Goal: Task Accomplishment & Management: Manage account settings

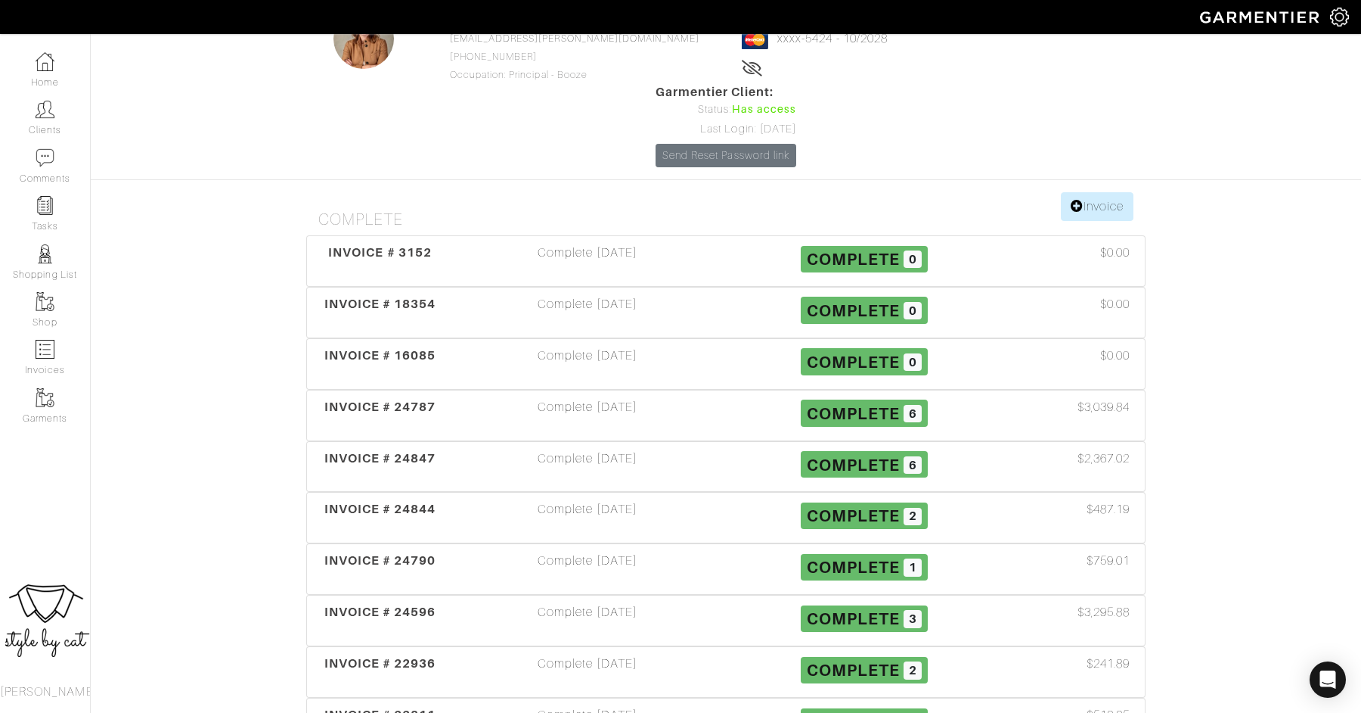
scroll to position [206, 0]
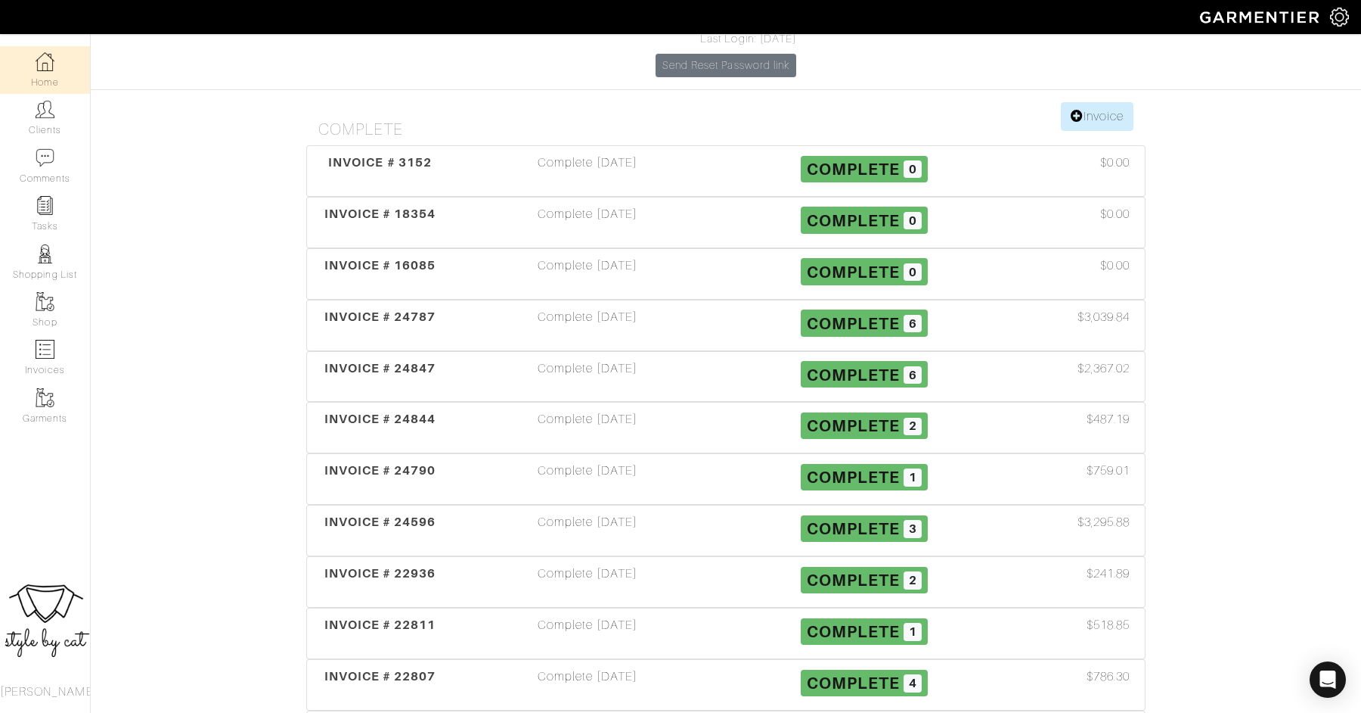
click at [33, 76] on link "Home" at bounding box center [45, 70] width 90 height 48
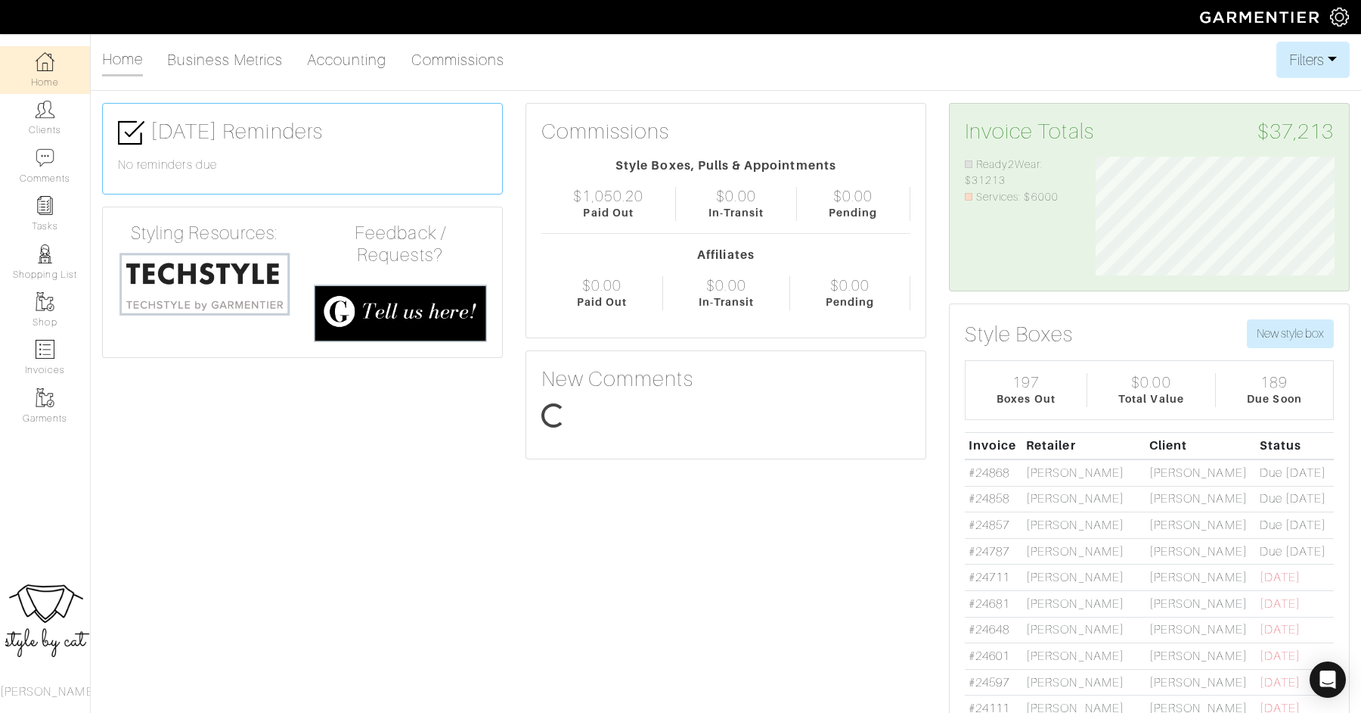
scroll to position [120, 262]
click at [58, 130] on link "Clients" at bounding box center [45, 118] width 90 height 48
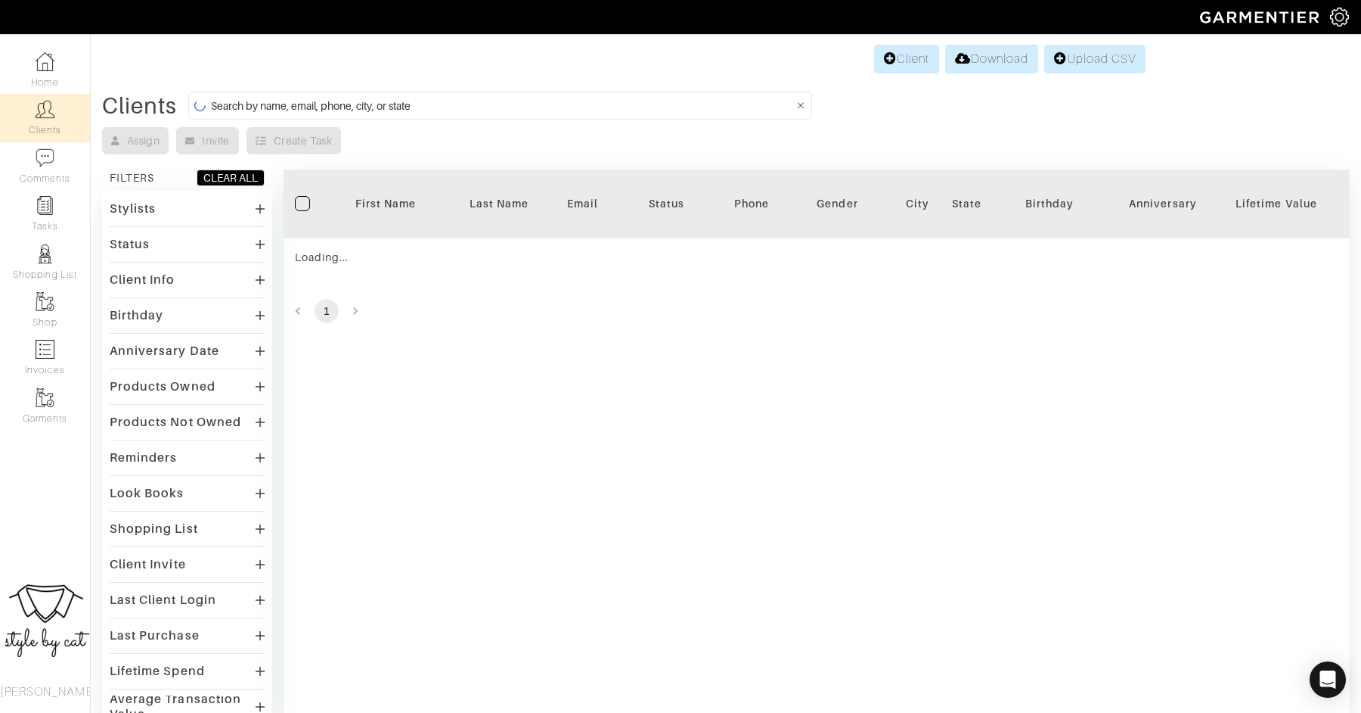
click at [310, 106] on input at bounding box center [502, 105] width 582 height 19
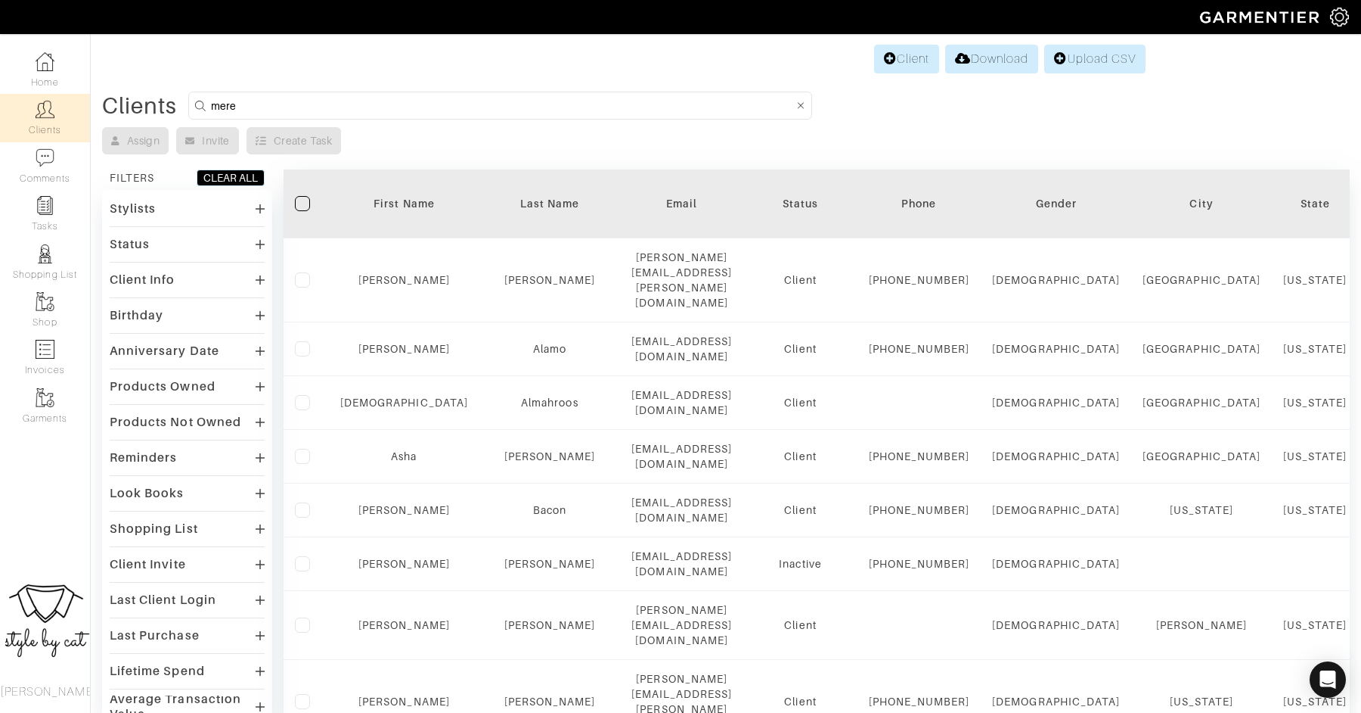
type input "meredith"
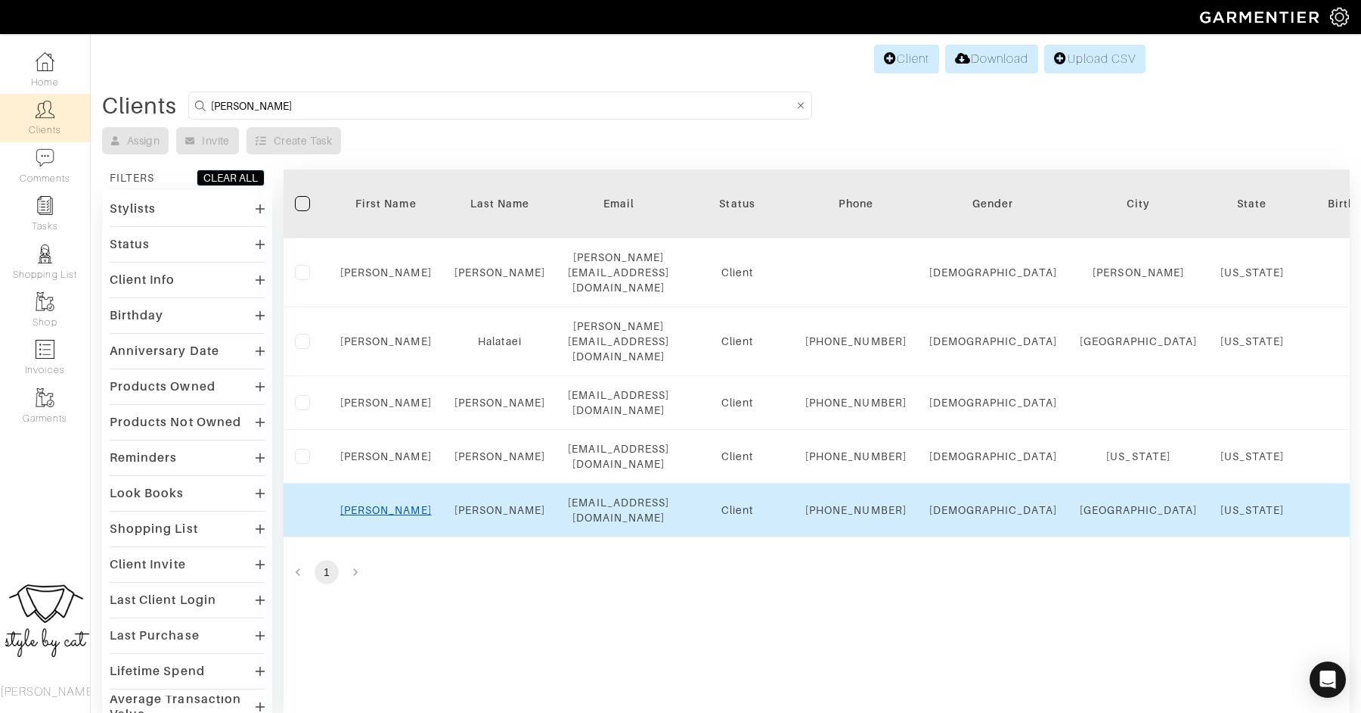
click at [392, 516] on link "Meredith" at bounding box center [386, 510] width 92 height 12
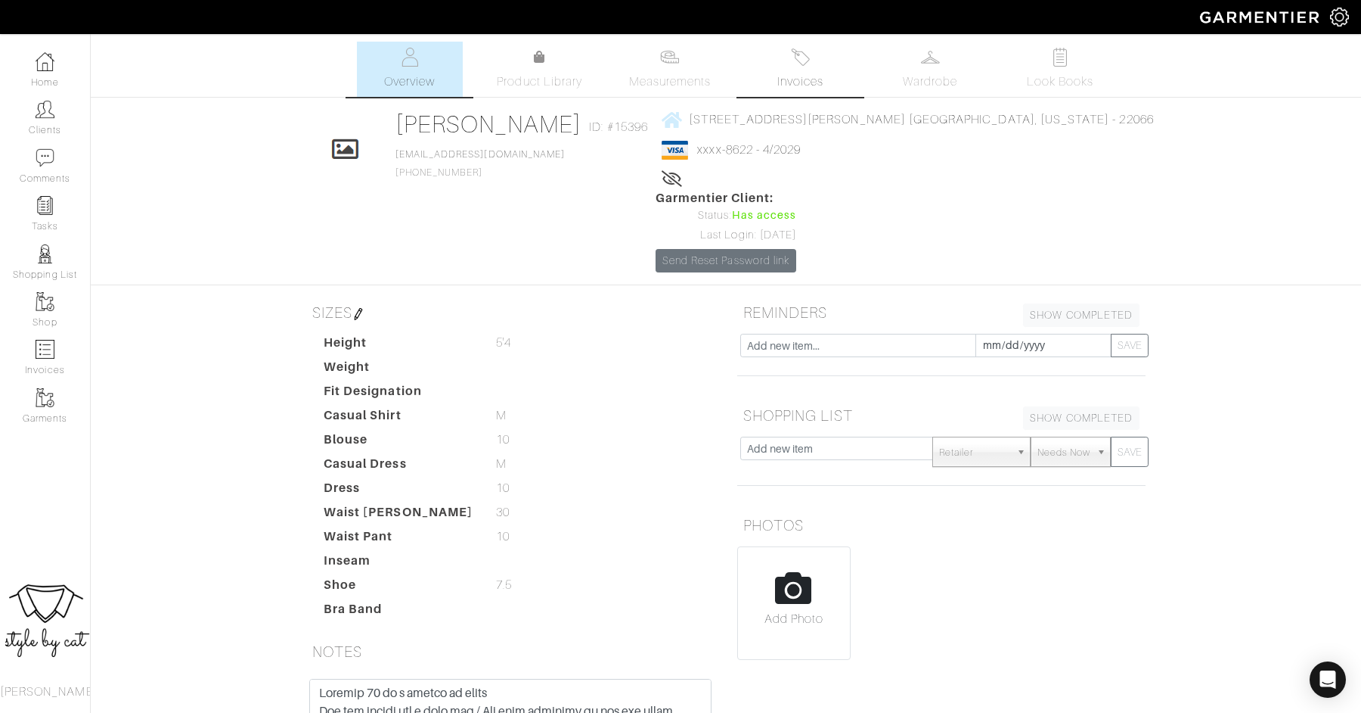
click at [814, 87] on span "Invoices" at bounding box center [801, 82] width 46 height 18
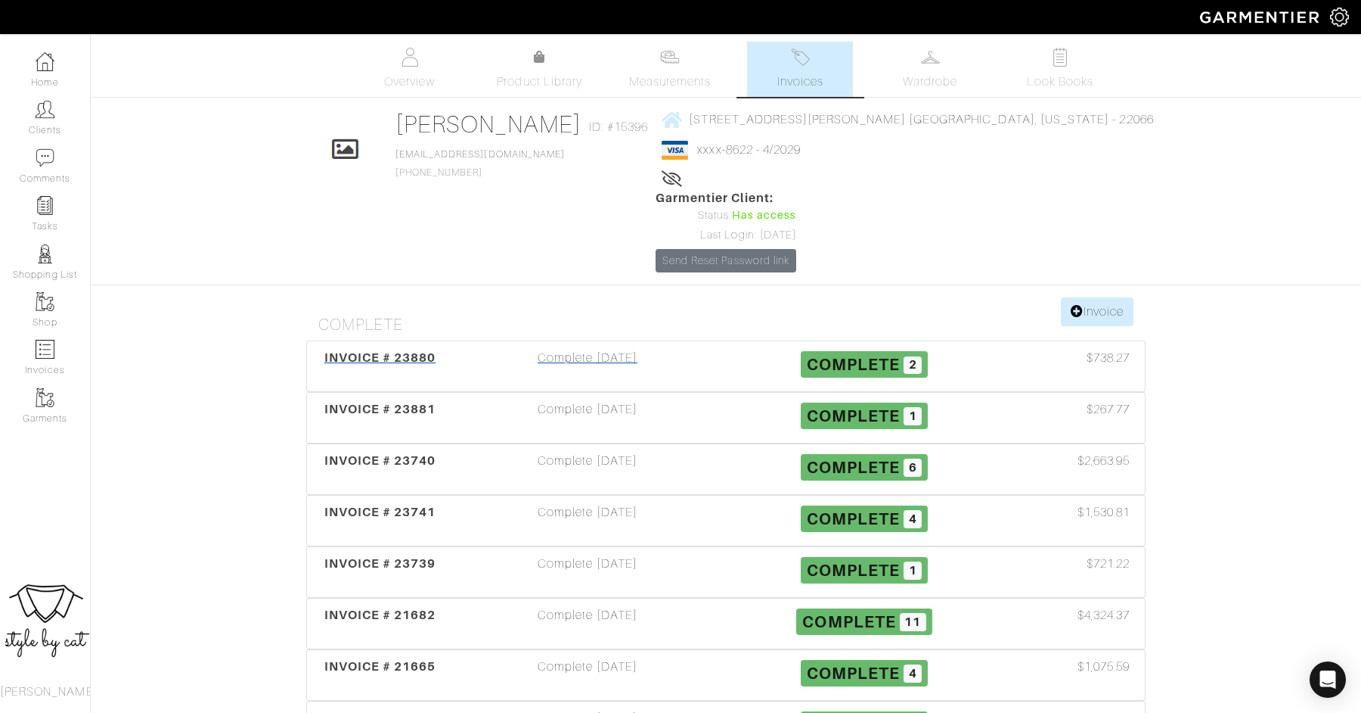
click at [384, 350] on span "INVOICE # 23880" at bounding box center [380, 357] width 112 height 14
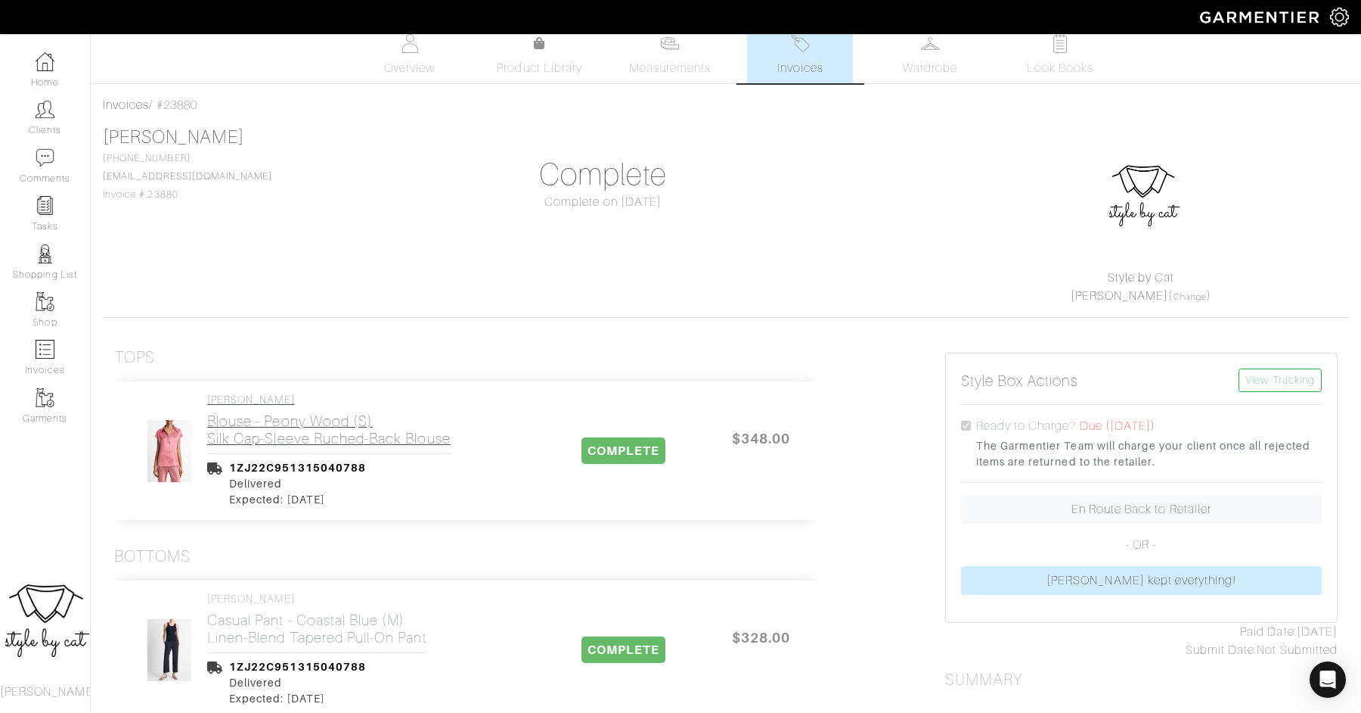
scroll to position [13, 0]
click at [787, 72] on span "Invoices" at bounding box center [801, 69] width 46 height 18
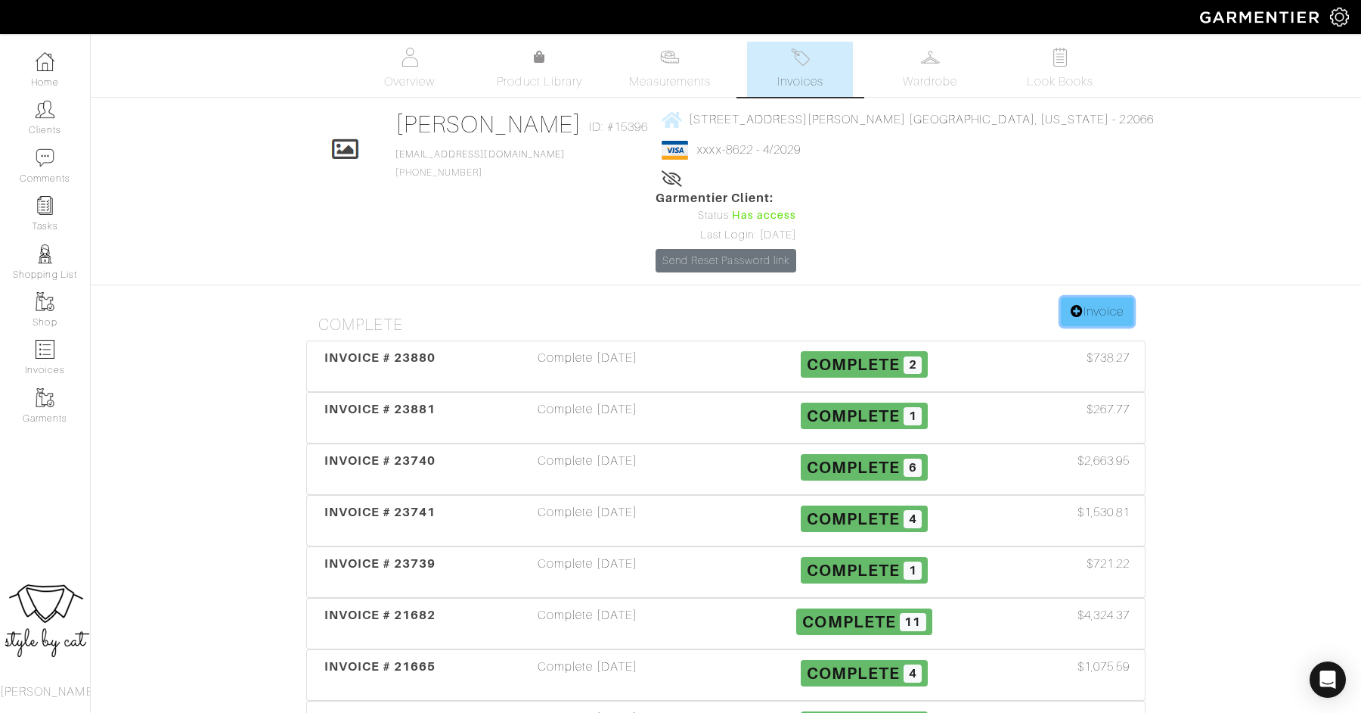
click at [1100, 297] on link "Invoice" at bounding box center [1097, 311] width 73 height 29
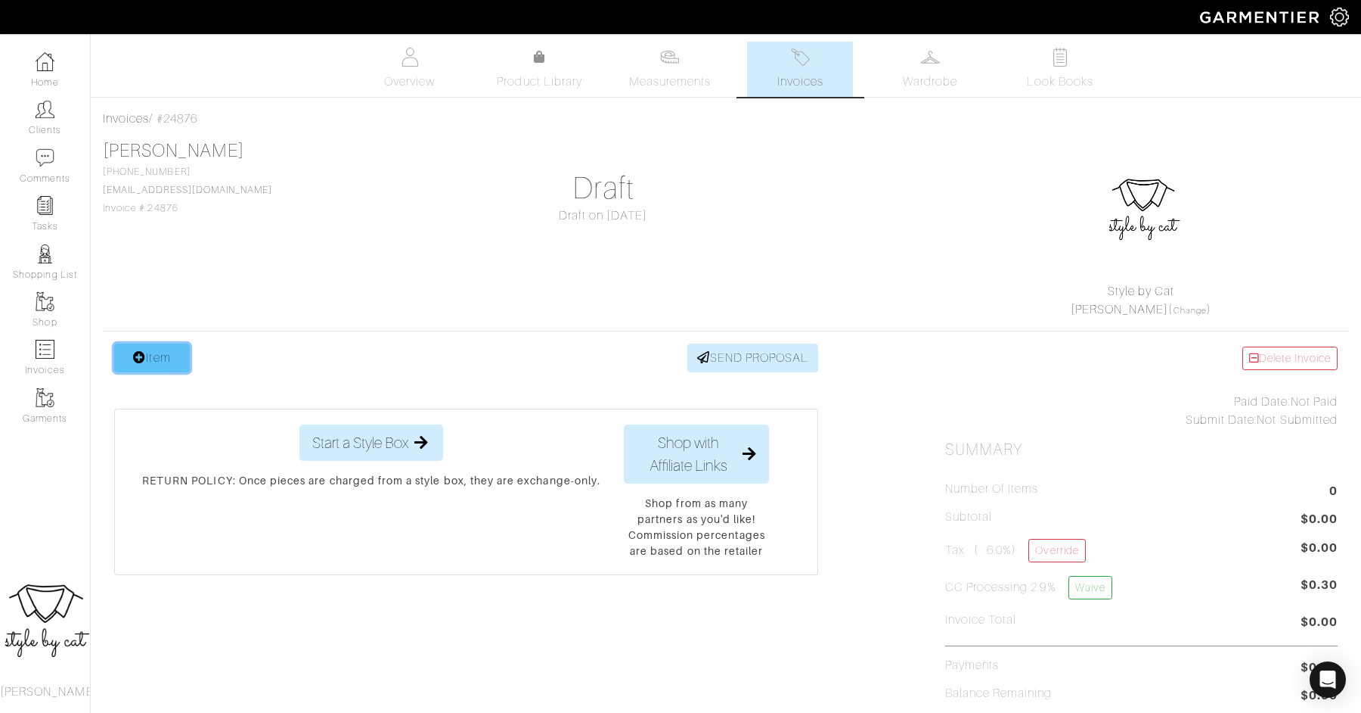
click at [133, 366] on link "Item" at bounding box center [152, 357] width 76 height 29
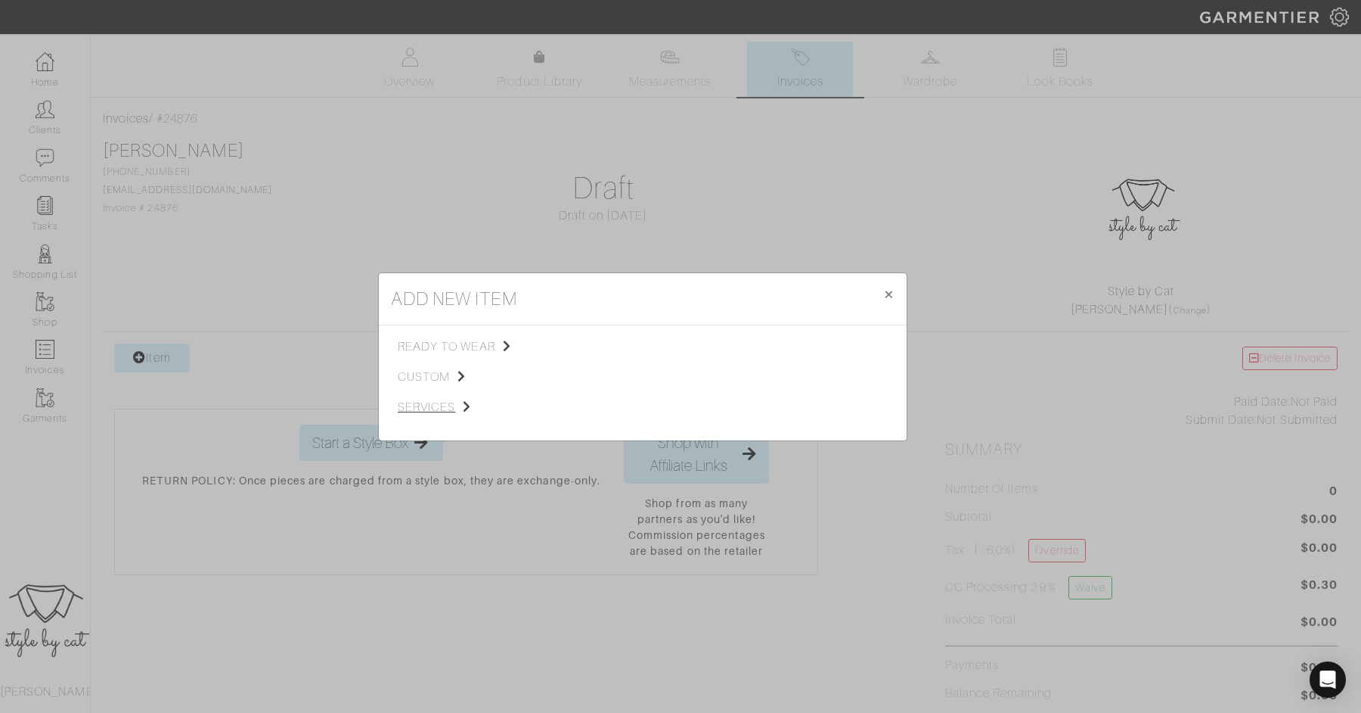
click at [444, 413] on span "services" at bounding box center [474, 407] width 152 height 18
click at [618, 343] on span "Styling Service" at bounding box center [610, 345] width 75 height 12
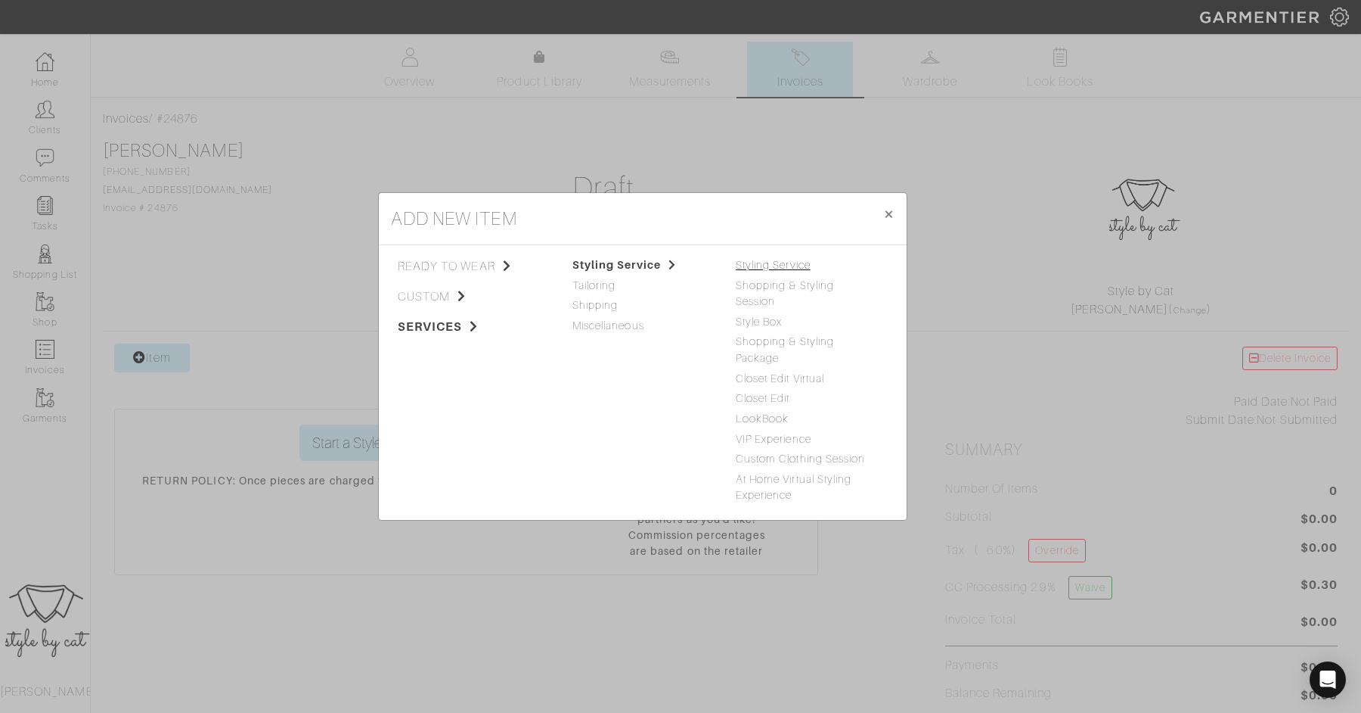
click at [793, 271] on link "Styling Service" at bounding box center [773, 265] width 75 height 12
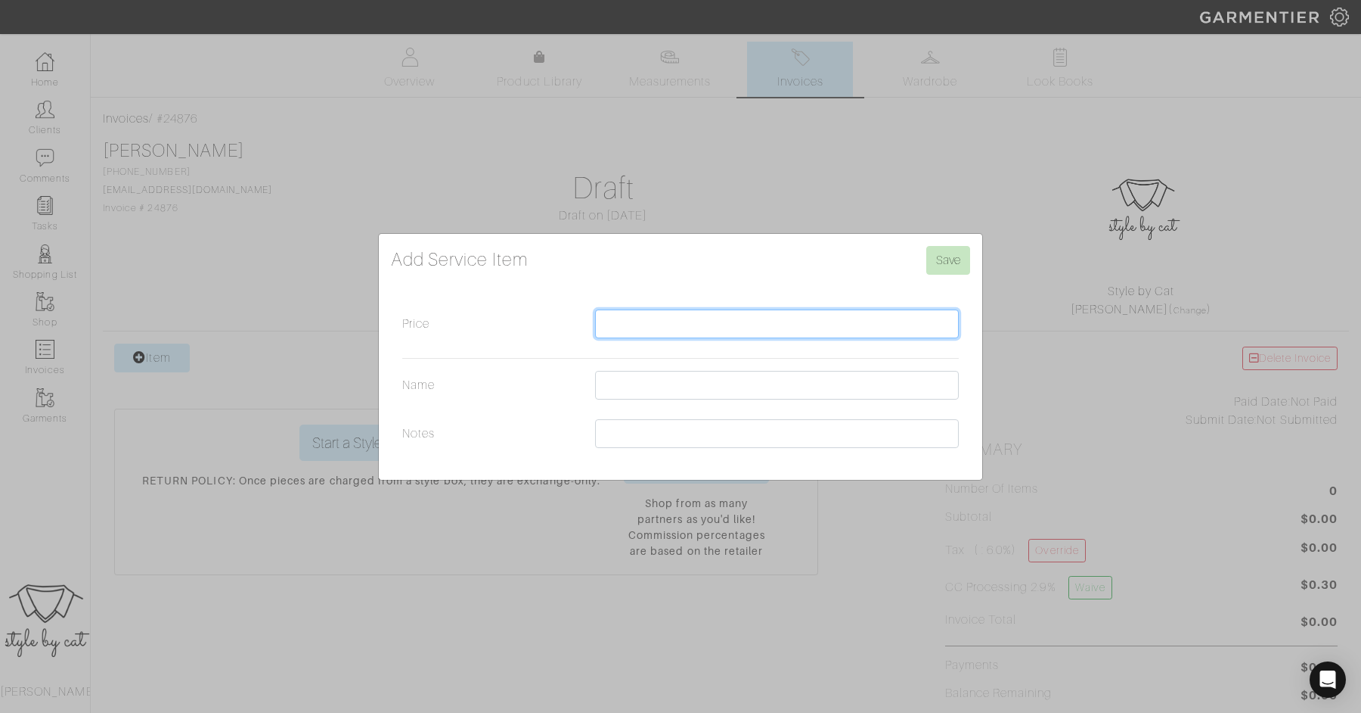
click at [616, 325] on input "Price" at bounding box center [777, 323] width 364 height 29
type input "850"
click at [623, 387] on input "Name" at bounding box center [777, 385] width 364 height 29
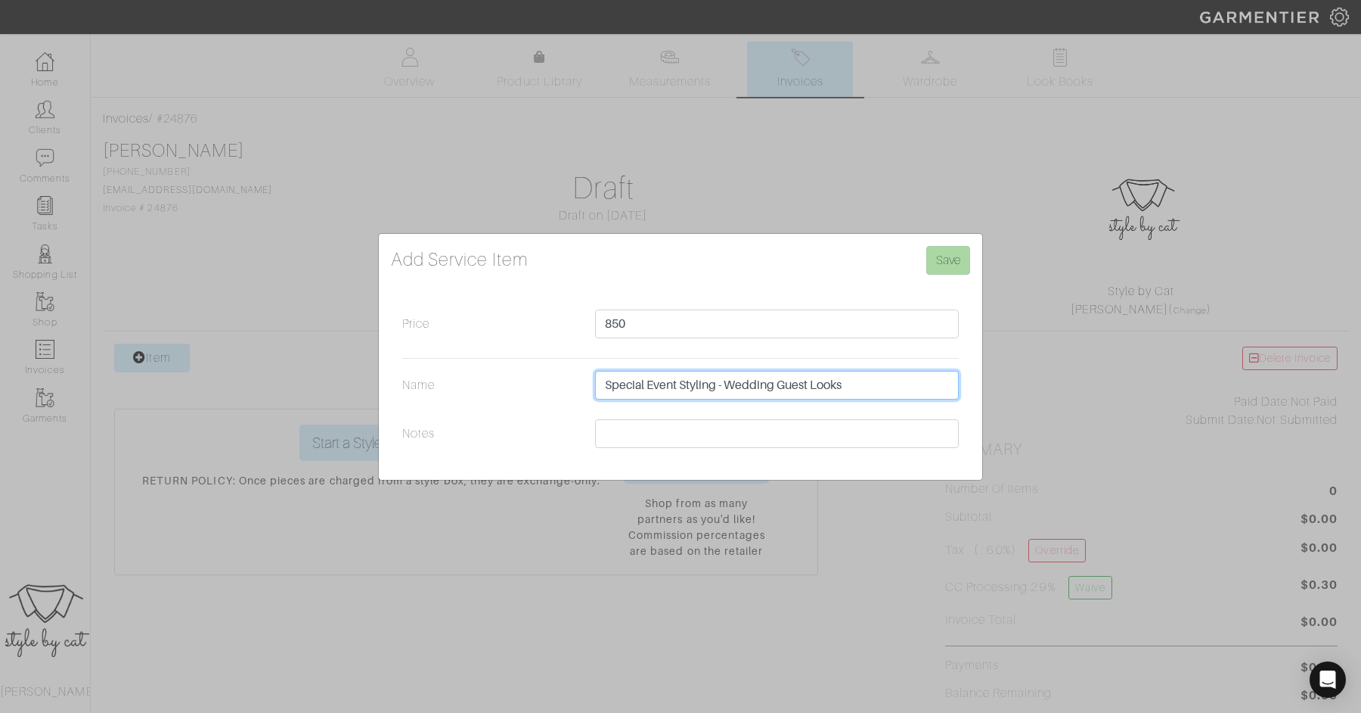
type input "Special Event Styling - Wedding Guest Looks"
click at [961, 256] on input "Save" at bounding box center [949, 260] width 44 height 29
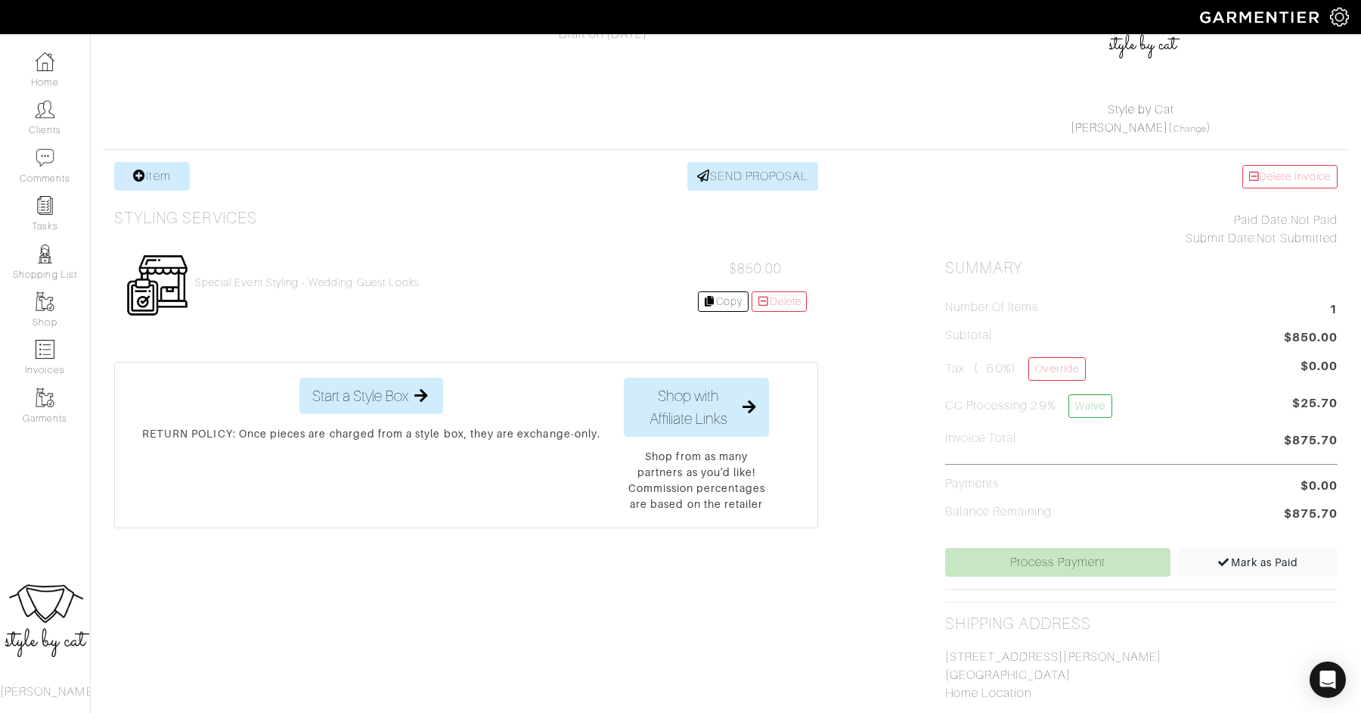
scroll to position [526, 0]
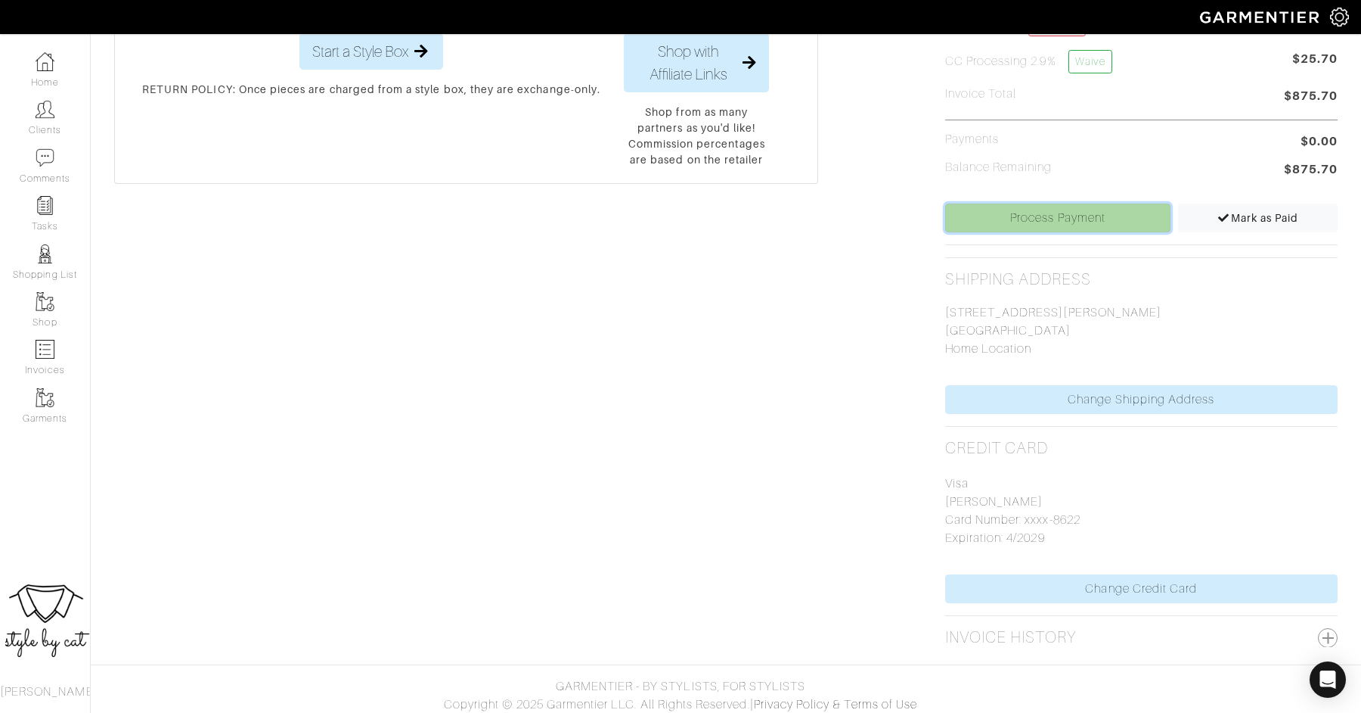
click at [1094, 224] on link "Process Payment" at bounding box center [1058, 217] width 226 height 29
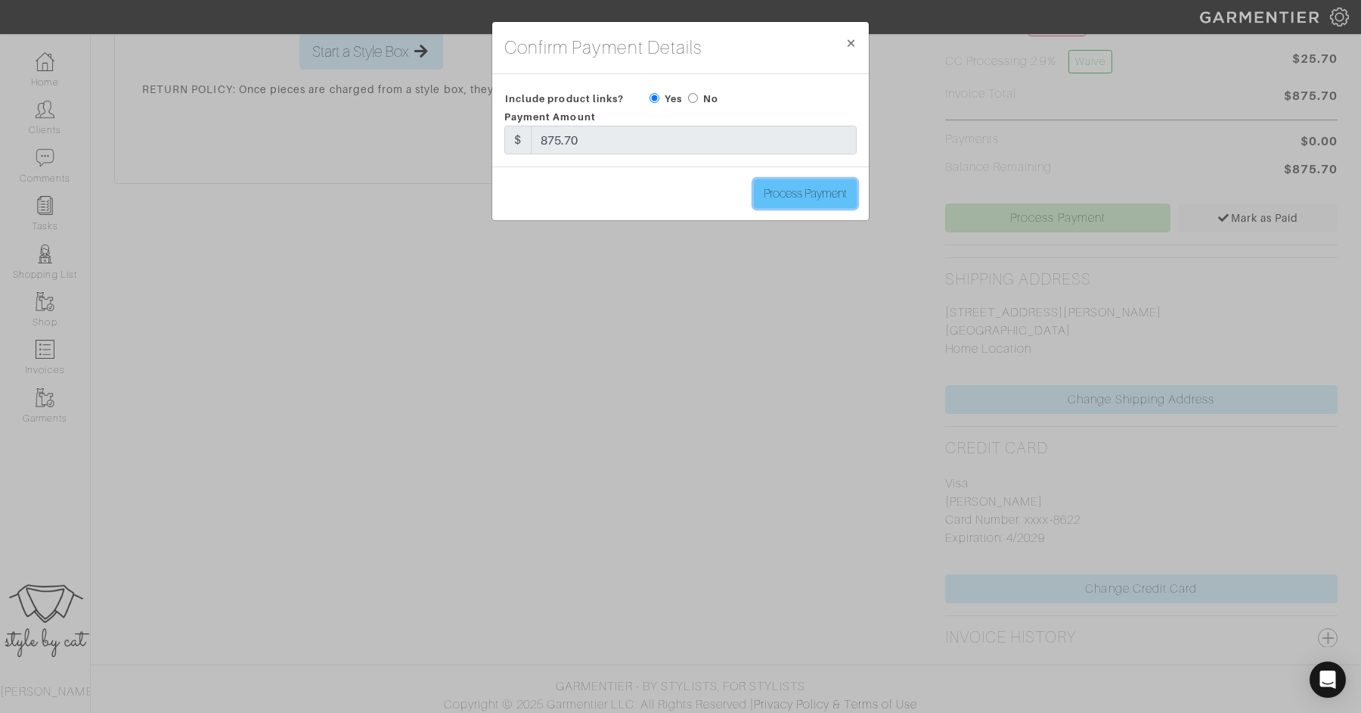
click at [773, 197] on input "Process Payment" at bounding box center [805, 193] width 103 height 29
type input "Process Payment"
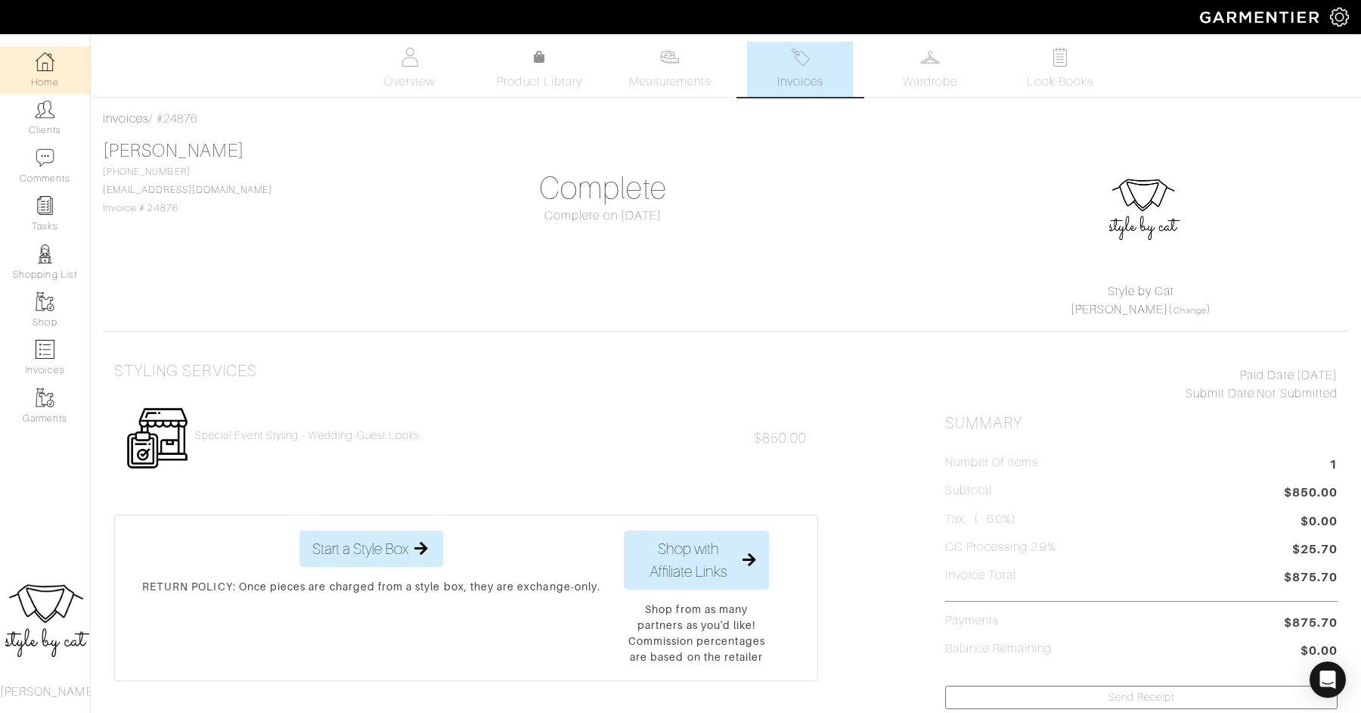
click at [33, 64] on link "Home" at bounding box center [45, 70] width 90 height 48
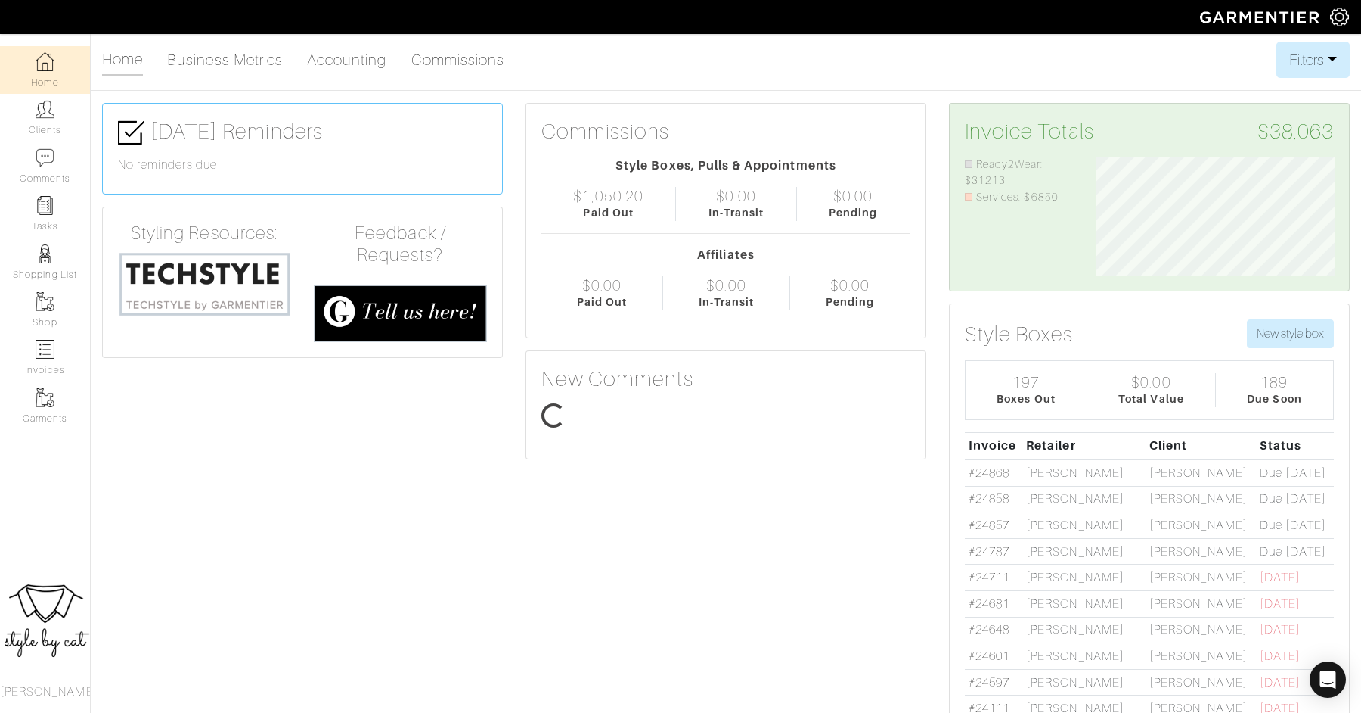
scroll to position [120, 262]
click at [36, 123] on link "Clients" at bounding box center [45, 118] width 90 height 48
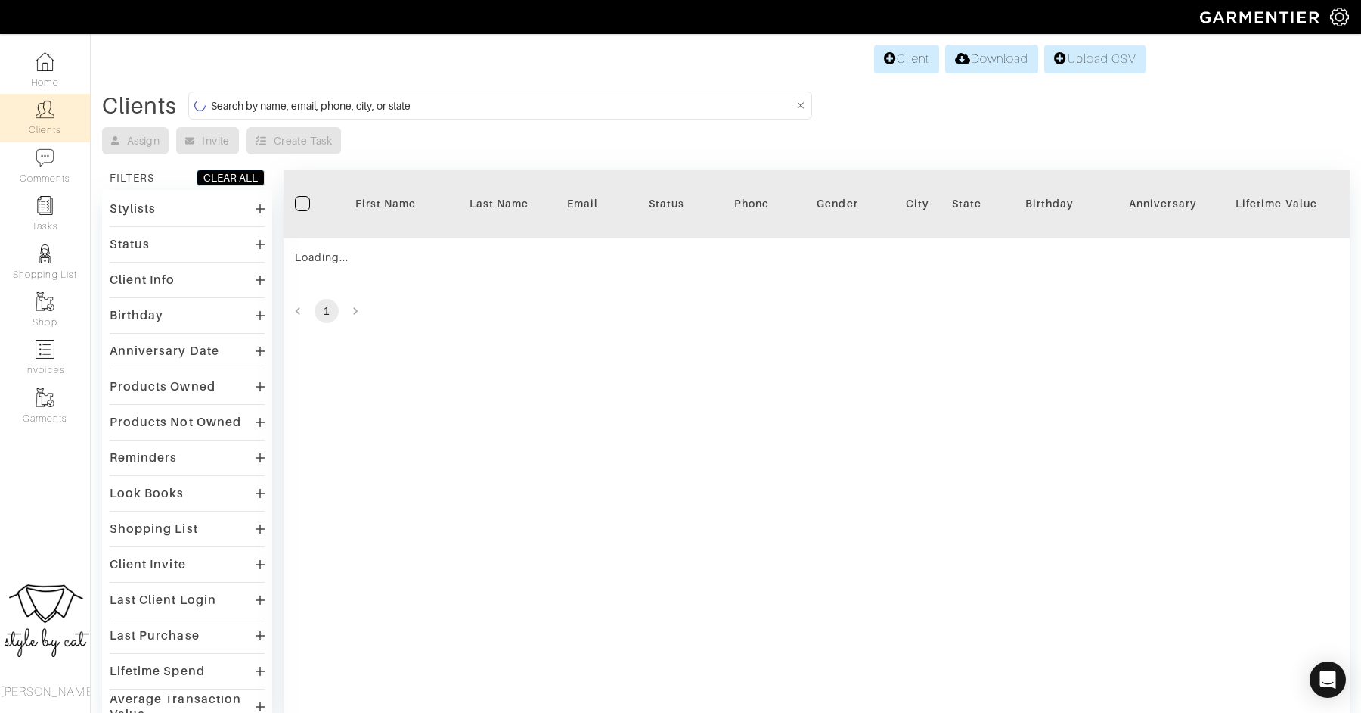
click at [414, 114] on form at bounding box center [500, 106] width 624 height 28
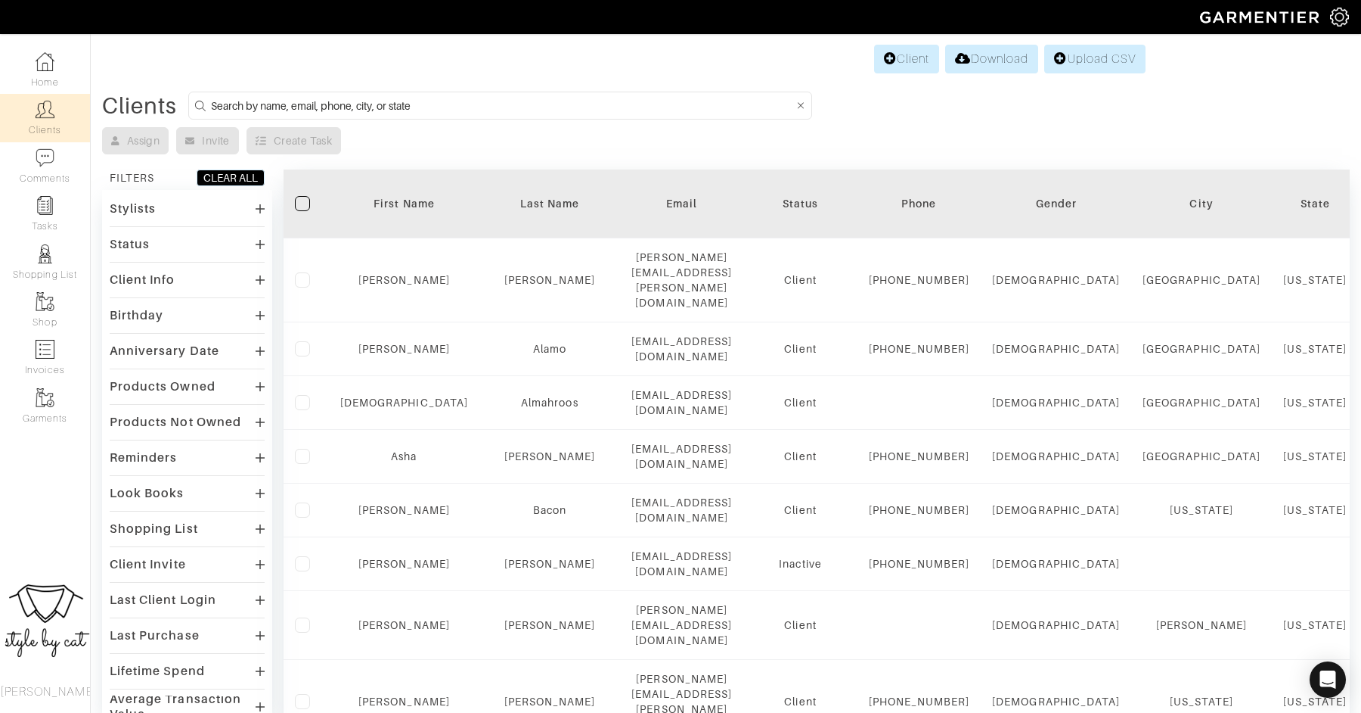
click at [367, 101] on input at bounding box center [502, 105] width 582 height 19
type input "kendall"
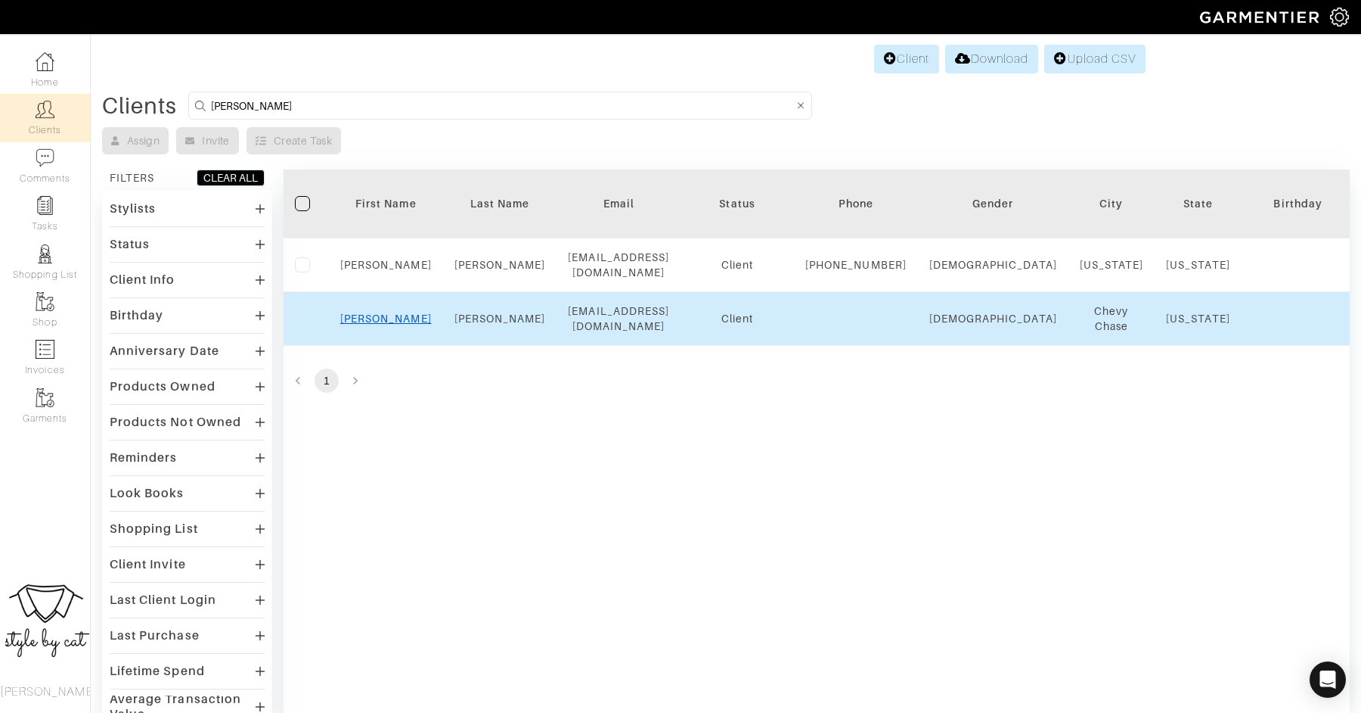
click at [380, 324] on link "Kendall" at bounding box center [386, 318] width 92 height 12
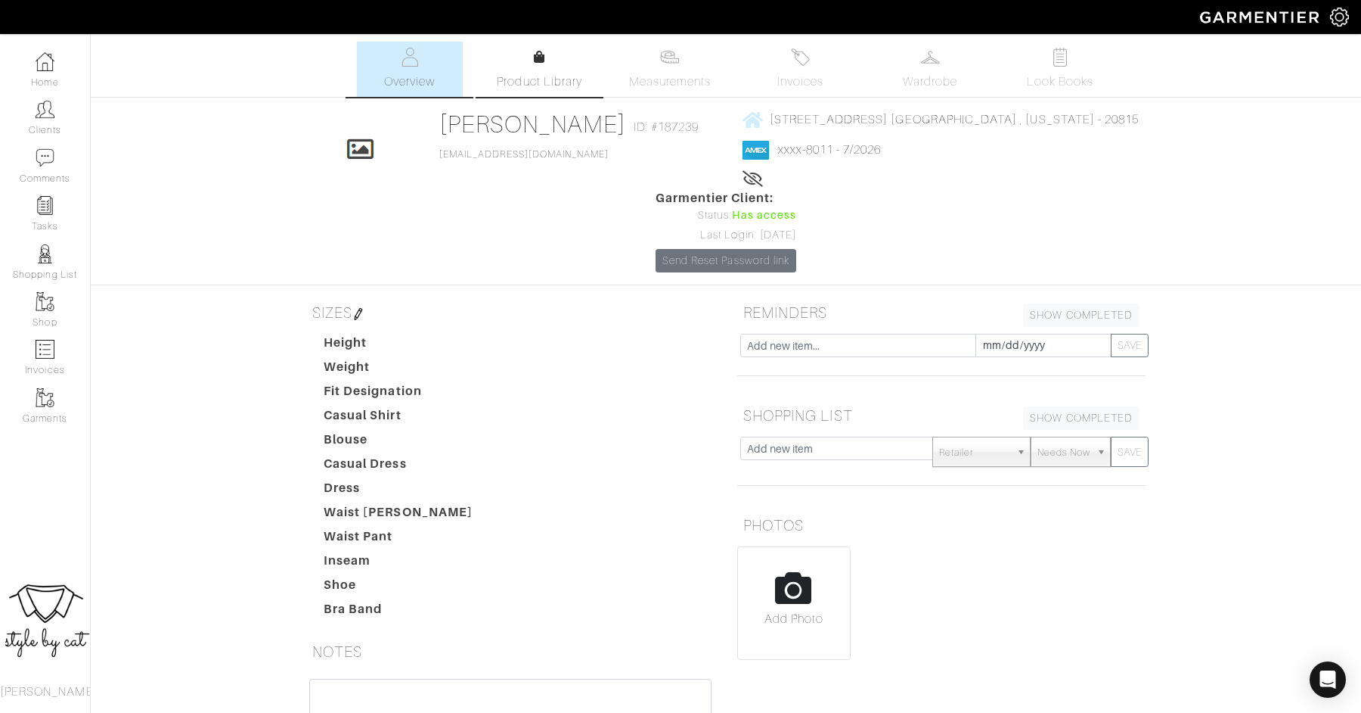
click at [536, 58] on icon at bounding box center [539, 57] width 11 height 12
click at [1054, 54] on img at bounding box center [1060, 57] width 19 height 19
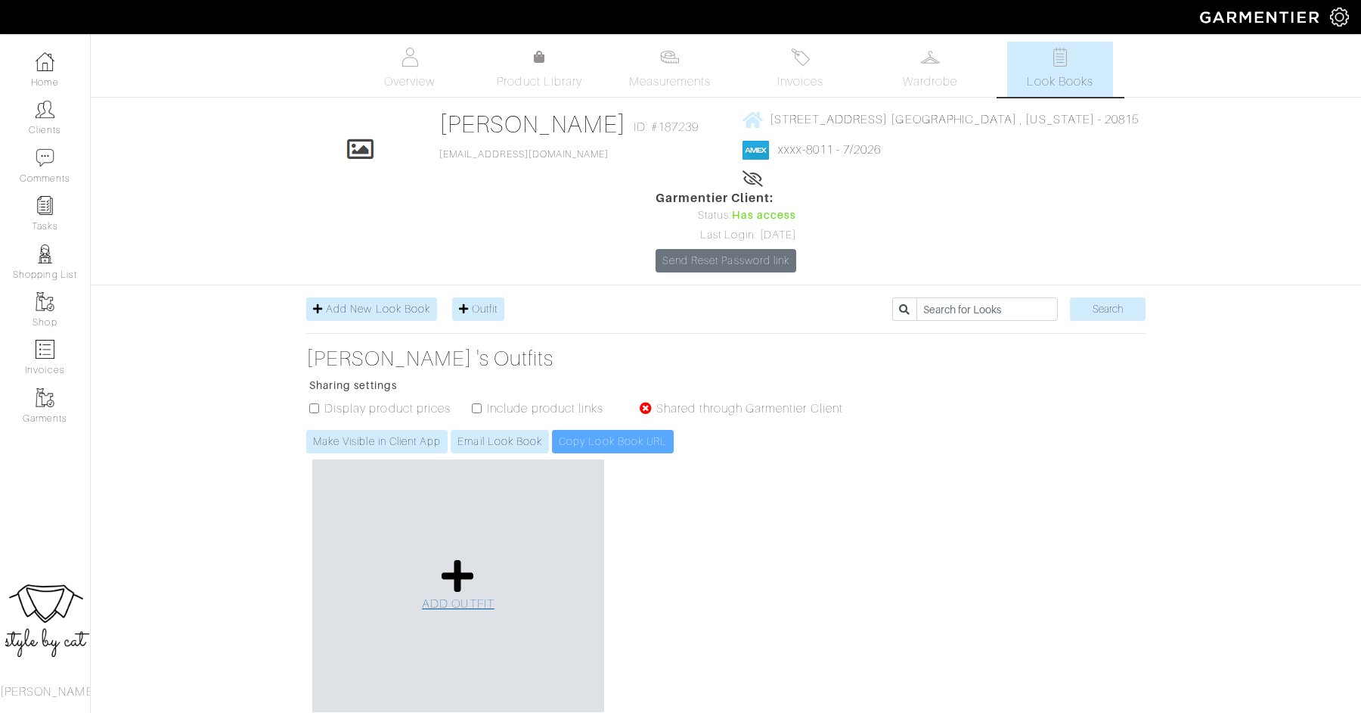
click at [461, 557] on icon at bounding box center [458, 575] width 33 height 36
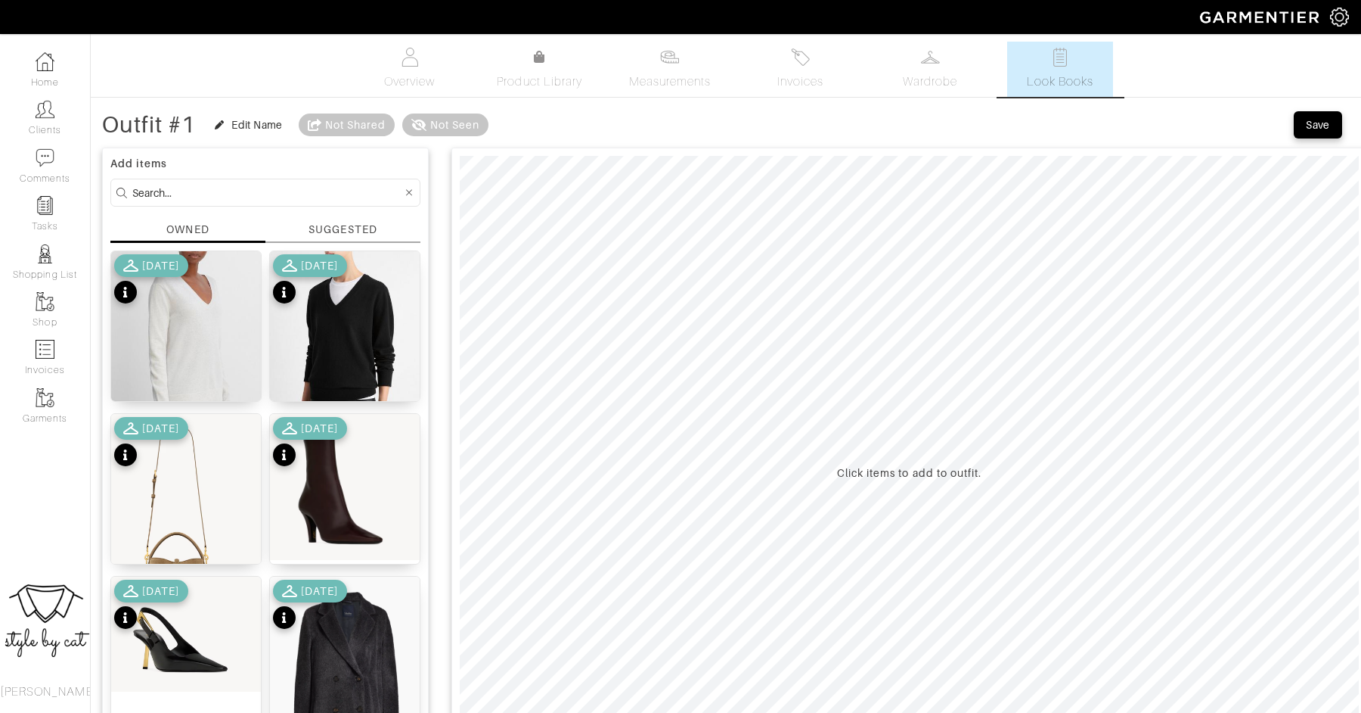
click at [334, 231] on div "SUGGESTED" at bounding box center [343, 230] width 68 height 16
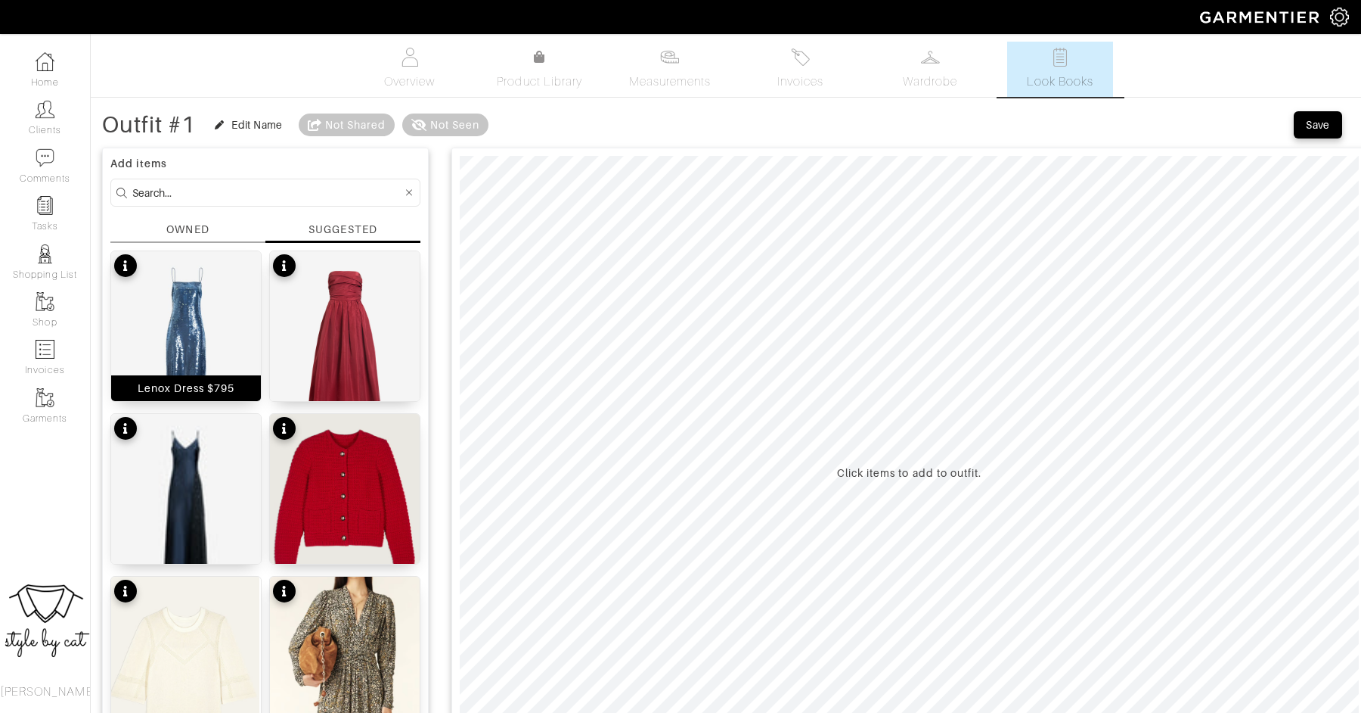
click at [210, 310] on img at bounding box center [186, 345] width 150 height 188
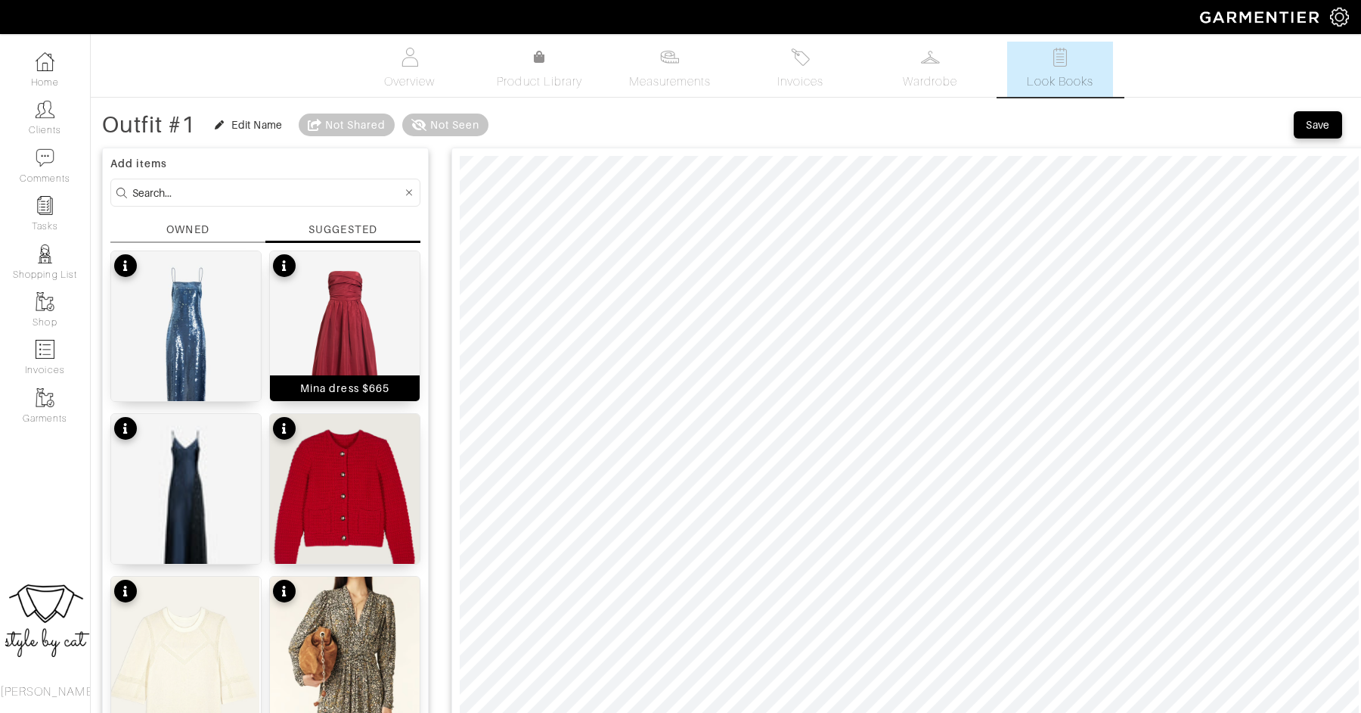
click at [344, 315] on img at bounding box center [345, 345] width 150 height 188
click at [200, 501] on img at bounding box center [186, 508] width 150 height 188
click at [1361, 233] on div at bounding box center [910, 472] width 916 height 650
click at [1361, 162] on div at bounding box center [910, 472] width 916 height 650
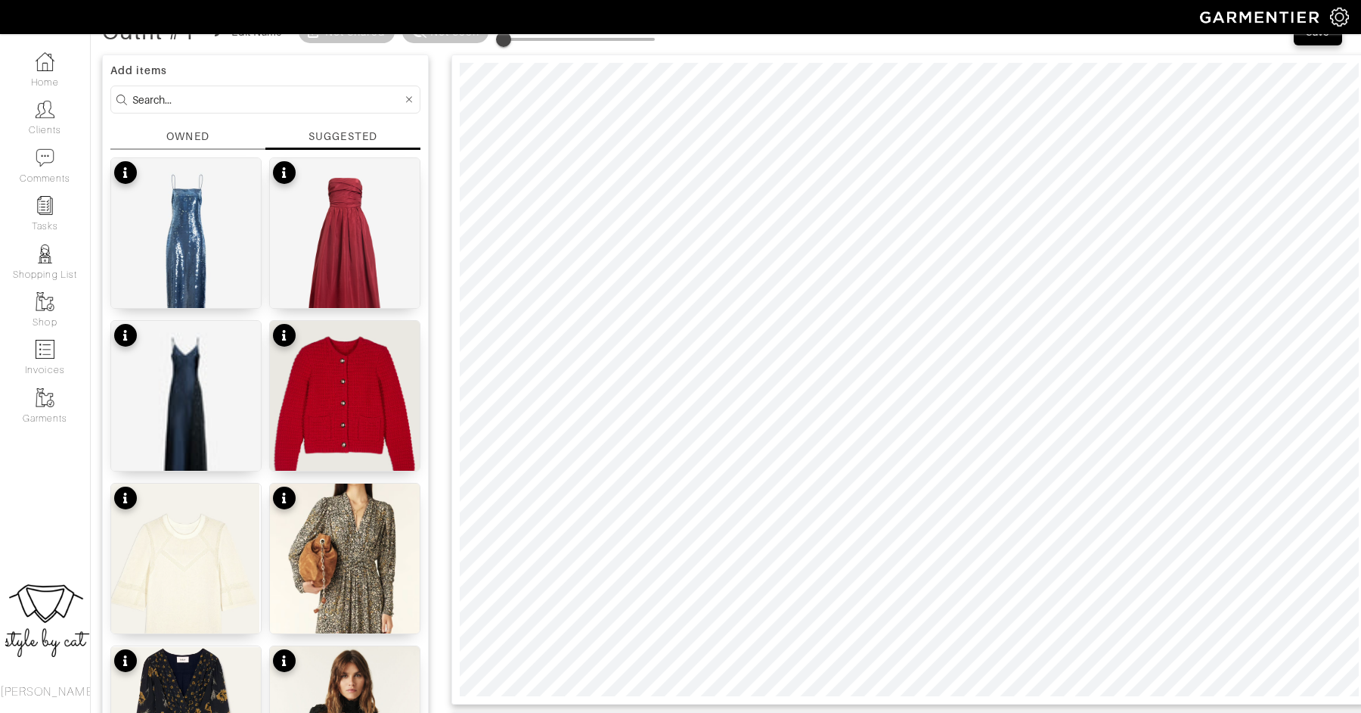
scroll to position [112, 0]
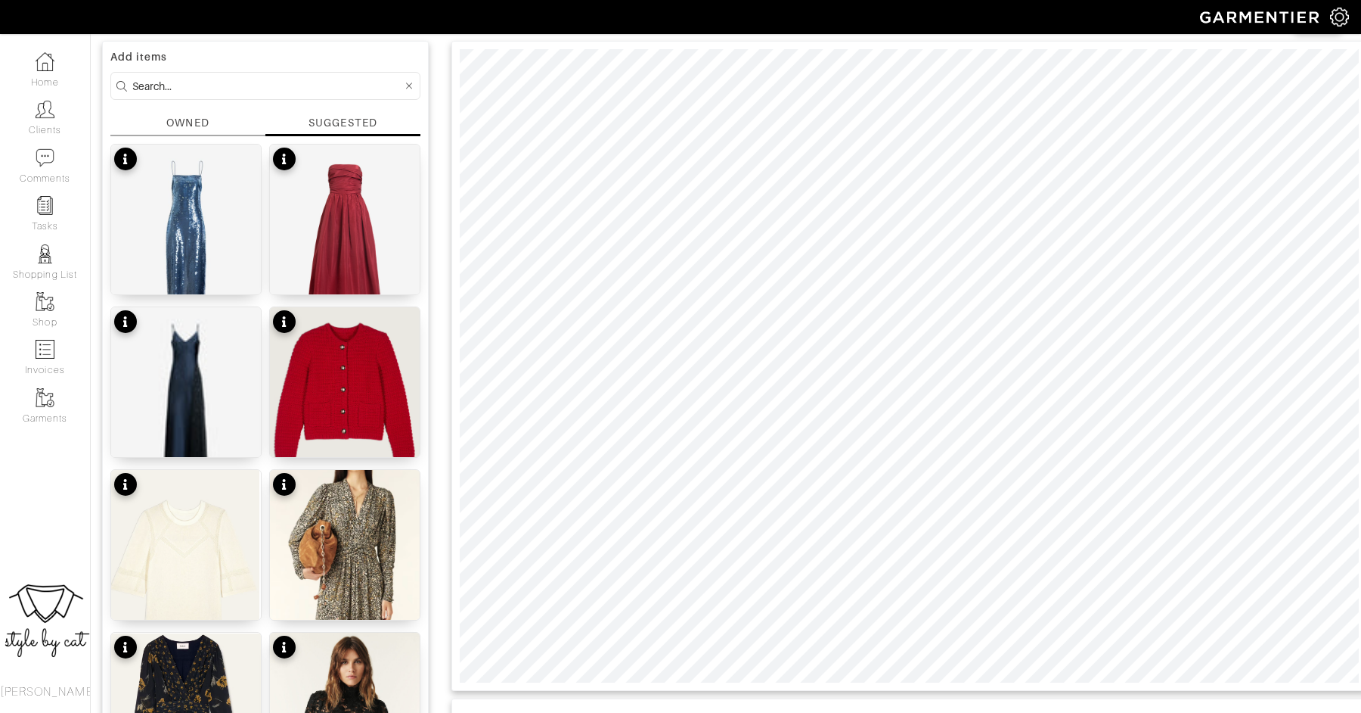
scroll to position [0, 0]
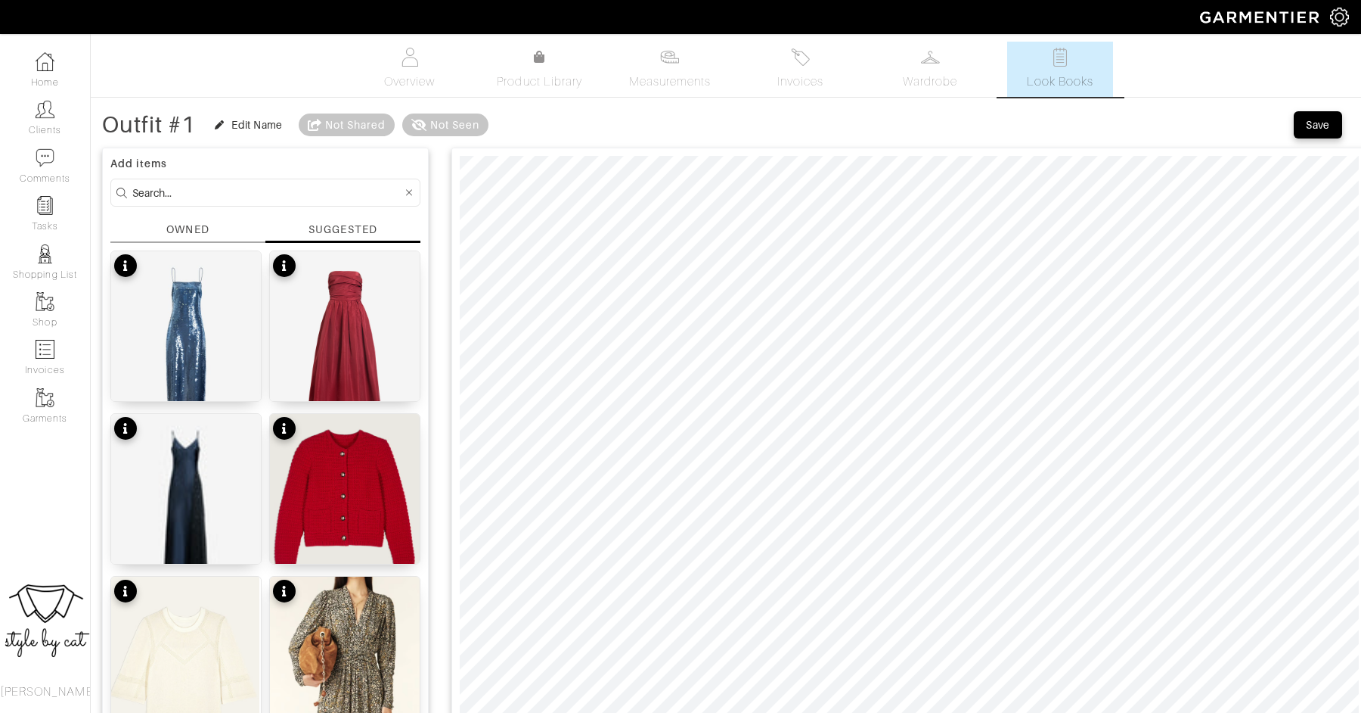
click at [1325, 126] on div "Save" at bounding box center [1318, 124] width 24 height 15
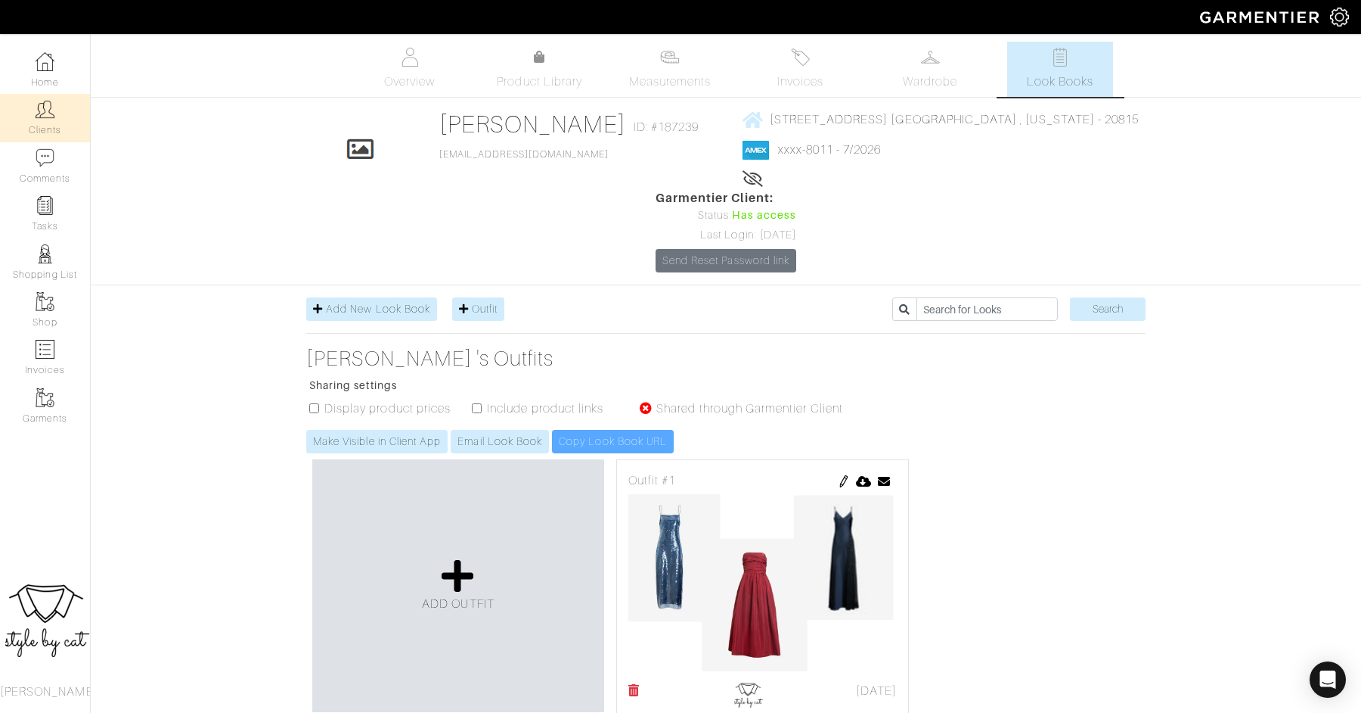
click at [58, 98] on link "Clients" at bounding box center [45, 118] width 90 height 48
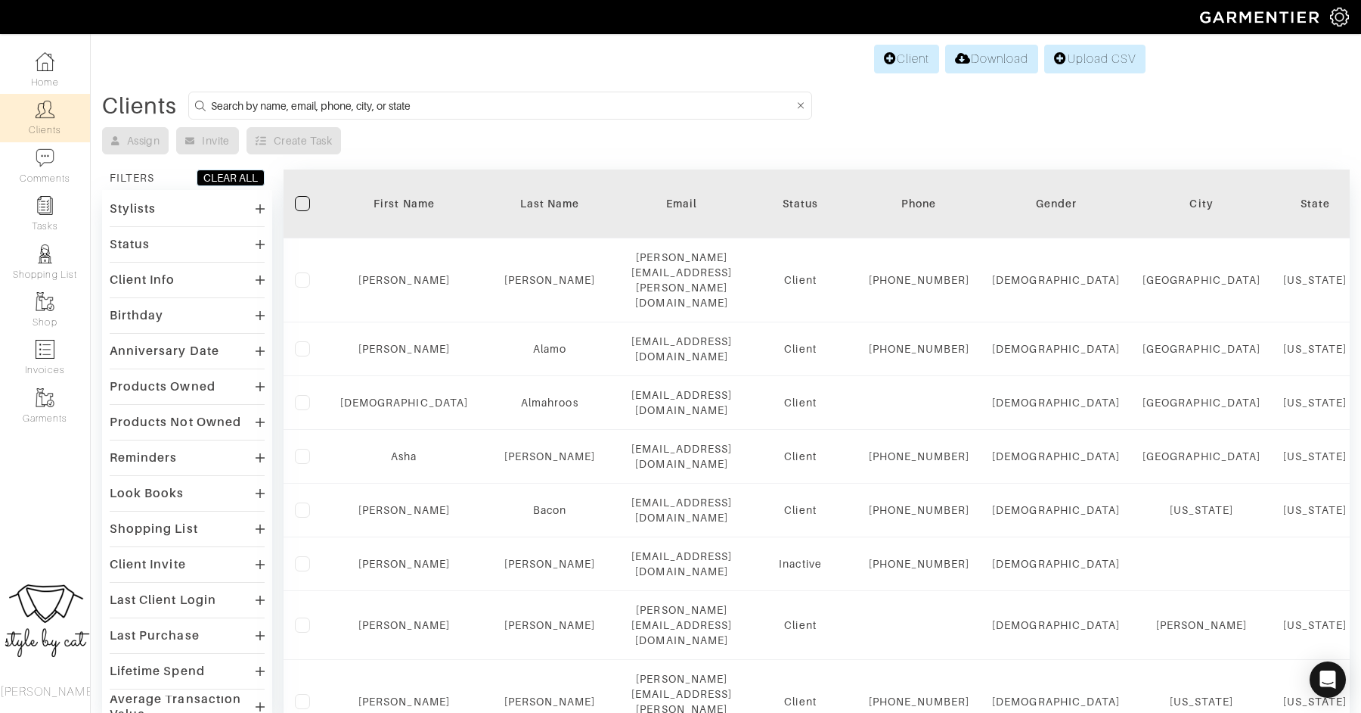
click at [321, 104] on input at bounding box center [502, 105] width 582 height 19
type input "[PERSON_NAME]"
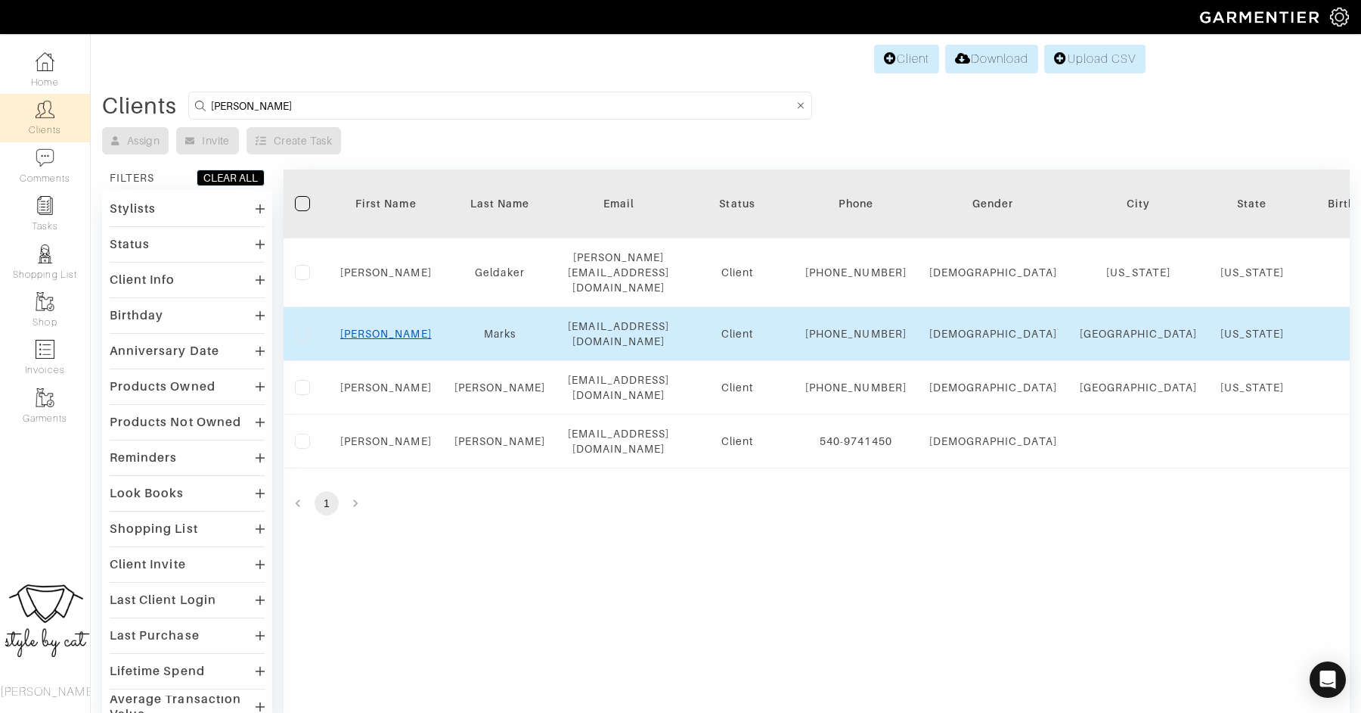
click at [377, 336] on link "Kate" at bounding box center [386, 334] width 92 height 12
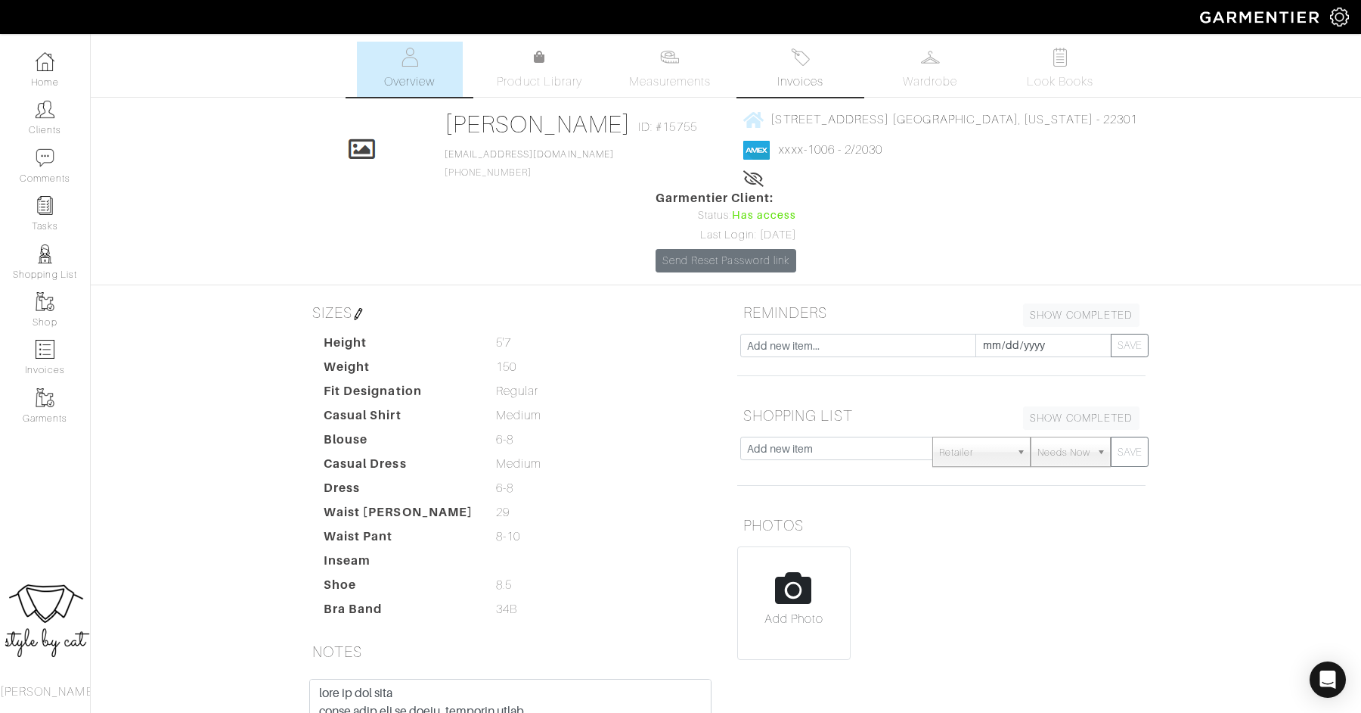
click at [793, 82] on span "Invoices" at bounding box center [801, 82] width 46 height 18
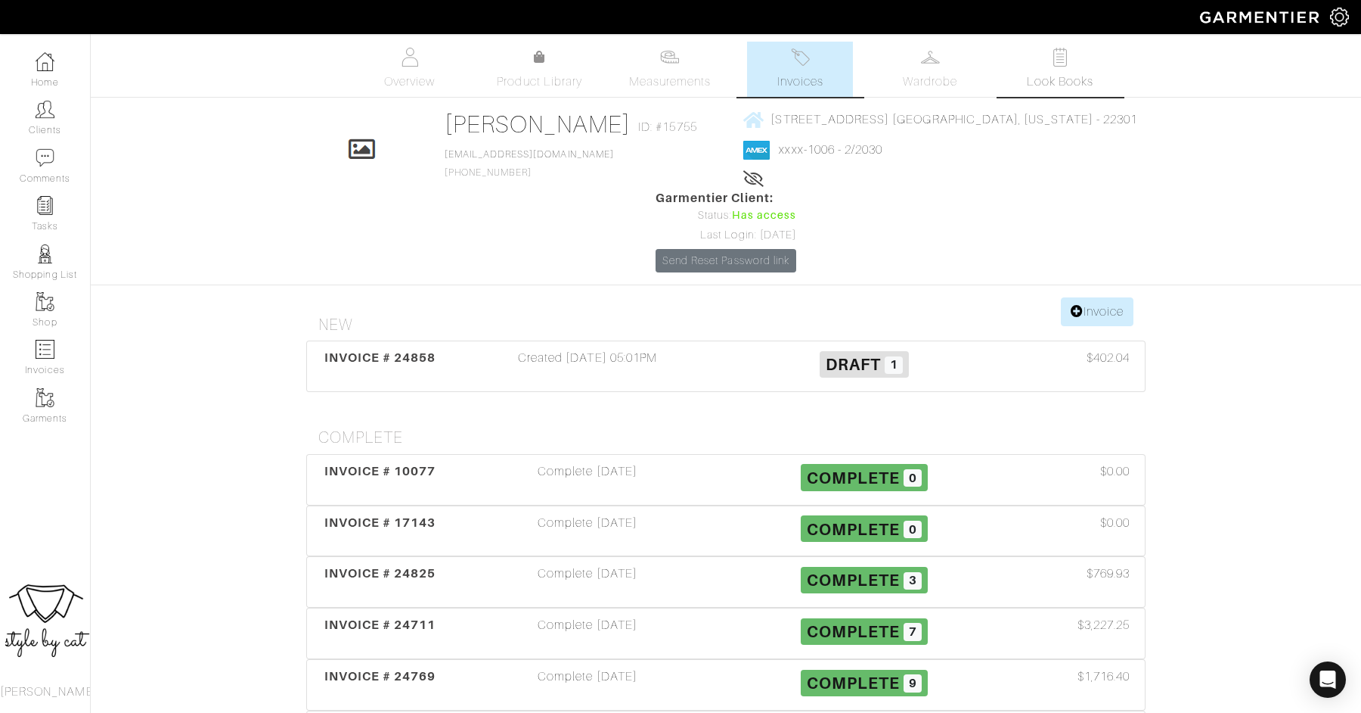
click at [1069, 66] on img at bounding box center [1060, 57] width 19 height 19
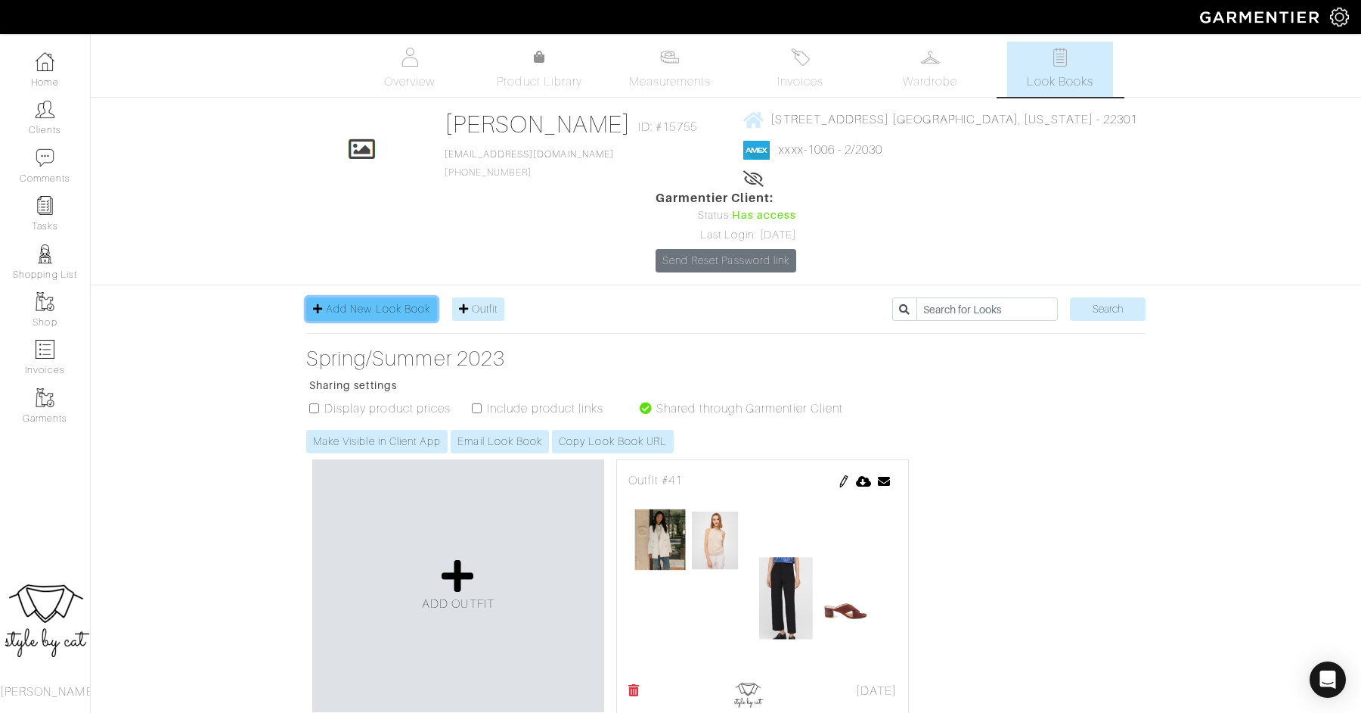
click at [397, 303] on span "Add New Look Book" at bounding box center [378, 309] width 104 height 12
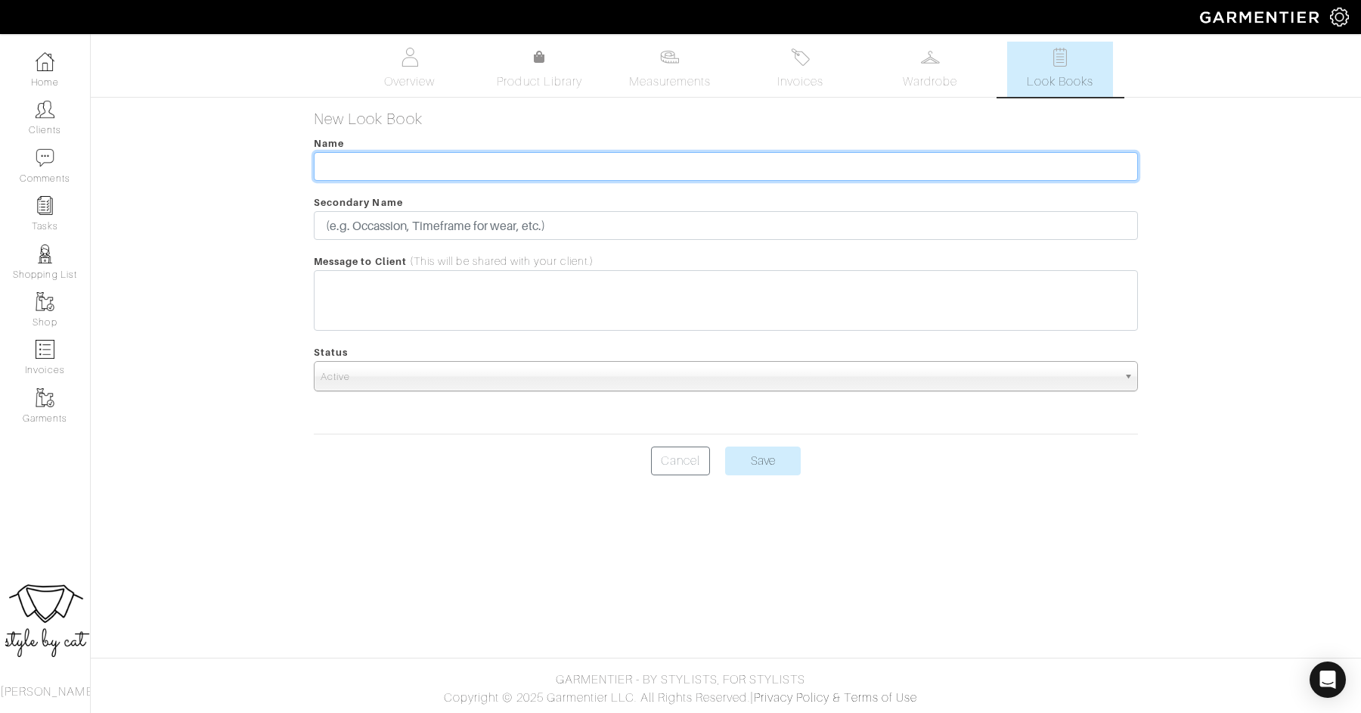
click at [386, 163] on input "text" at bounding box center [726, 166] width 824 height 29
type input "Fall/Winter 2025"
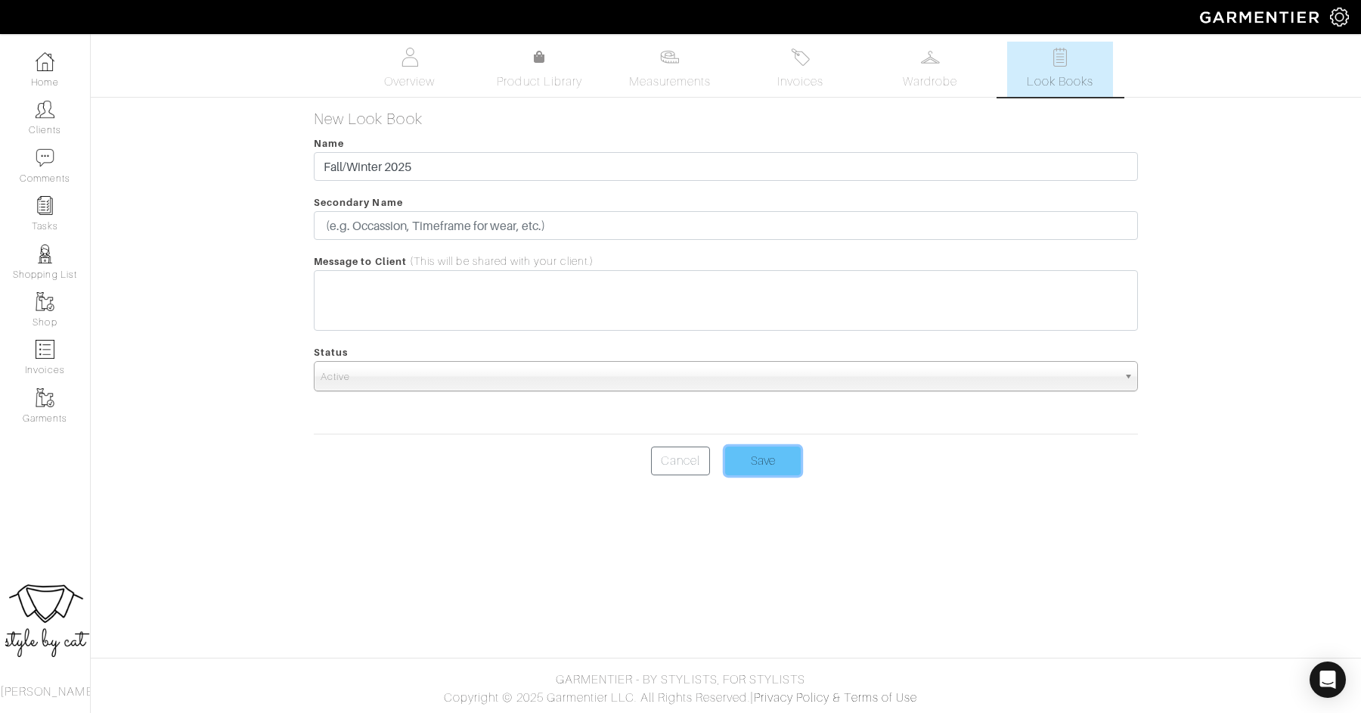
click at [750, 463] on input "Save" at bounding box center [763, 460] width 76 height 29
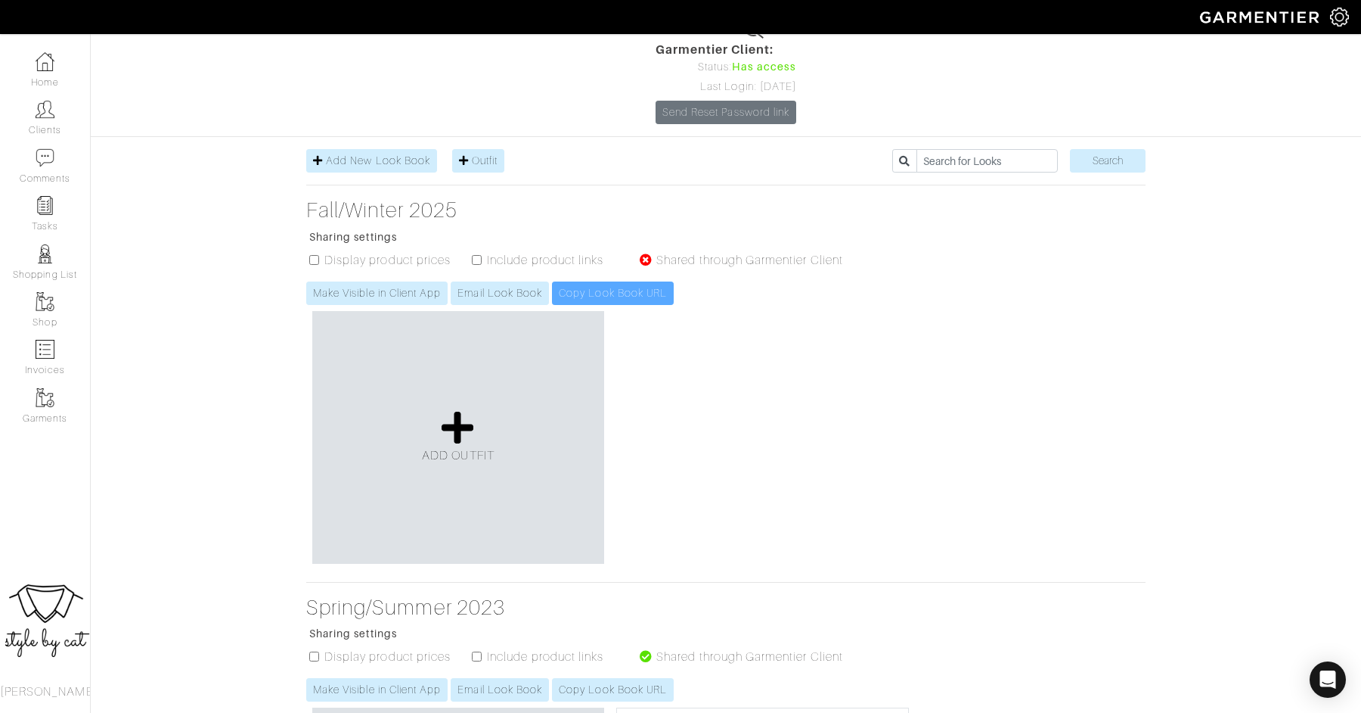
scroll to position [149, 0]
click at [455, 408] on icon at bounding box center [458, 426] width 33 height 36
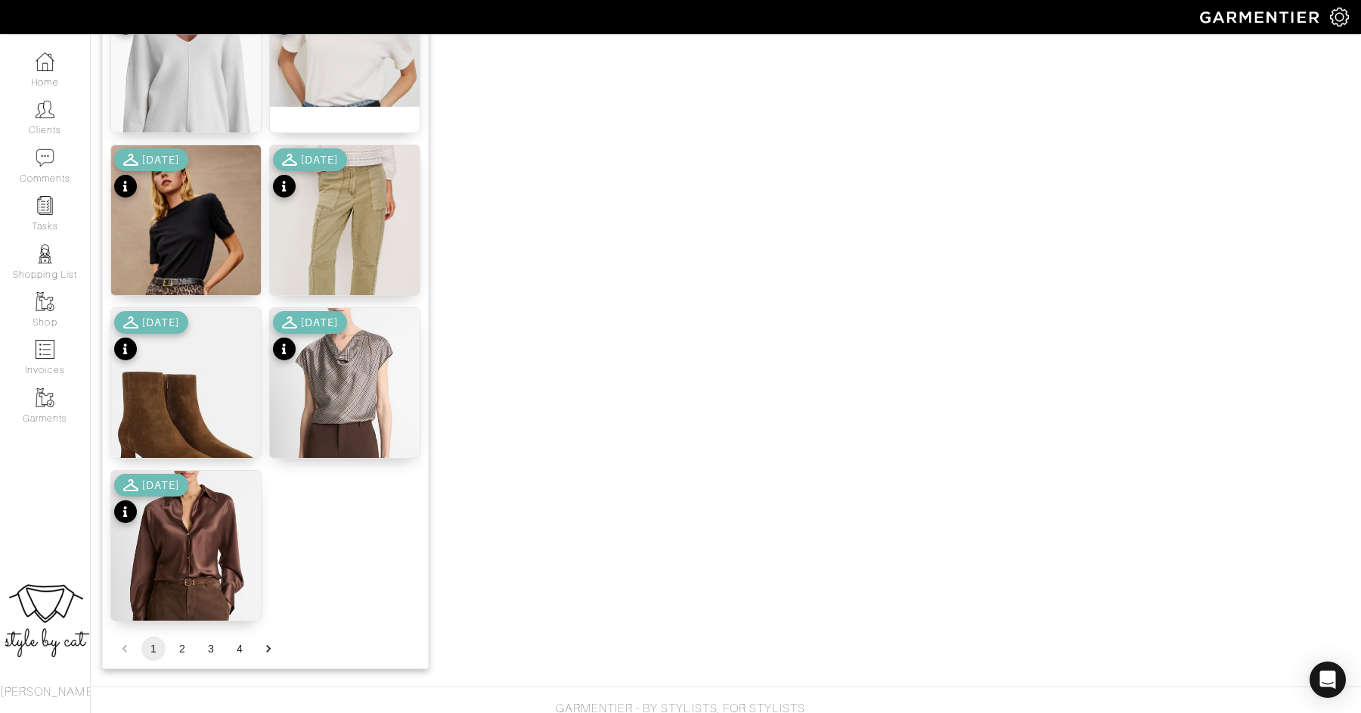
scroll to position [1759, 0]
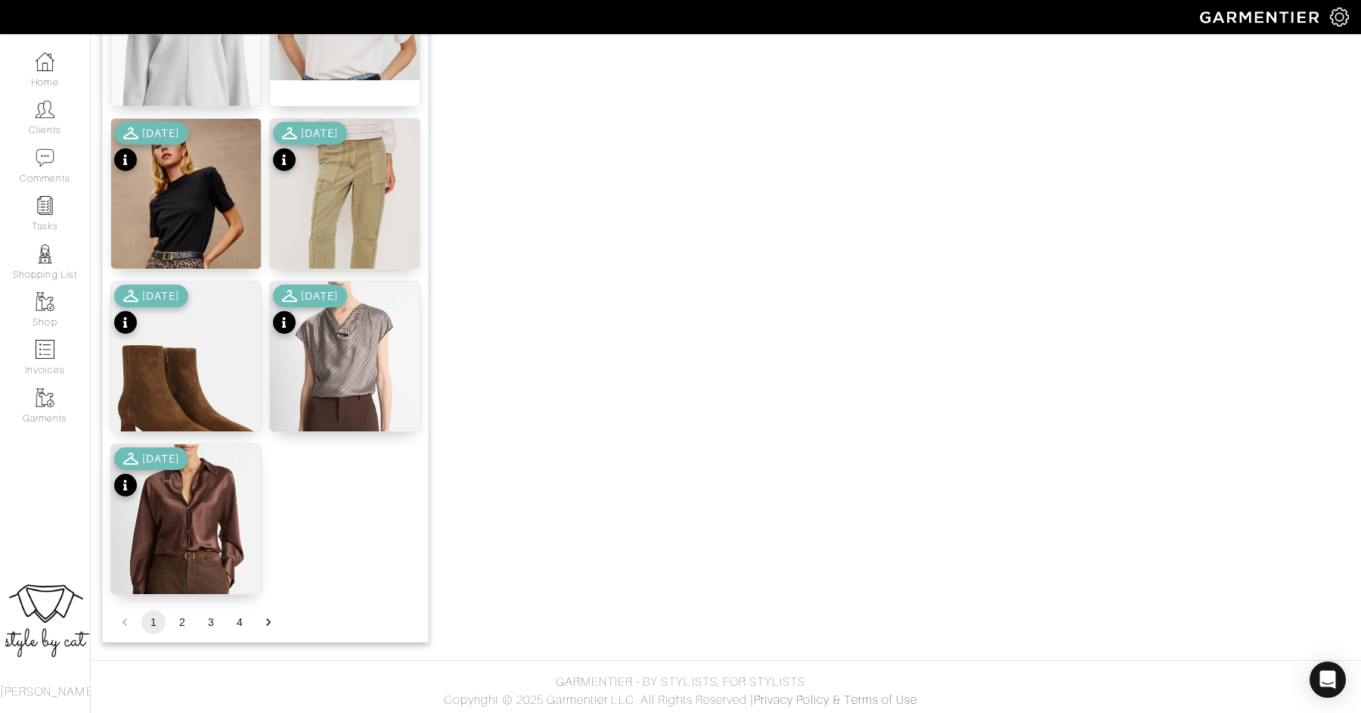
click at [185, 625] on button "2" at bounding box center [182, 622] width 24 height 24
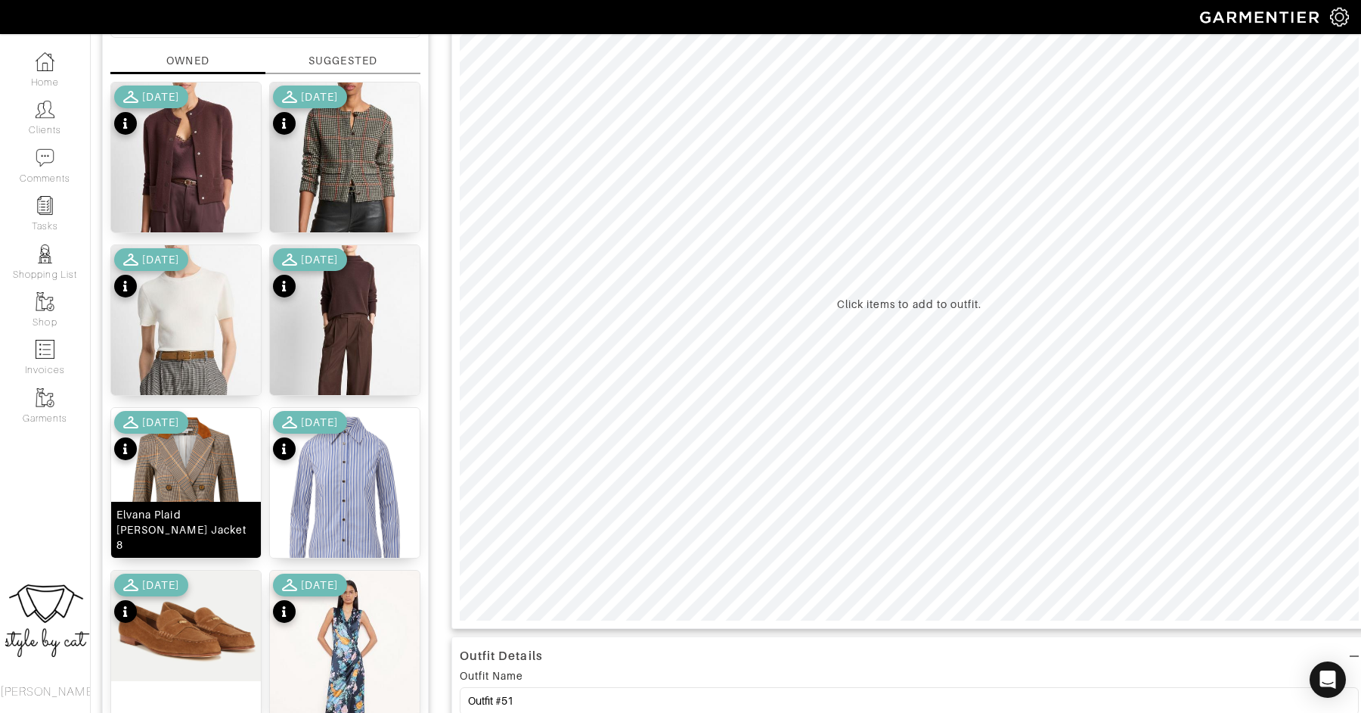
scroll to position [168, 0]
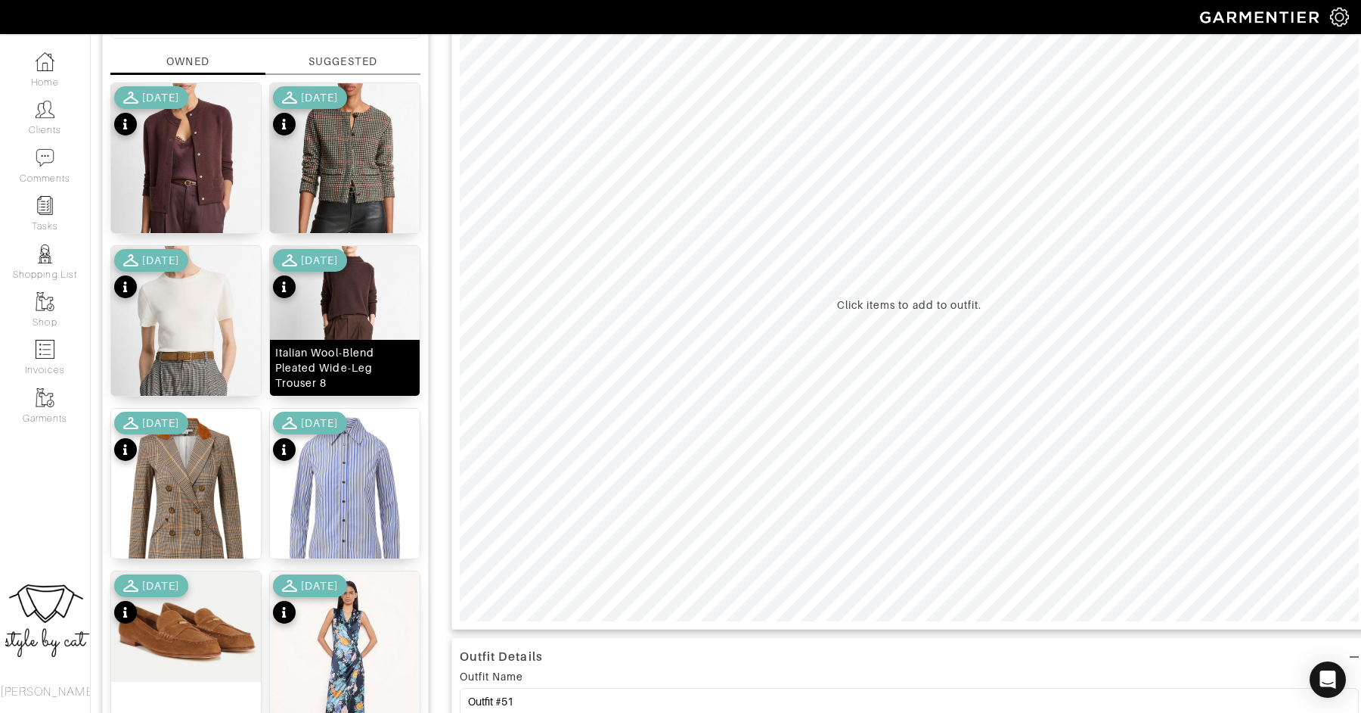
click at [362, 301] on img at bounding box center [345, 350] width 150 height 208
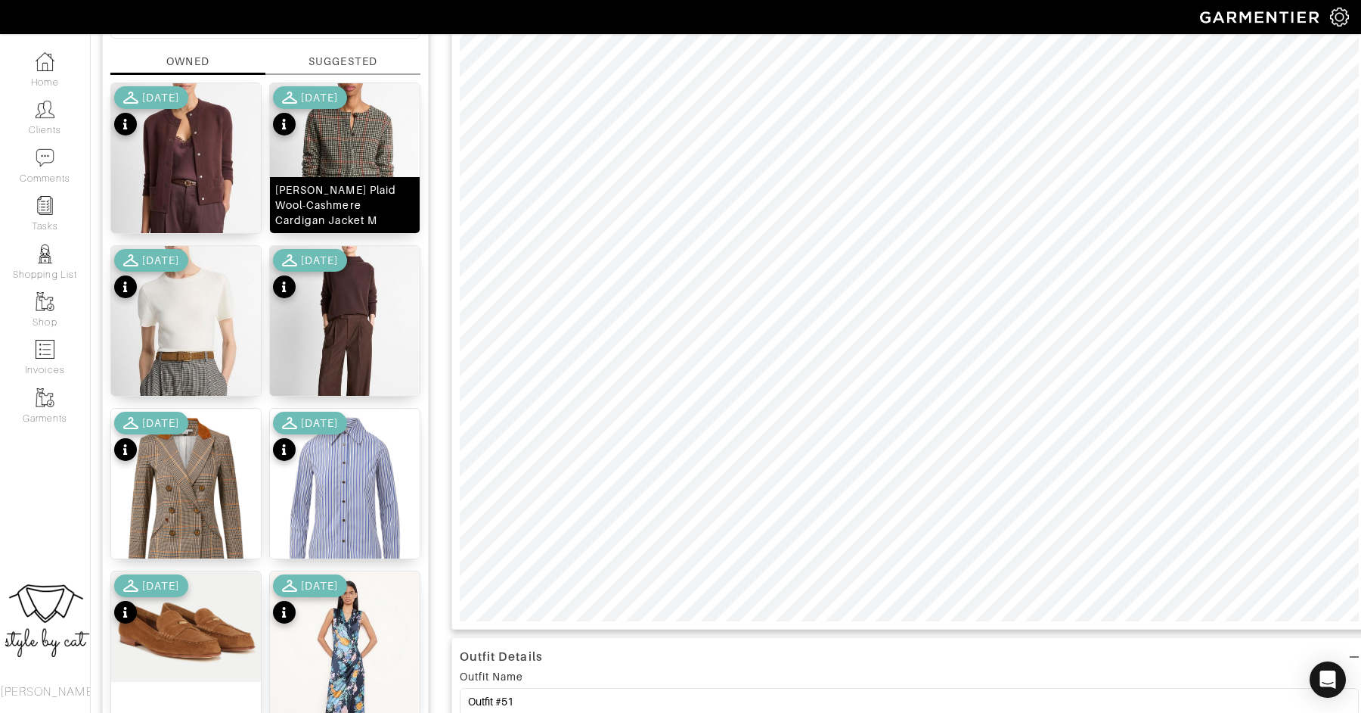
click at [339, 140] on img at bounding box center [345, 187] width 150 height 208
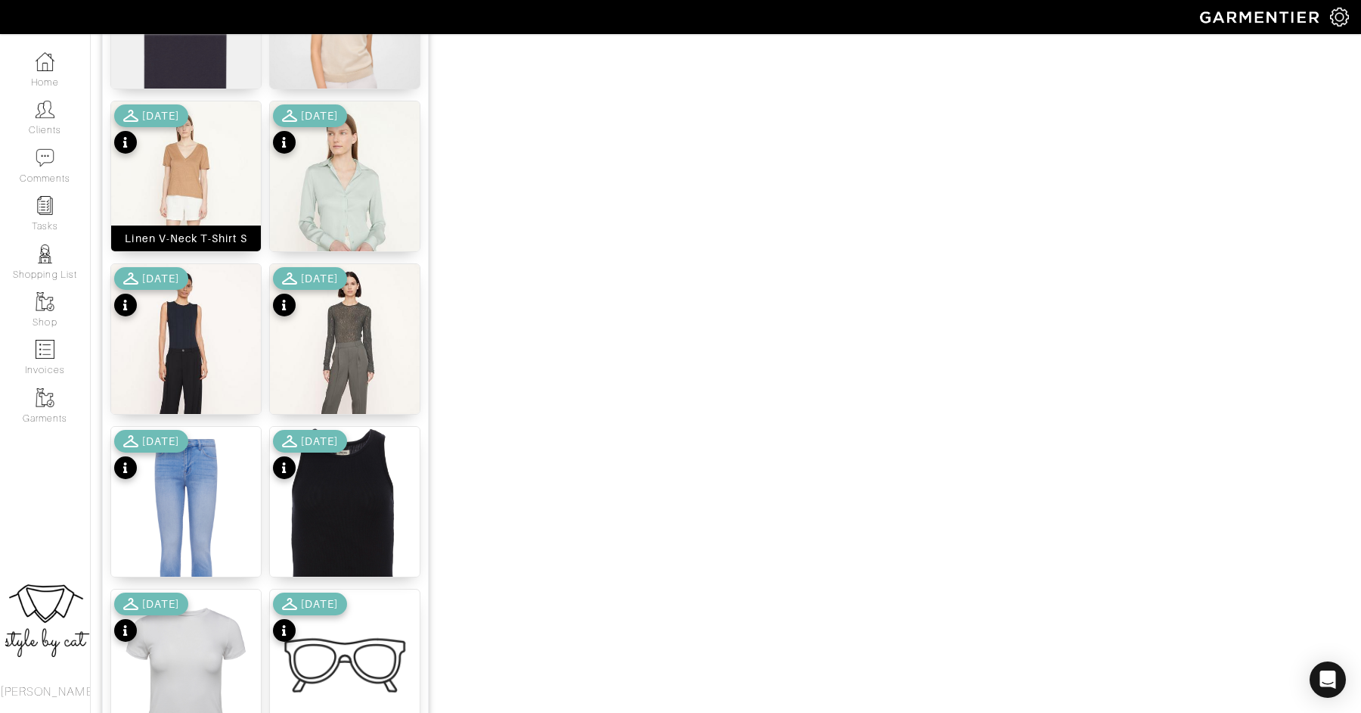
scroll to position [1290, 0]
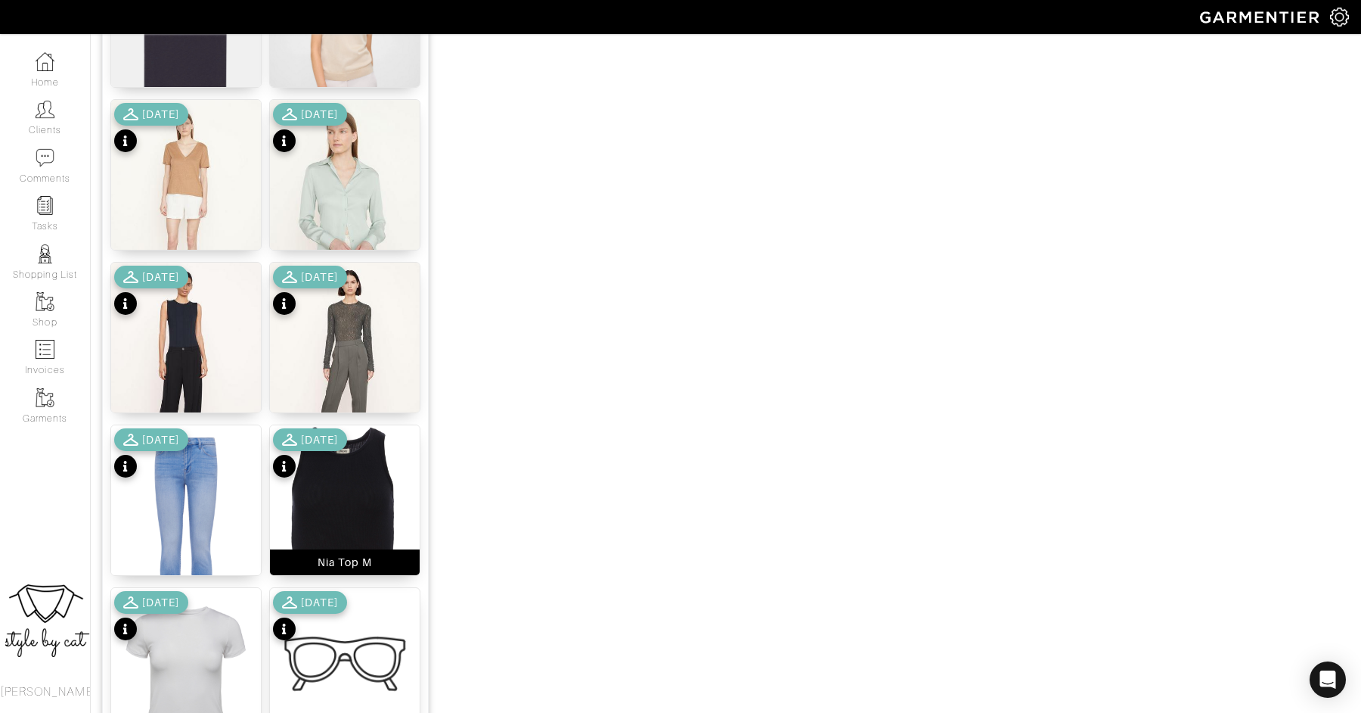
click at [323, 481] on img at bounding box center [345, 535] width 150 height 220
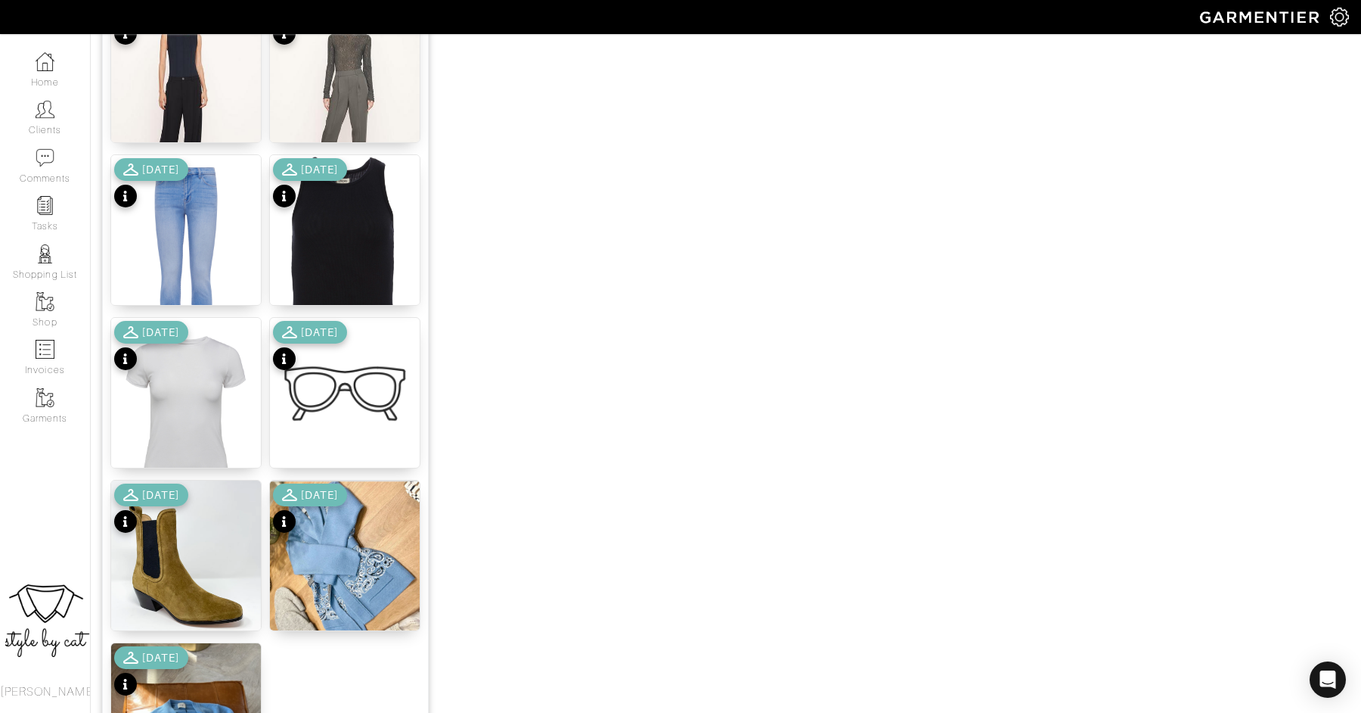
scroll to position [1759, 0]
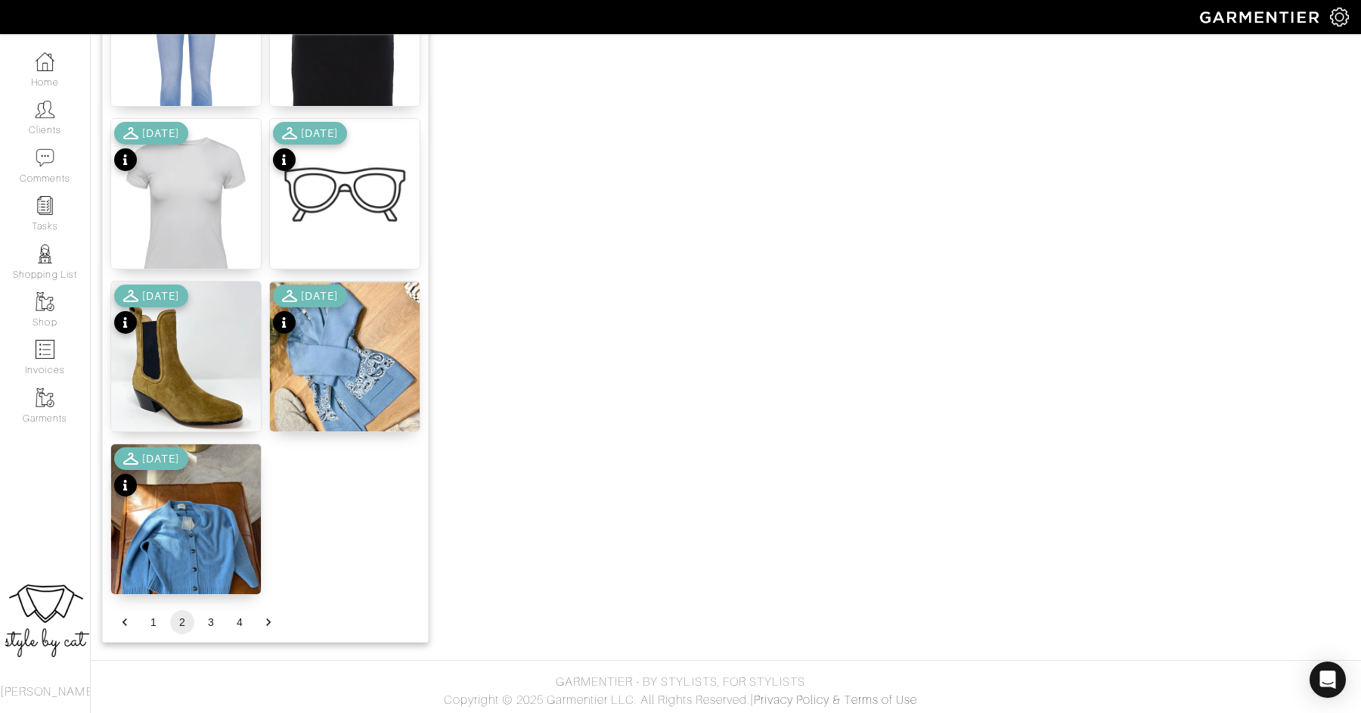
click at [151, 617] on button "1" at bounding box center [153, 622] width 24 height 24
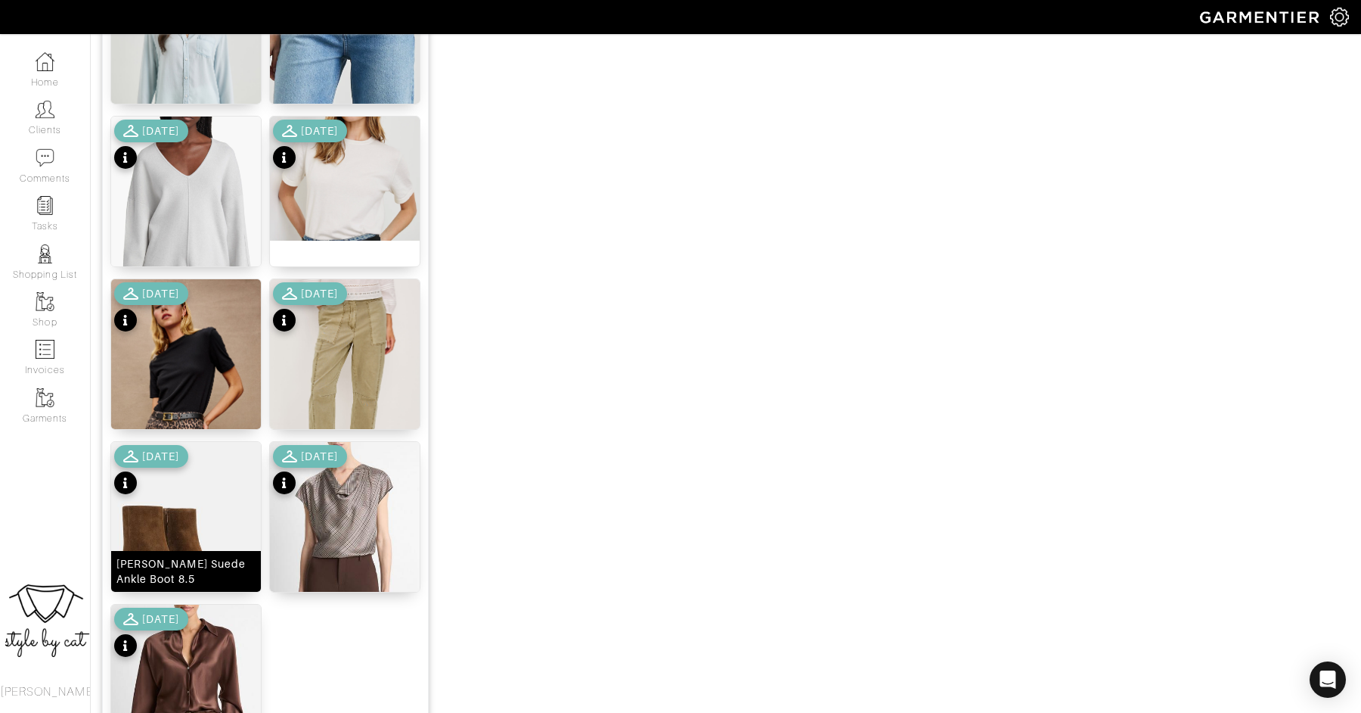
click at [176, 509] on img at bounding box center [186, 546] width 150 height 208
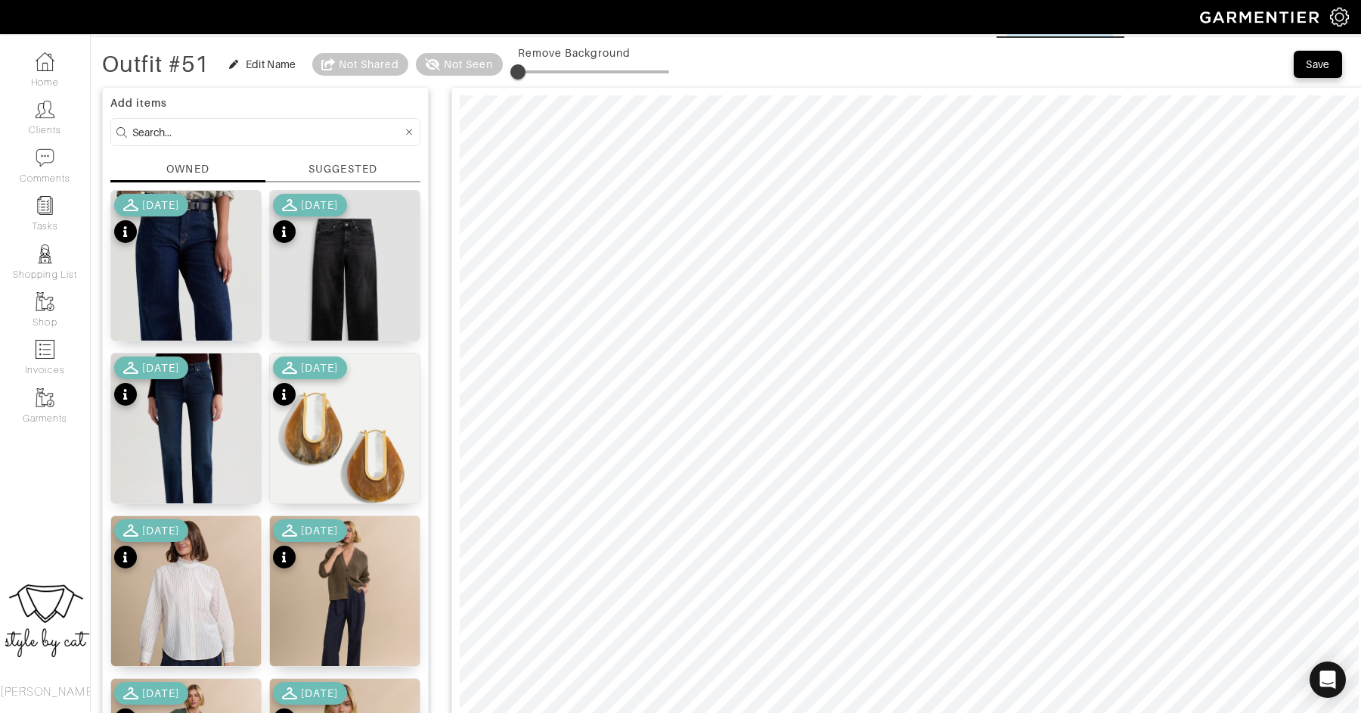
scroll to position [53, 0]
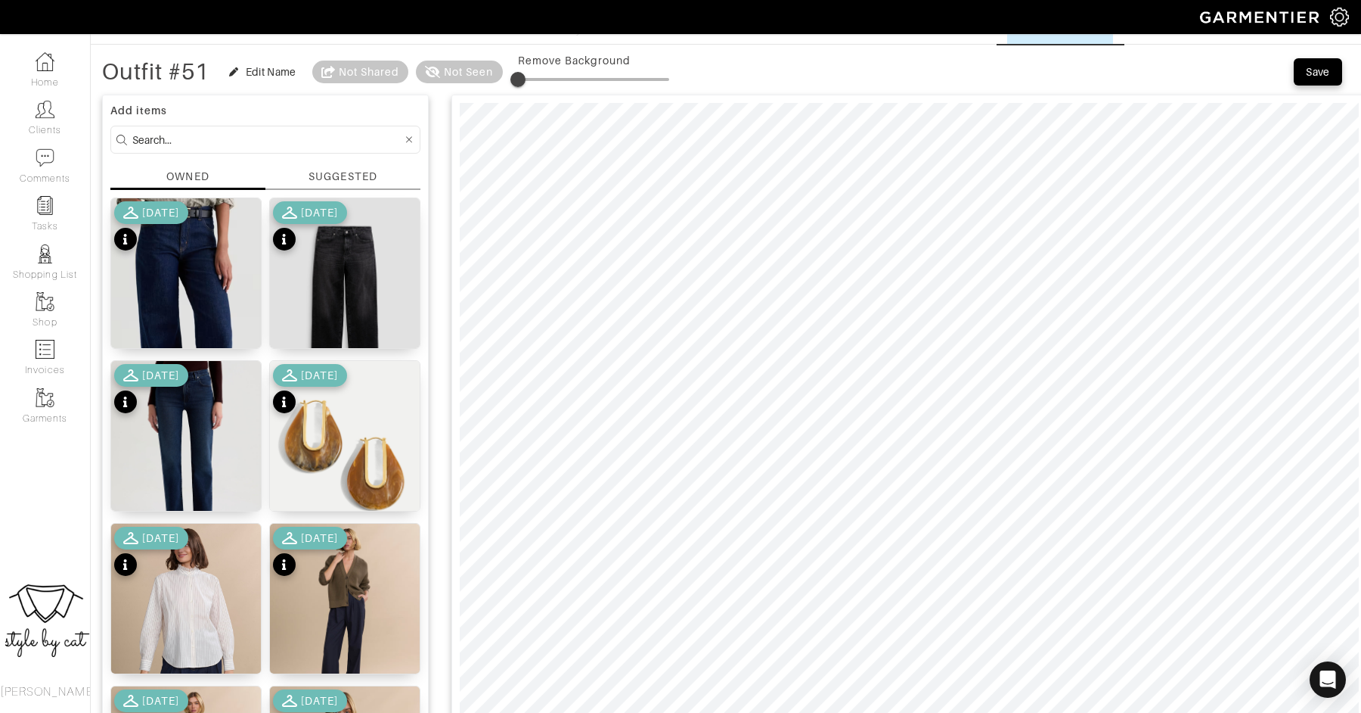
click at [1322, 73] on div "Save" at bounding box center [1318, 71] width 24 height 15
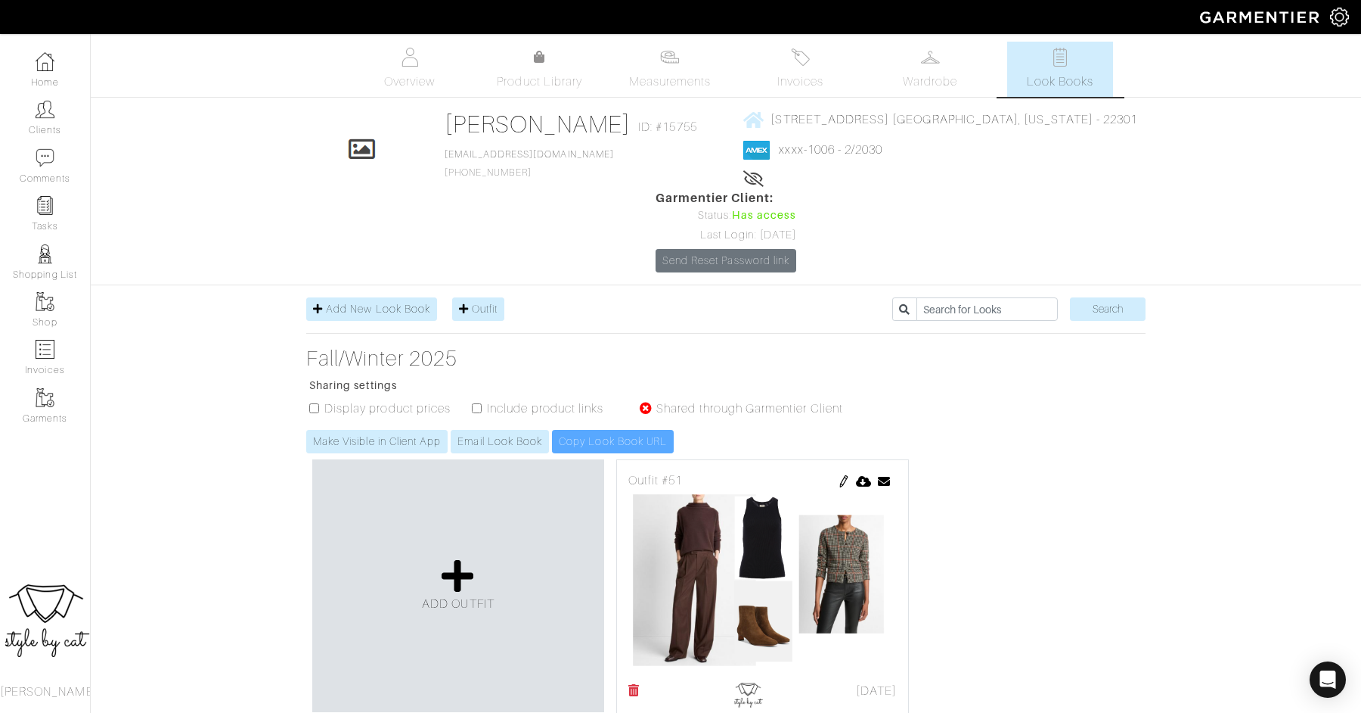
scroll to position [38, 0]
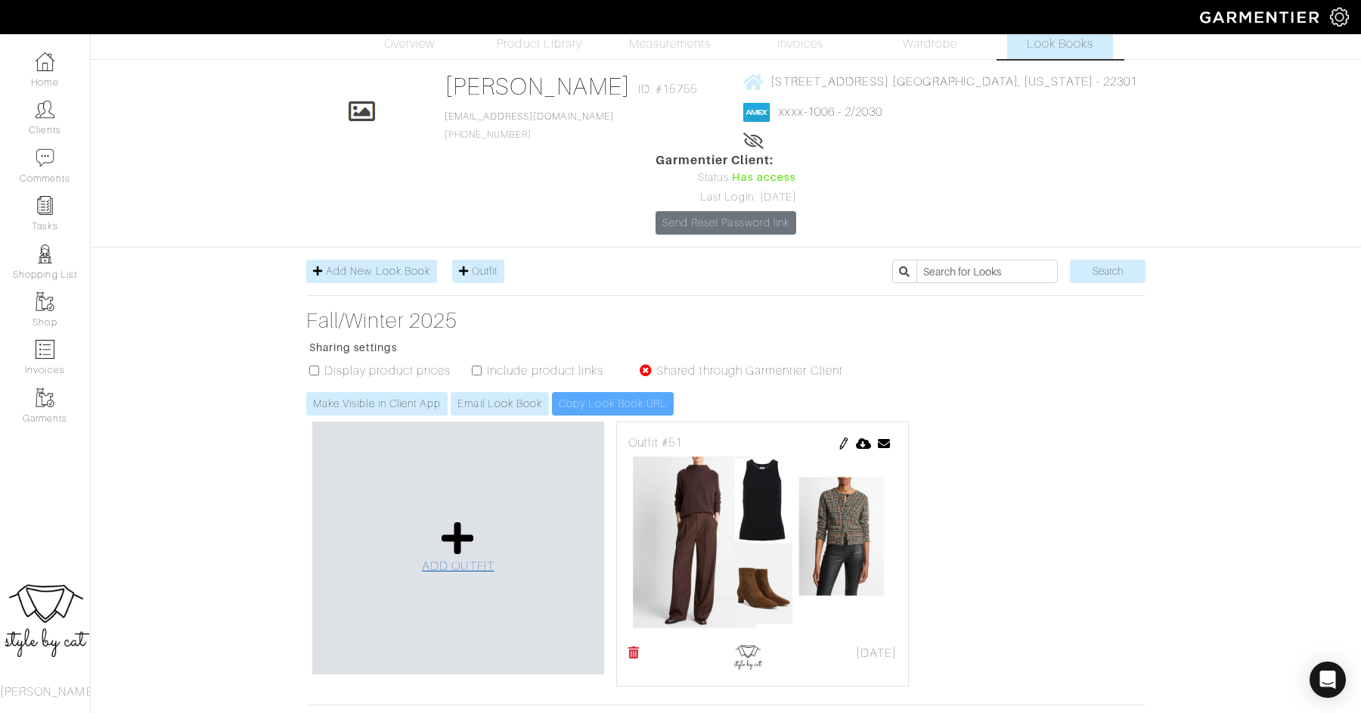
click at [458, 520] on icon at bounding box center [458, 538] width 33 height 36
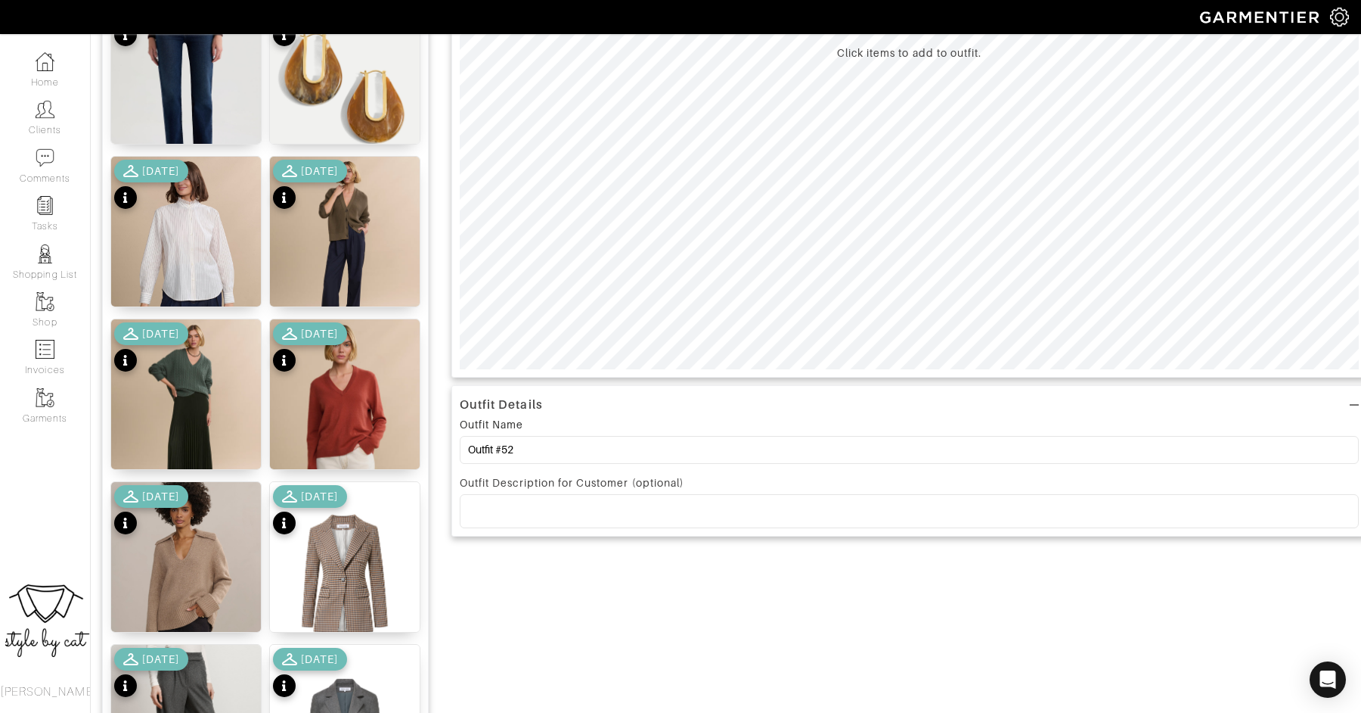
scroll to position [427, 0]
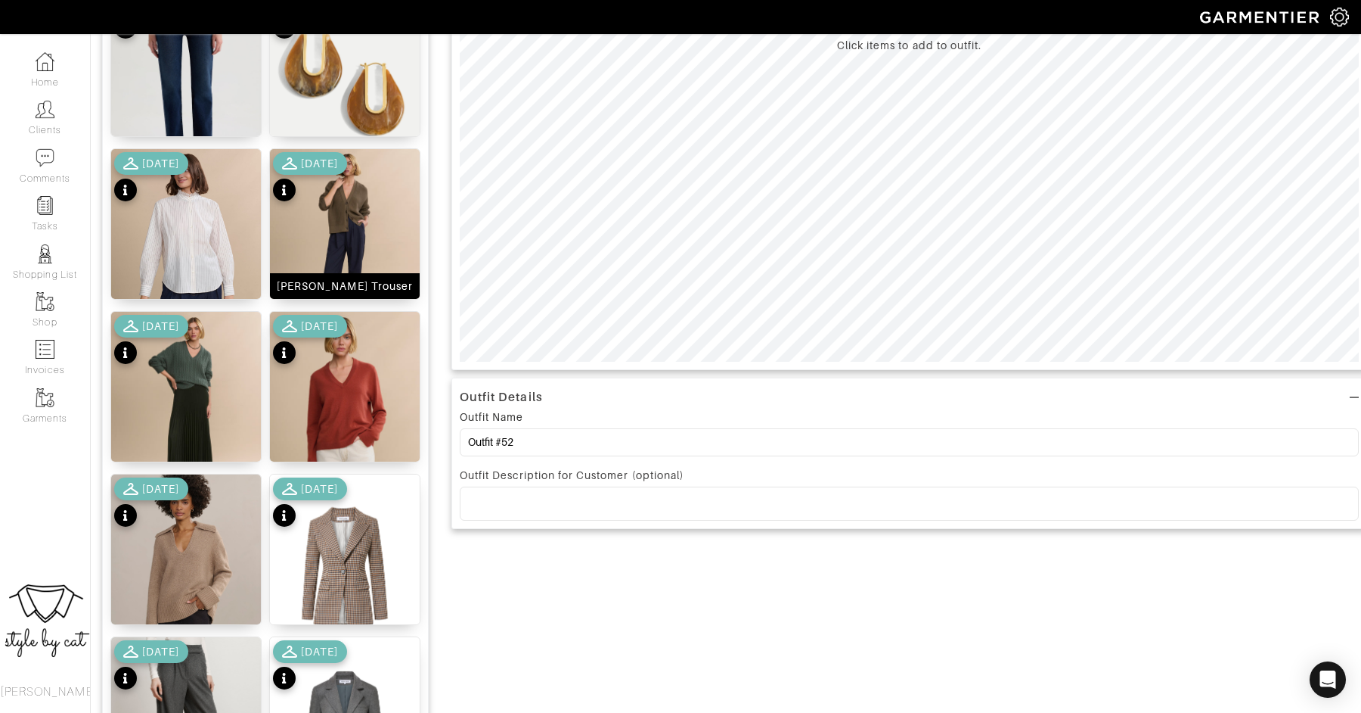
click at [354, 216] on img at bounding box center [345, 239] width 150 height 180
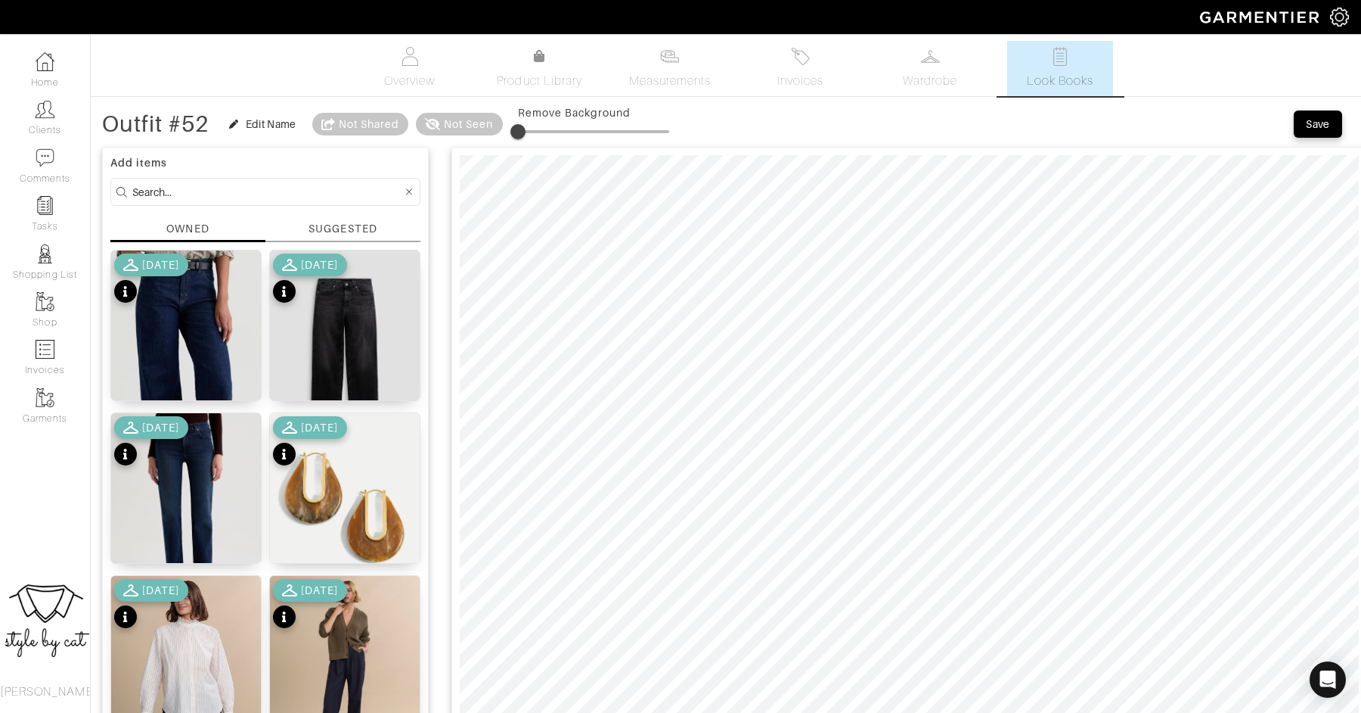
scroll to position [2, 0]
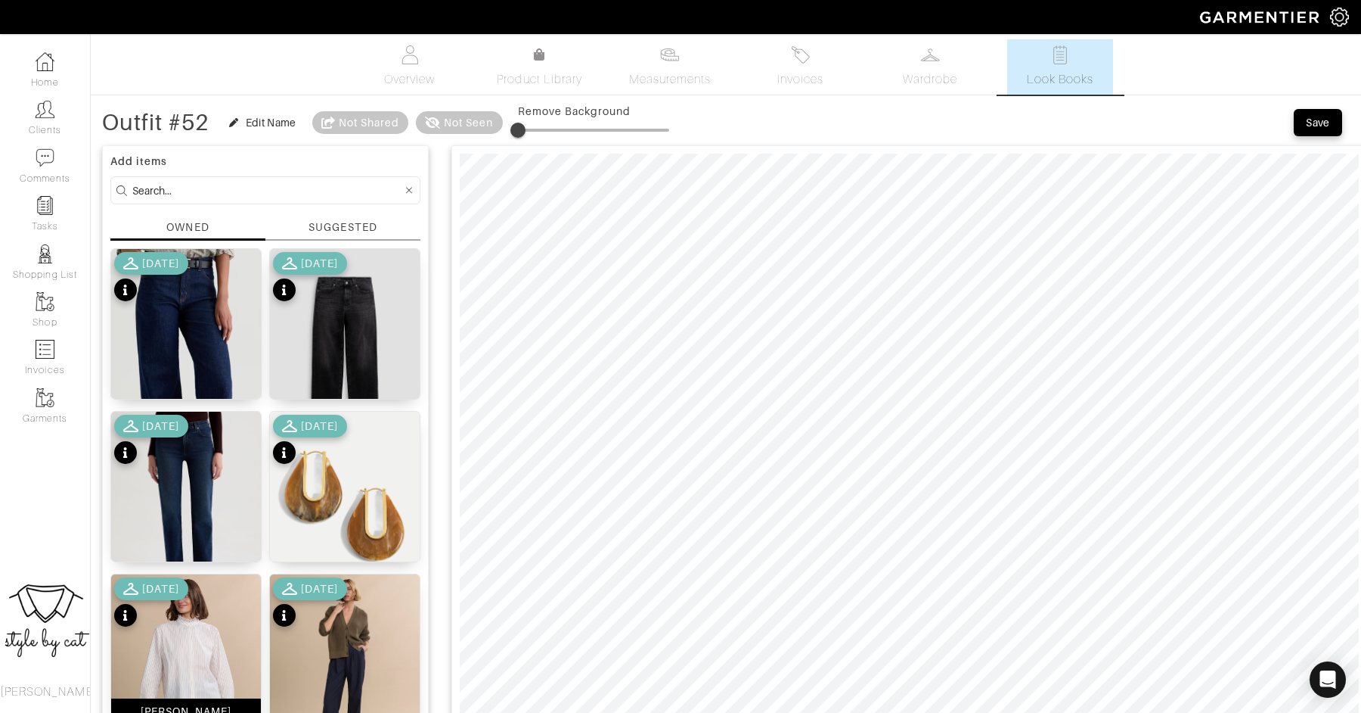
click at [164, 654] on img at bounding box center [186, 664] width 150 height 180
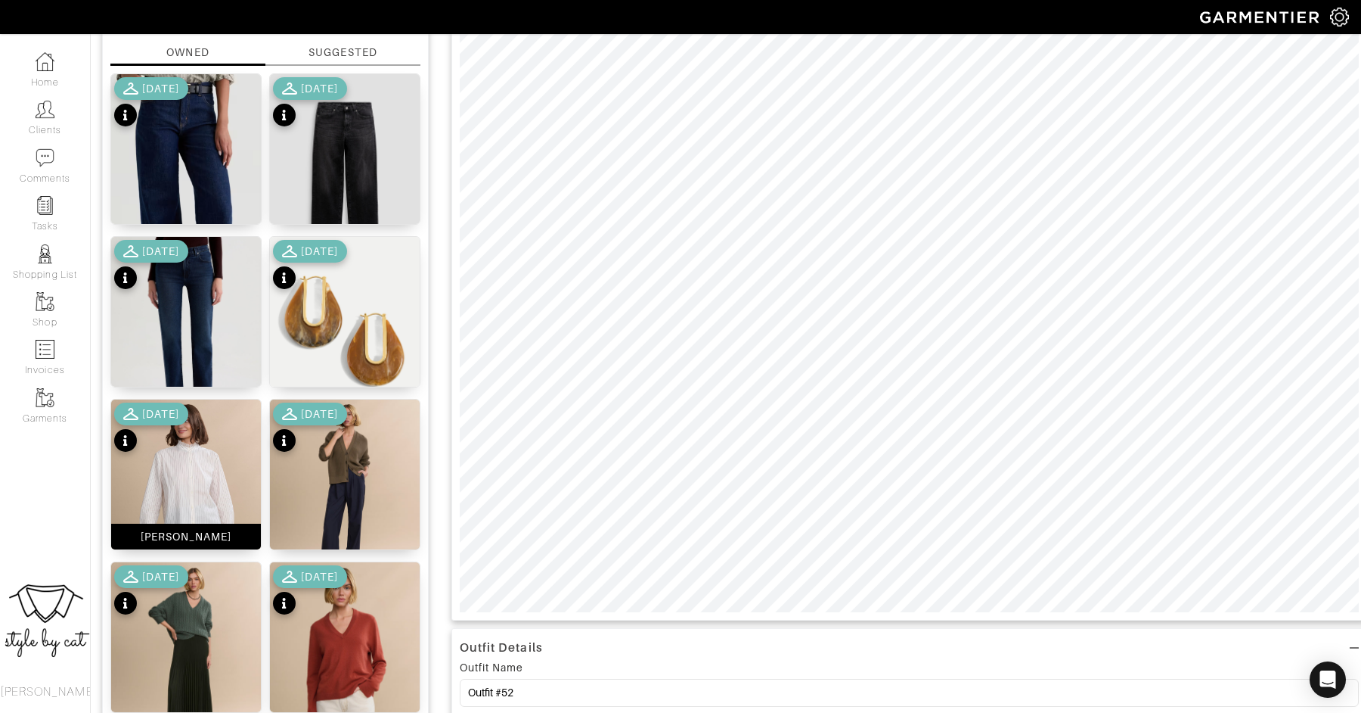
scroll to position [203, 0]
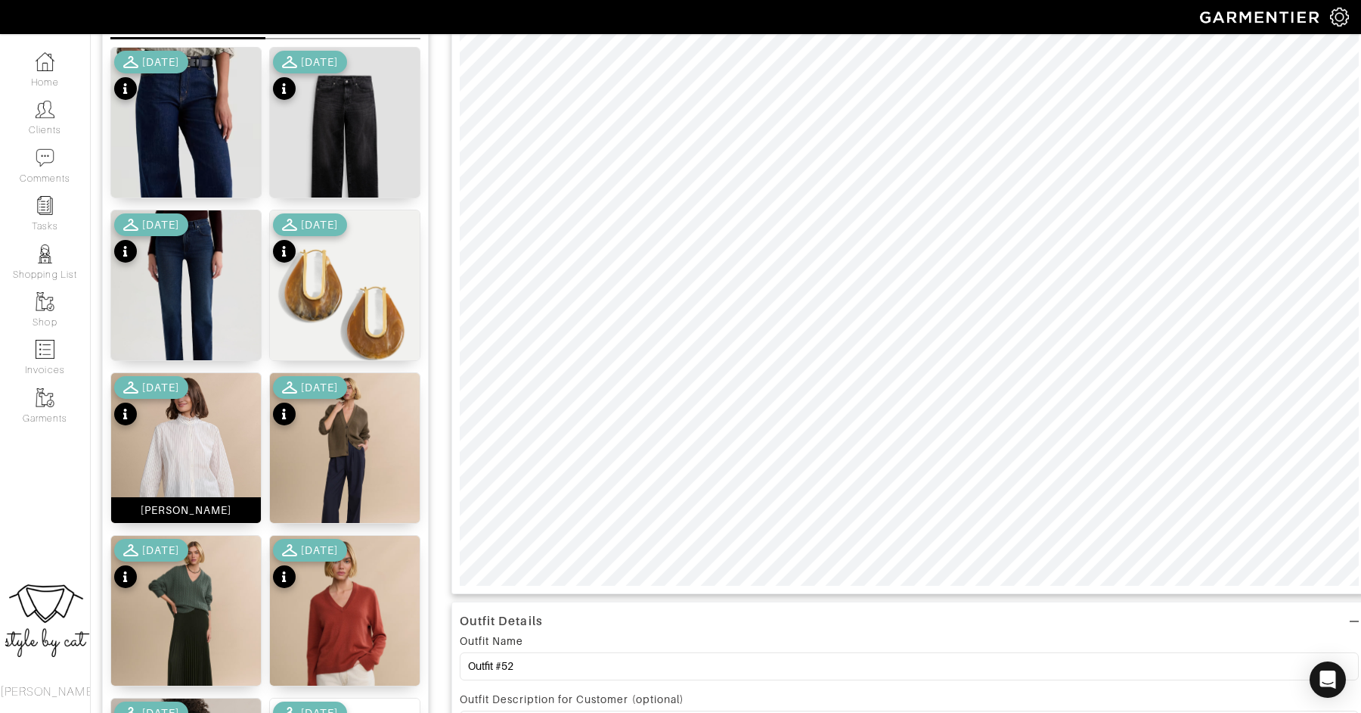
click at [206, 434] on img at bounding box center [186, 463] width 150 height 180
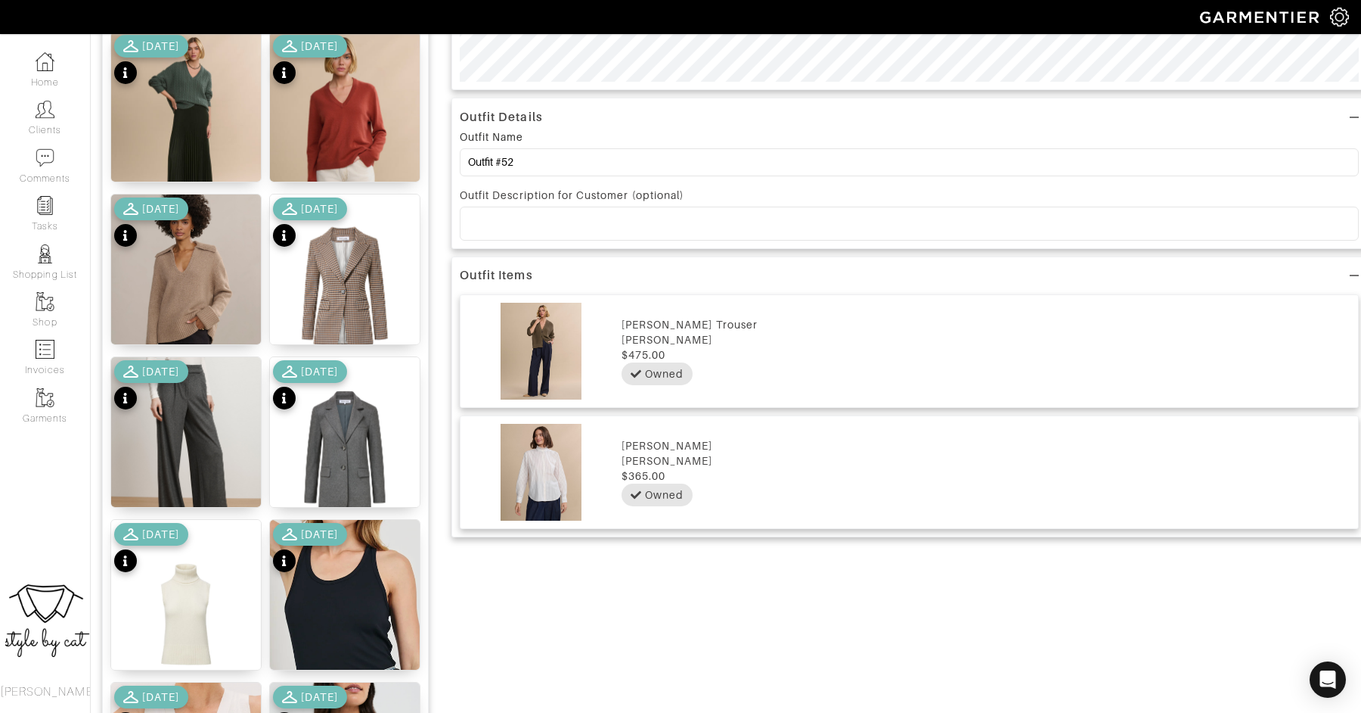
scroll to position [709, 0]
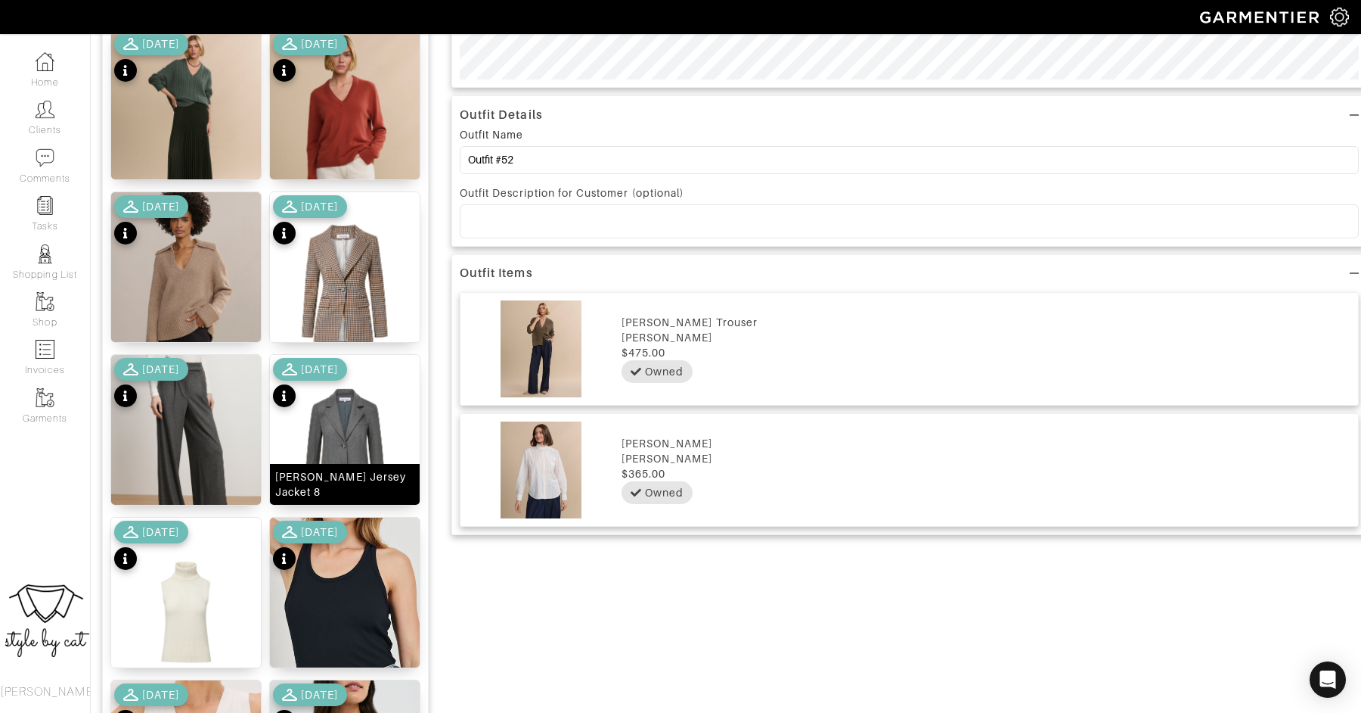
click at [352, 426] on img at bounding box center [345, 449] width 150 height 188
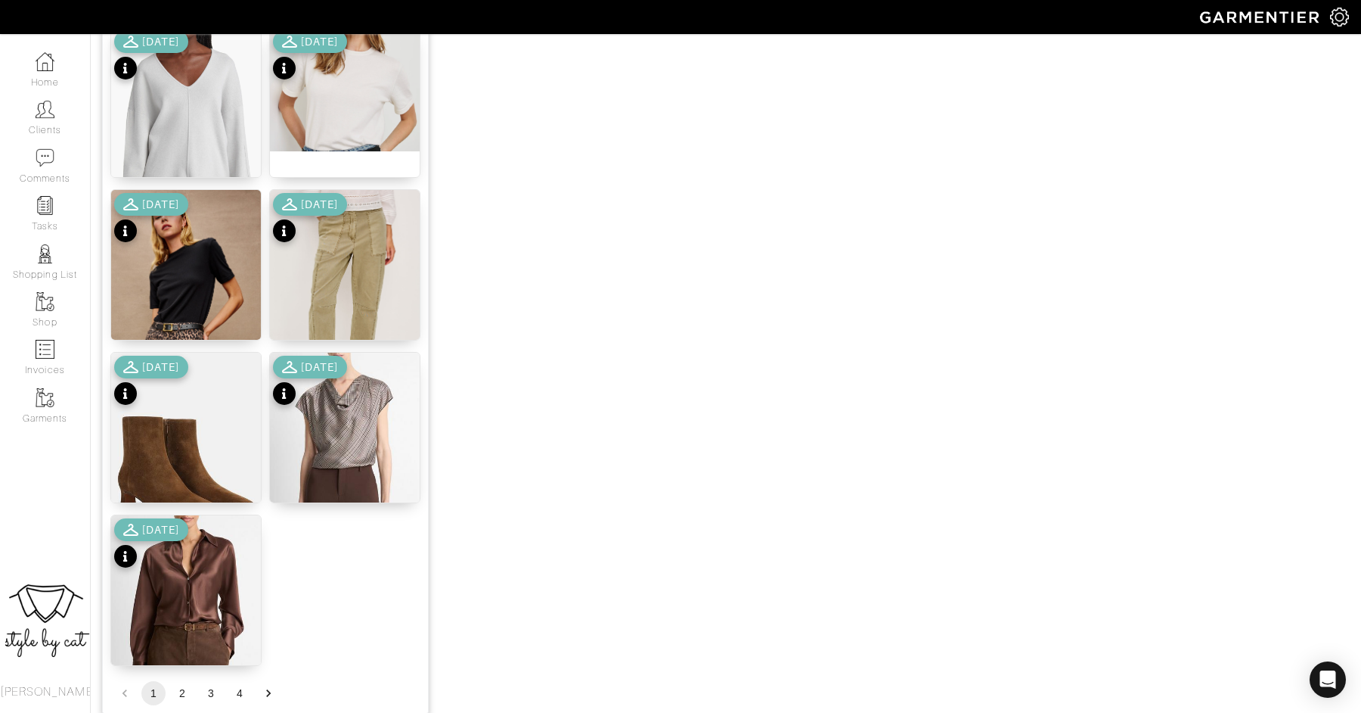
scroll to position [1759, 0]
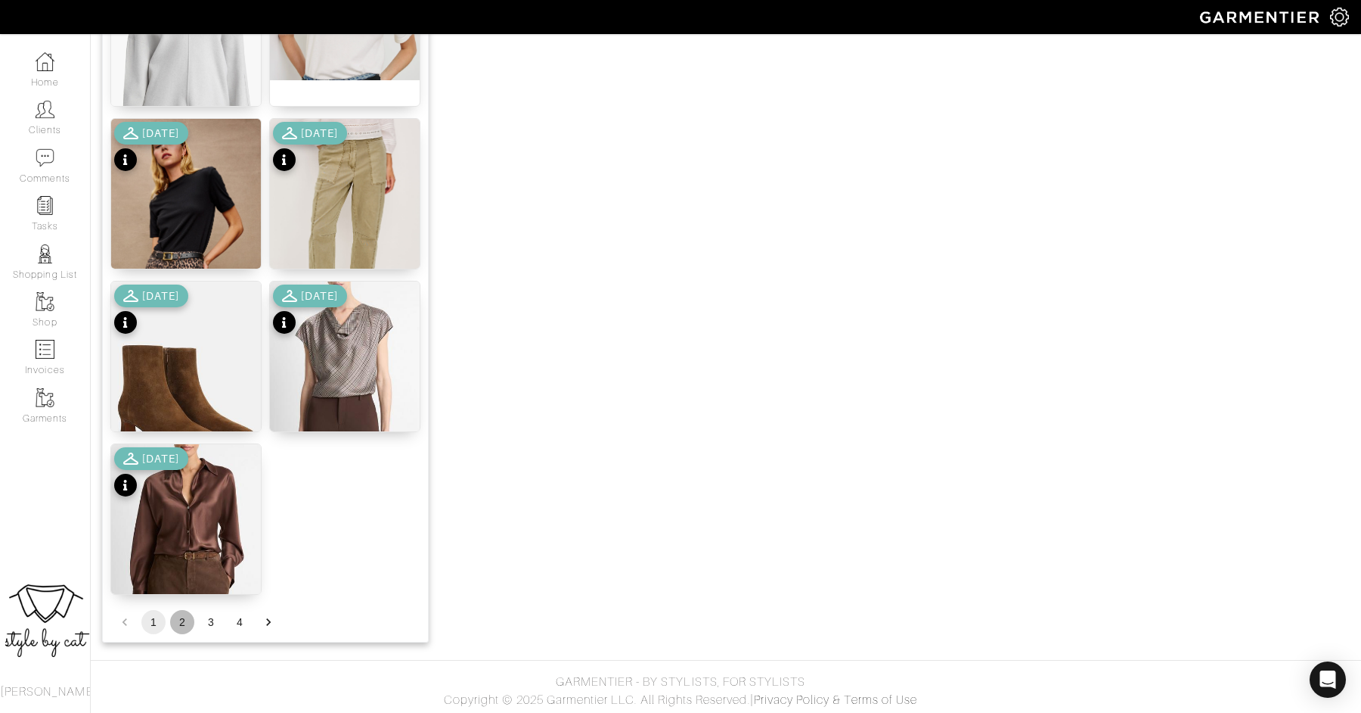
click at [187, 613] on button "2" at bounding box center [182, 622] width 24 height 24
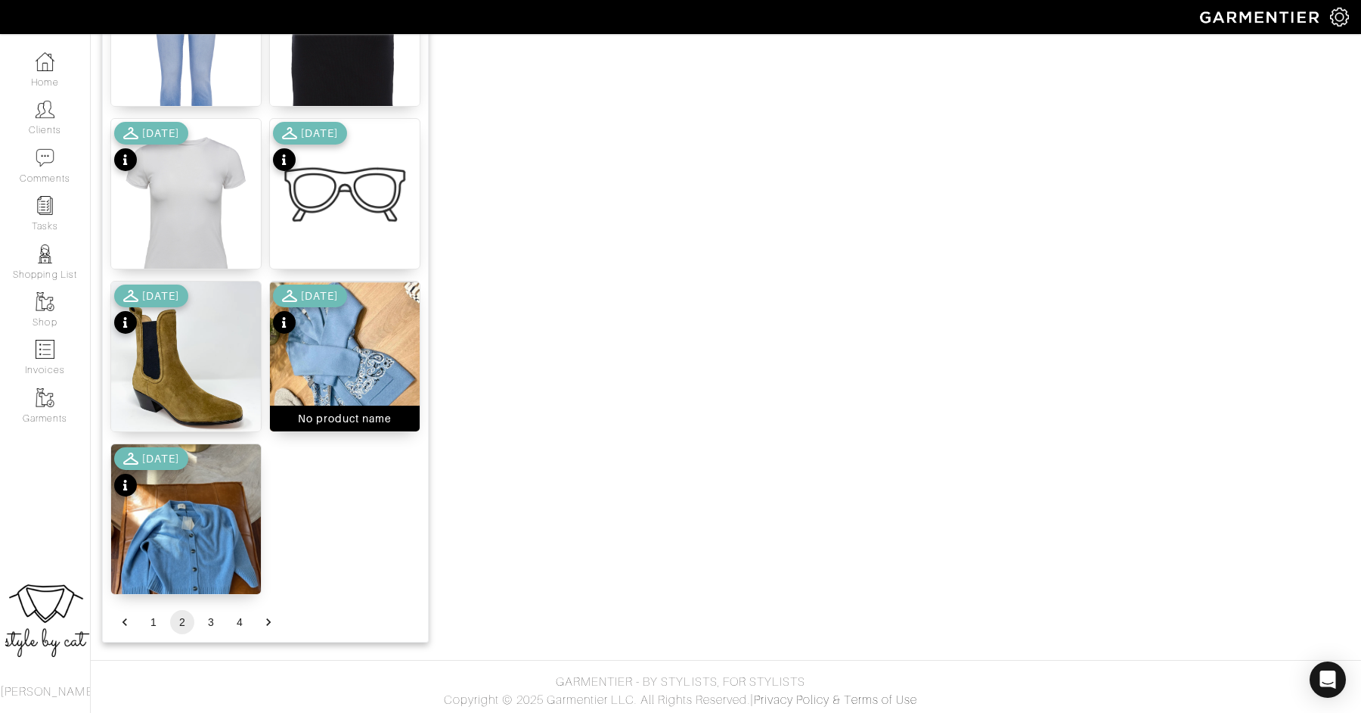
scroll to position [0, 0]
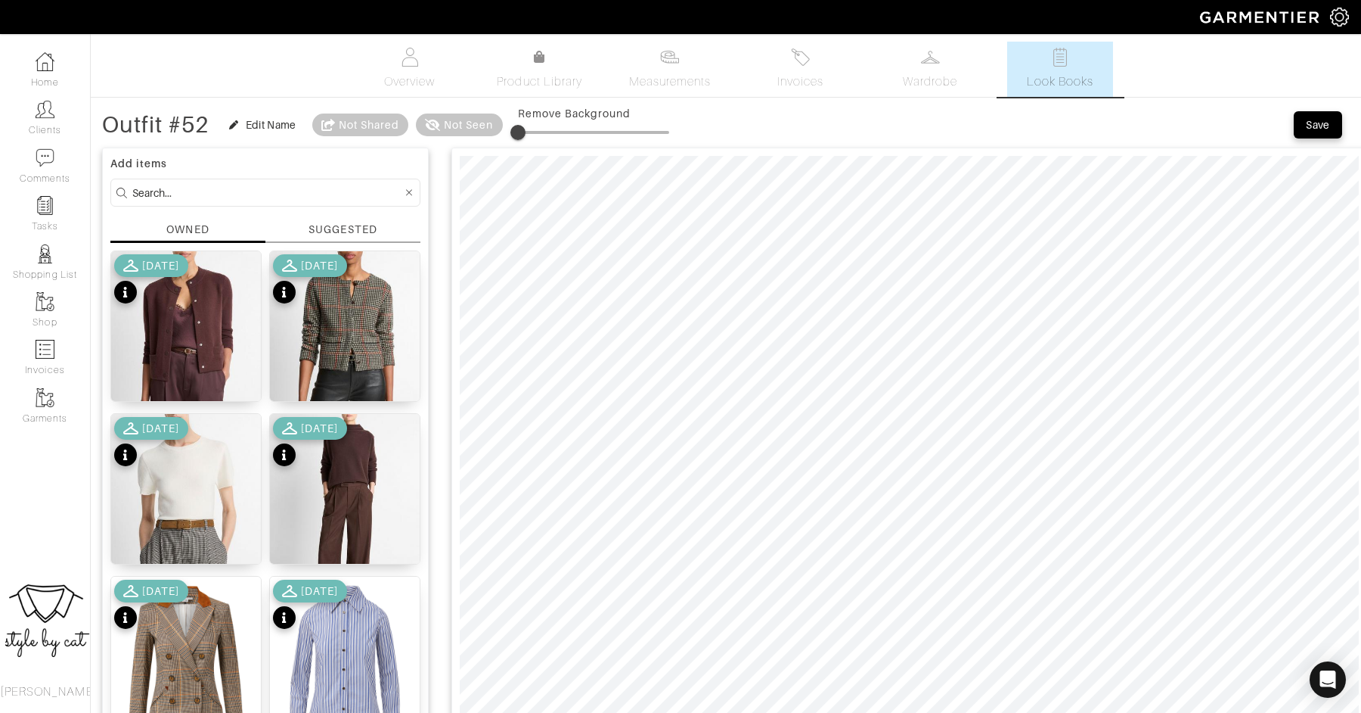
click at [231, 194] on input at bounding box center [267, 192] width 270 height 19
type input "shoes"
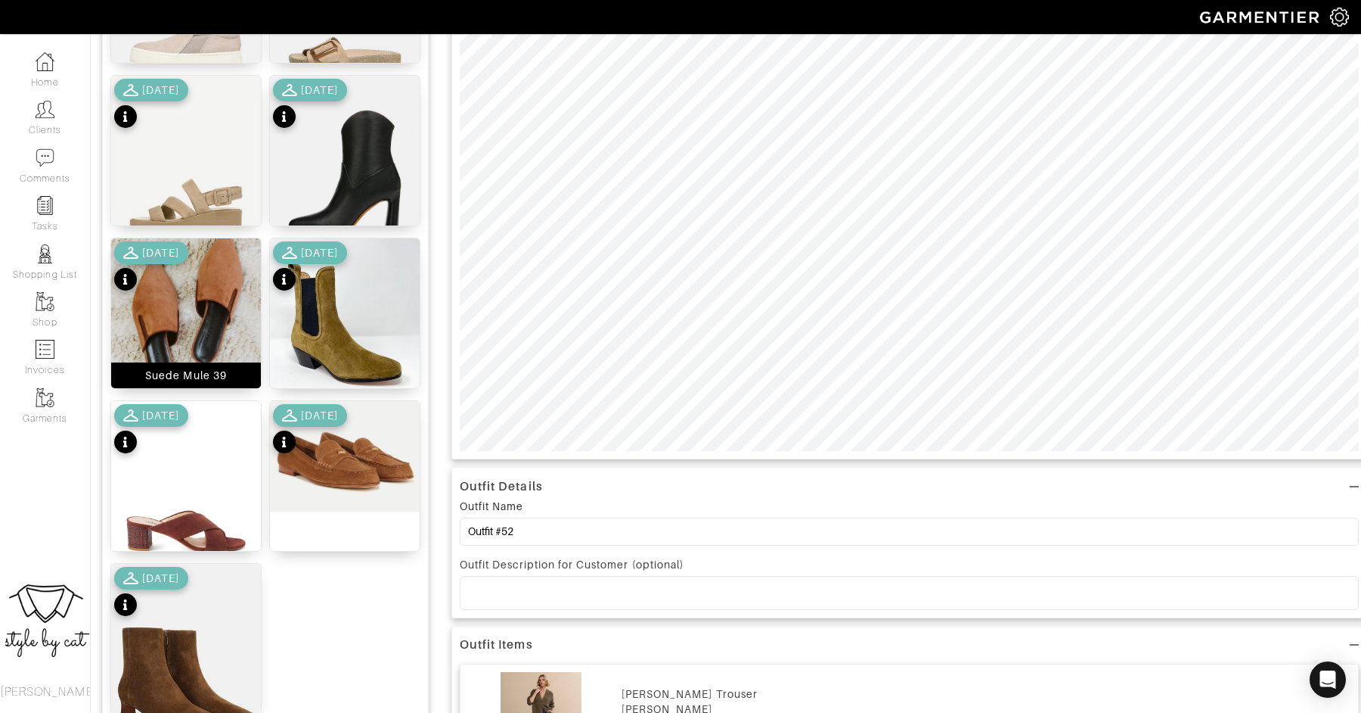
scroll to position [339, 0]
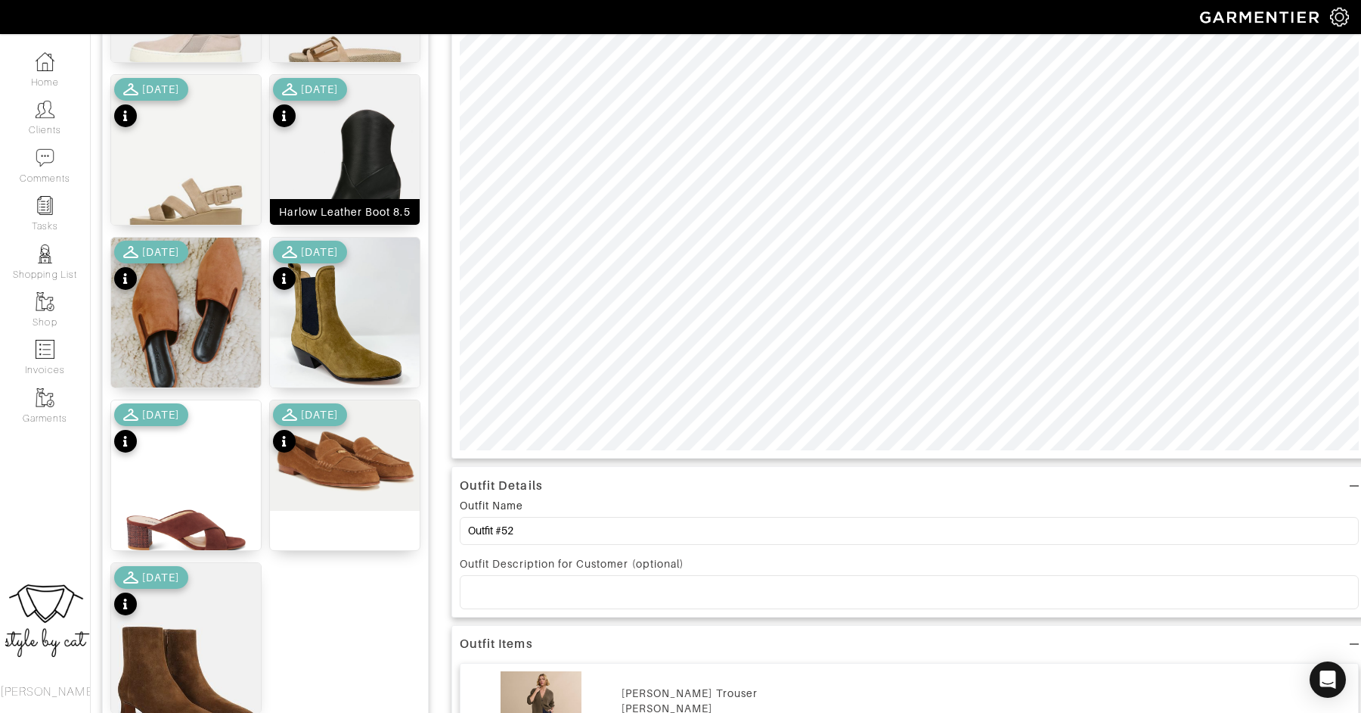
click at [374, 185] on img at bounding box center [345, 179] width 150 height 209
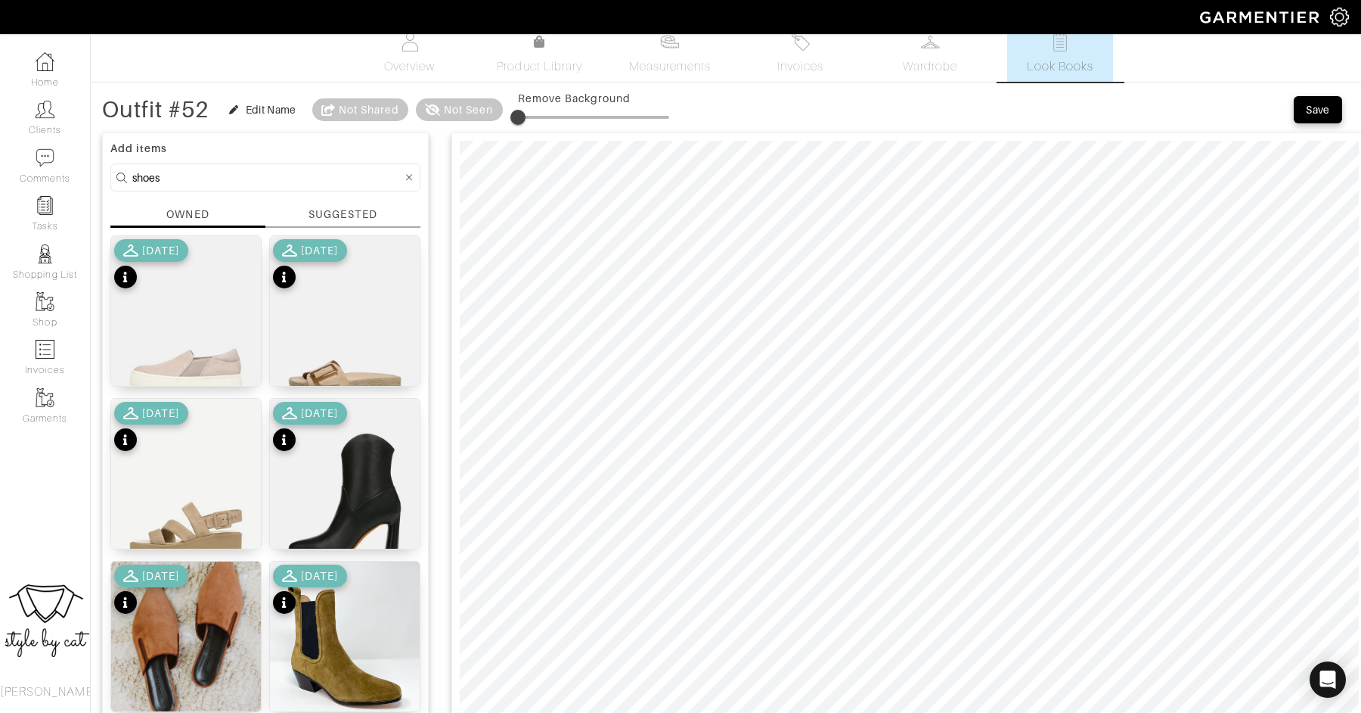
scroll to position [0, 0]
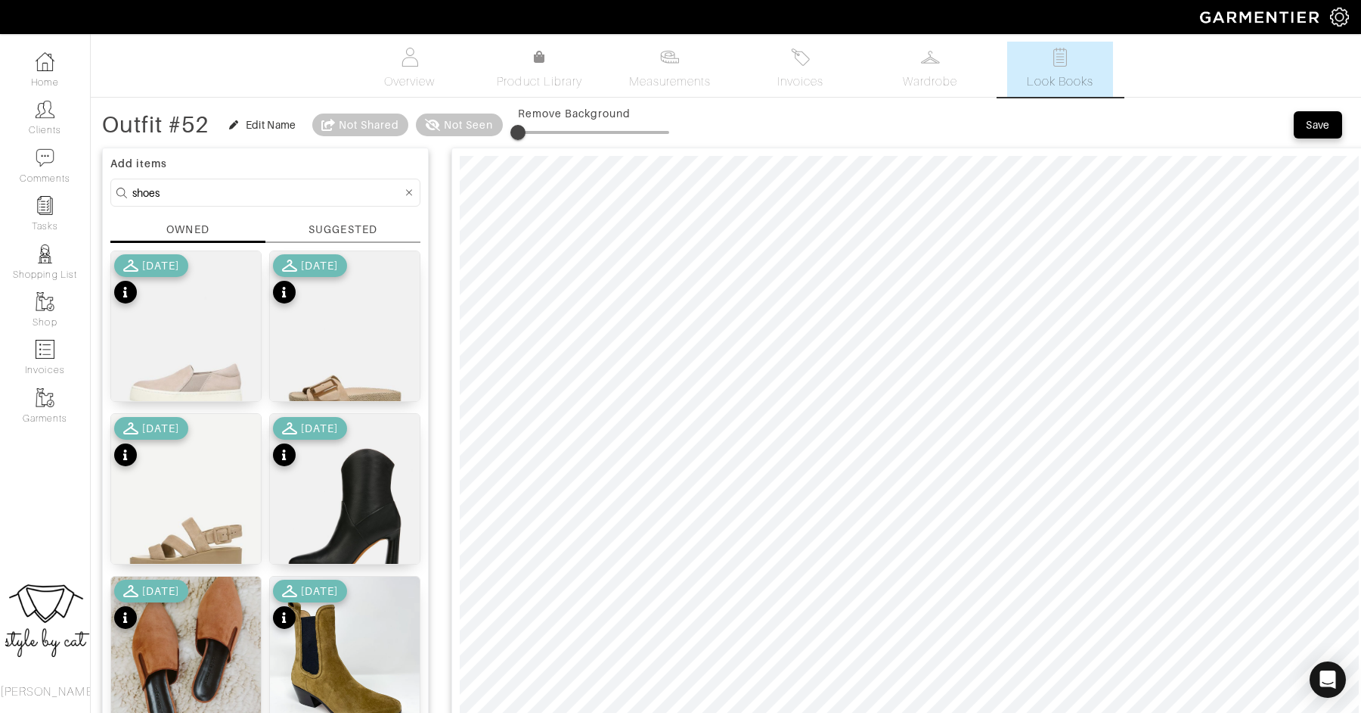
click at [1325, 120] on div "Save" at bounding box center [1318, 124] width 24 height 15
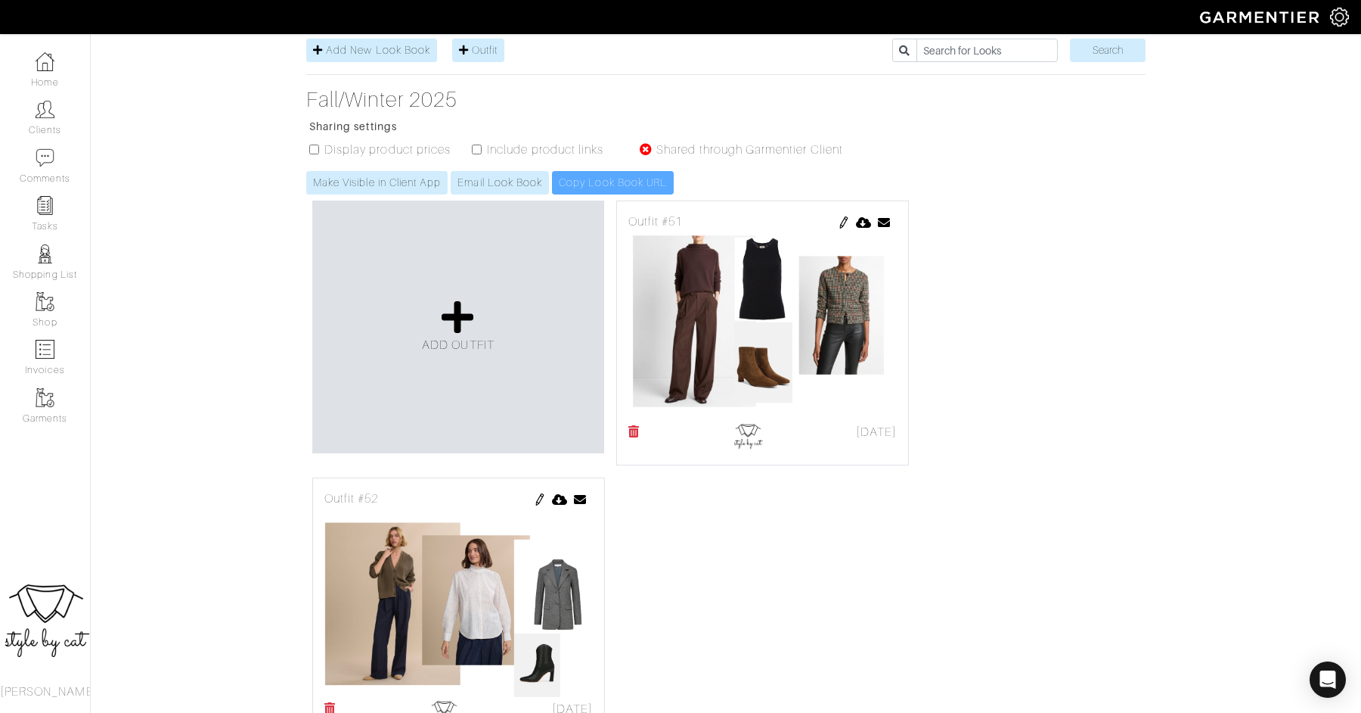
scroll to position [265, 0]
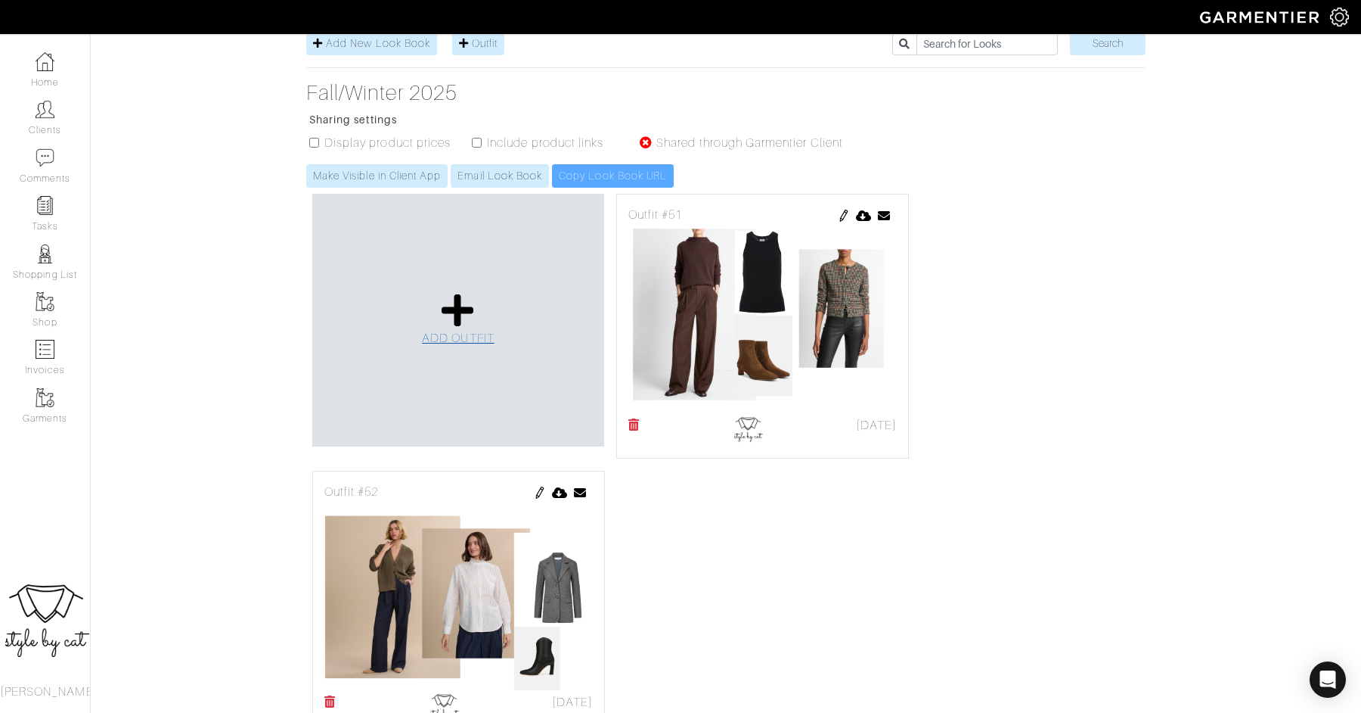
click at [467, 331] on span "ADD OUTFIT" at bounding box center [458, 338] width 73 height 14
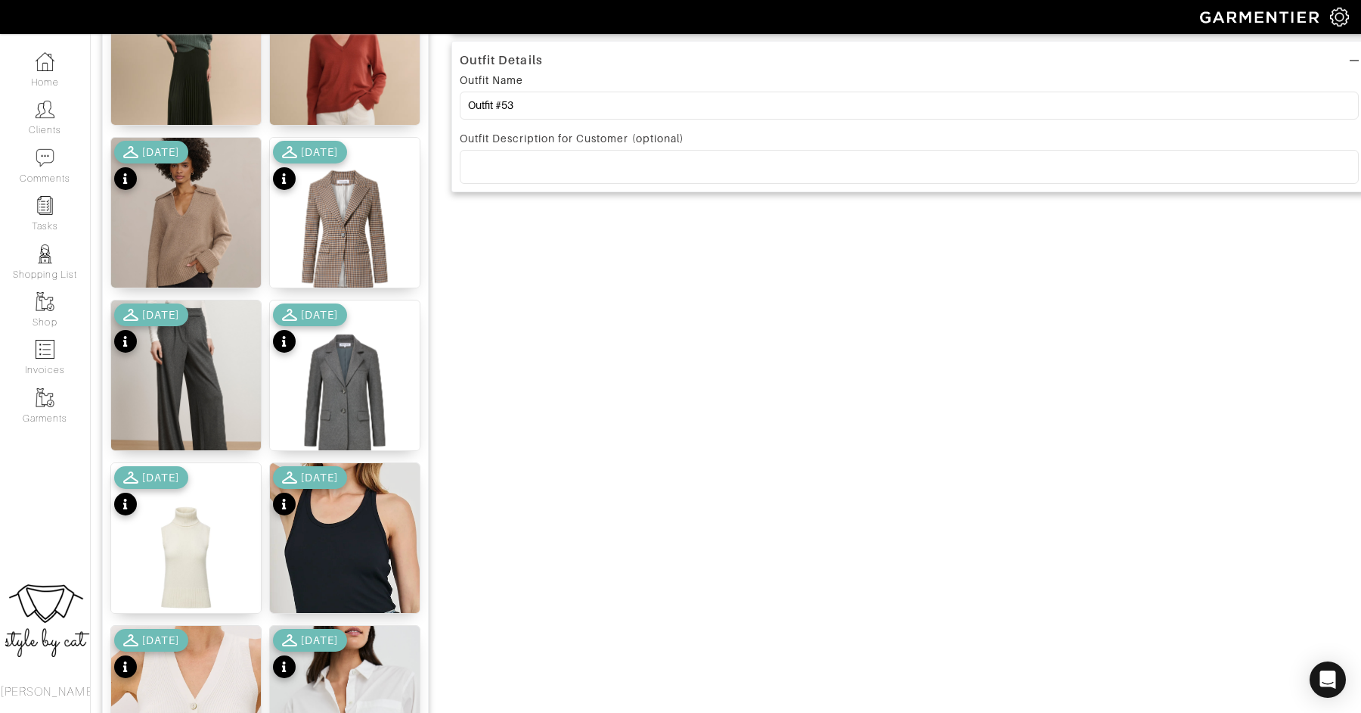
scroll to position [766, 0]
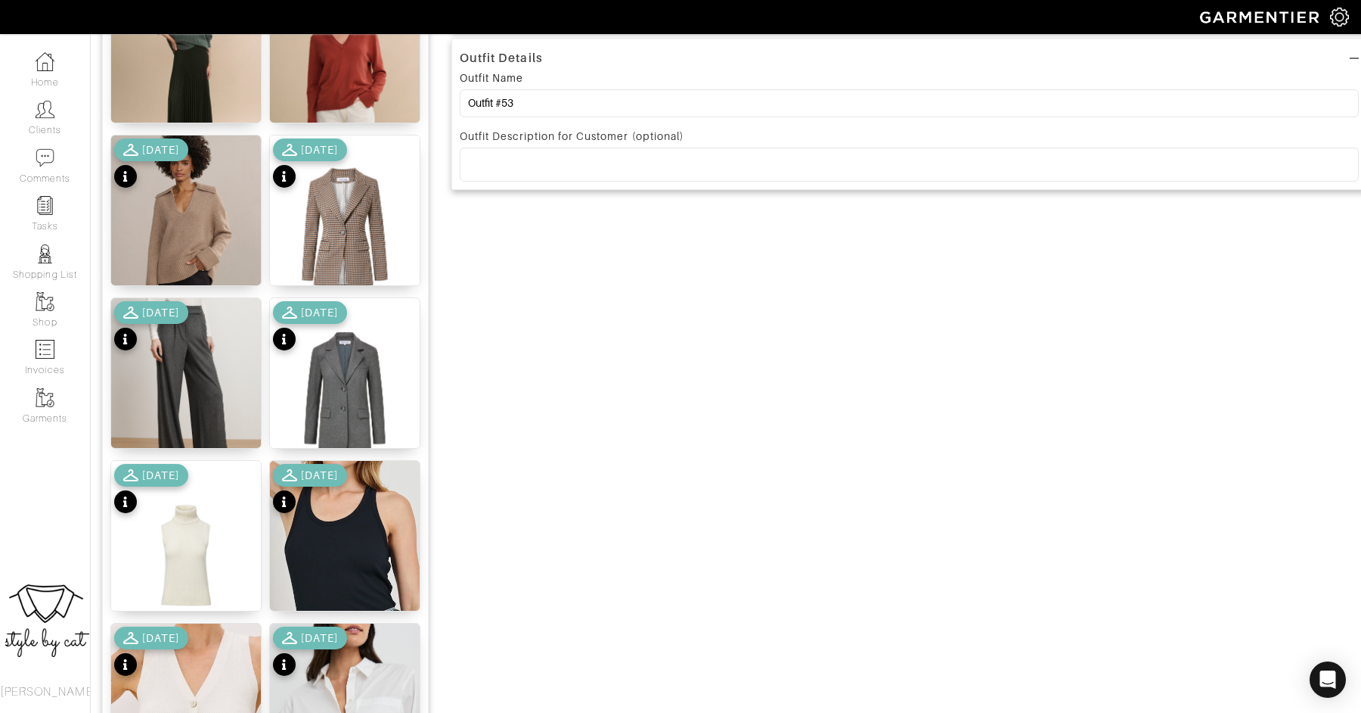
click at [188, 351] on div "[DATE]" at bounding box center [151, 327] width 74 height 53
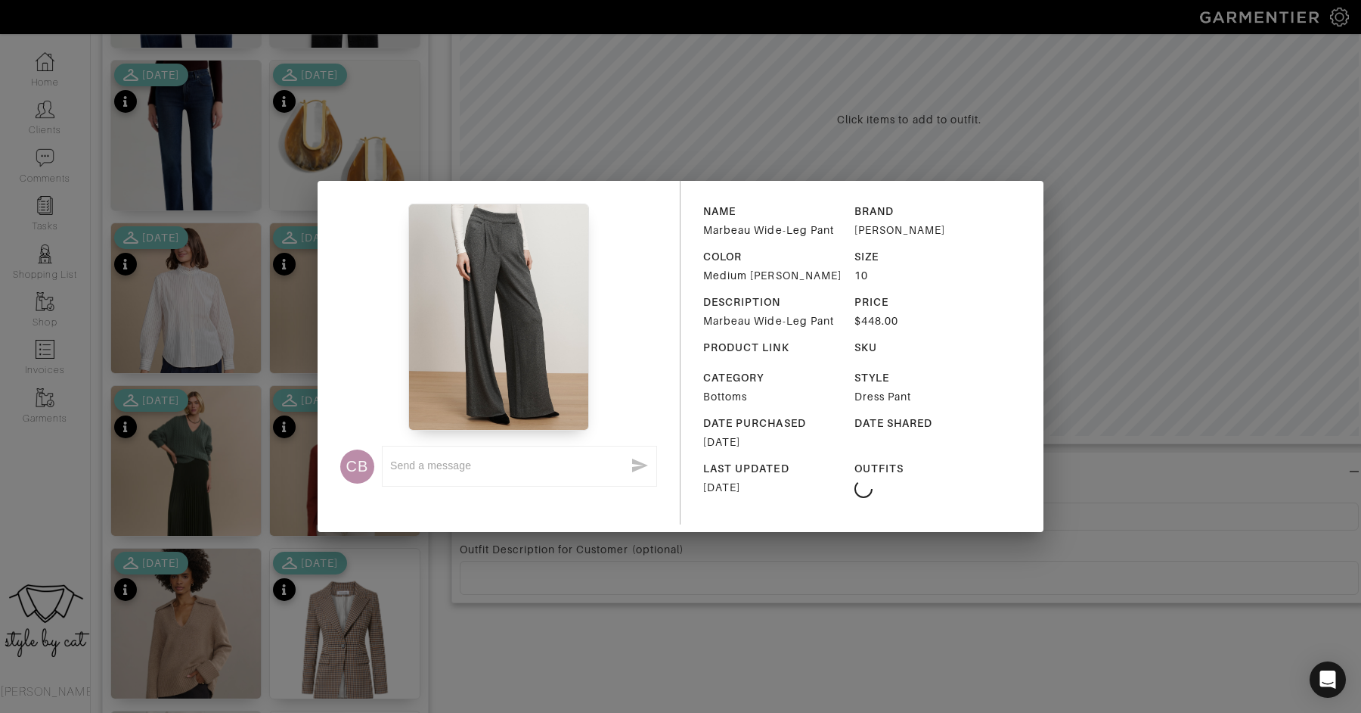
scroll to position [0, 0]
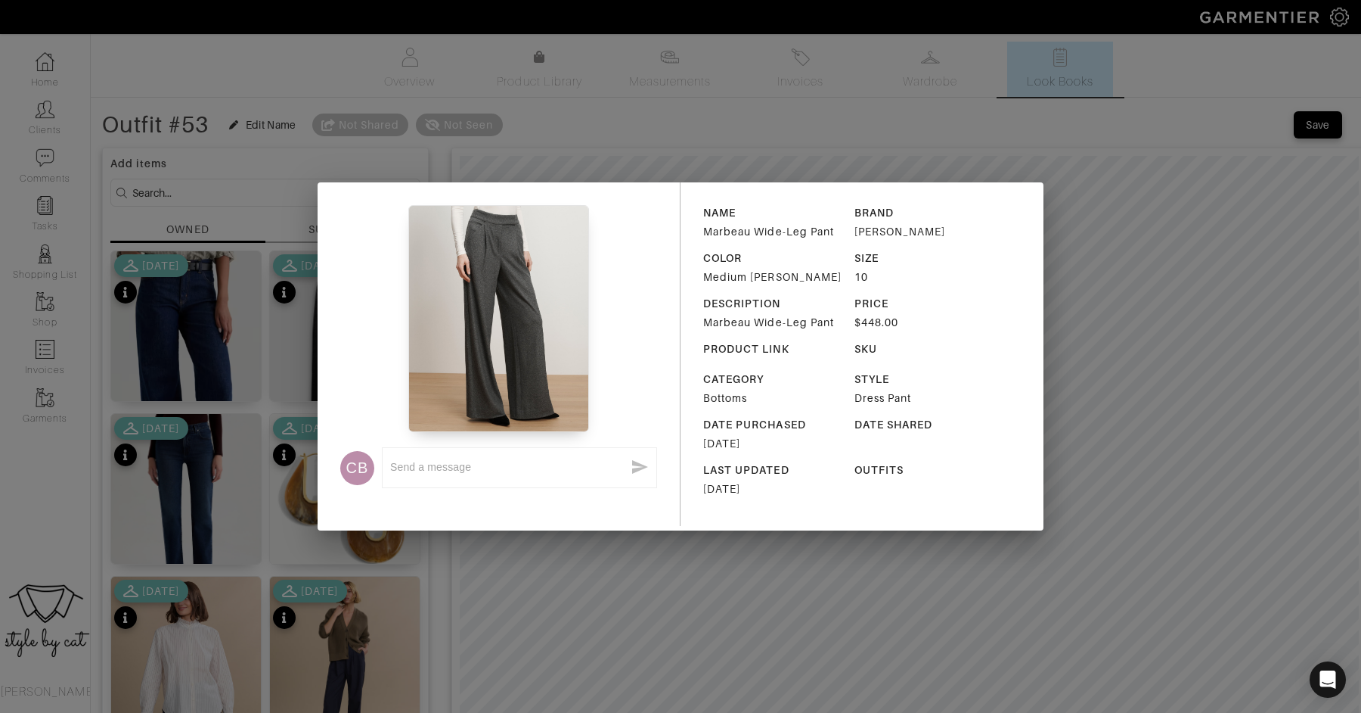
click at [494, 644] on div "CB x NAME Marbeau Wide-Leg Pant BRAND [PERSON_NAME] COLOR Medium [PERSON_NAME] …" at bounding box center [680, 356] width 1361 height 713
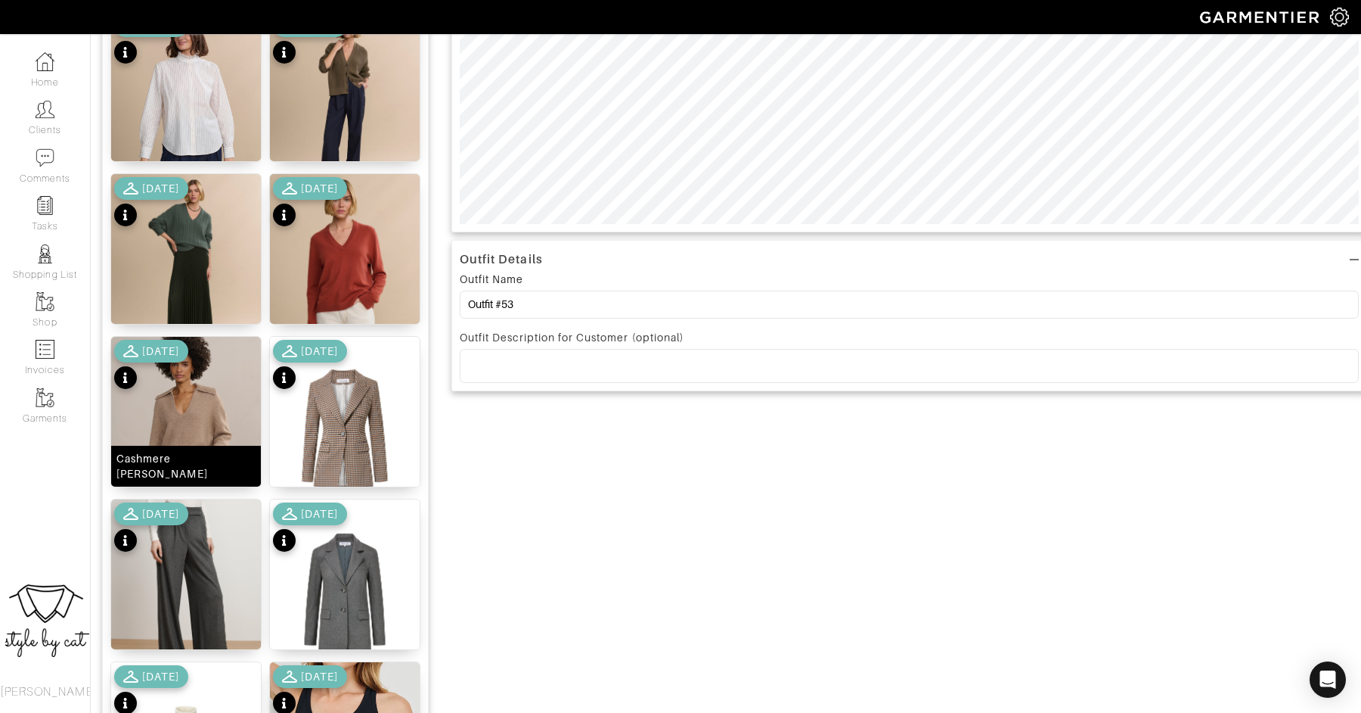
scroll to position [635, 0]
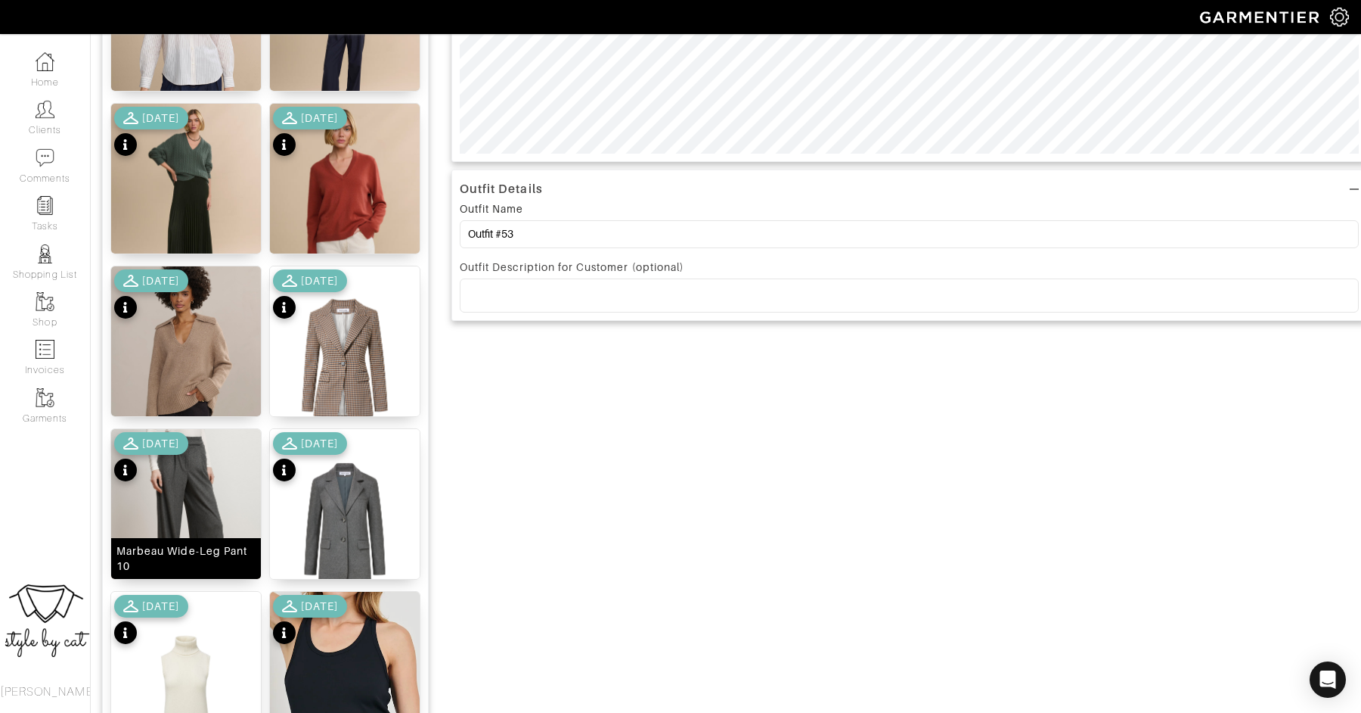
click at [208, 502] on img at bounding box center [186, 523] width 150 height 188
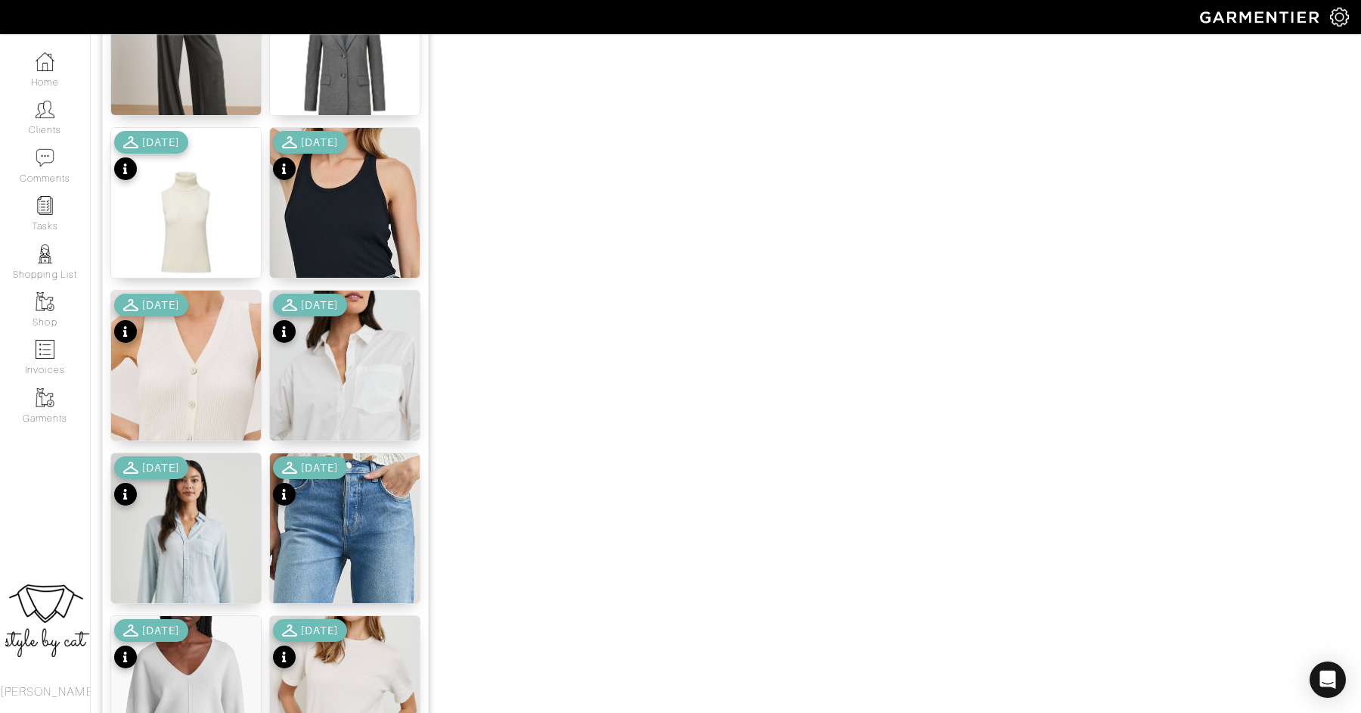
scroll to position [1105, 0]
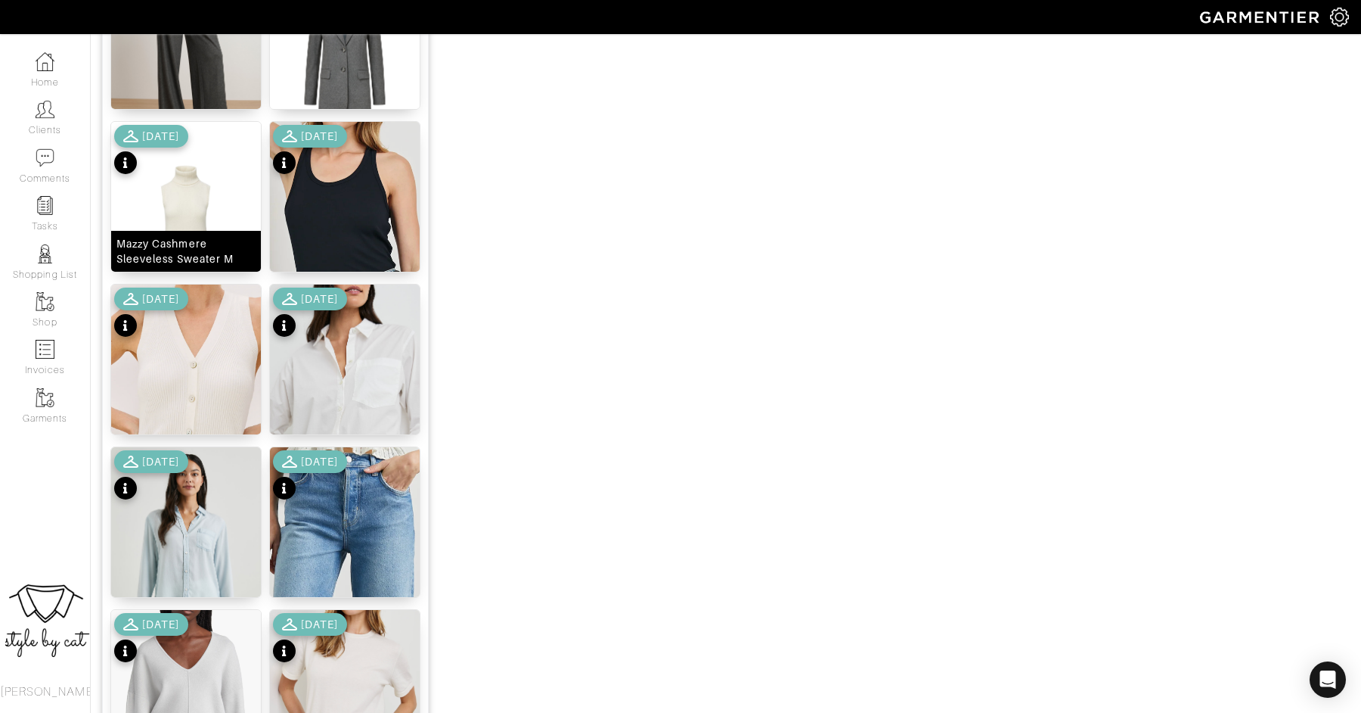
click at [186, 200] on img at bounding box center [186, 216] width 150 height 188
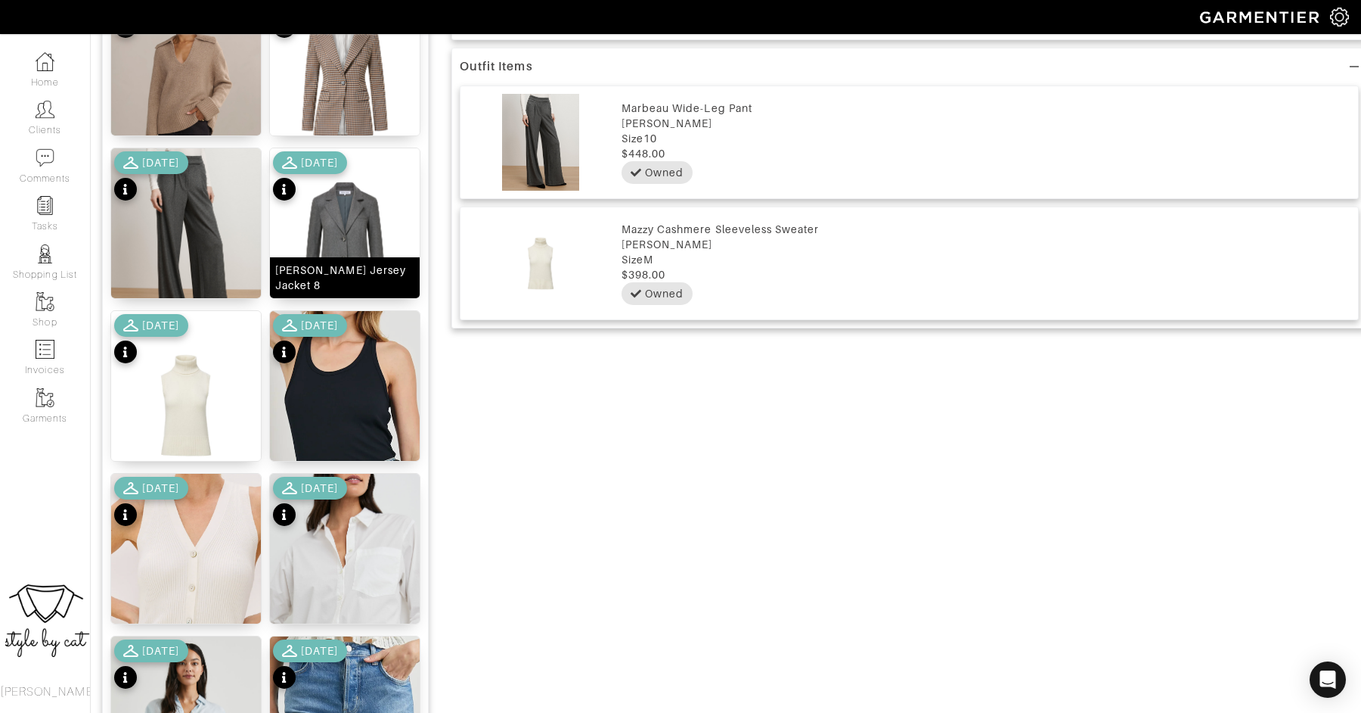
click at [344, 248] on img at bounding box center [345, 242] width 150 height 188
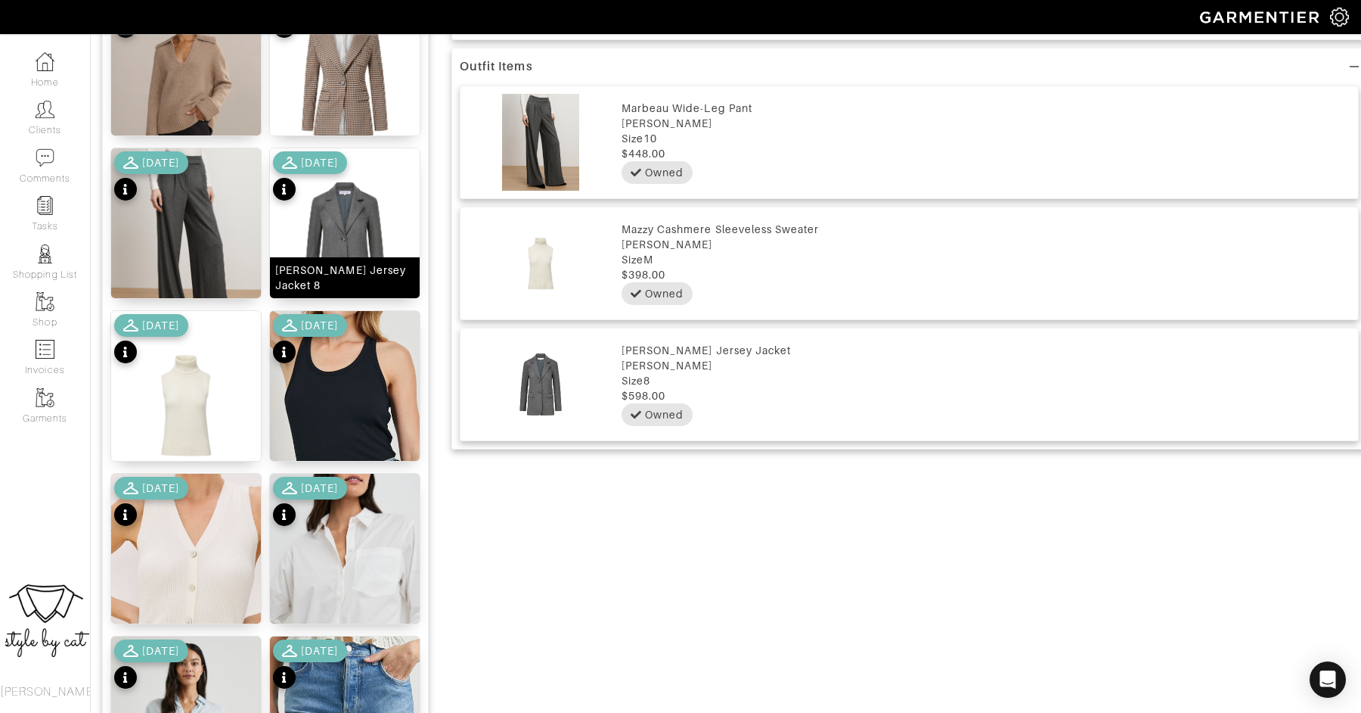
scroll to position [43, 0]
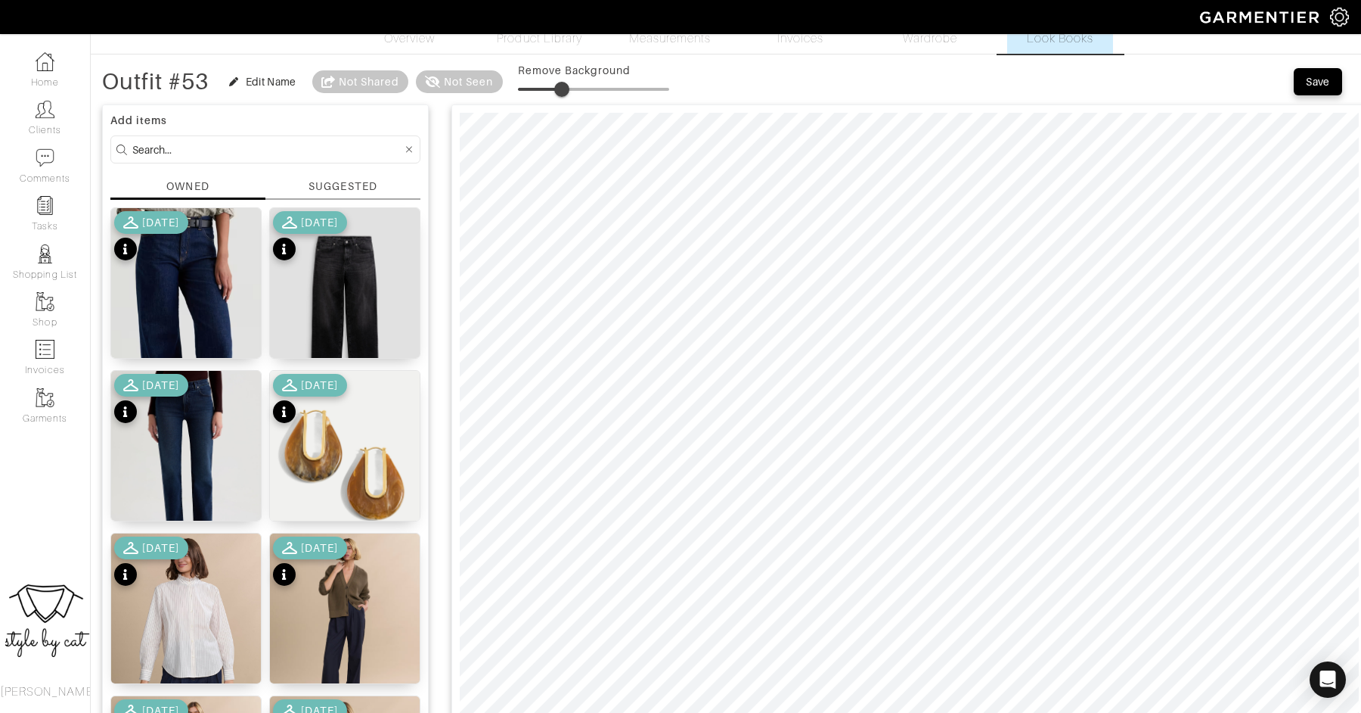
type input "31"
drag, startPoint x: 517, startPoint y: 84, endPoint x: 568, endPoint y: 78, distance: 51.0
click at [568, 82] on span at bounding box center [564, 89] width 15 height 15
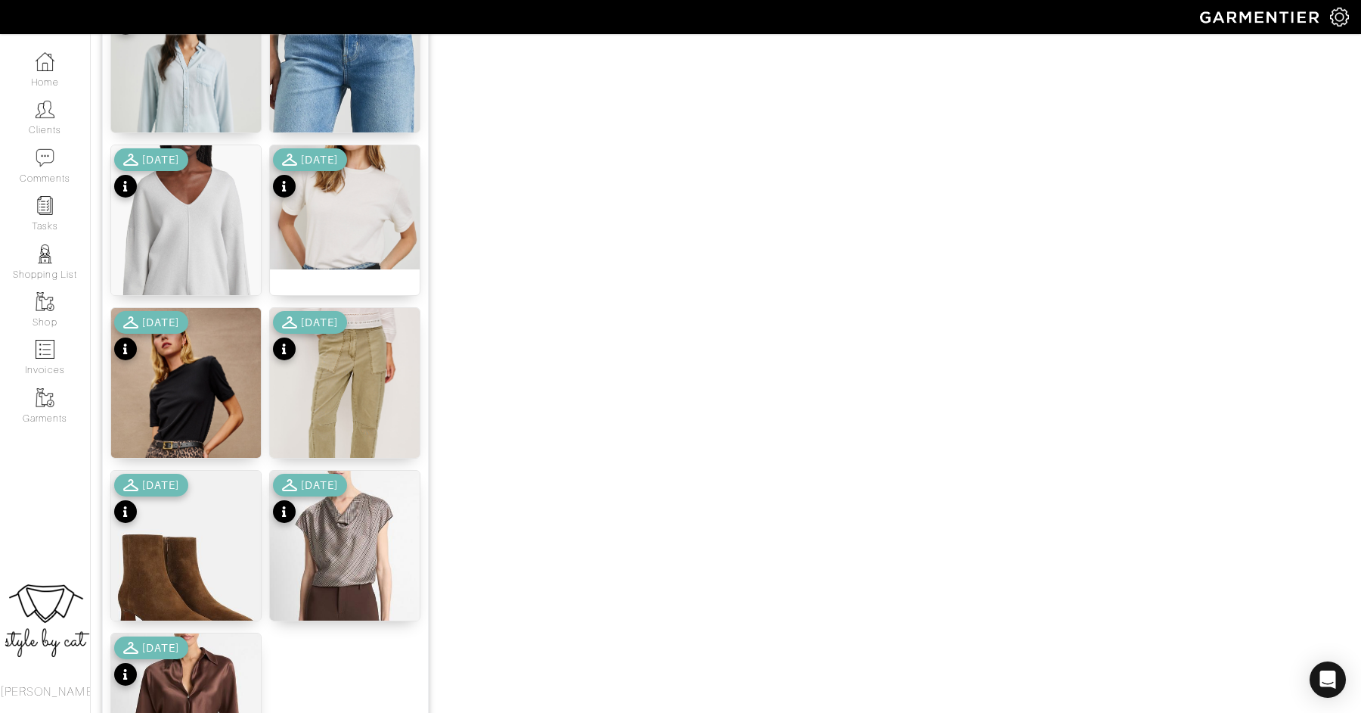
scroll to position [1759, 0]
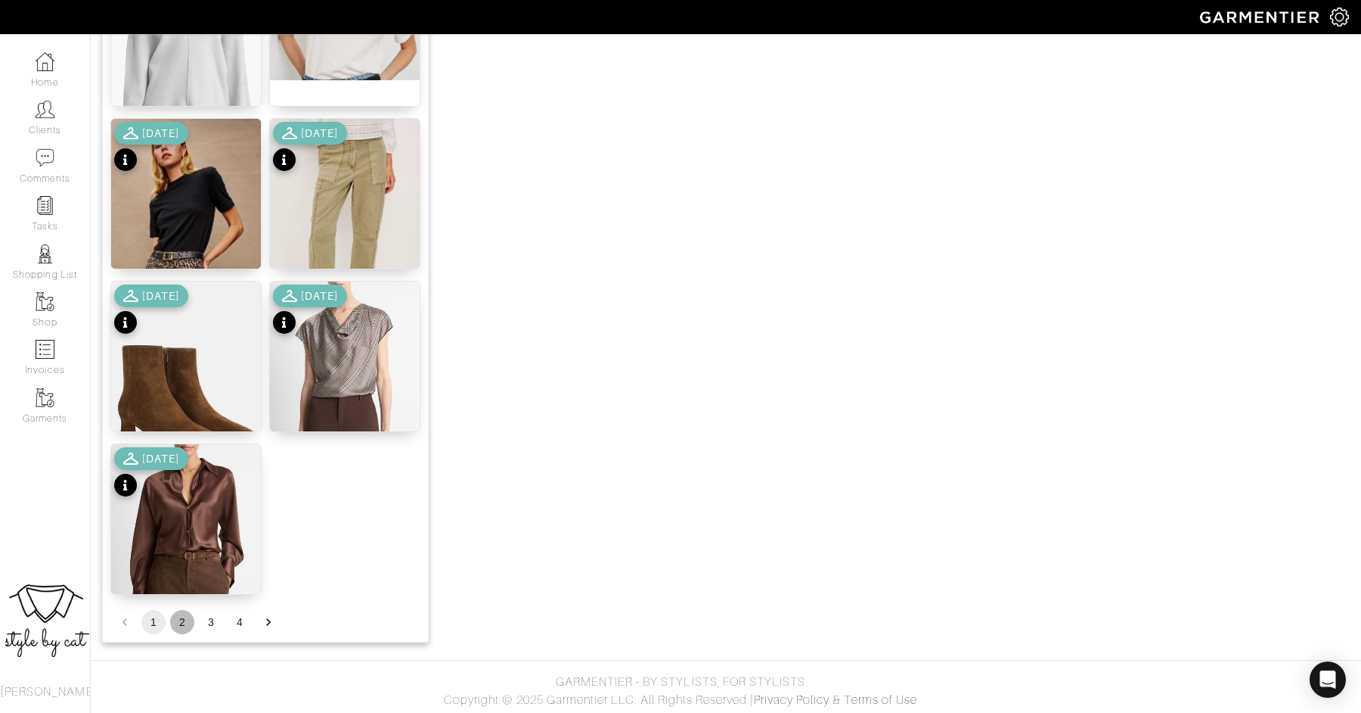
click at [188, 619] on button "2" at bounding box center [182, 622] width 24 height 24
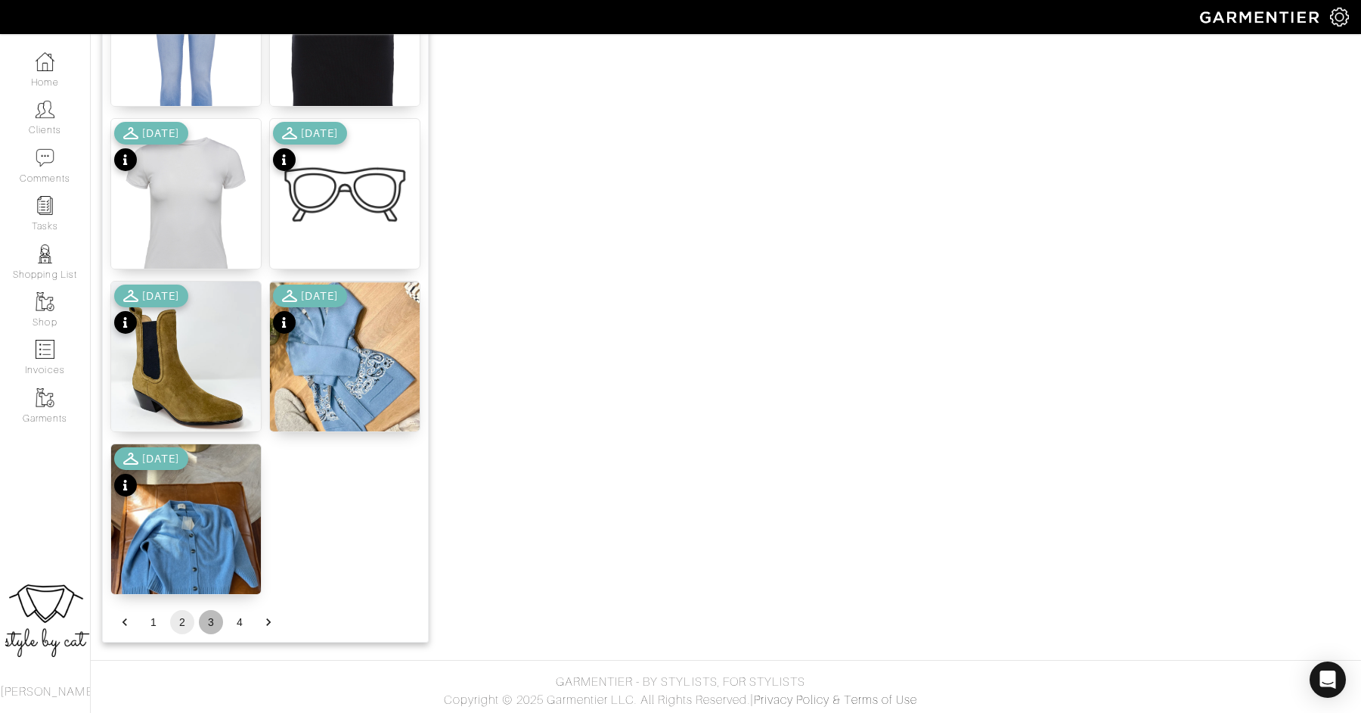
click at [212, 618] on button "3" at bounding box center [211, 622] width 24 height 24
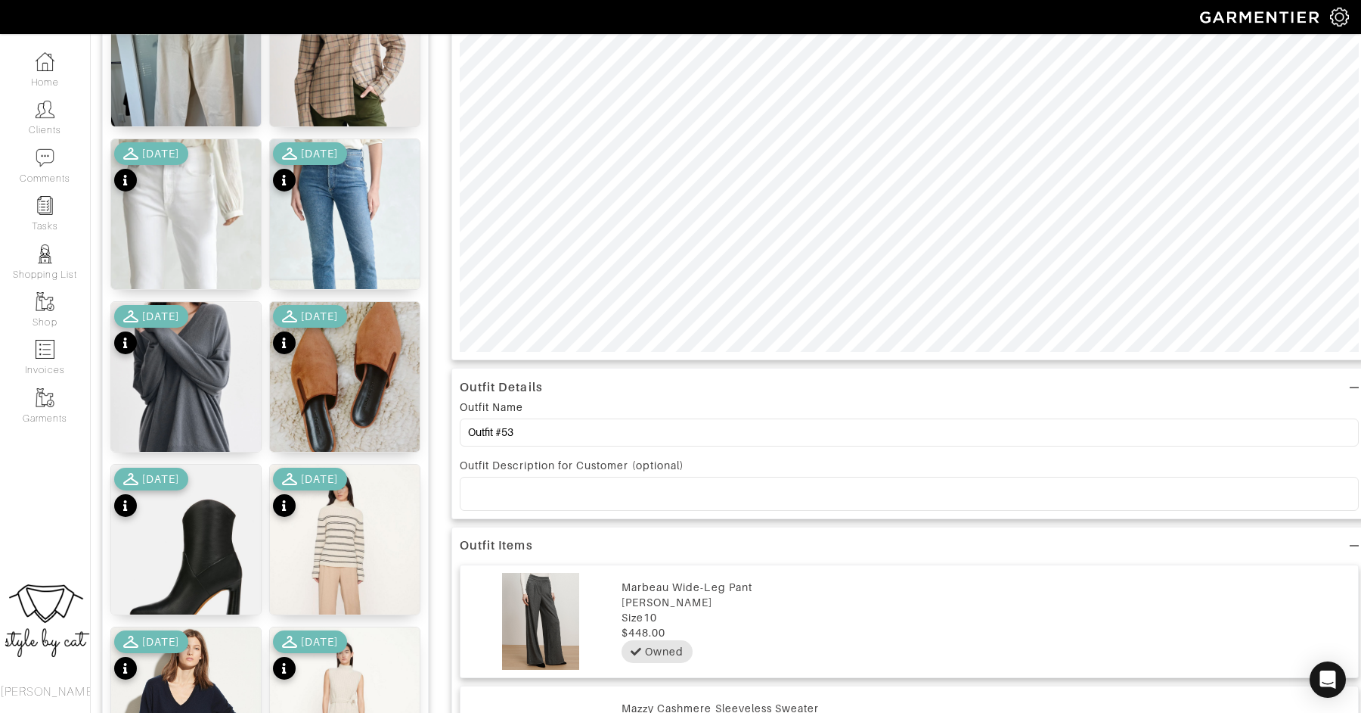
scroll to position [465, 0]
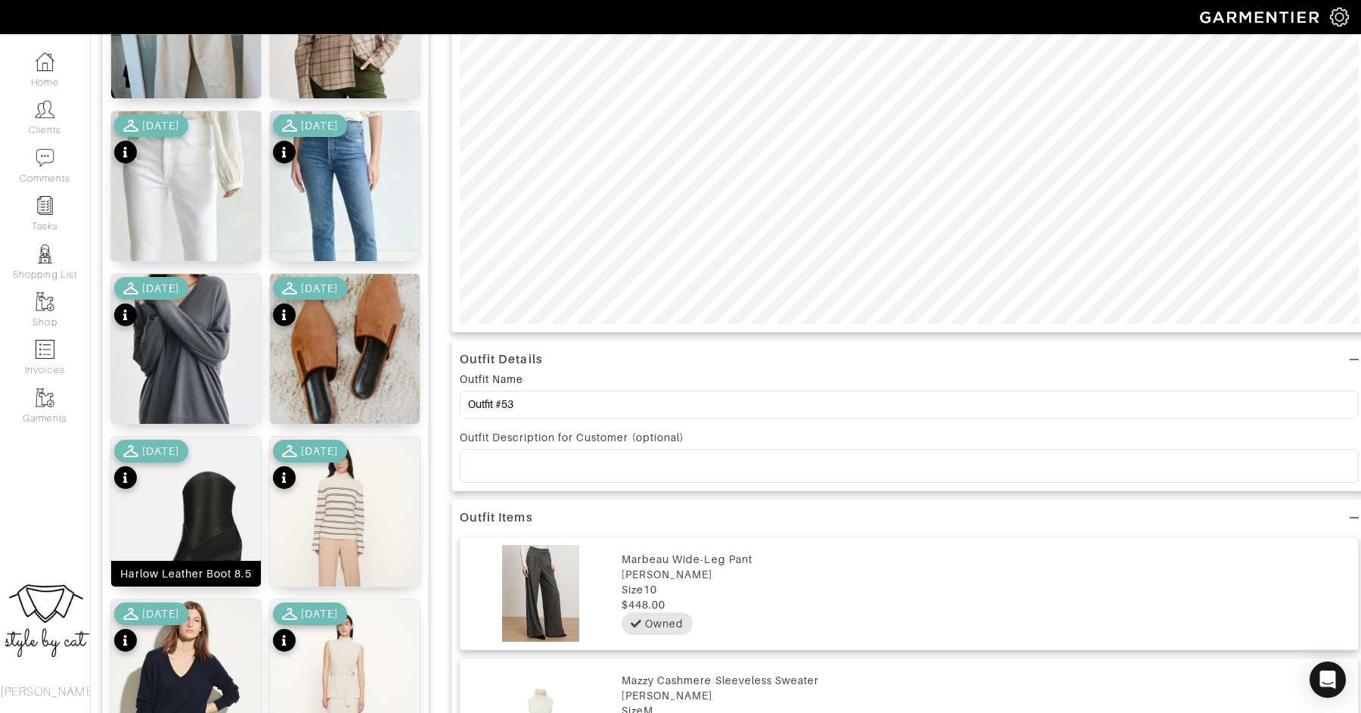
click at [206, 513] on img at bounding box center [186, 540] width 150 height 209
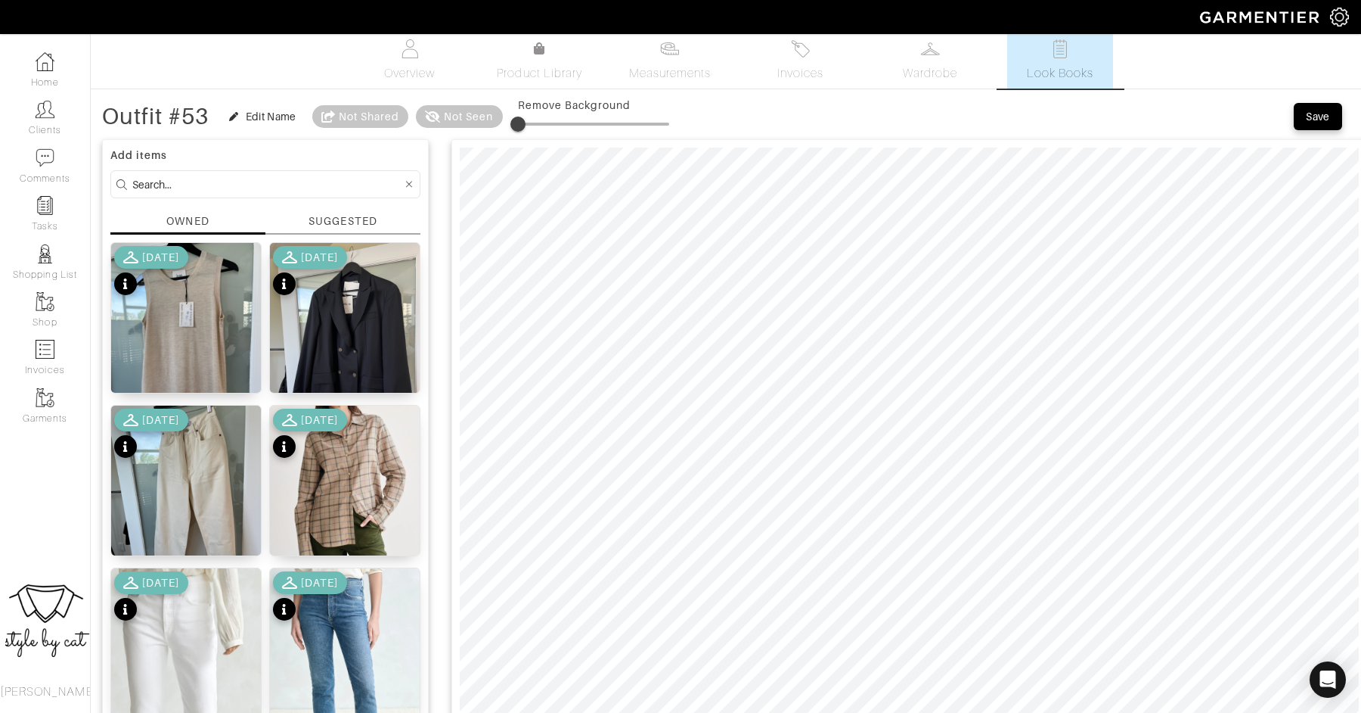
scroll to position [18, 0]
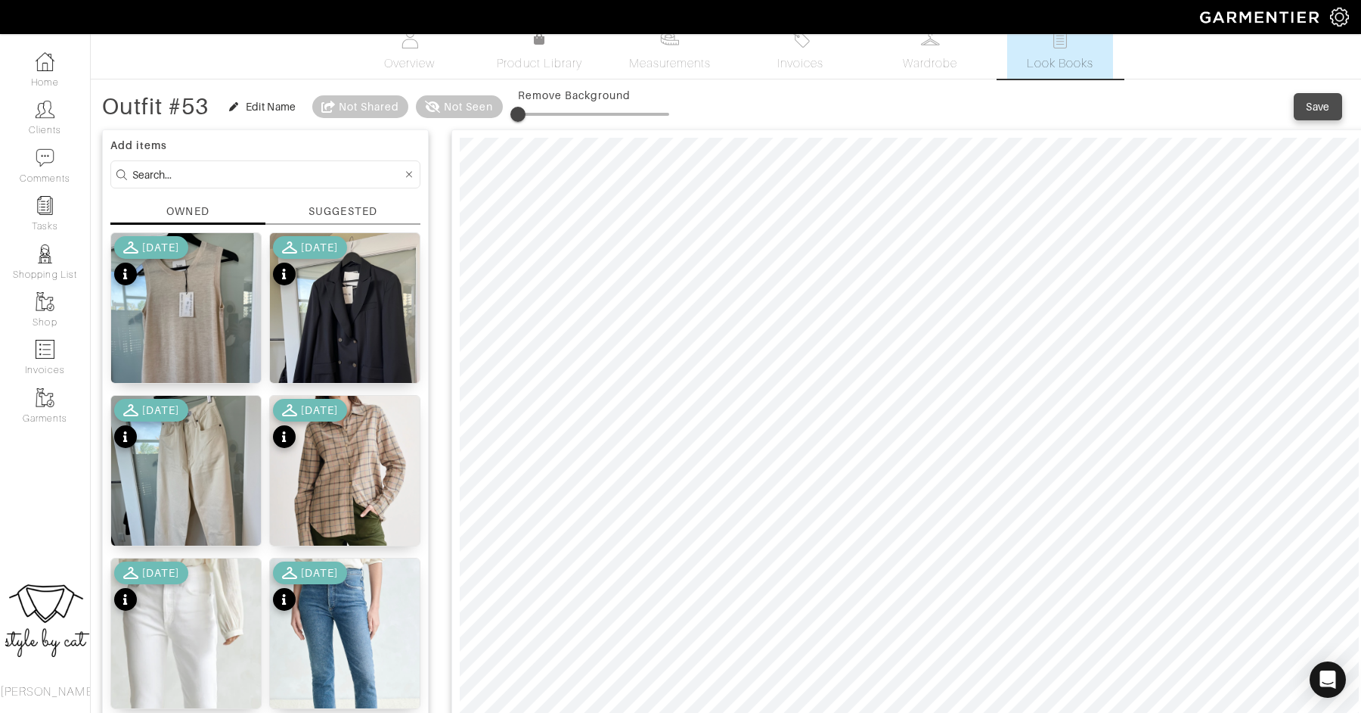
click at [1311, 107] on div "Save" at bounding box center [1318, 106] width 24 height 15
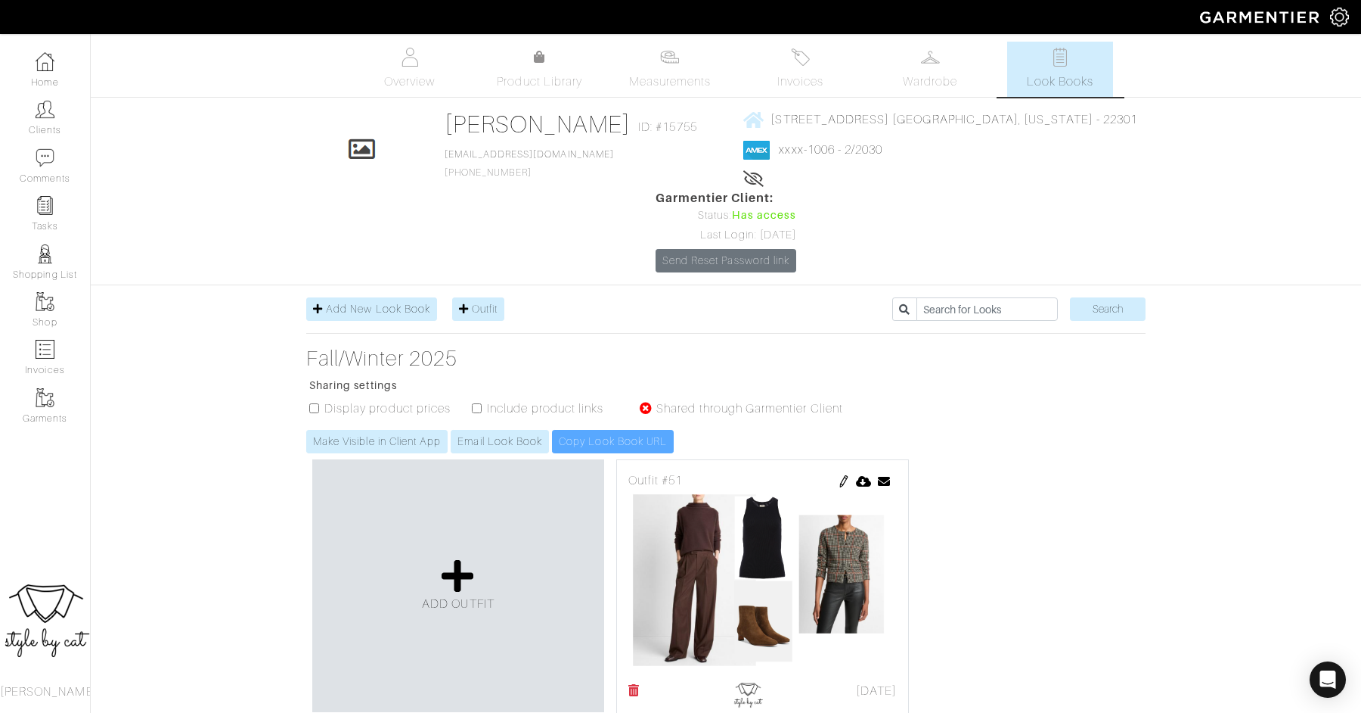
click at [443, 459] on div "ADD OUTFIT" at bounding box center [458, 585] width 292 height 253
click at [442, 557] on icon at bounding box center [458, 575] width 33 height 36
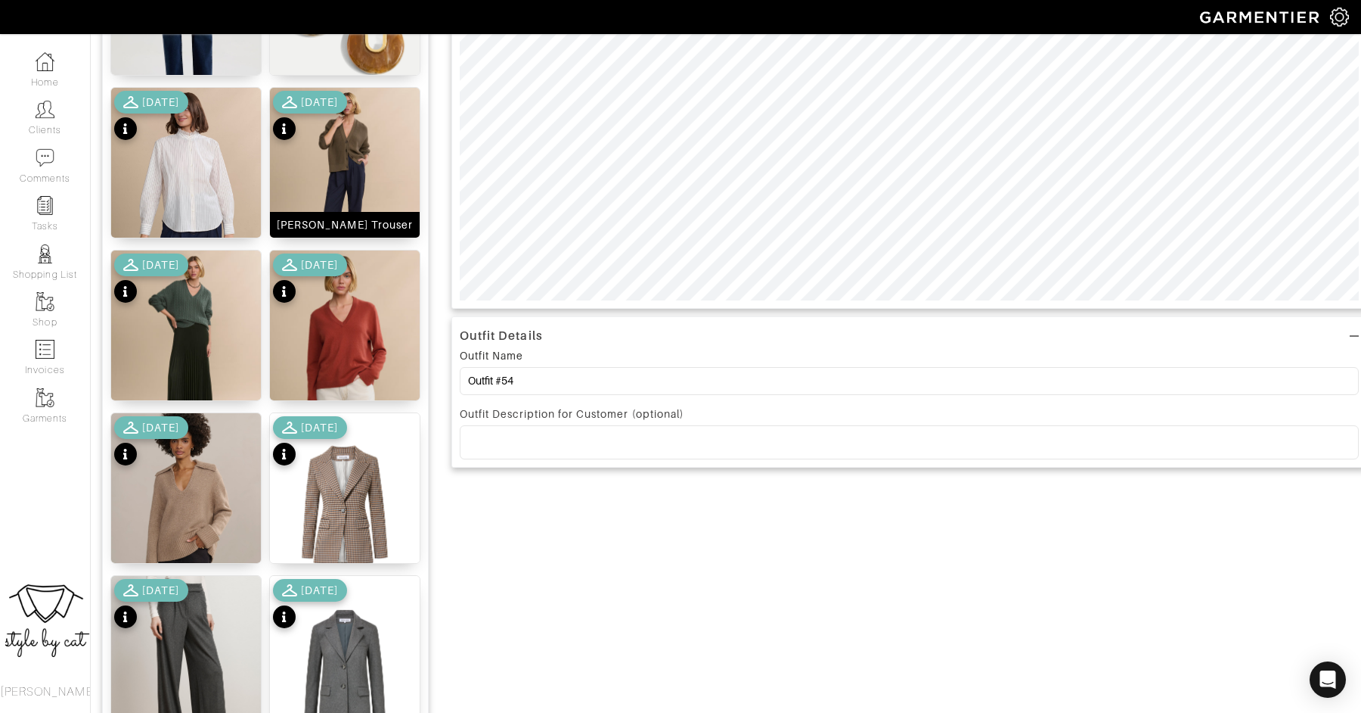
click at [361, 132] on img at bounding box center [345, 178] width 150 height 180
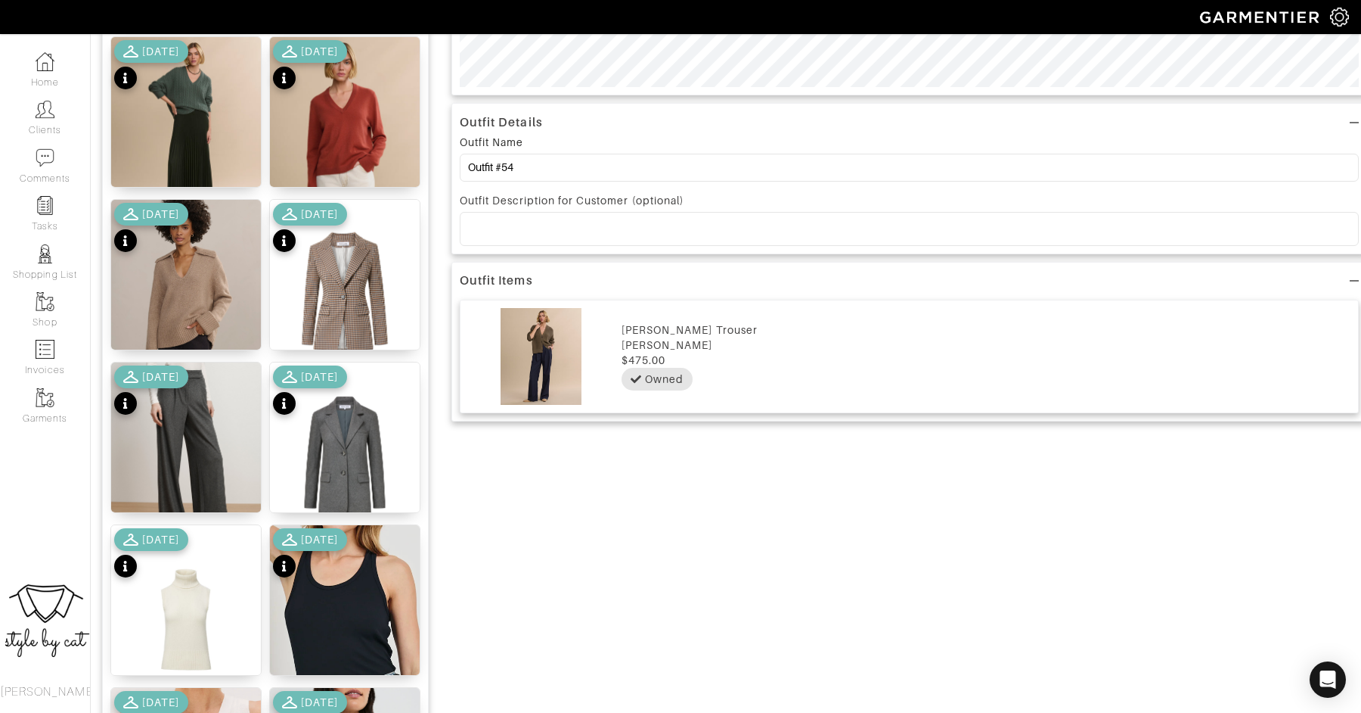
scroll to position [705, 0]
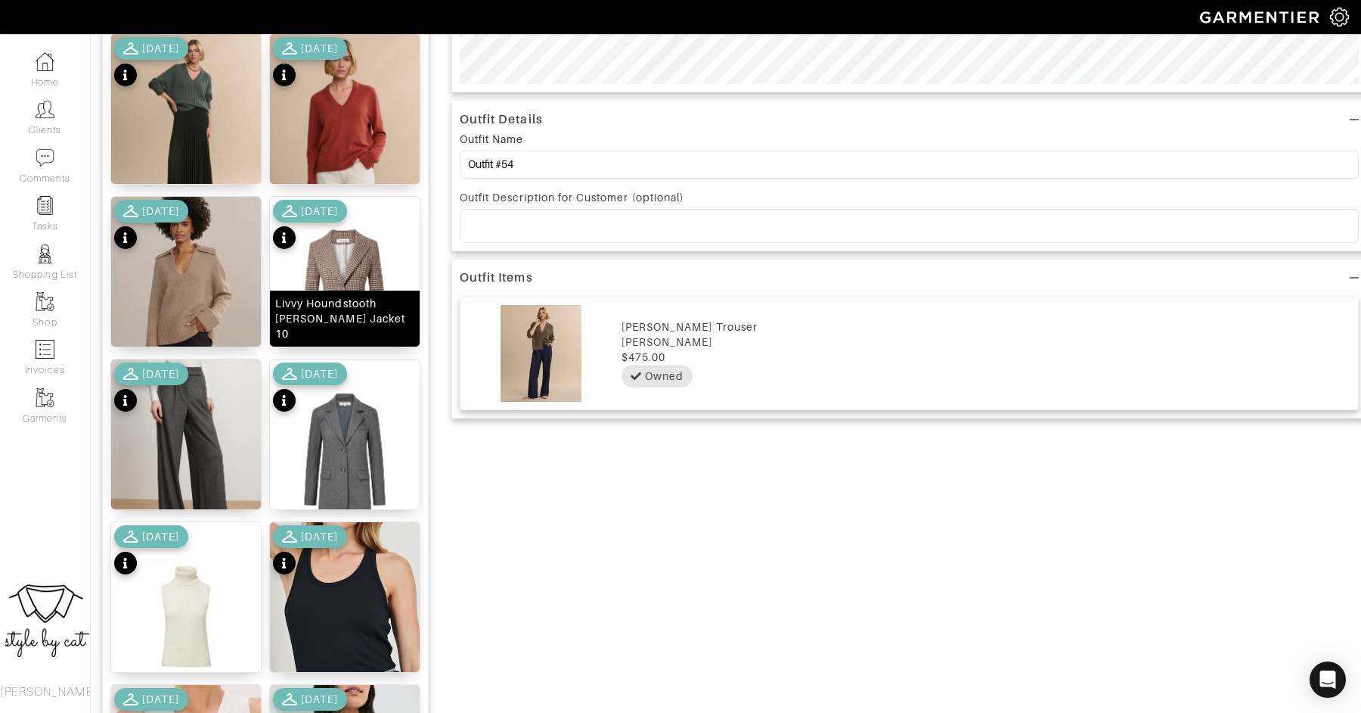
click at [371, 284] on img at bounding box center [345, 291] width 150 height 188
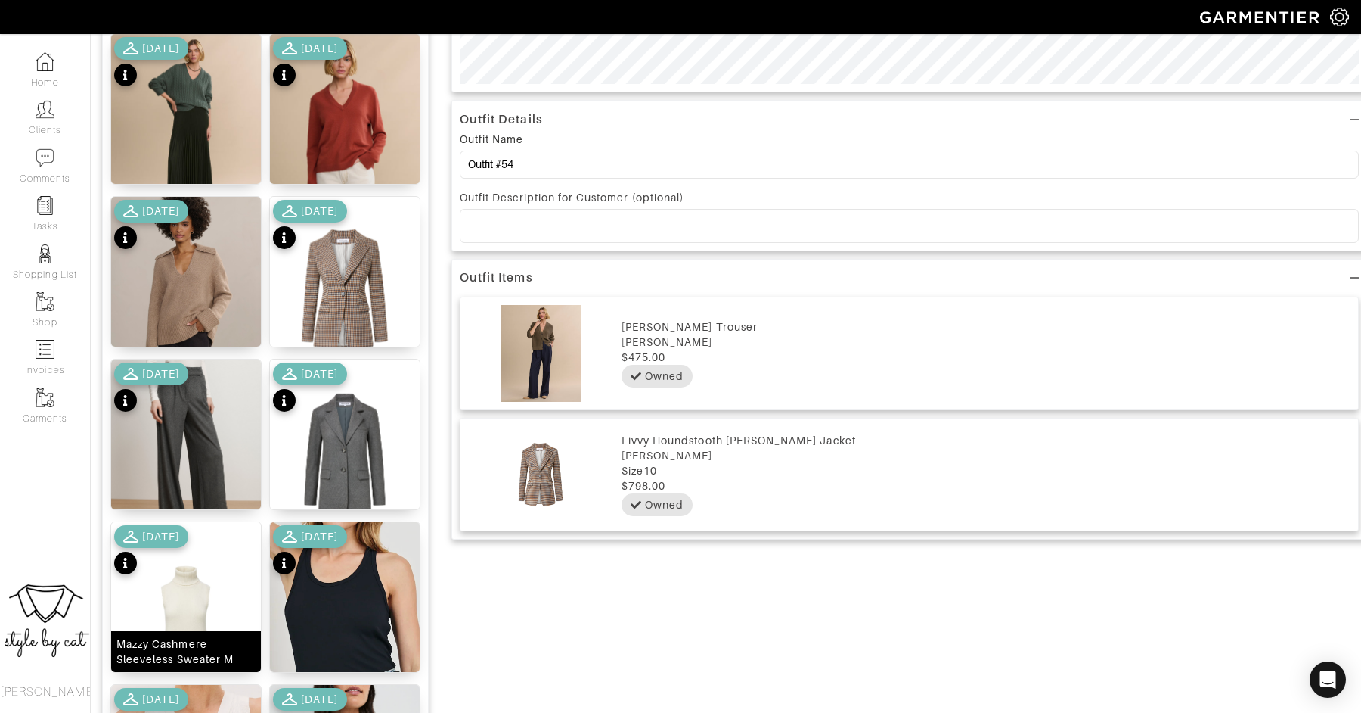
click at [197, 576] on img at bounding box center [186, 616] width 150 height 188
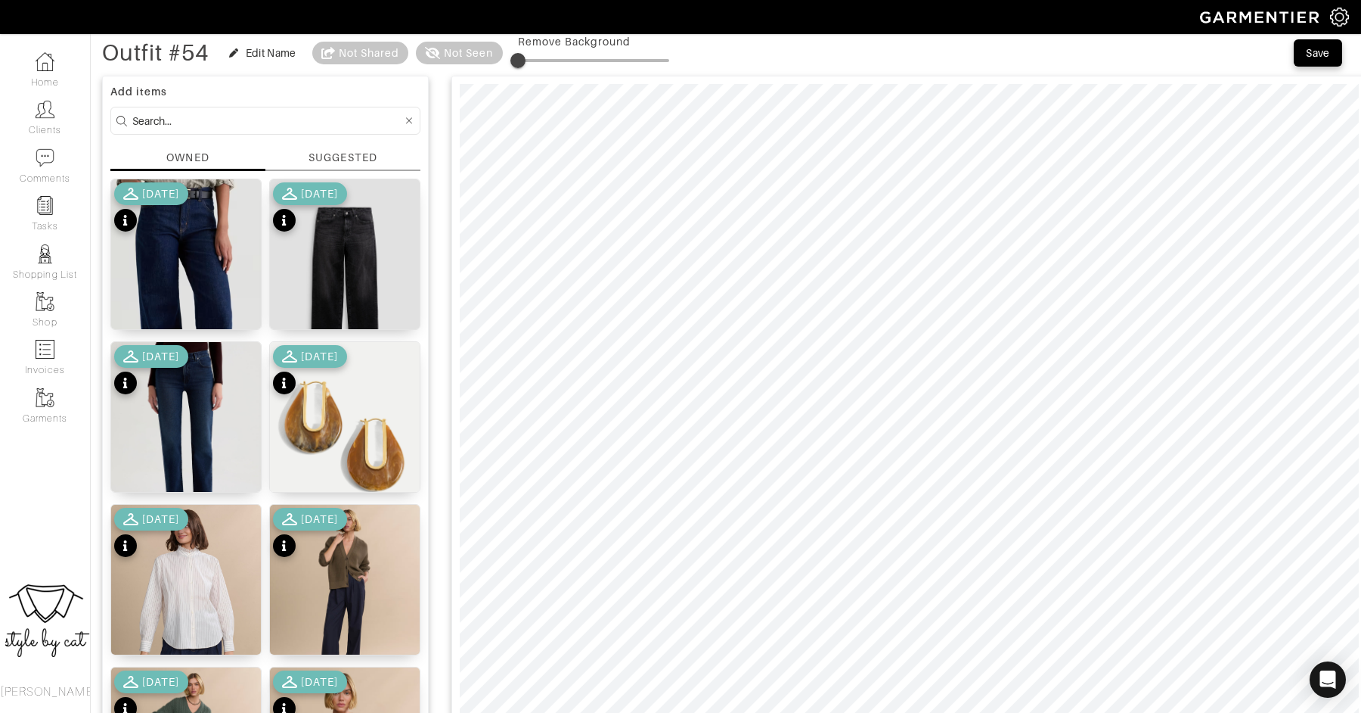
scroll to position [80, 0]
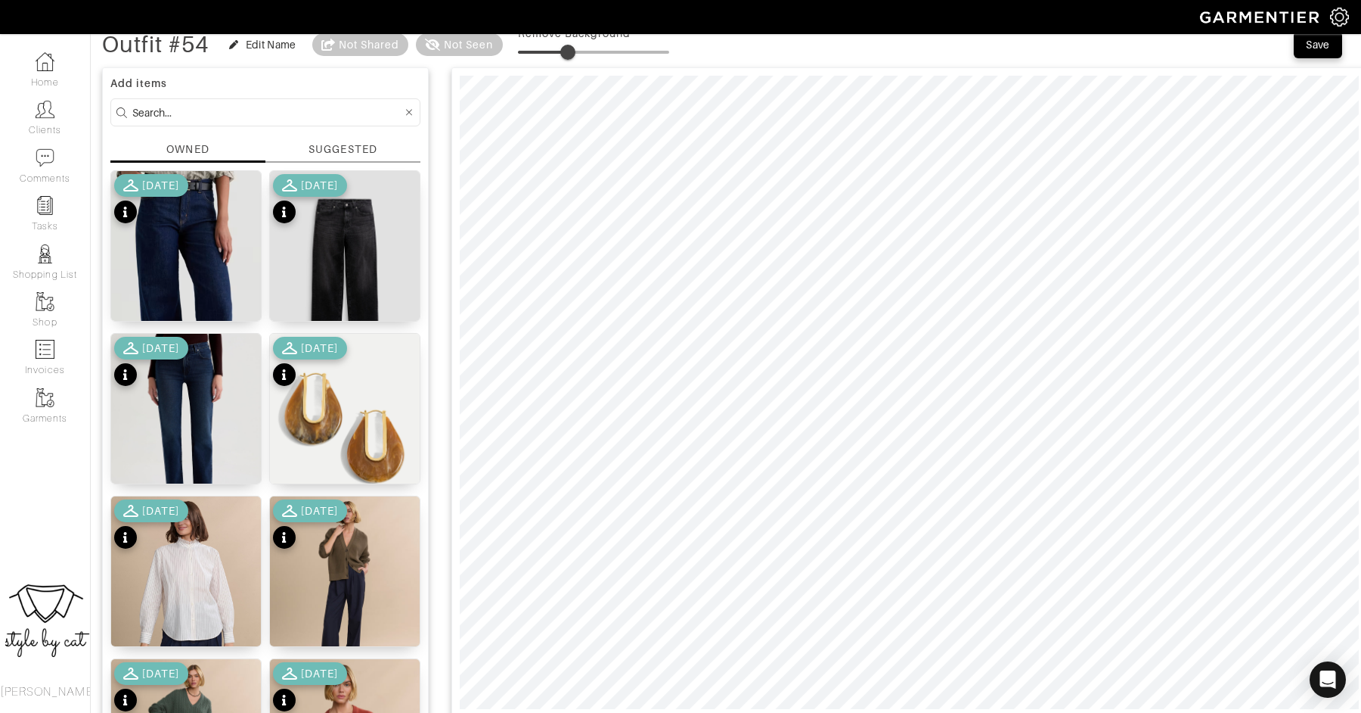
type input "0"
drag, startPoint x: 521, startPoint y: 54, endPoint x: 424, endPoint y: 79, distance: 100.5
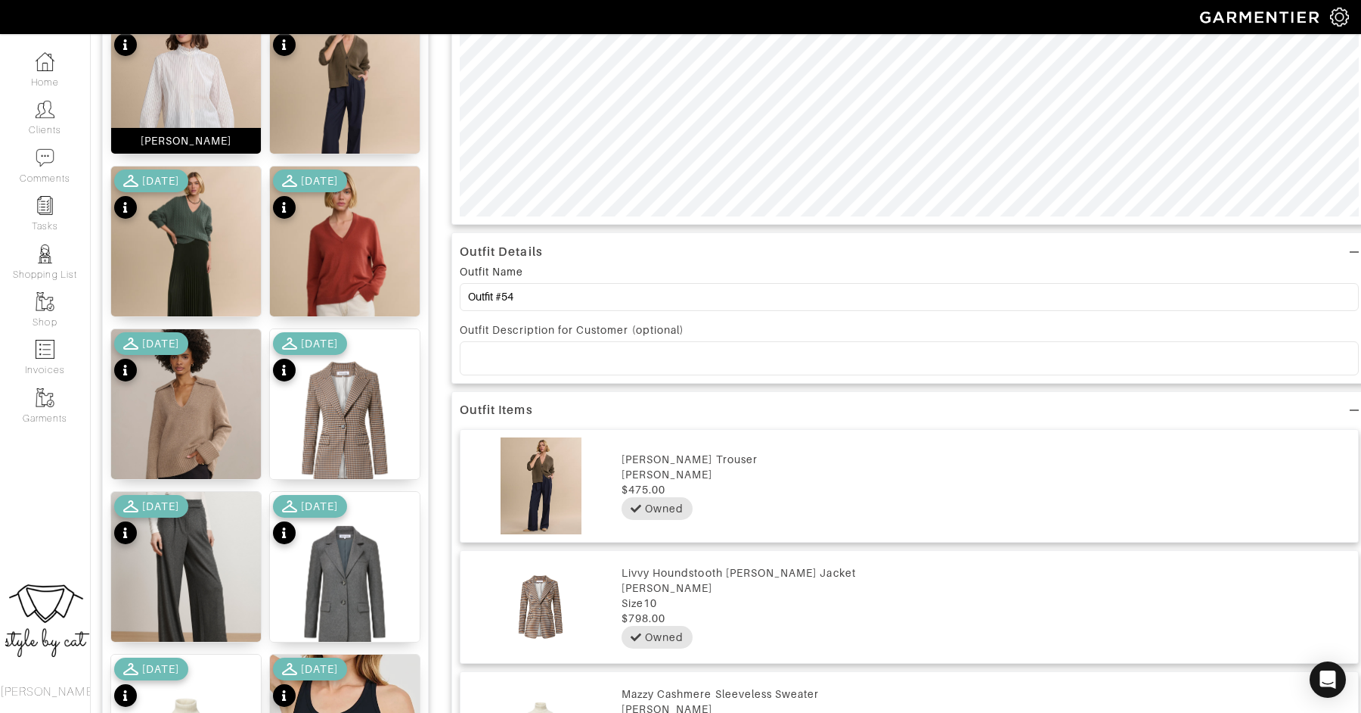
scroll to position [1759, 0]
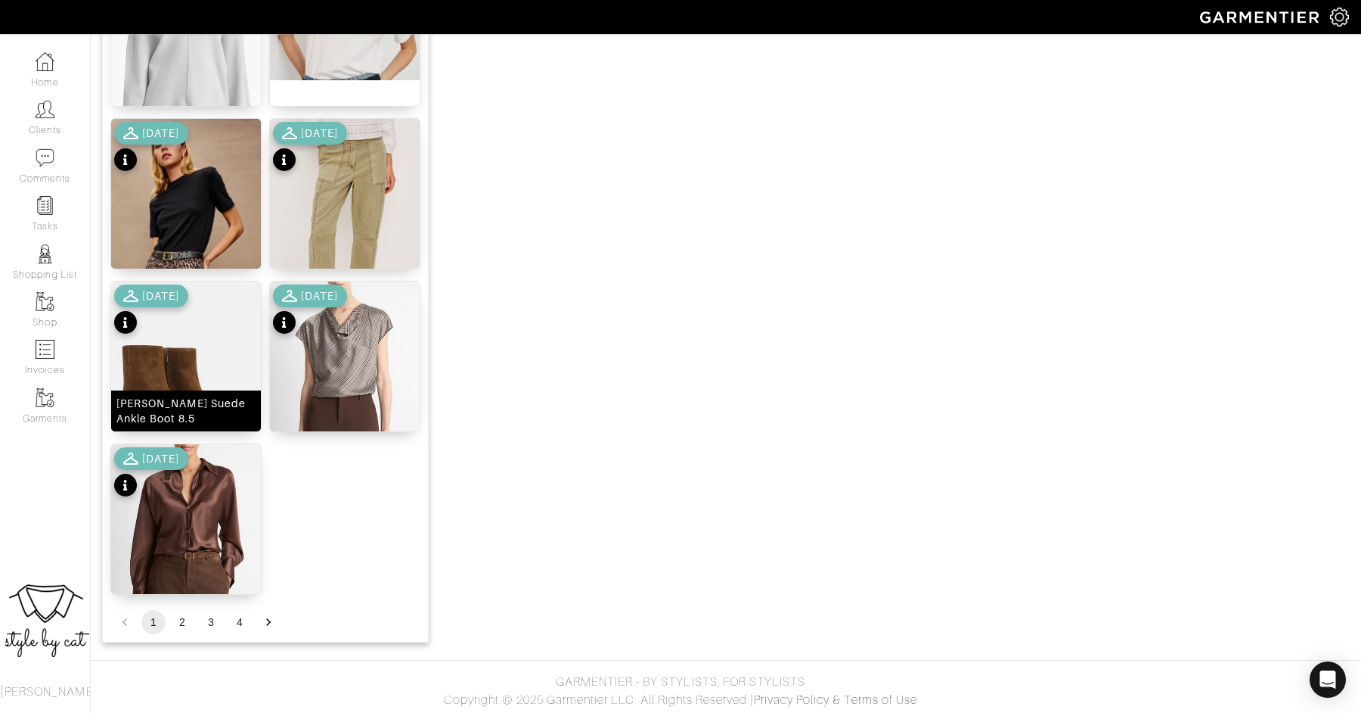
click at [200, 417] on div "Harlan Suede Ankle Boot 8.5" at bounding box center [185, 411] width 139 height 30
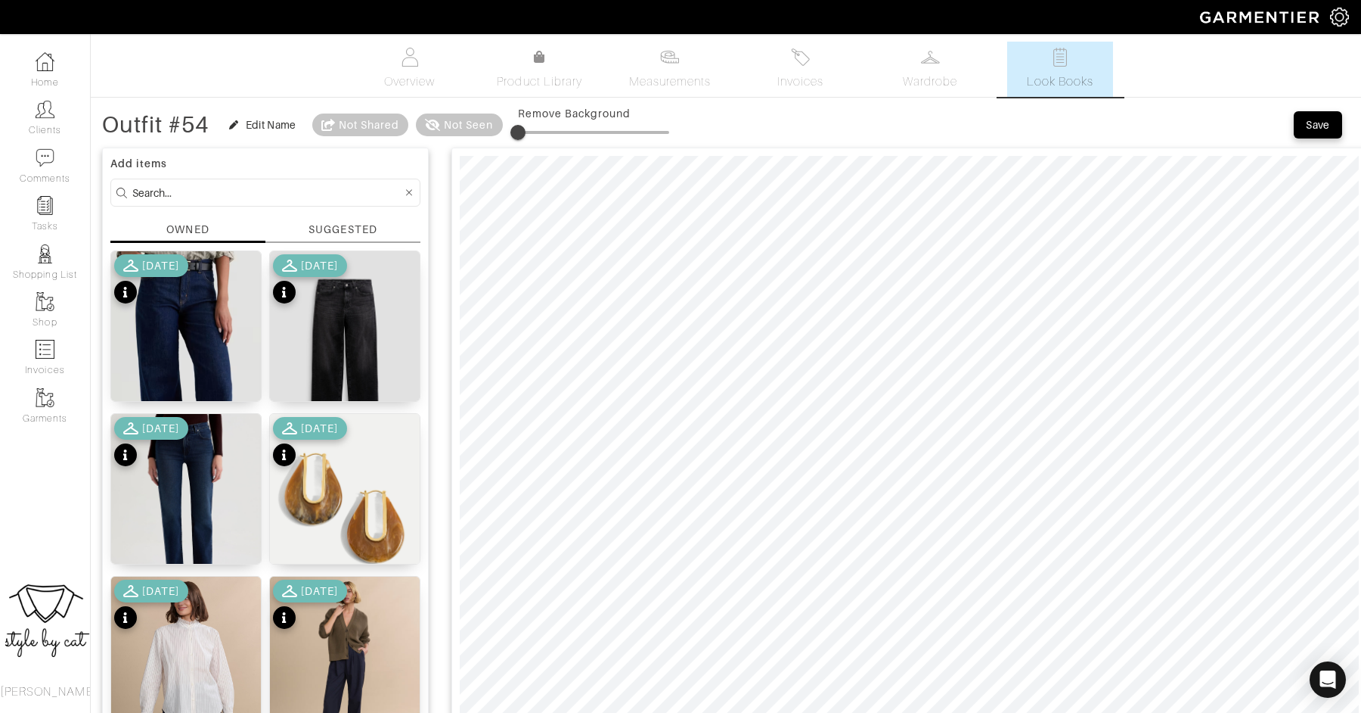
scroll to position [6, 0]
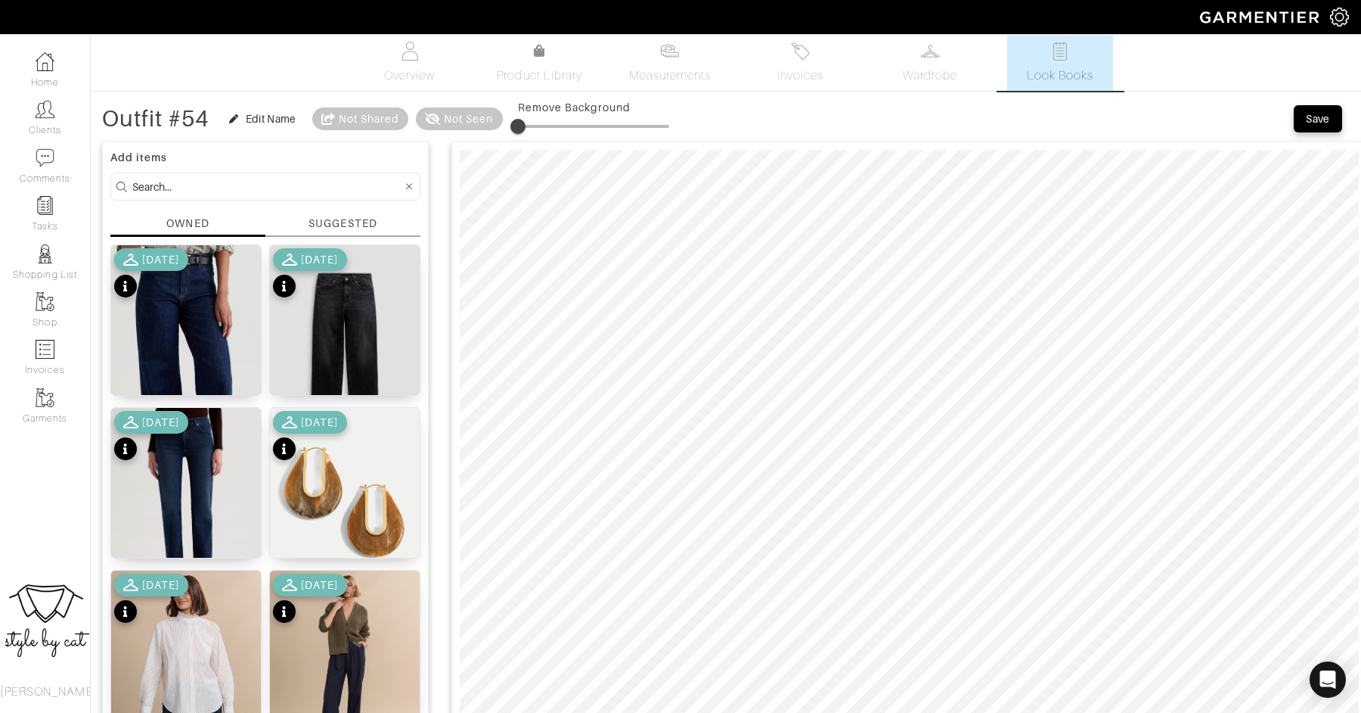
click at [1309, 120] on div "Save" at bounding box center [1318, 118] width 24 height 15
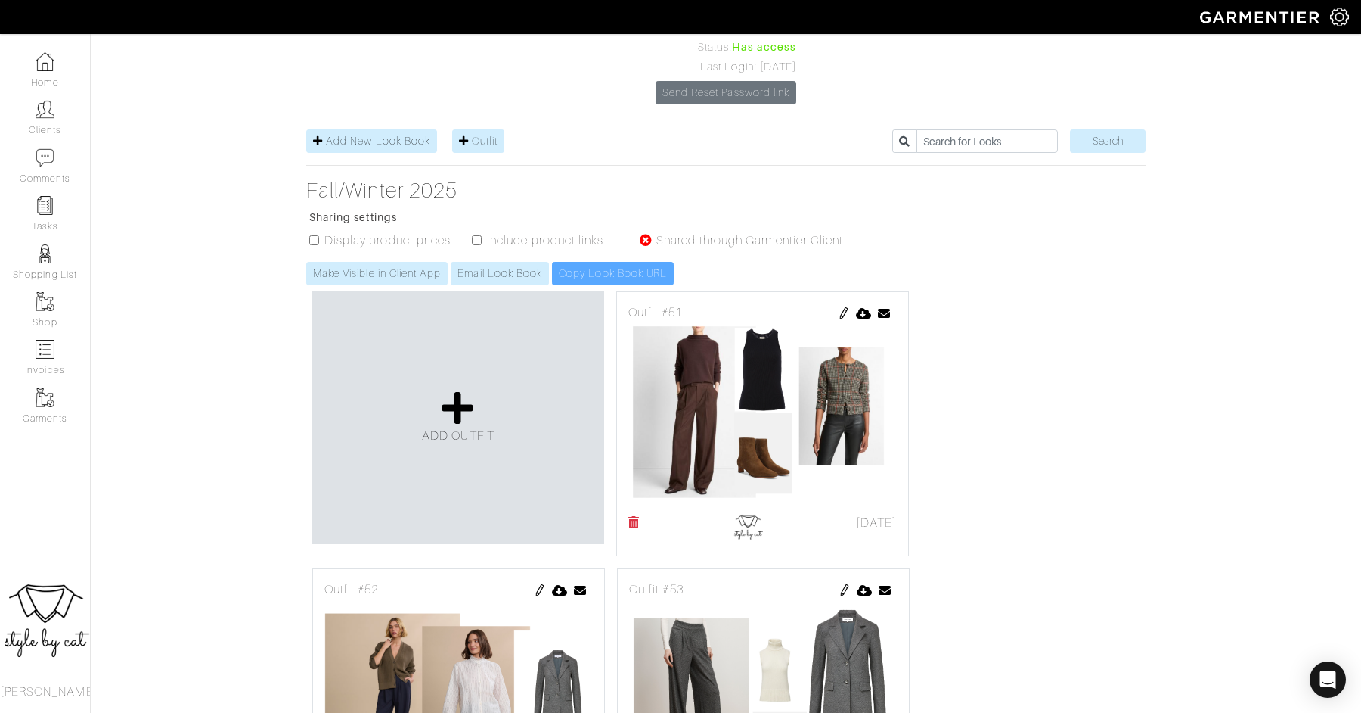
scroll to position [170, 0]
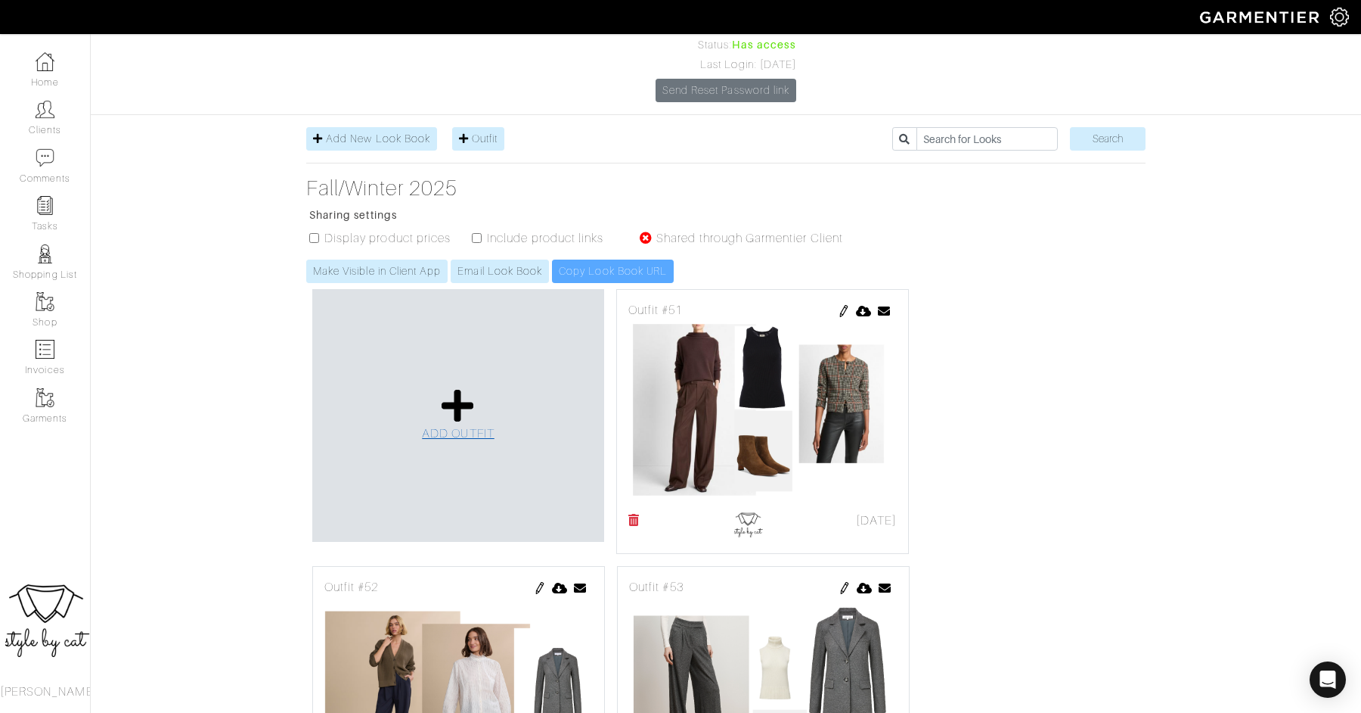
click at [463, 387] on icon at bounding box center [458, 405] width 33 height 36
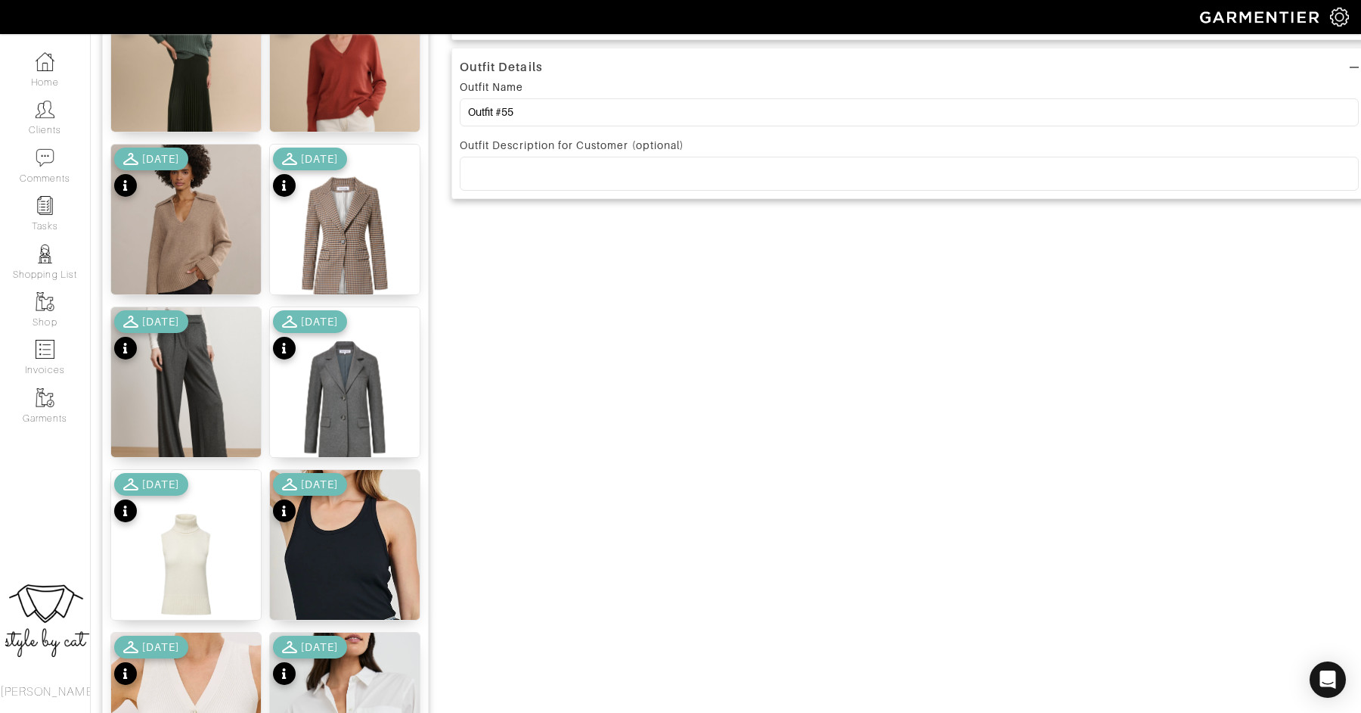
scroll to position [754, 0]
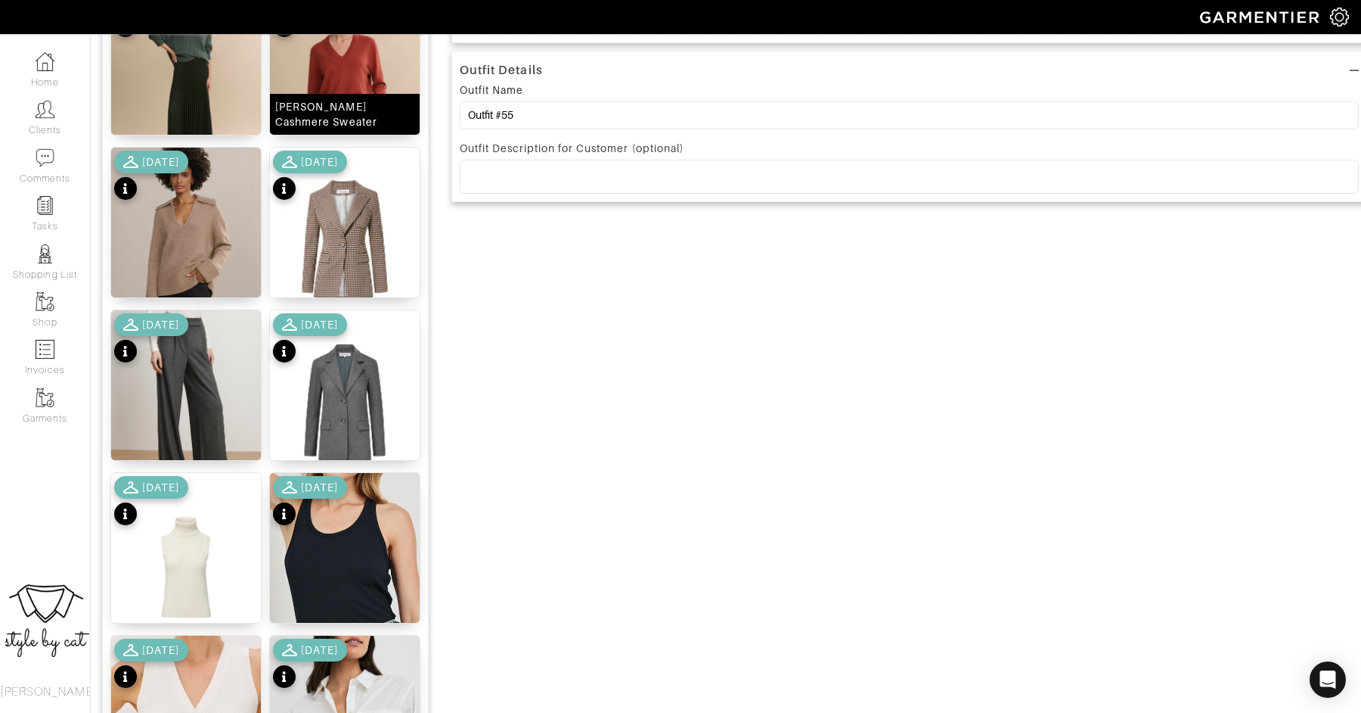
click at [332, 83] on img at bounding box center [345, 75] width 150 height 180
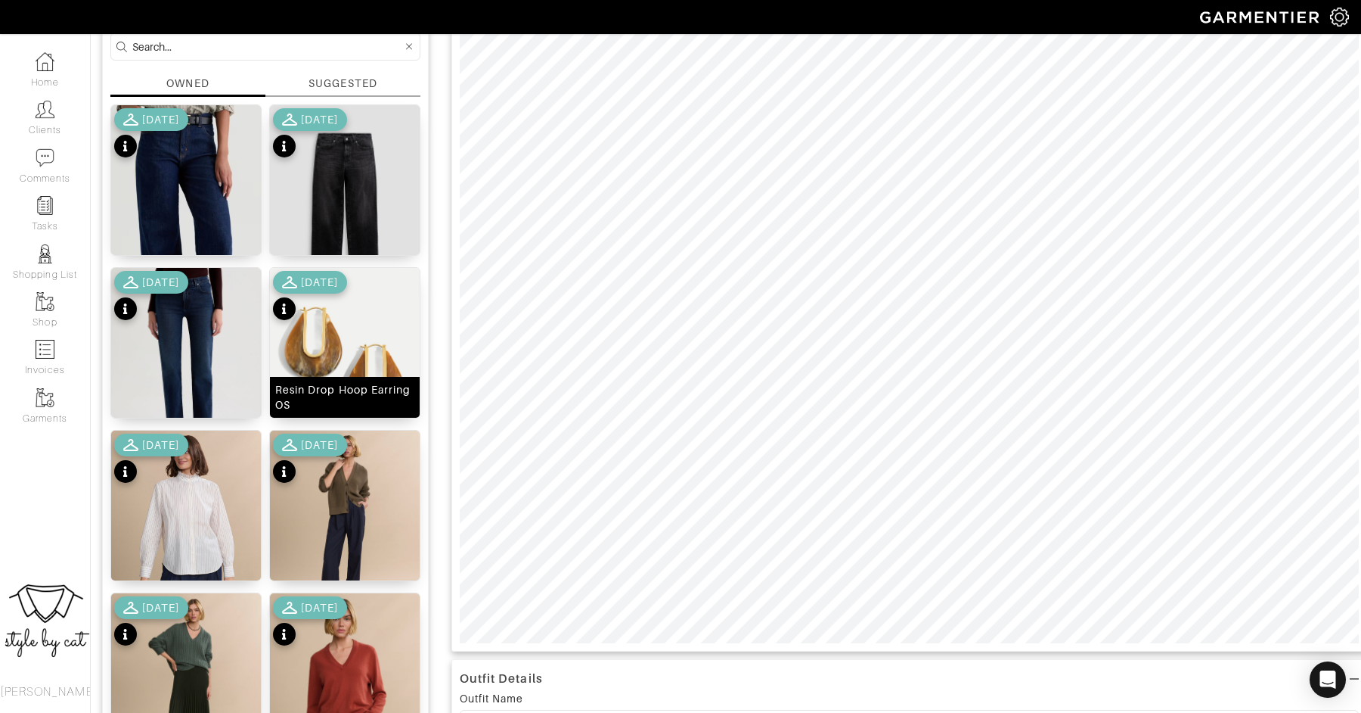
scroll to position [150, 0]
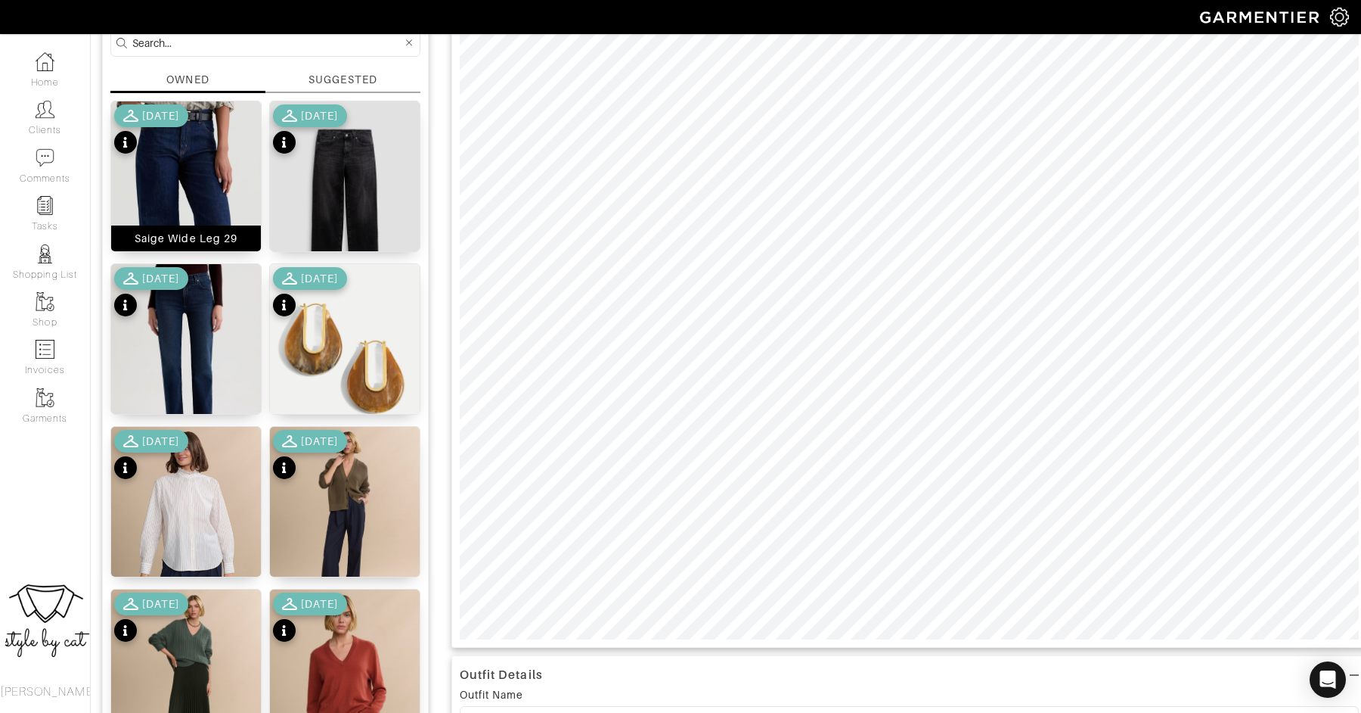
click at [197, 174] on img at bounding box center [186, 237] width 150 height 272
drag, startPoint x: 375, startPoint y: 336, endPoint x: 509, endPoint y: 655, distance: 346.1
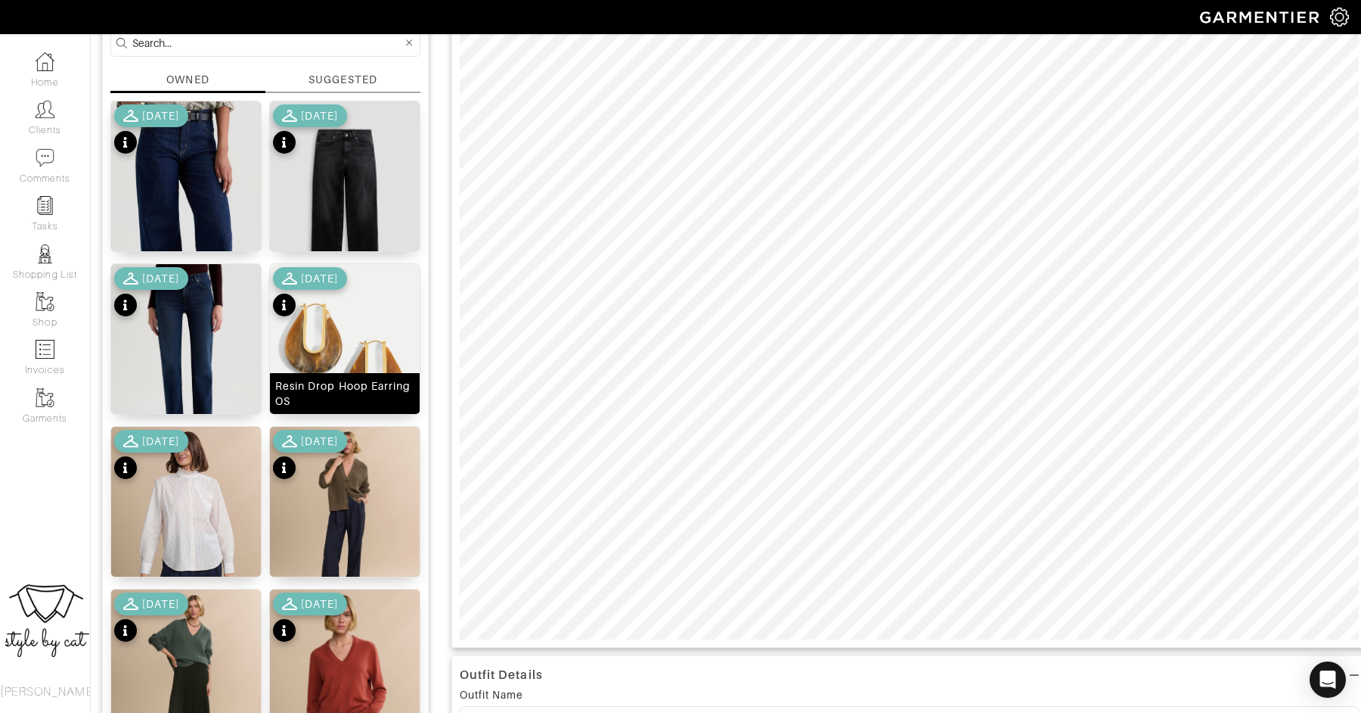
click at [335, 356] on img at bounding box center [345, 358] width 150 height 188
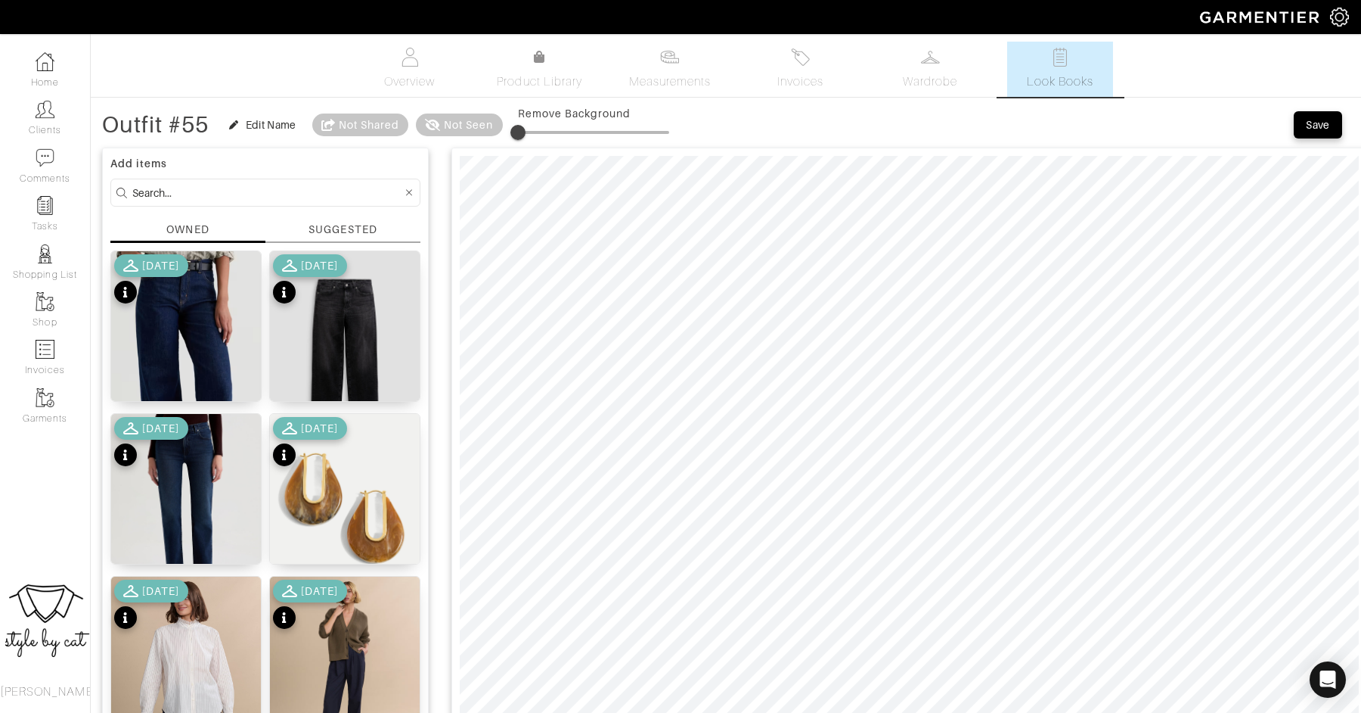
click at [269, 188] on input at bounding box center [267, 192] width 270 height 19
type input "shoe"
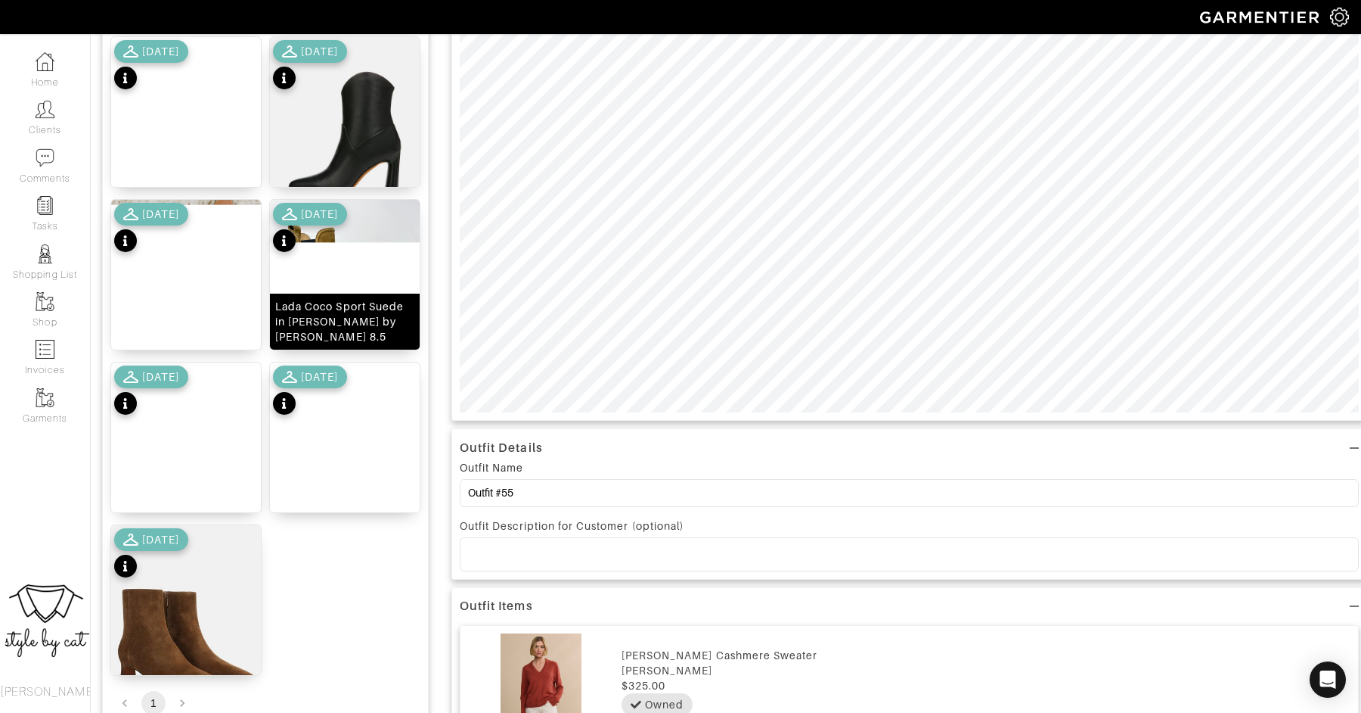
scroll to position [379, 0]
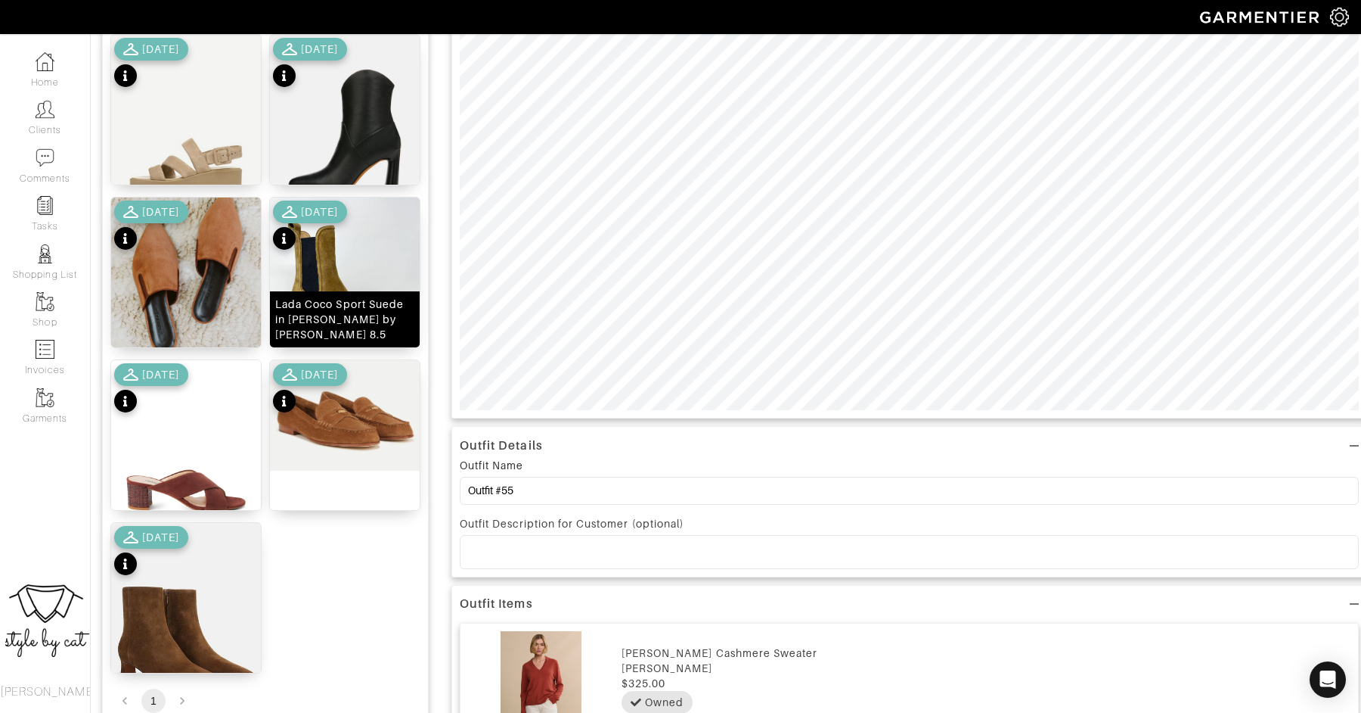
click at [337, 254] on img at bounding box center [345, 277] width 150 height 160
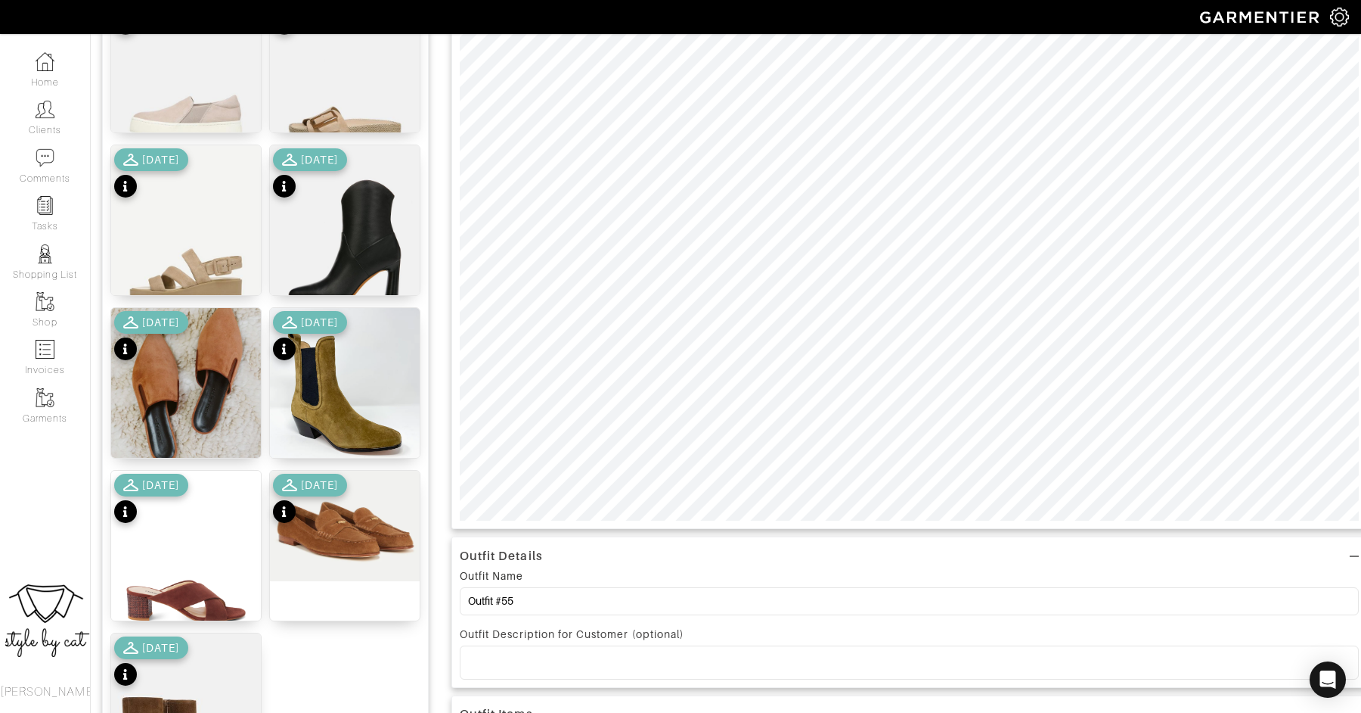
scroll to position [270, 0]
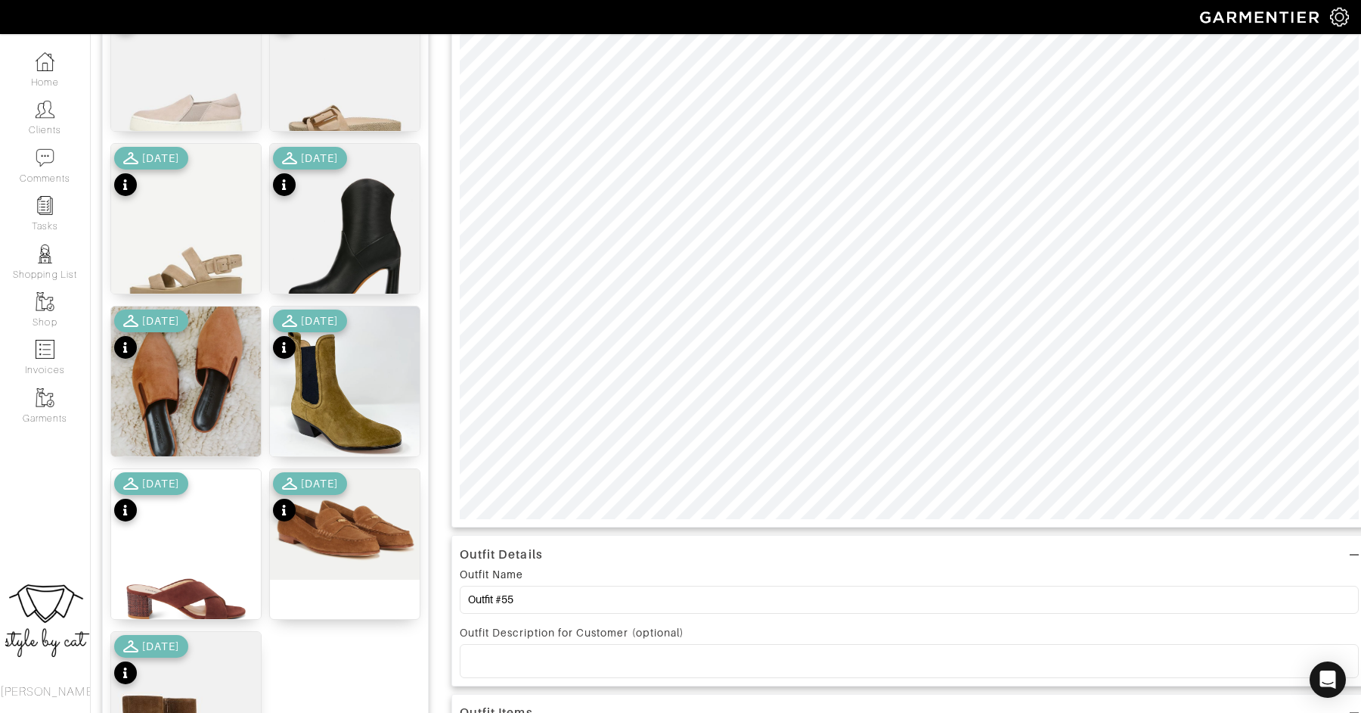
click at [1134, 521] on div at bounding box center [910, 202] width 916 height 650
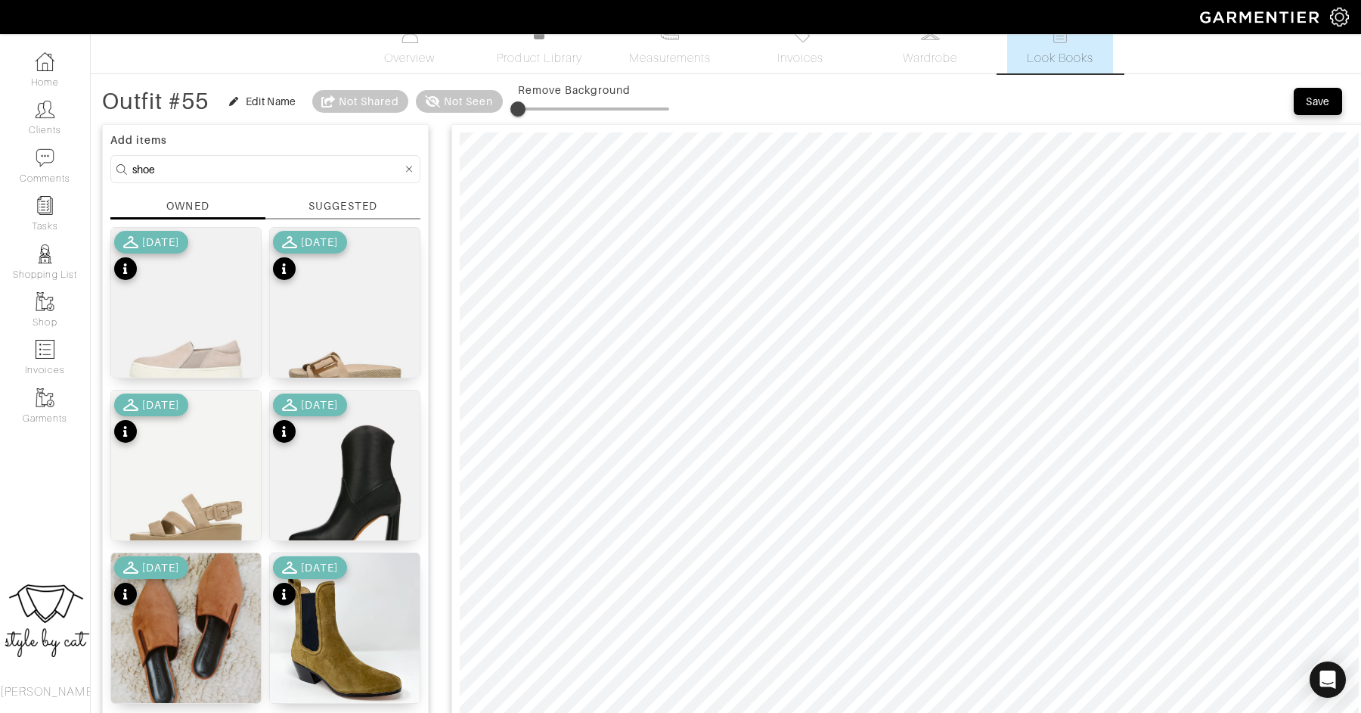
scroll to position [14, 0]
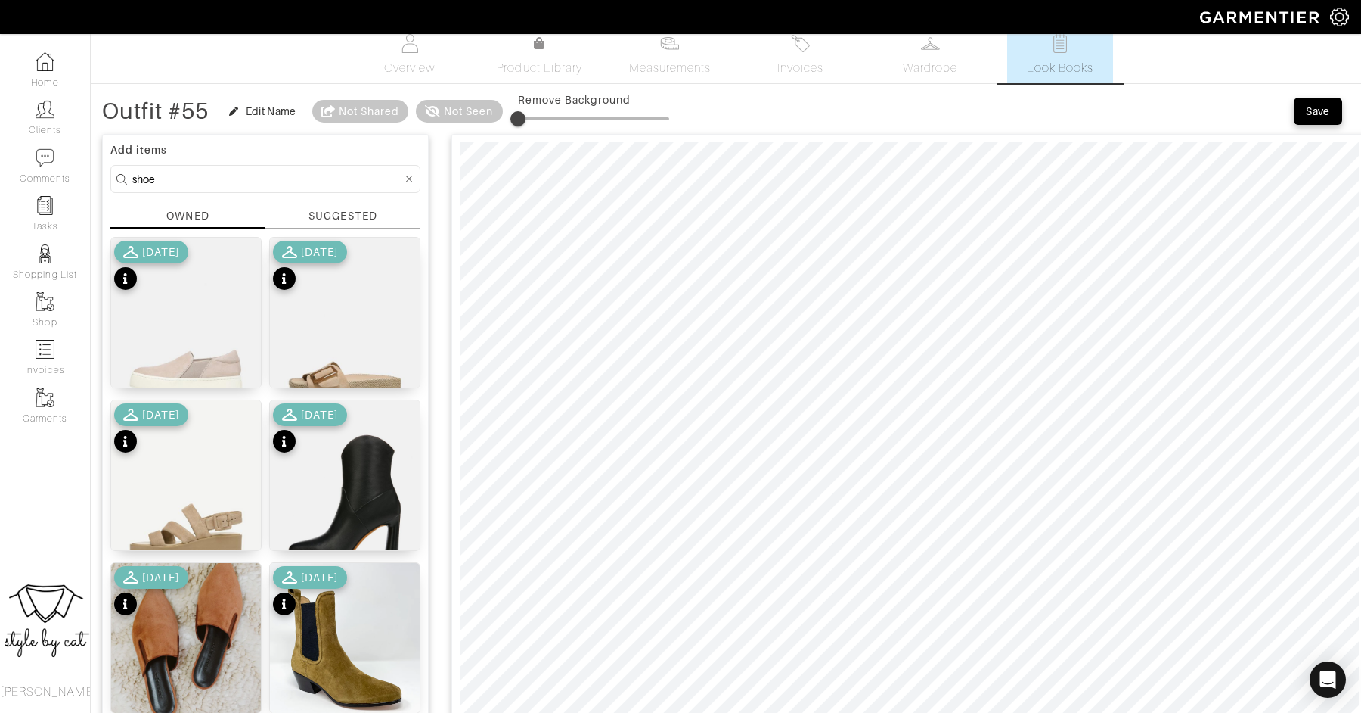
click at [1310, 113] on div "Save" at bounding box center [1318, 111] width 24 height 15
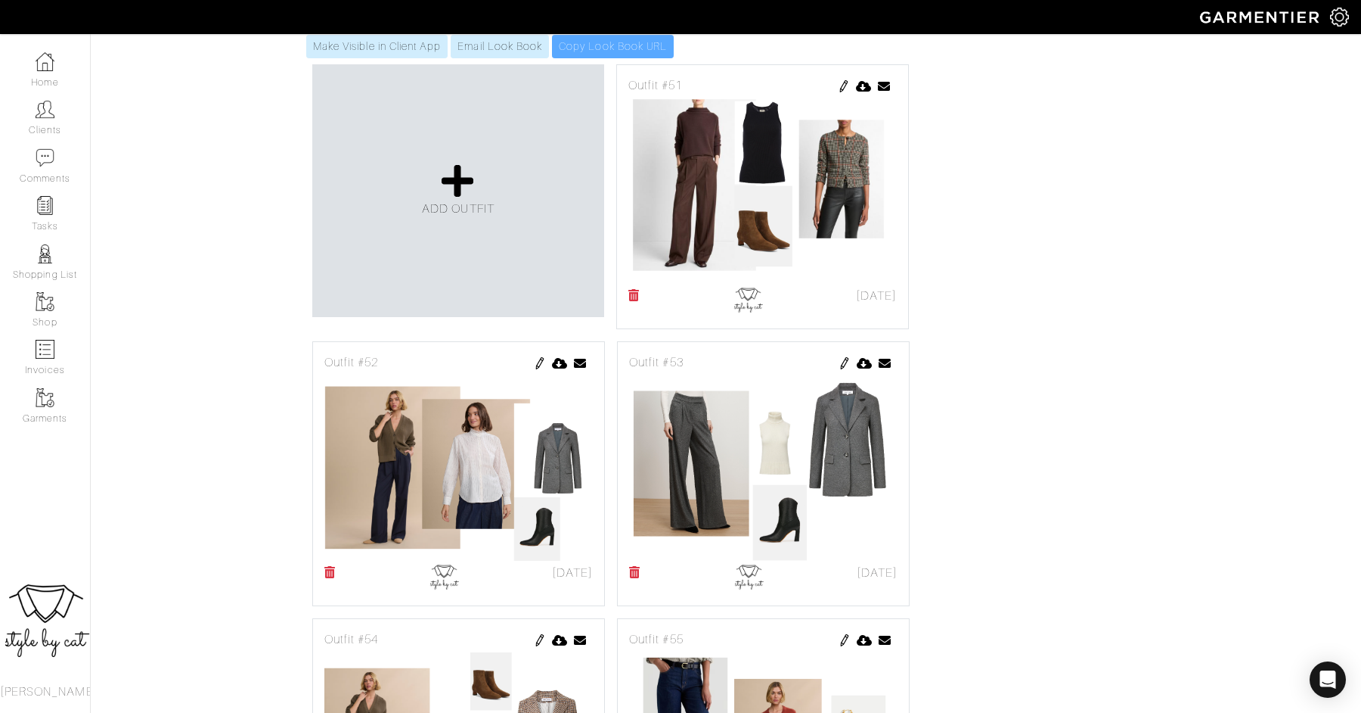
scroll to position [414, 0]
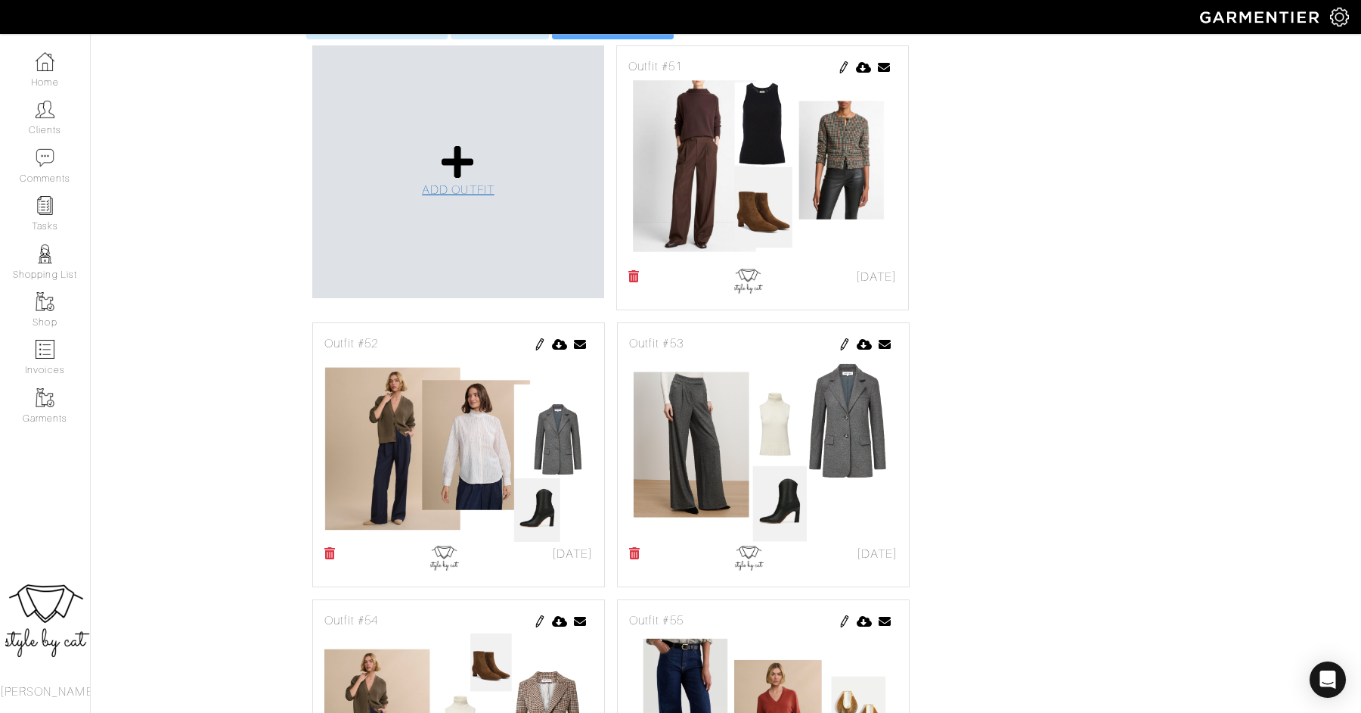
click at [452, 144] on icon at bounding box center [458, 162] width 33 height 36
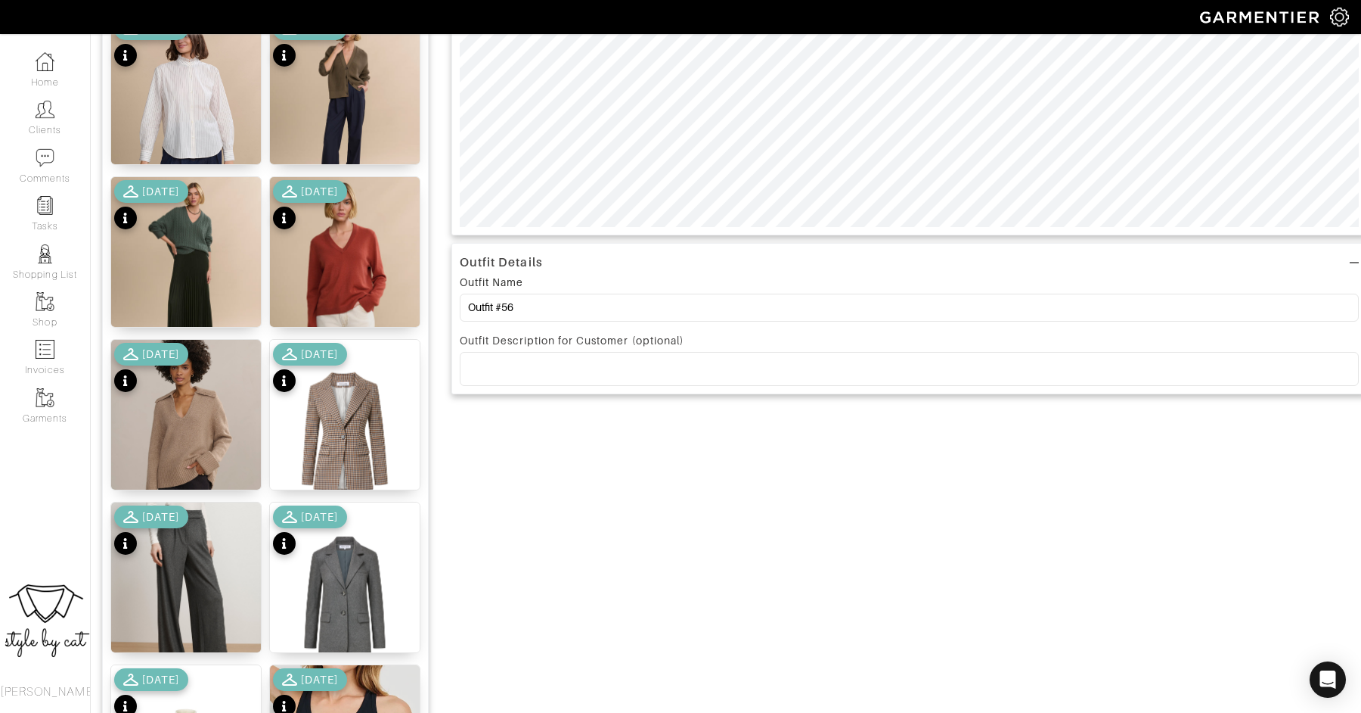
scroll to position [571, 0]
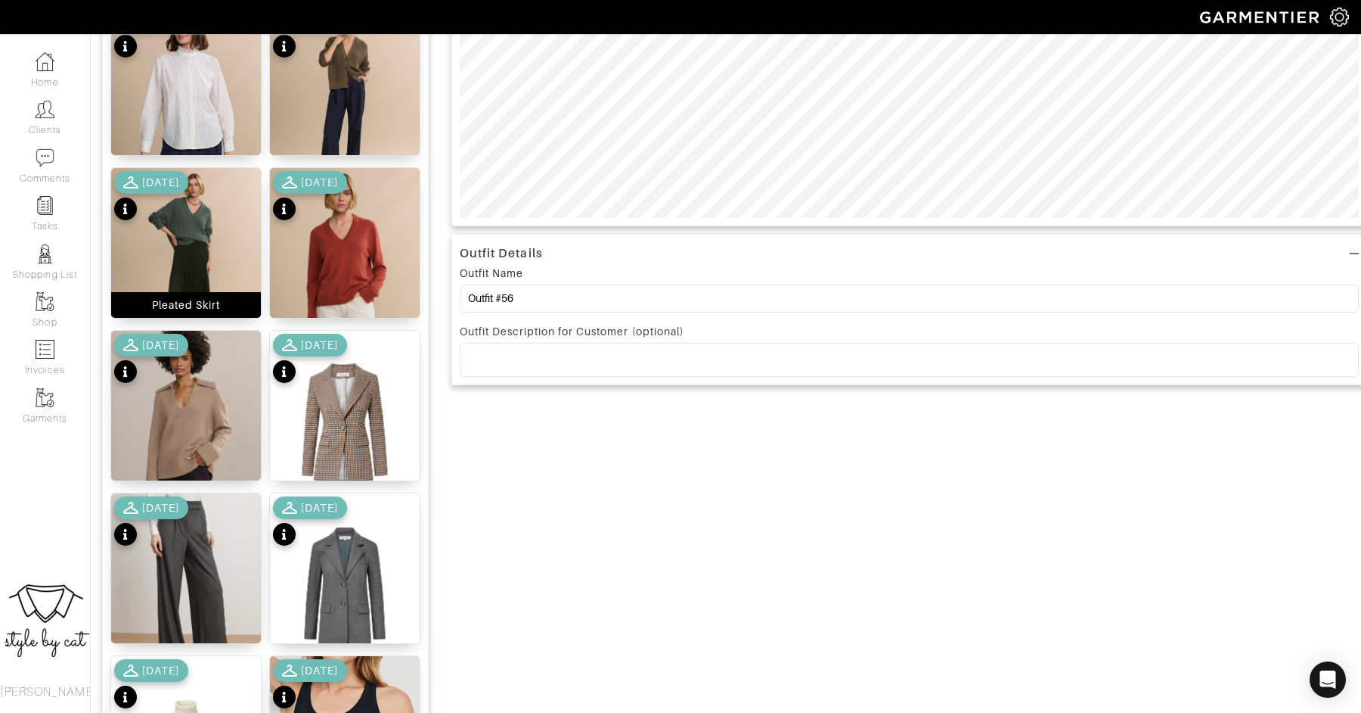
click at [194, 231] on img at bounding box center [186, 258] width 150 height 180
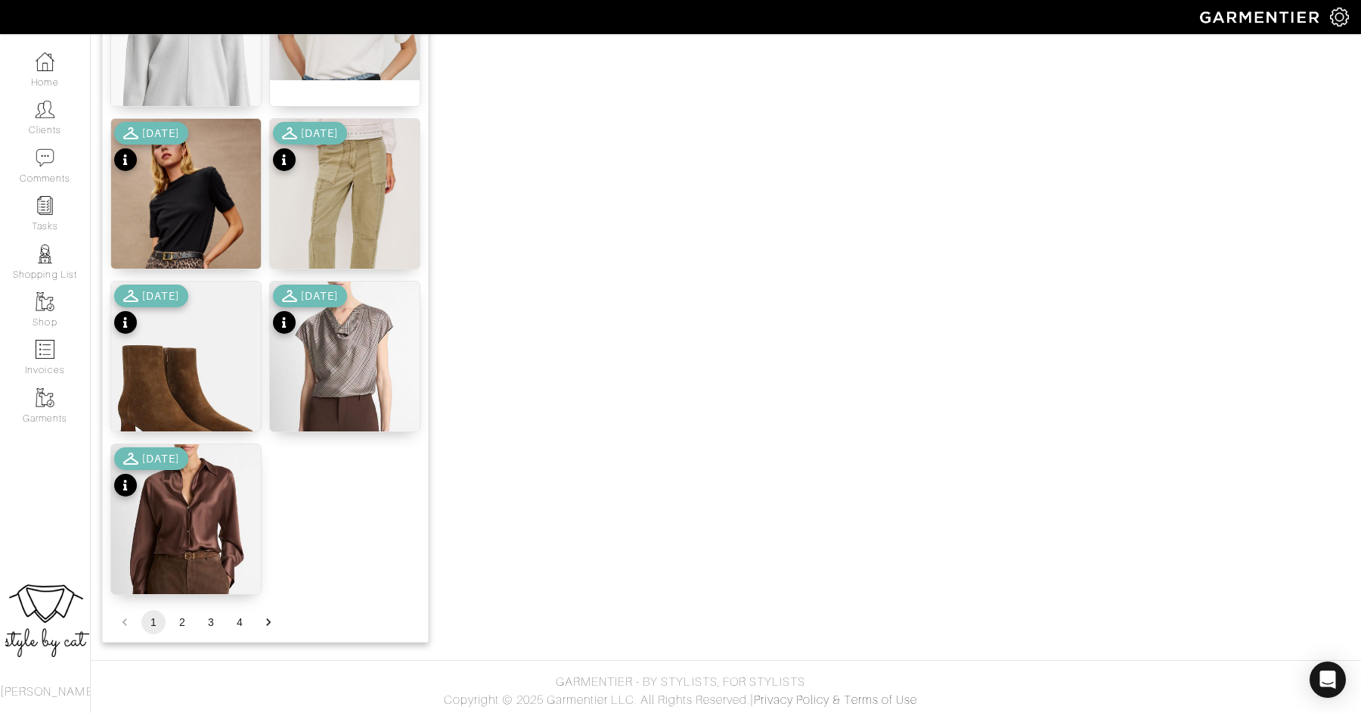
scroll to position [1757, 0]
click at [347, 331] on div "[DATE]" at bounding box center [310, 312] width 74 height 53
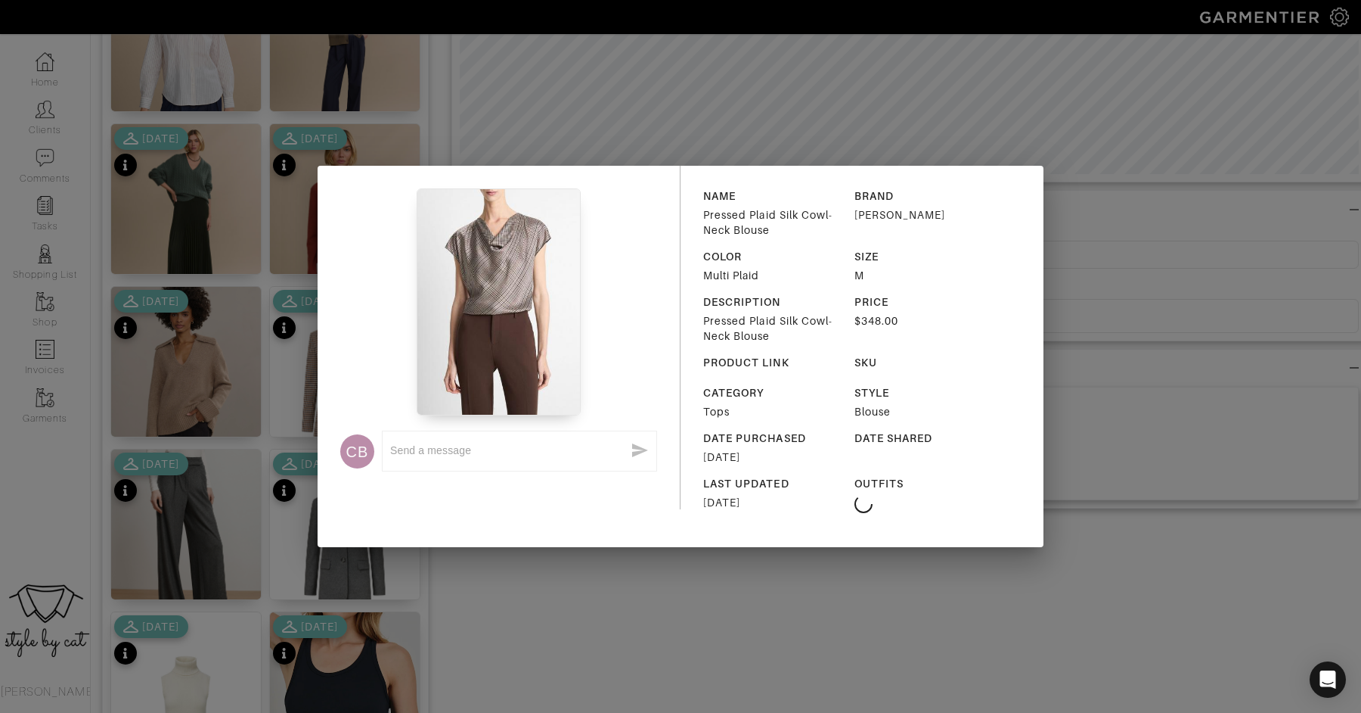
scroll to position [529, 0]
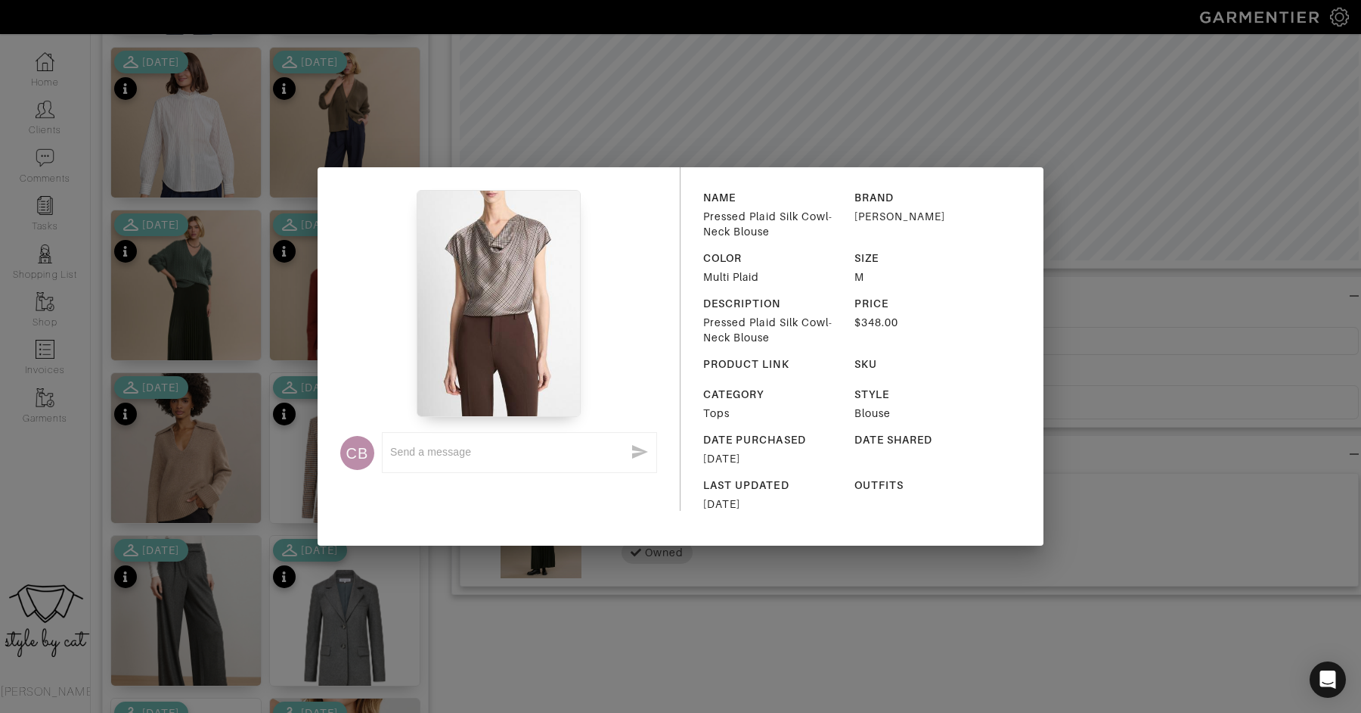
click at [574, 604] on div "CB x NAME Pressed Plaid Silk Cowl-Neck Blouse BRAND VINCE COLOR Multi Plaid SIZ…" at bounding box center [680, 356] width 1361 height 713
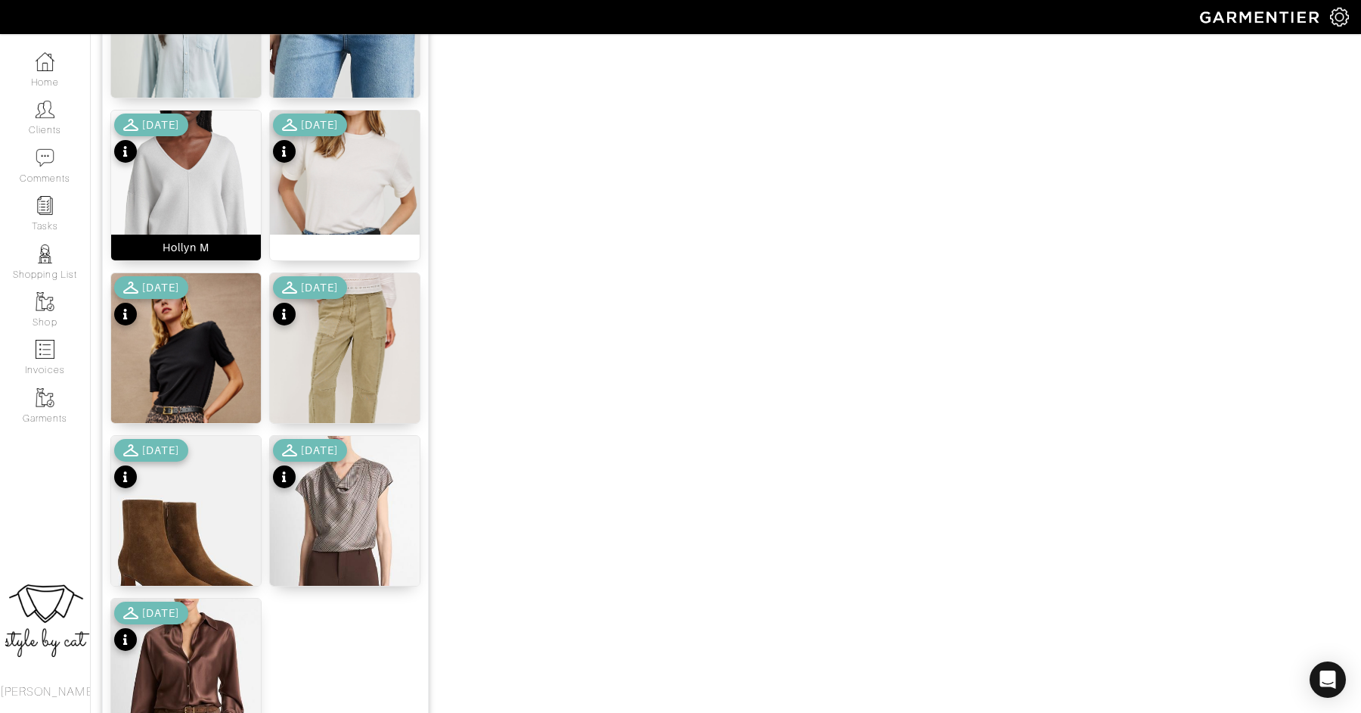
scroll to position [1759, 0]
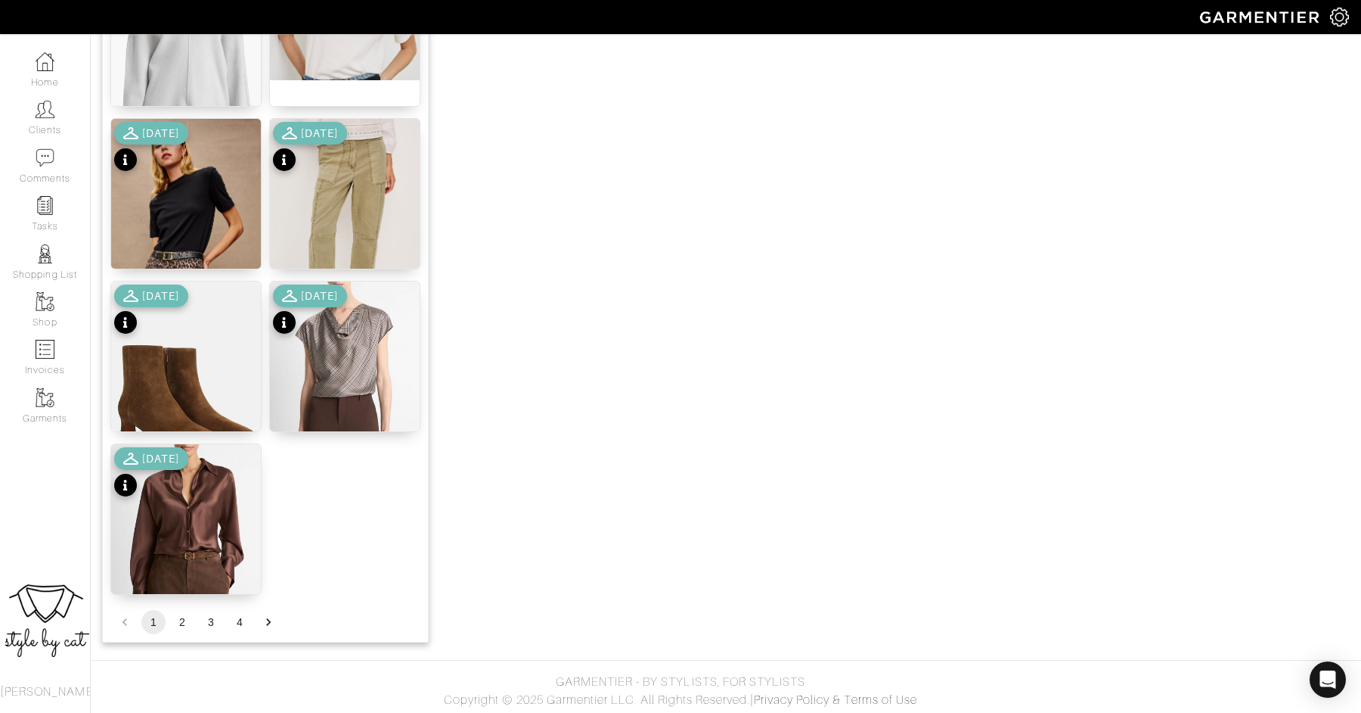
click at [185, 623] on button "2" at bounding box center [182, 622] width 24 height 24
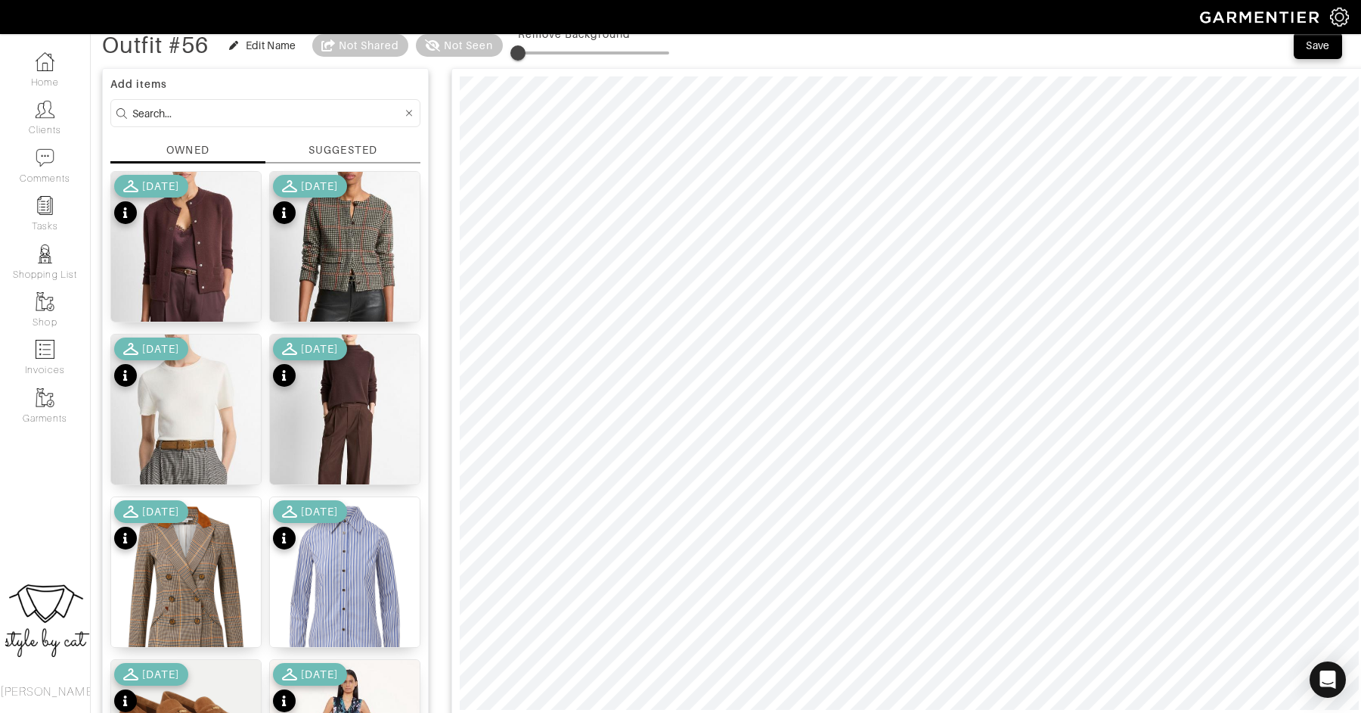
scroll to position [126, 0]
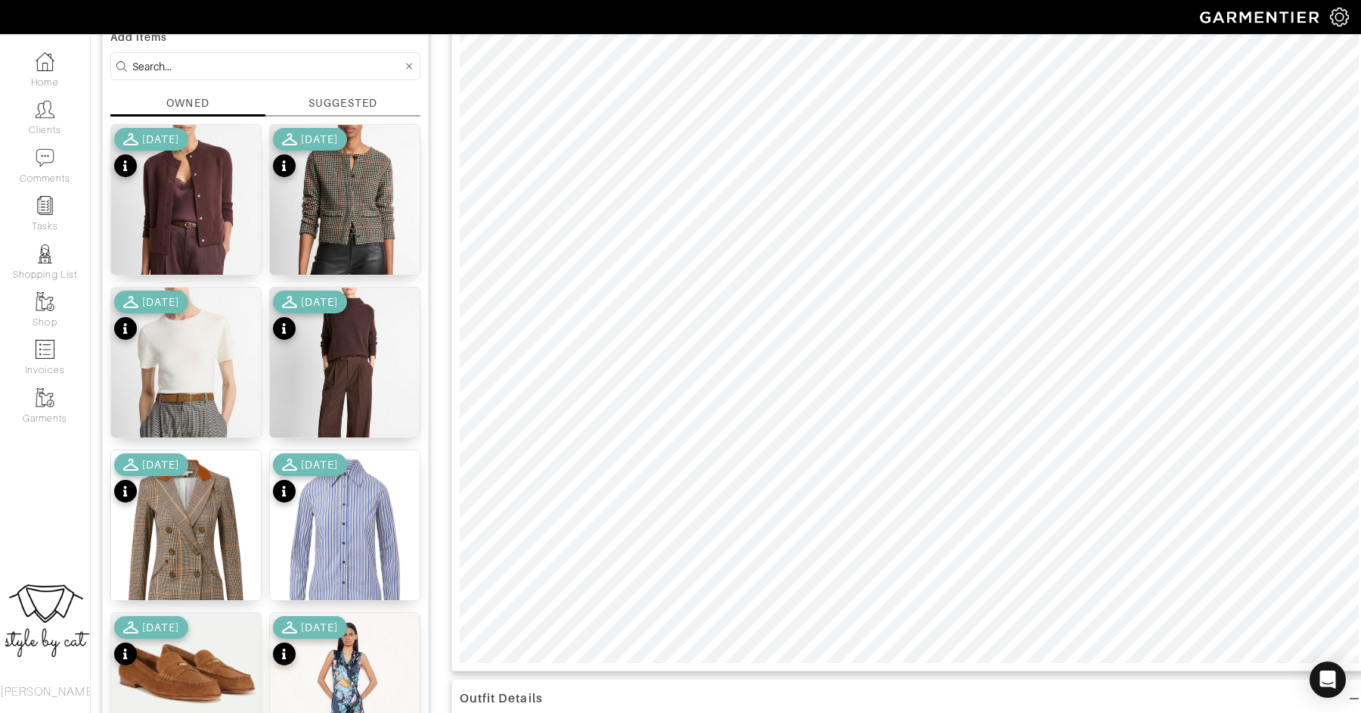
click at [188, 313] on div "[DATE]" at bounding box center [151, 316] width 74 height 53
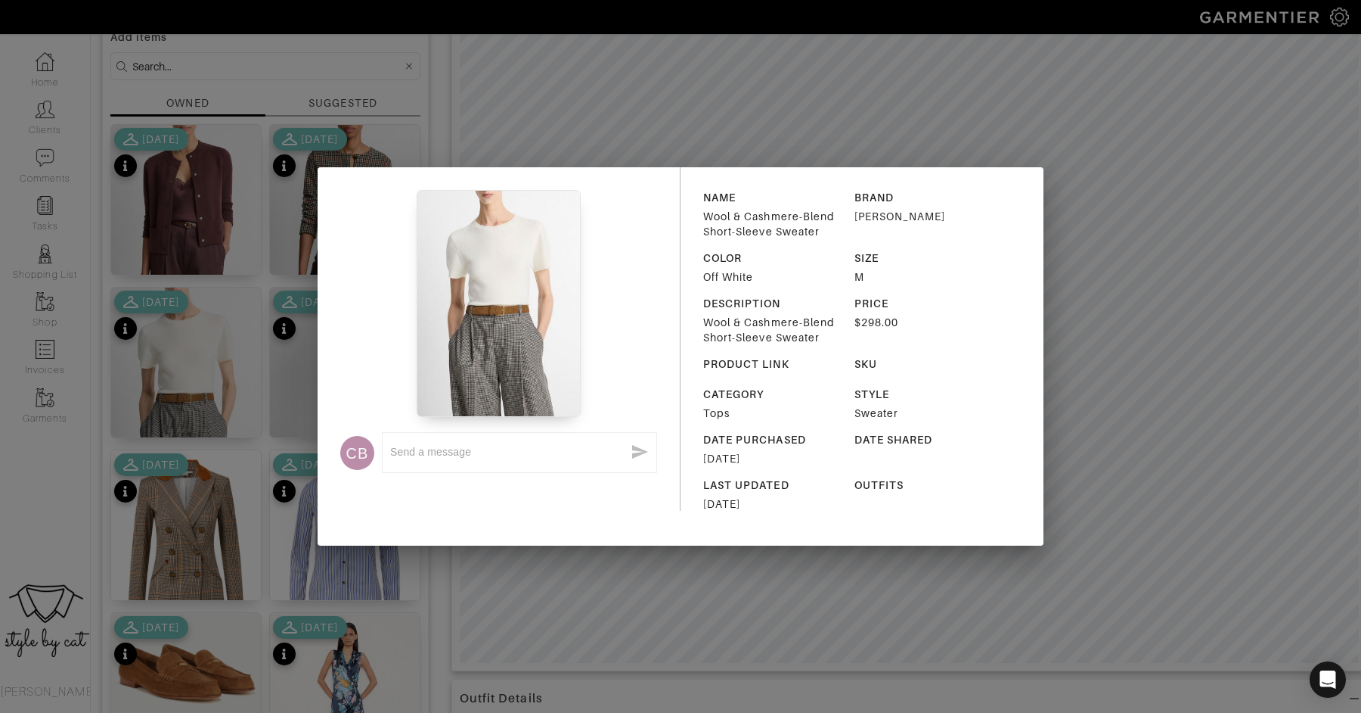
click at [523, 617] on div "CB x NAME Wool & Cashmere-Blend Short-Sleeve Sweater BRAND VINCE COLOR Off Whit…" at bounding box center [680, 356] width 1361 height 713
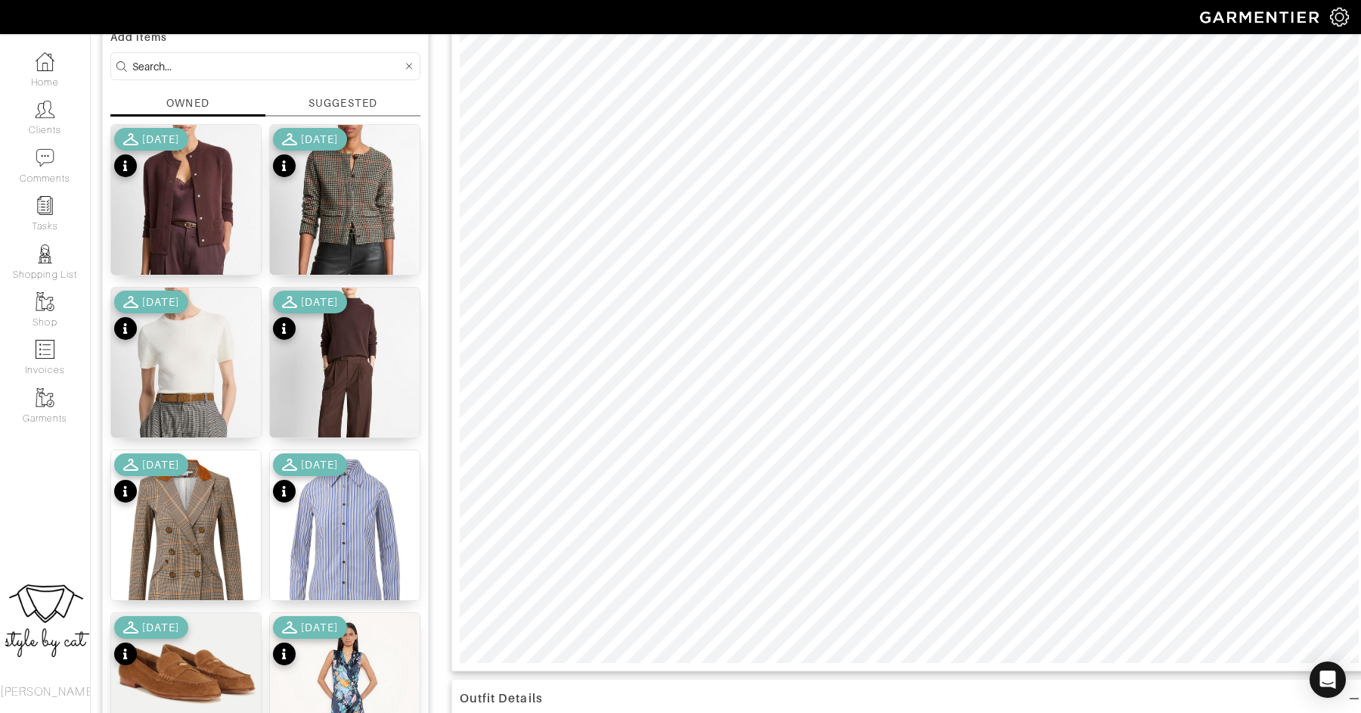
click at [188, 324] on div "[DATE]" at bounding box center [151, 316] width 74 height 53
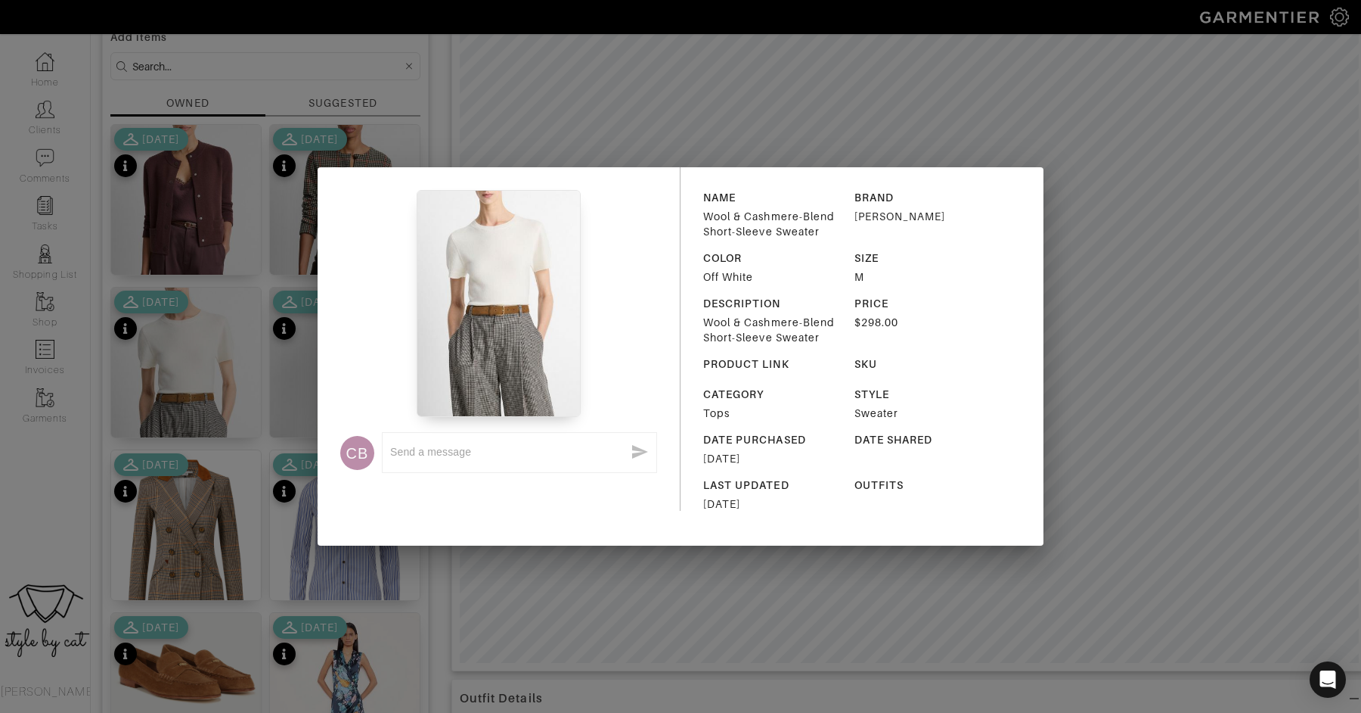
click at [541, 623] on div "CB x NAME Wool & Cashmere-Blend Short-Sleeve Sweater BRAND VINCE COLOR Off Whit…" at bounding box center [680, 356] width 1361 height 713
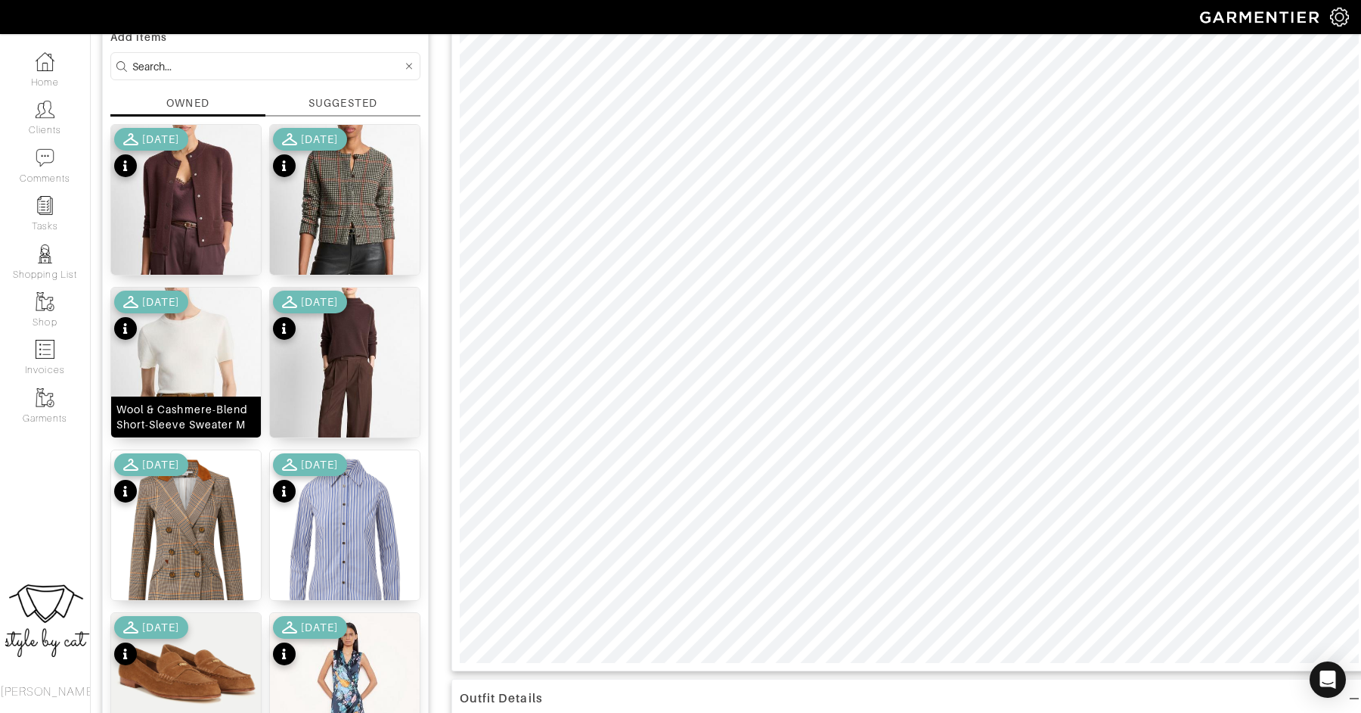
click at [175, 371] on img at bounding box center [186, 391] width 150 height 208
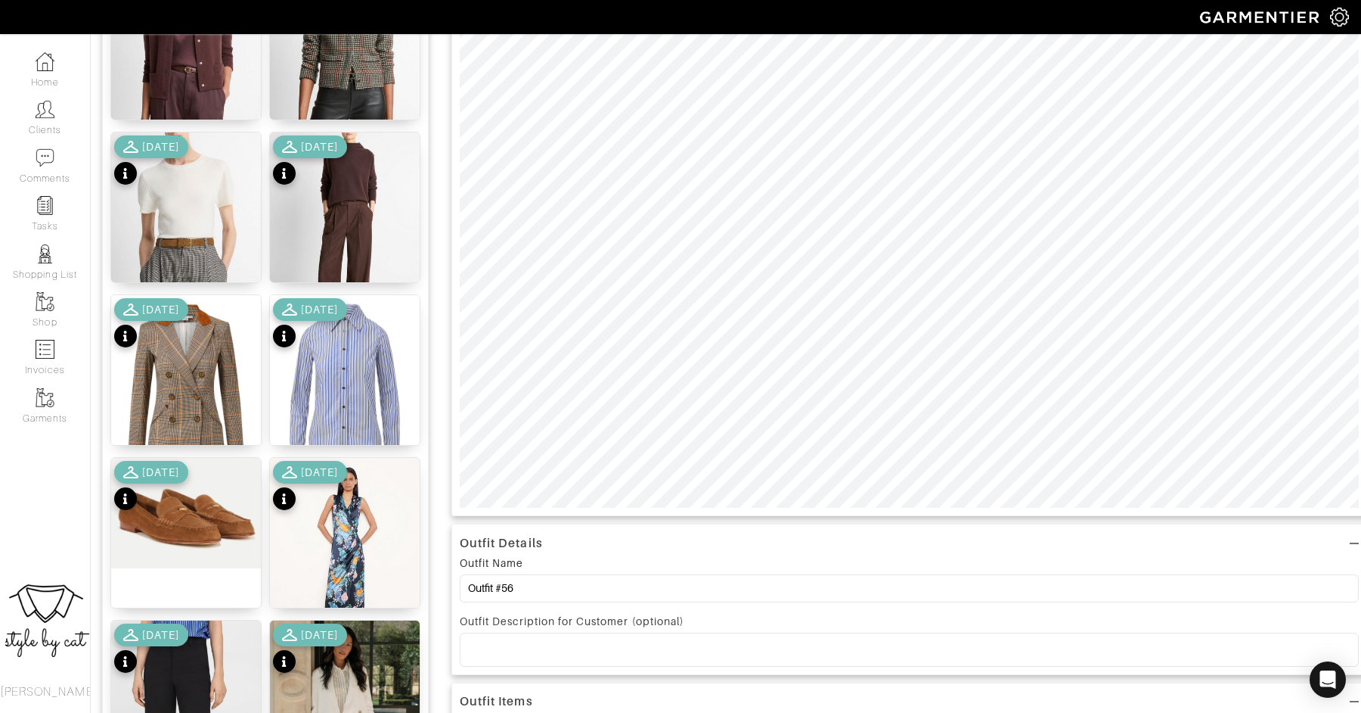
scroll to position [286, 0]
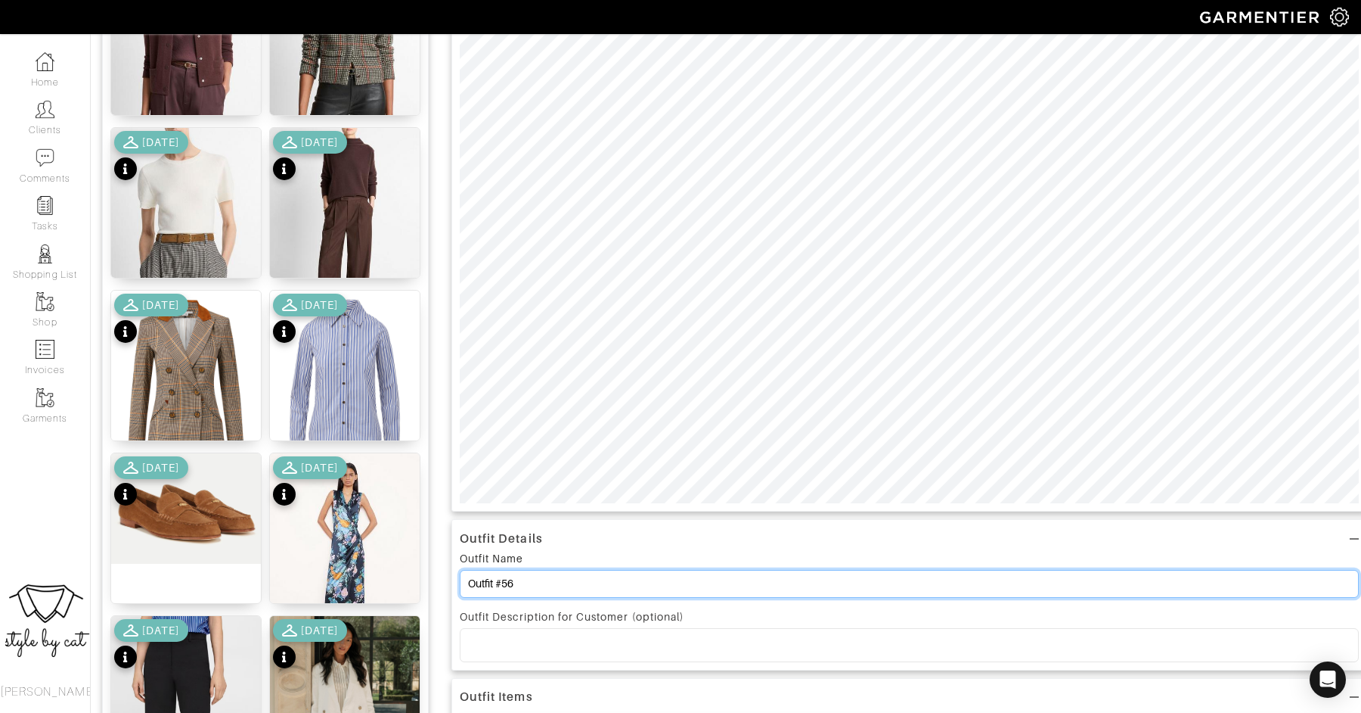
drag, startPoint x: 527, startPoint y: 584, endPoint x: 424, endPoint y: 574, distance: 104.1
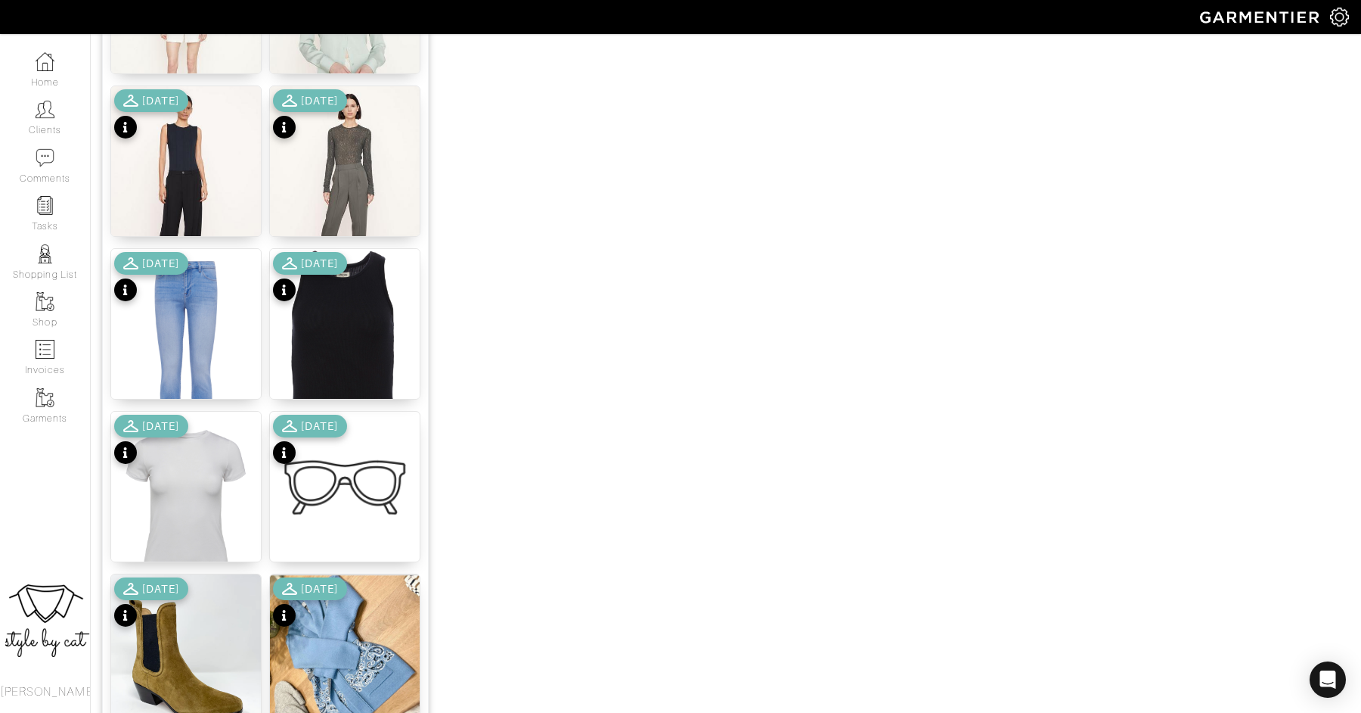
scroll to position [1687, 0]
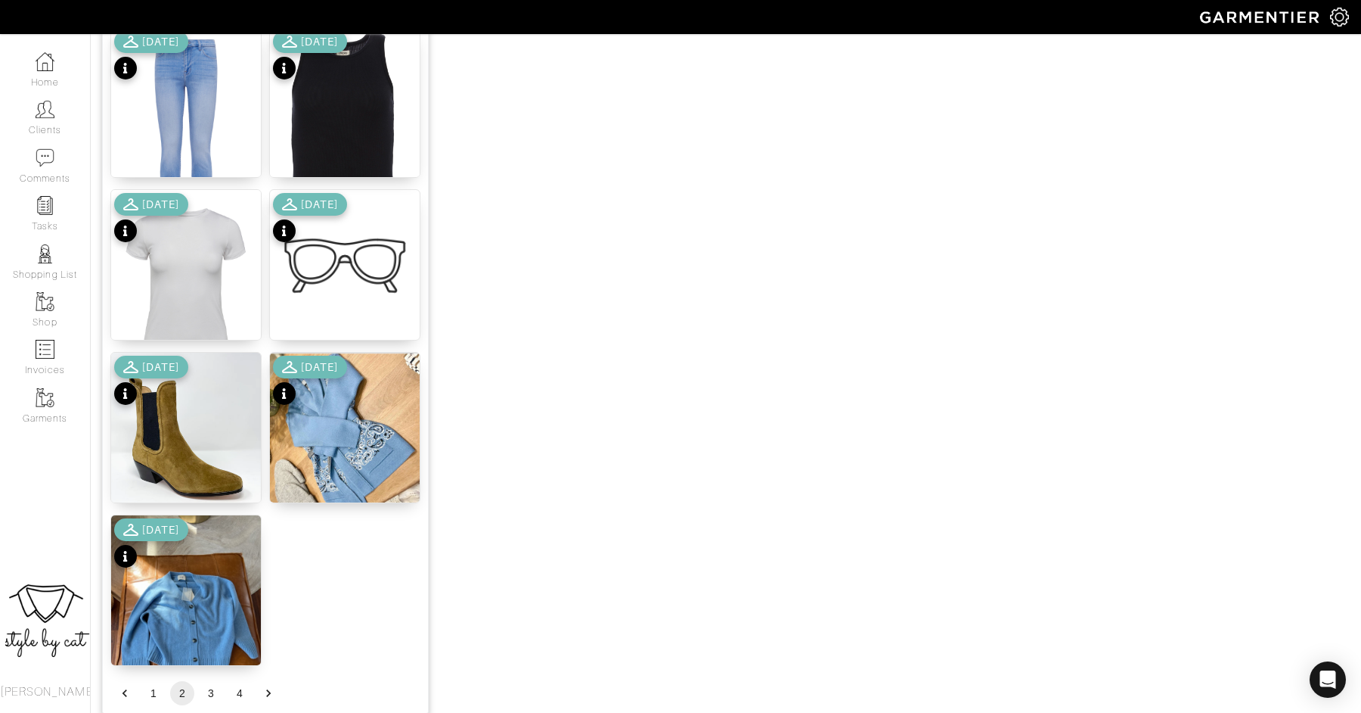
type input "pair with small belt"
click at [148, 687] on button "1" at bounding box center [153, 693] width 24 height 24
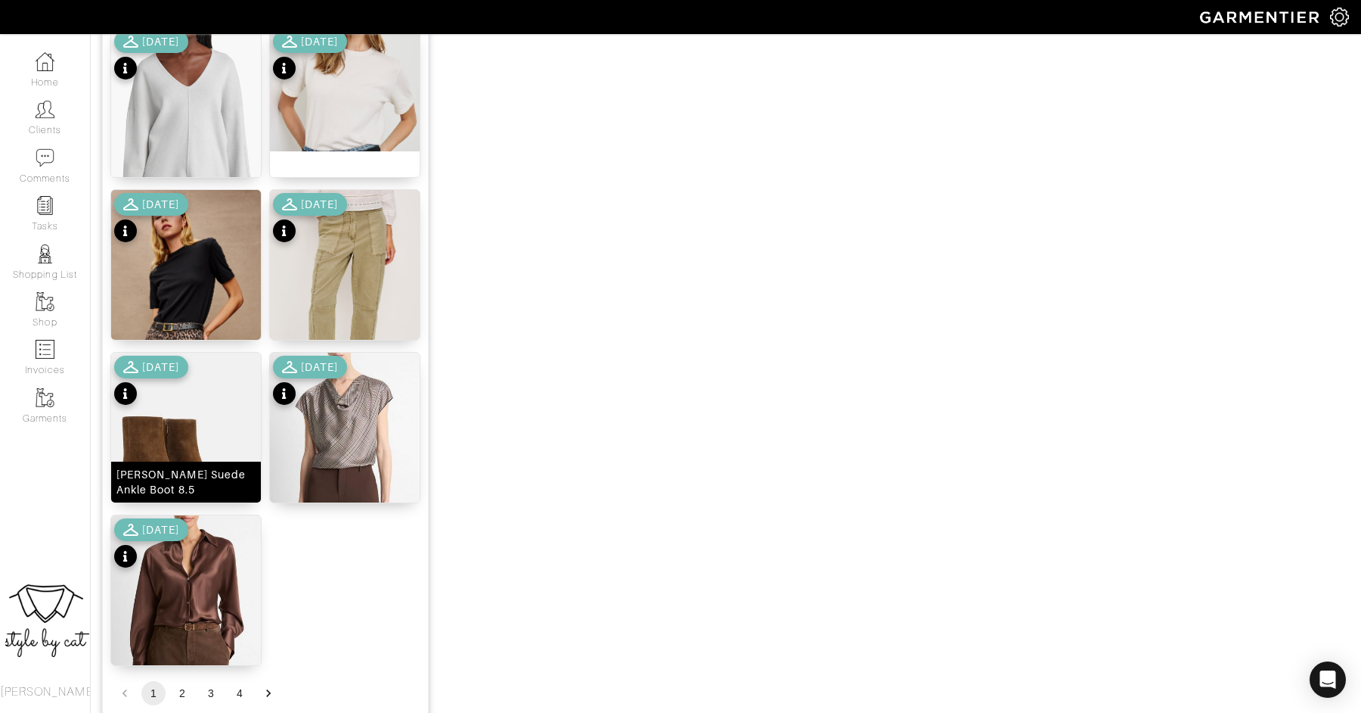
click at [198, 434] on img at bounding box center [186, 456] width 150 height 208
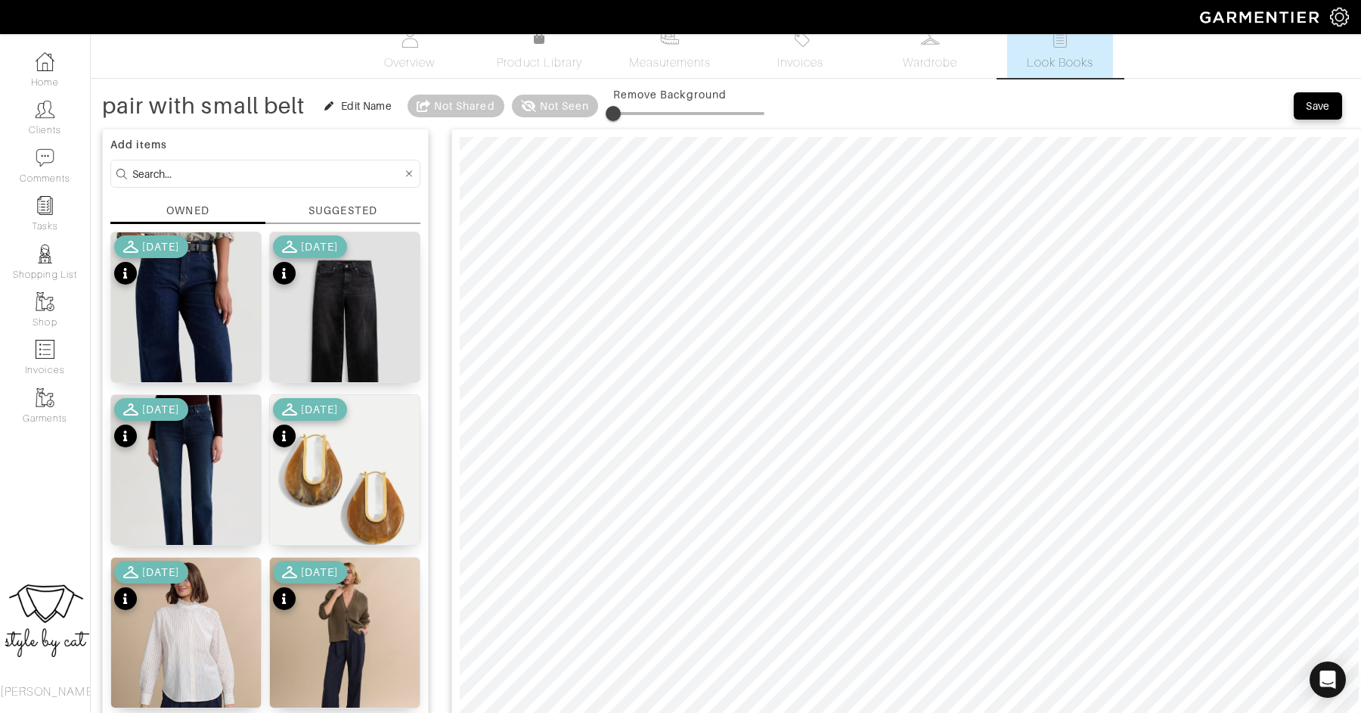
scroll to position [5, 0]
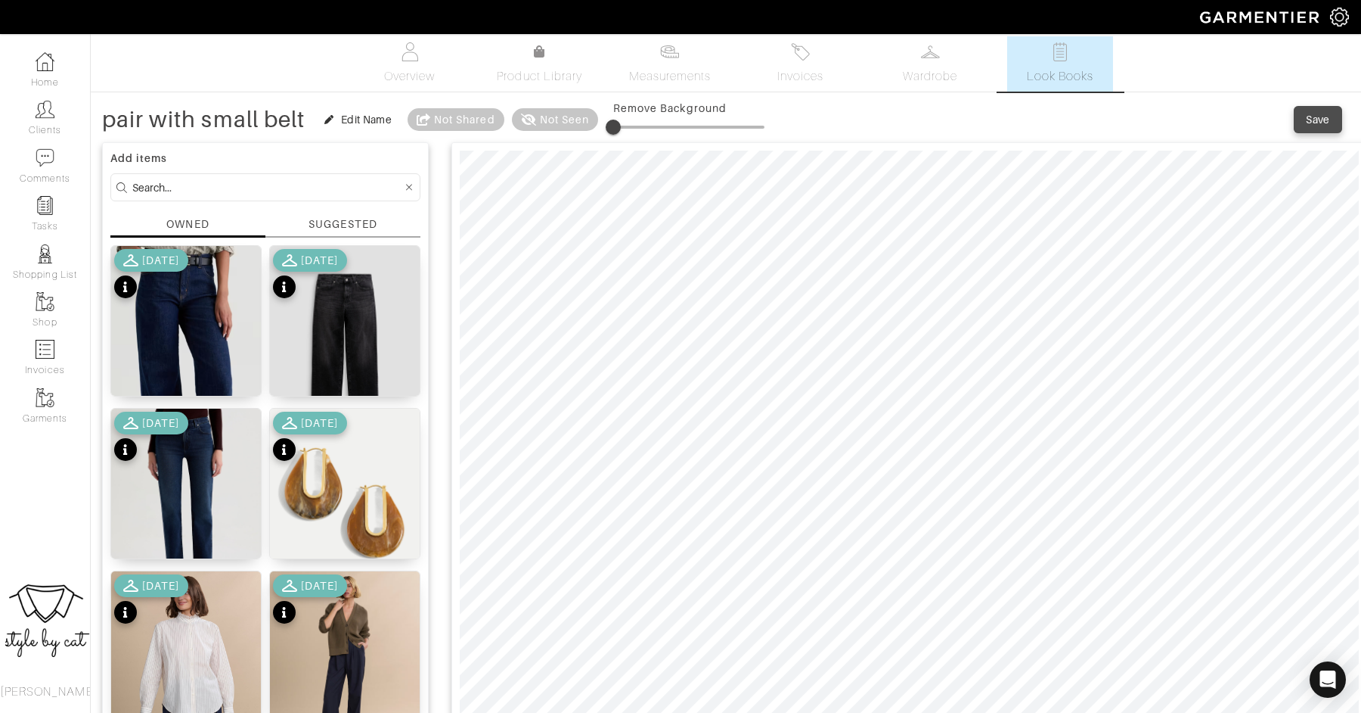
click at [1326, 131] on button "Save" at bounding box center [1318, 119] width 48 height 27
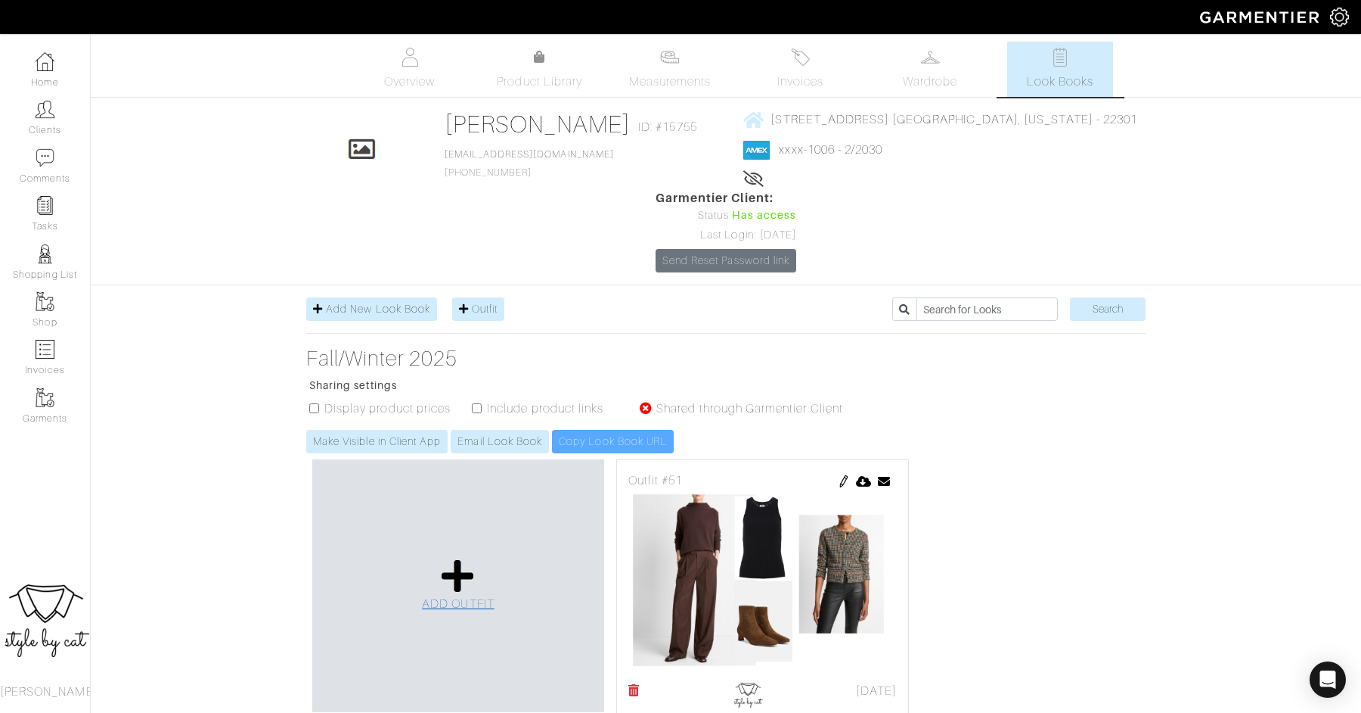
click at [453, 557] on icon at bounding box center [458, 575] width 33 height 36
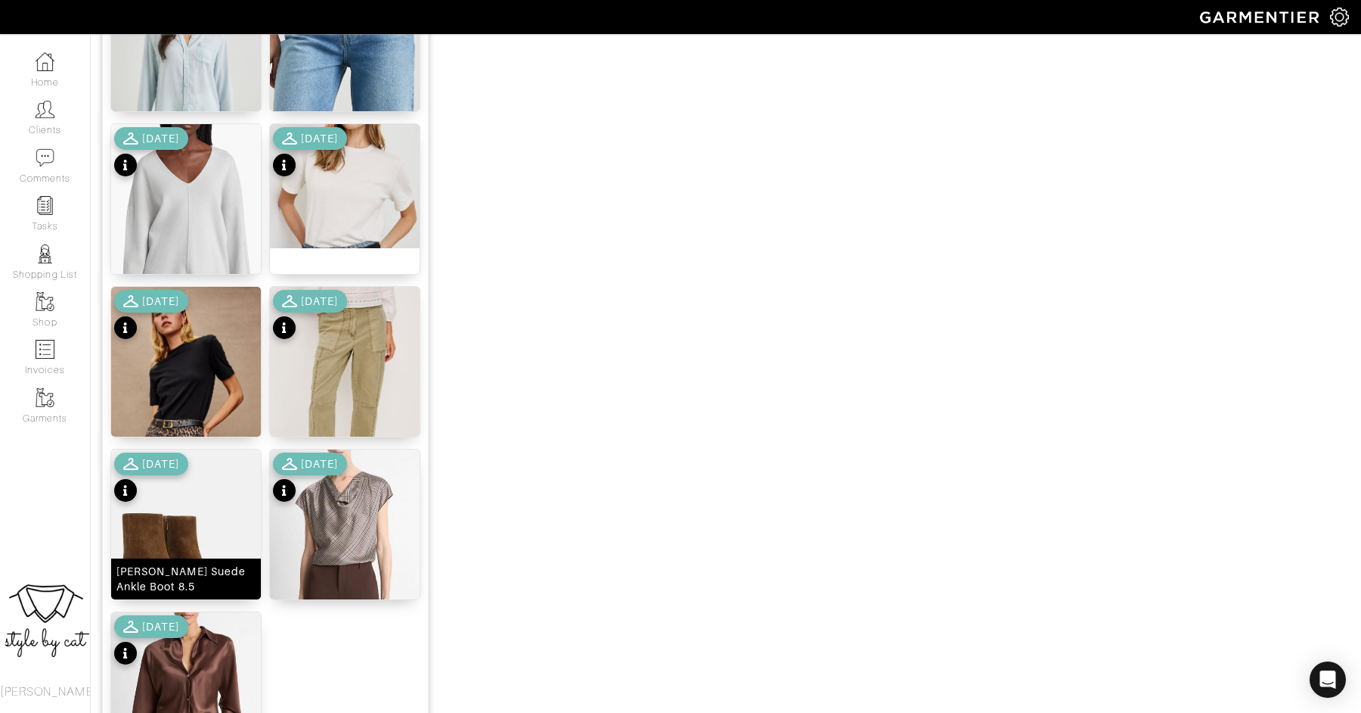
scroll to position [1759, 0]
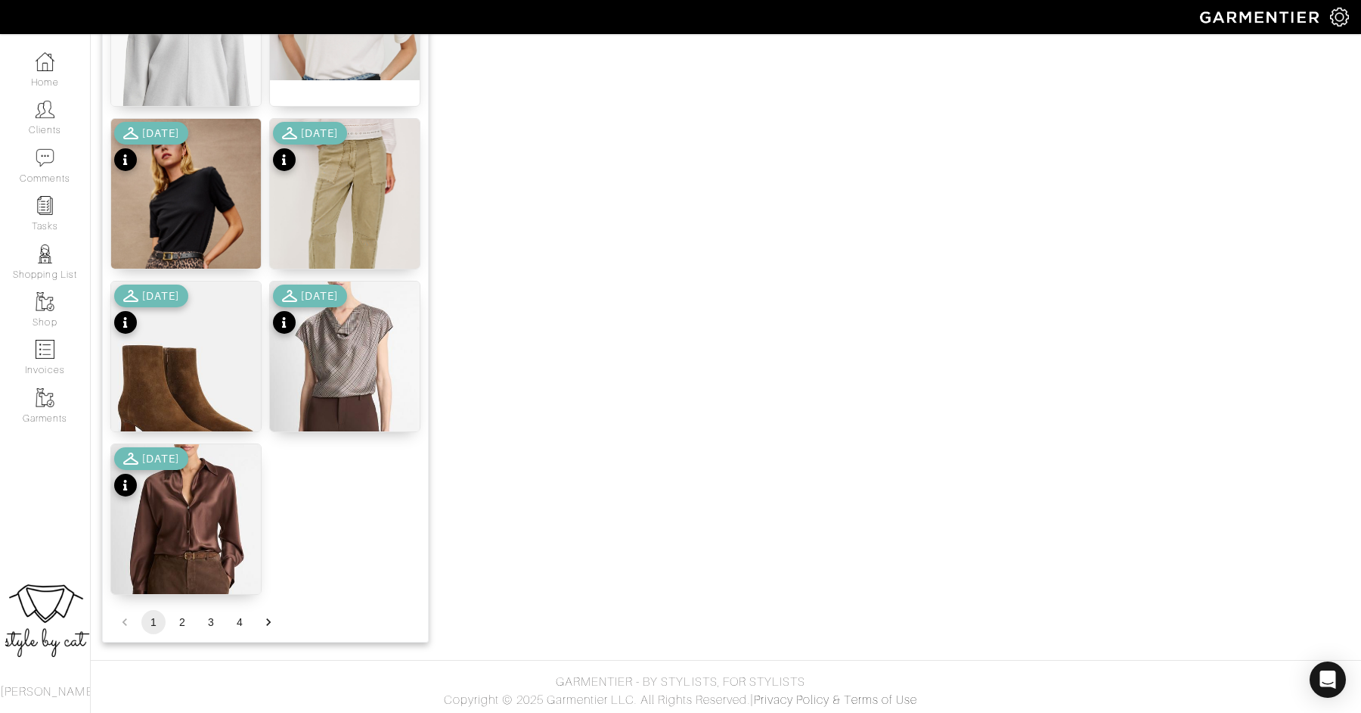
click at [177, 616] on button "2" at bounding box center [182, 622] width 24 height 24
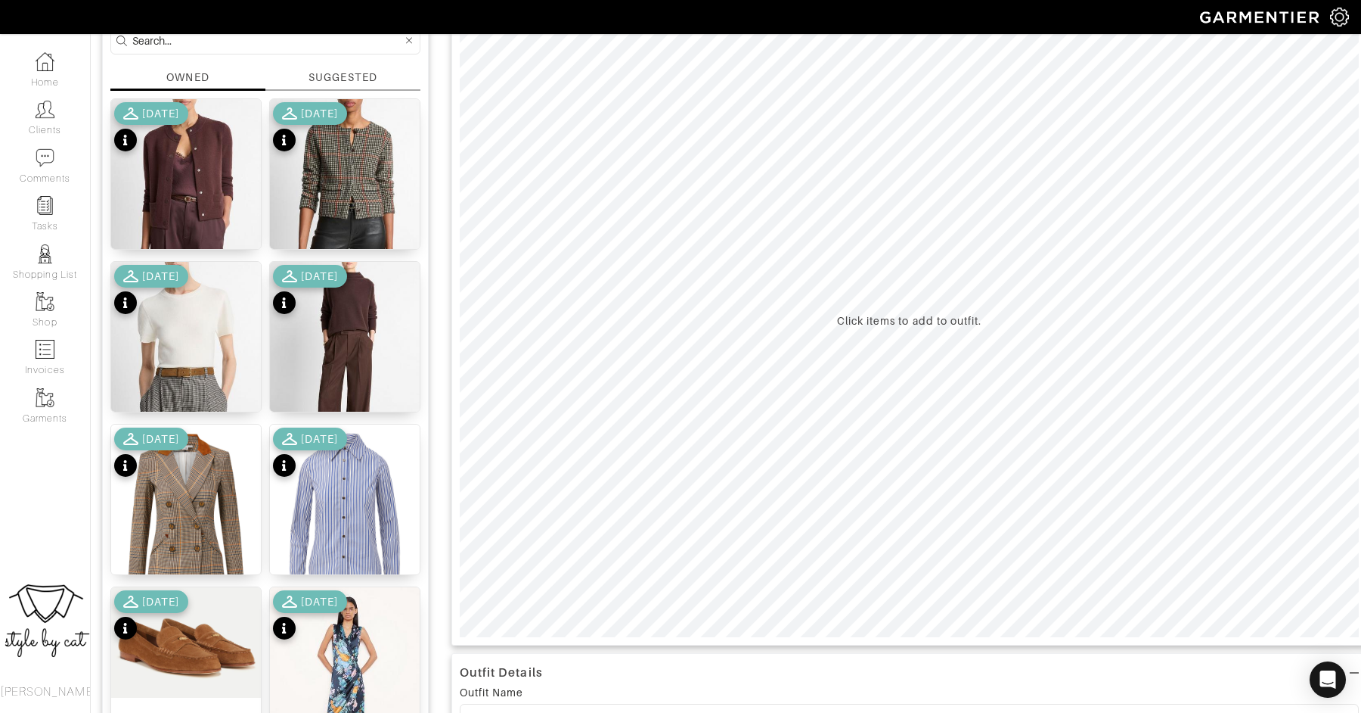
scroll to position [156, 0]
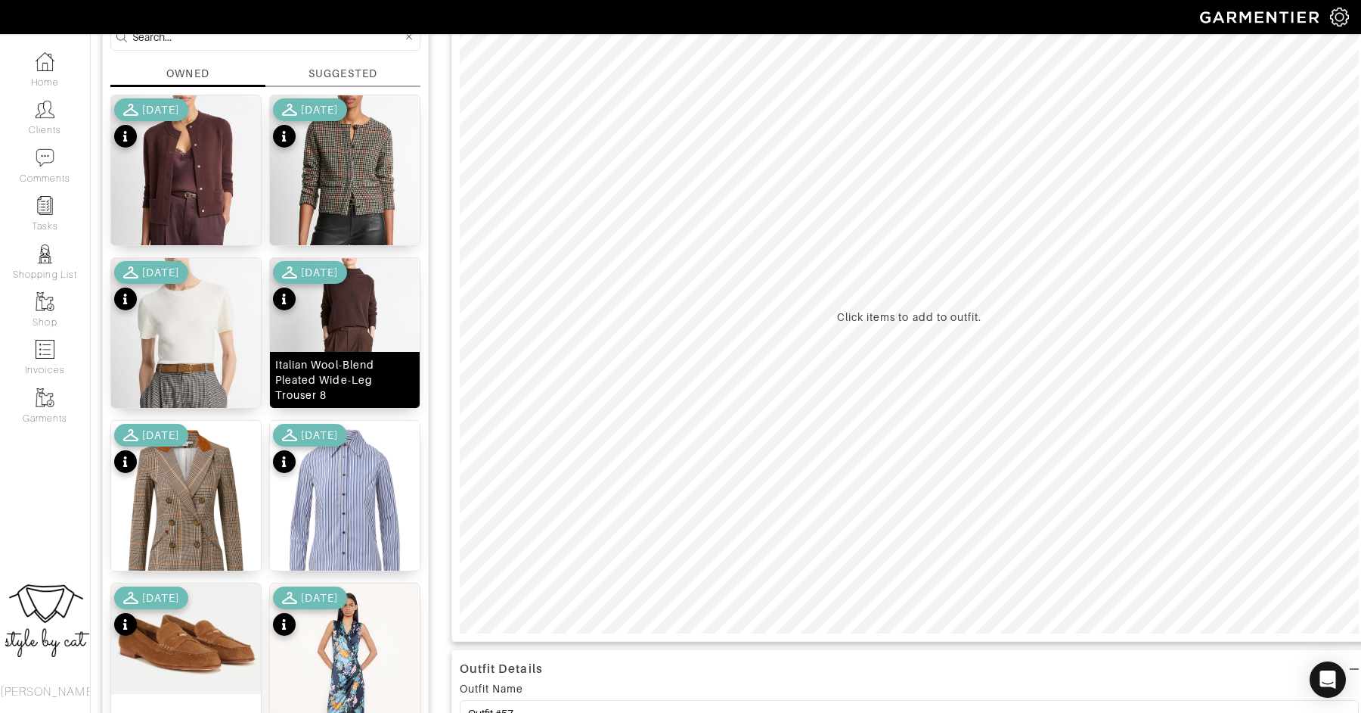
click at [362, 295] on img at bounding box center [345, 362] width 150 height 208
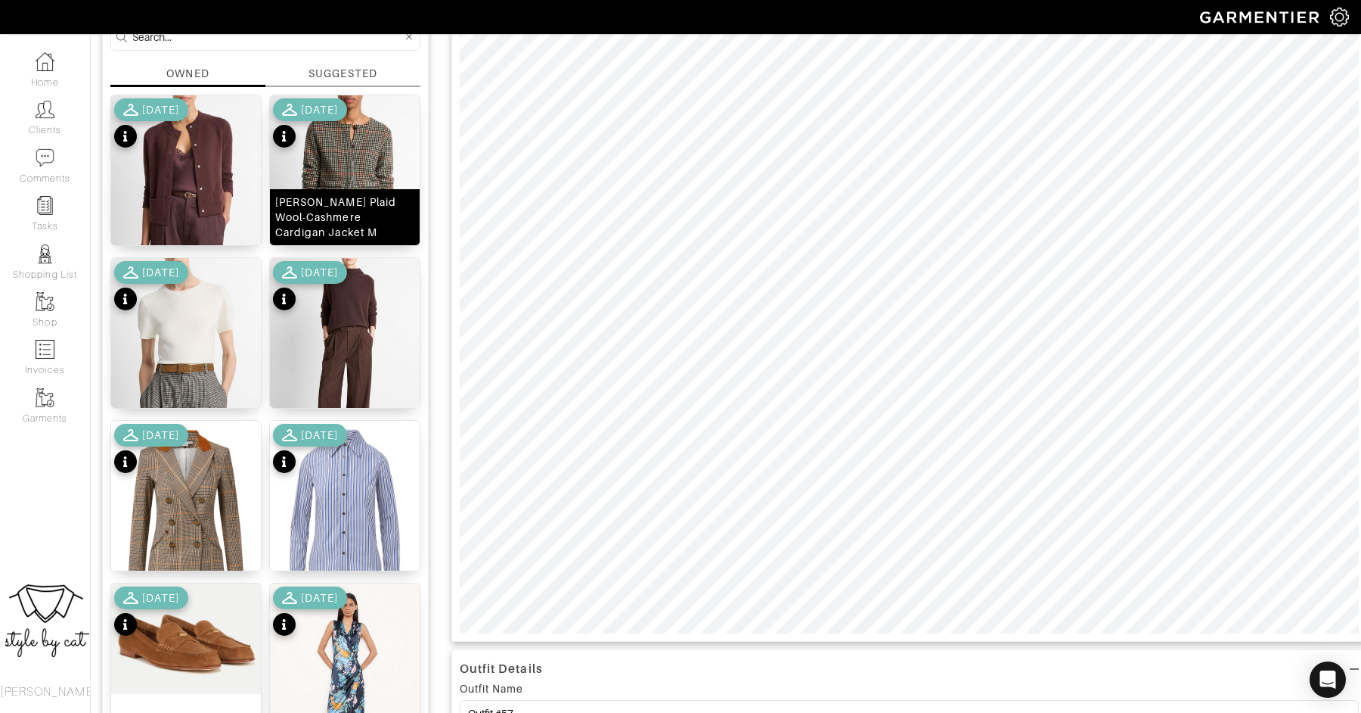
click at [355, 183] on img at bounding box center [345, 199] width 150 height 208
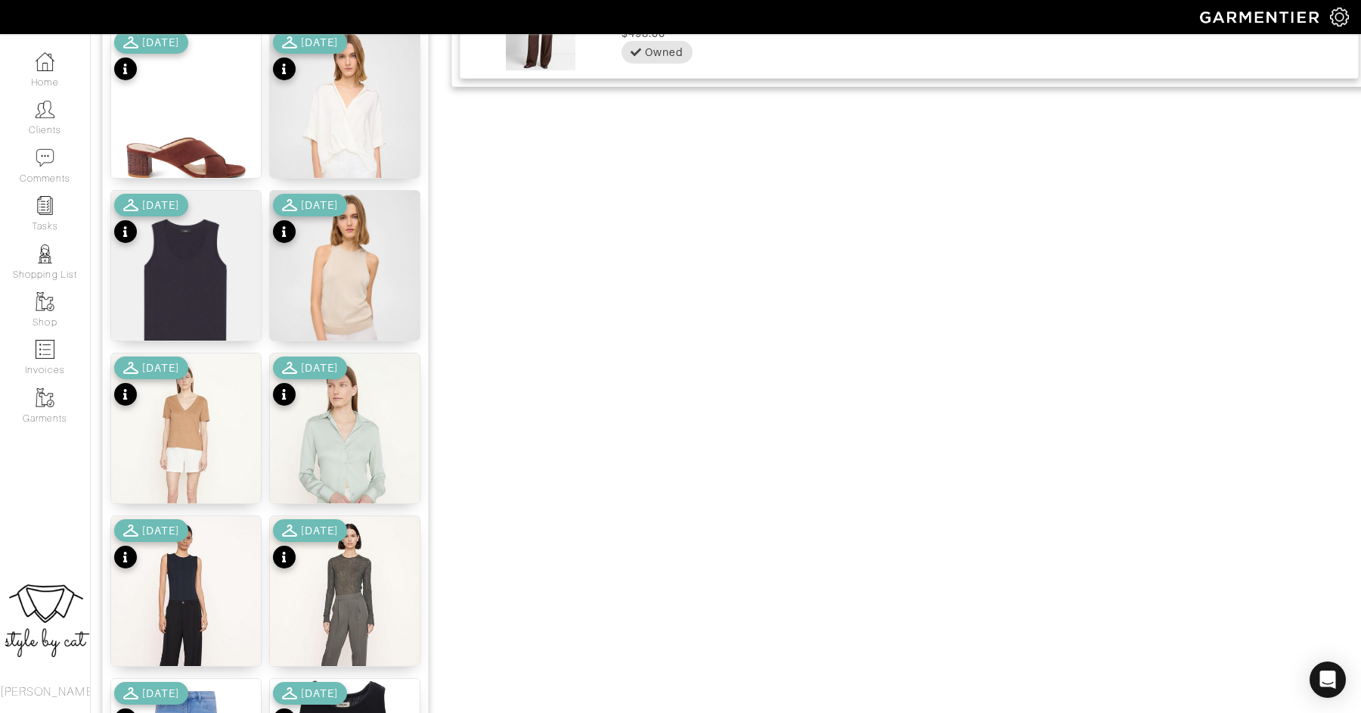
scroll to position [1759, 0]
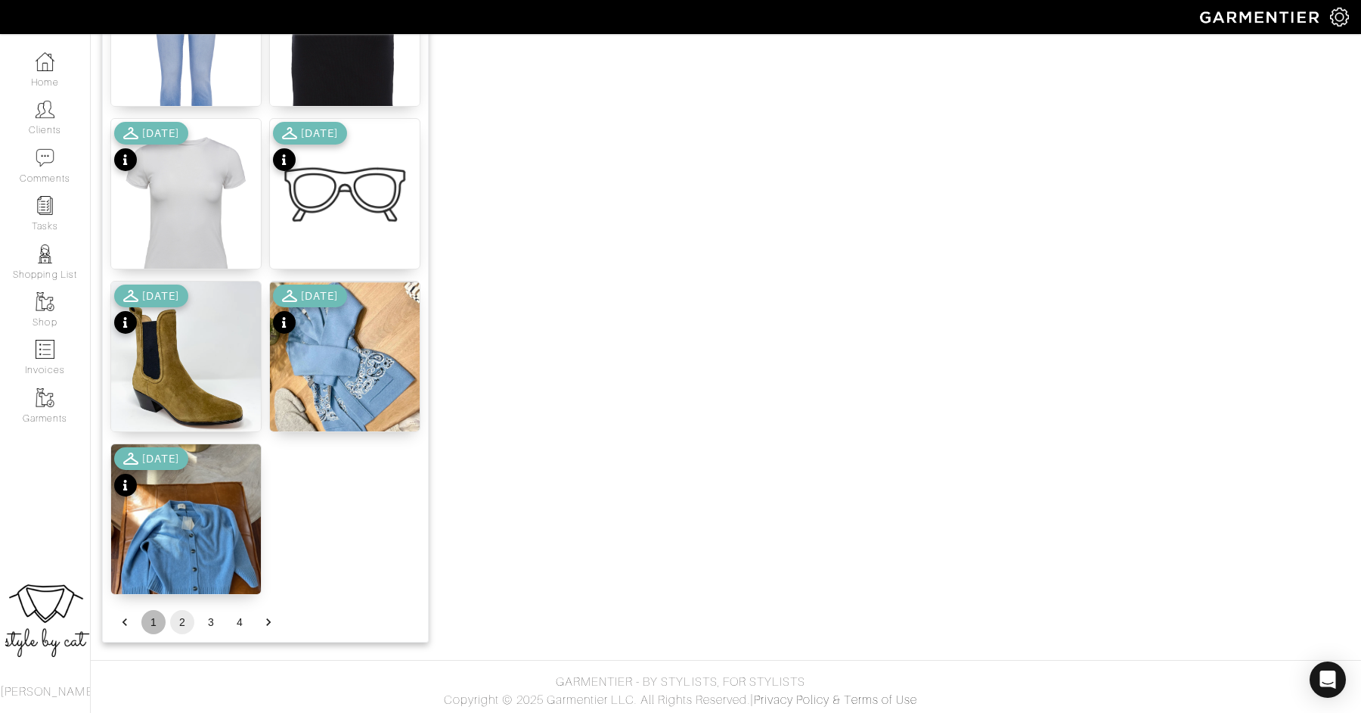
click at [156, 622] on button "1" at bounding box center [153, 622] width 24 height 24
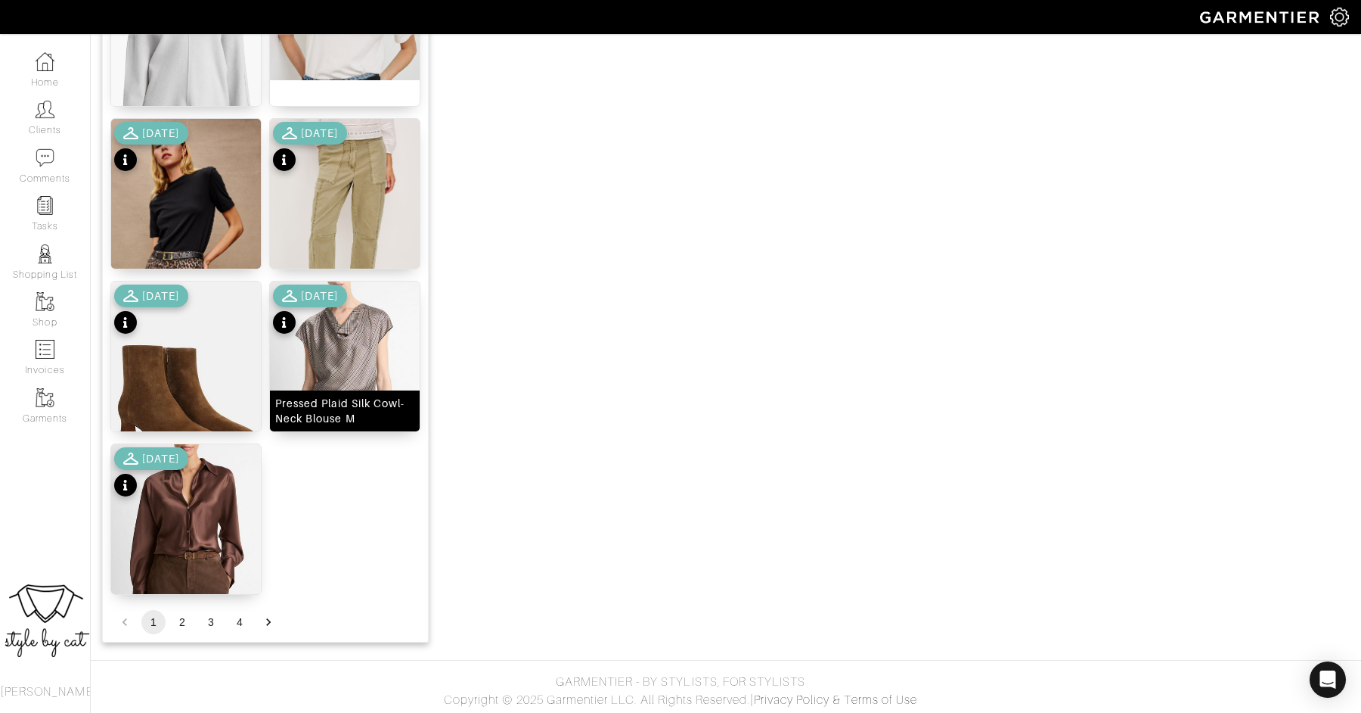
click at [342, 336] on img at bounding box center [345, 385] width 150 height 208
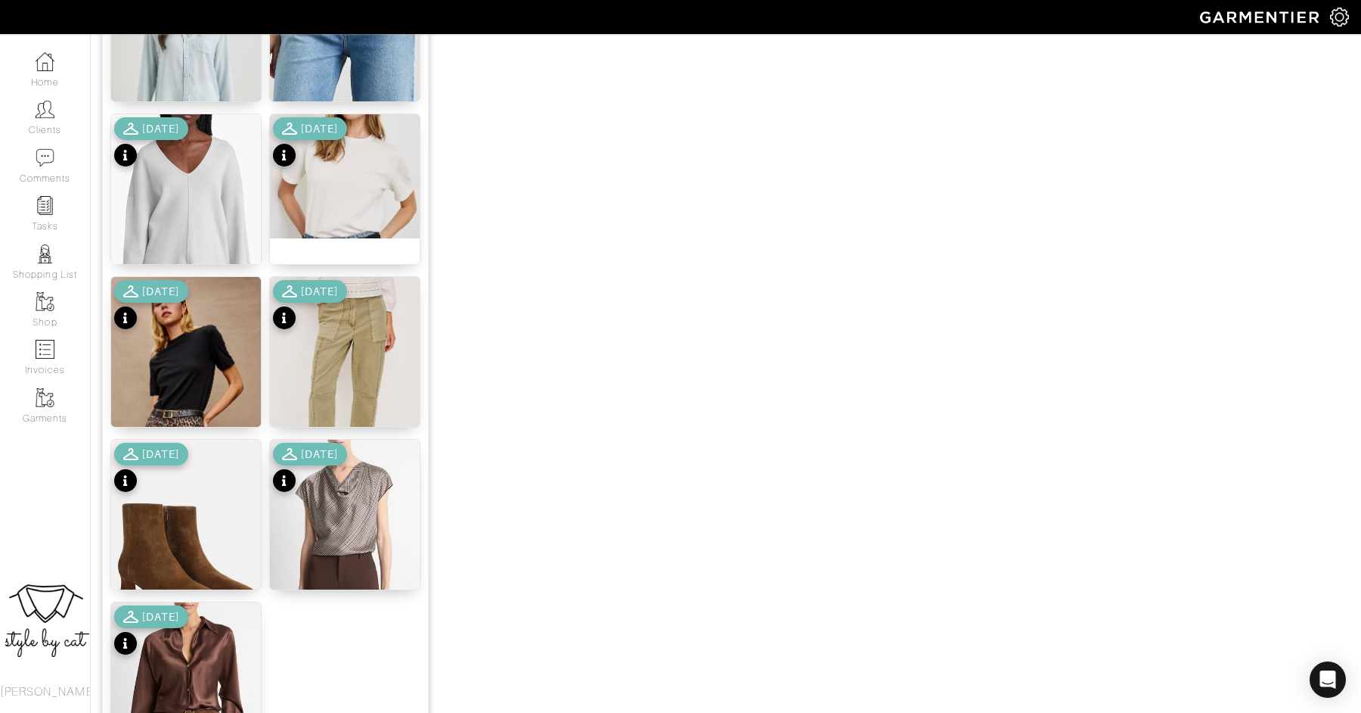
scroll to position [1706, 0]
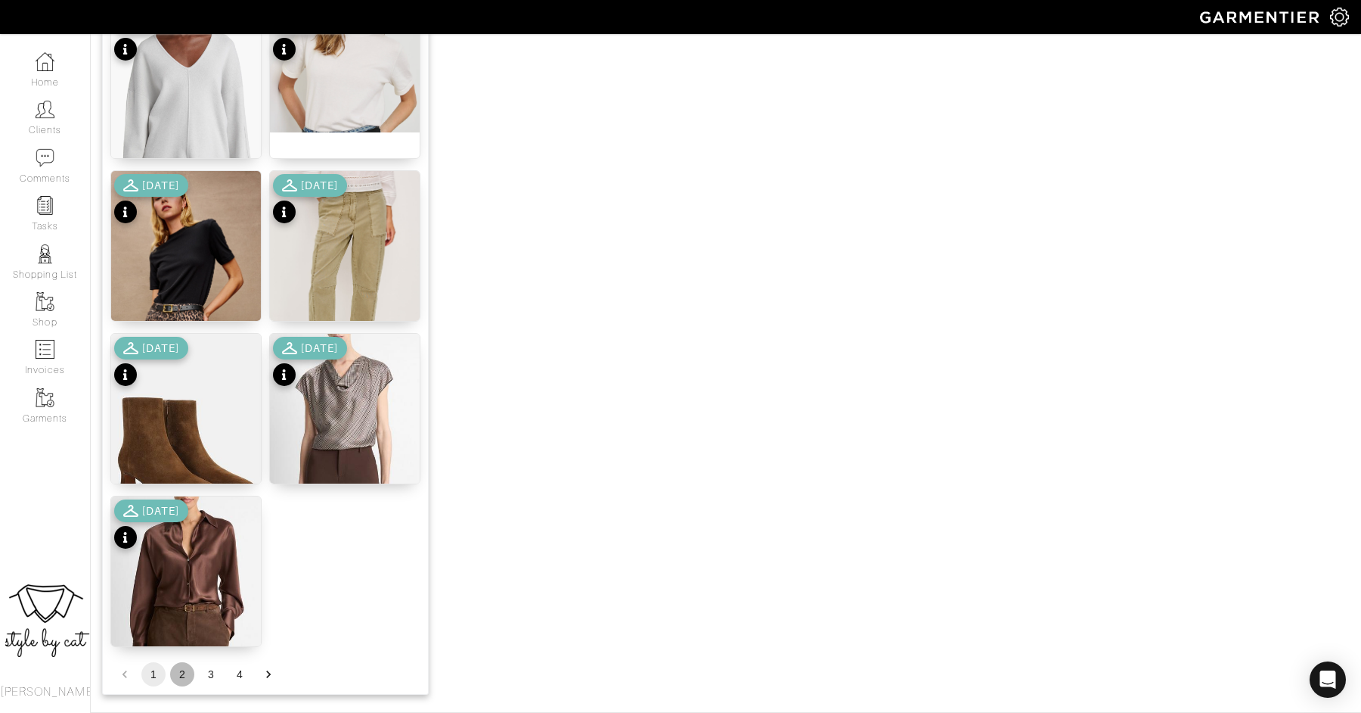
click at [185, 669] on button "2" at bounding box center [182, 674] width 24 height 24
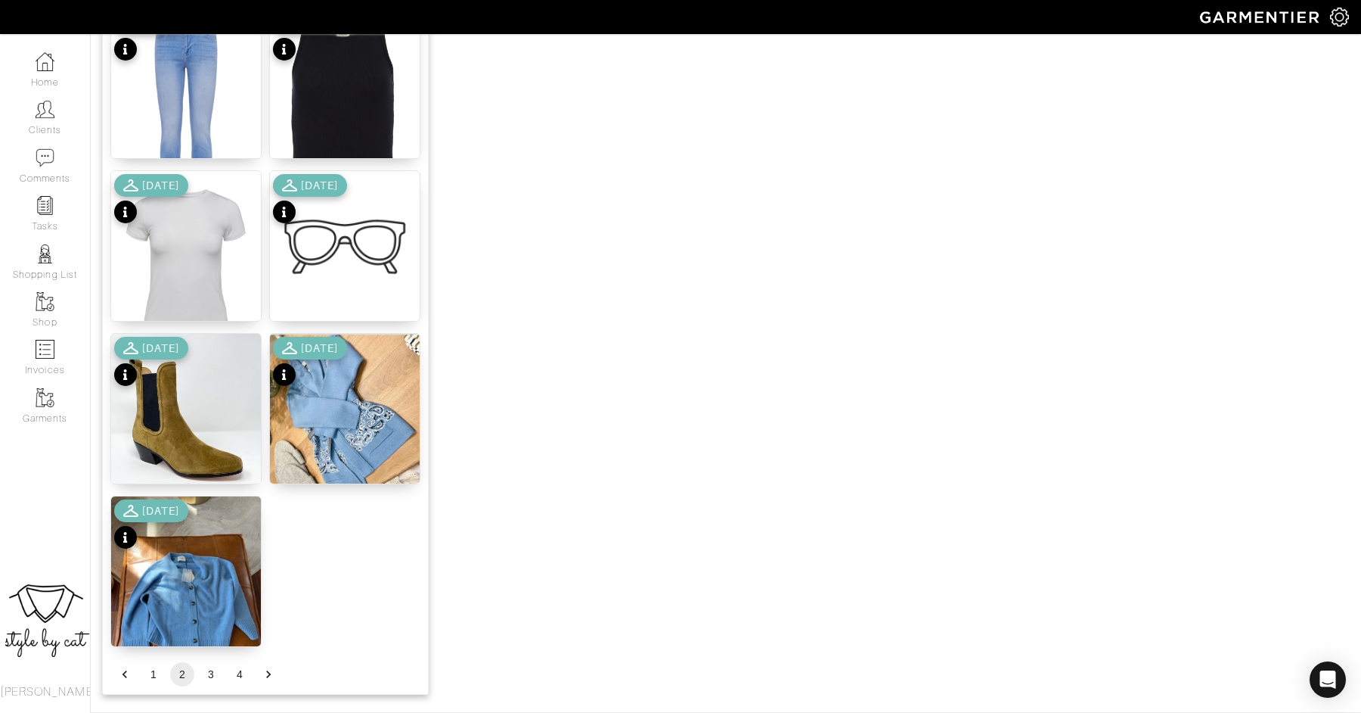
scroll to position [0, 0]
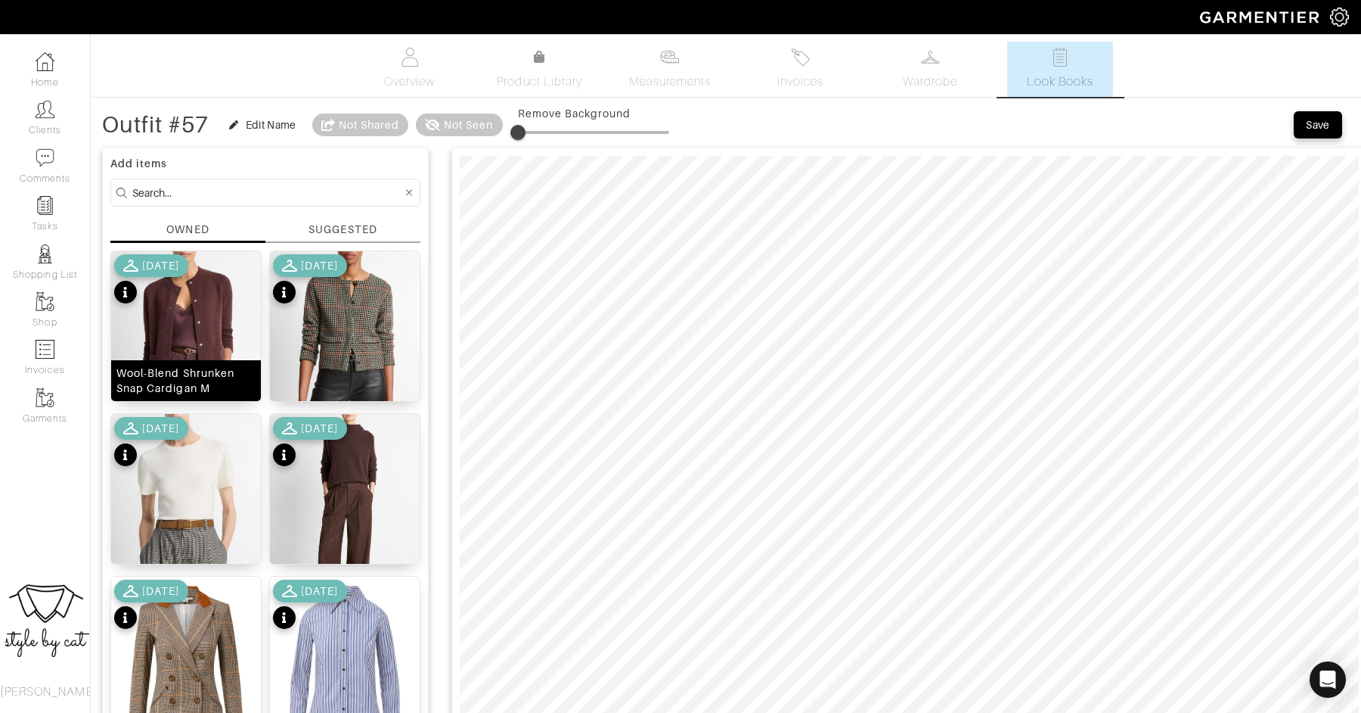
click at [222, 300] on img at bounding box center [186, 355] width 150 height 208
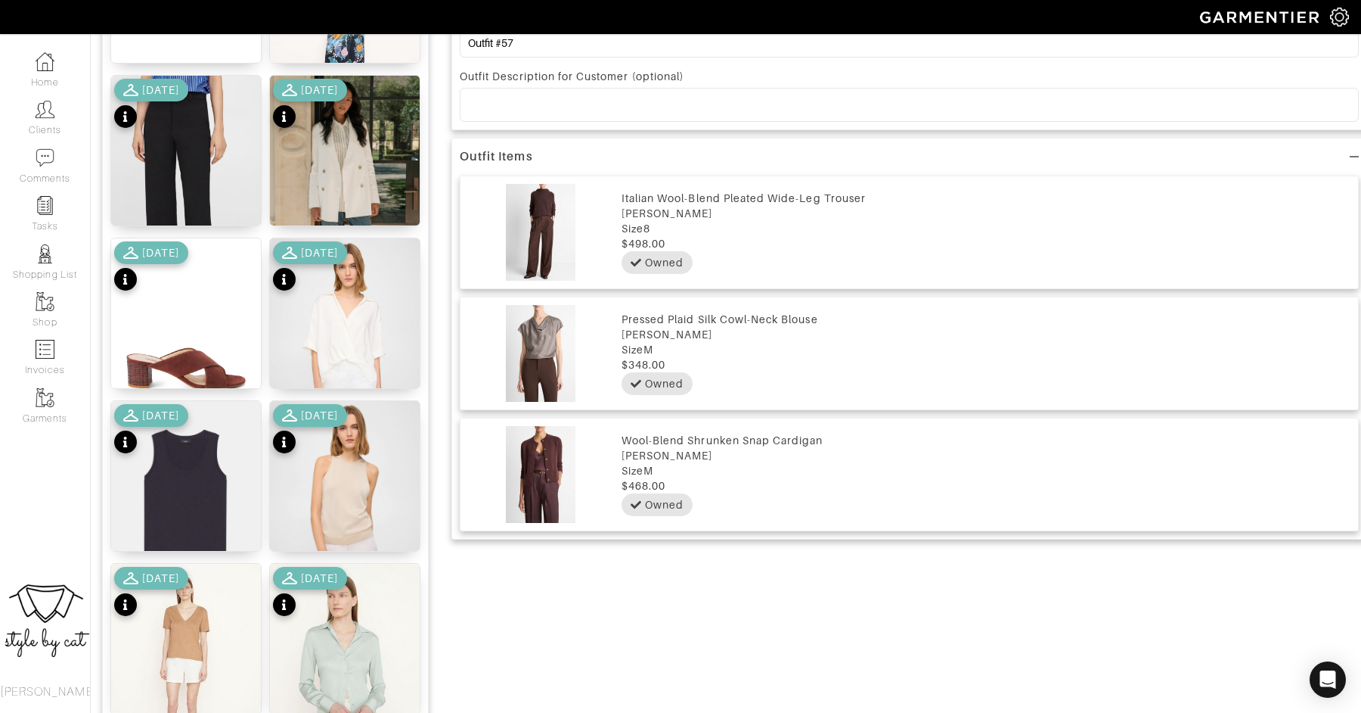
scroll to position [1759, 0]
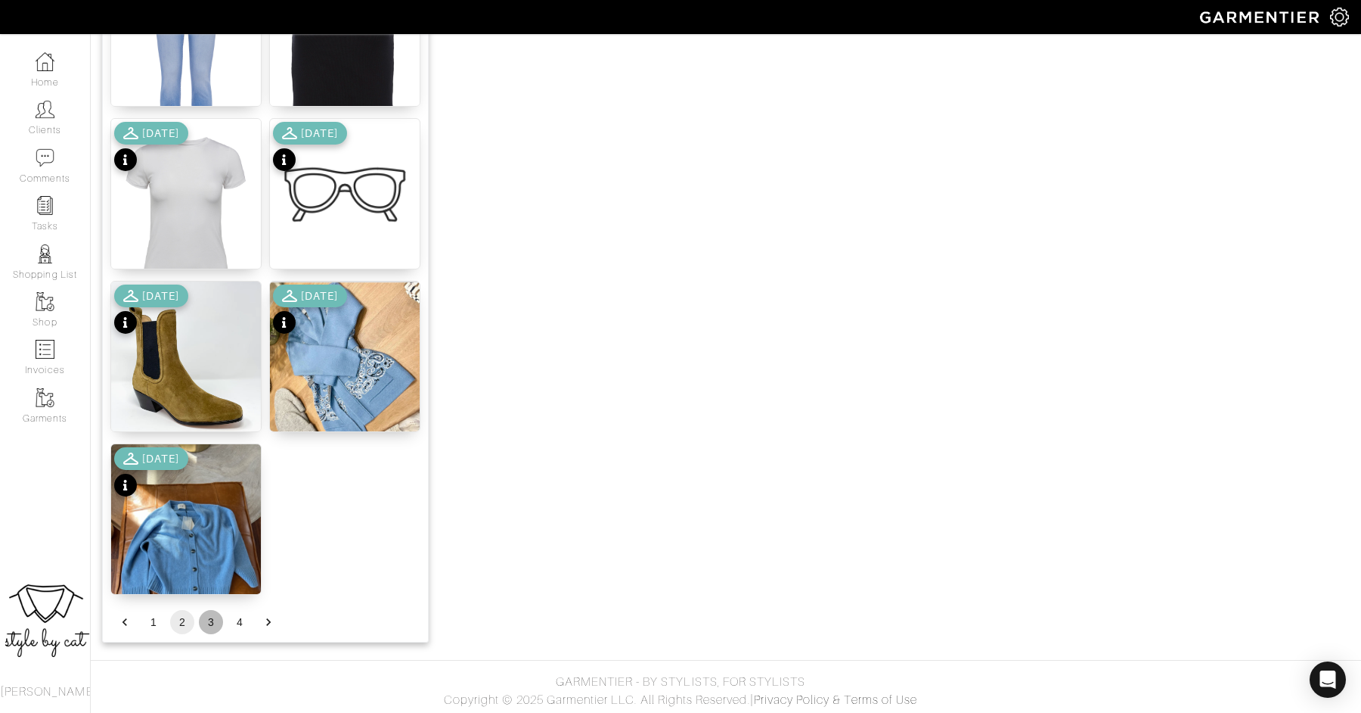
click at [203, 626] on button "3" at bounding box center [211, 622] width 24 height 24
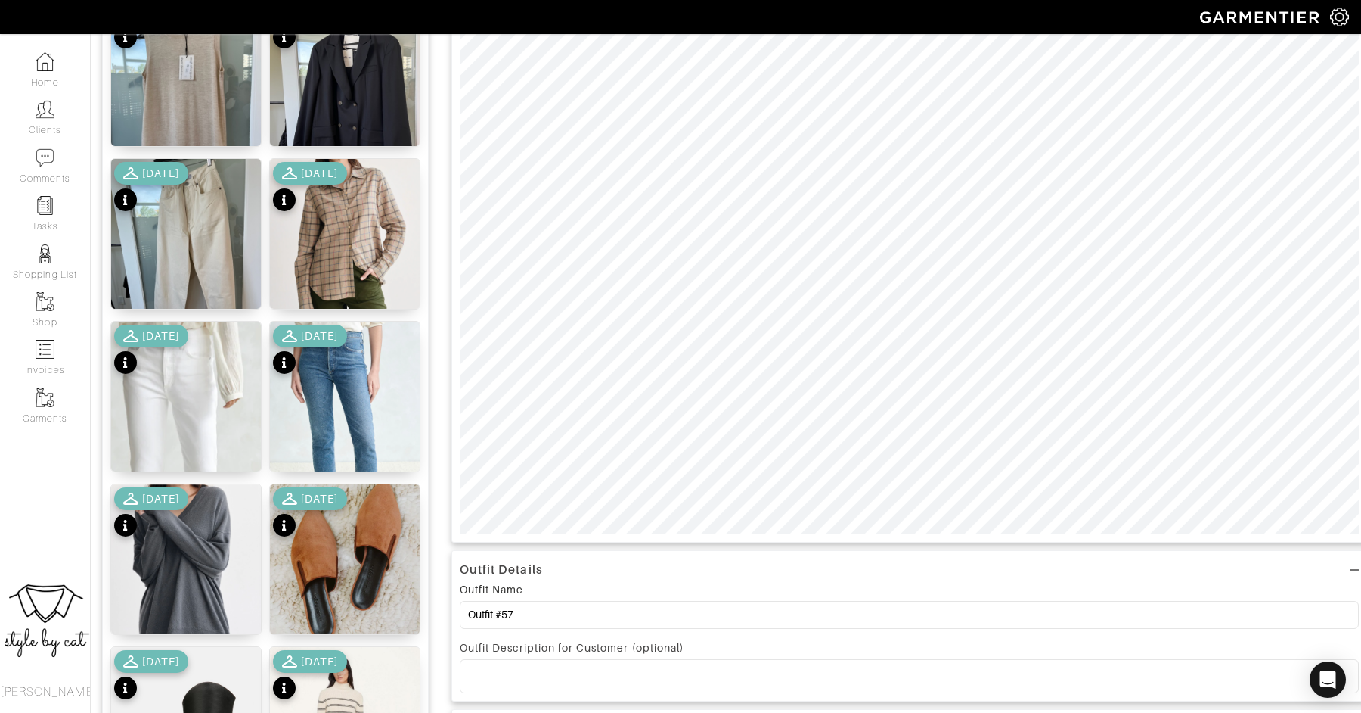
scroll to position [0, 0]
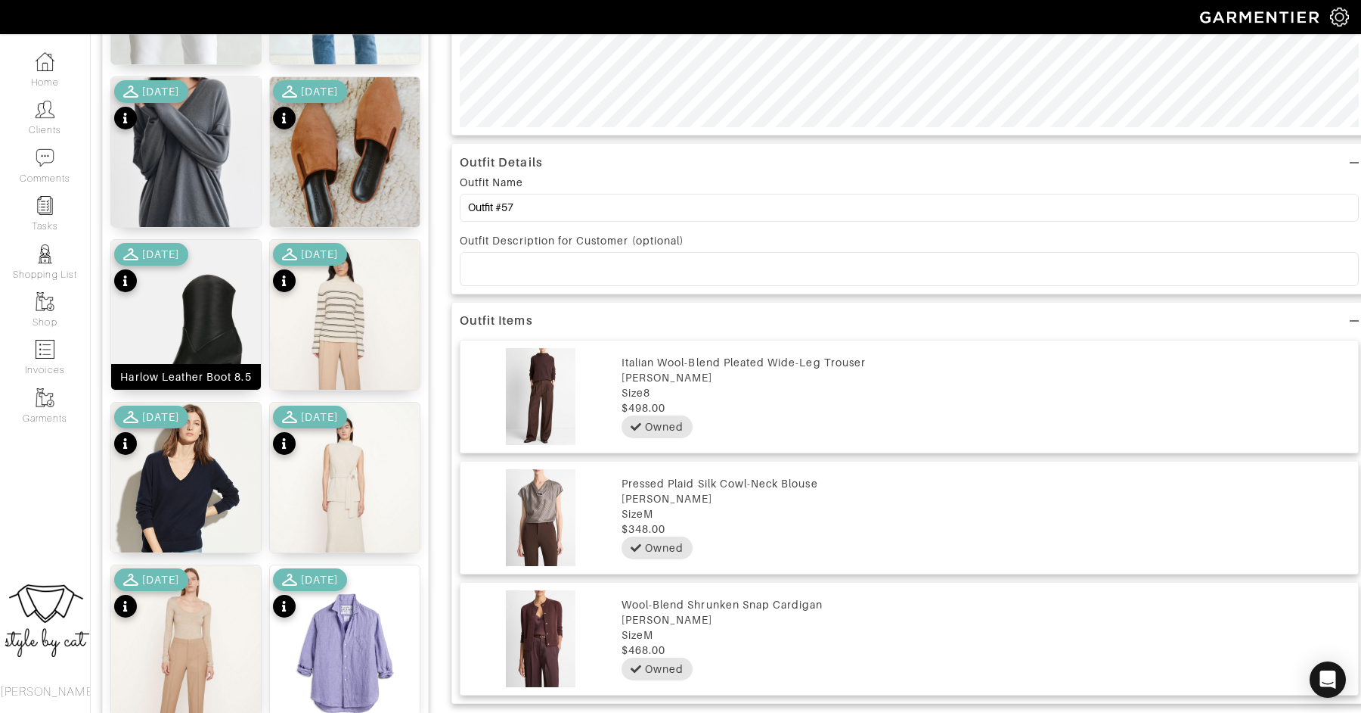
click at [197, 310] on img at bounding box center [186, 344] width 150 height 209
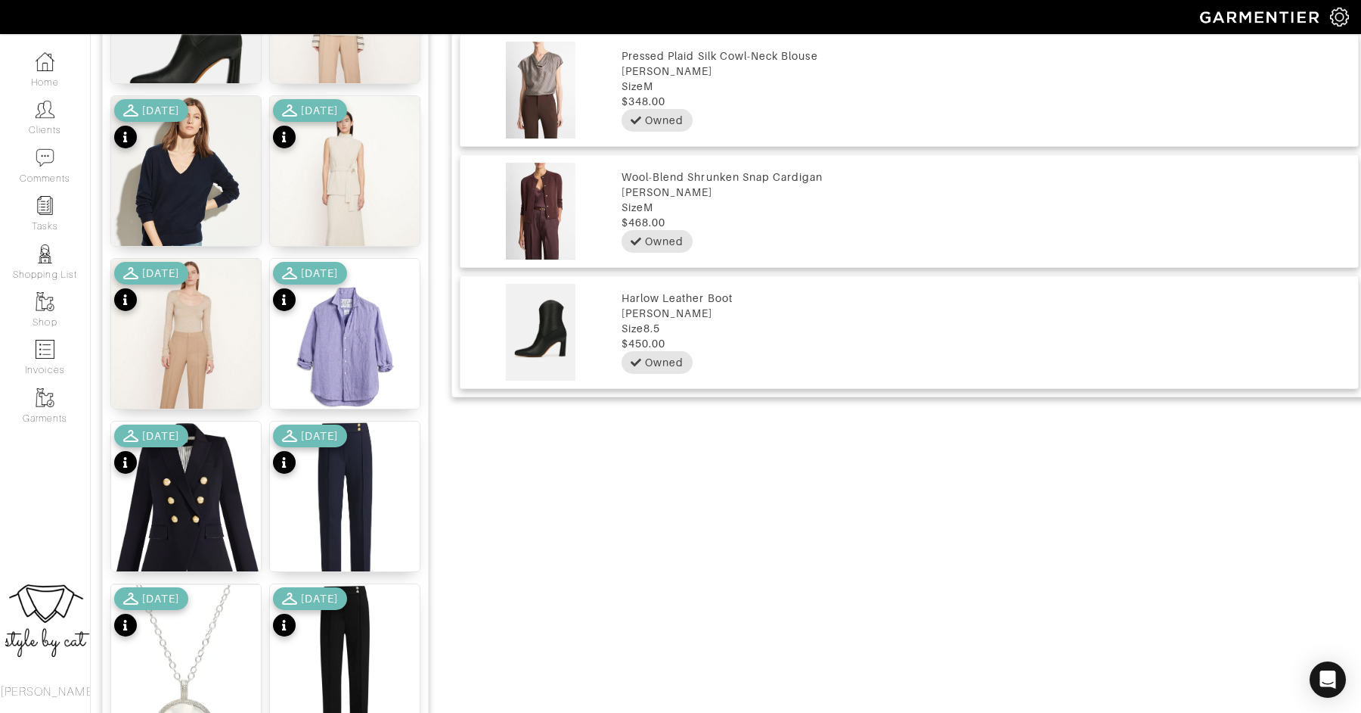
scroll to position [1759, 0]
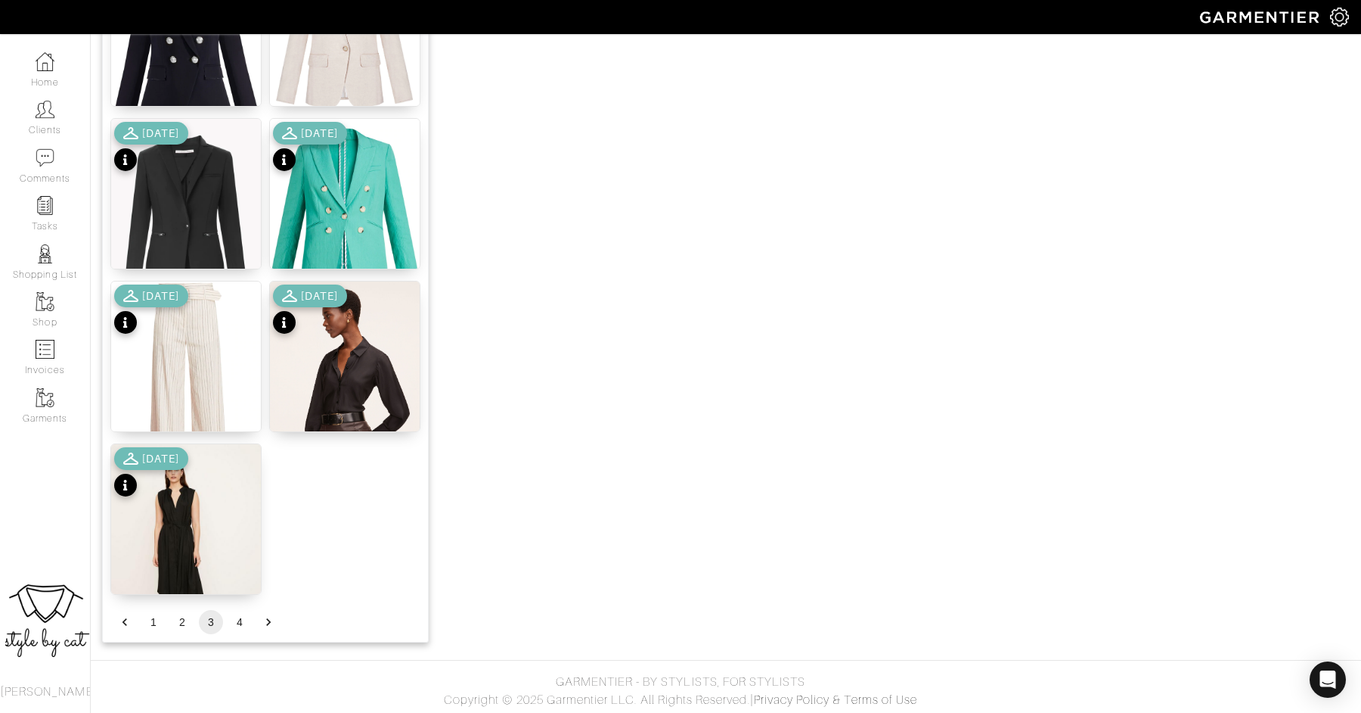
click at [179, 623] on button "2" at bounding box center [182, 622] width 24 height 24
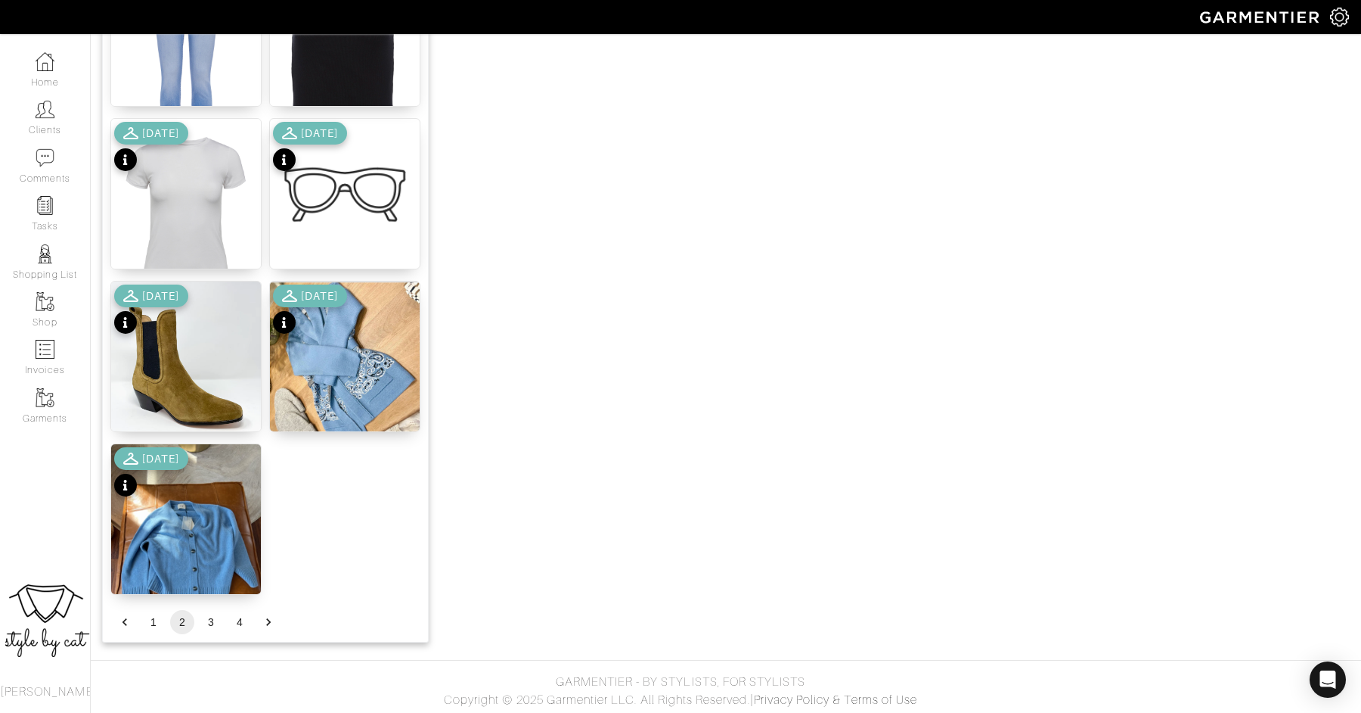
click at [151, 624] on button "1" at bounding box center [153, 622] width 24 height 24
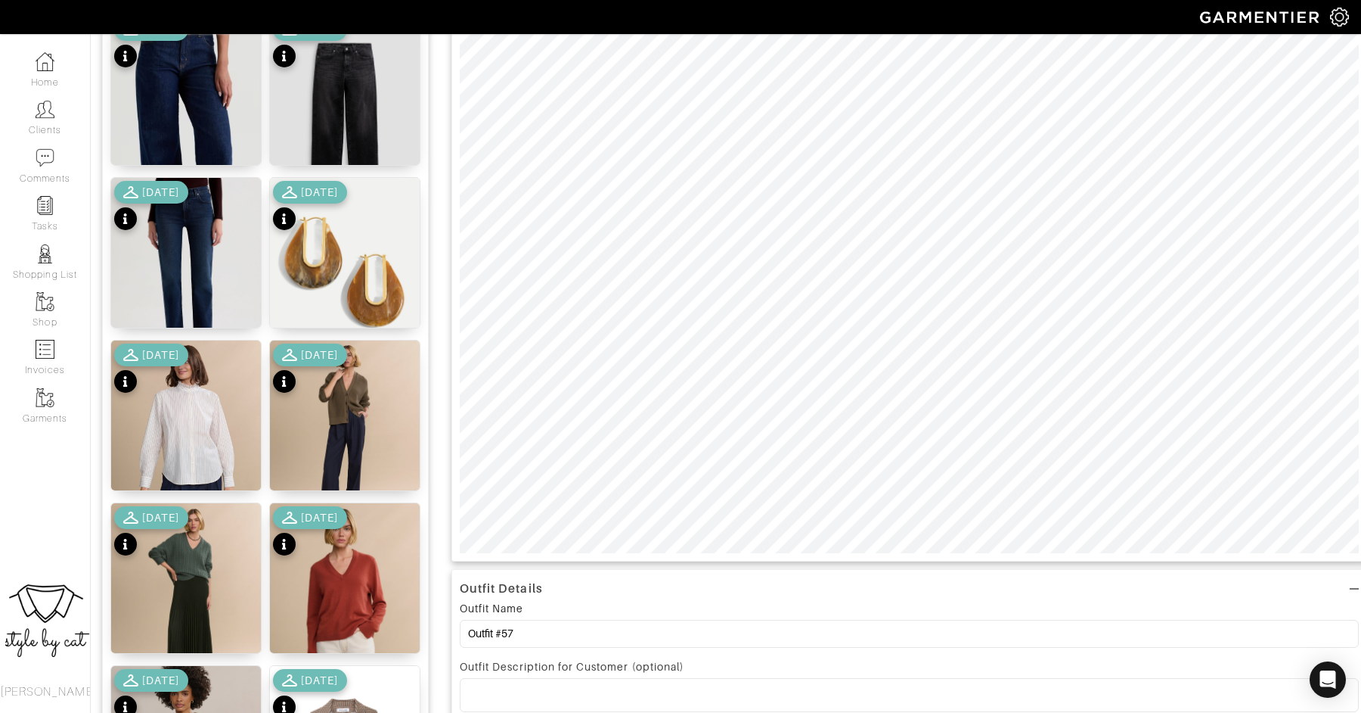
scroll to position [233, 0]
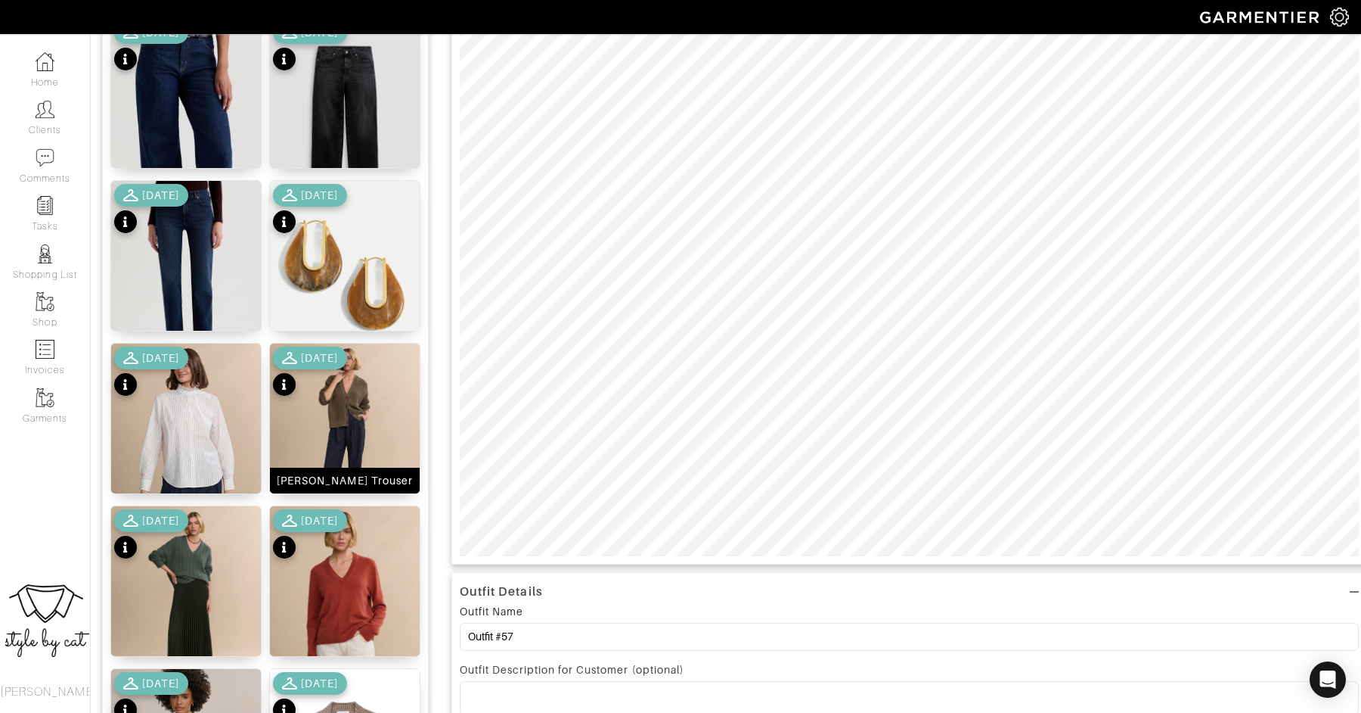
click at [350, 401] on img at bounding box center [345, 433] width 150 height 180
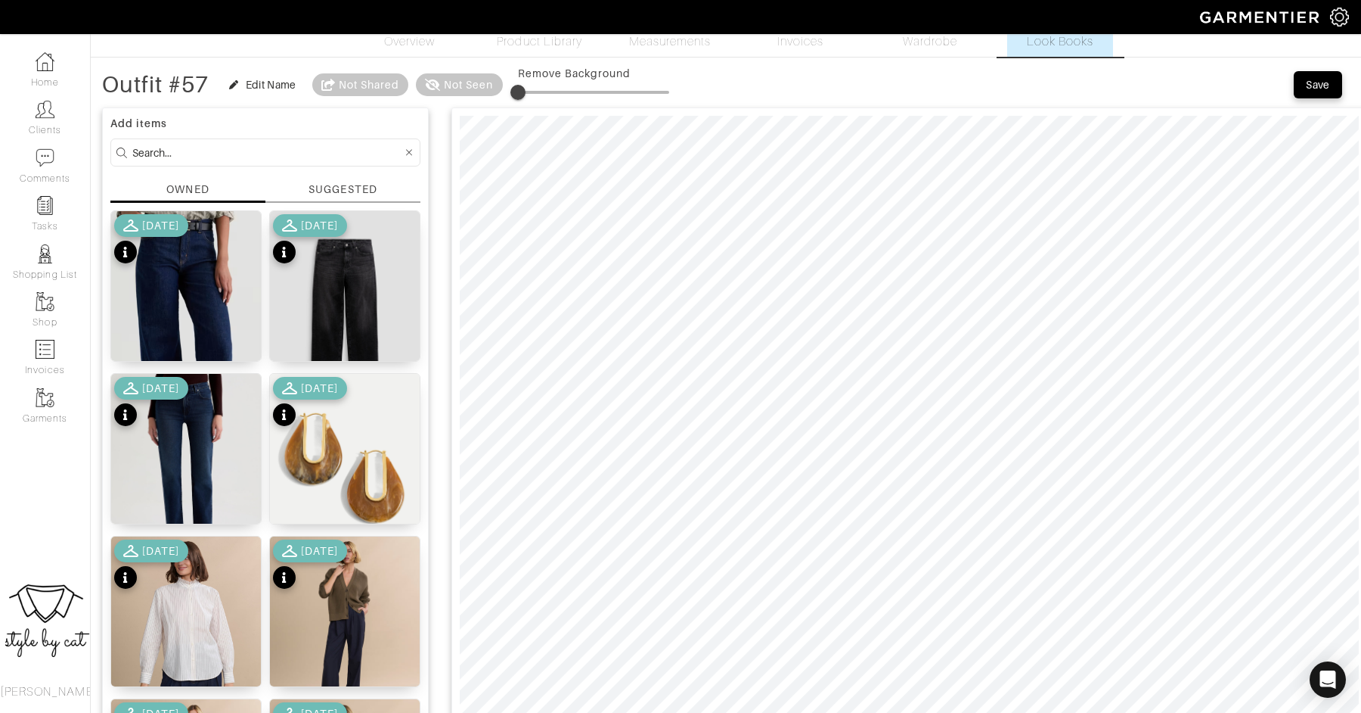
scroll to position [42, 0]
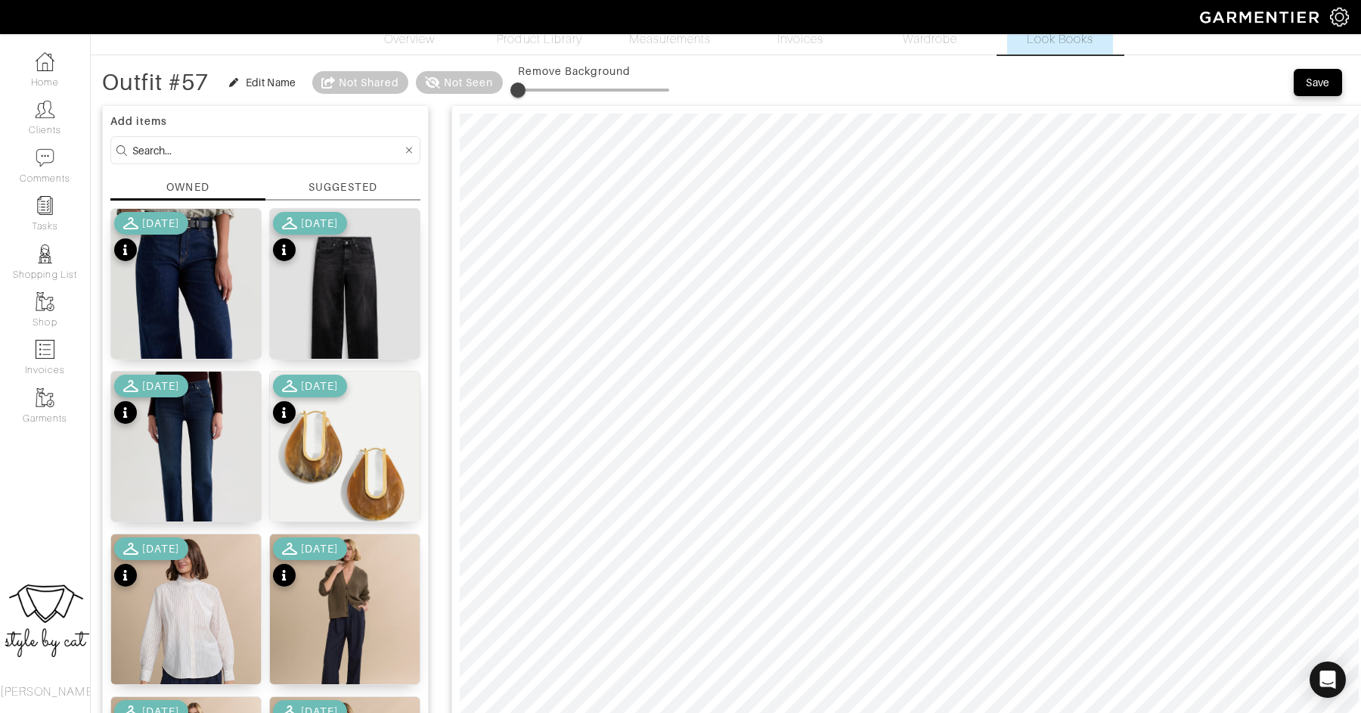
click at [1309, 82] on div "Save" at bounding box center [1318, 82] width 24 height 15
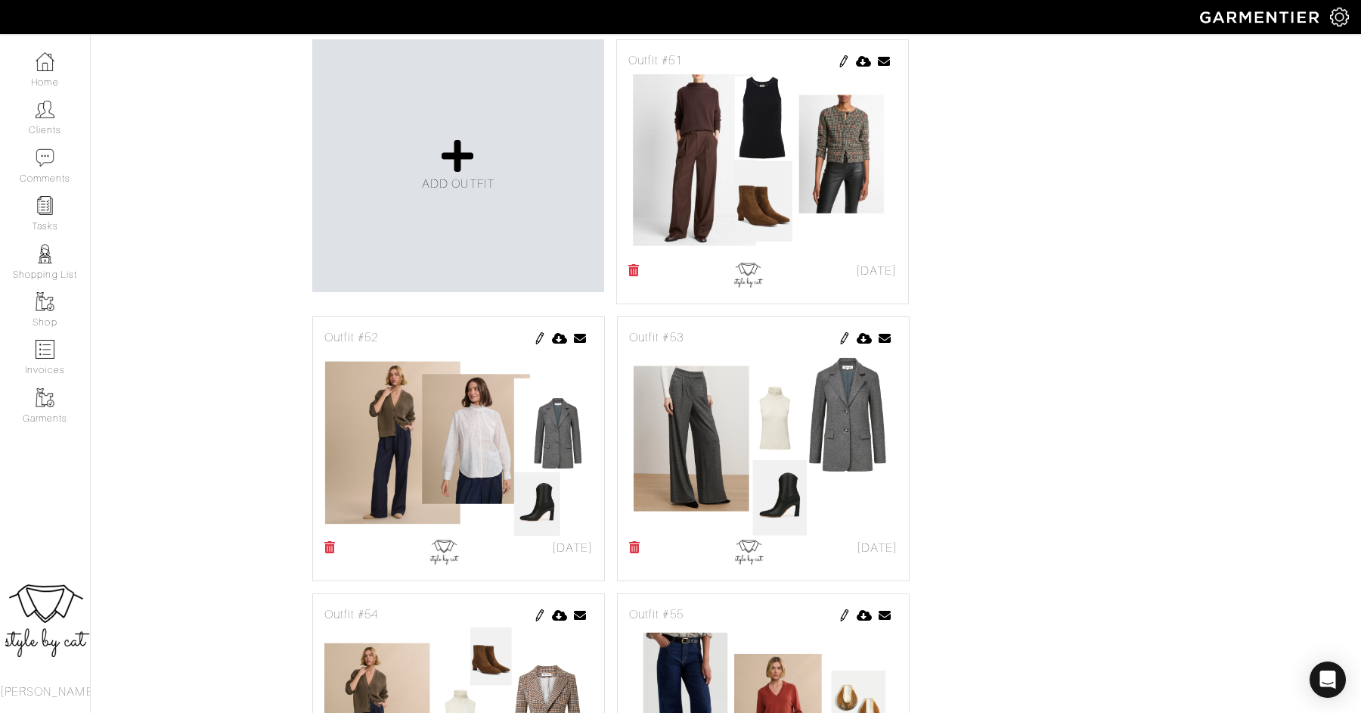
scroll to position [424, 0]
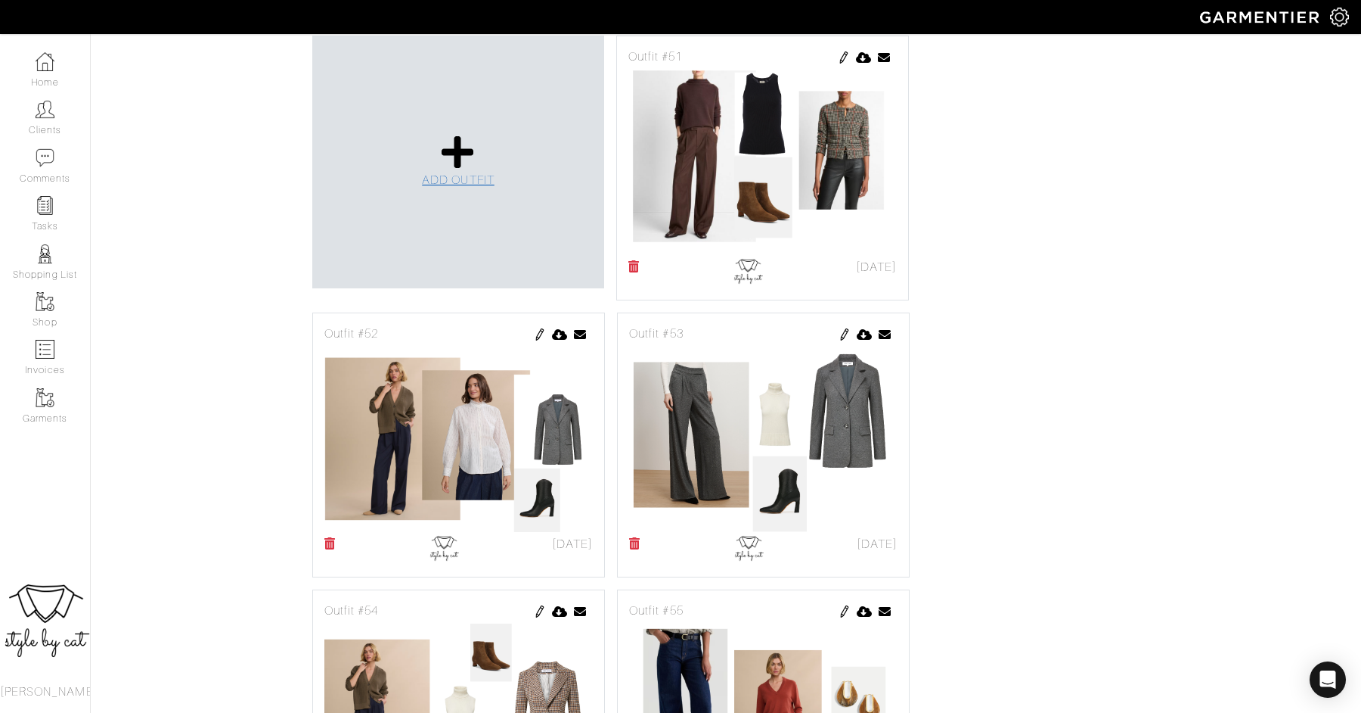
click at [457, 134] on icon at bounding box center [458, 152] width 33 height 36
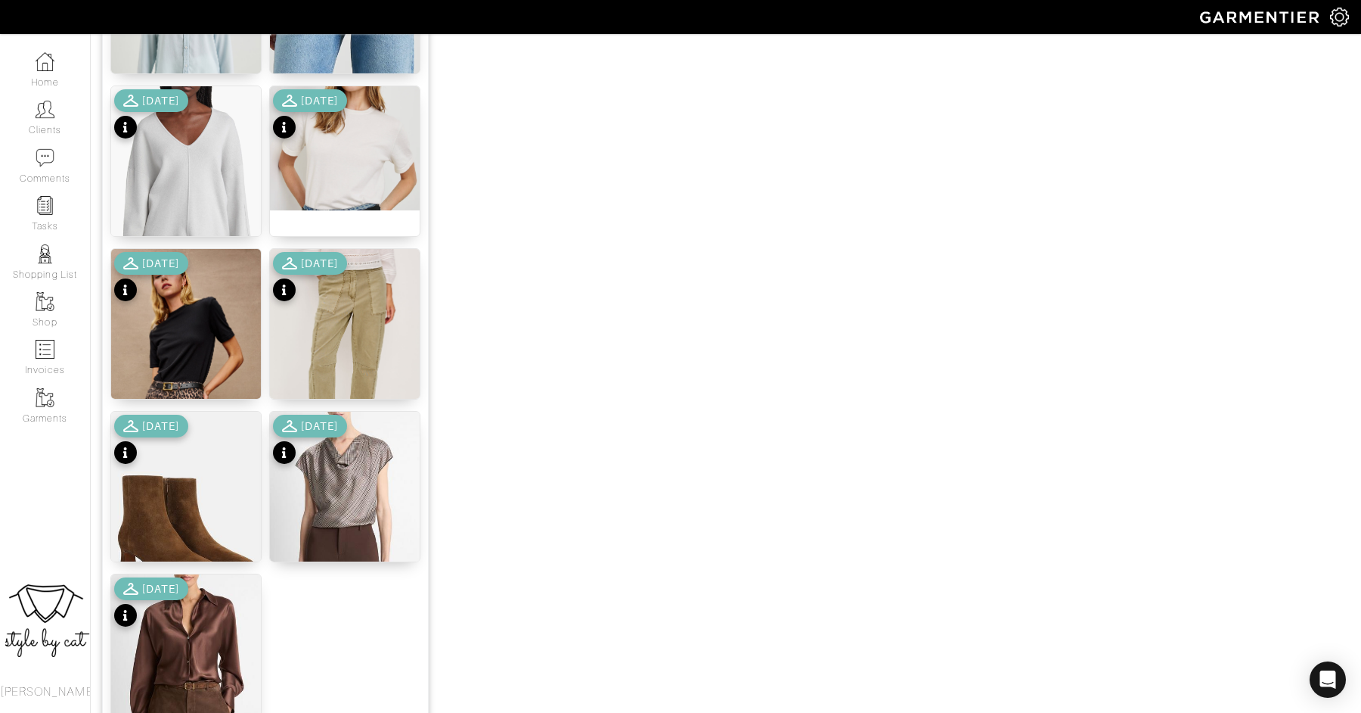
scroll to position [1759, 0]
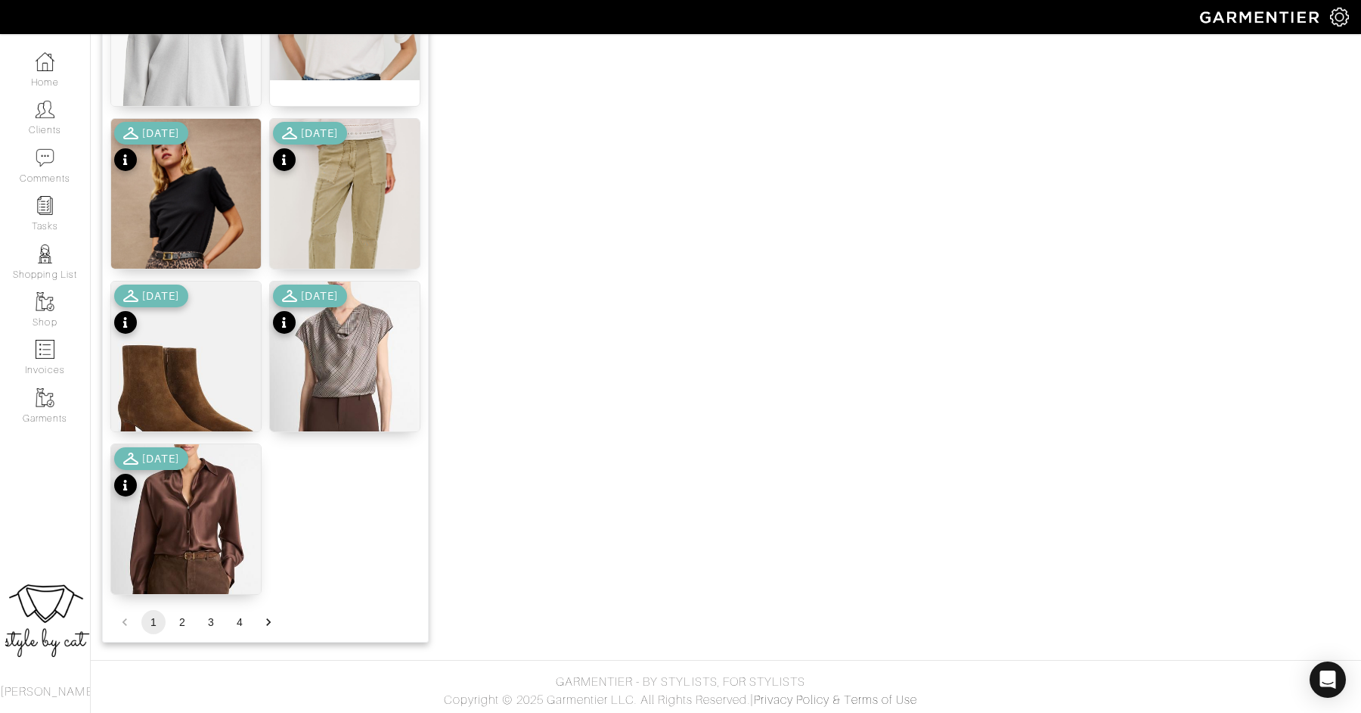
click at [180, 623] on button "2" at bounding box center [182, 622] width 24 height 24
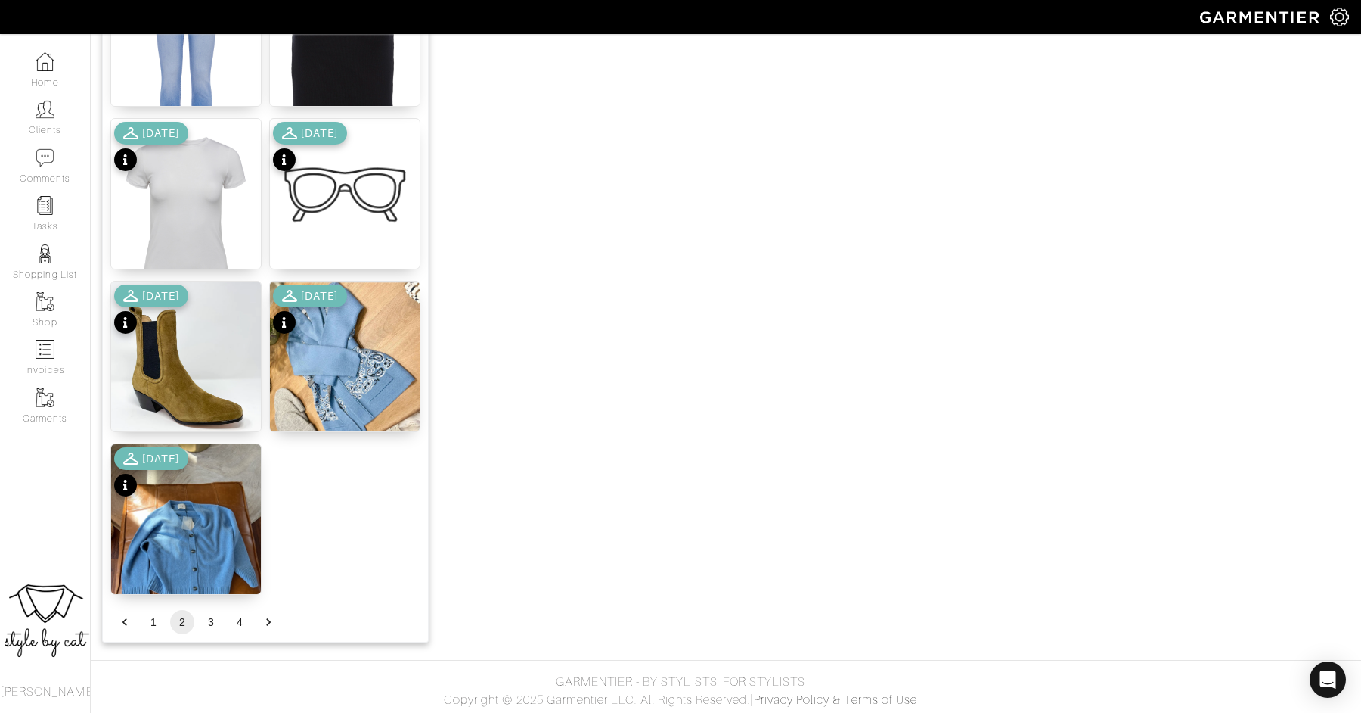
click at [149, 619] on button "1" at bounding box center [153, 622] width 24 height 24
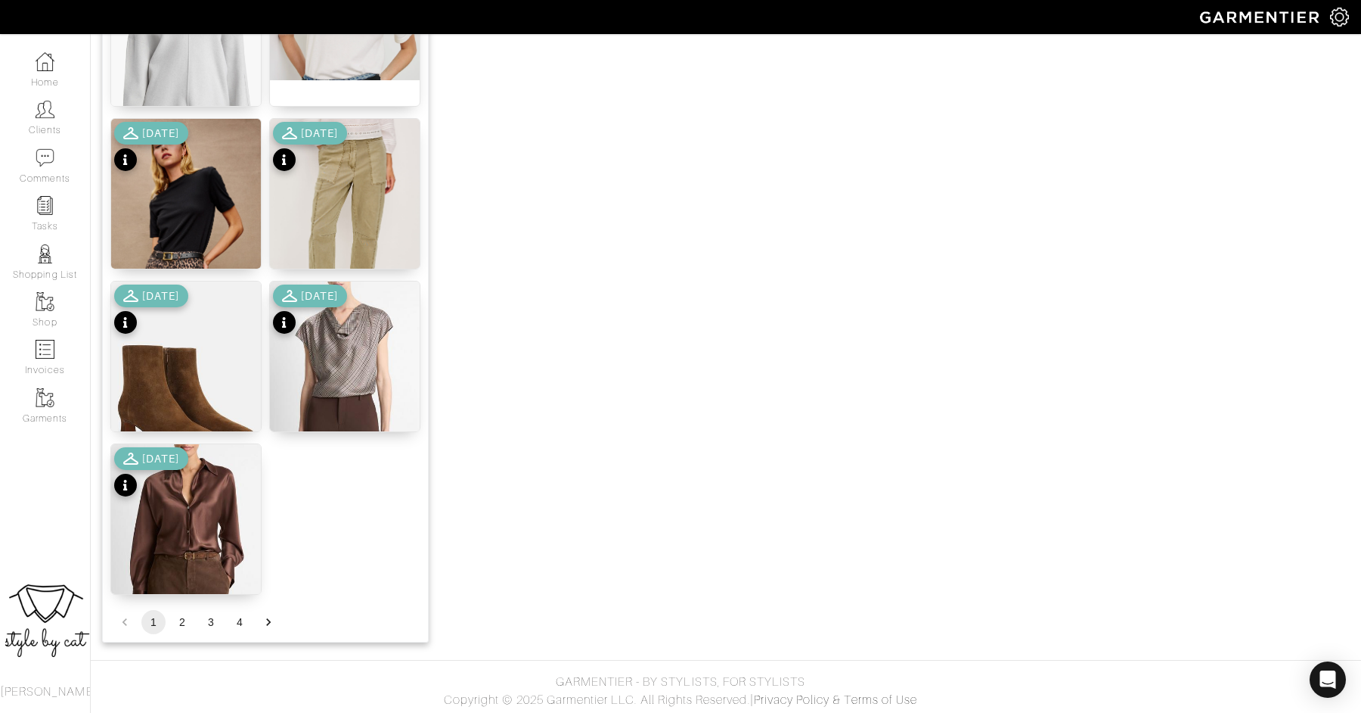
scroll to position [1755, 0]
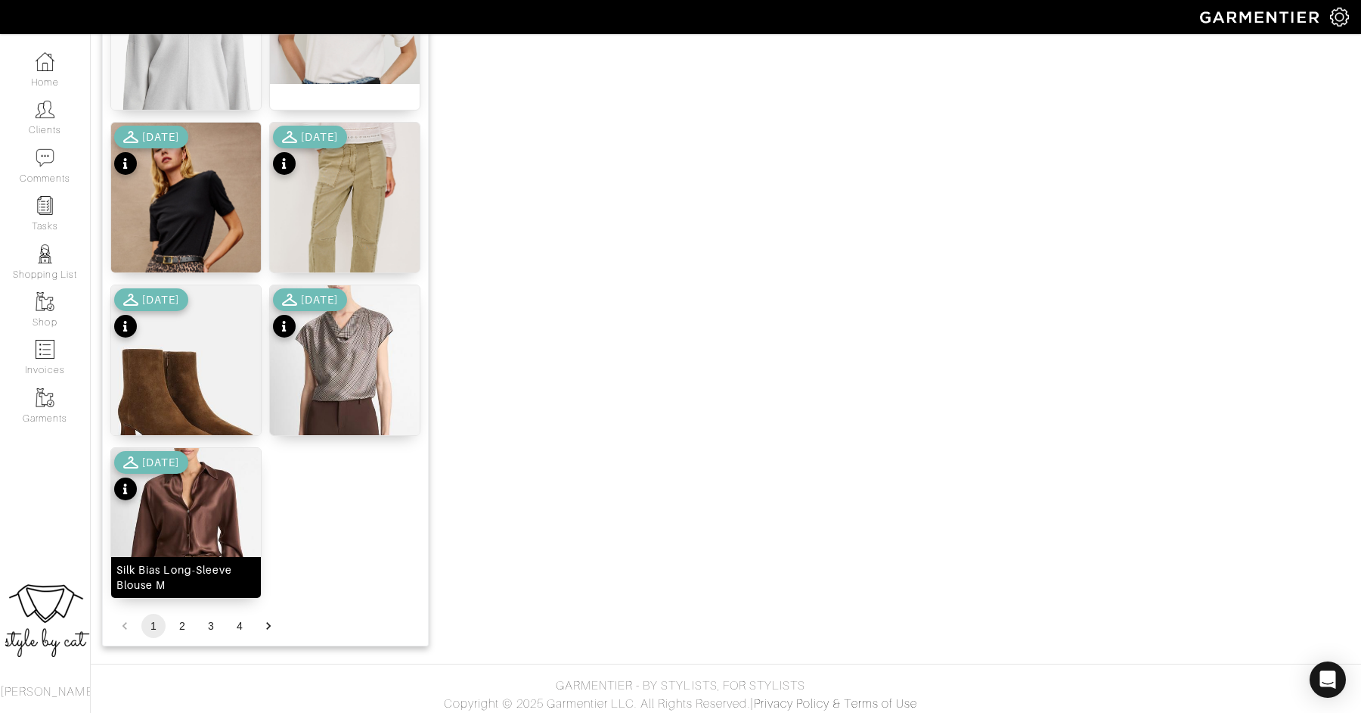
click at [200, 514] on img at bounding box center [186, 552] width 150 height 208
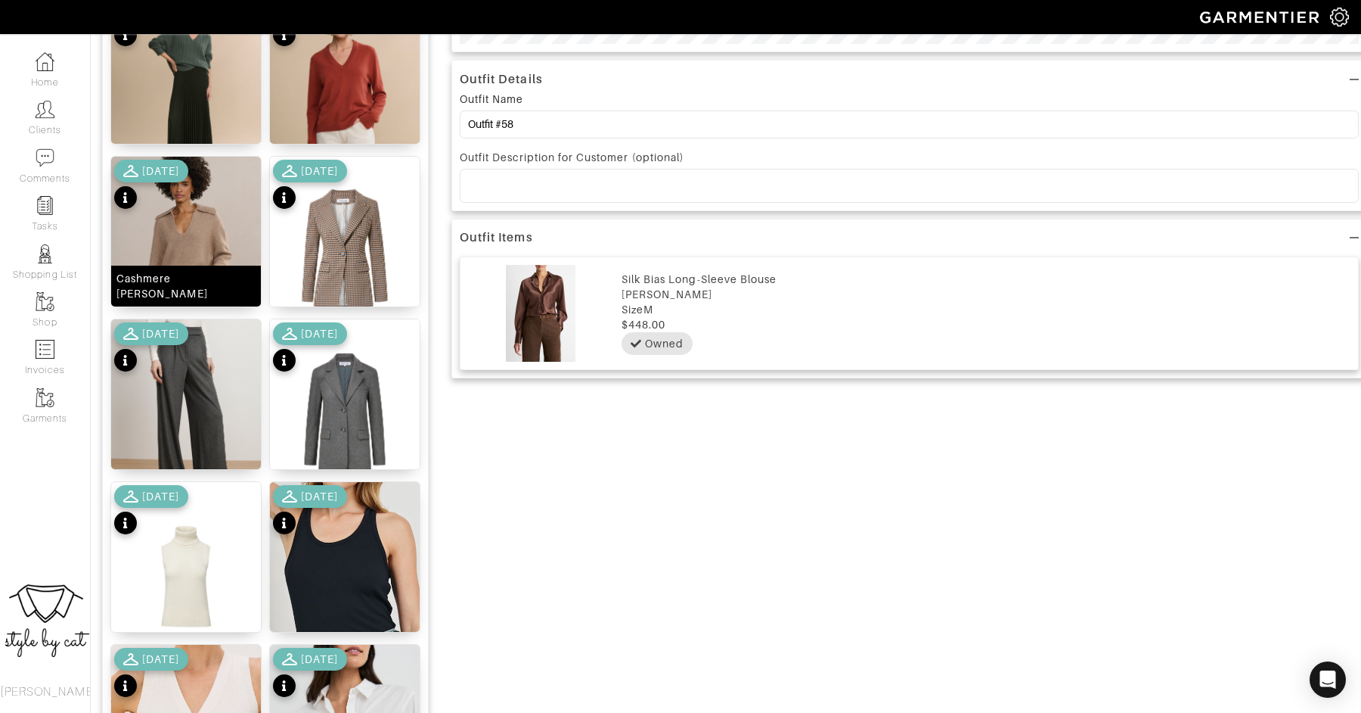
scroll to position [749, 0]
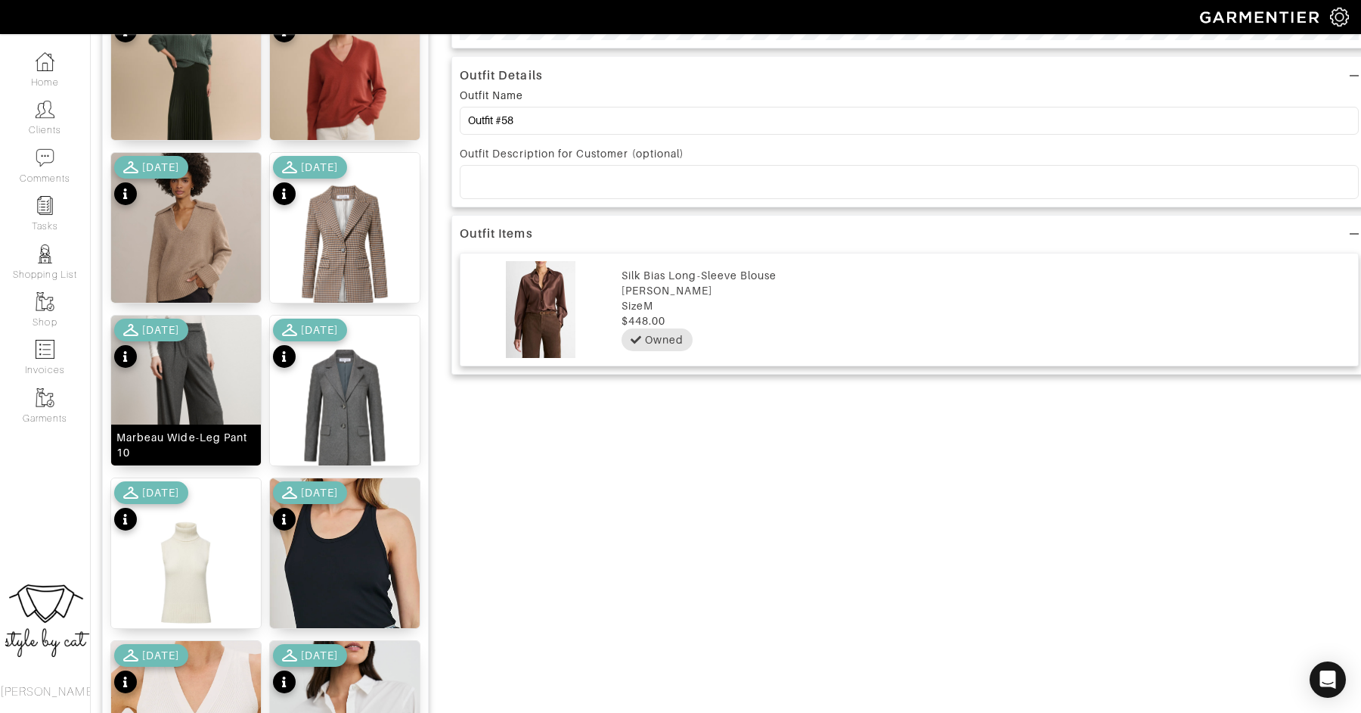
click at [191, 374] on img at bounding box center [186, 409] width 150 height 188
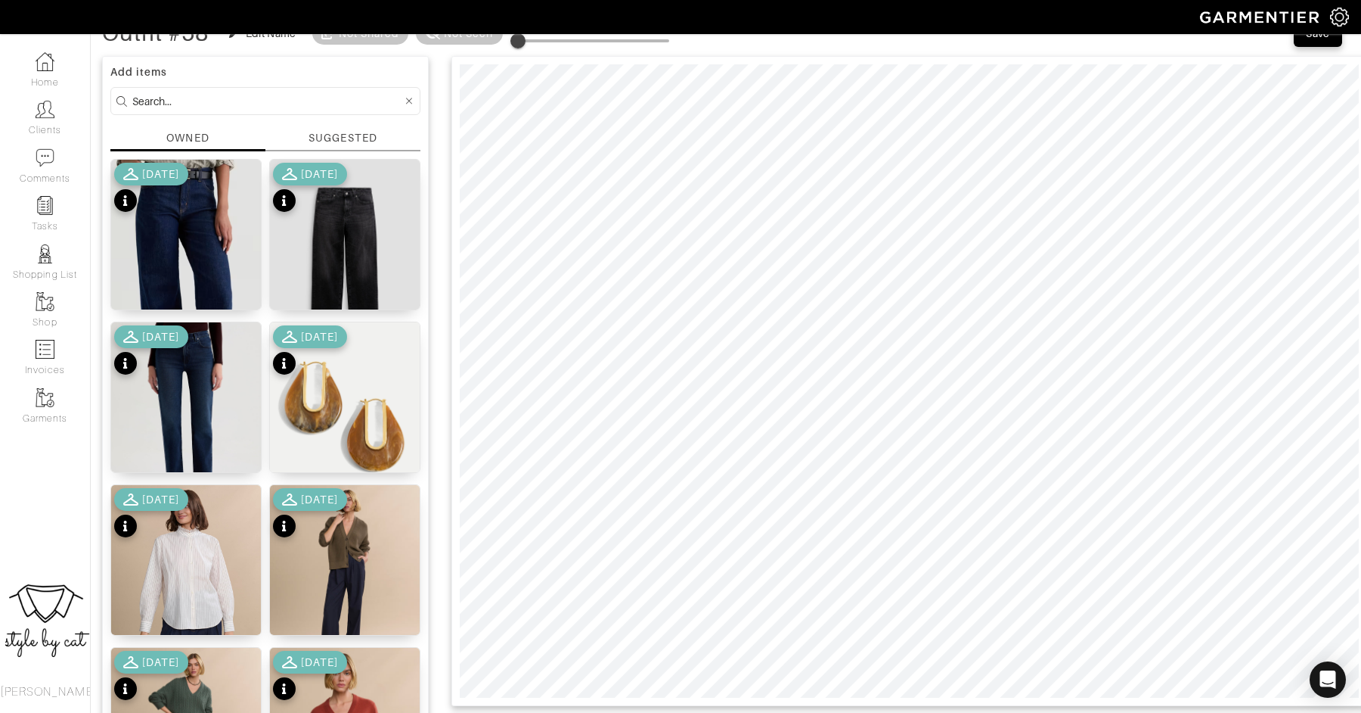
scroll to position [92, 0]
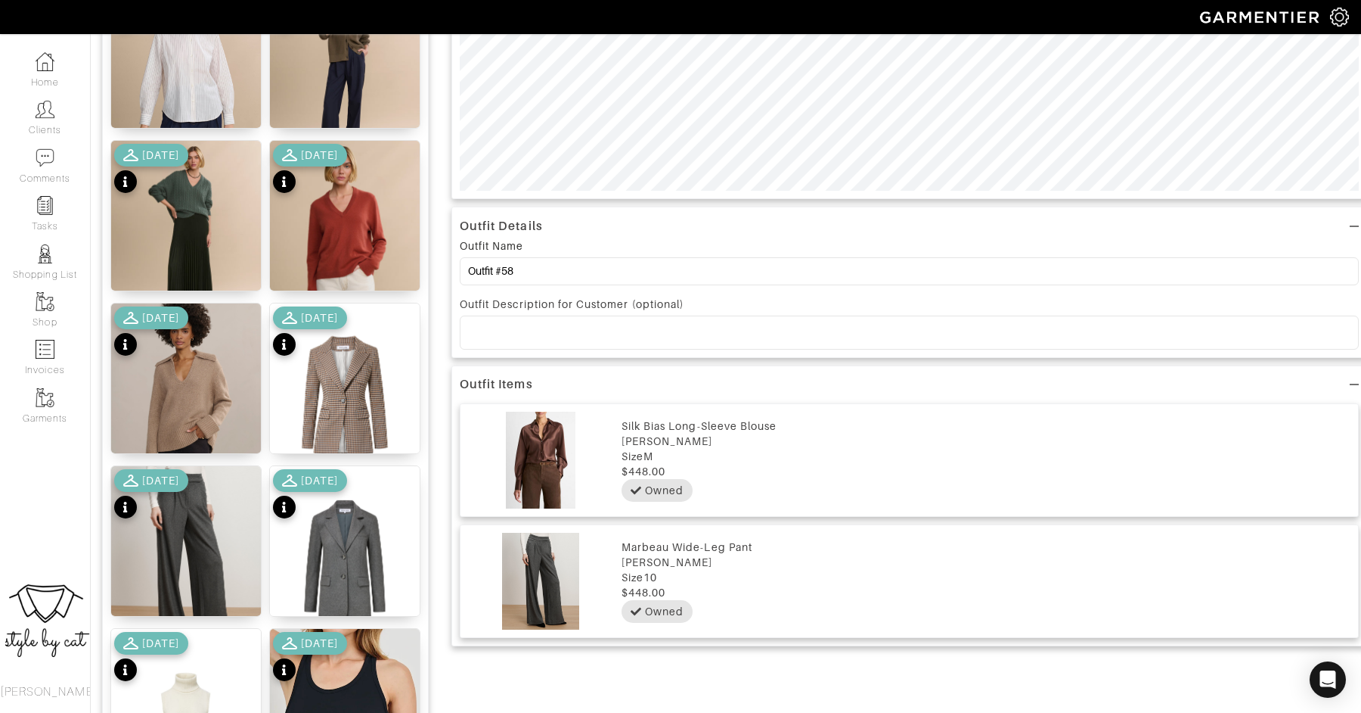
scroll to position [599, 0]
click at [347, 498] on div "[DATE]" at bounding box center [310, 494] width 74 height 53
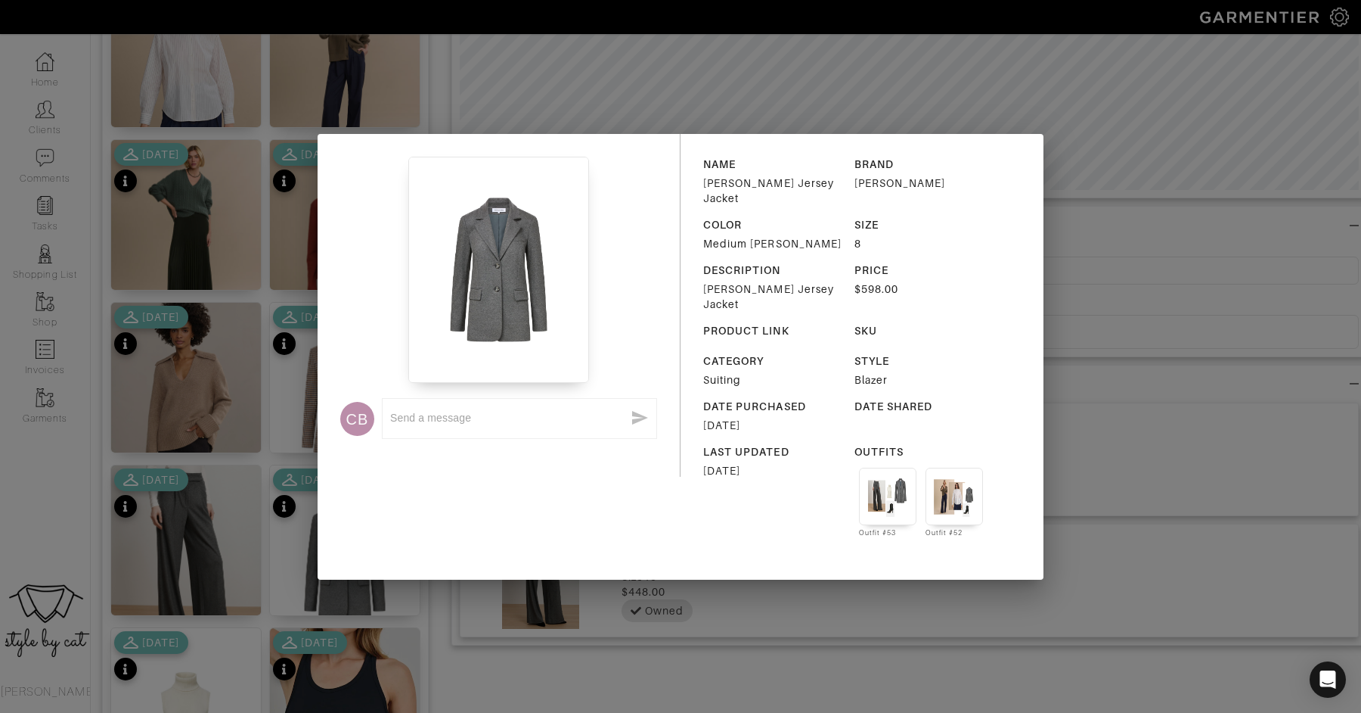
click at [1169, 190] on div "CB x NAME Ryanne Wool Jersey Jacket BRAND Veronica Beard COLOR Medium Heather G…" at bounding box center [680, 356] width 1361 height 713
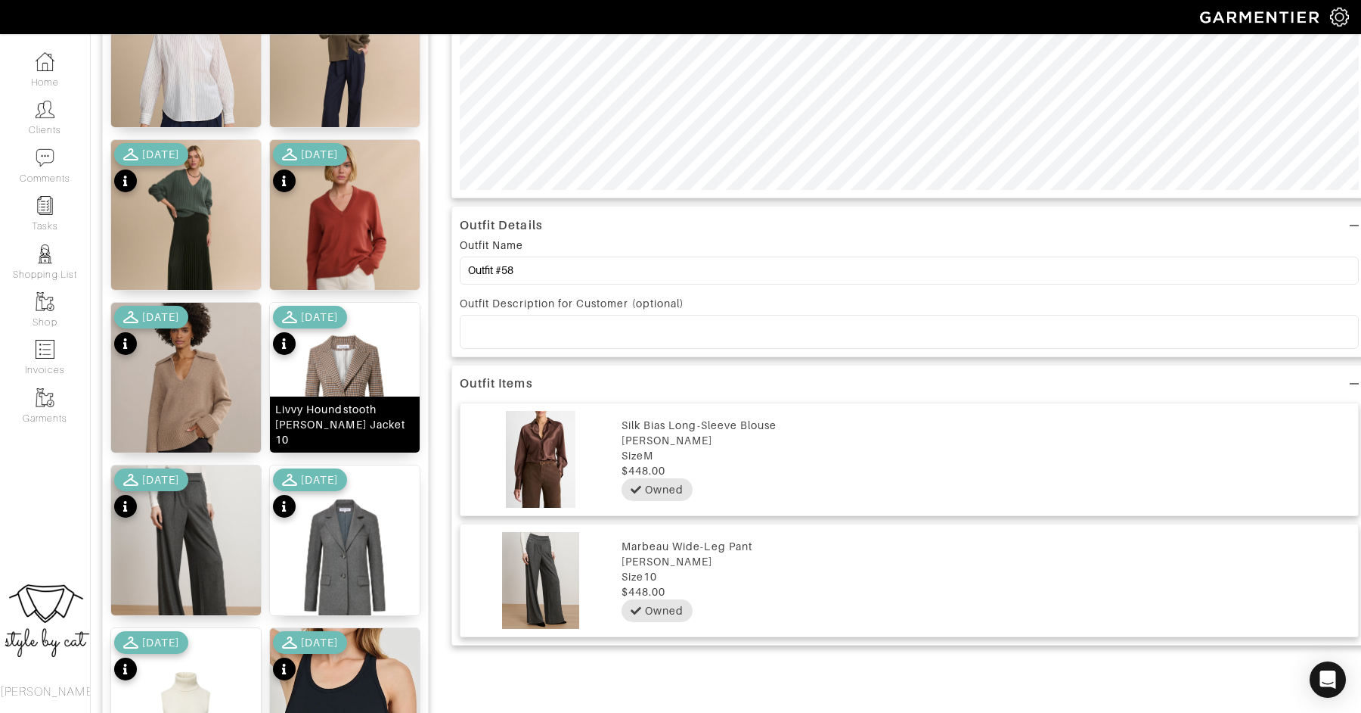
click at [344, 377] on img at bounding box center [345, 397] width 150 height 188
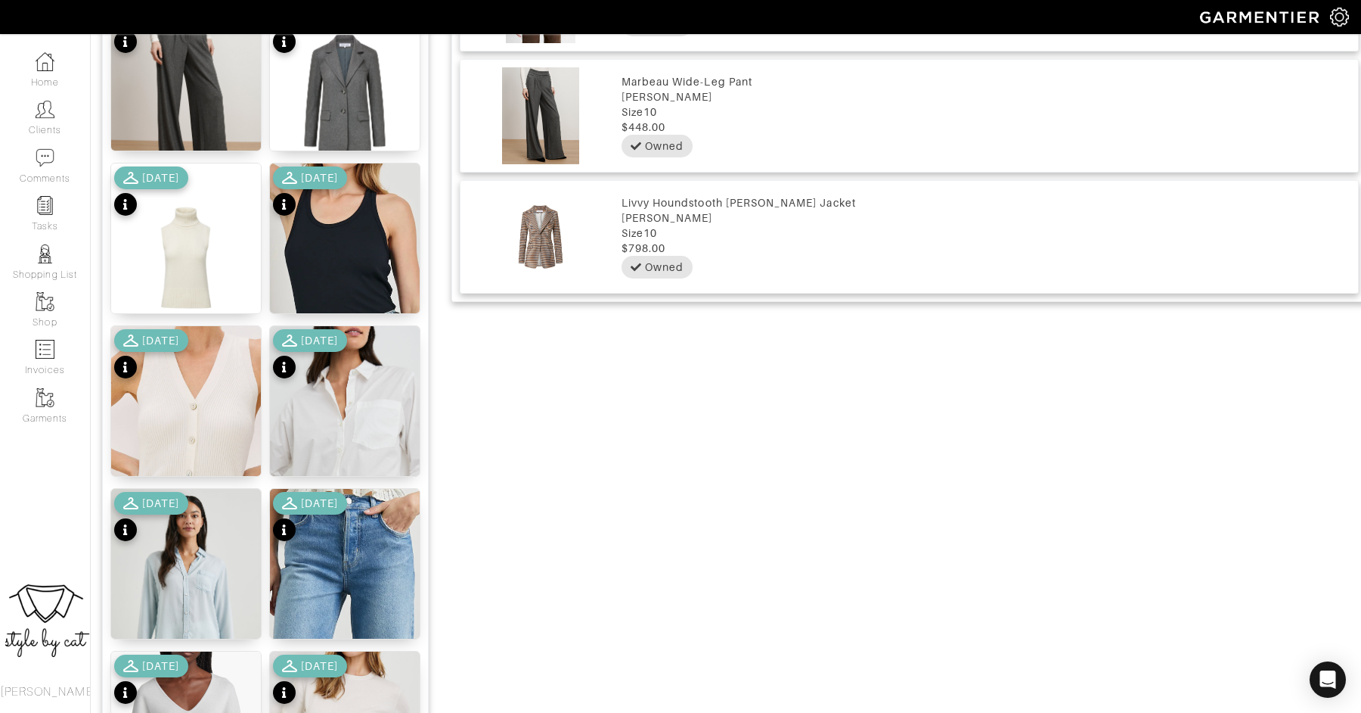
scroll to position [1759, 0]
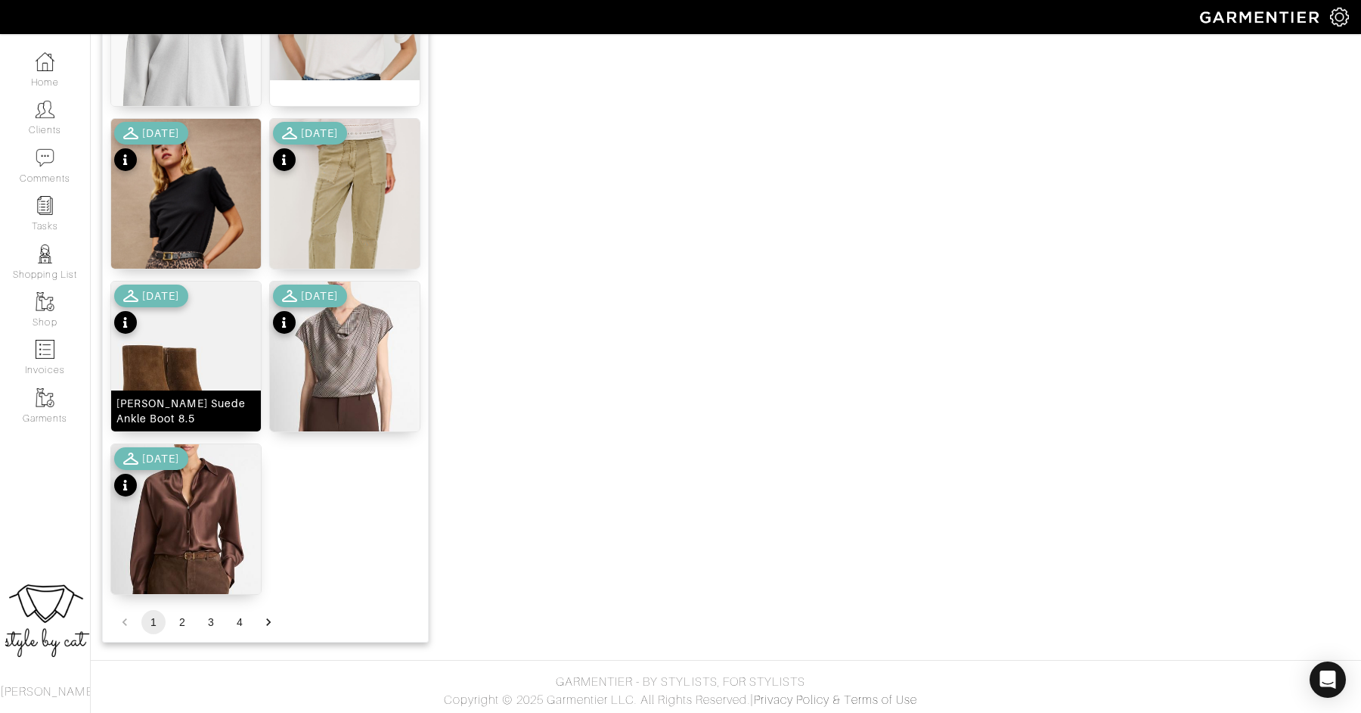
click at [160, 362] on img at bounding box center [186, 385] width 150 height 208
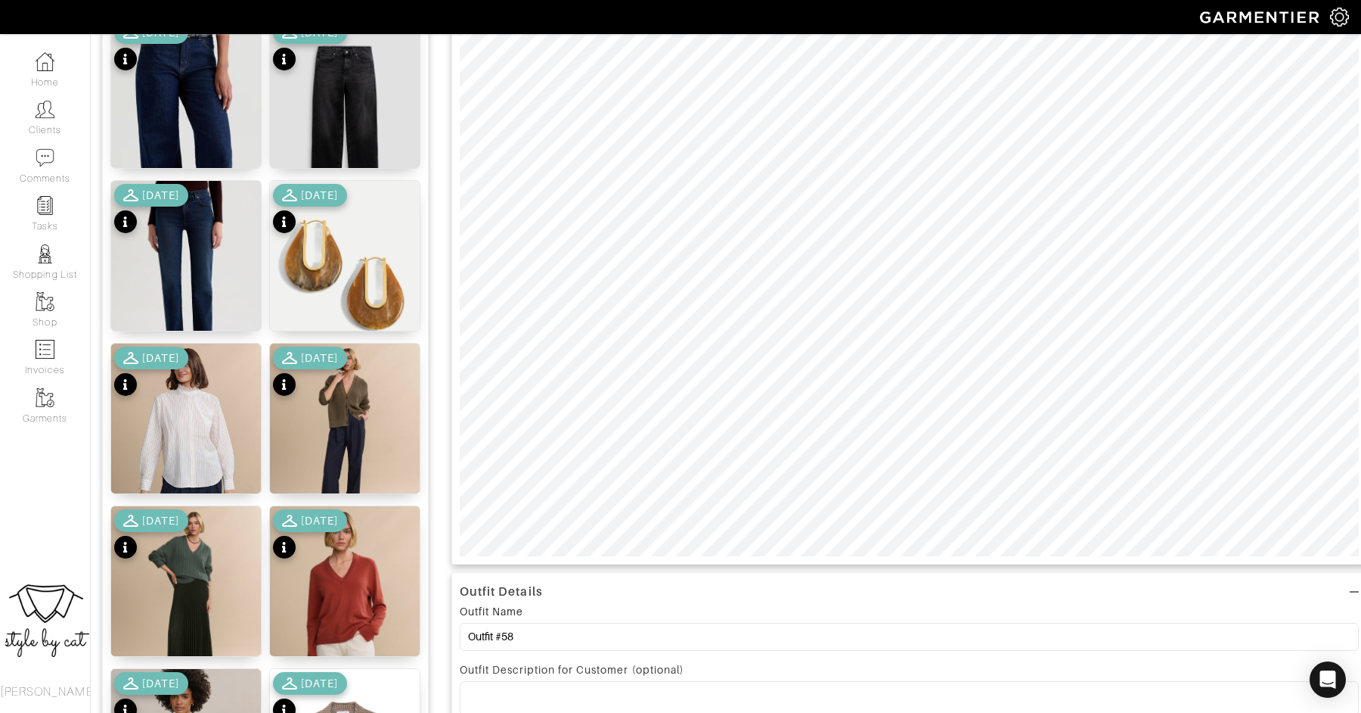
scroll to position [0, 0]
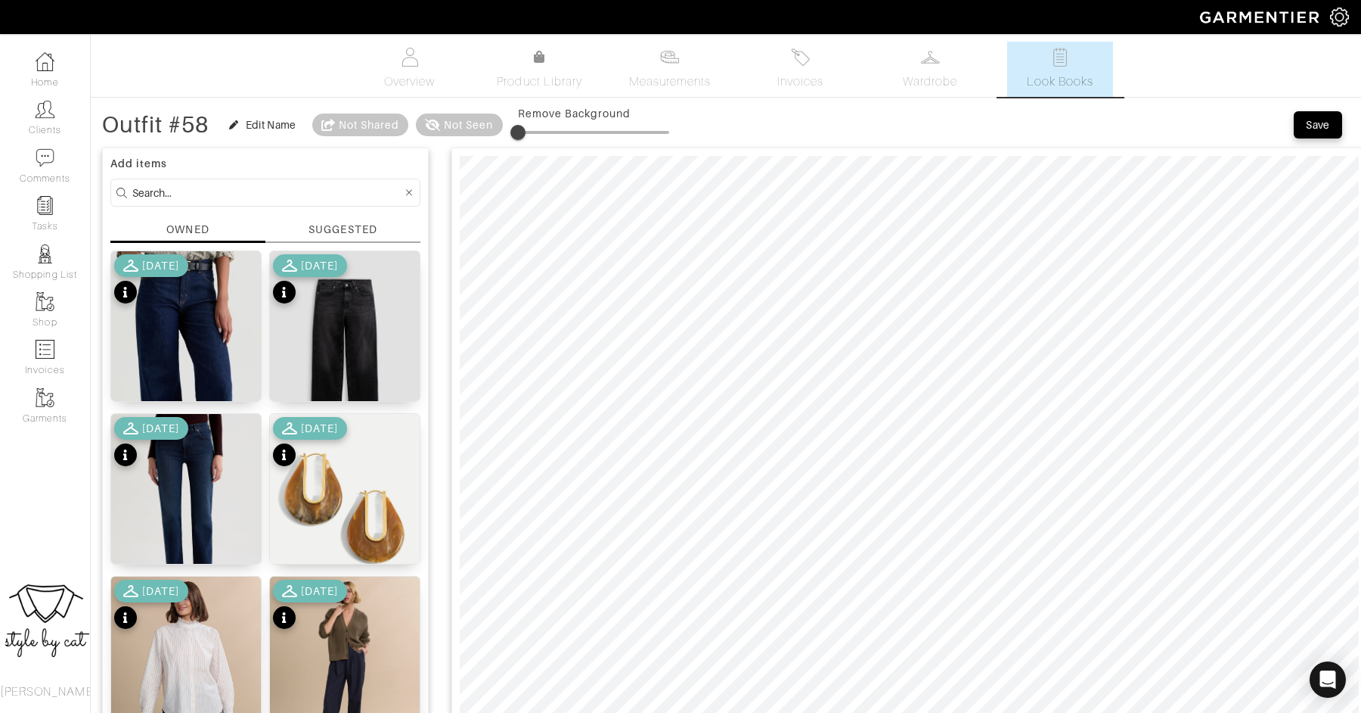
click at [1317, 131] on div "Save" at bounding box center [1318, 124] width 24 height 15
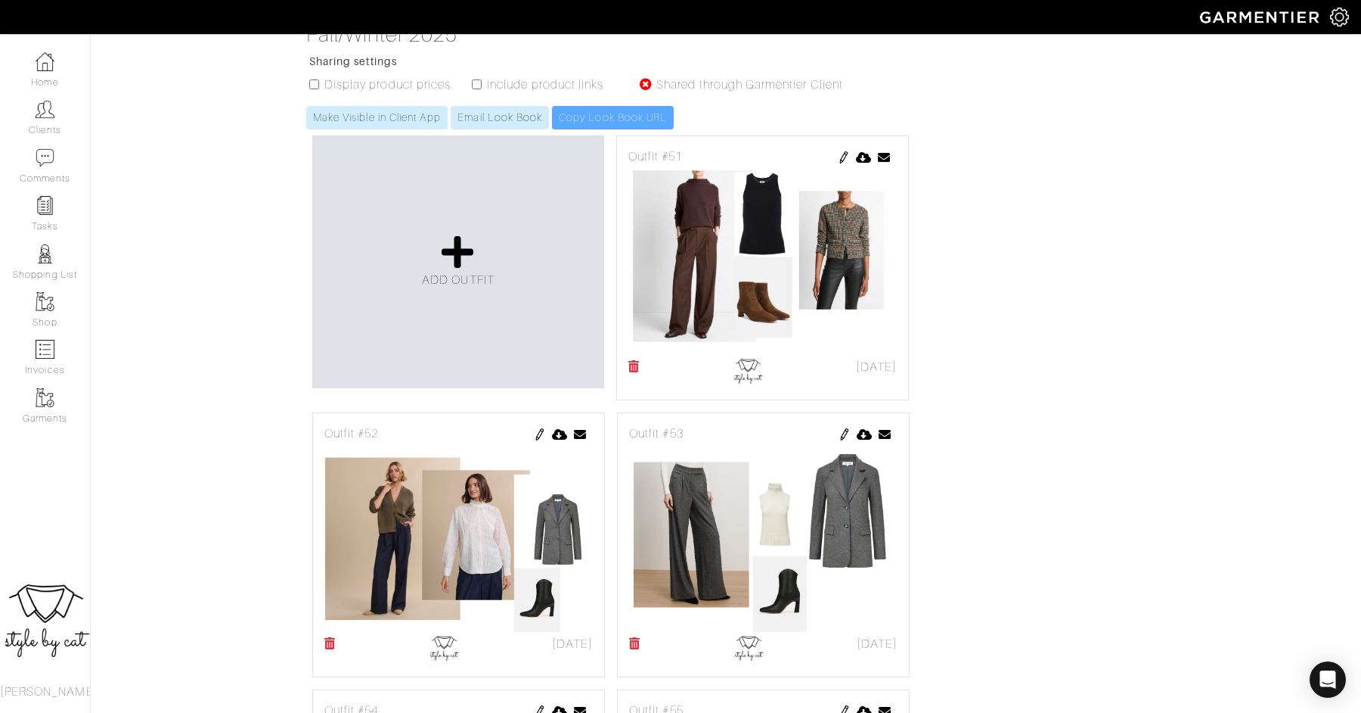
scroll to position [322, 0]
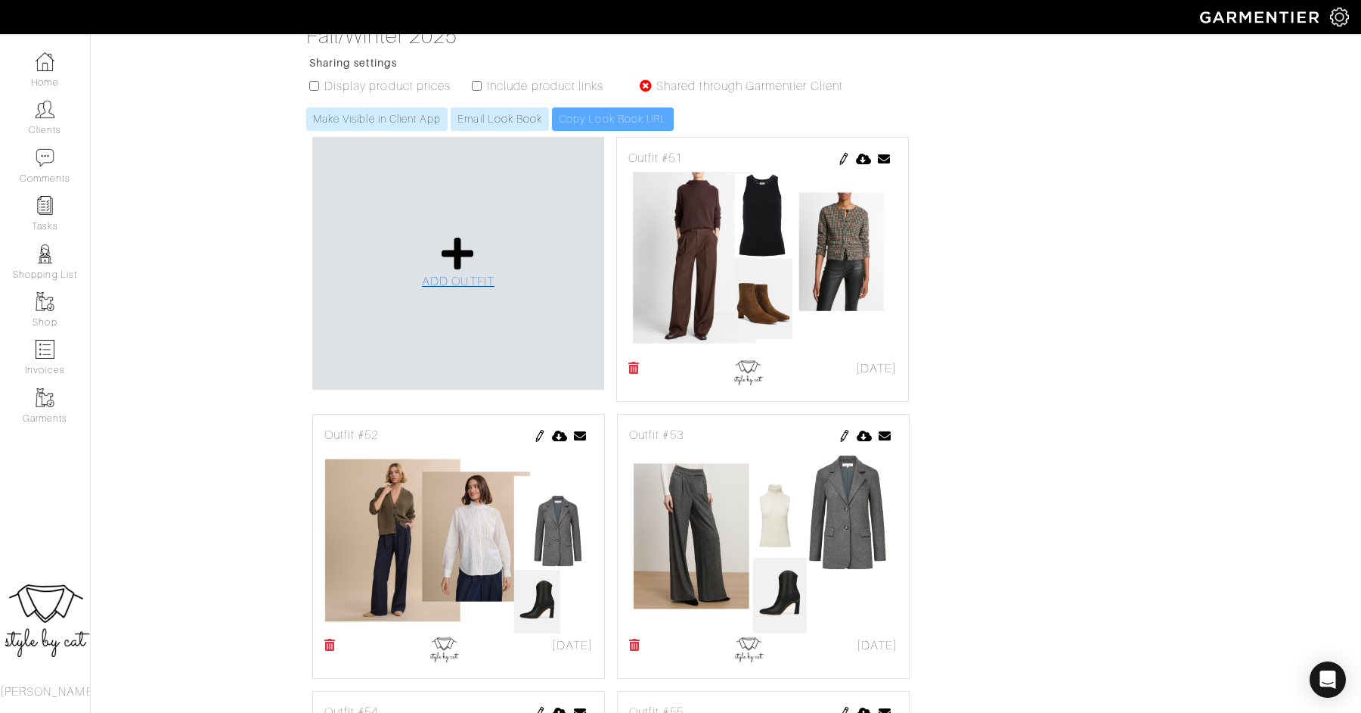
click at [466, 235] on icon at bounding box center [458, 253] width 33 height 36
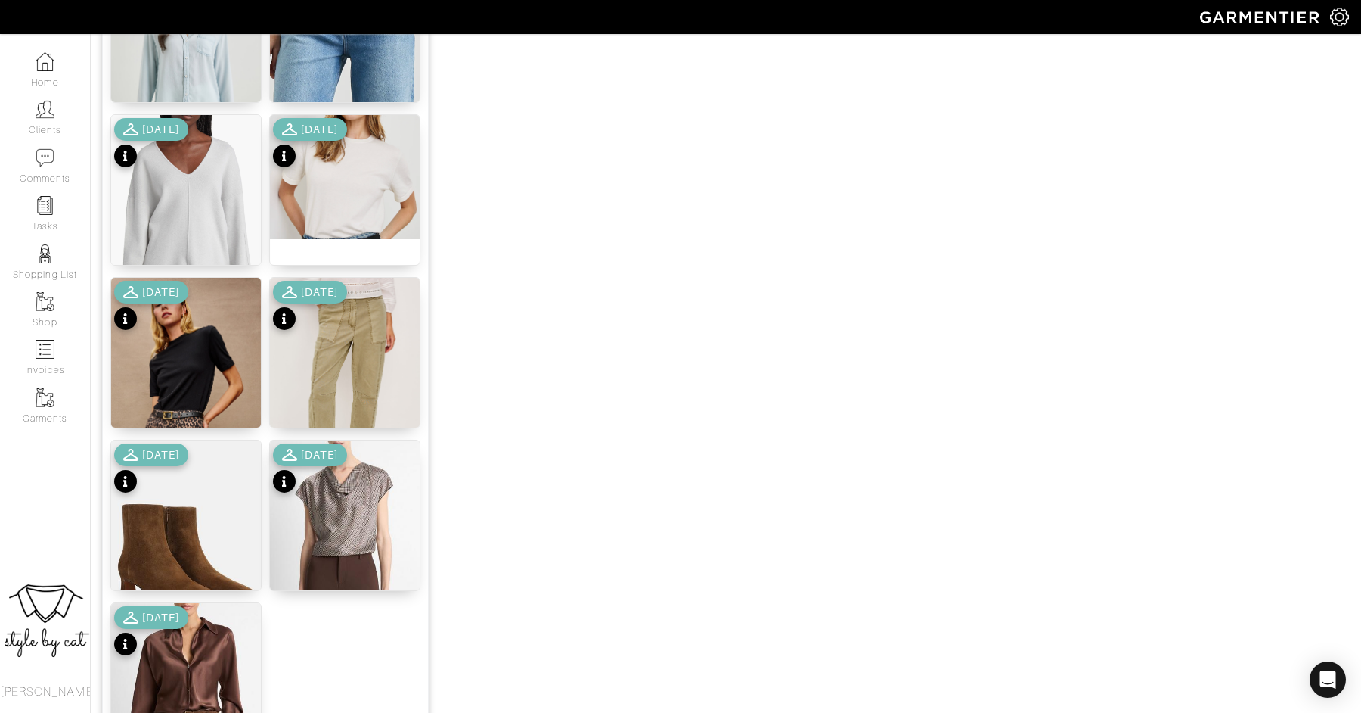
scroll to position [1759, 0]
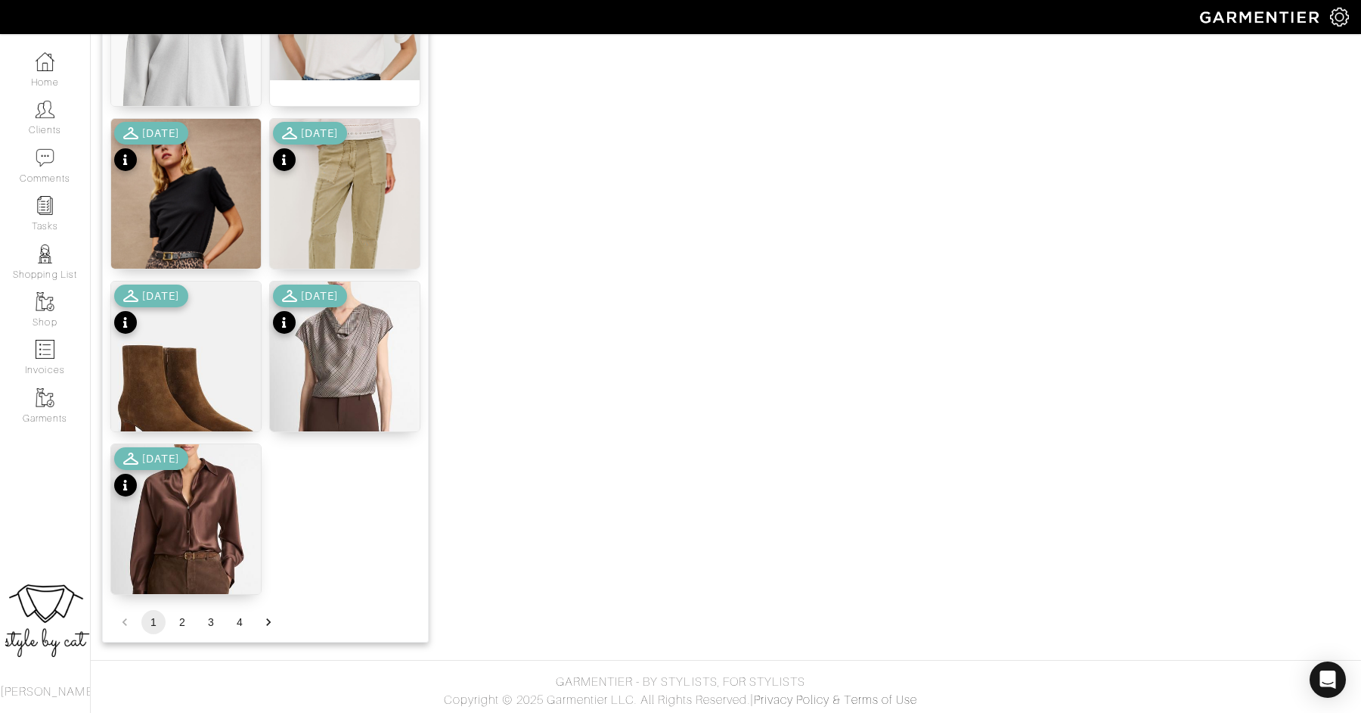
click at [185, 619] on button "2" at bounding box center [182, 622] width 24 height 24
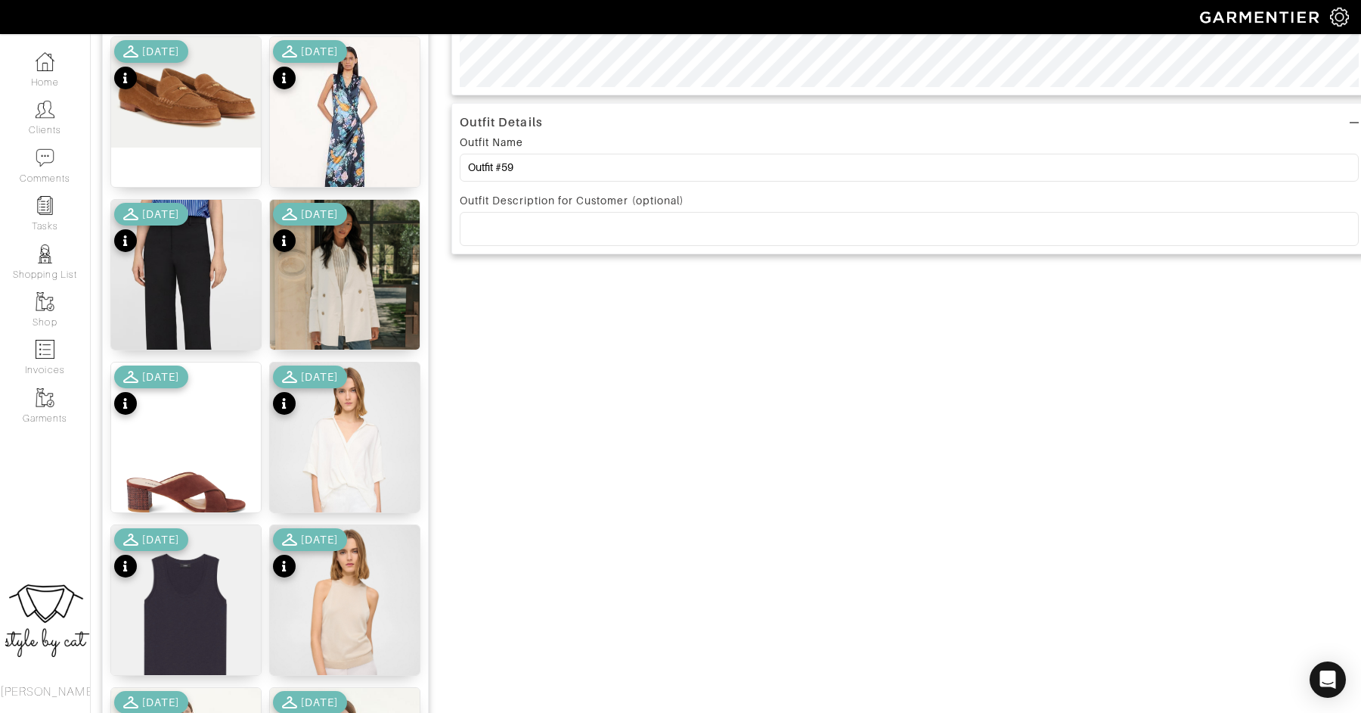
scroll to position [698, 0]
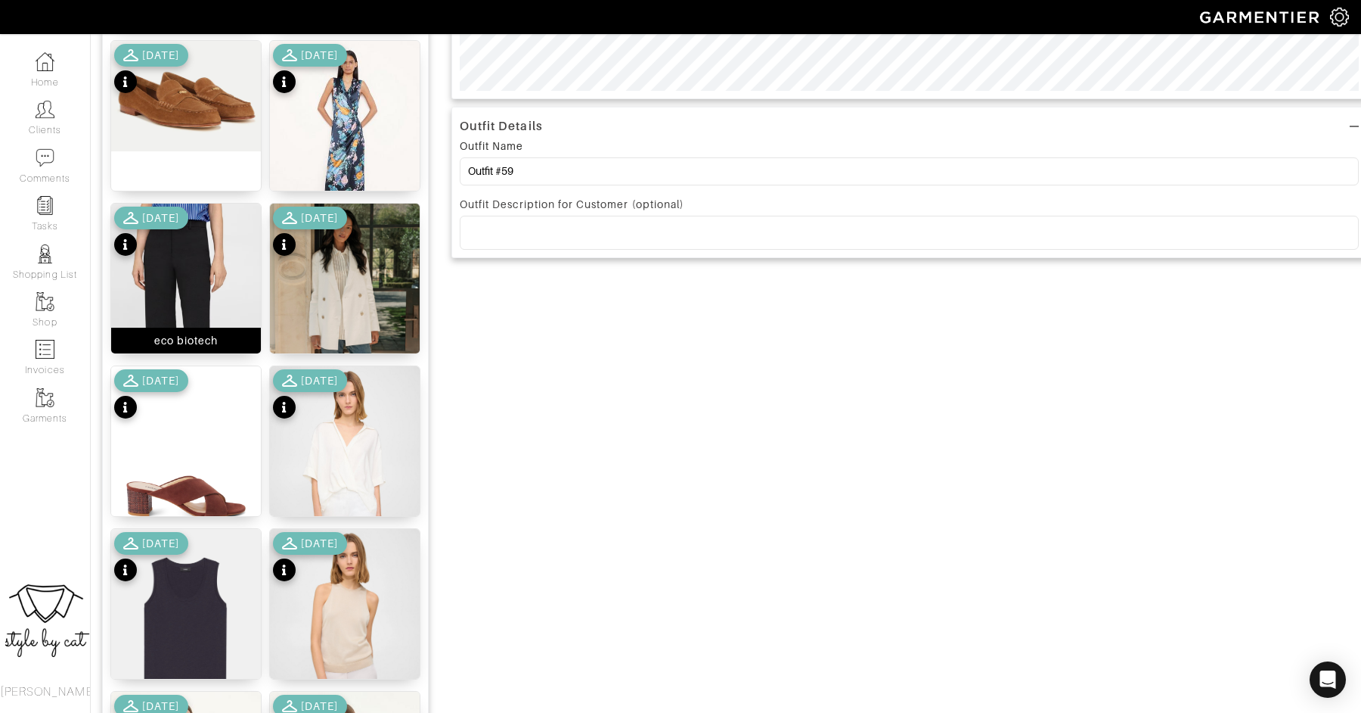
click at [200, 269] on img at bounding box center [186, 317] width 150 height 229
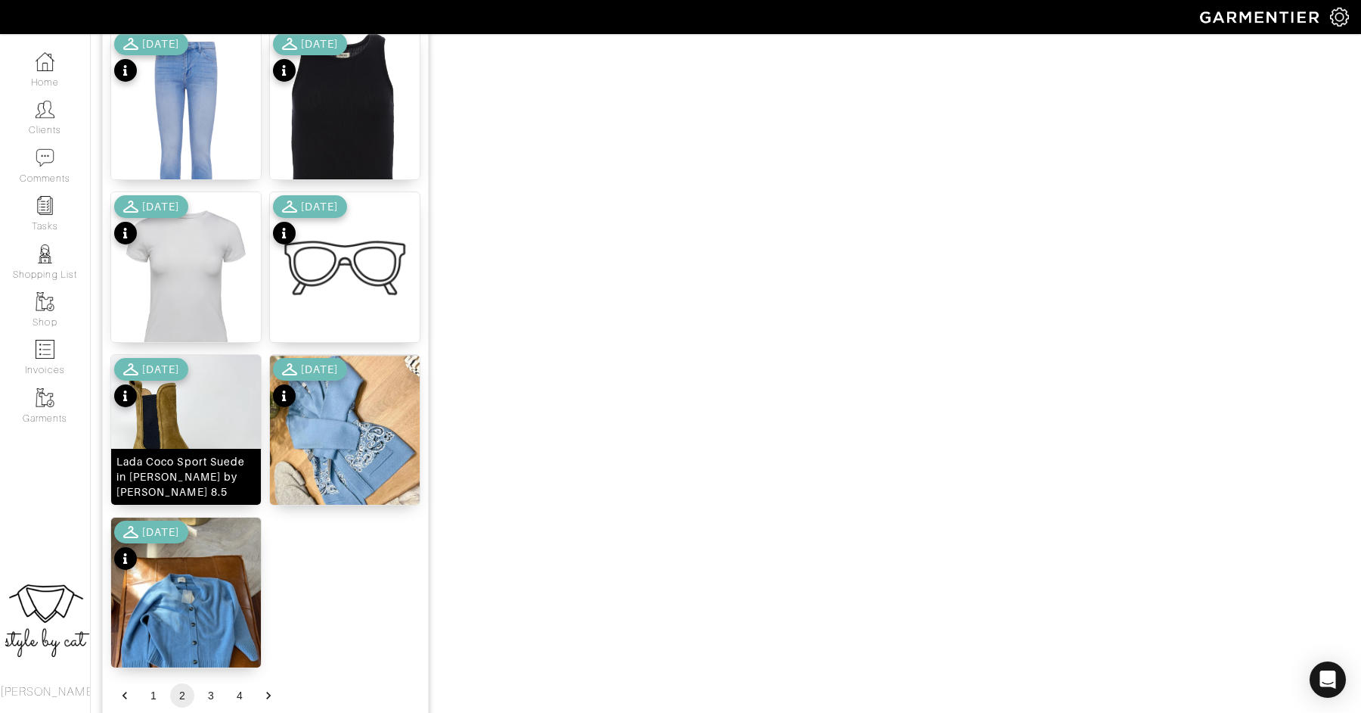
scroll to position [1759, 0]
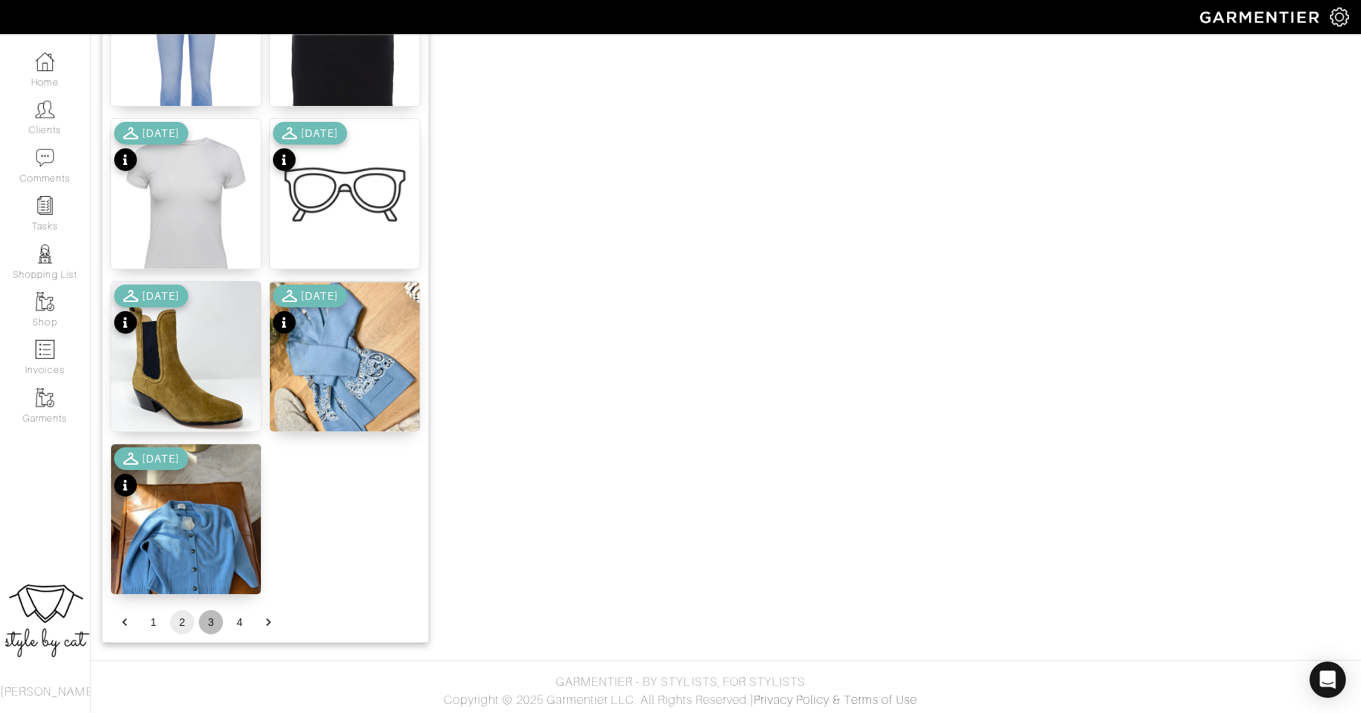
click at [212, 626] on button "3" at bounding box center [211, 622] width 24 height 24
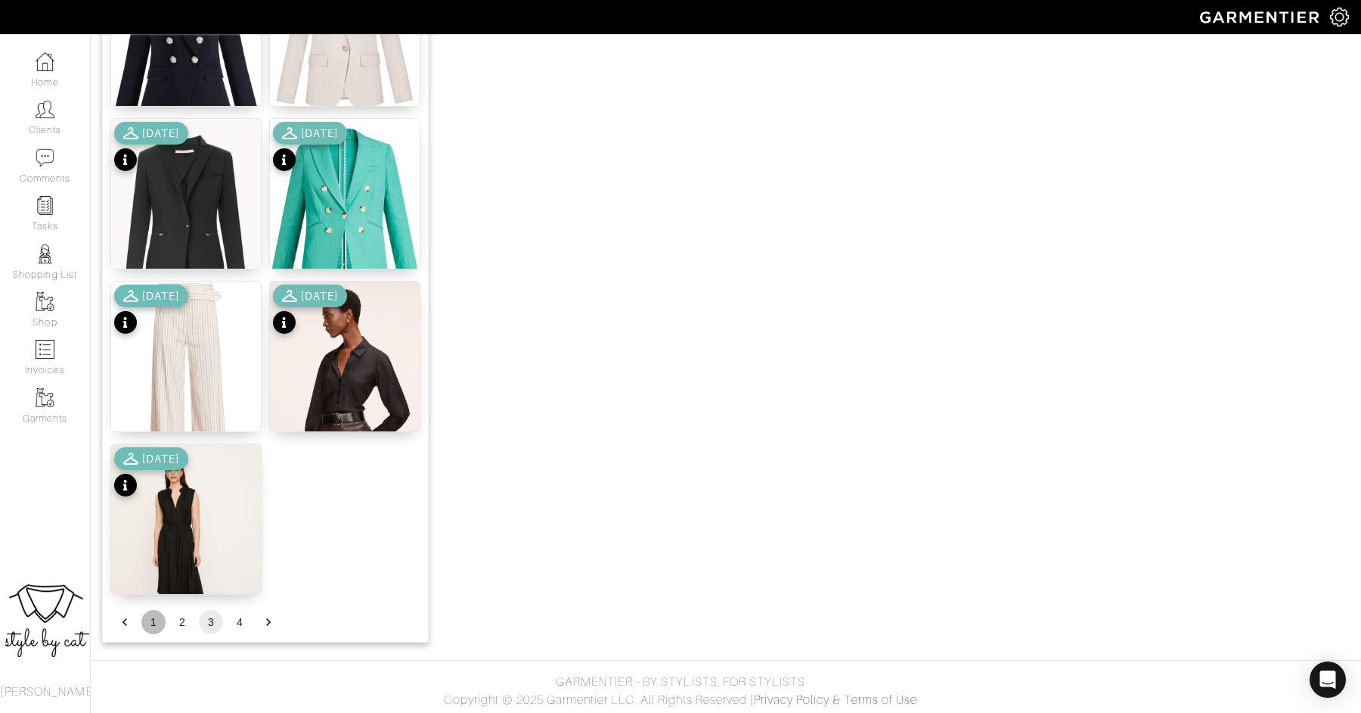
click at [151, 625] on button "1" at bounding box center [153, 622] width 24 height 24
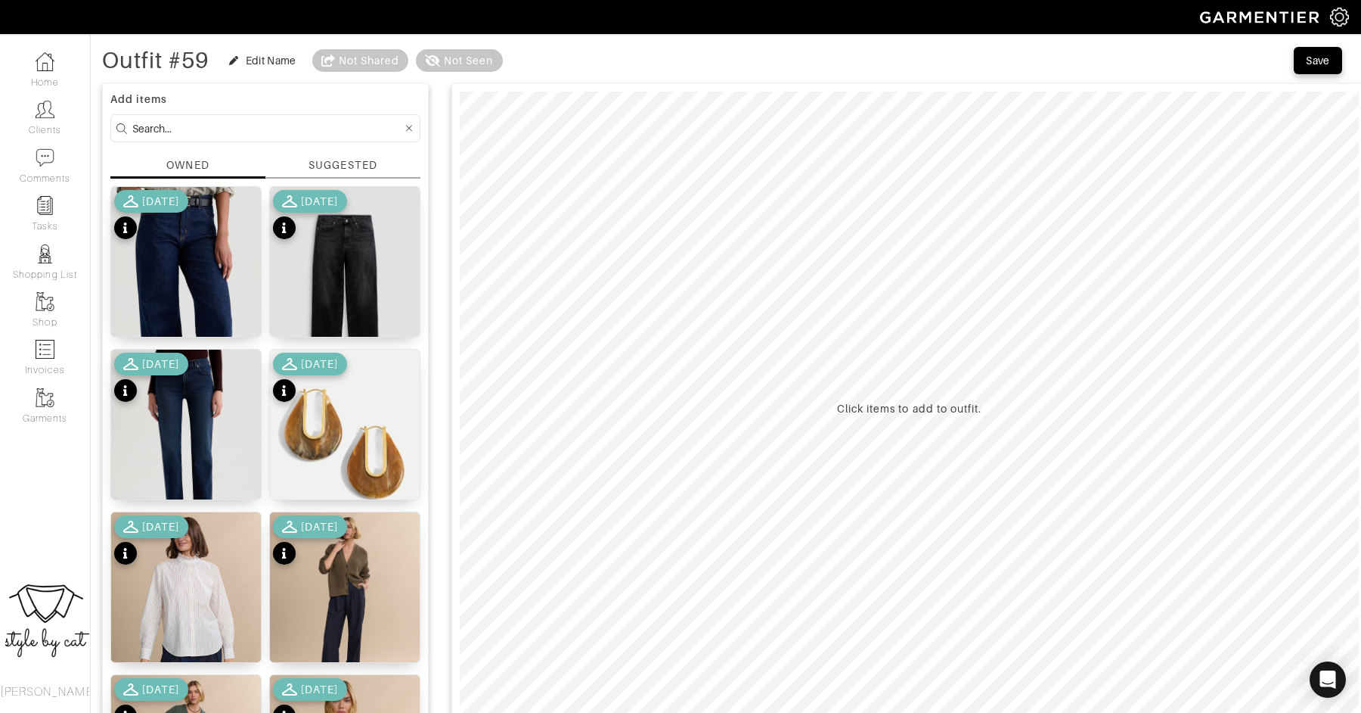
scroll to position [0, 0]
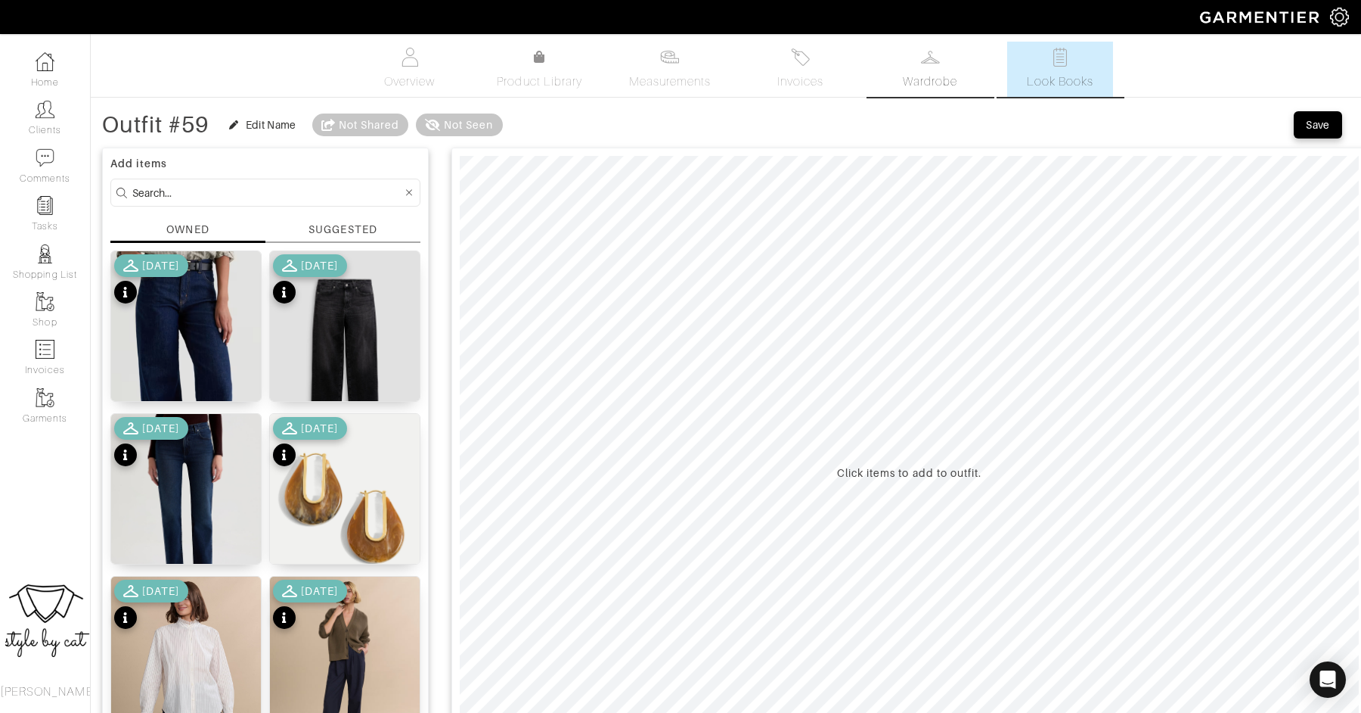
click at [941, 78] on span "Wardrobe" at bounding box center [930, 82] width 54 height 18
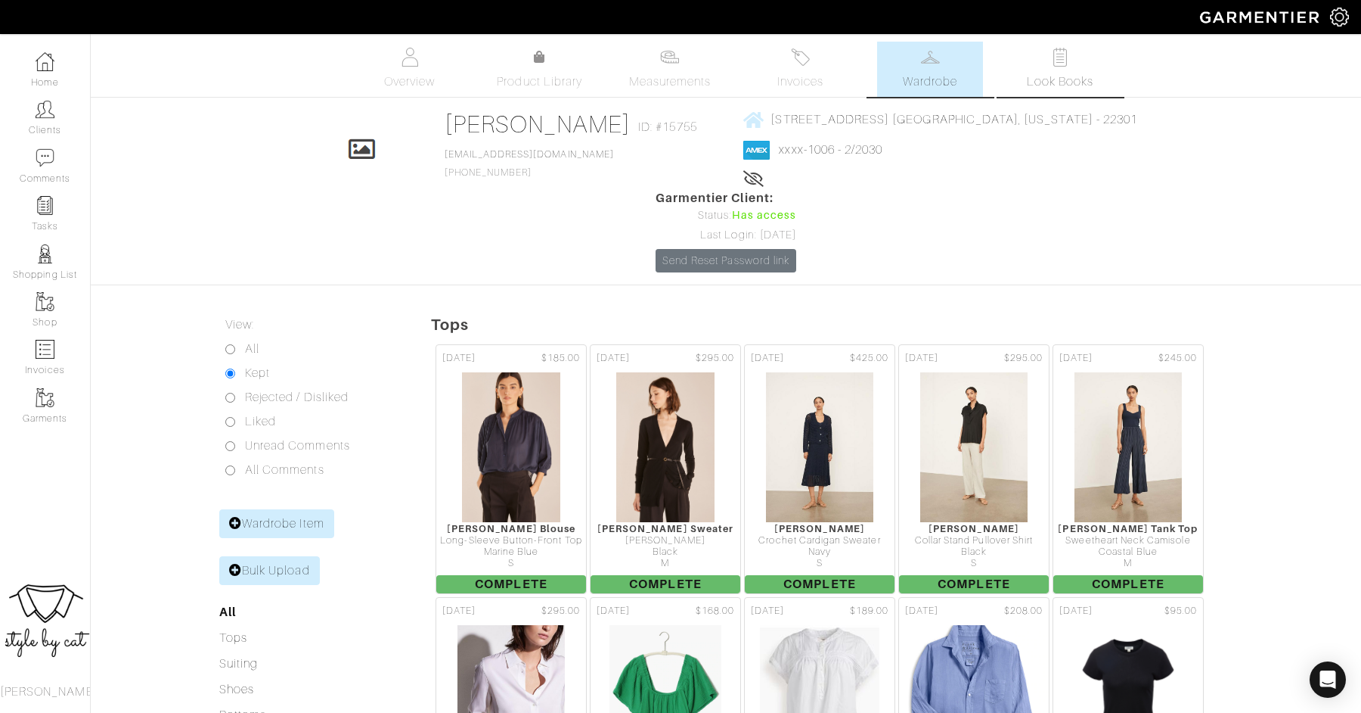
click at [1096, 59] on link "Look Books" at bounding box center [1061, 69] width 106 height 55
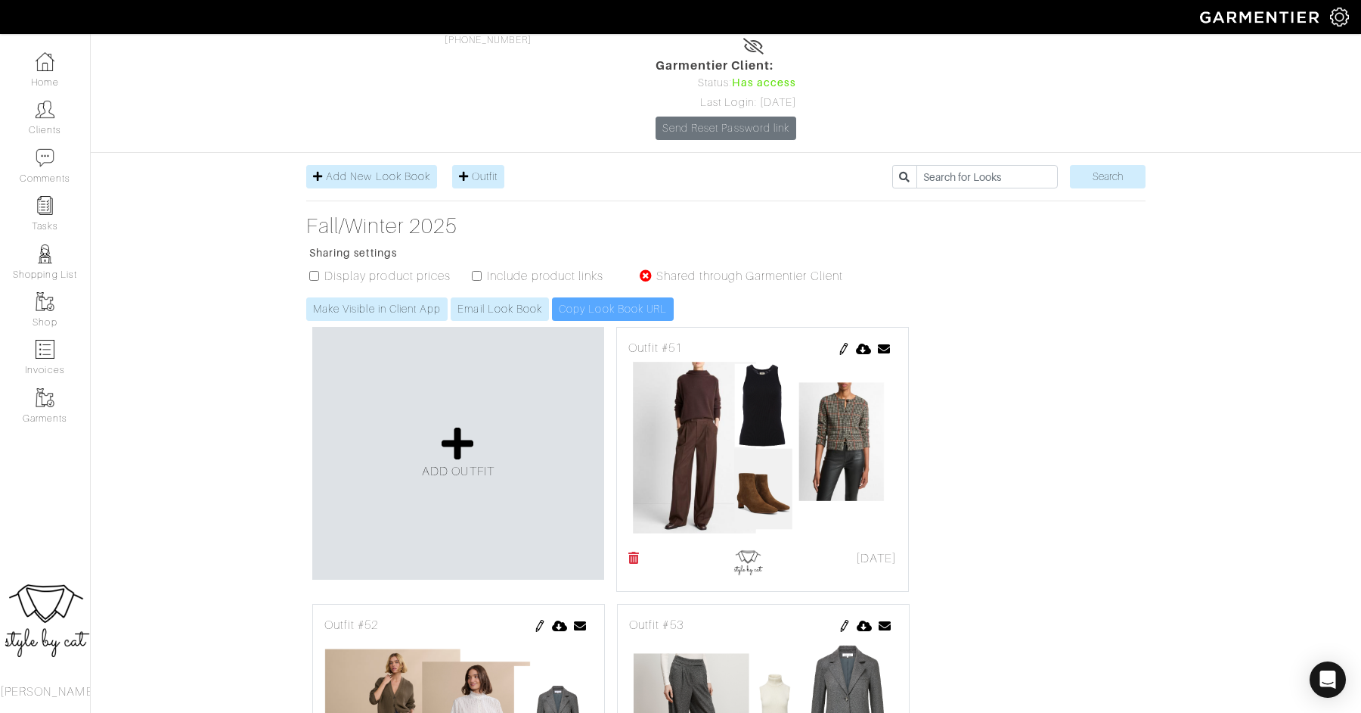
scroll to position [131, 0]
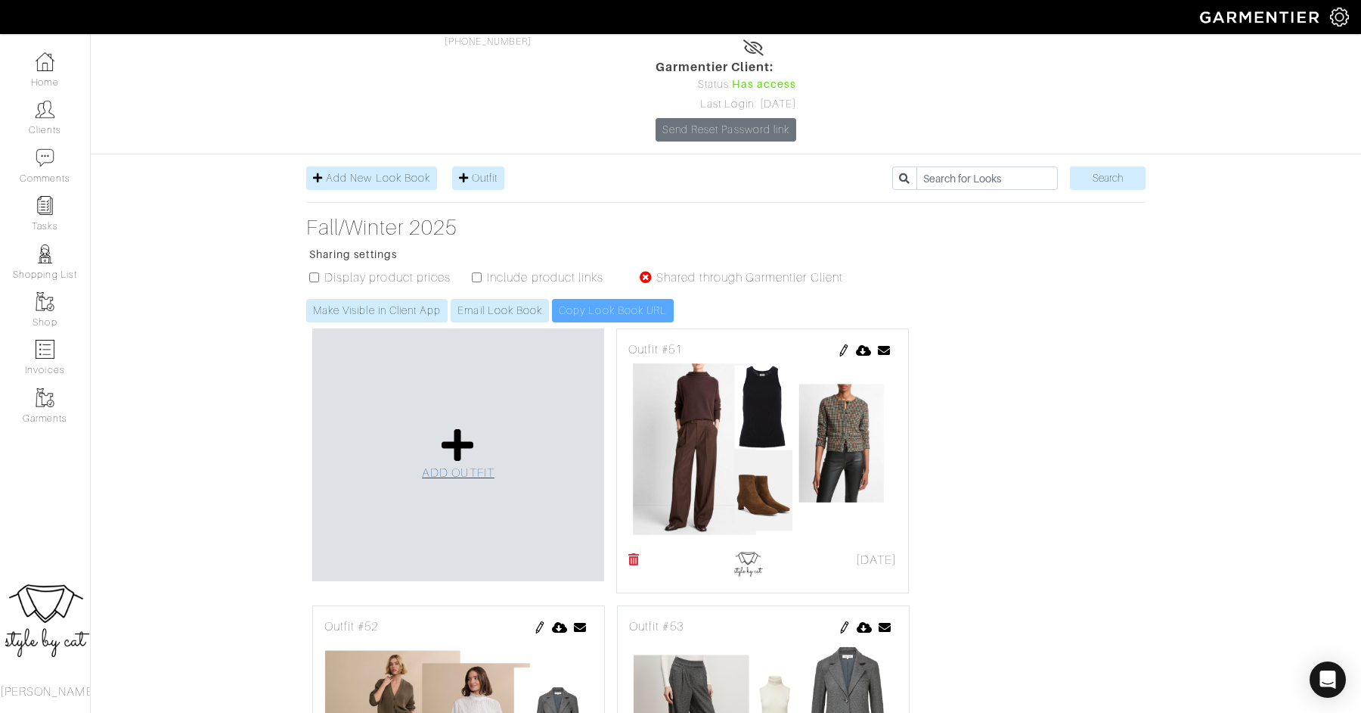
click at [429, 427] on link "ADD OUTFIT" at bounding box center [458, 454] width 73 height 55
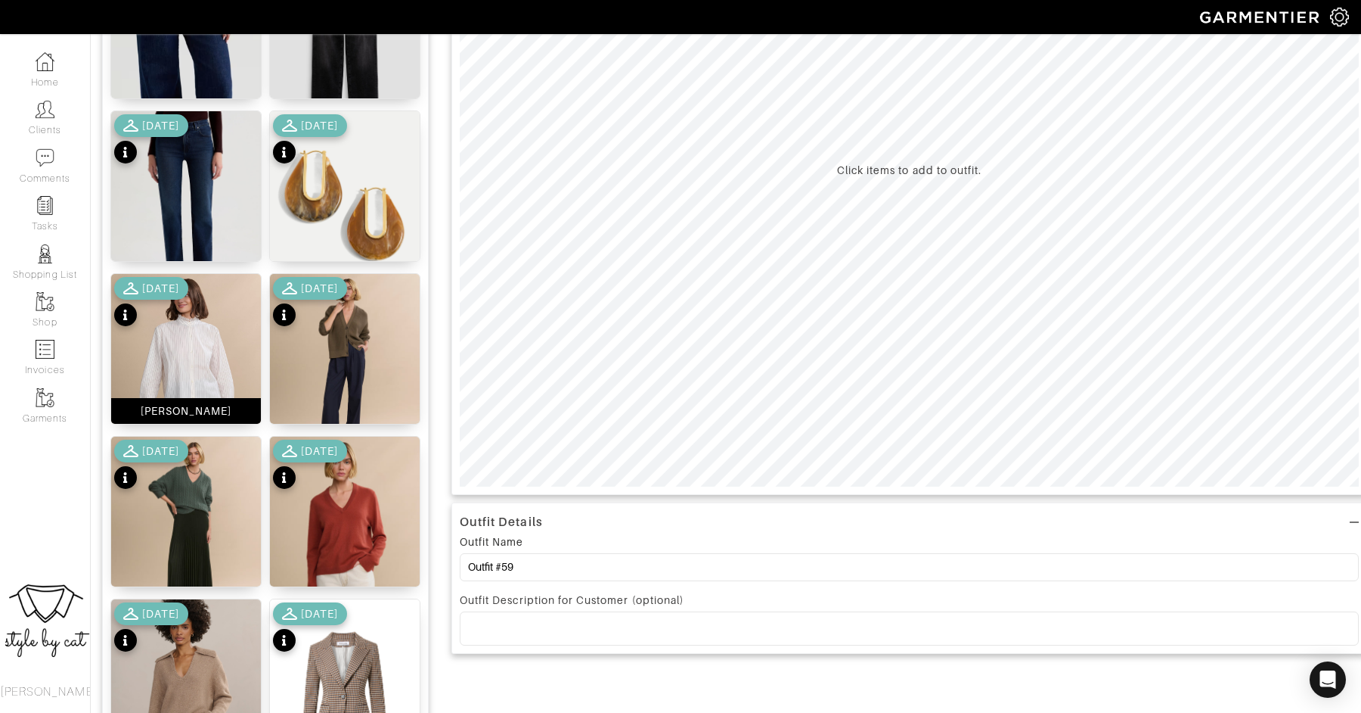
scroll to position [301, 0]
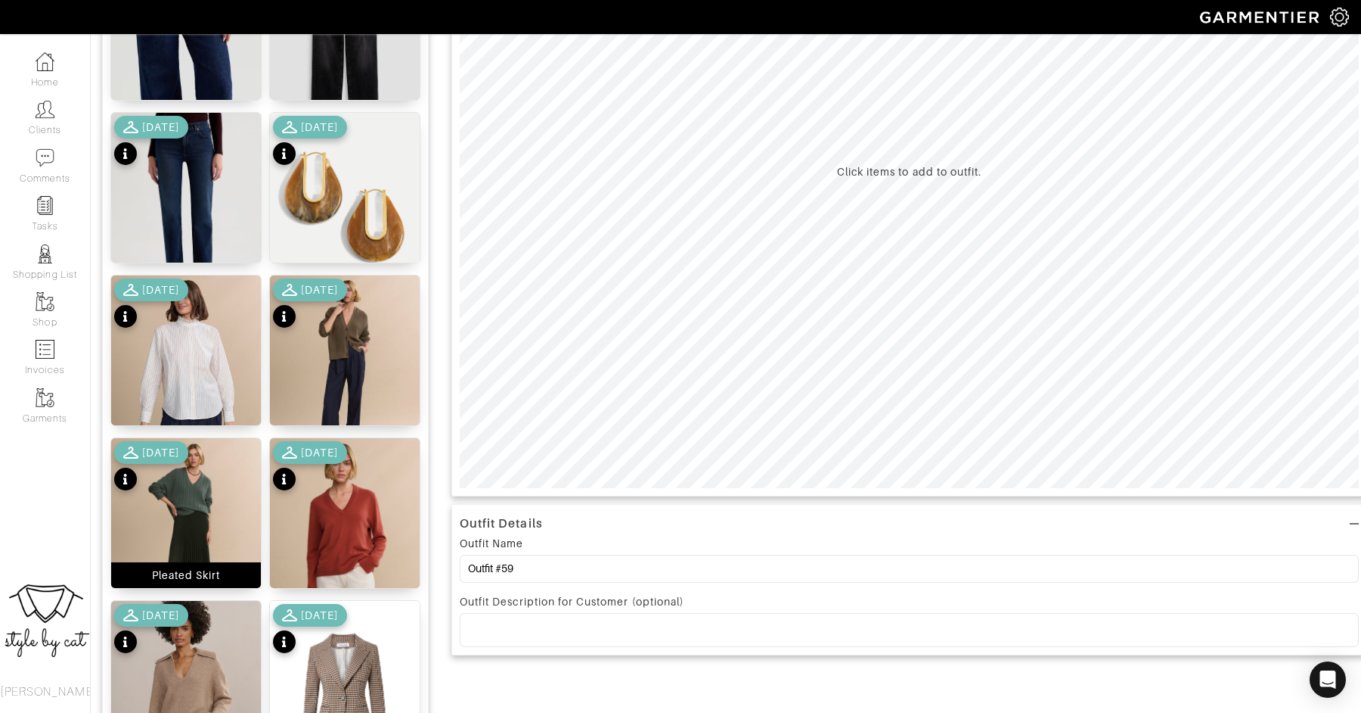
click at [216, 483] on img at bounding box center [186, 528] width 150 height 180
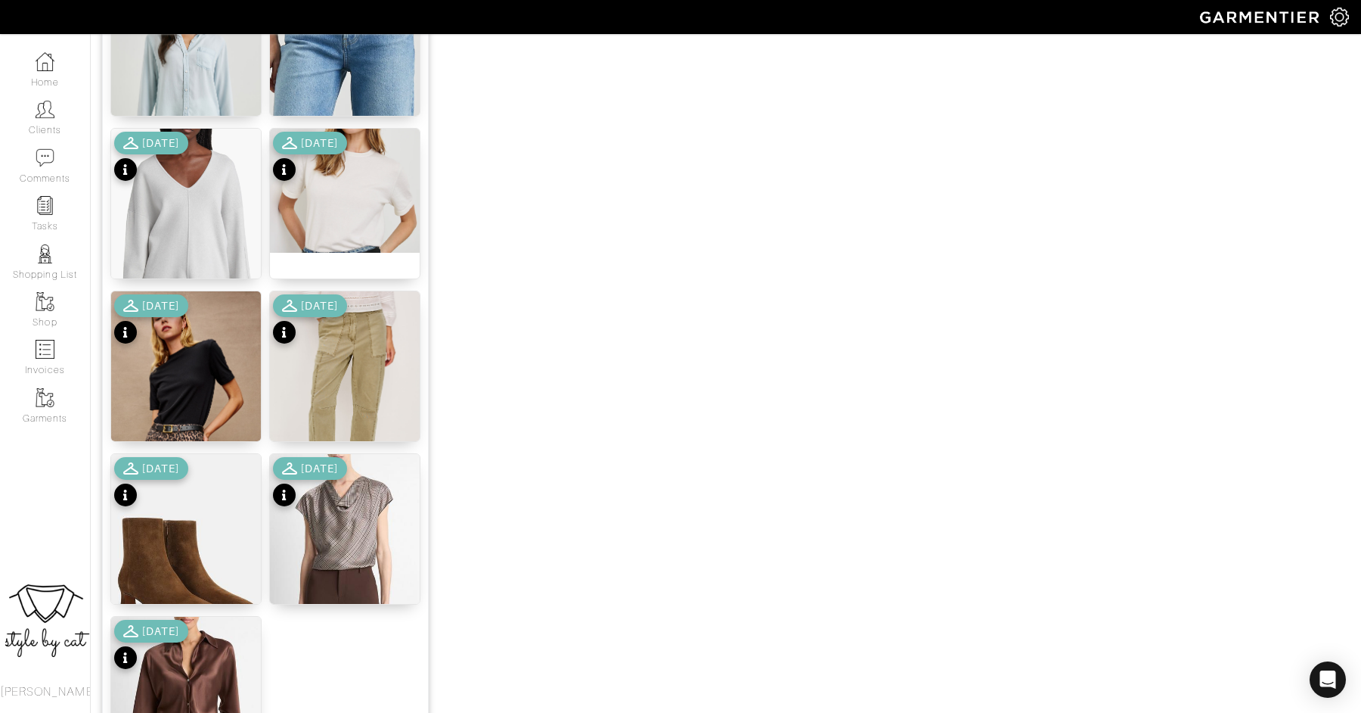
click at [312, 563] on div "Pressed Plaid Silk Cowl-Neck Blouse M" at bounding box center [345, 583] width 150 height 41
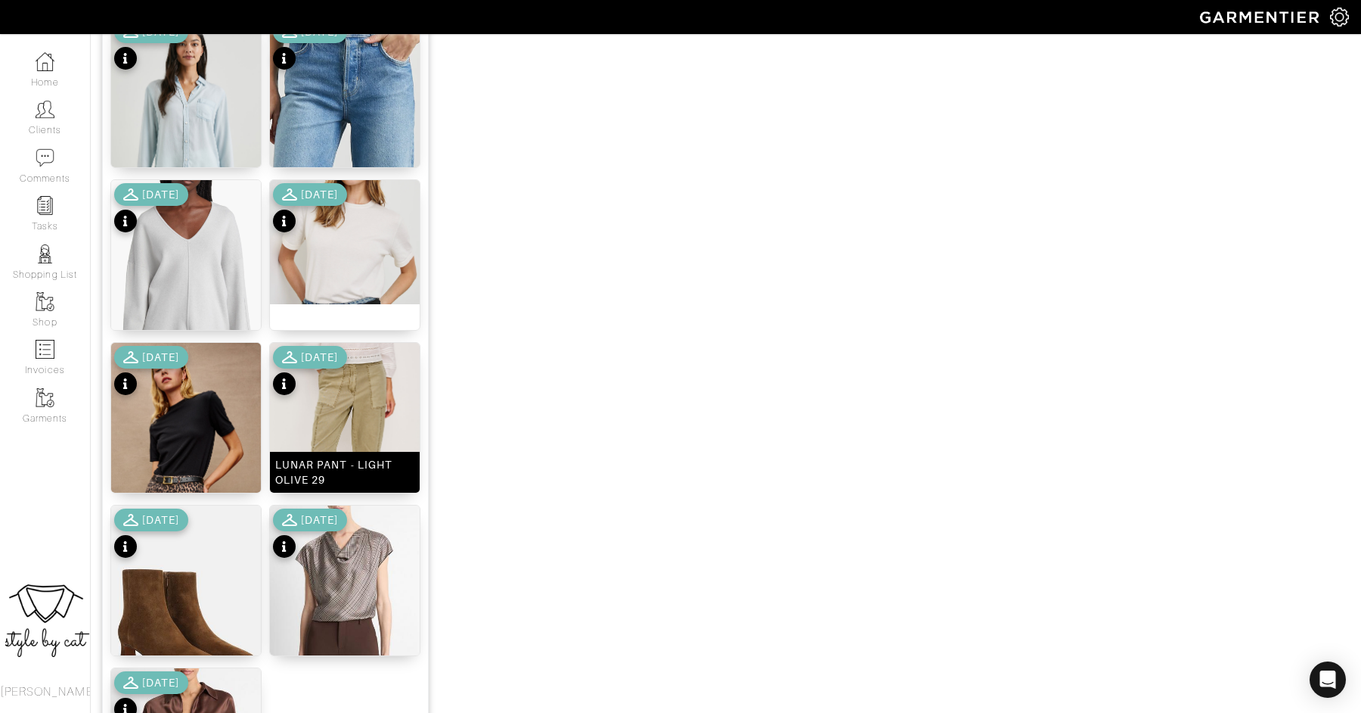
scroll to position [1543, 0]
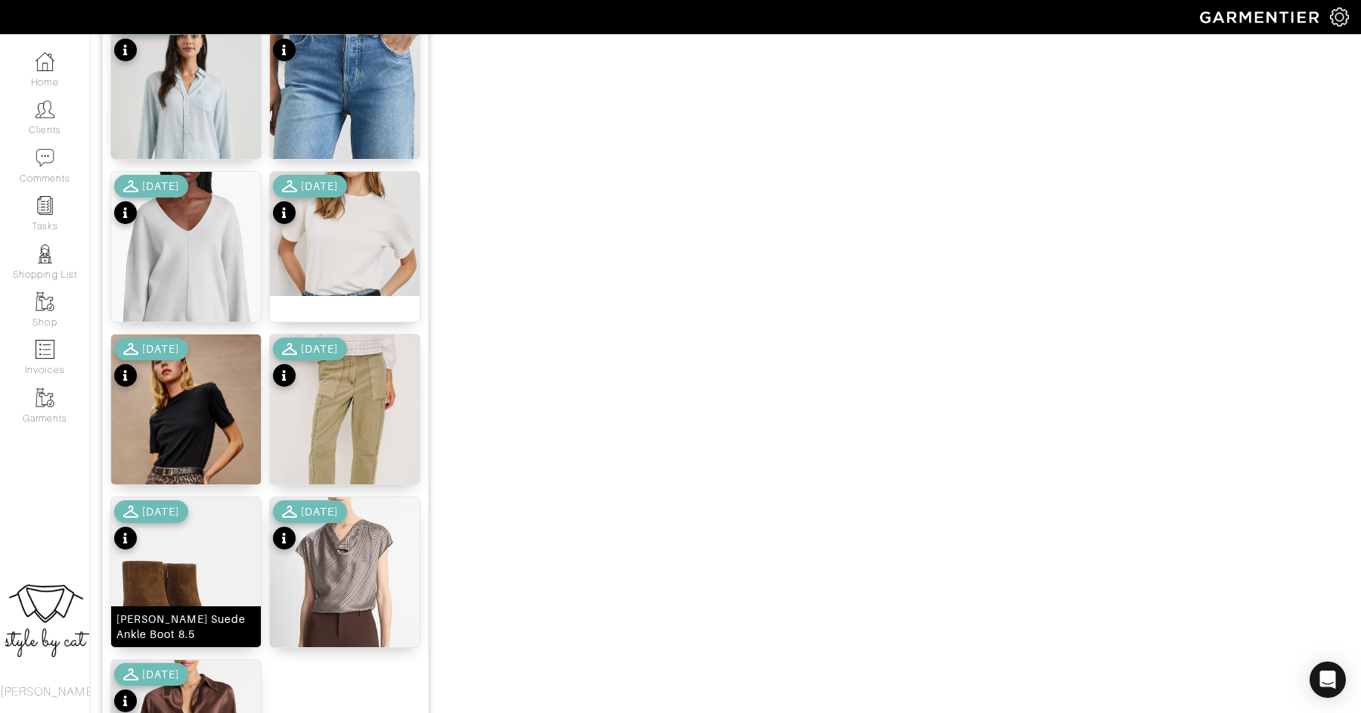
click at [171, 559] on img at bounding box center [186, 601] width 150 height 208
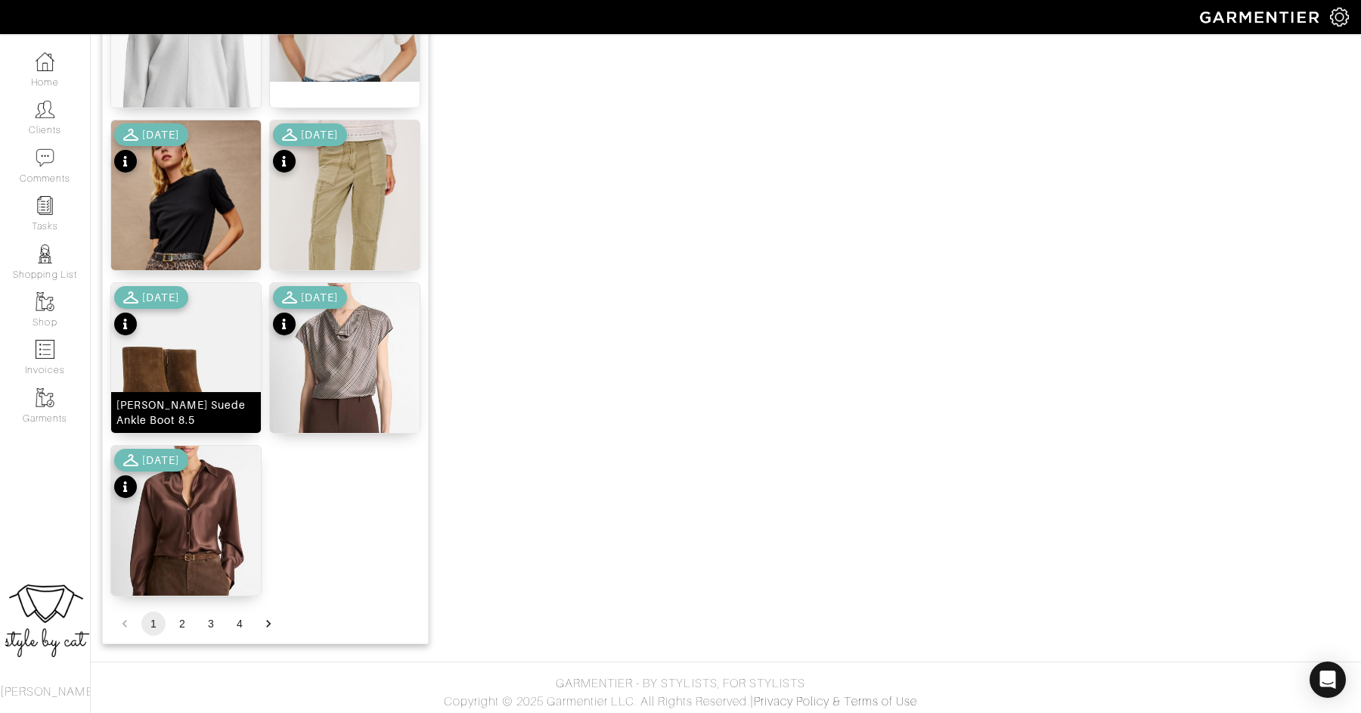
scroll to position [1759, 0]
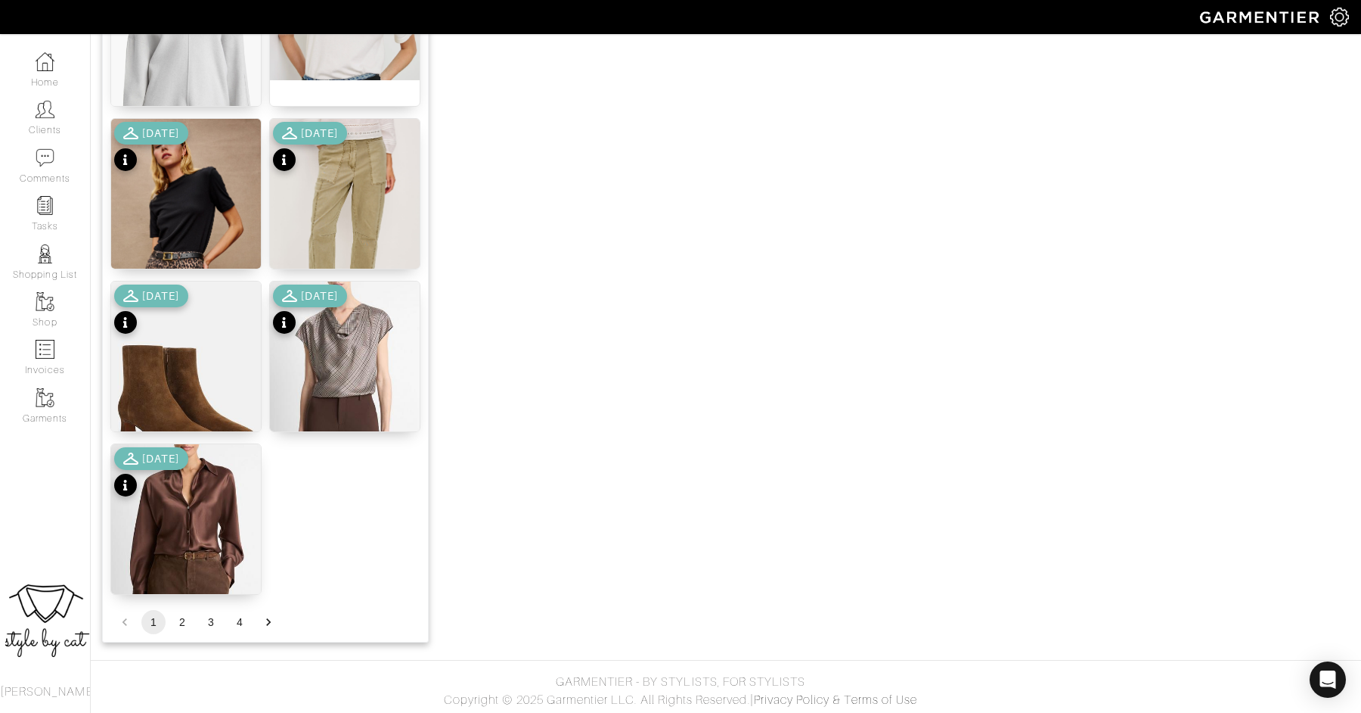
click at [183, 619] on button "2" at bounding box center [182, 622] width 24 height 24
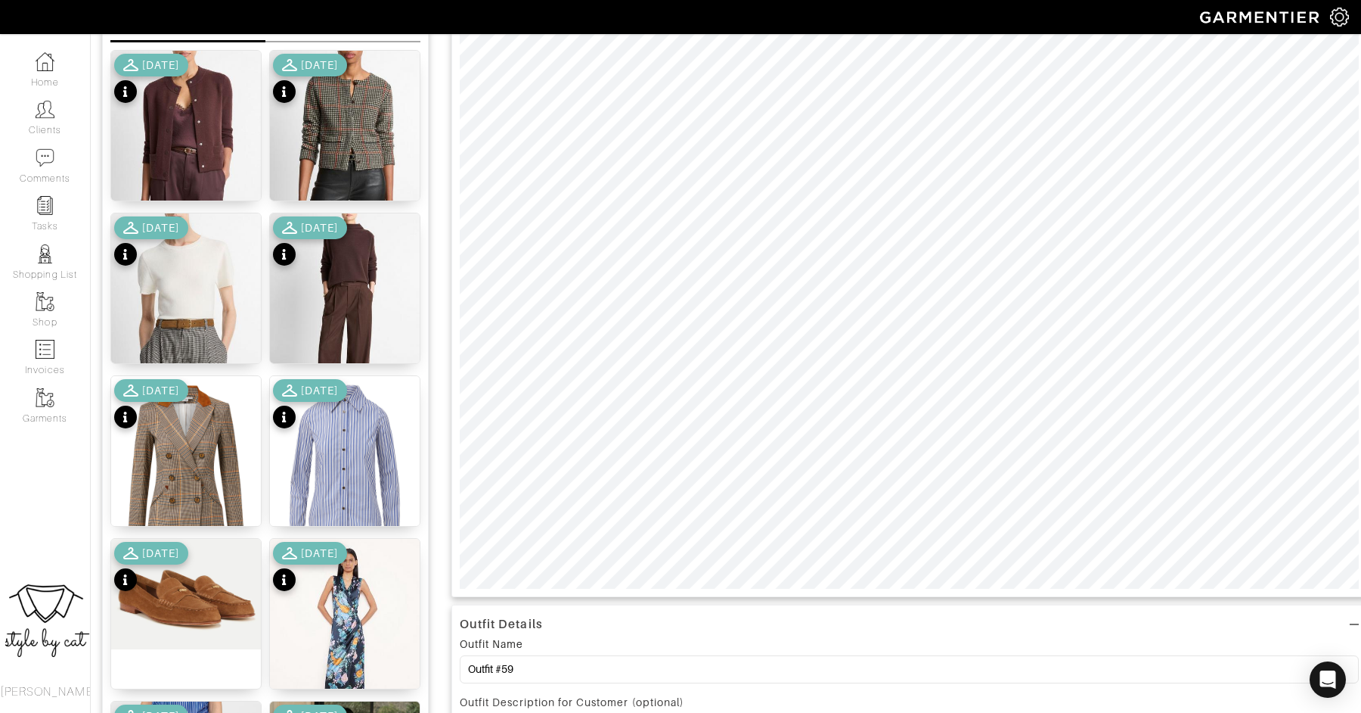
scroll to position [0, 0]
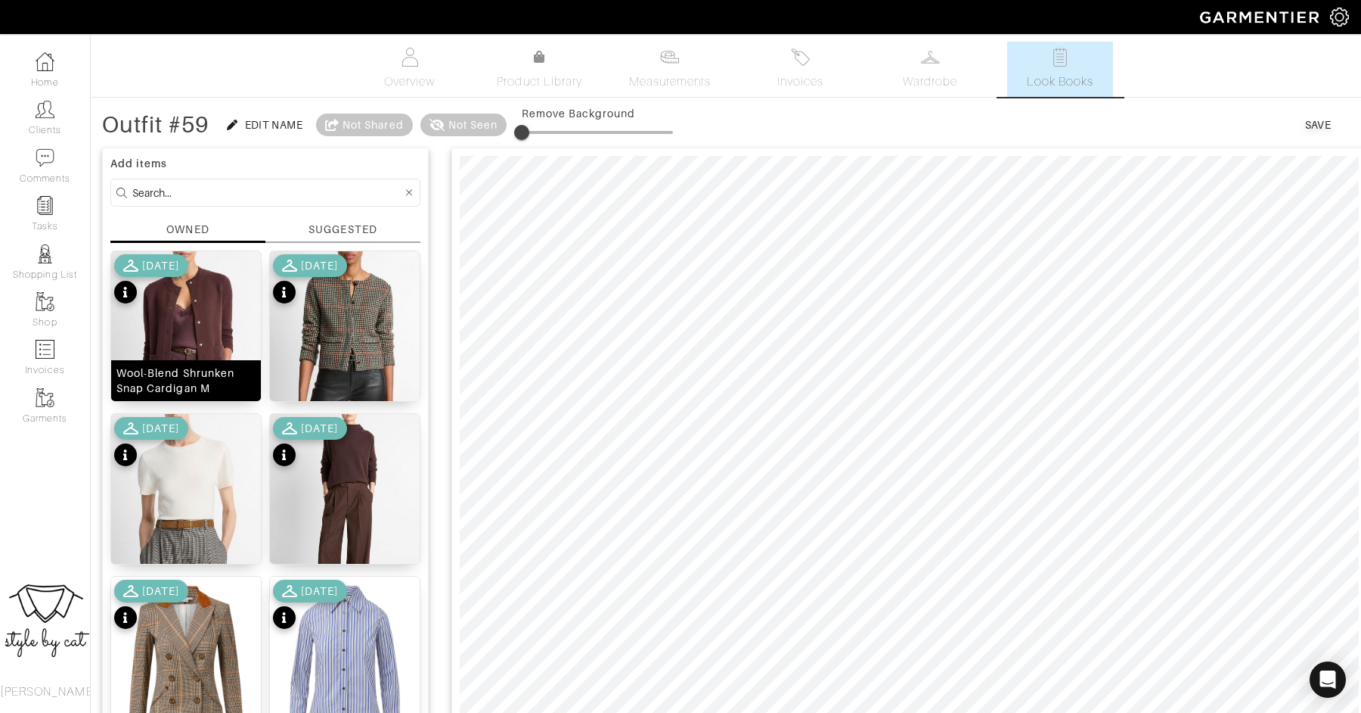
click at [213, 337] on img at bounding box center [186, 355] width 150 height 208
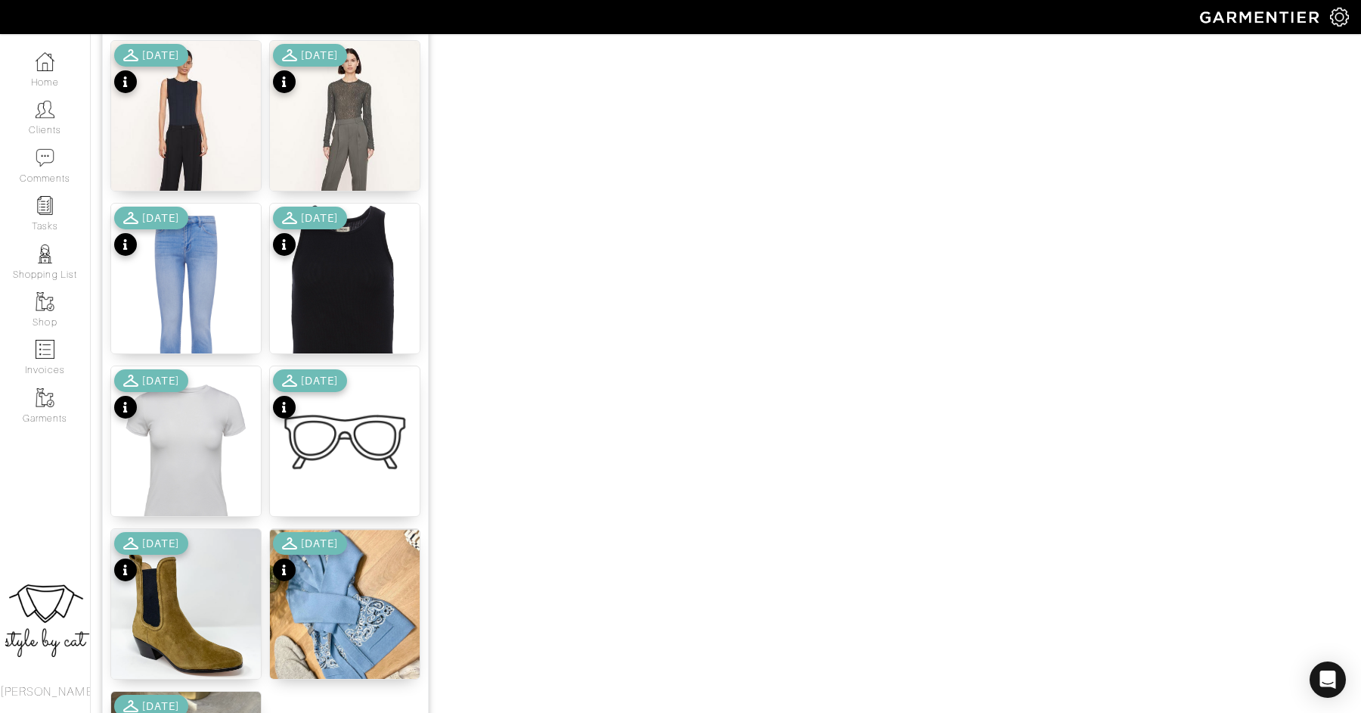
scroll to position [1759, 0]
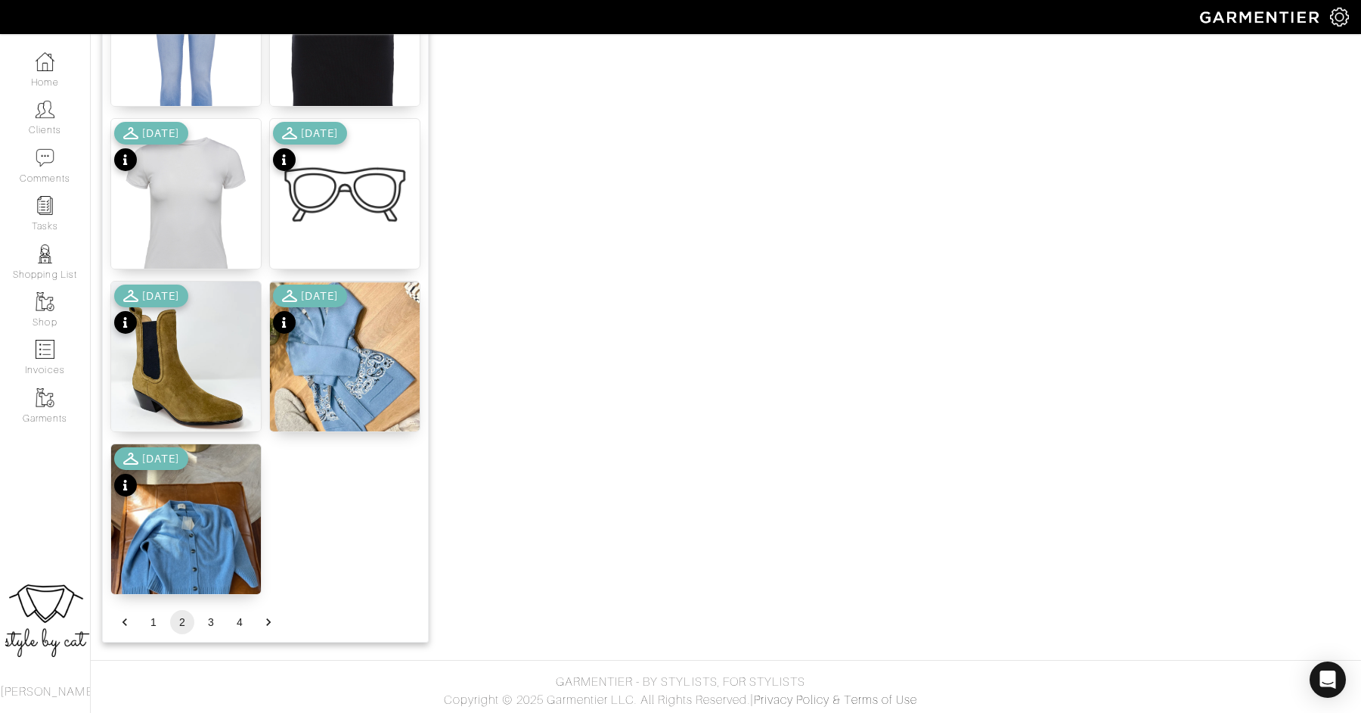
click at [206, 621] on button "3" at bounding box center [211, 622] width 24 height 24
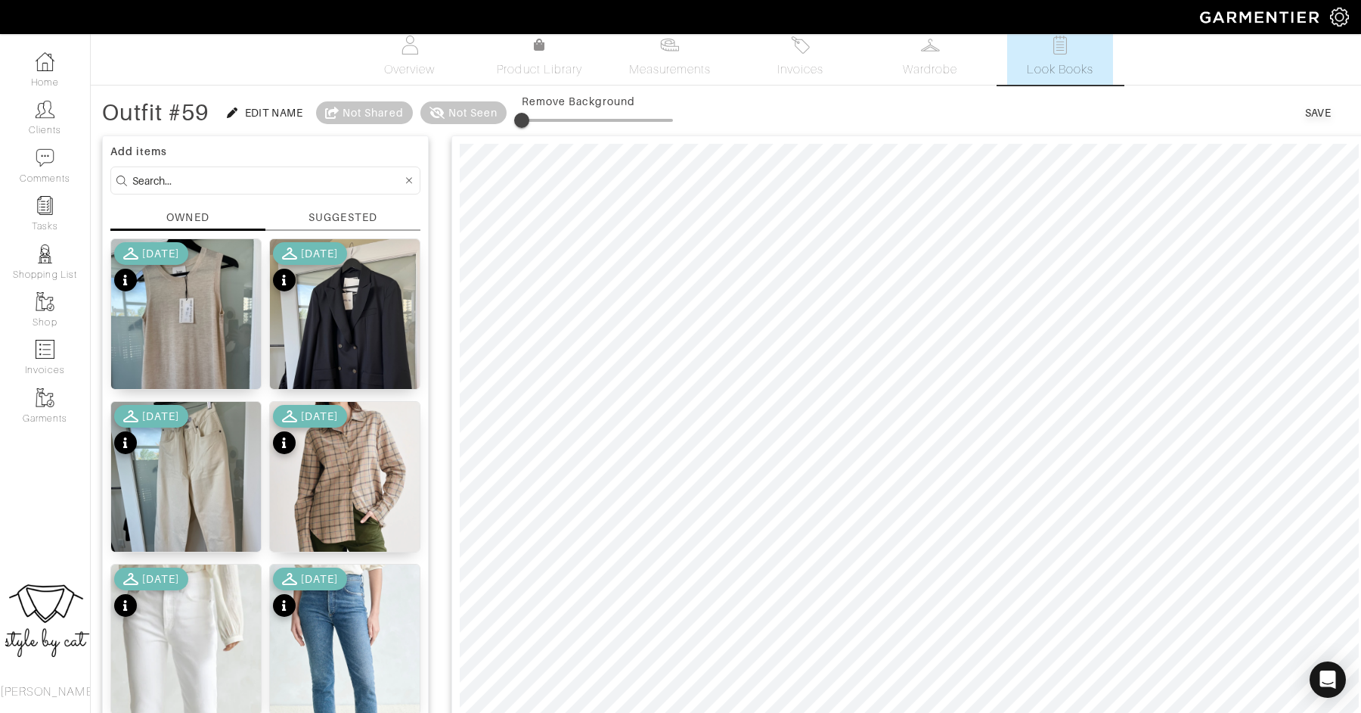
scroll to position [6, 0]
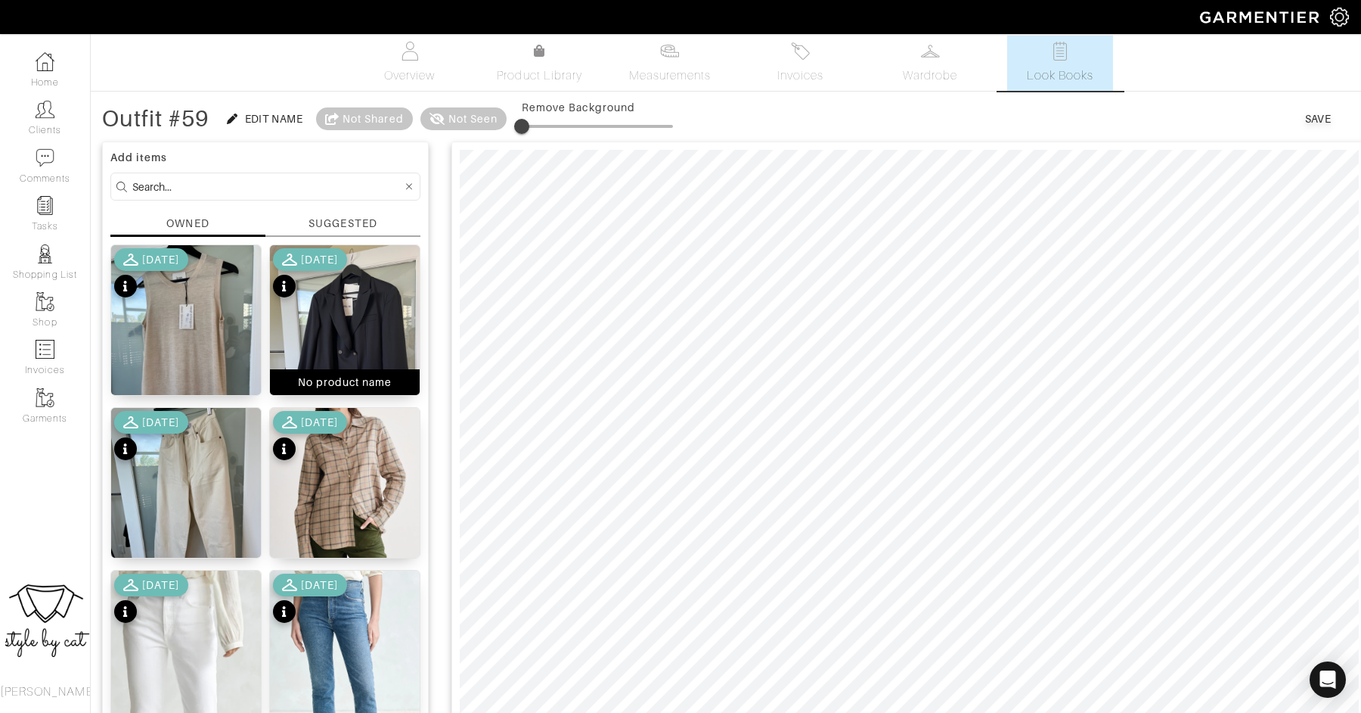
click at [362, 326] on img at bounding box center [345, 345] width 150 height 200
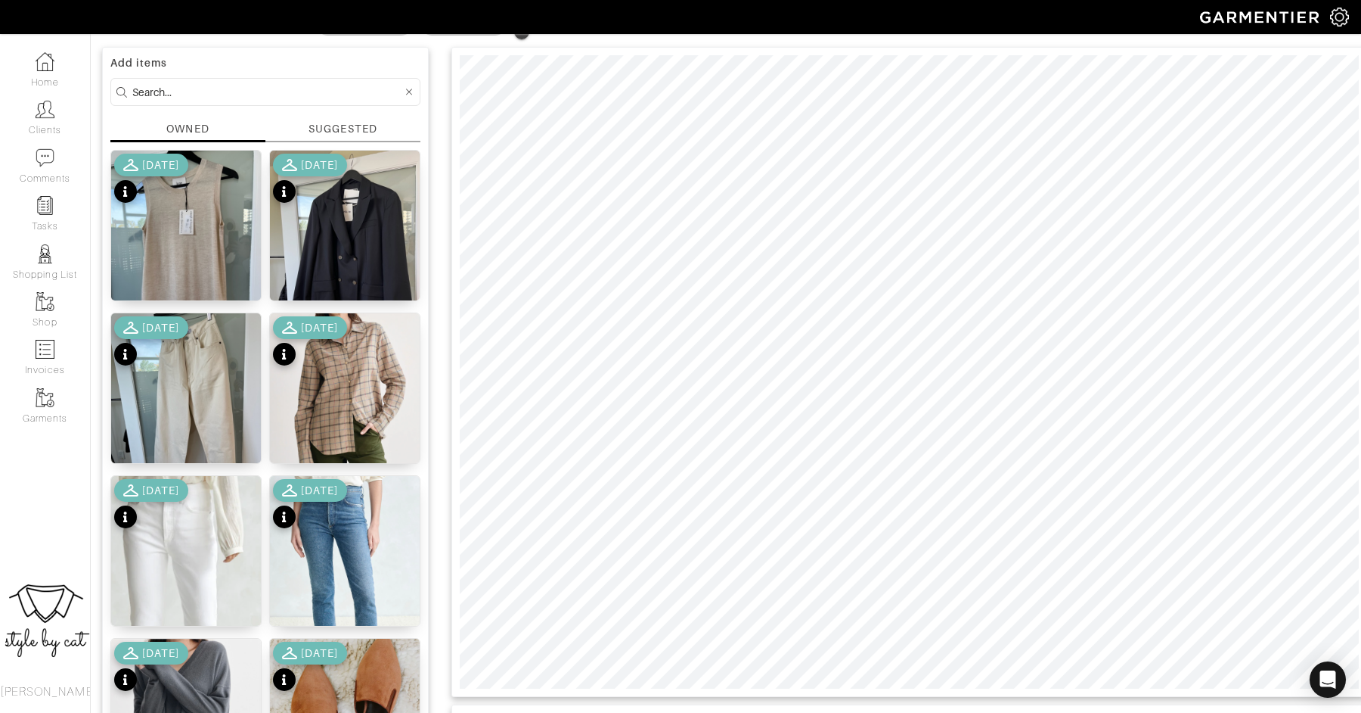
scroll to position [0, 0]
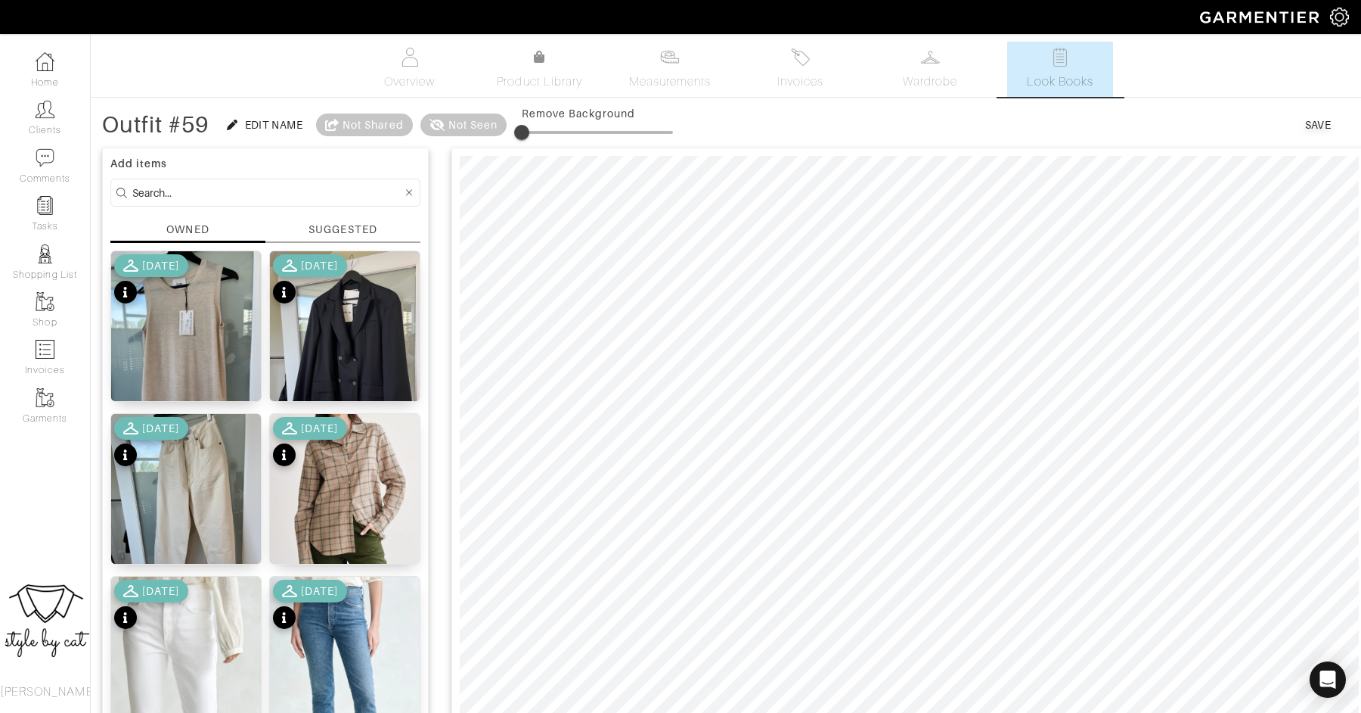
click at [1314, 119] on div "Save" at bounding box center [1319, 124] width 26 height 15
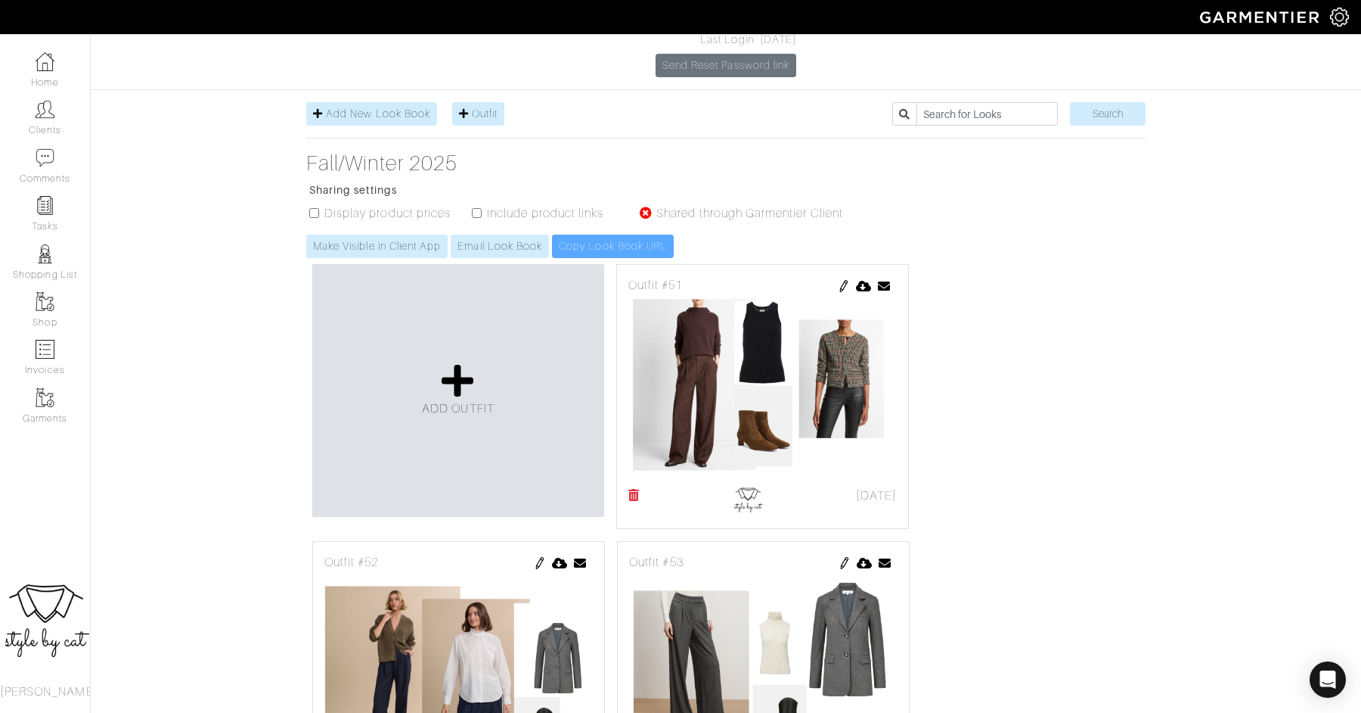
scroll to position [170, 0]
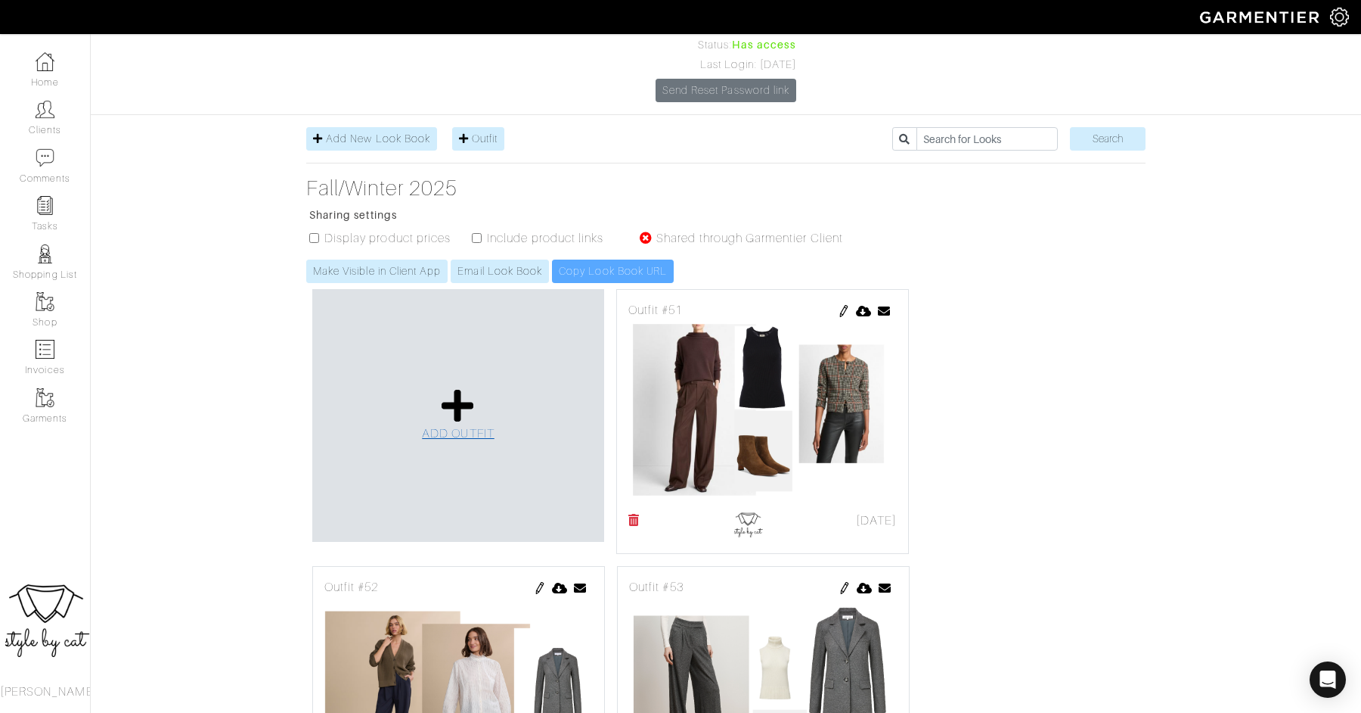
click at [461, 387] on icon at bounding box center [458, 405] width 33 height 36
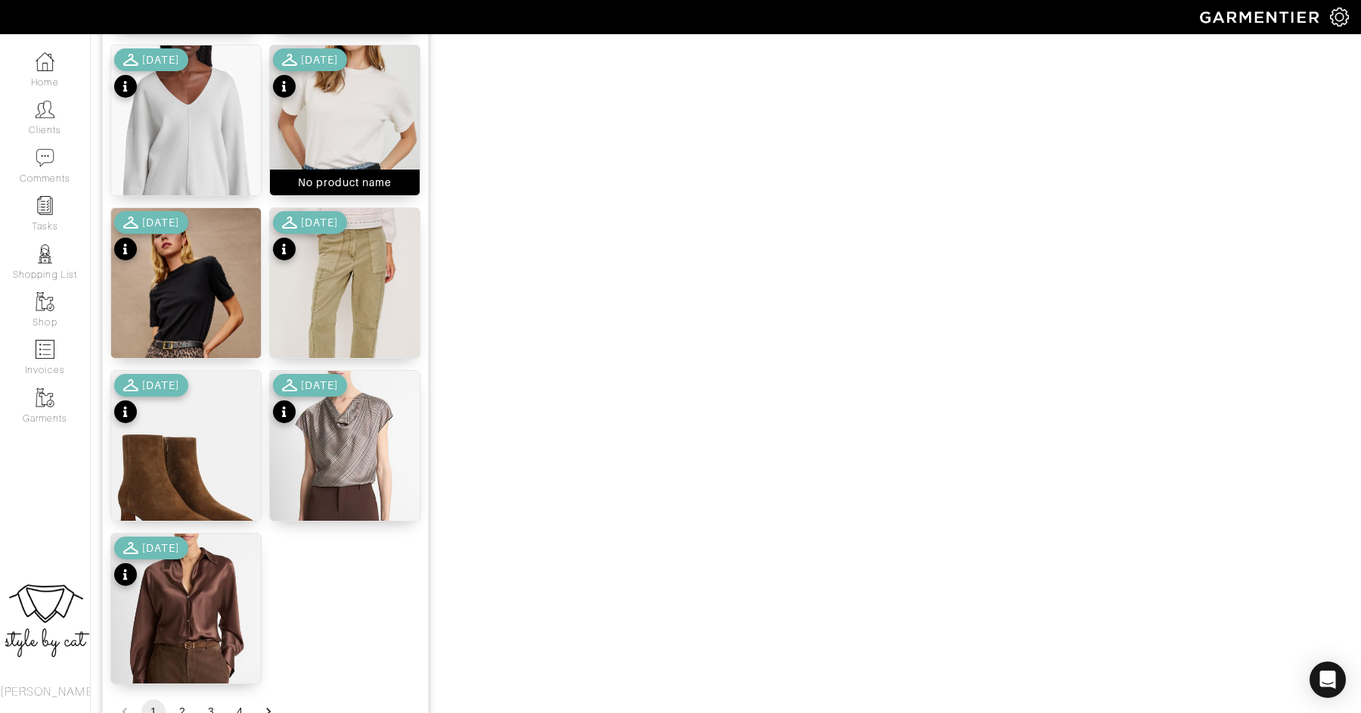
scroll to position [1759, 0]
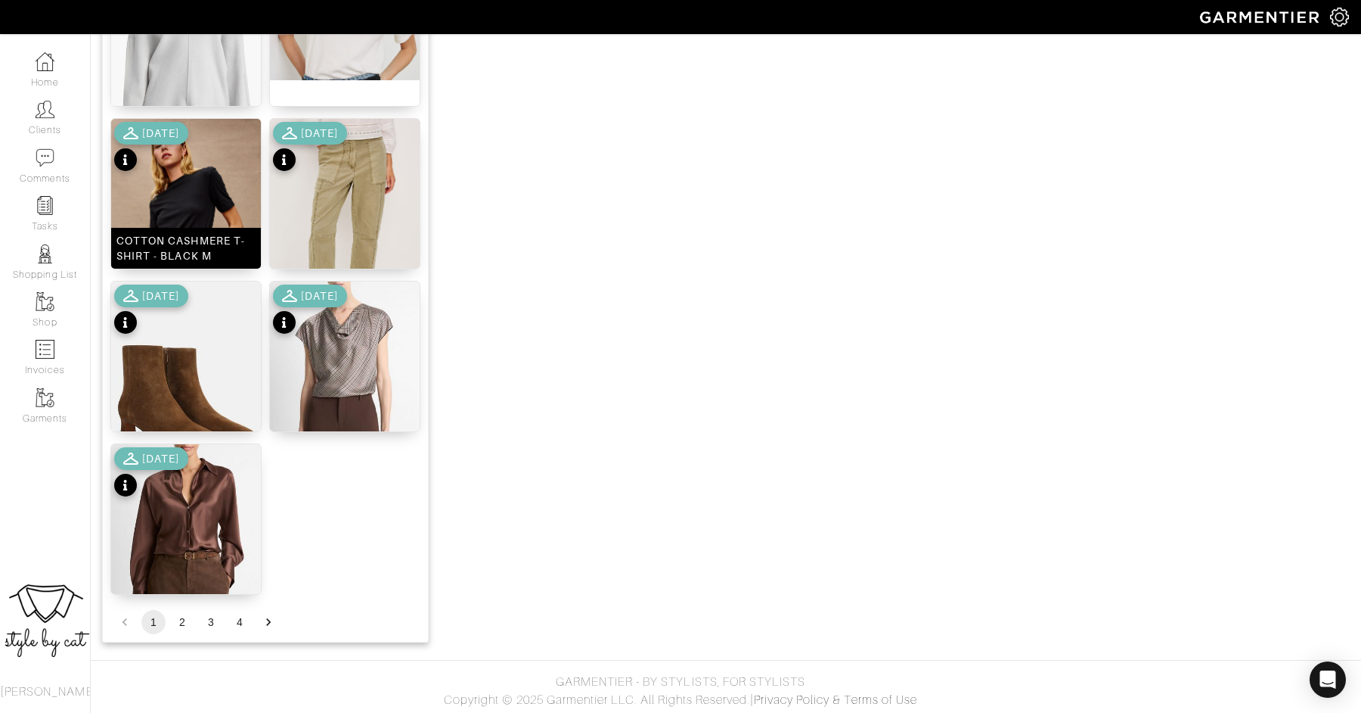
click at [197, 180] on img at bounding box center [186, 231] width 150 height 225
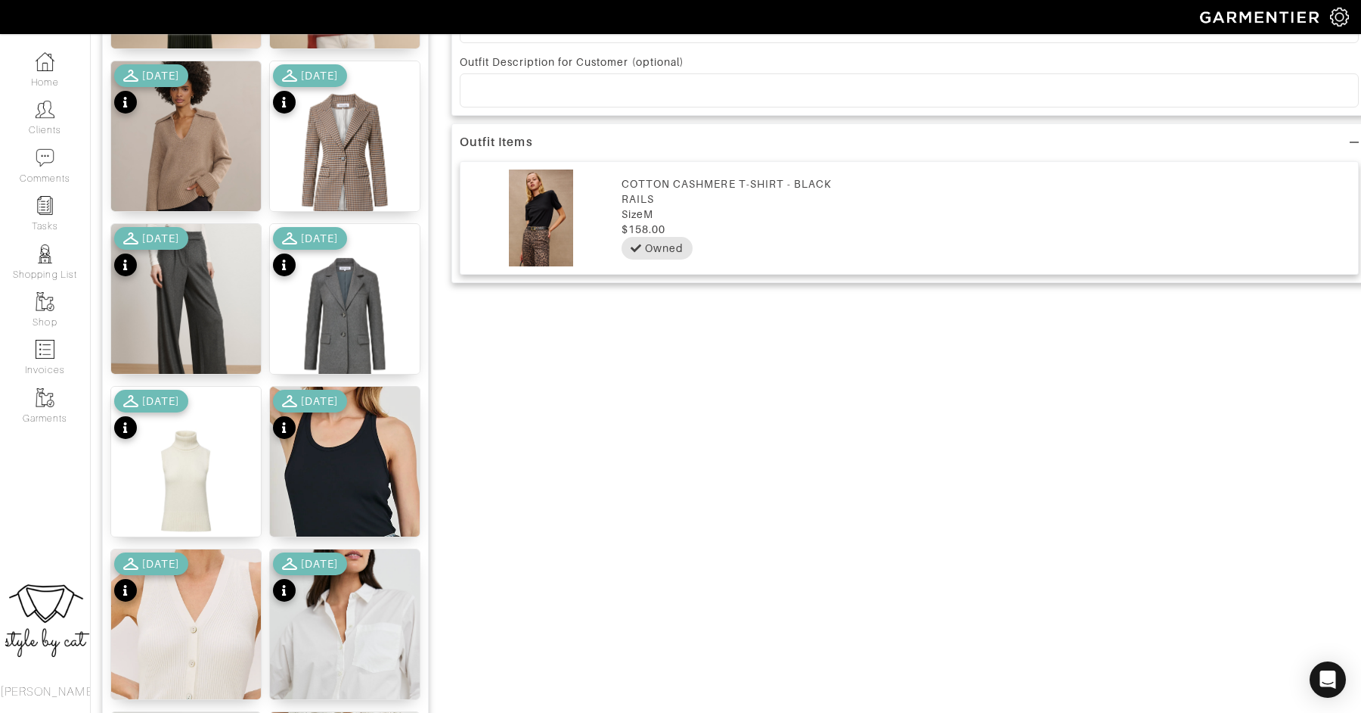
scroll to position [564, 0]
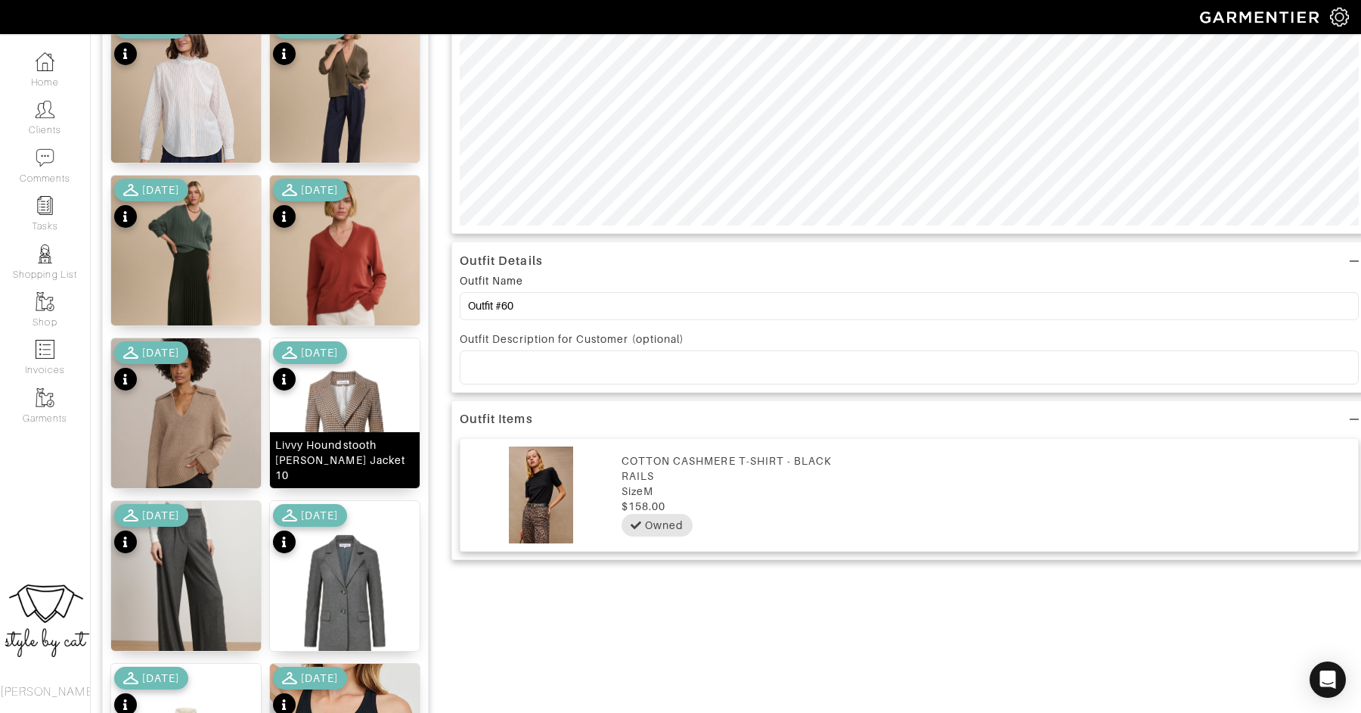
click at [345, 411] on img at bounding box center [345, 432] width 150 height 188
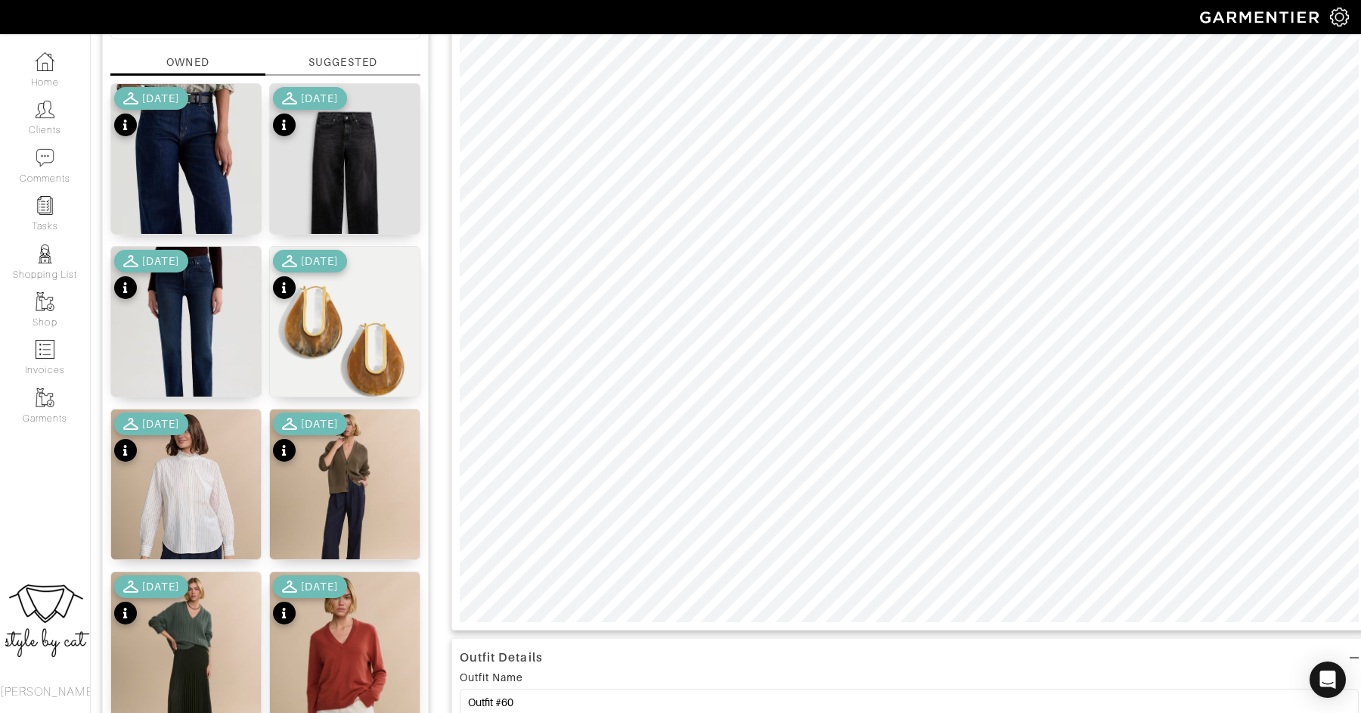
scroll to position [123, 0]
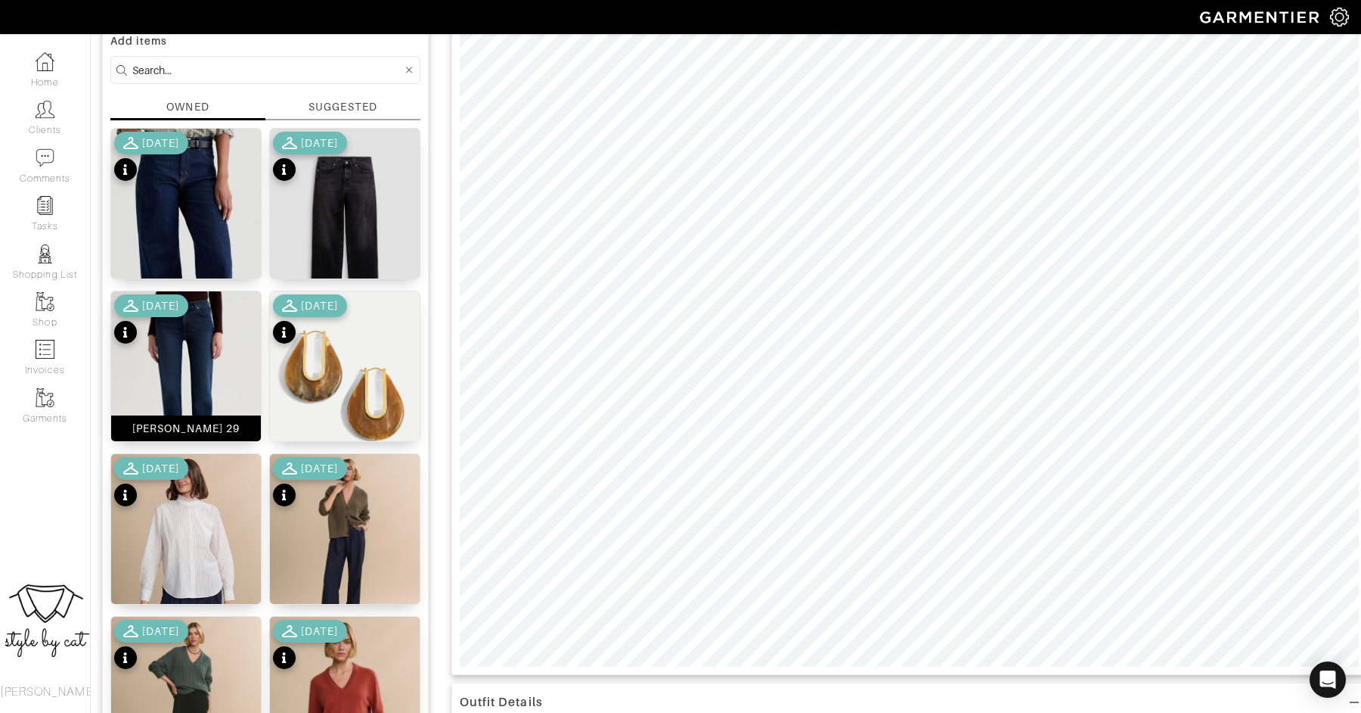
click at [196, 352] on img at bounding box center [186, 389] width 150 height 197
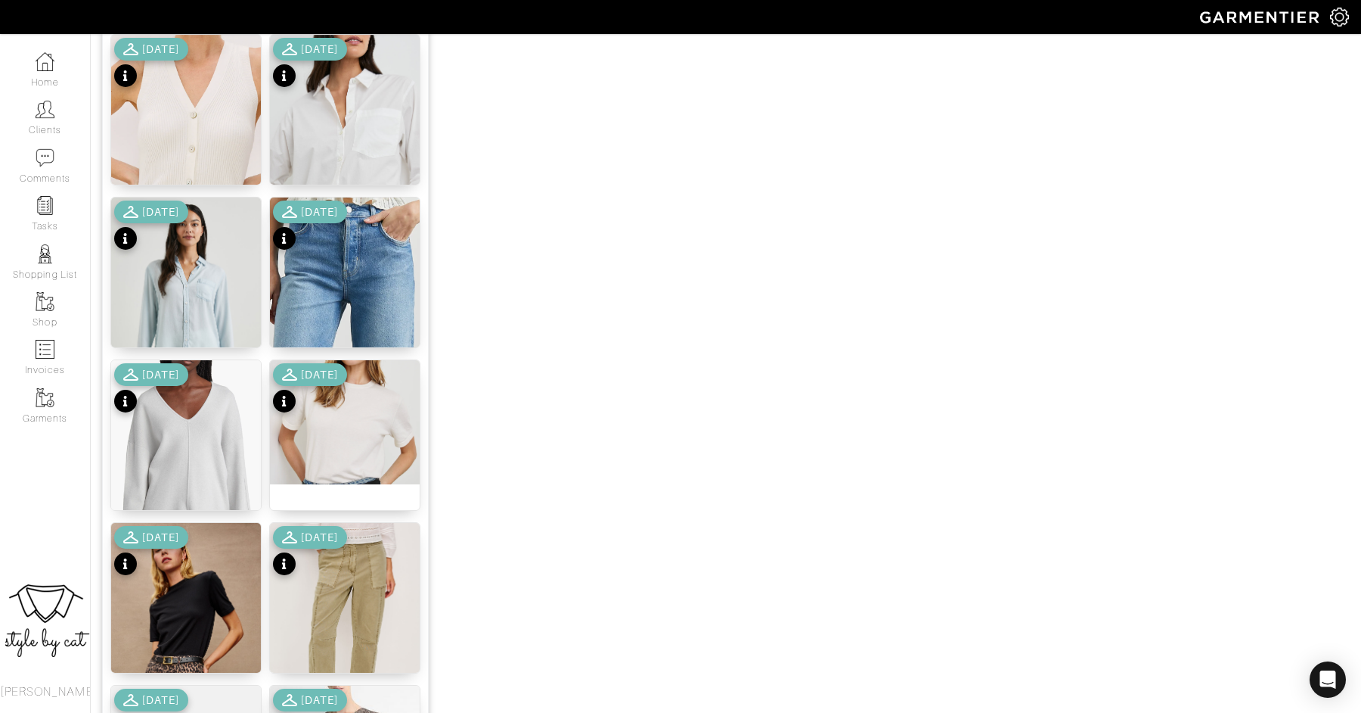
scroll to position [1358, 0]
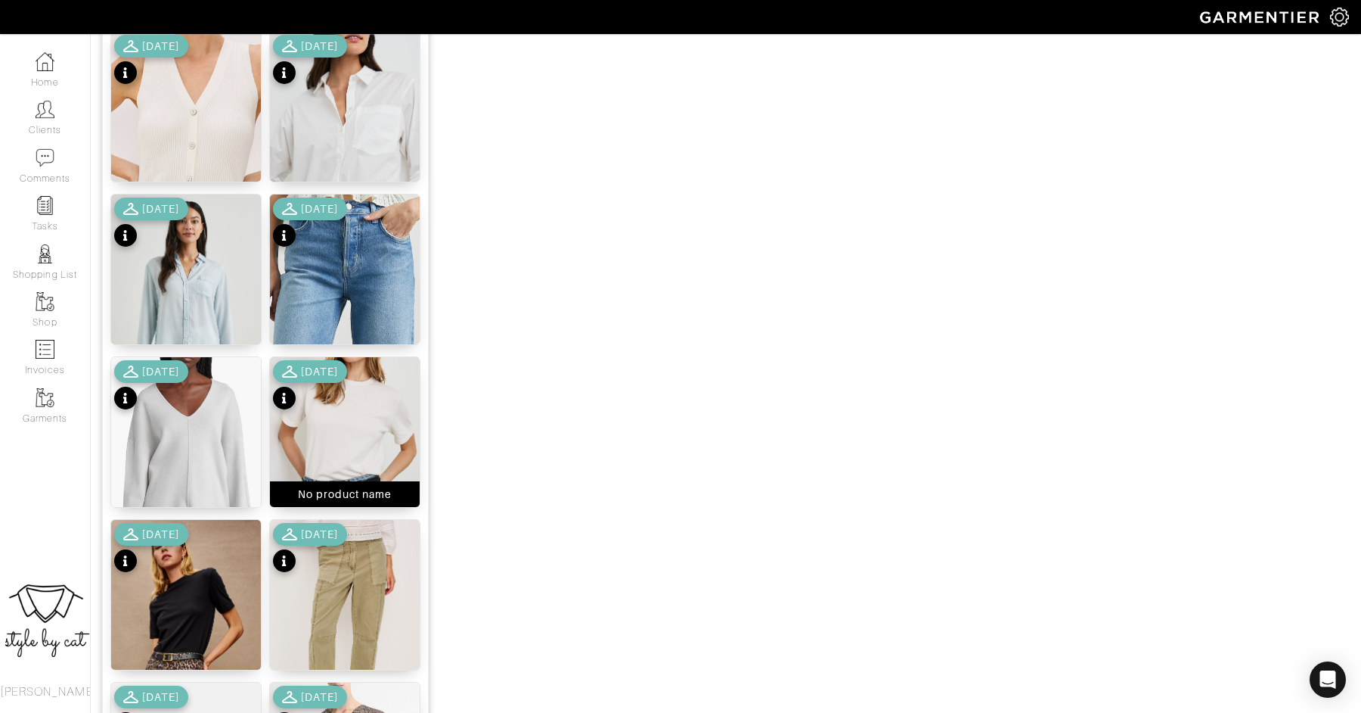
click at [368, 384] on img at bounding box center [345, 419] width 150 height 124
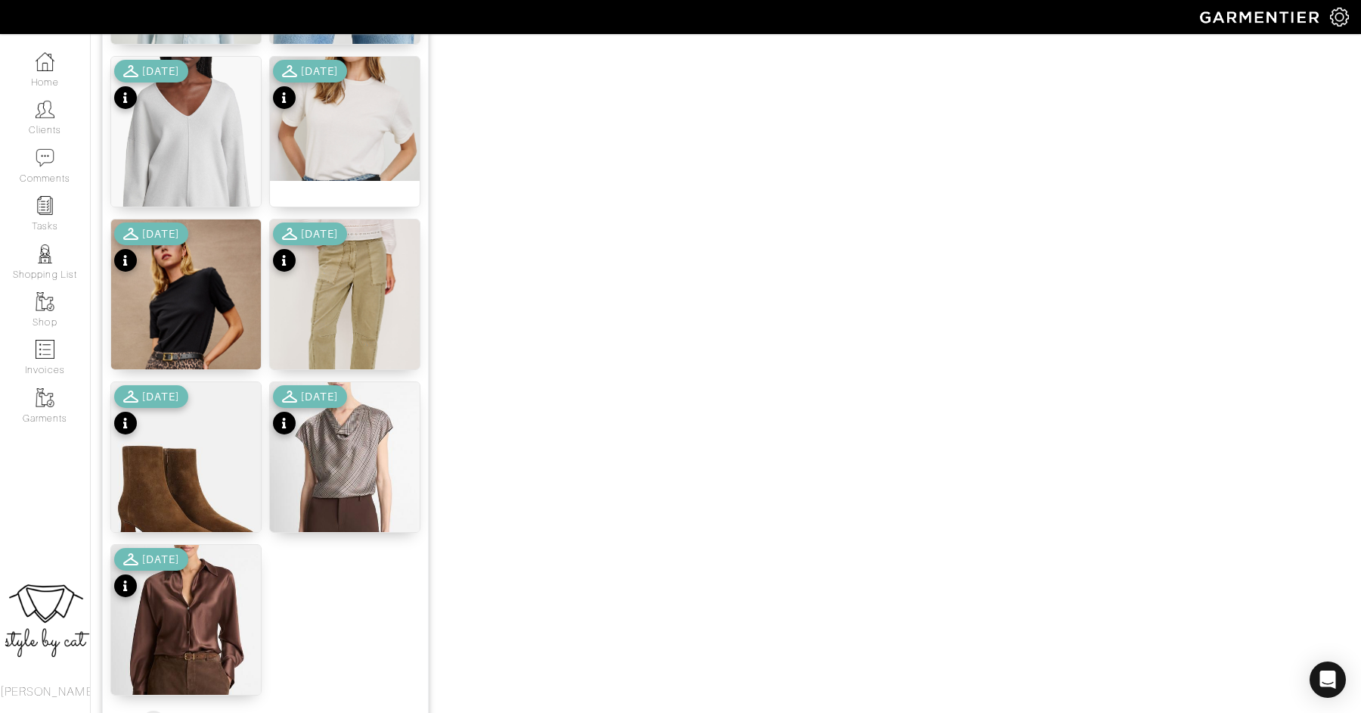
scroll to position [1759, 0]
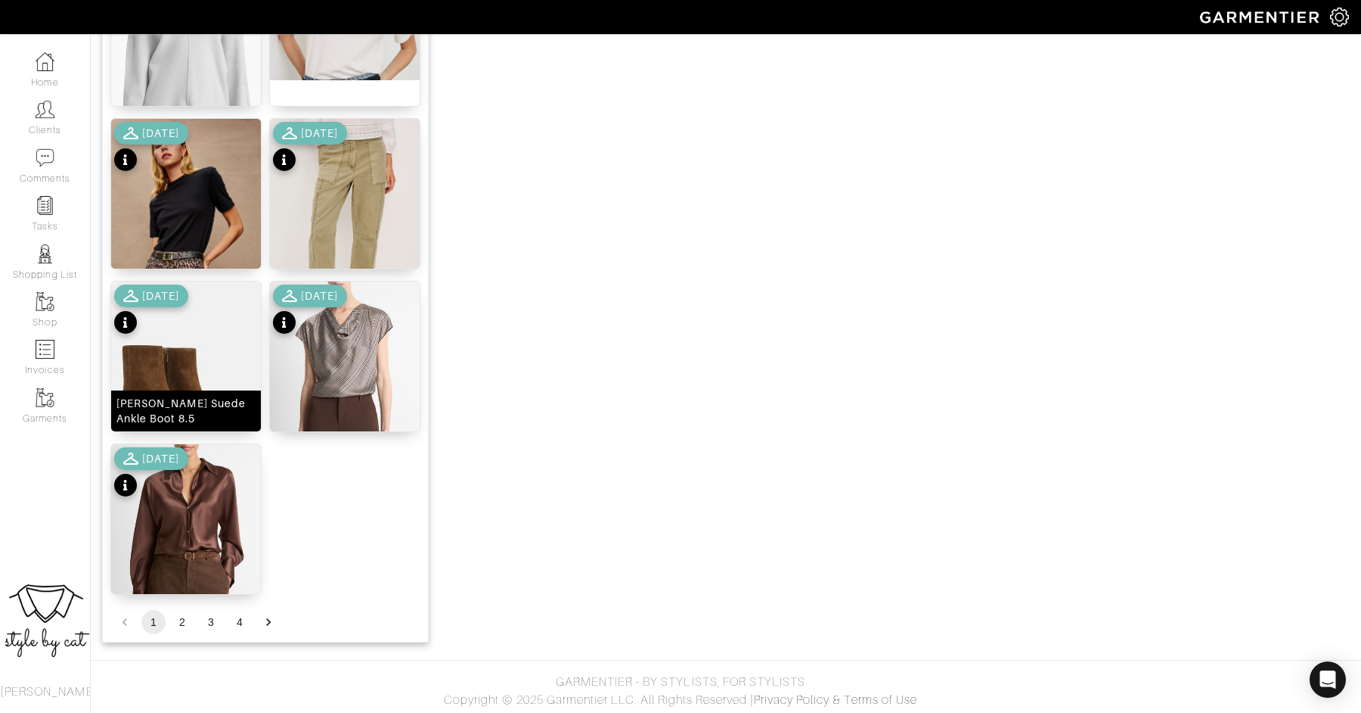
click at [172, 374] on img at bounding box center [186, 385] width 150 height 208
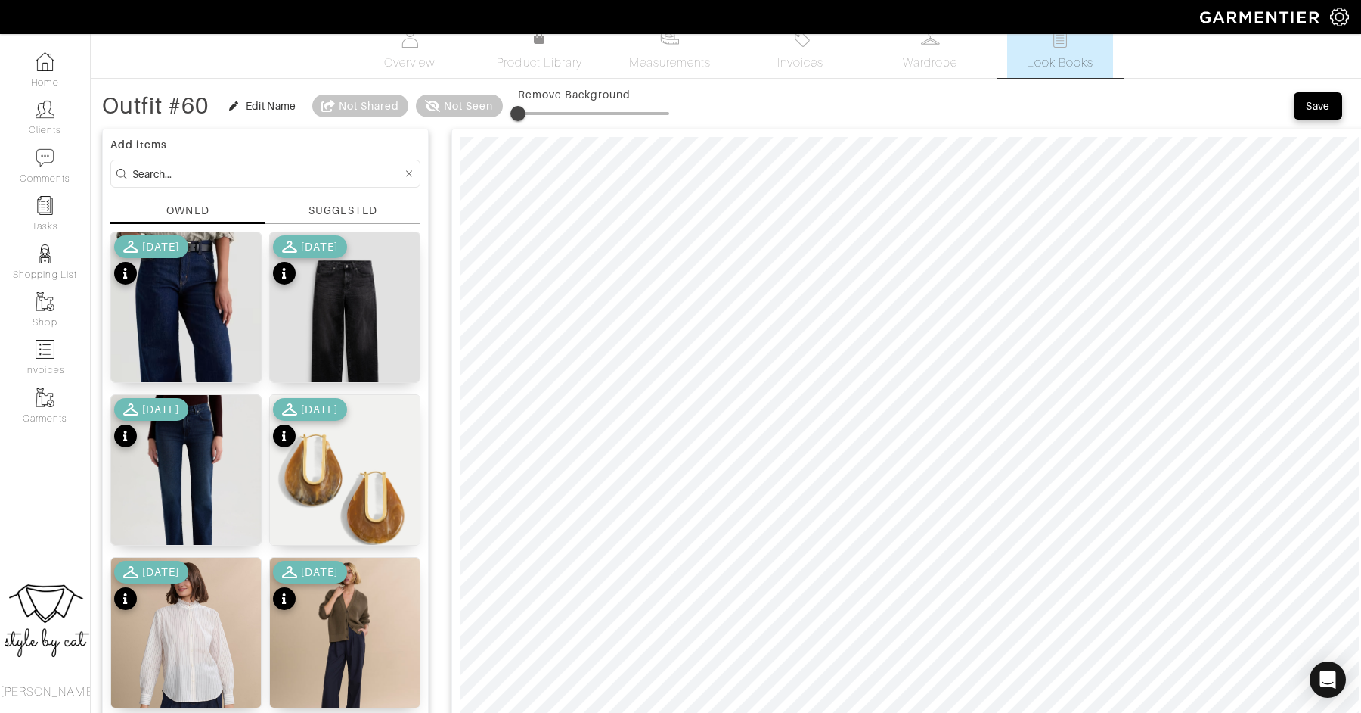
scroll to position [0, 0]
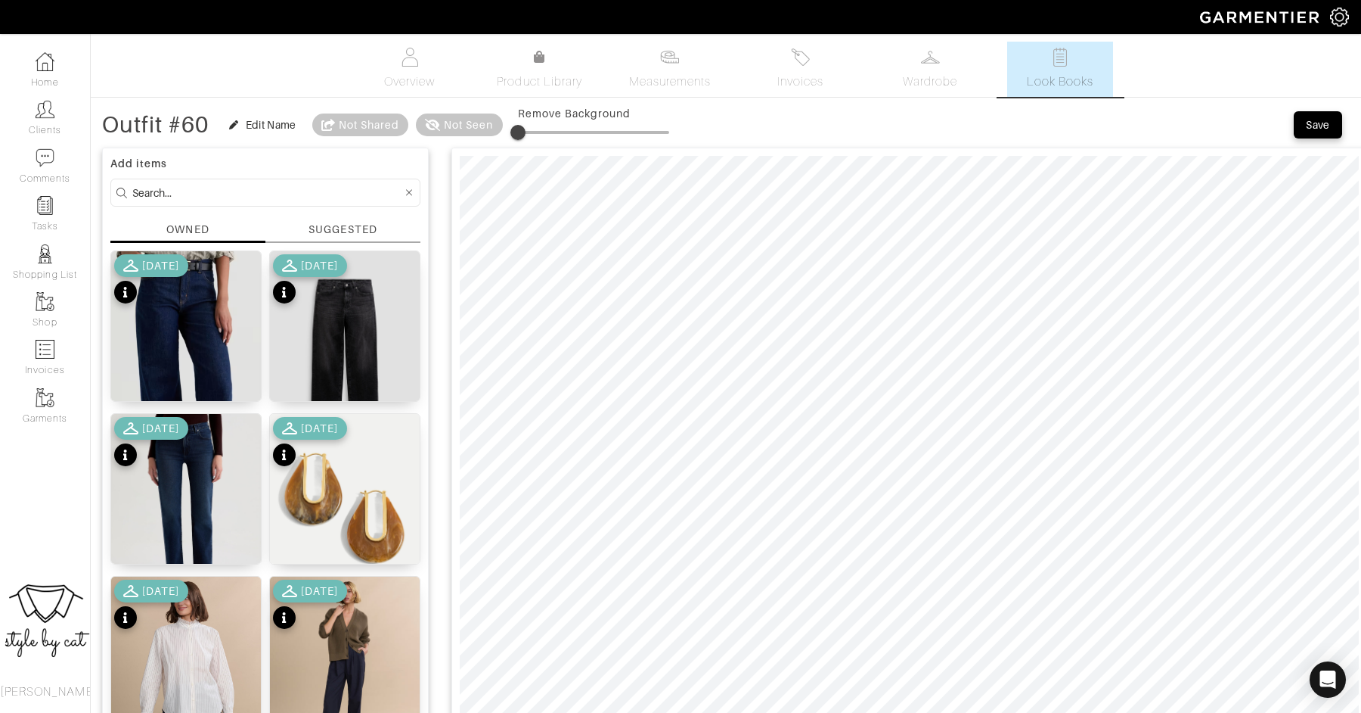
click at [1330, 128] on span "Save" at bounding box center [1318, 124] width 32 height 15
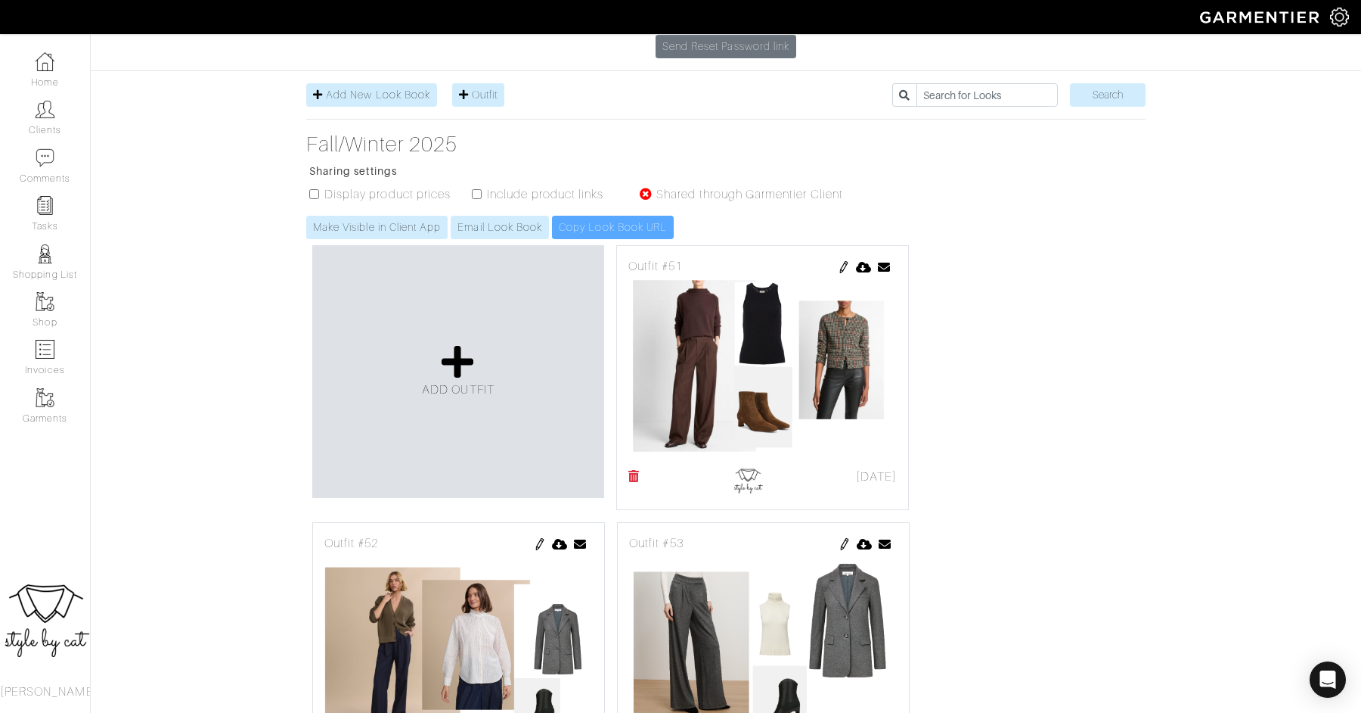
scroll to position [201, 0]
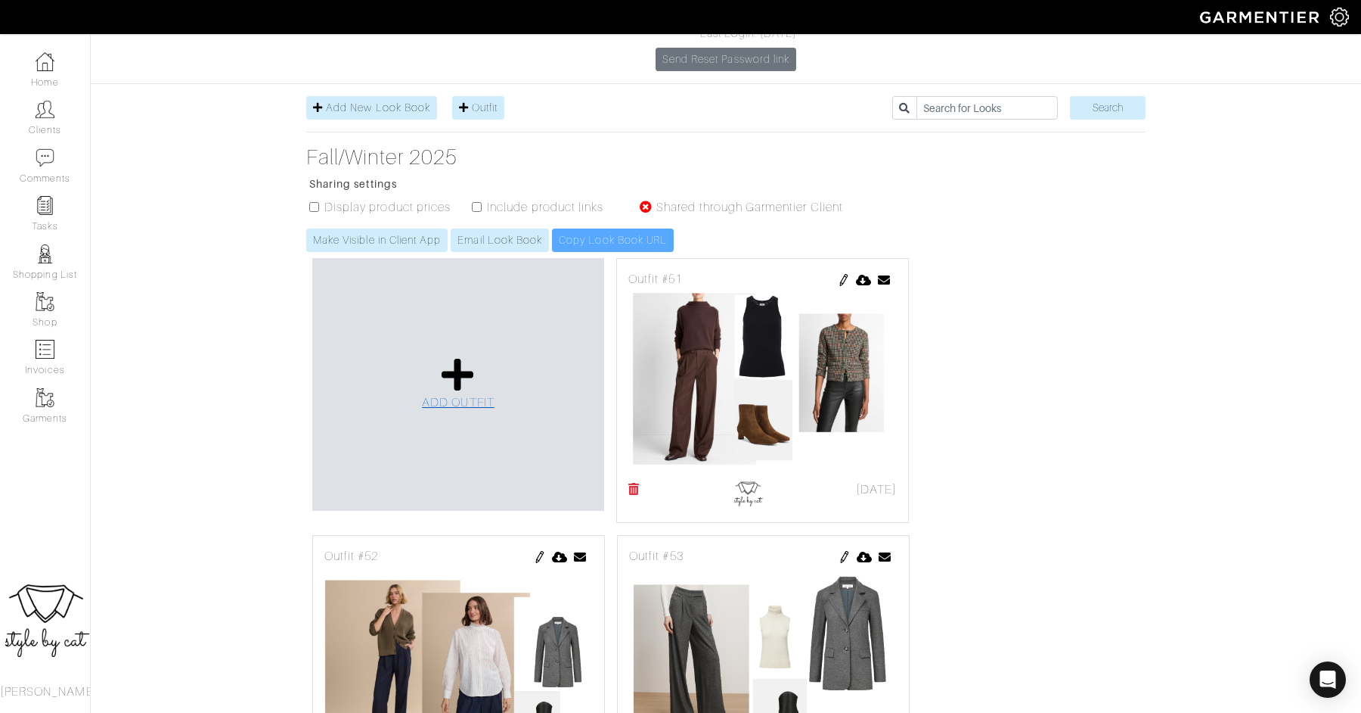
click at [451, 396] on span "ADD OUTFIT" at bounding box center [458, 403] width 73 height 14
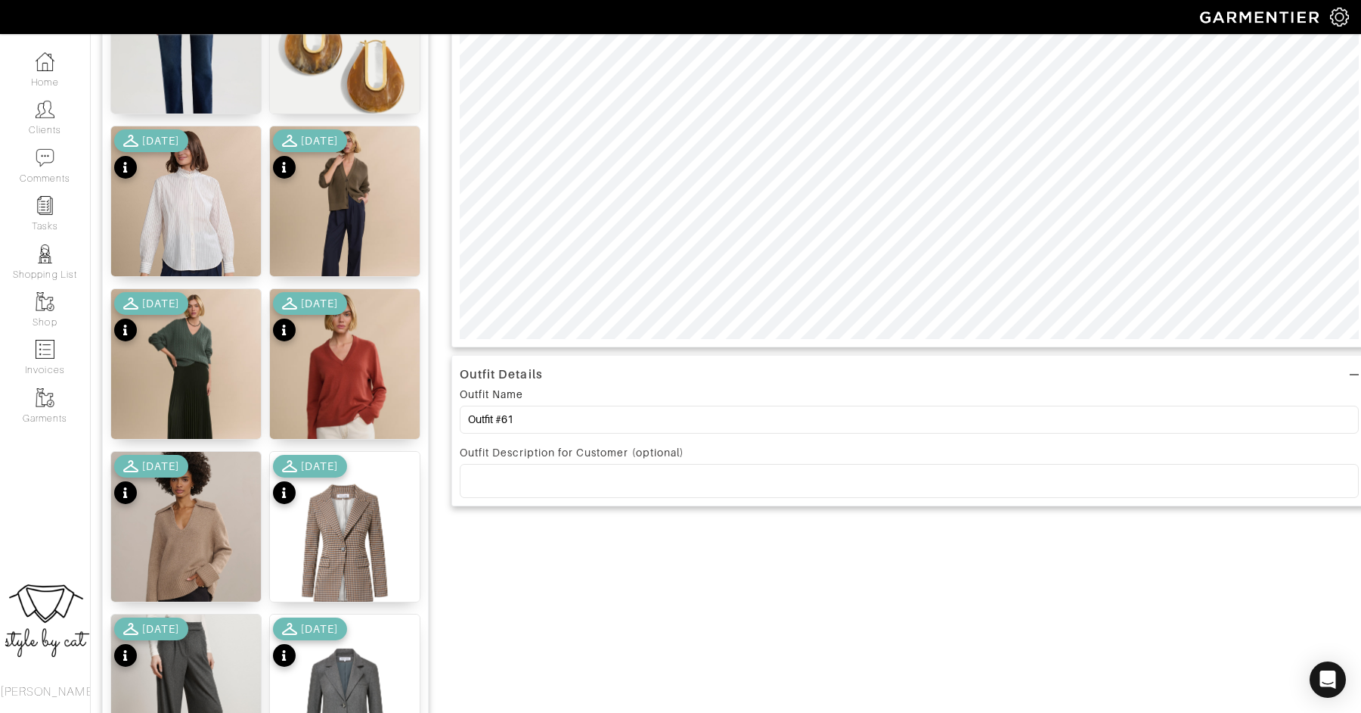
scroll to position [452, 0]
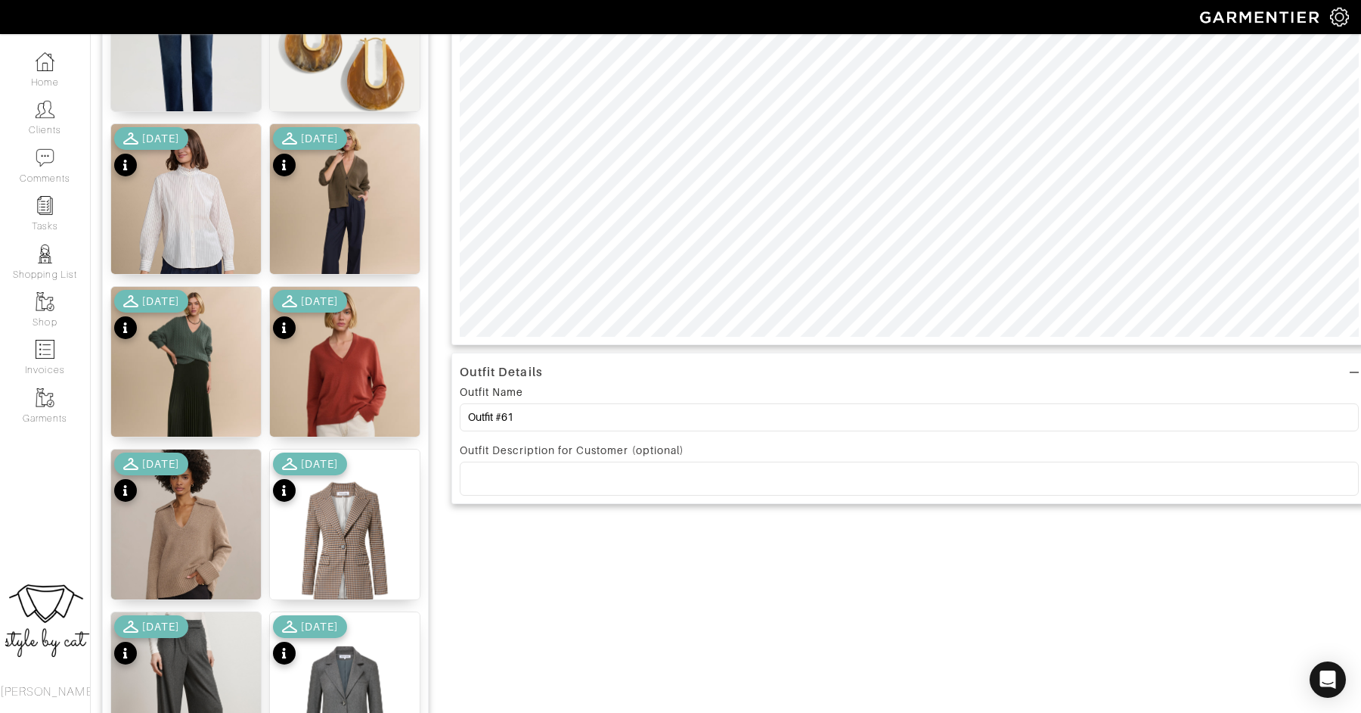
click at [188, 497] on div "[DATE]" at bounding box center [151, 478] width 74 height 53
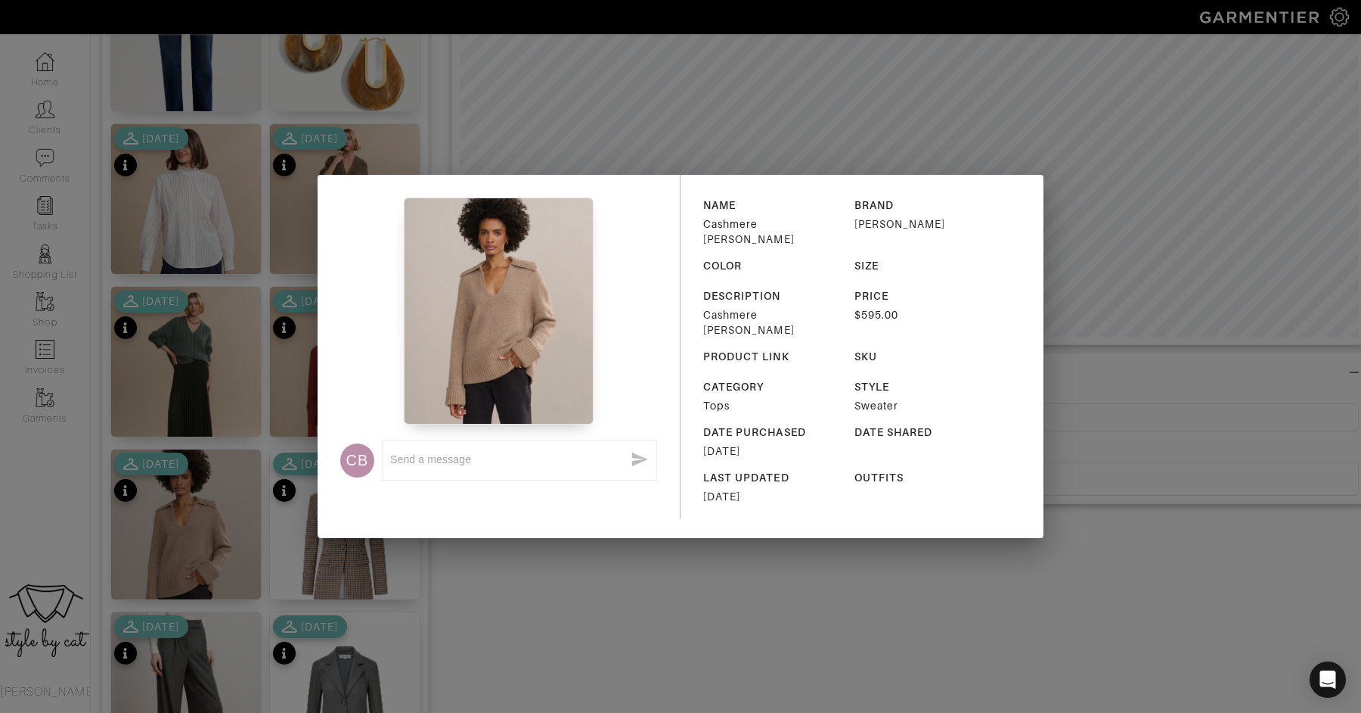
click at [638, 598] on div "CB x NAME Cashmere [PERSON_NAME] BRAND [PERSON_NAME] COLOR SIZE DESCRIPTION Cas…" at bounding box center [680, 356] width 1361 height 713
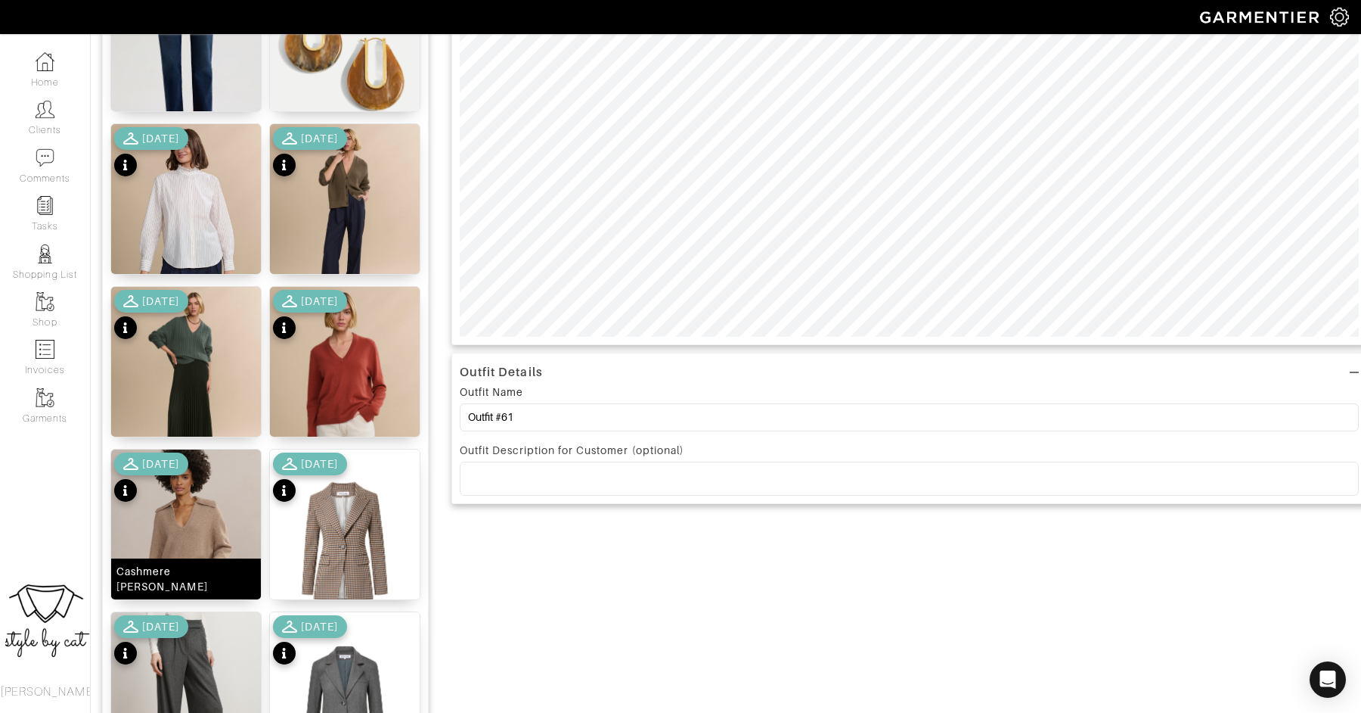
click at [193, 523] on img at bounding box center [186, 539] width 150 height 180
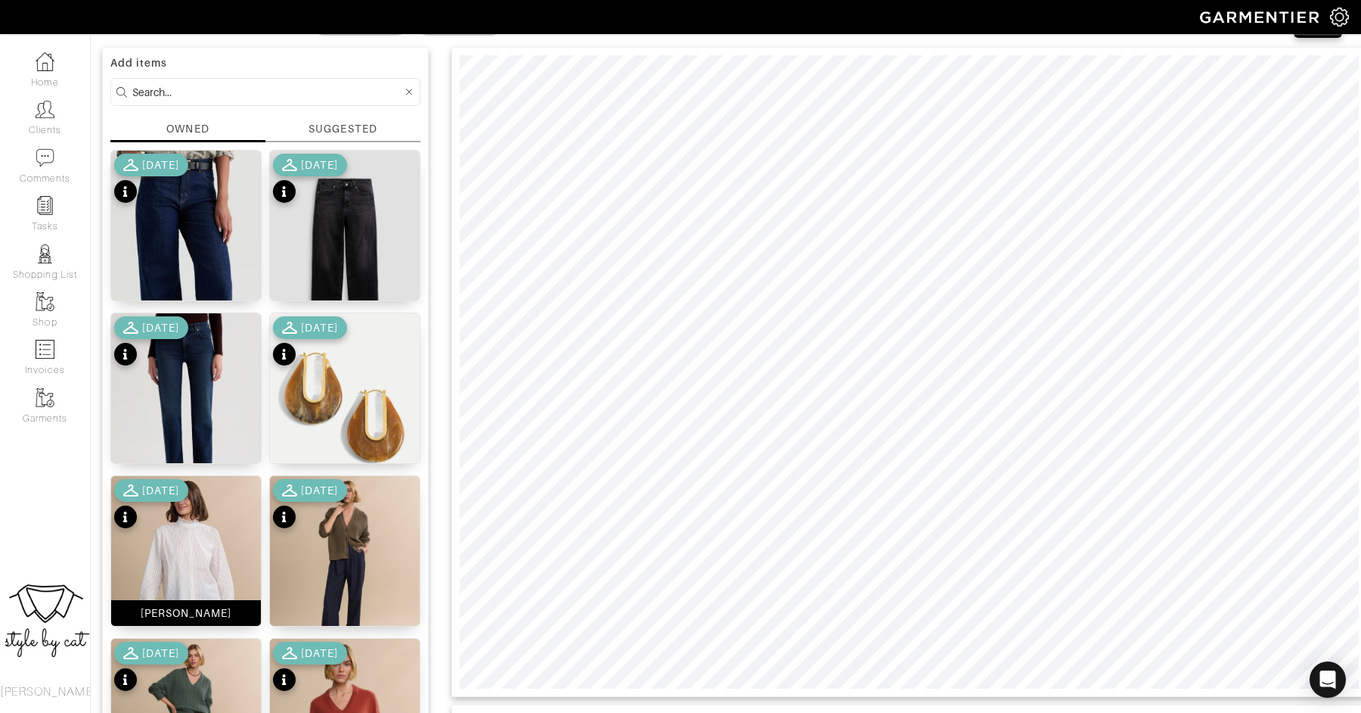
scroll to position [97, 0]
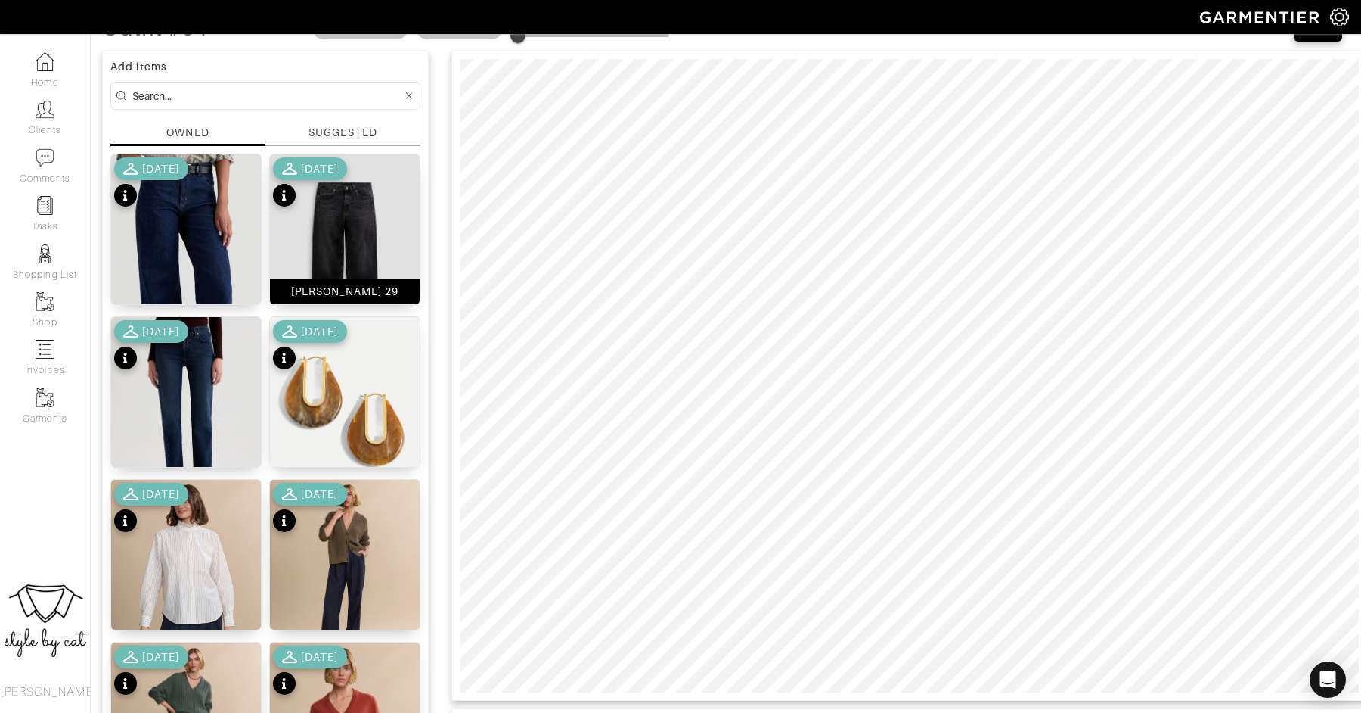
click at [362, 231] on img at bounding box center [345, 252] width 150 height 197
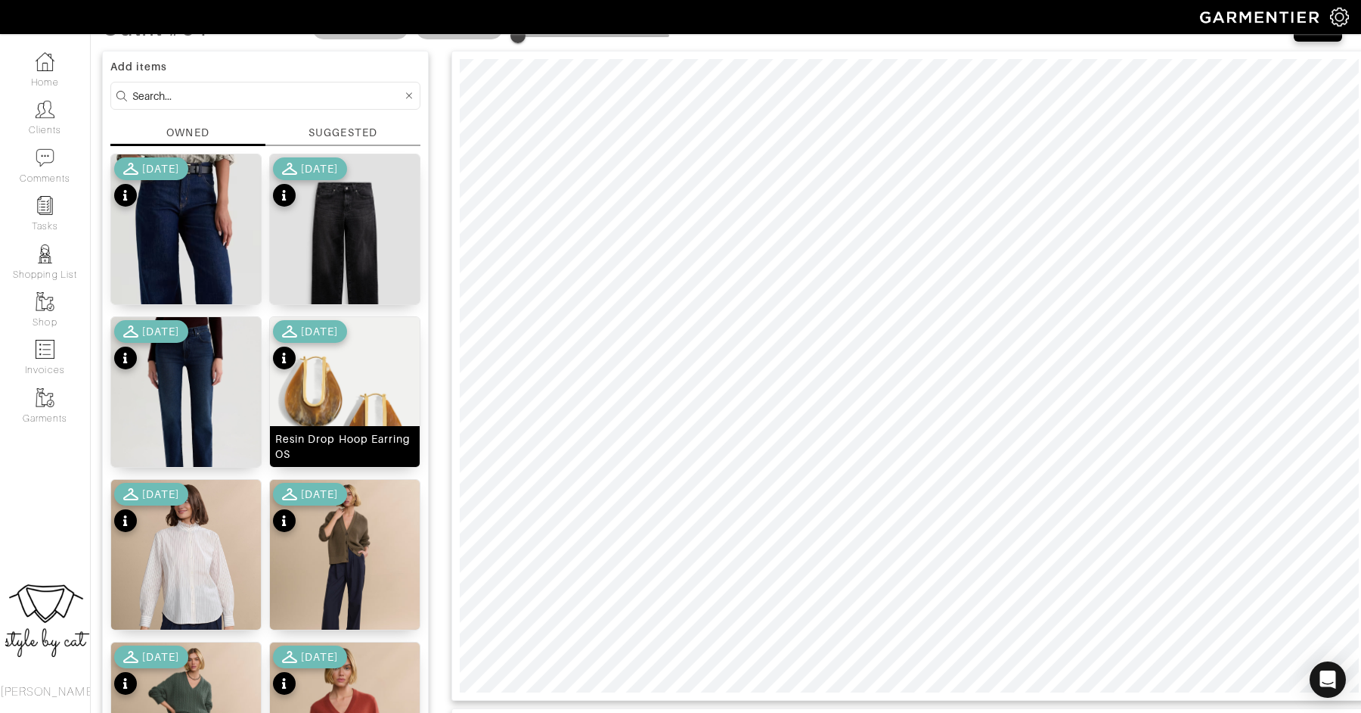
click at [377, 353] on img at bounding box center [345, 411] width 150 height 188
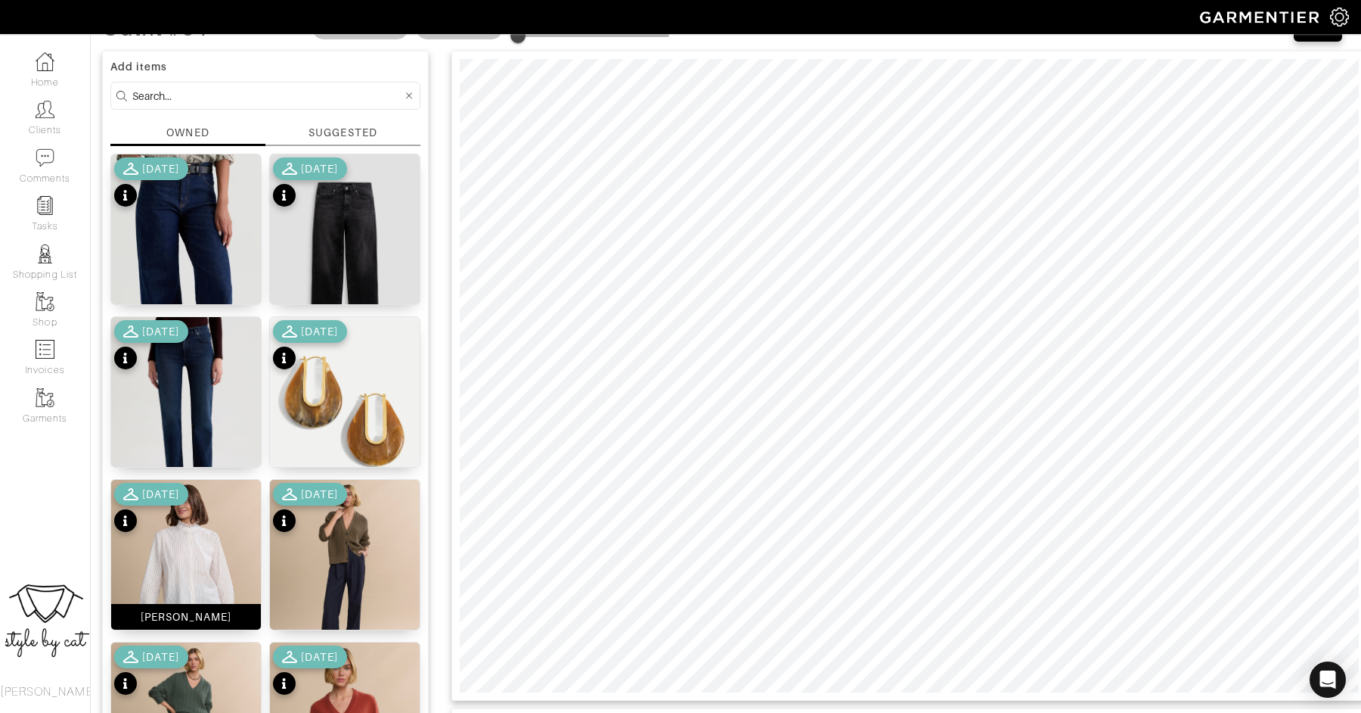
scroll to position [1759, 0]
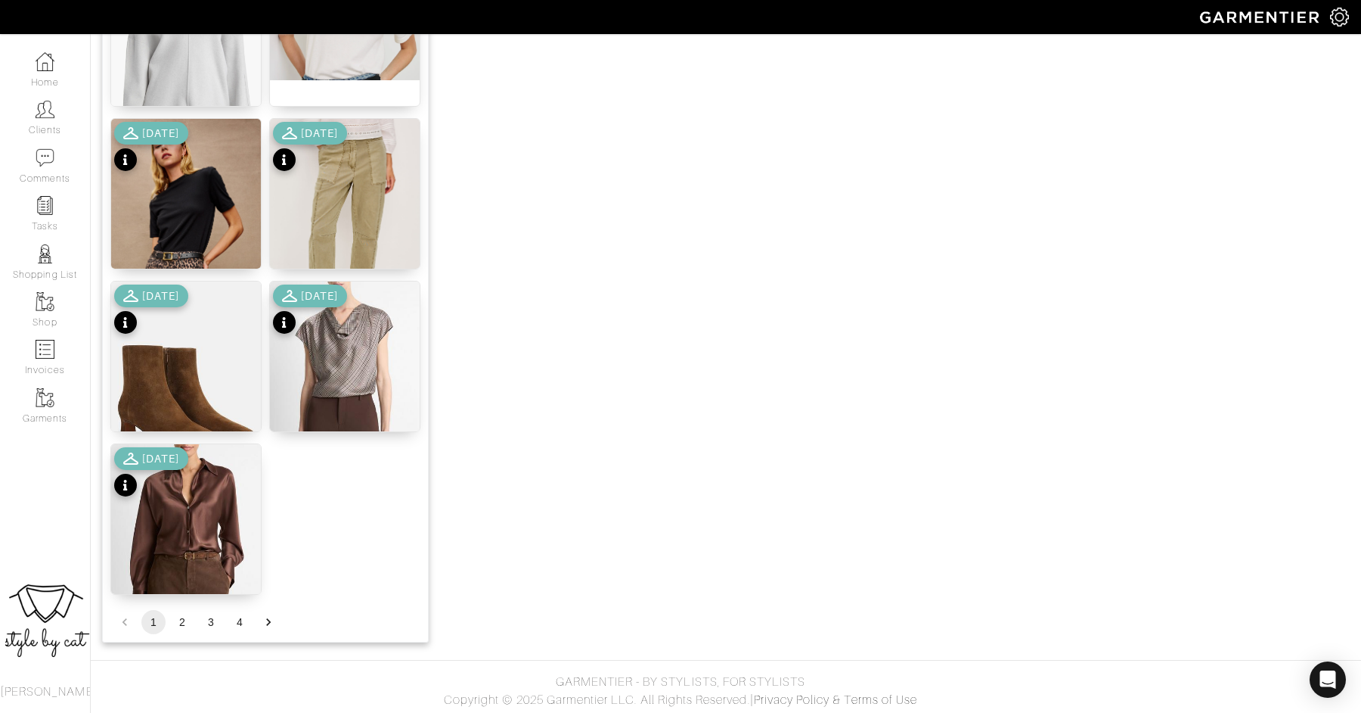
click at [184, 616] on button "2" at bounding box center [182, 622] width 24 height 24
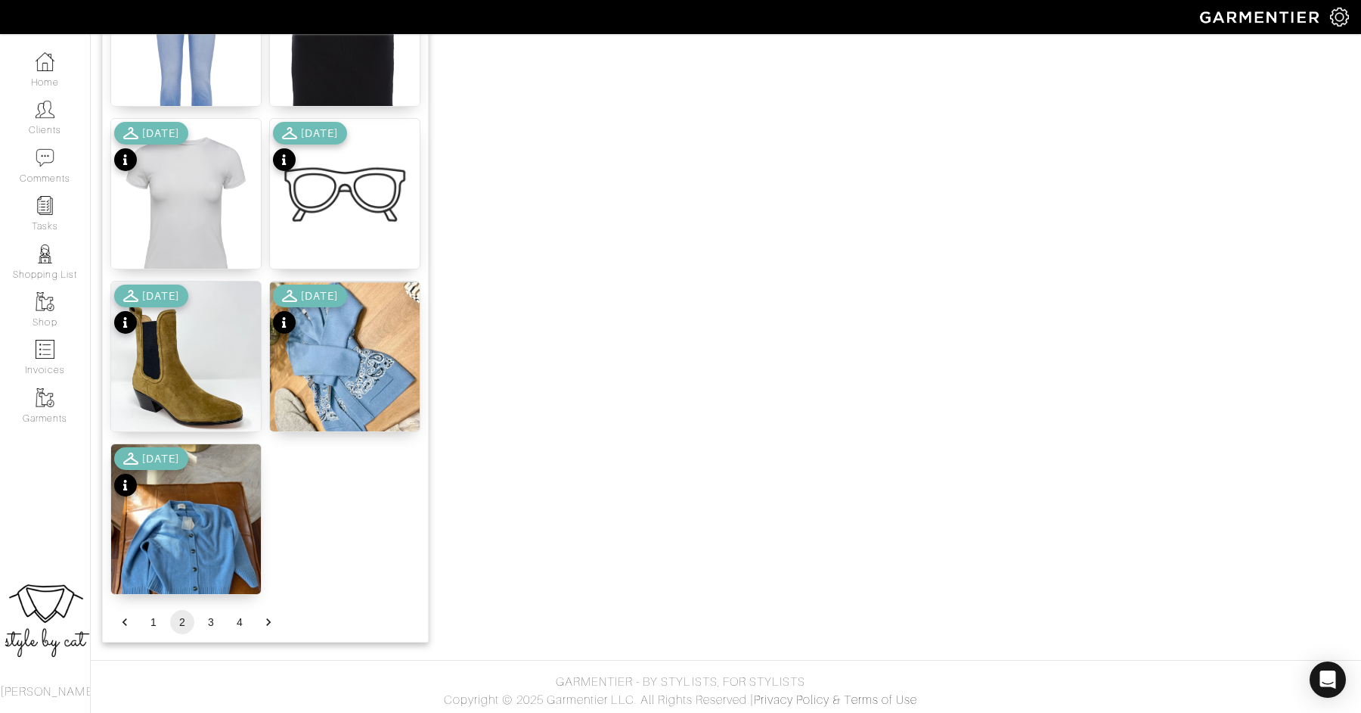
click at [215, 619] on button "3" at bounding box center [211, 622] width 24 height 24
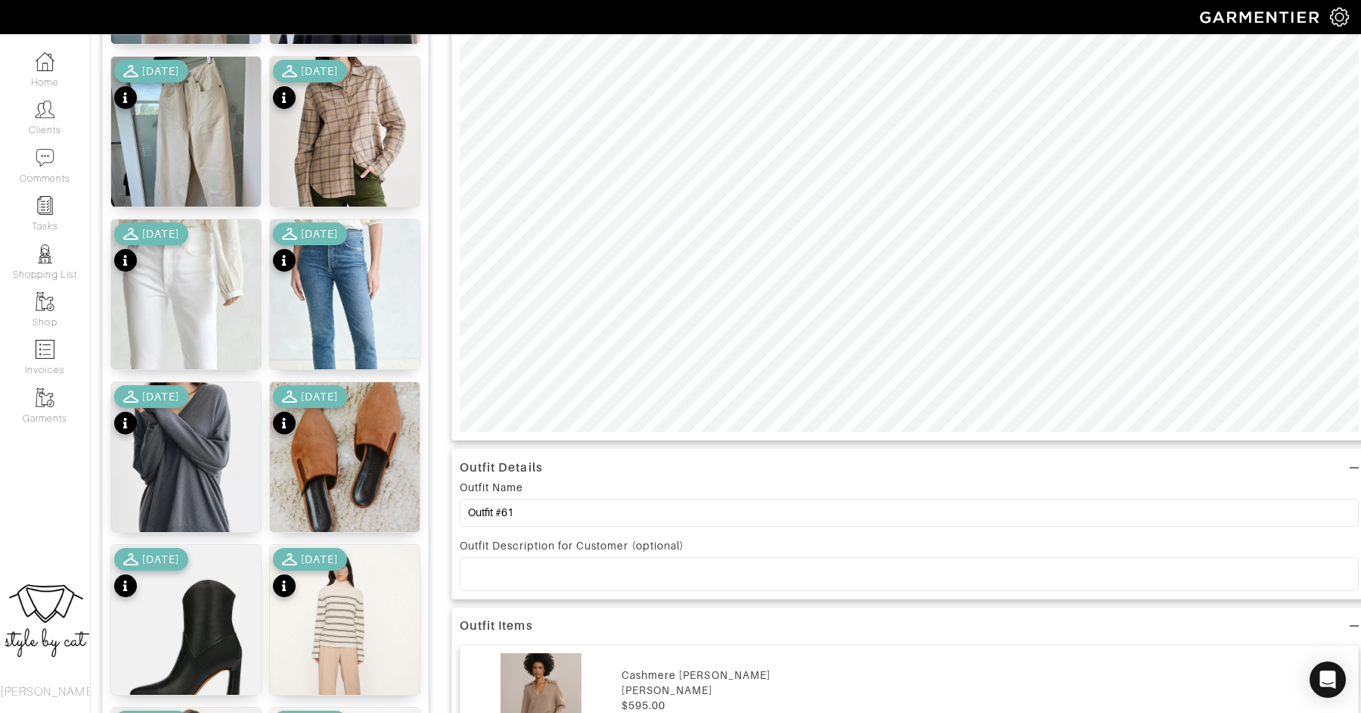
scroll to position [363, 0]
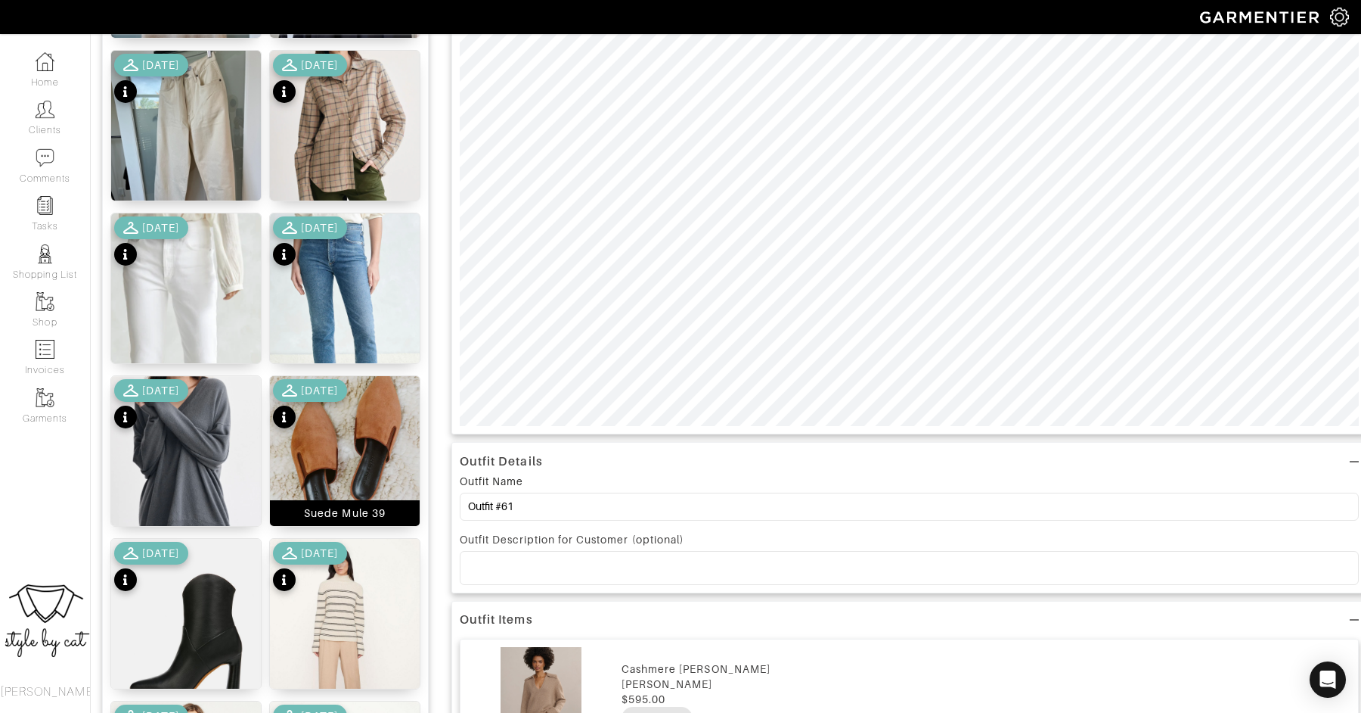
click at [354, 441] on img at bounding box center [345, 456] width 150 height 160
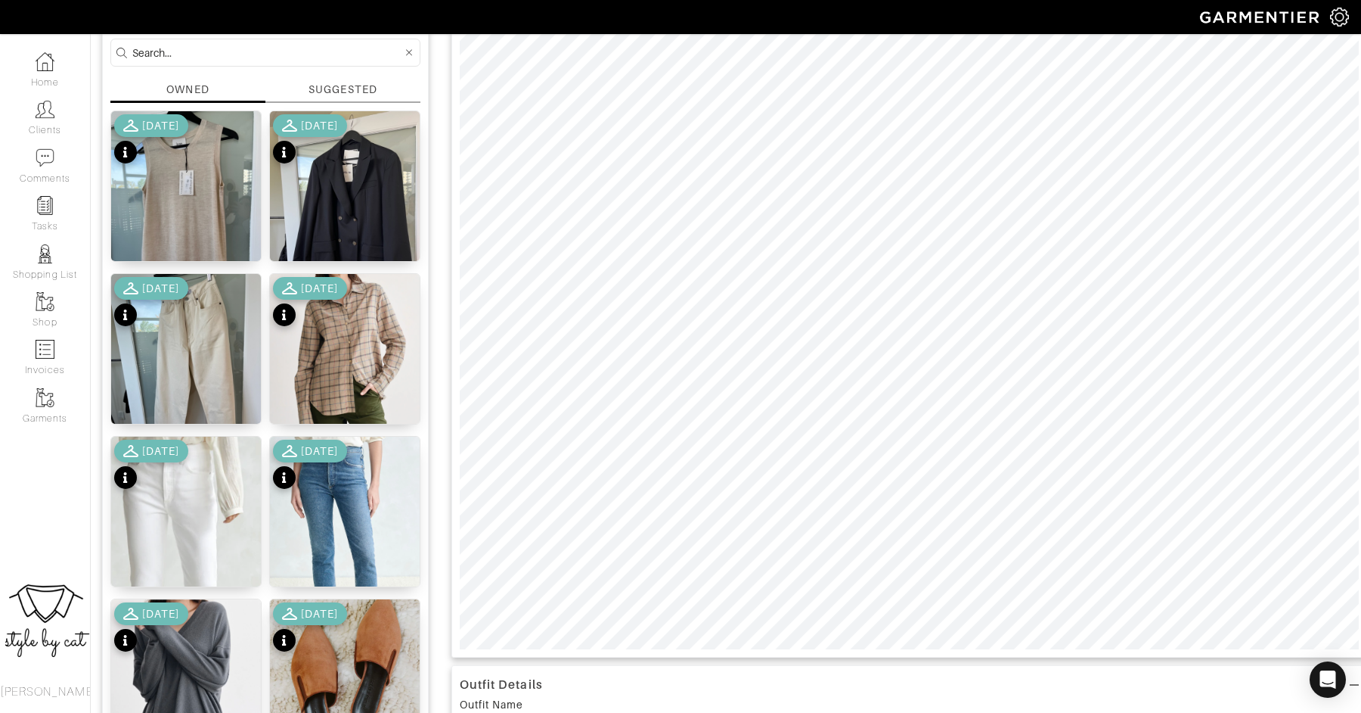
scroll to position [0, 0]
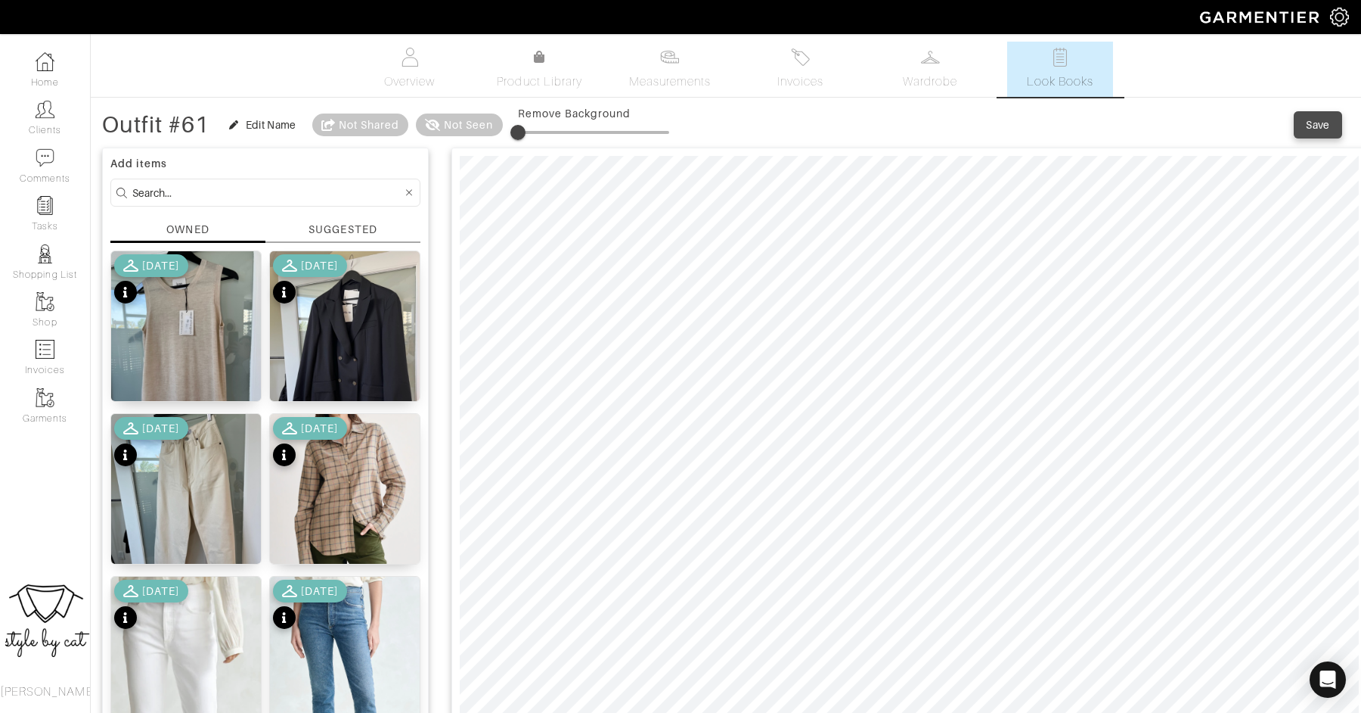
click at [1327, 126] on div "Save" at bounding box center [1318, 124] width 24 height 15
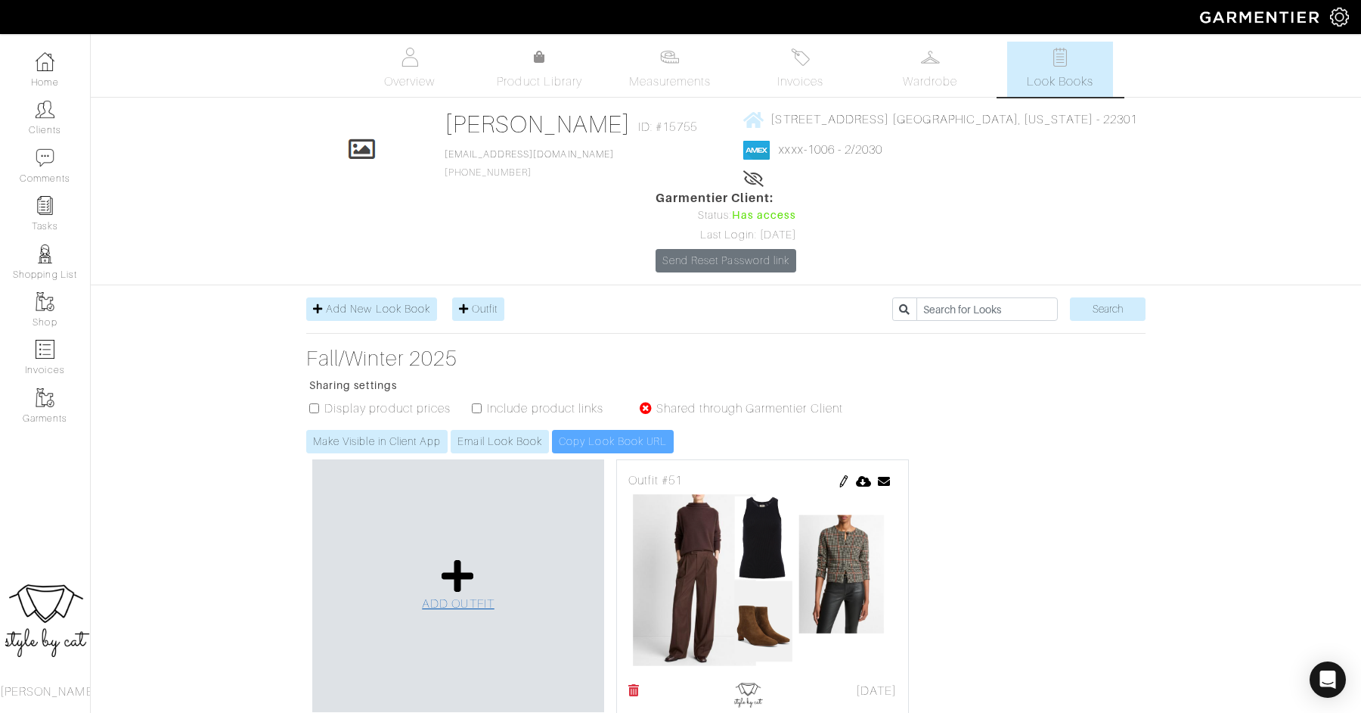
click at [470, 557] on icon at bounding box center [458, 575] width 33 height 36
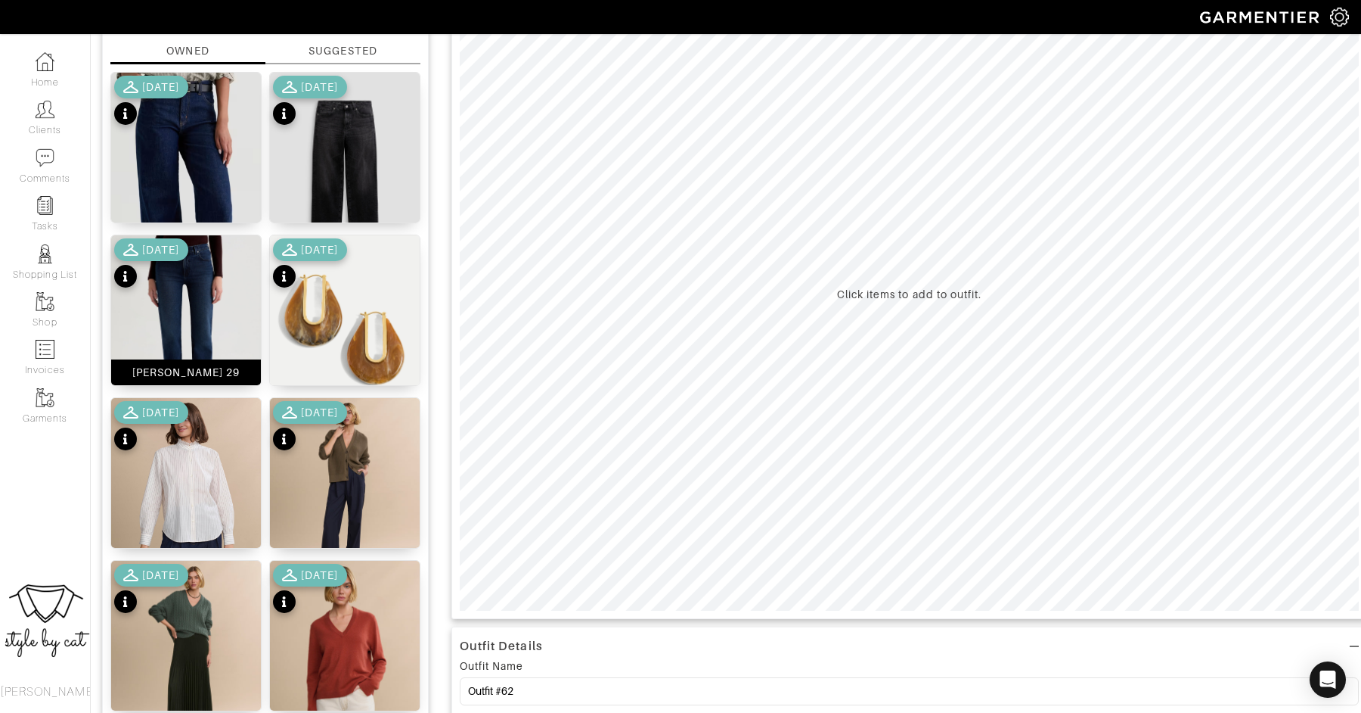
scroll to position [170, 0]
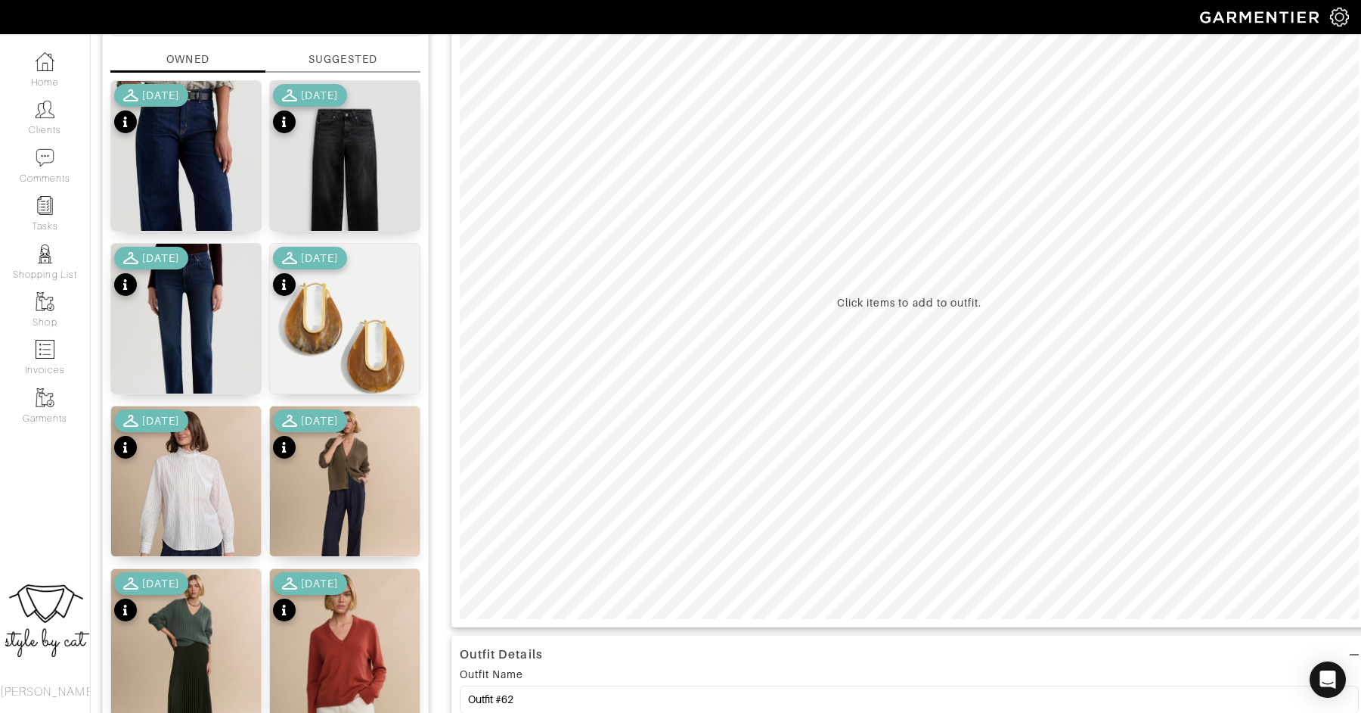
click at [188, 126] on div "[DATE]" at bounding box center [151, 110] width 74 height 53
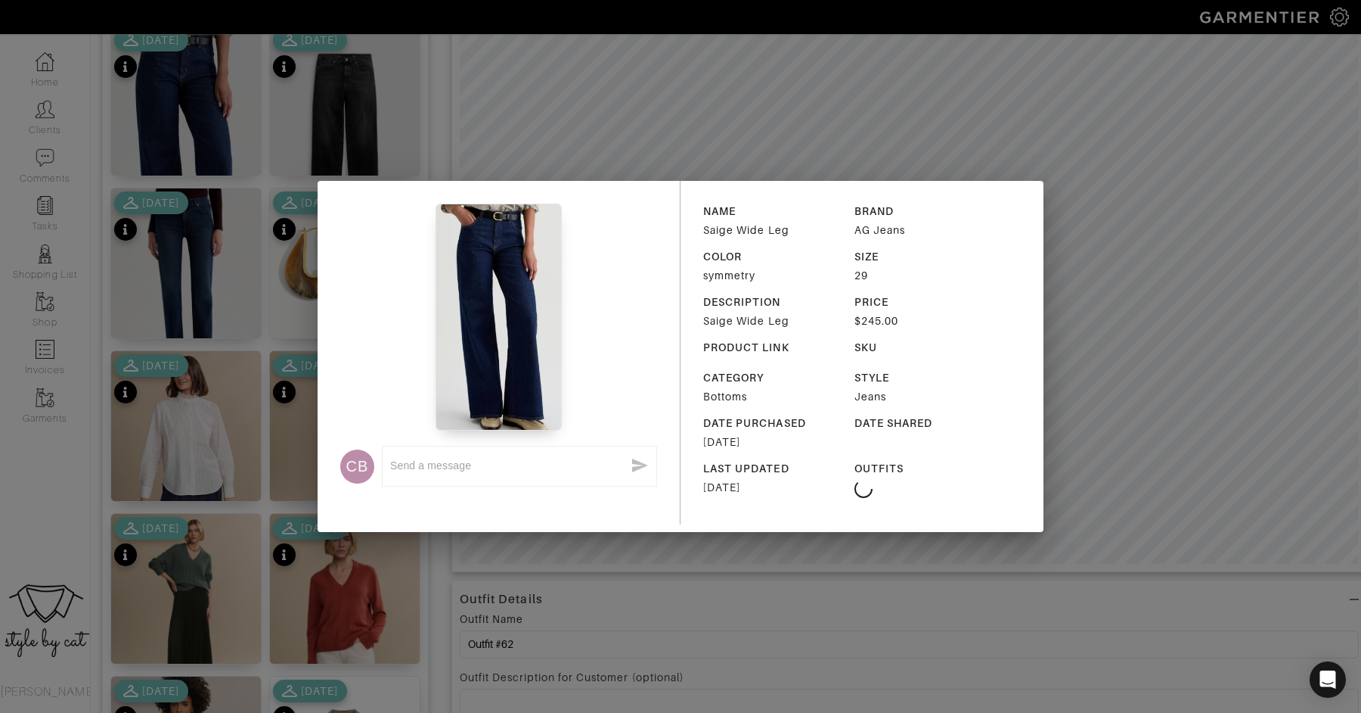
scroll to position [224, 0]
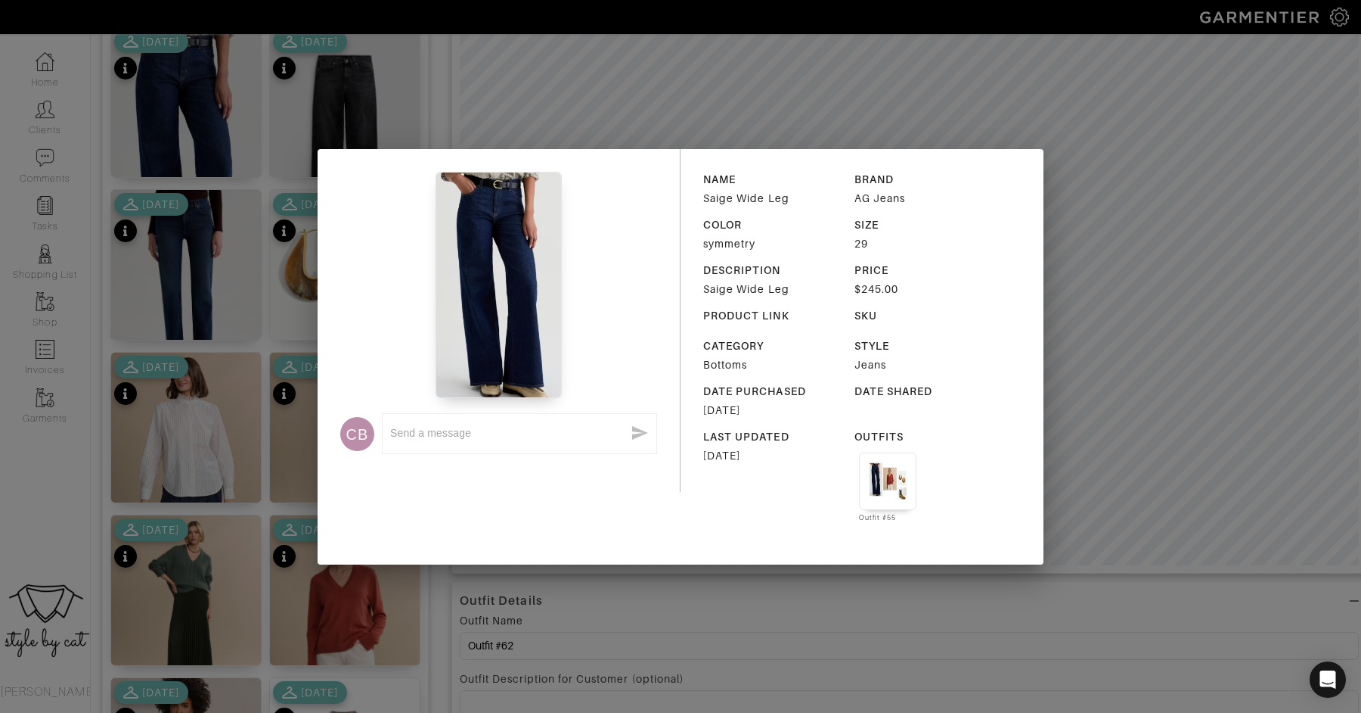
click at [446, 609] on div "CB x NAME Saige Wide Leg BRAND AG Jeans COLOR symmetry SIZE 29 DESCRIPTION Saig…" at bounding box center [680, 356] width 1361 height 713
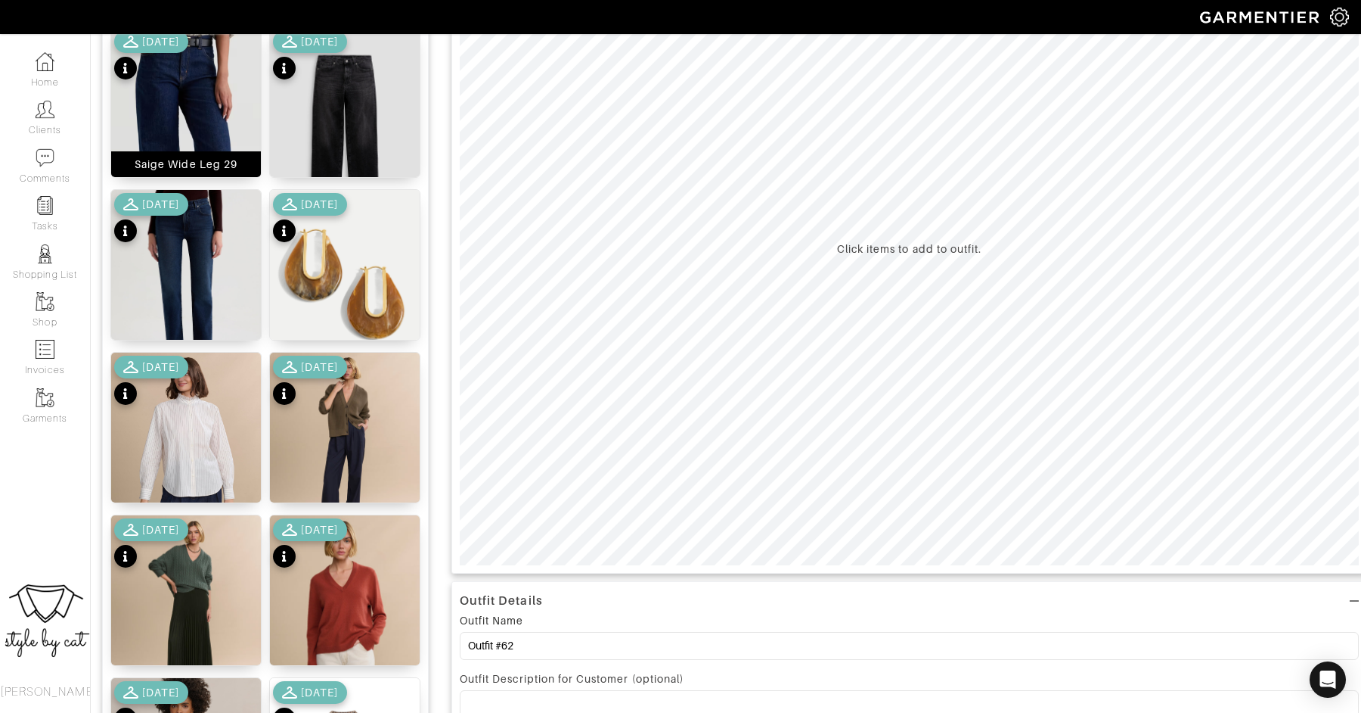
click at [197, 101] on img at bounding box center [186, 163] width 150 height 272
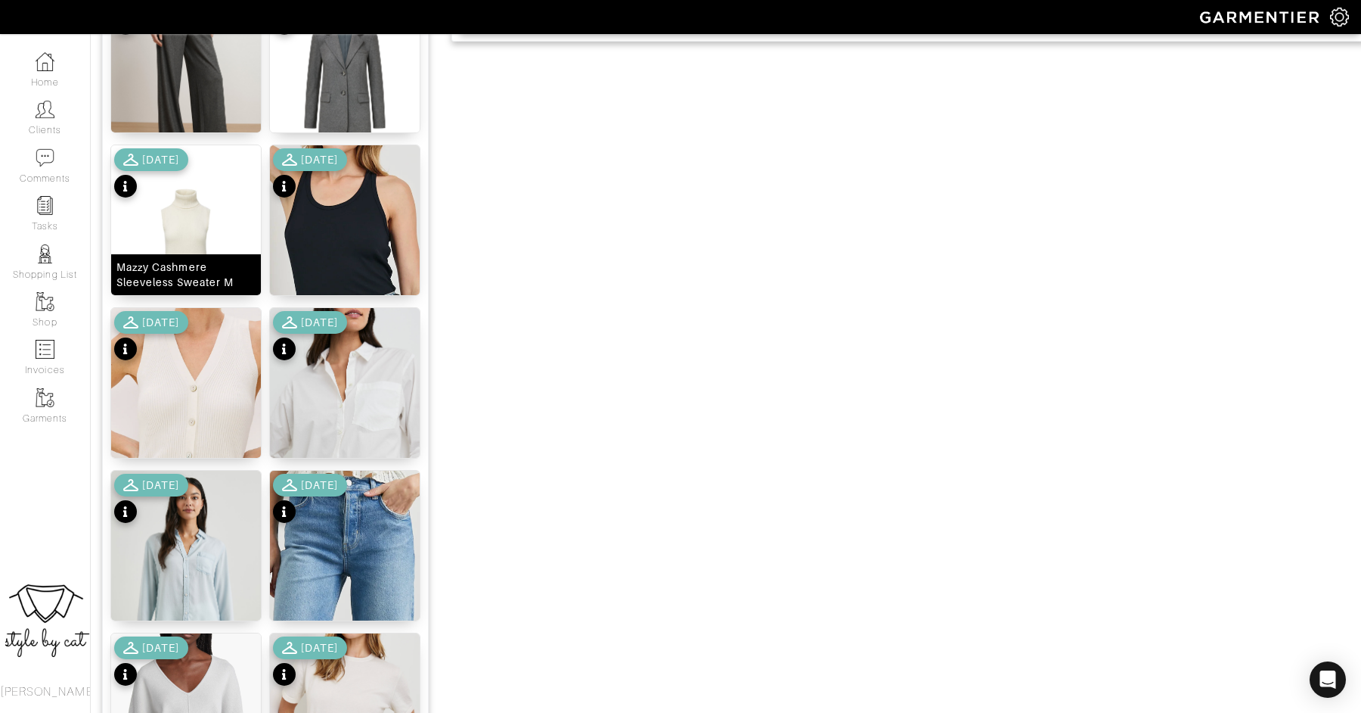
scroll to position [1083, 0]
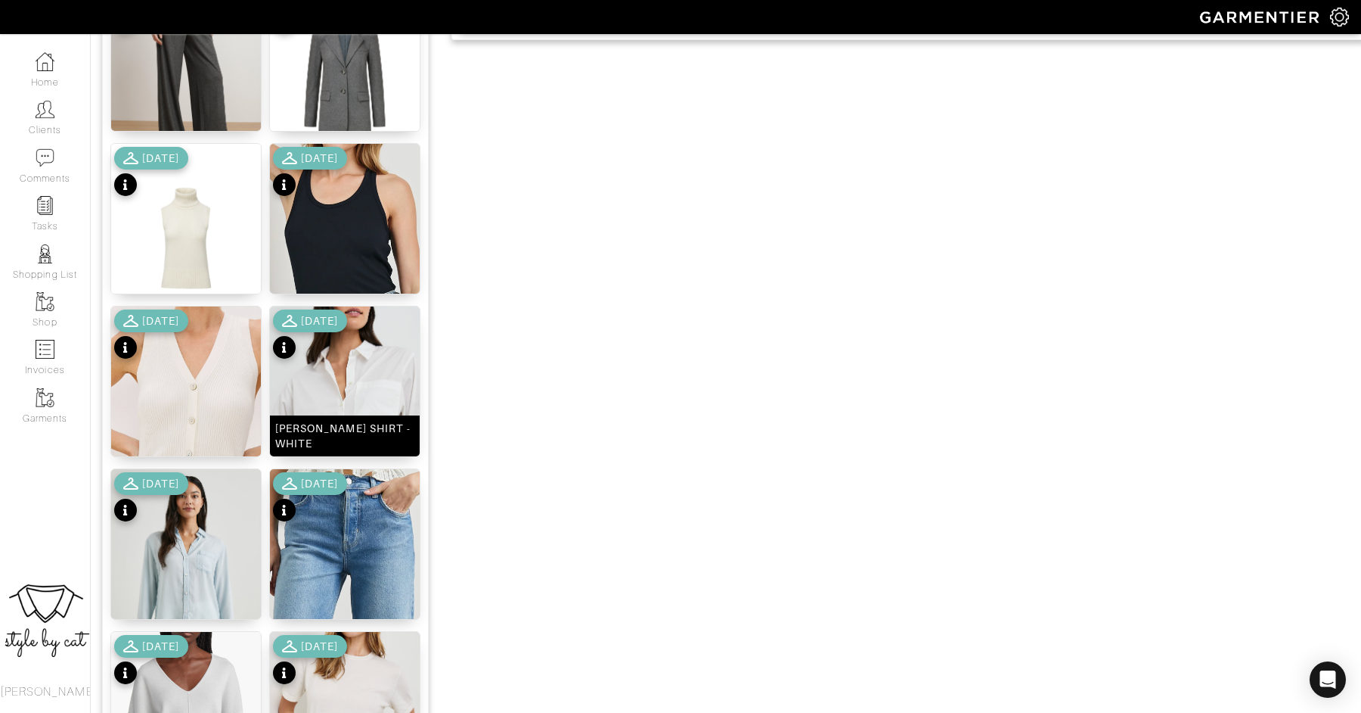
click at [381, 349] on img at bounding box center [345, 418] width 150 height 225
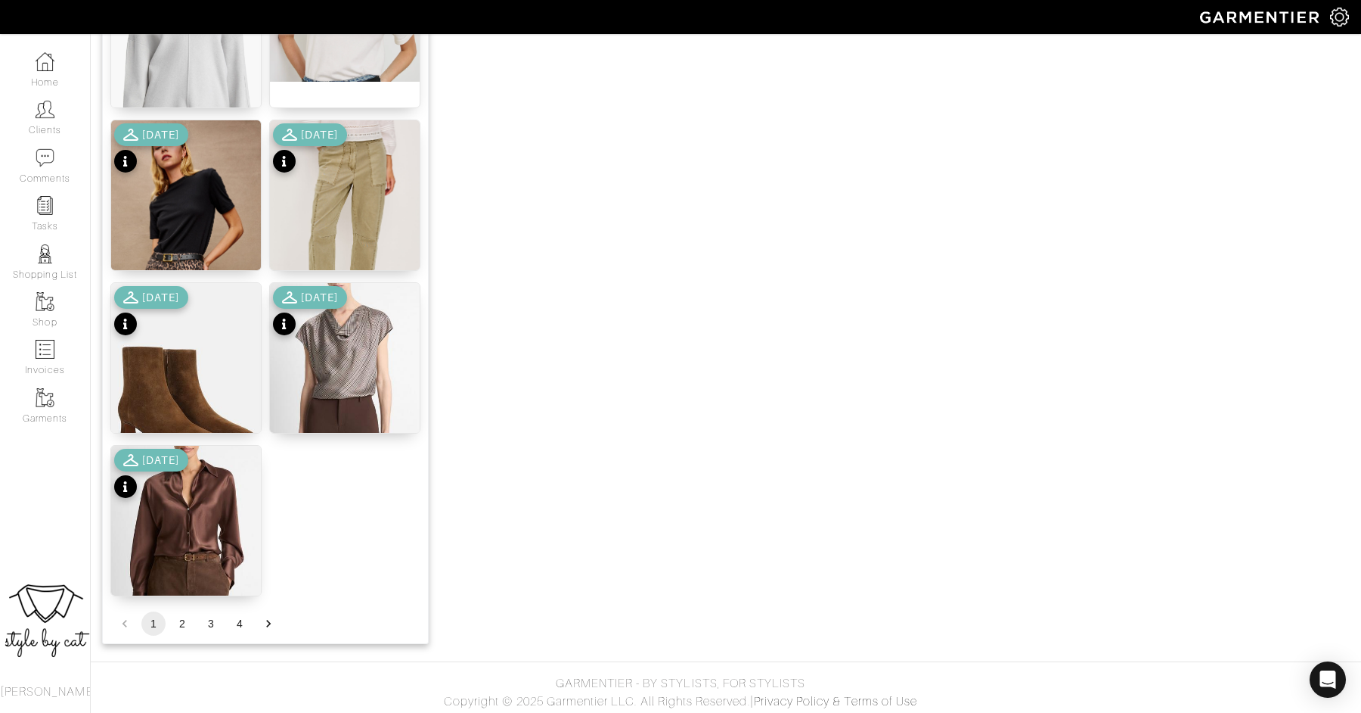
scroll to position [1759, 0]
click at [180, 335] on div "10/03/25" at bounding box center [151, 310] width 74 height 53
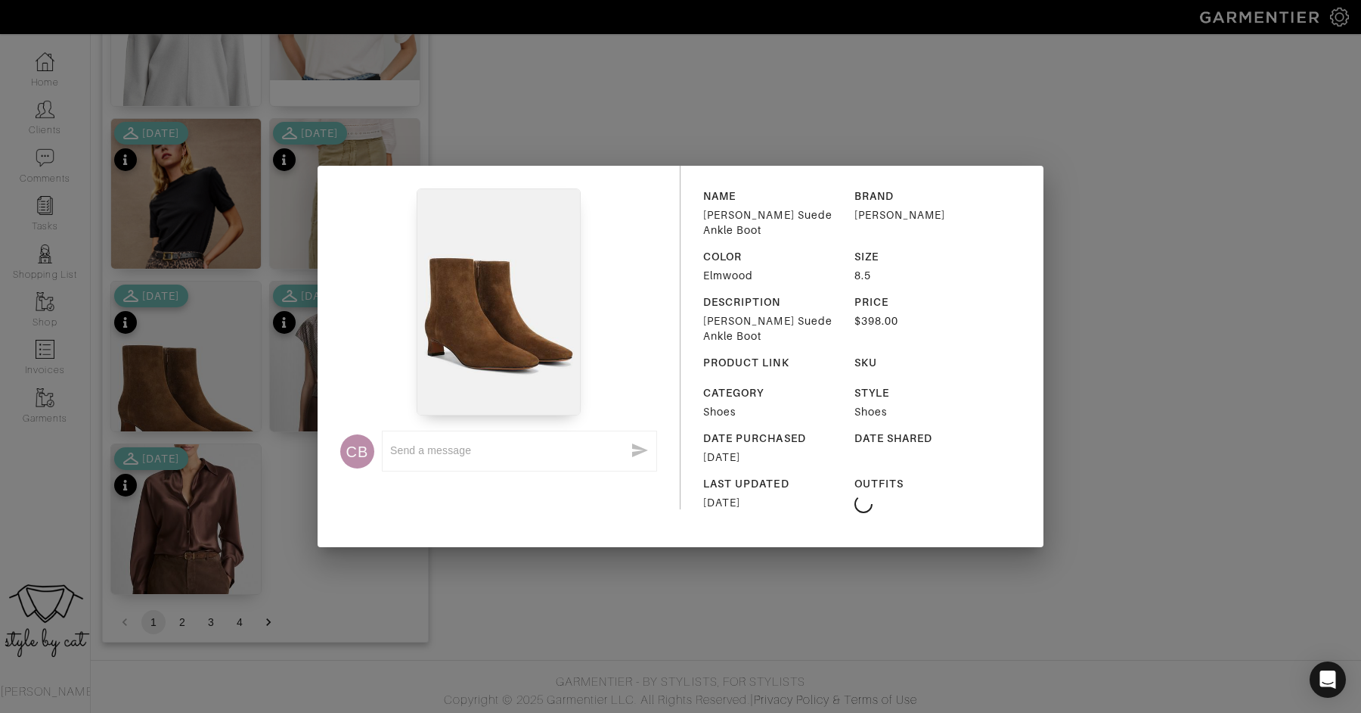
click at [179, 380] on div "CB x NAME Harlan Suede Ankle Boot BRAND VINCE COLOR Elmwood SIZE 8.5 DESCRIPTIO…" at bounding box center [680, 356] width 1361 height 713
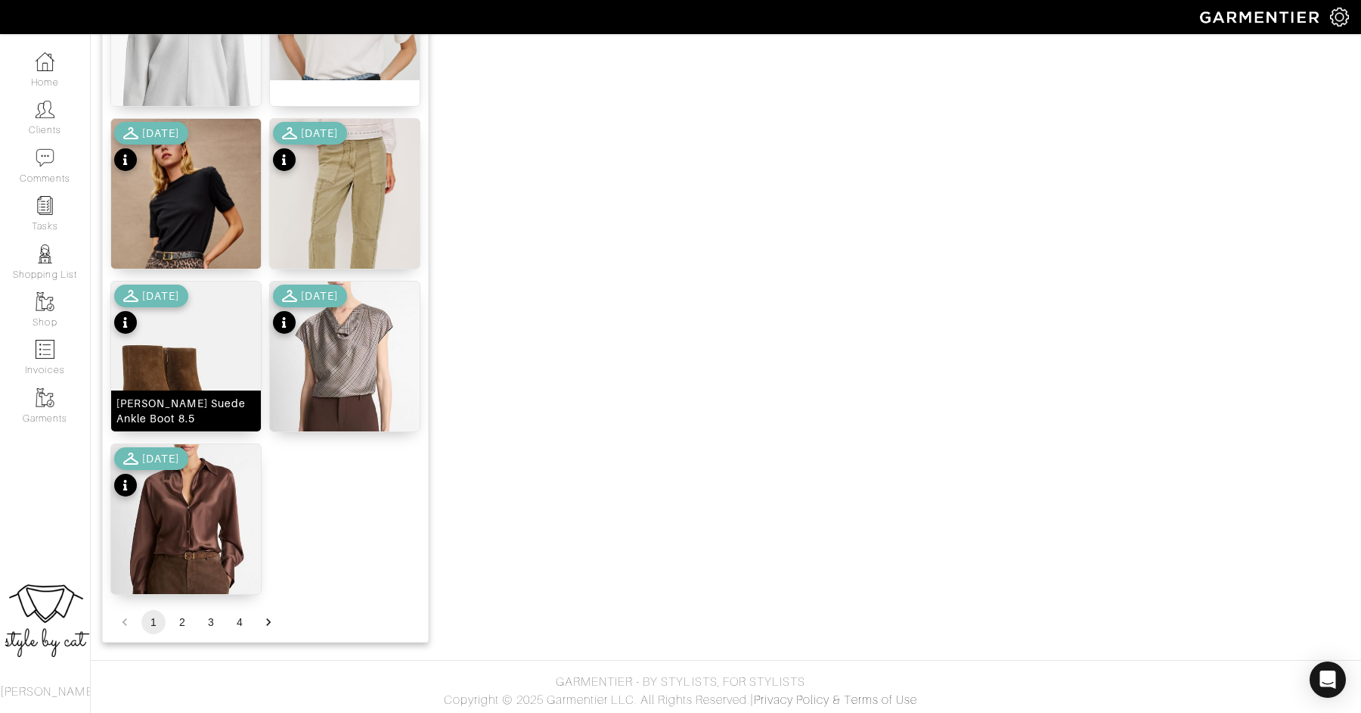
click at [169, 369] on img at bounding box center [186, 385] width 150 height 208
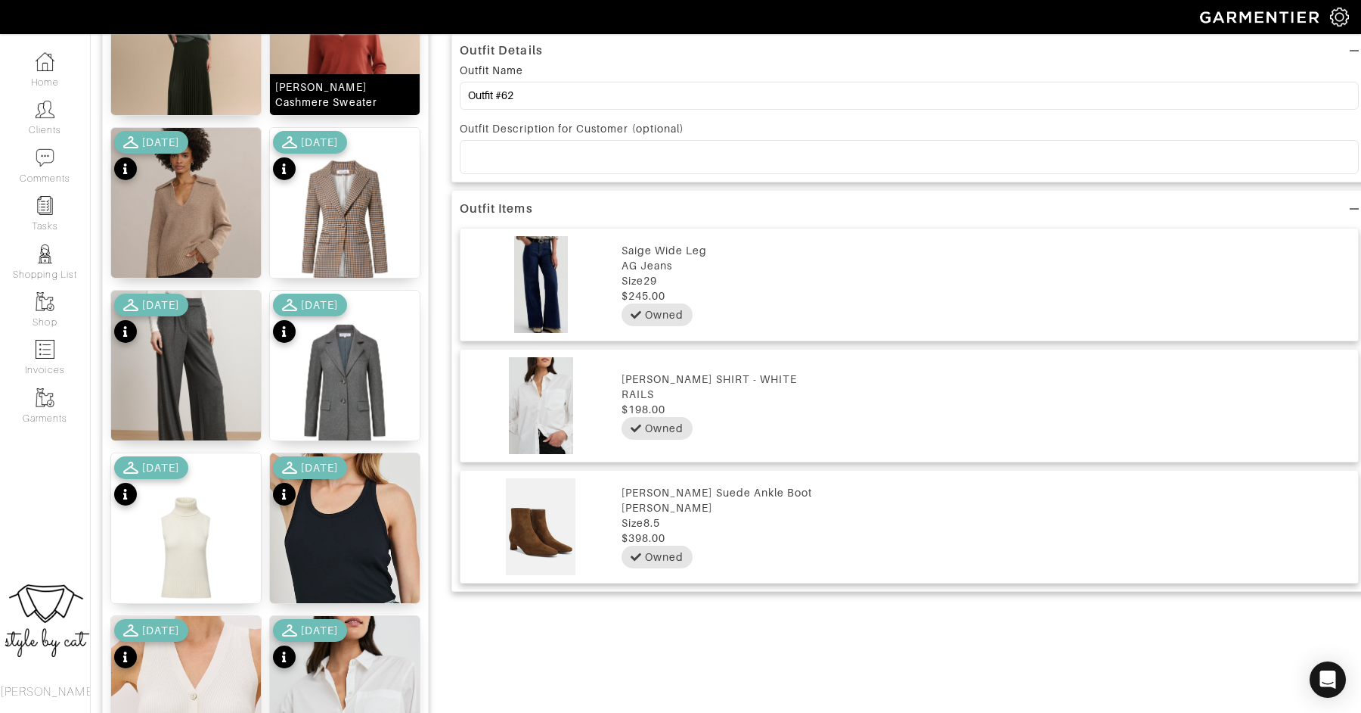
scroll to position [775, 0]
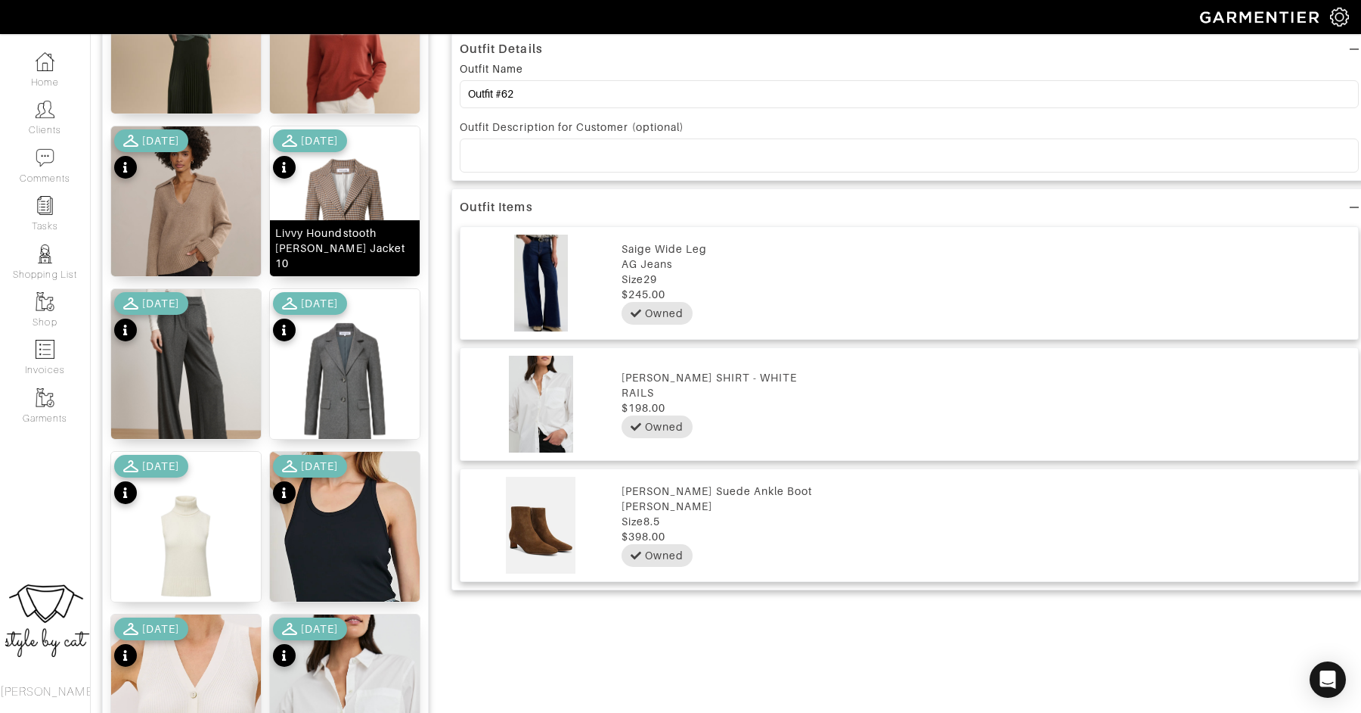
click at [352, 191] on img at bounding box center [345, 220] width 150 height 188
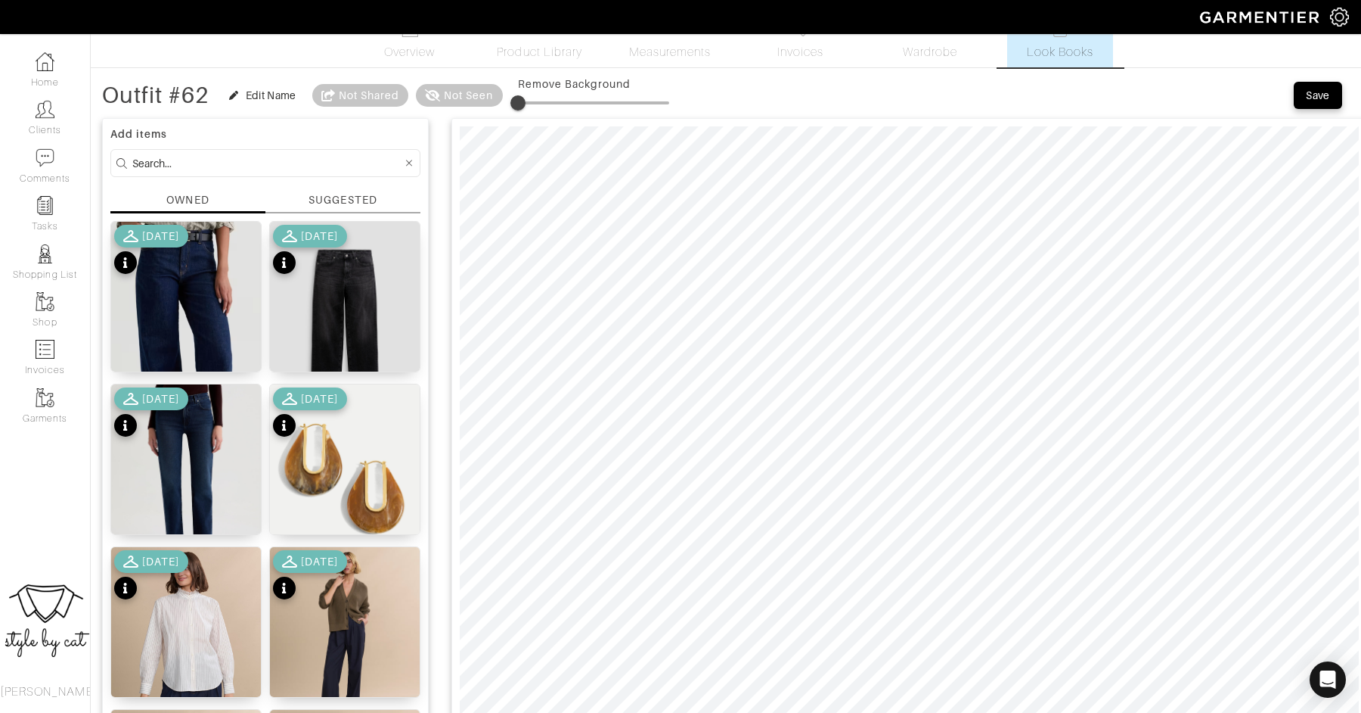
scroll to position [34, 0]
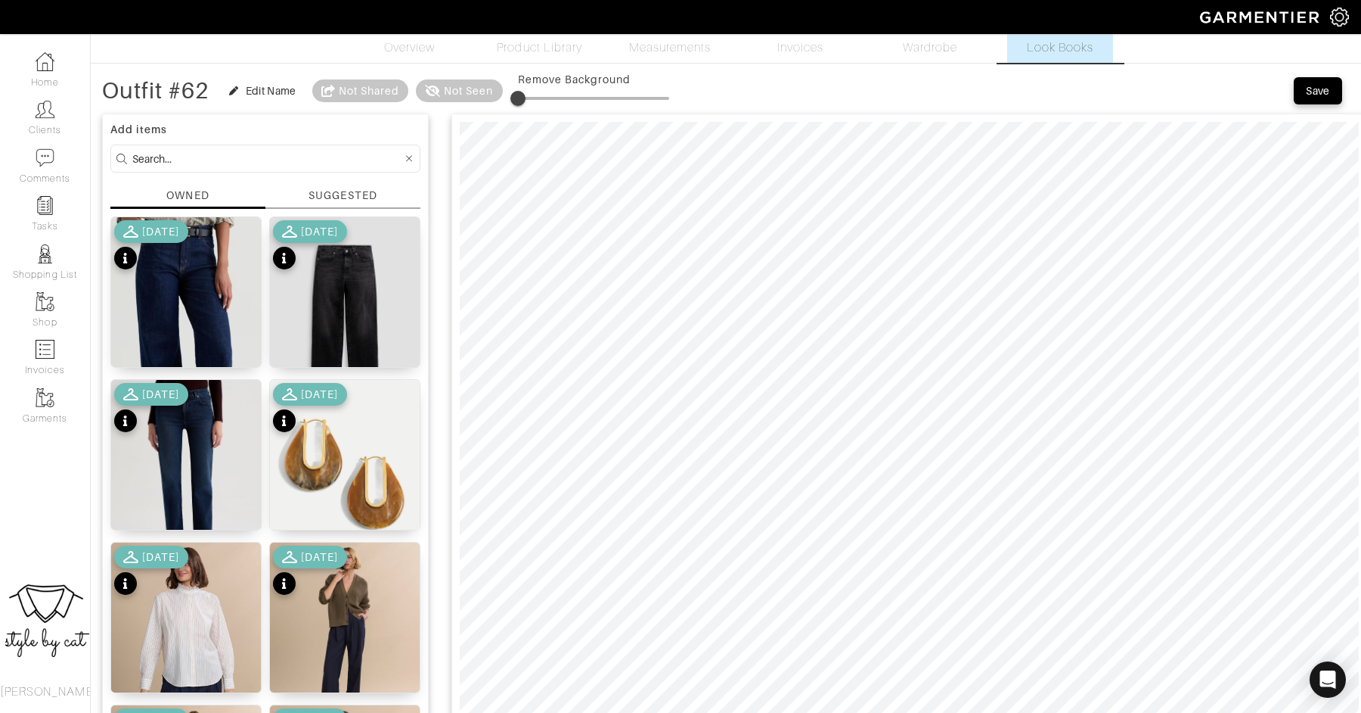
click at [1324, 85] on div "Save" at bounding box center [1318, 90] width 24 height 15
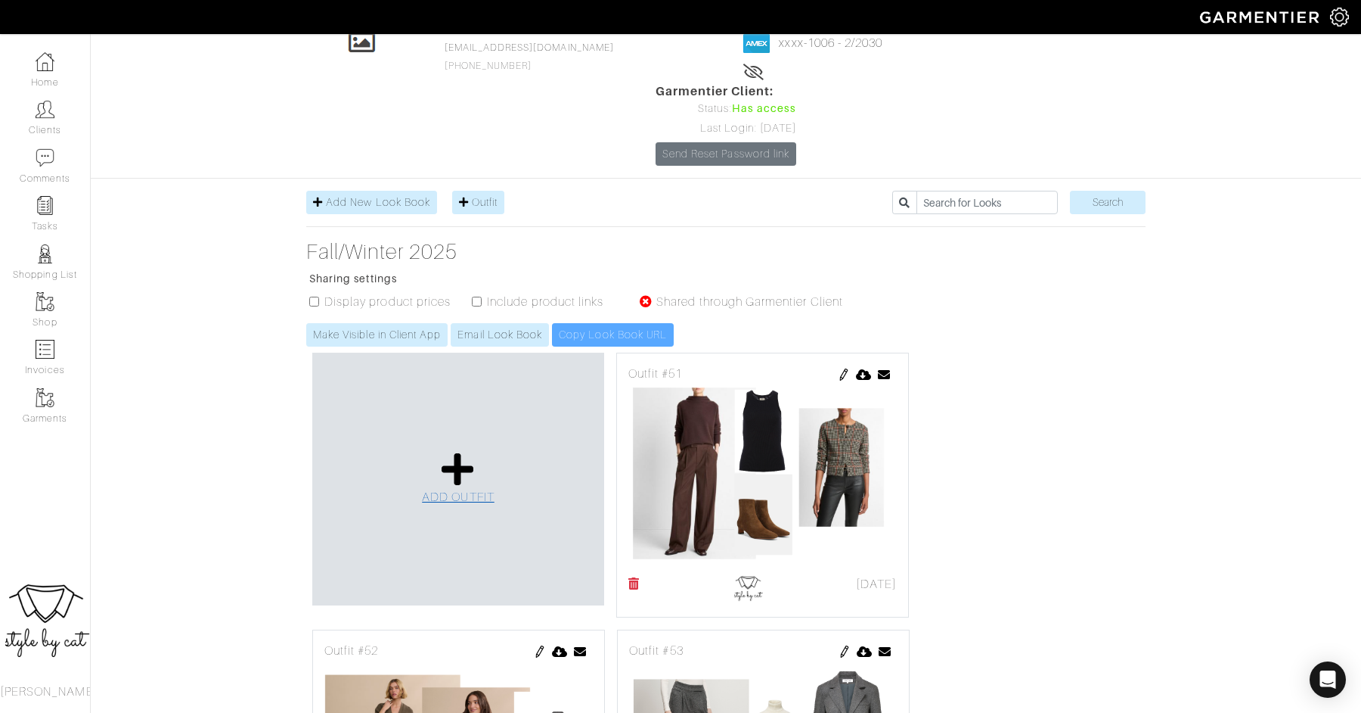
scroll to position [106, 0]
click at [454, 491] on span "ADD OUTFIT" at bounding box center [458, 498] width 73 height 14
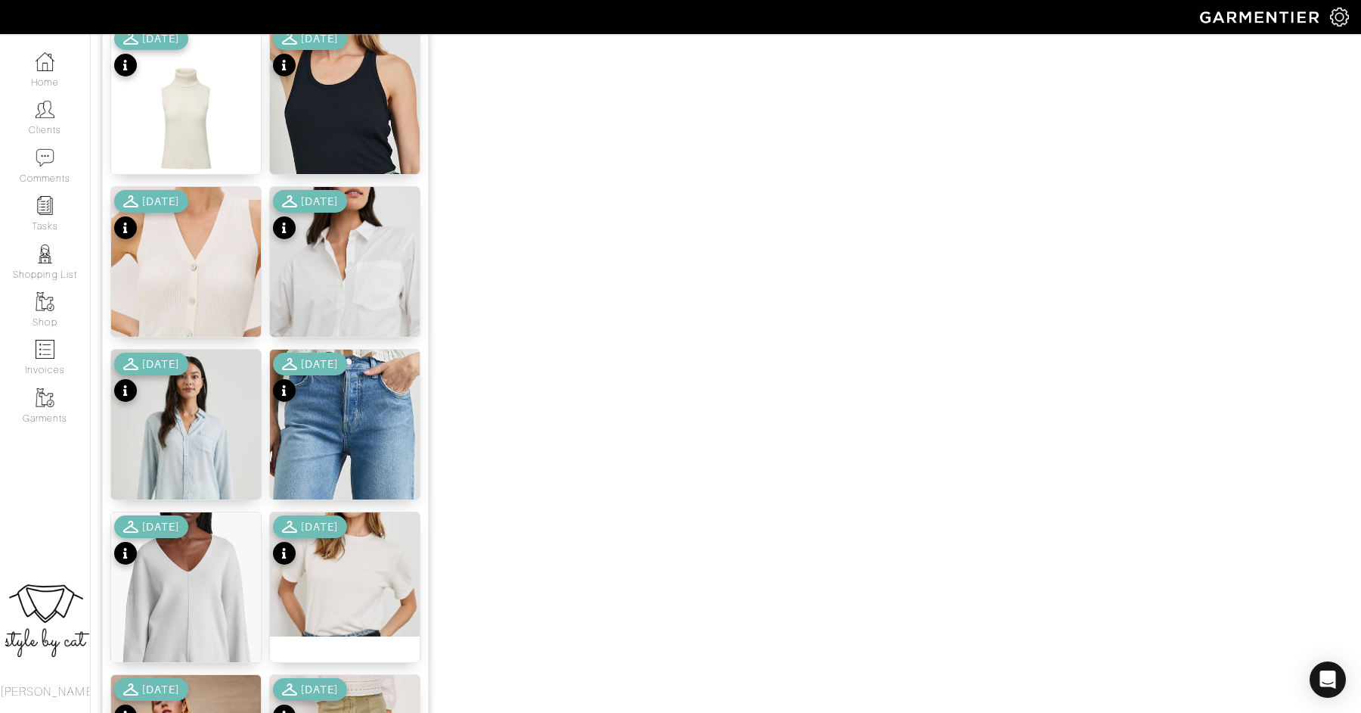
scroll to position [1216, 0]
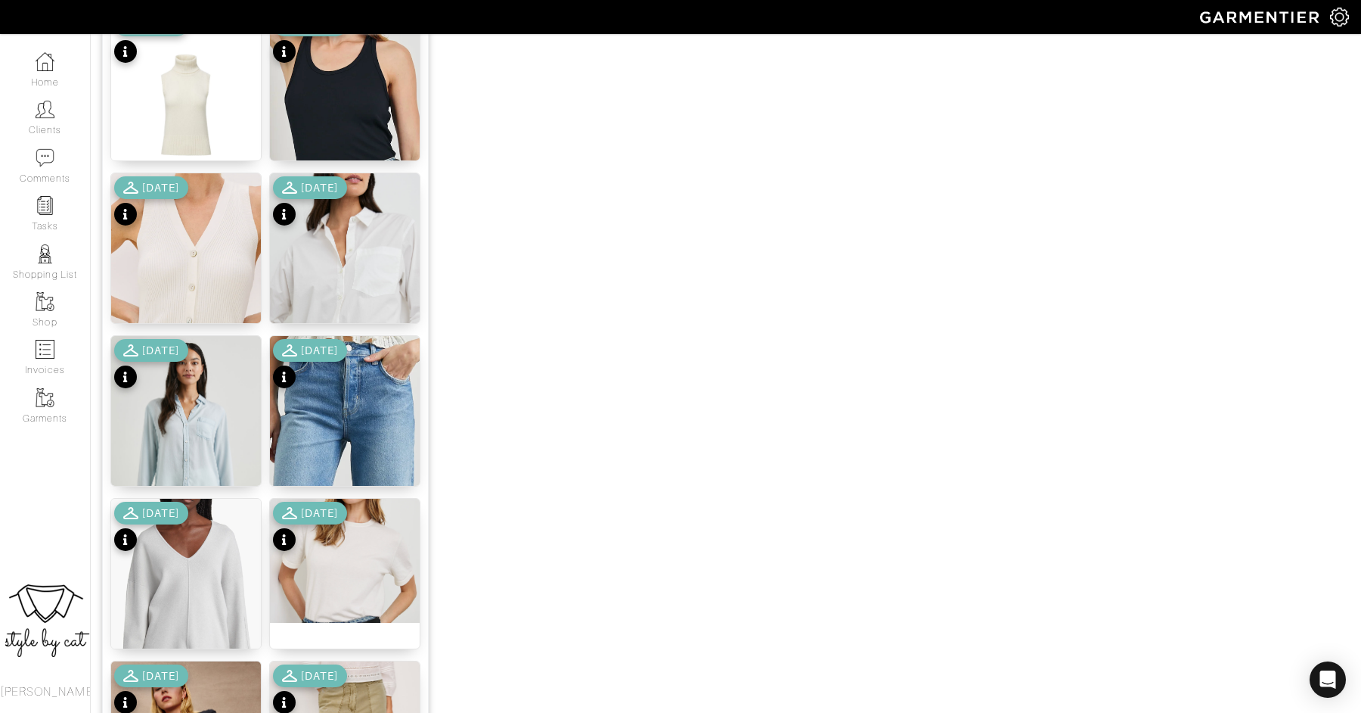
click at [347, 225] on div "[DATE]" at bounding box center [310, 202] width 74 height 53
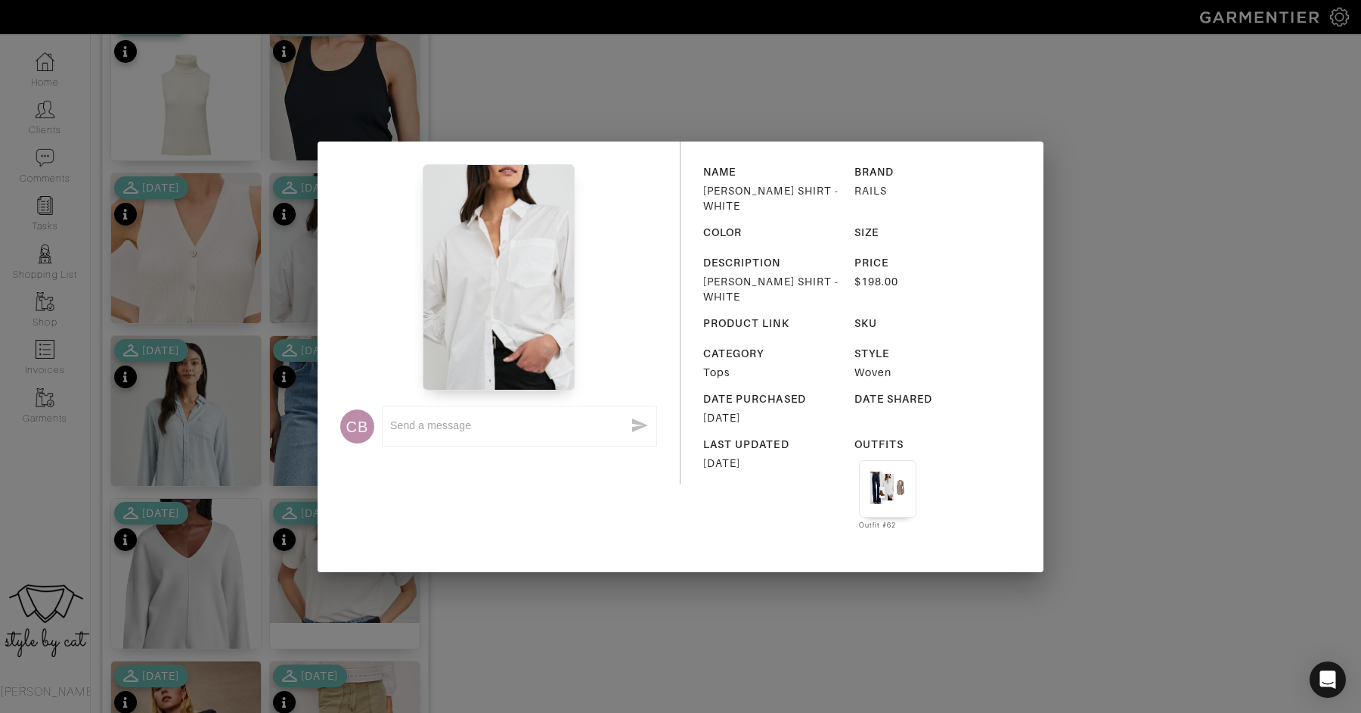
click at [574, 584] on div "CB x NAME ELSA SHIRT - WHITE BRAND RAILS COLOR SIZE DESCRIPTION ELSA SHIRT - WH…" at bounding box center [680, 356] width 1361 height 713
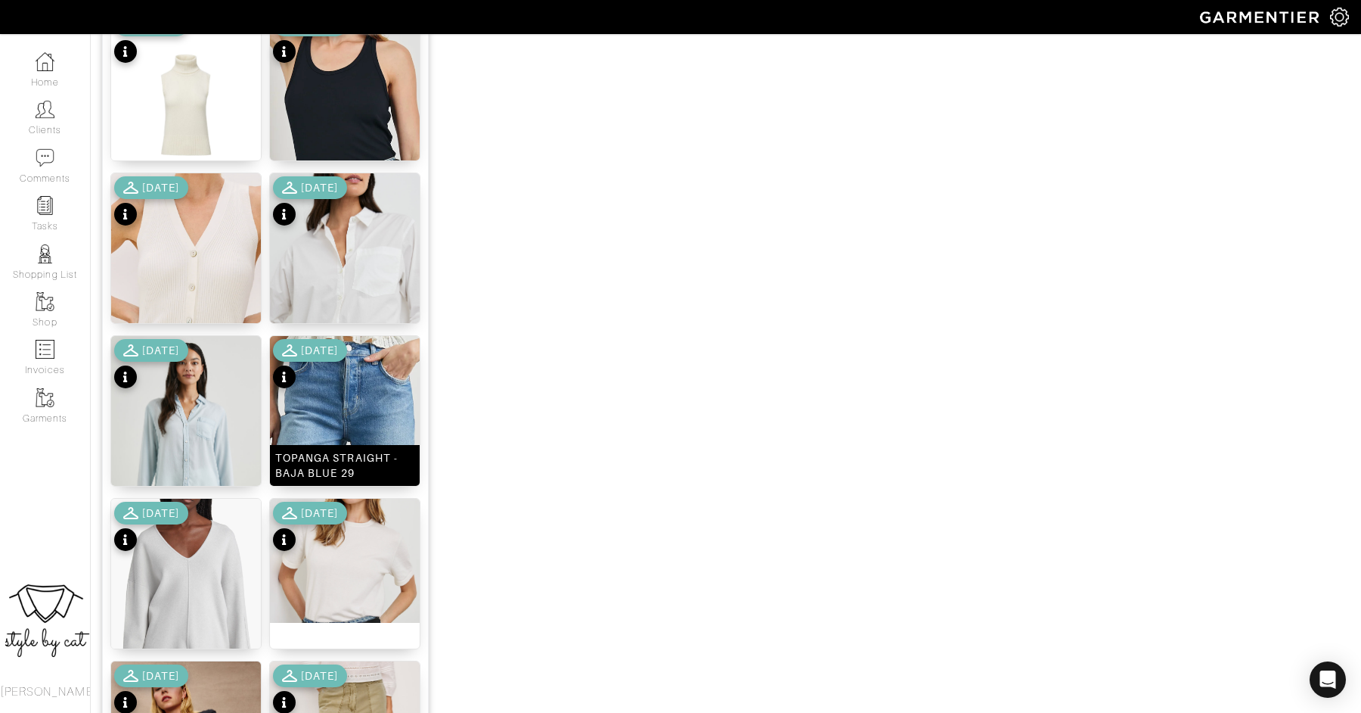
click at [329, 394] on img at bounding box center [345, 543] width 150 height 415
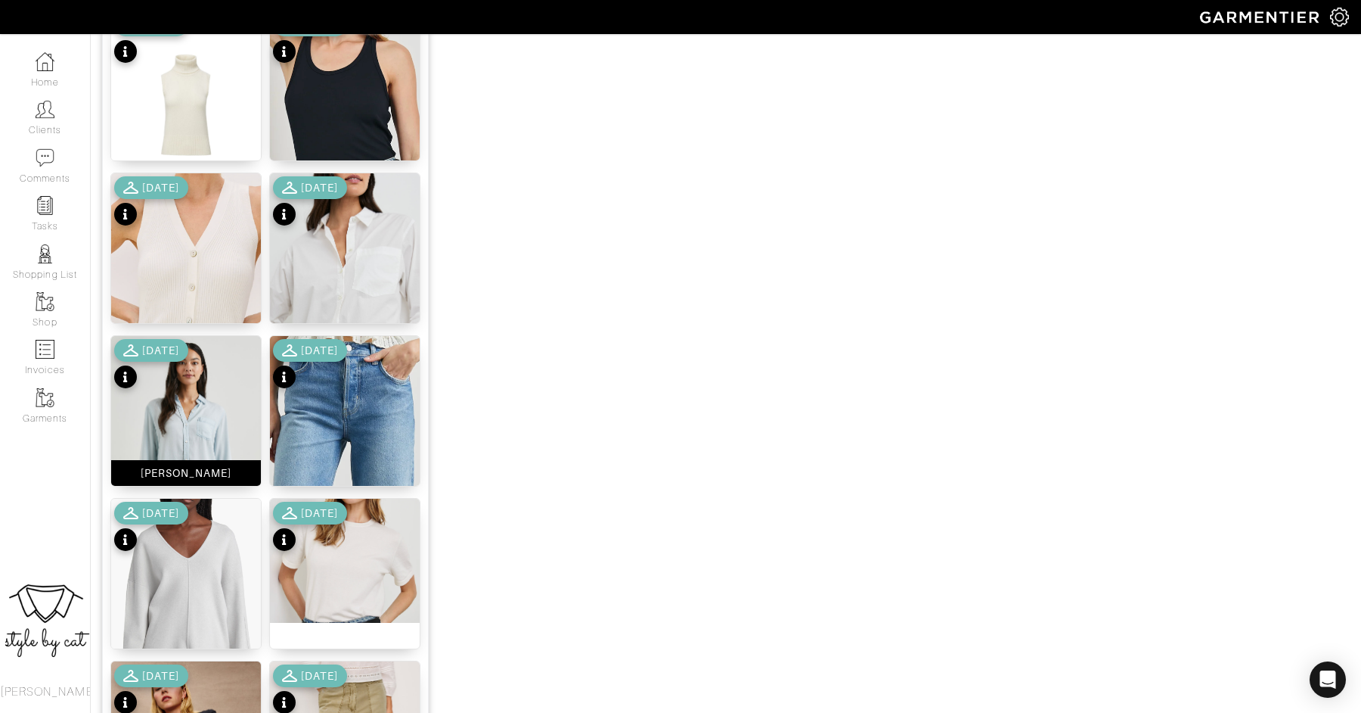
click at [182, 414] on img at bounding box center [186, 448] width 150 height 225
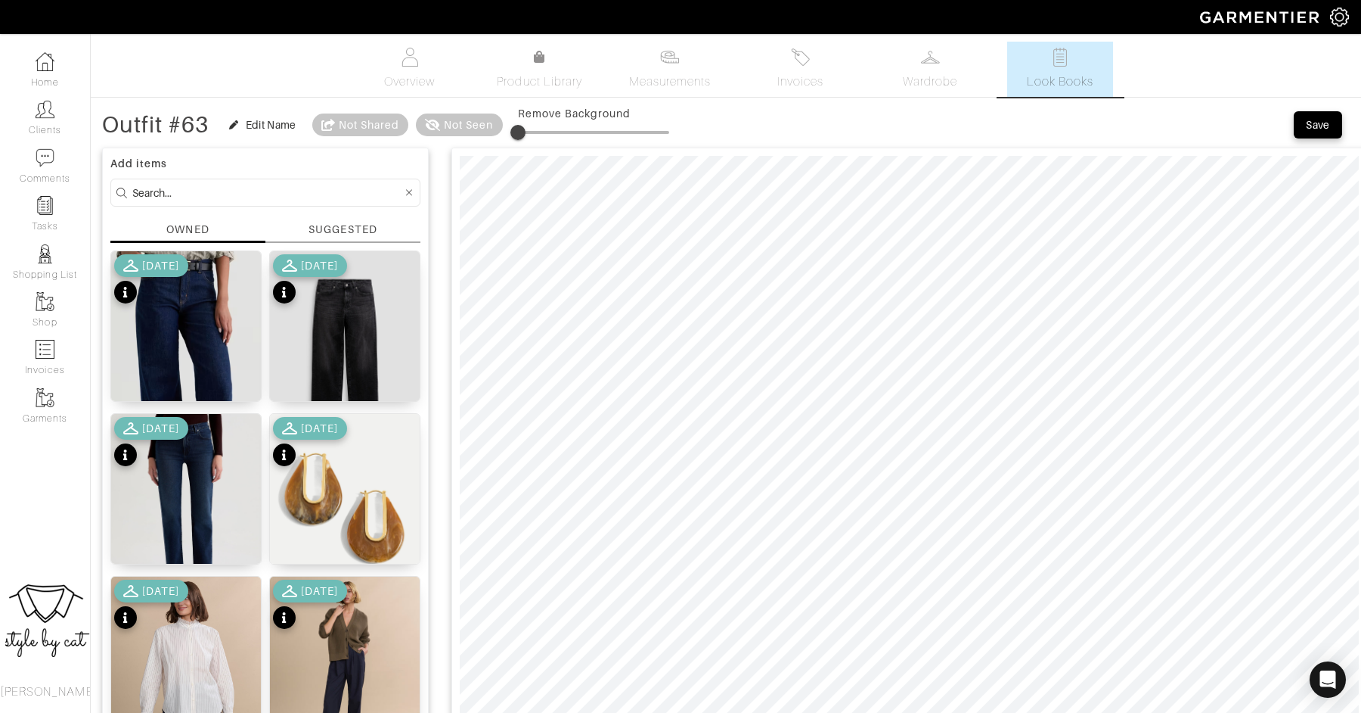
scroll to position [136, 0]
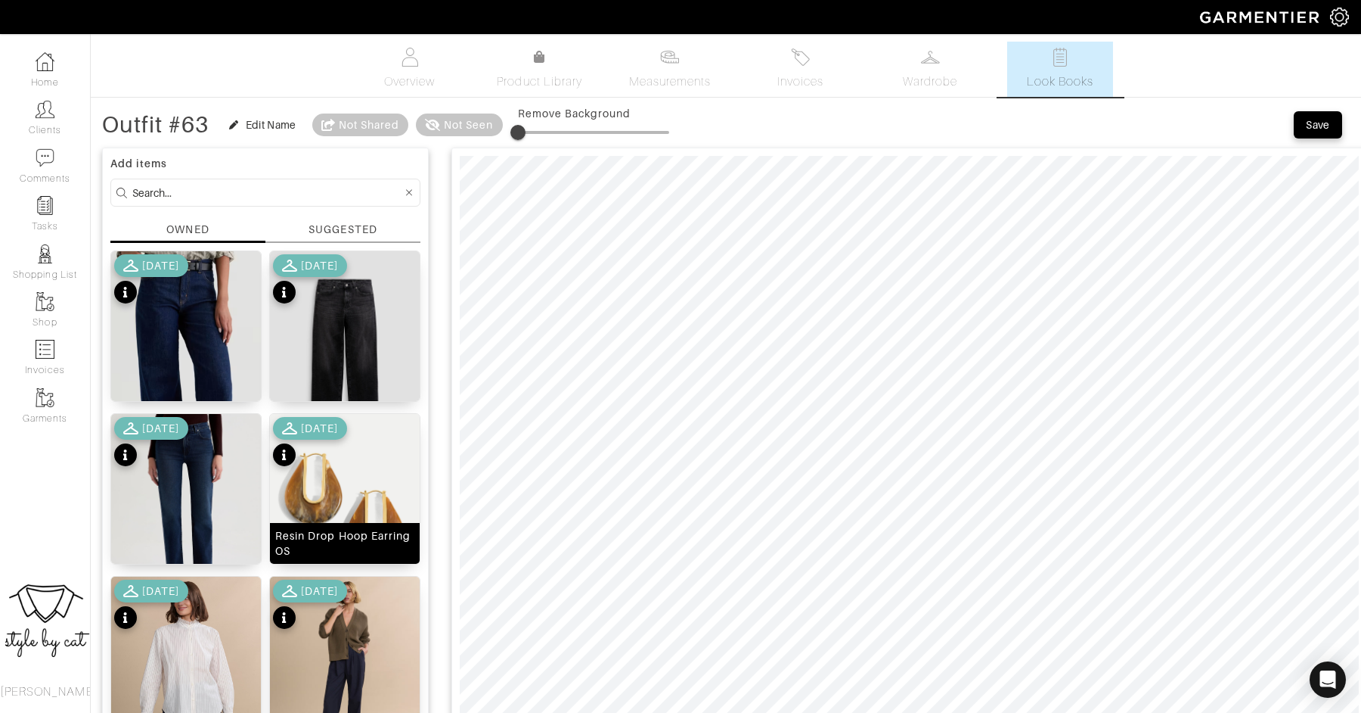
scroll to position [5, 0]
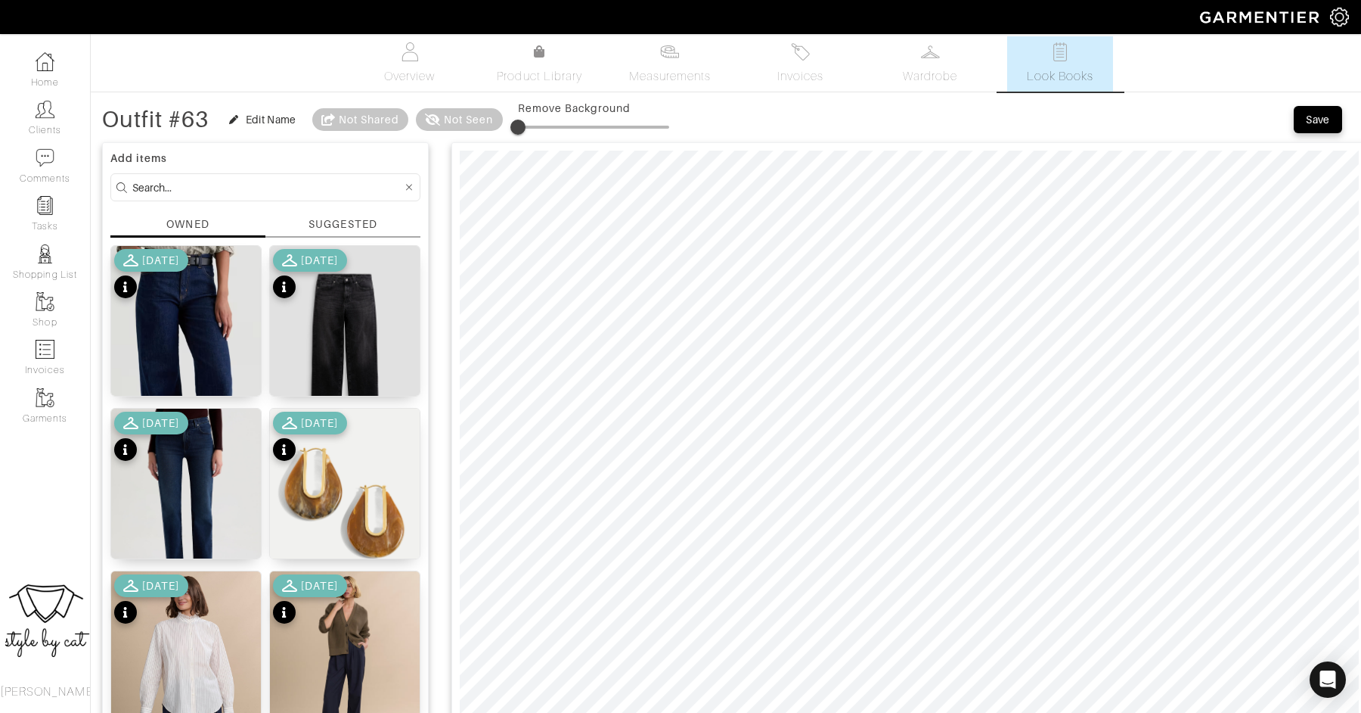
click at [320, 181] on input at bounding box center [267, 187] width 270 height 19
type input "shoe"
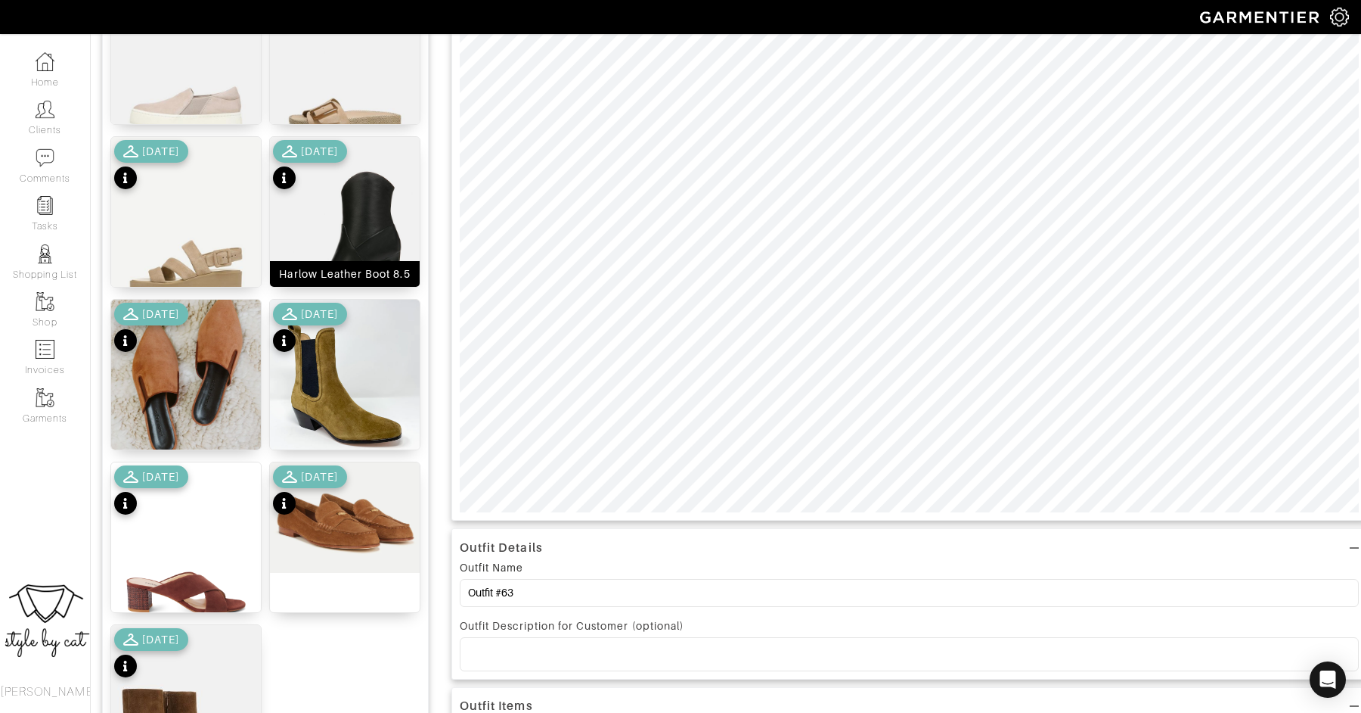
scroll to position [293, 0]
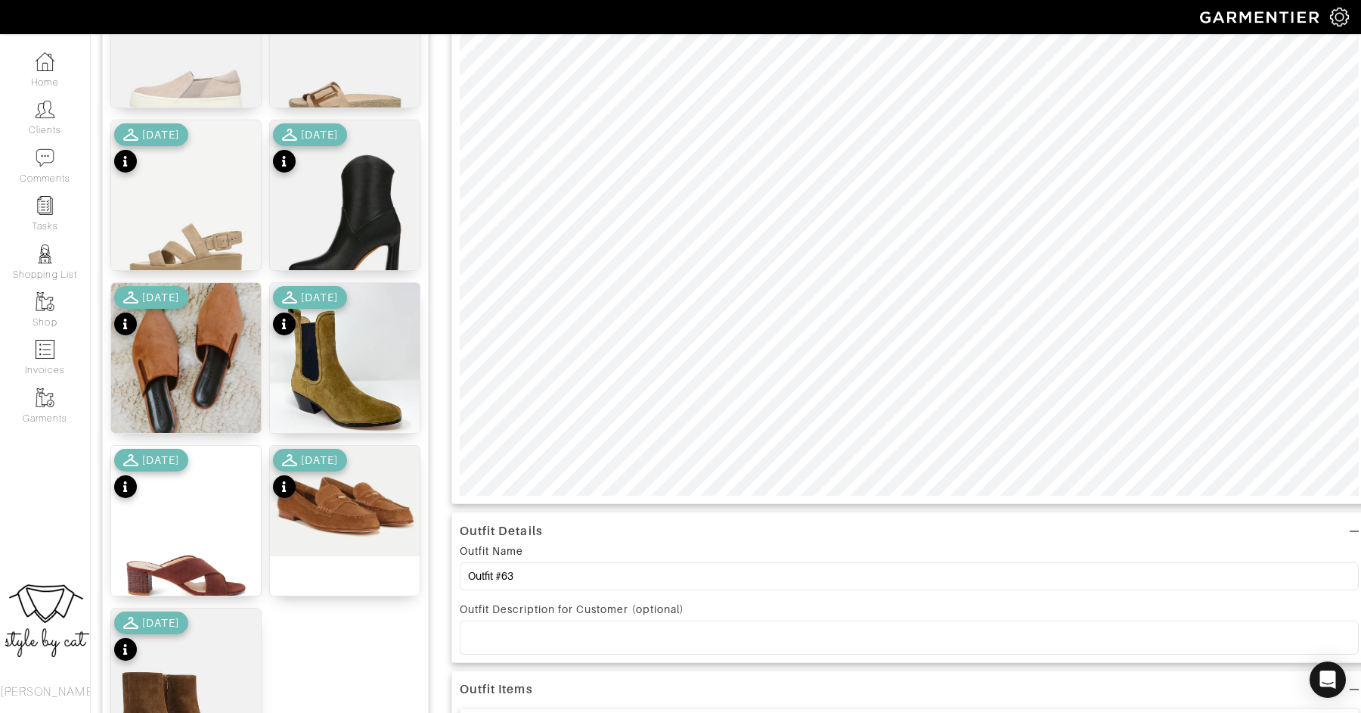
click at [188, 327] on div "10/12/22" at bounding box center [151, 312] width 74 height 53
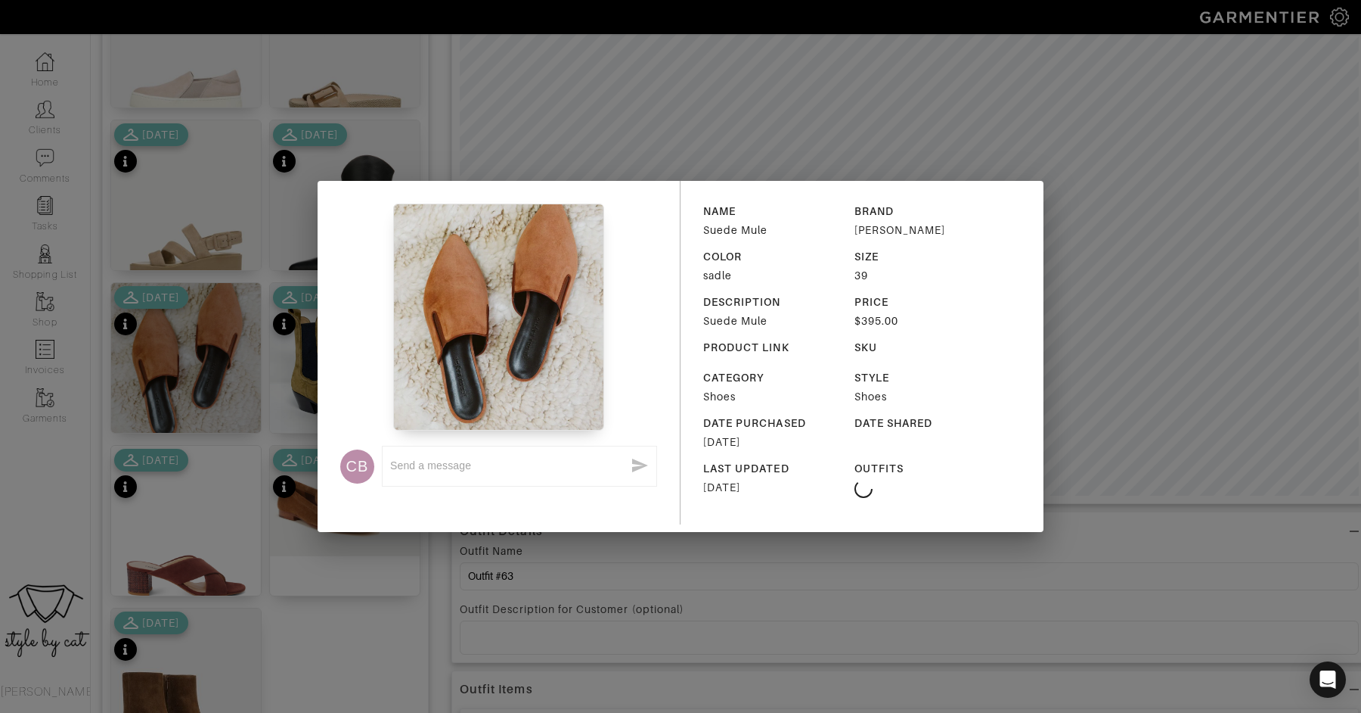
click at [551, 71] on div "CB x NAME Suede Mule BRAND Jenni Kayne COLOR sadle SIZE 39 DESCRIPTION Suede Mu…" at bounding box center [680, 356] width 1361 height 713
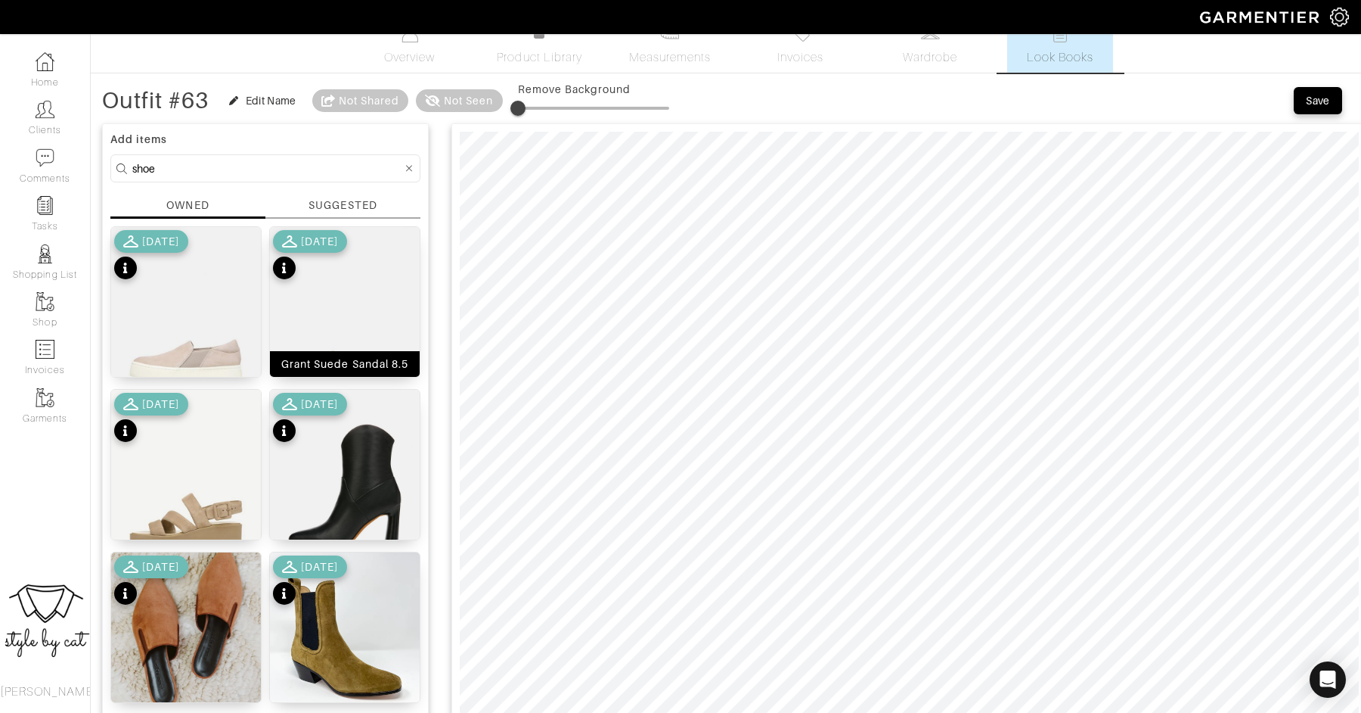
scroll to position [0, 0]
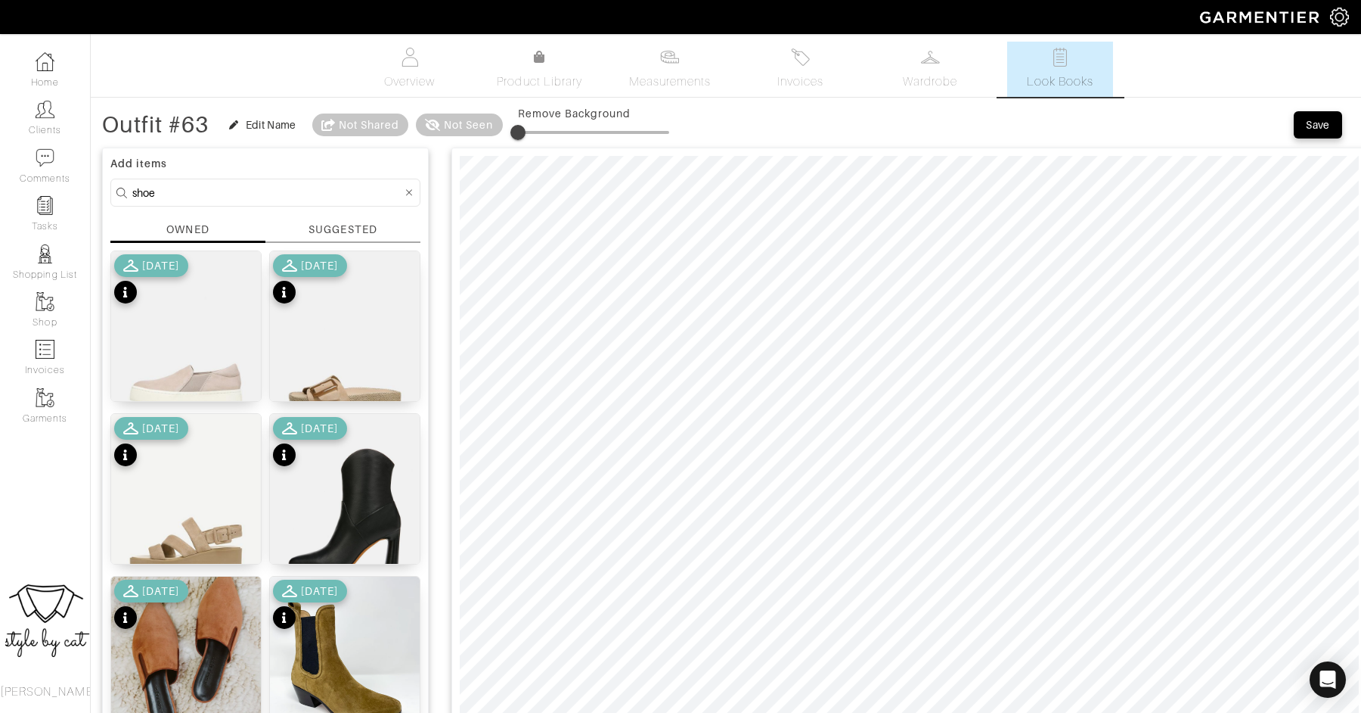
click at [160, 623] on div "10/12/22" at bounding box center [151, 605] width 74 height 53
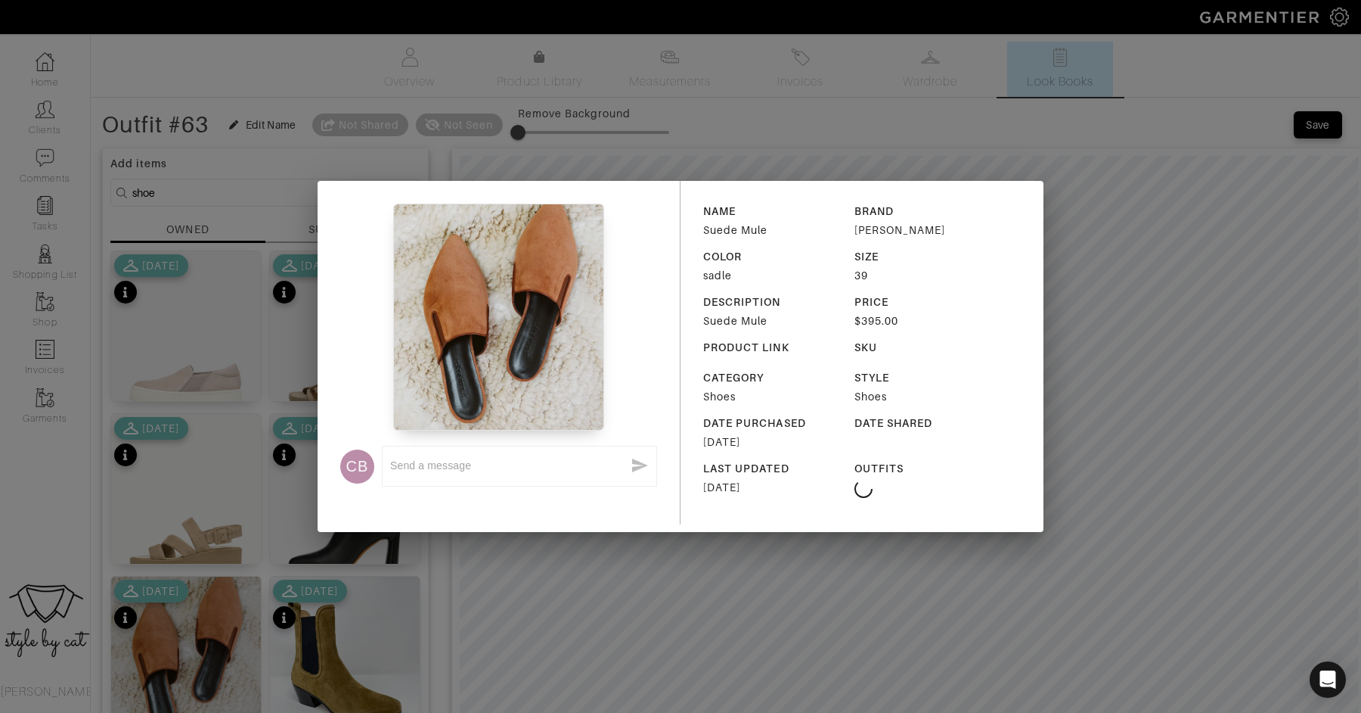
click at [495, 508] on div "CB x NAME Suede Mule BRAND Jenni Kayne COLOR sadle SIZE 39 DESCRIPTION Suede Mu…" at bounding box center [681, 356] width 726 height 351
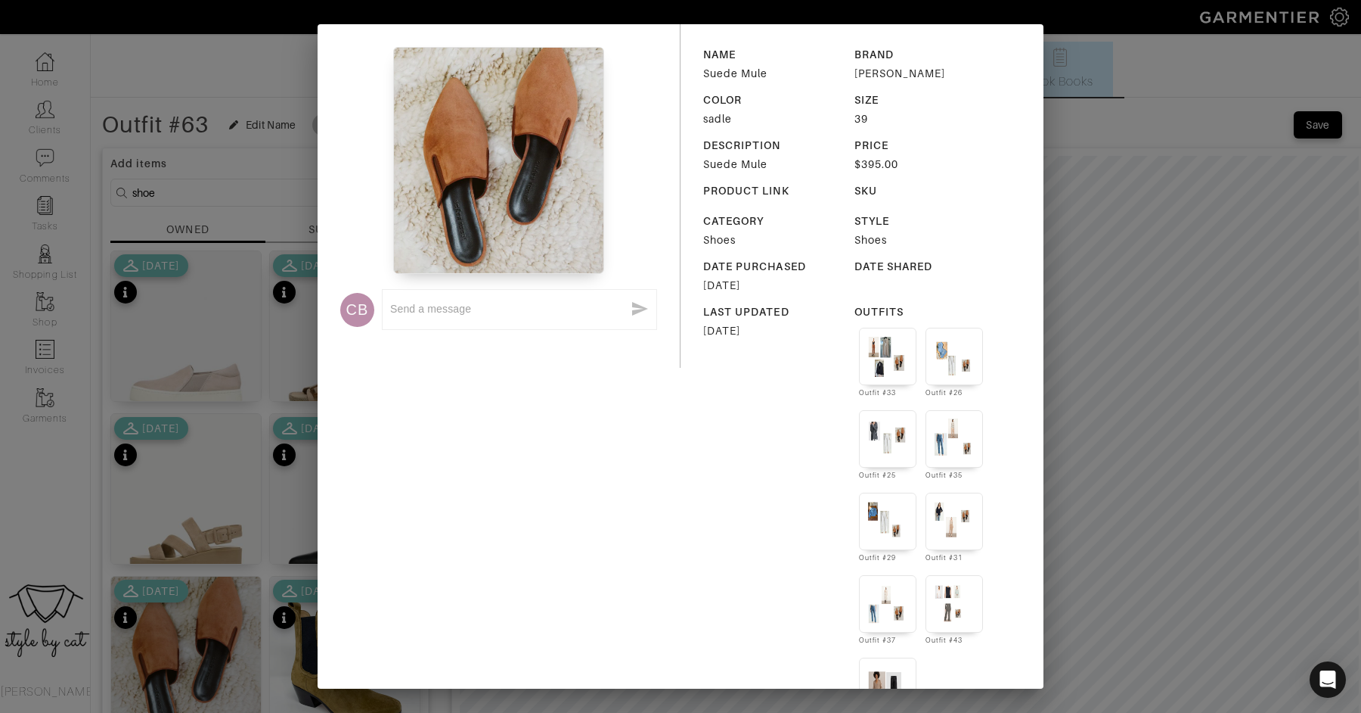
click at [172, 659] on div "CB x NAME Suede Mule BRAND Jenni Kayne COLOR sadle SIZE 39 DESCRIPTION Suede Mu…" at bounding box center [680, 356] width 1361 height 713
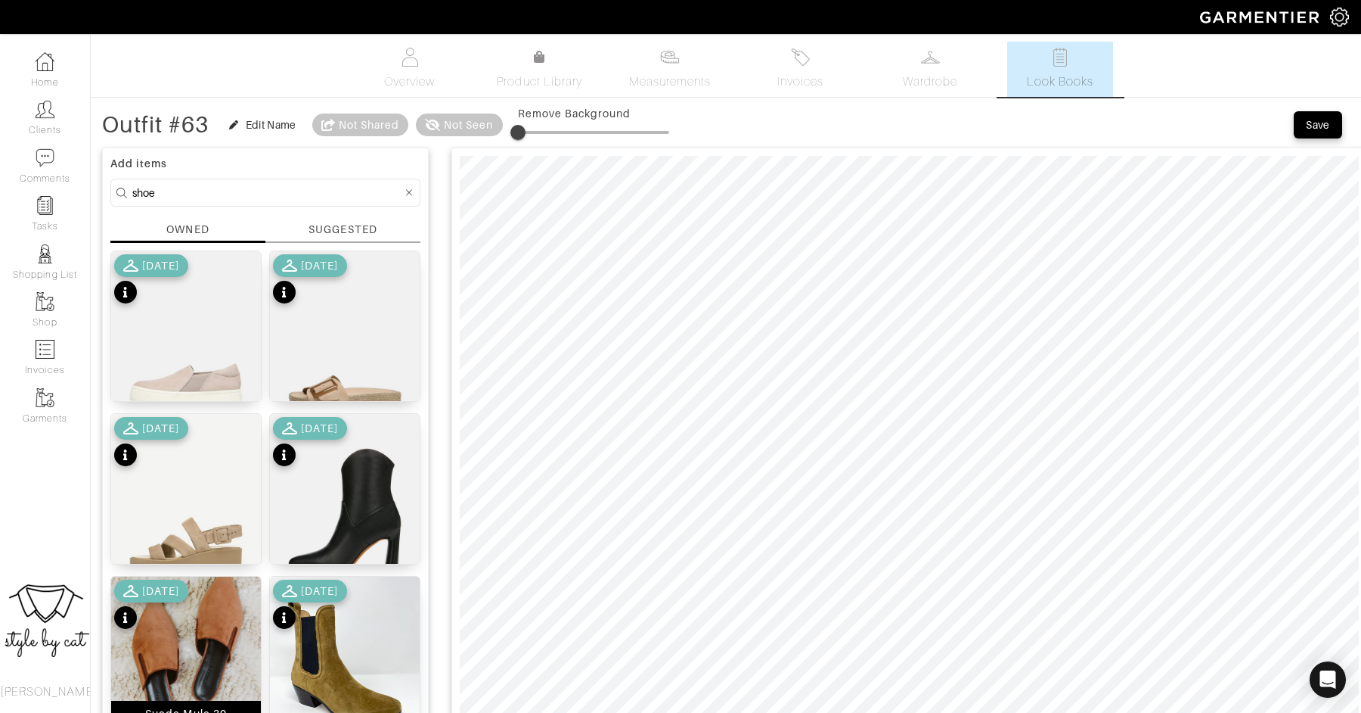
click at [199, 650] on img at bounding box center [186, 656] width 150 height 160
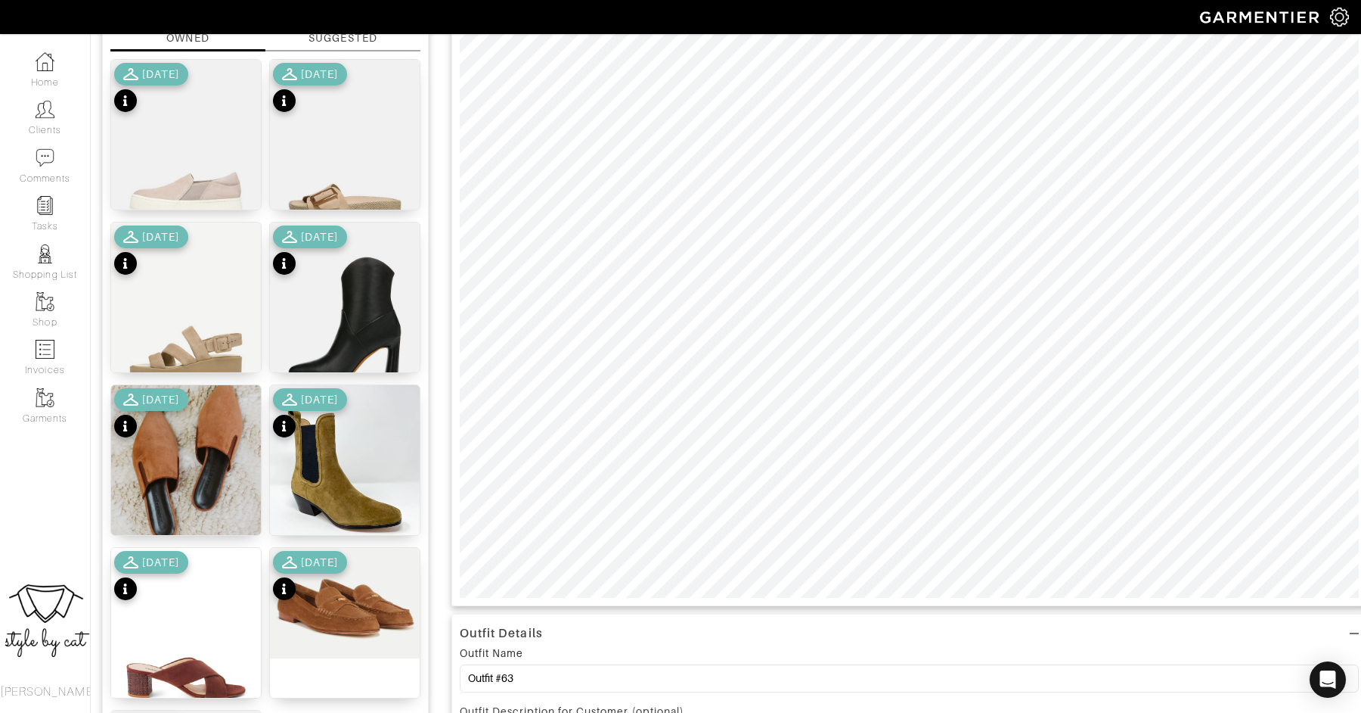
scroll to position [24, 0]
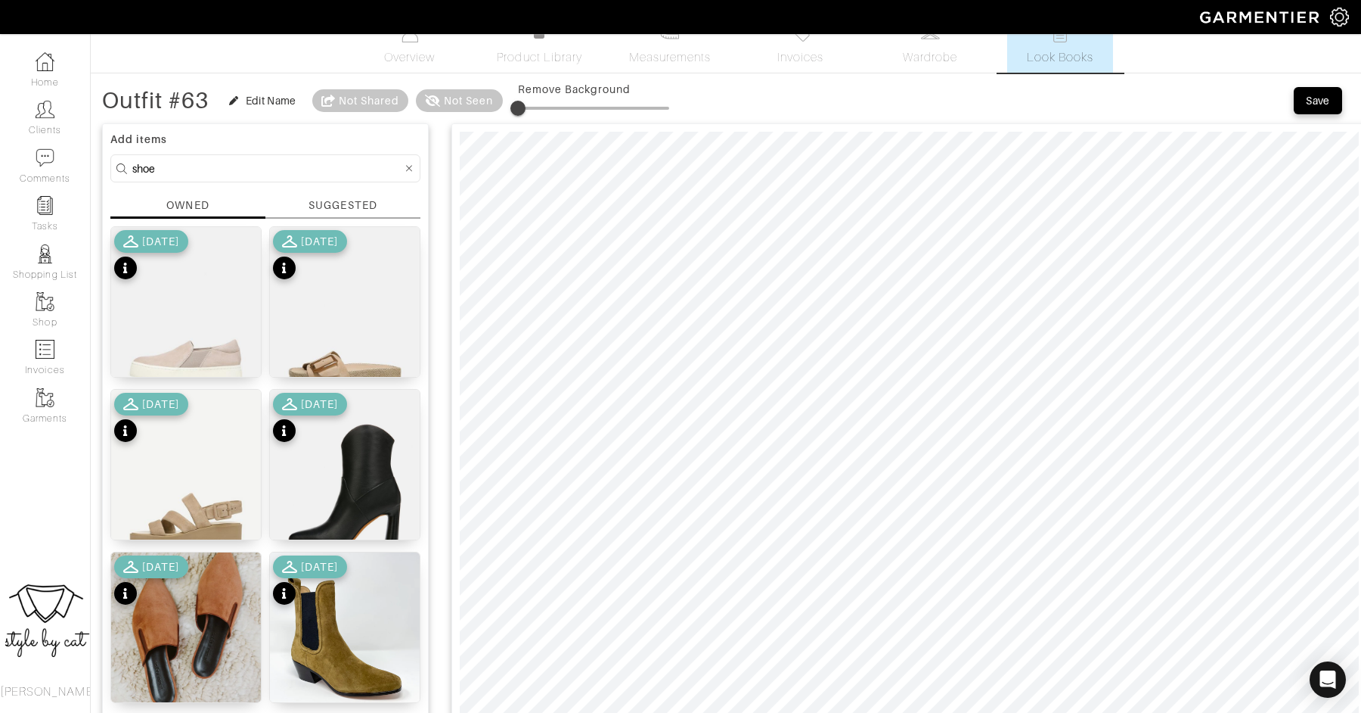
click at [1329, 101] on div "Save" at bounding box center [1318, 100] width 24 height 15
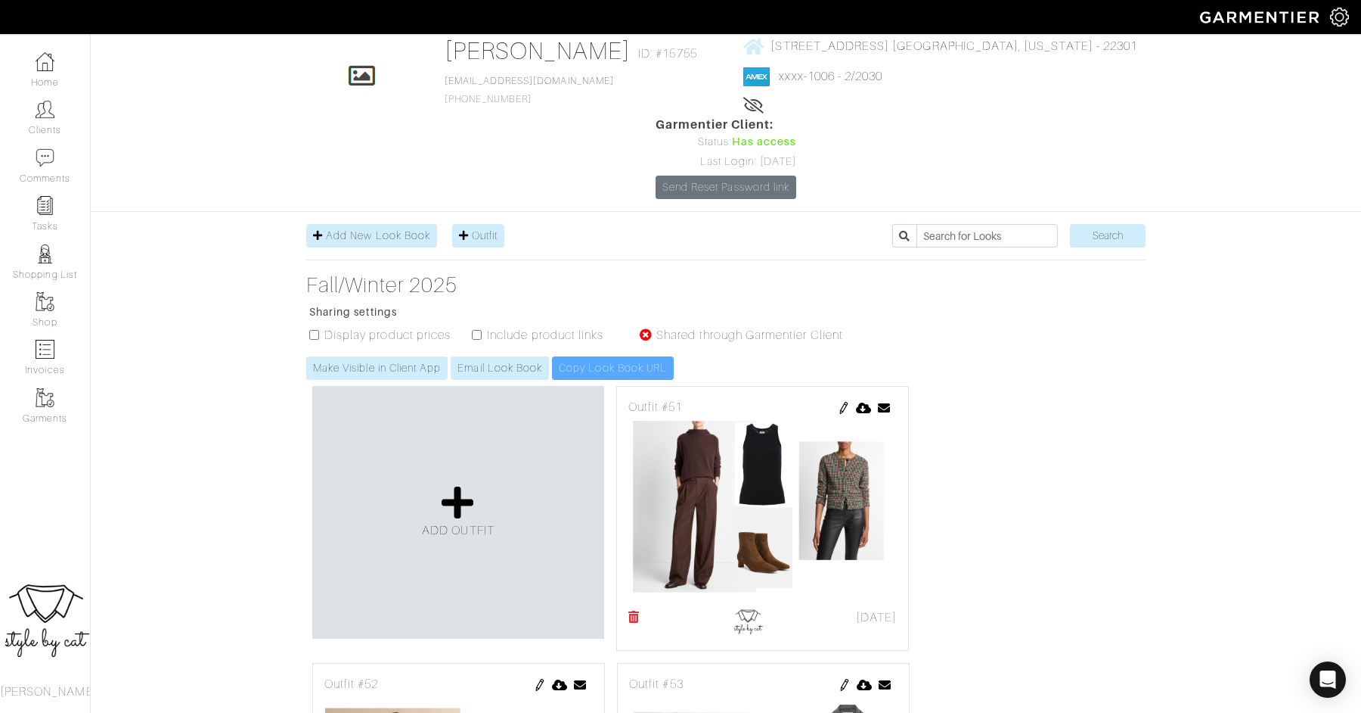
scroll to position [88, 0]
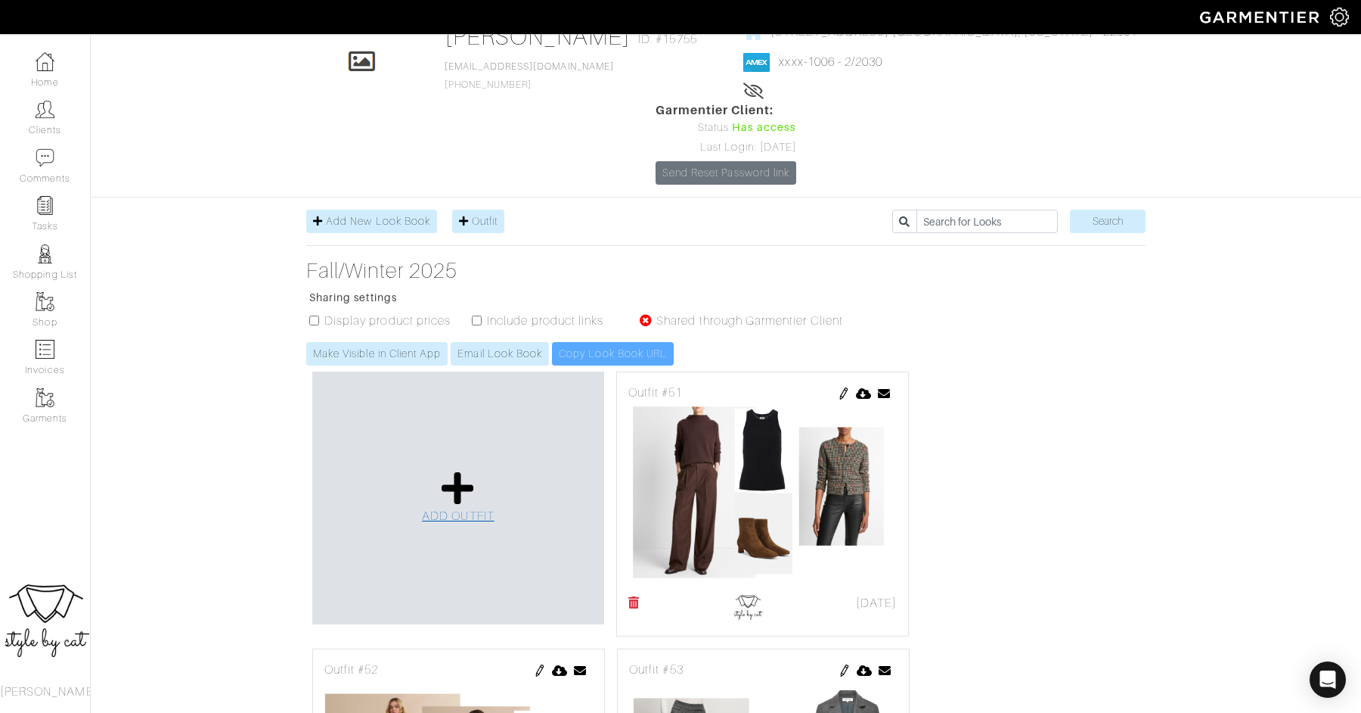
click at [445, 509] on span "ADD OUTFIT" at bounding box center [458, 516] width 73 height 14
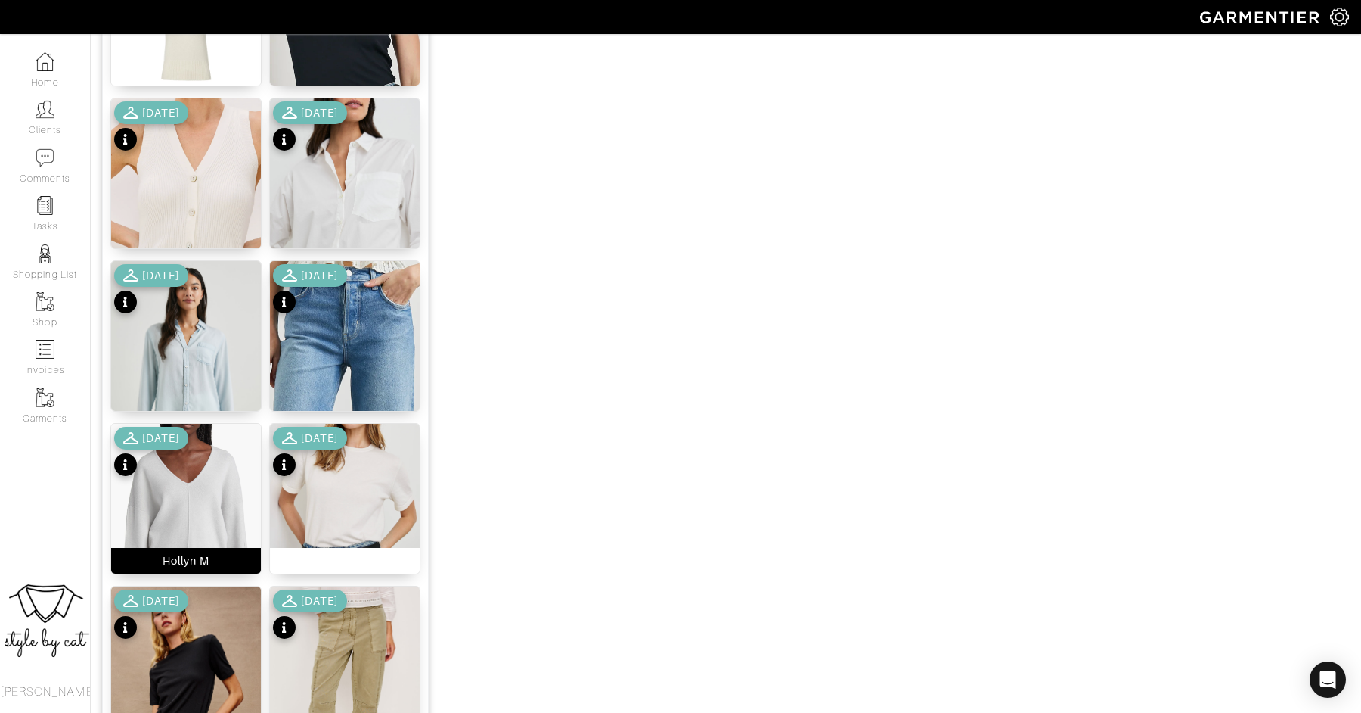
scroll to position [1751, 0]
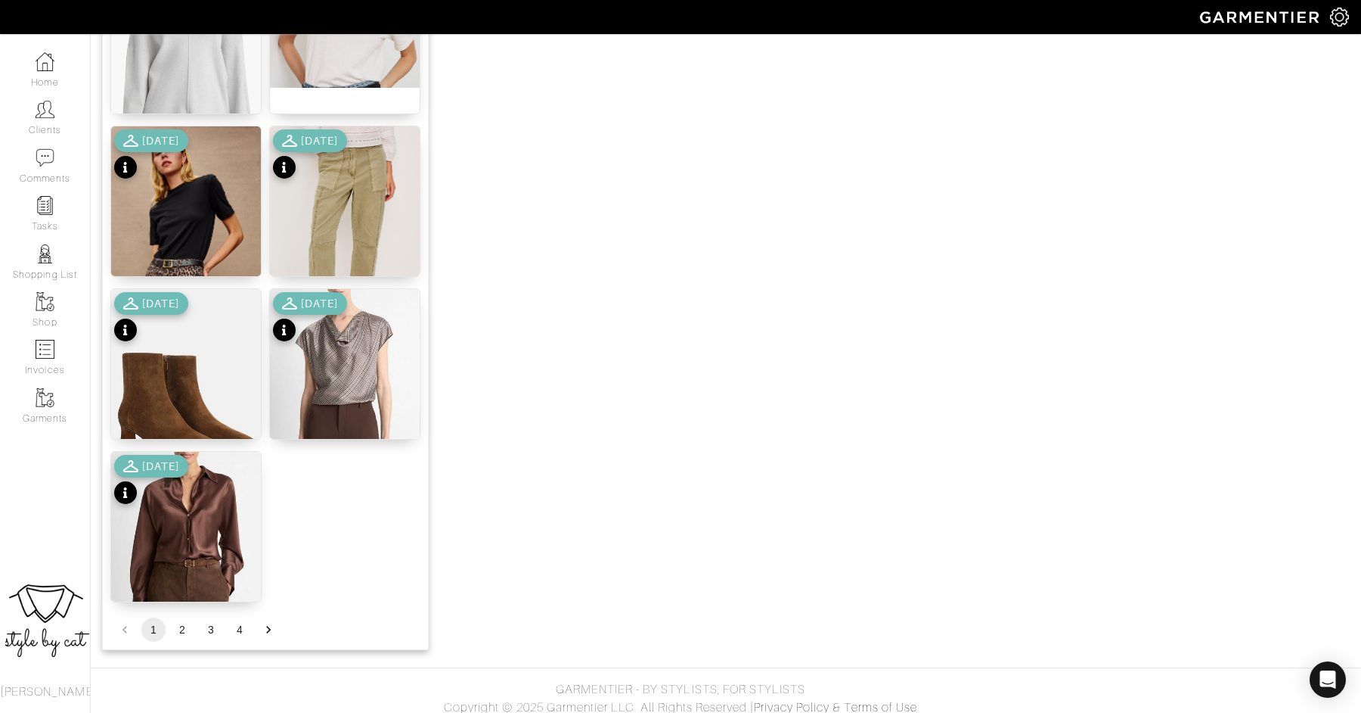
click at [342, 172] on div "[DATE]" at bounding box center [310, 155] width 74 height 53
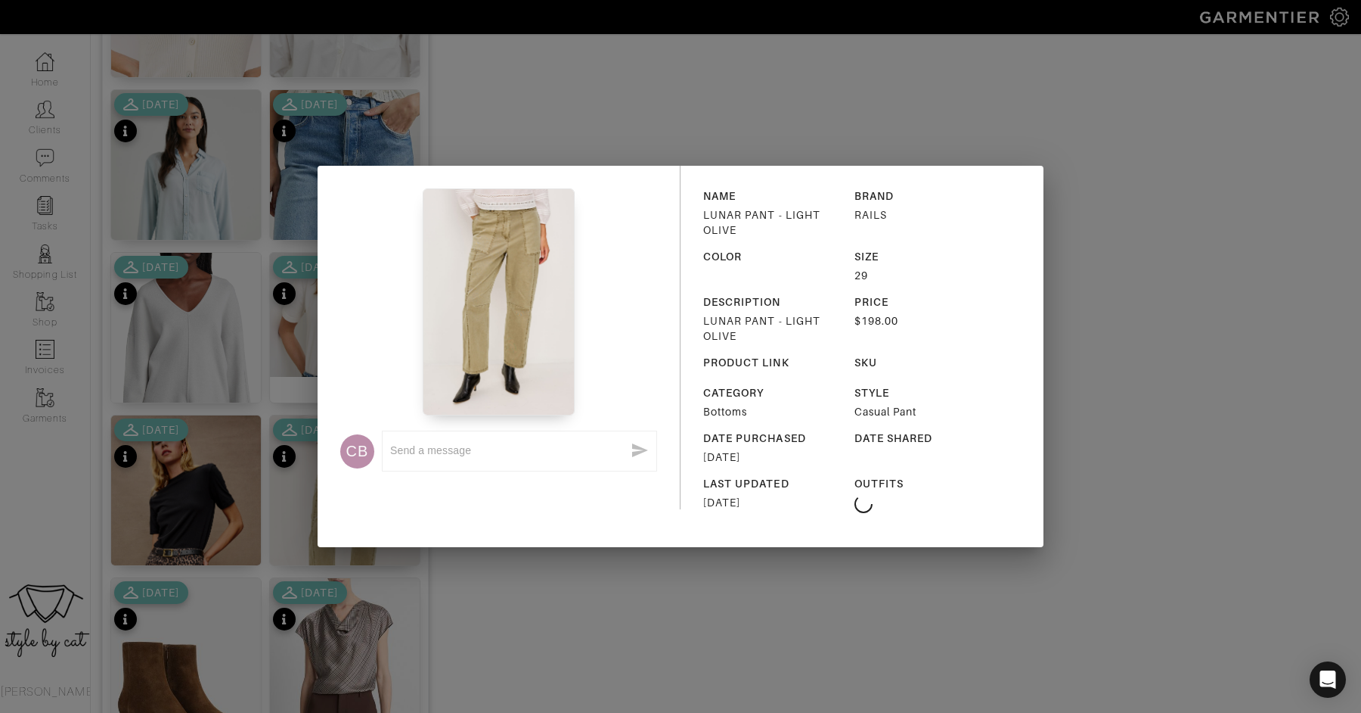
scroll to position [1456, 0]
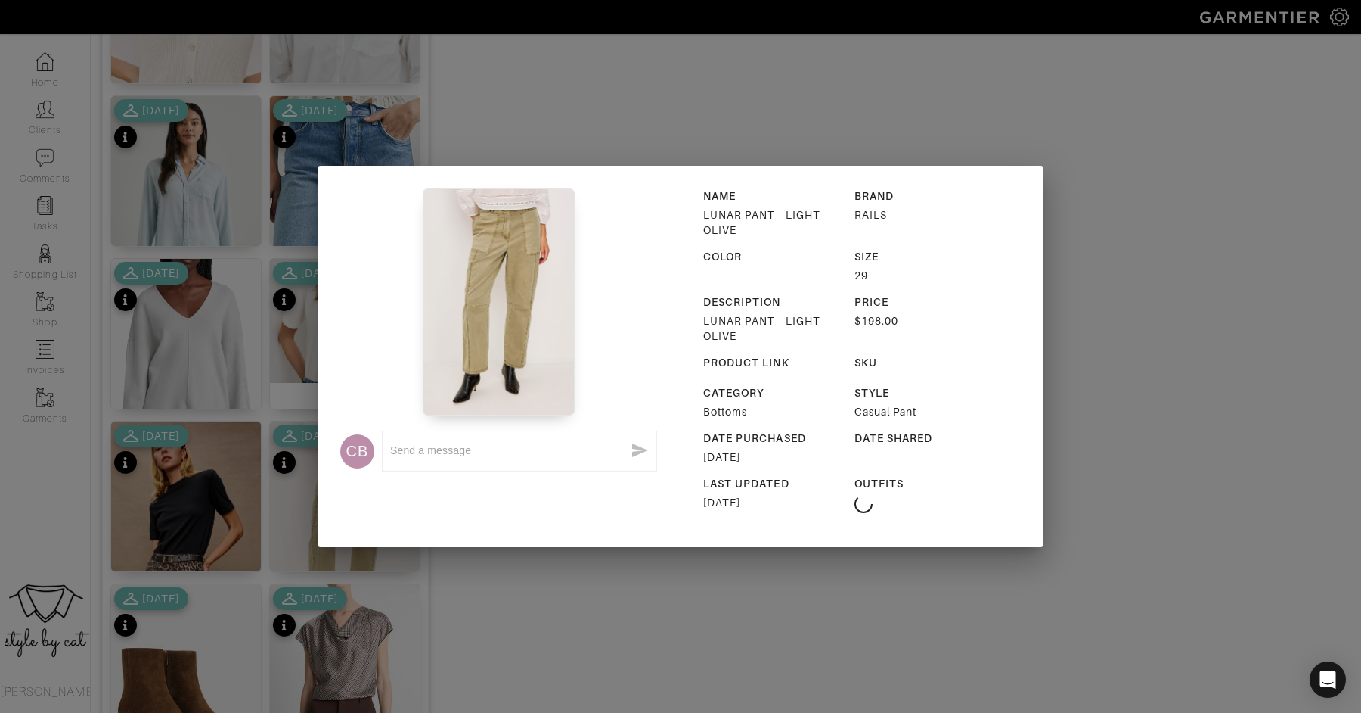
click at [490, 595] on div "CB x NAME LUNAR PANT - LIGHT OLIVE BRAND RAILS COLOR SIZE 29 DESCRIPTION LUNAR …" at bounding box center [680, 356] width 1361 height 713
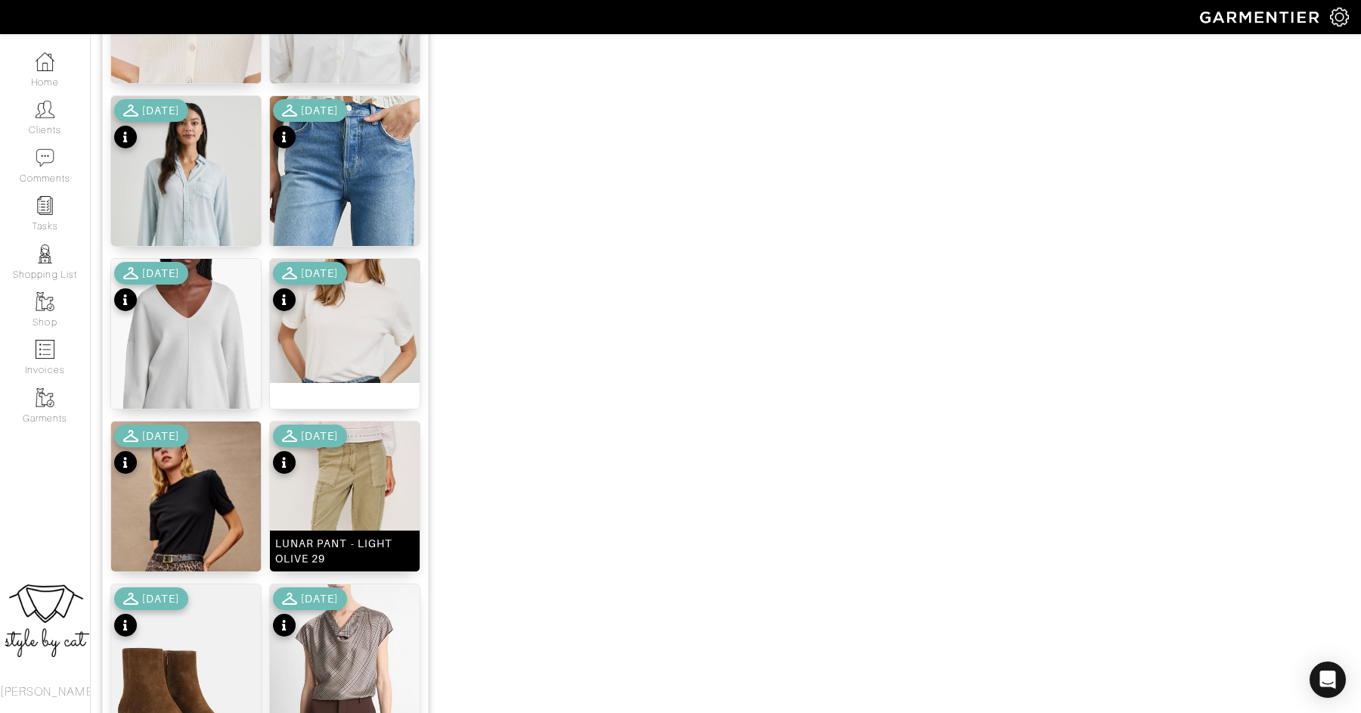
click at [331, 486] on img at bounding box center [345, 533] width 150 height 225
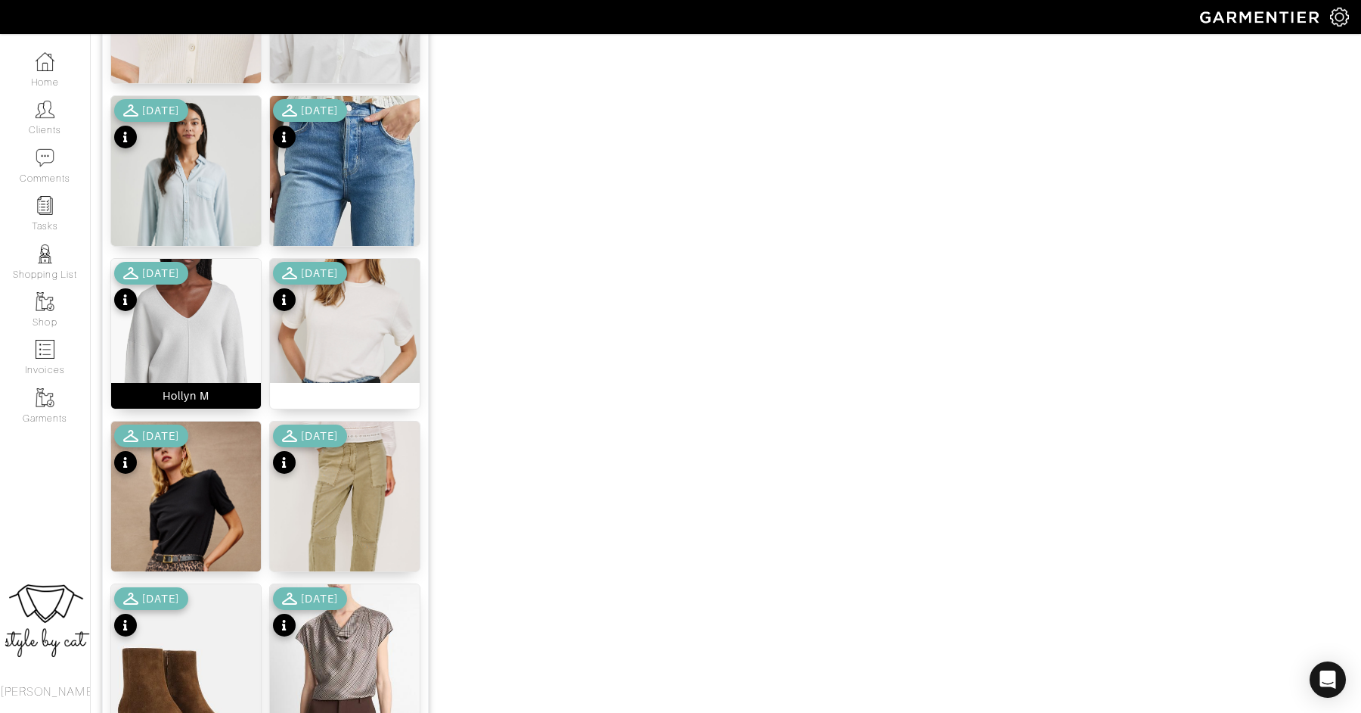
click at [152, 321] on img at bounding box center [186, 371] width 150 height 225
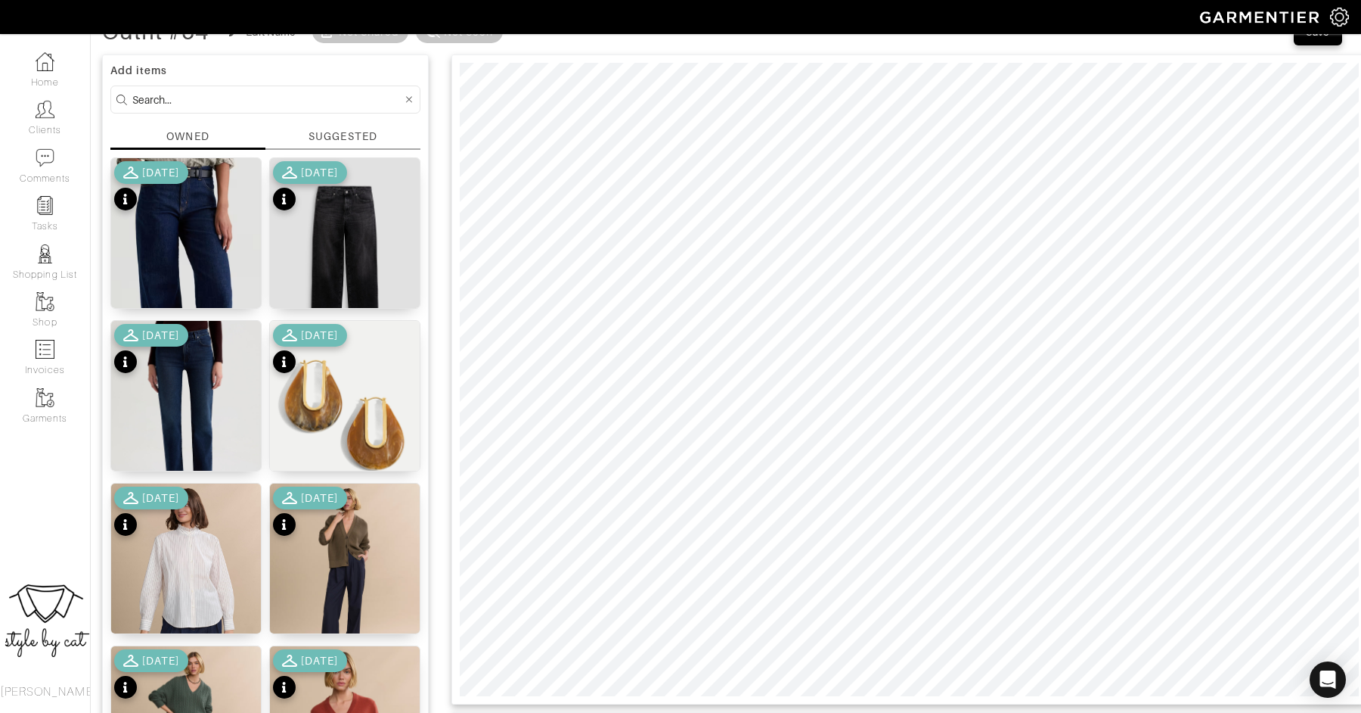
scroll to position [95, 0]
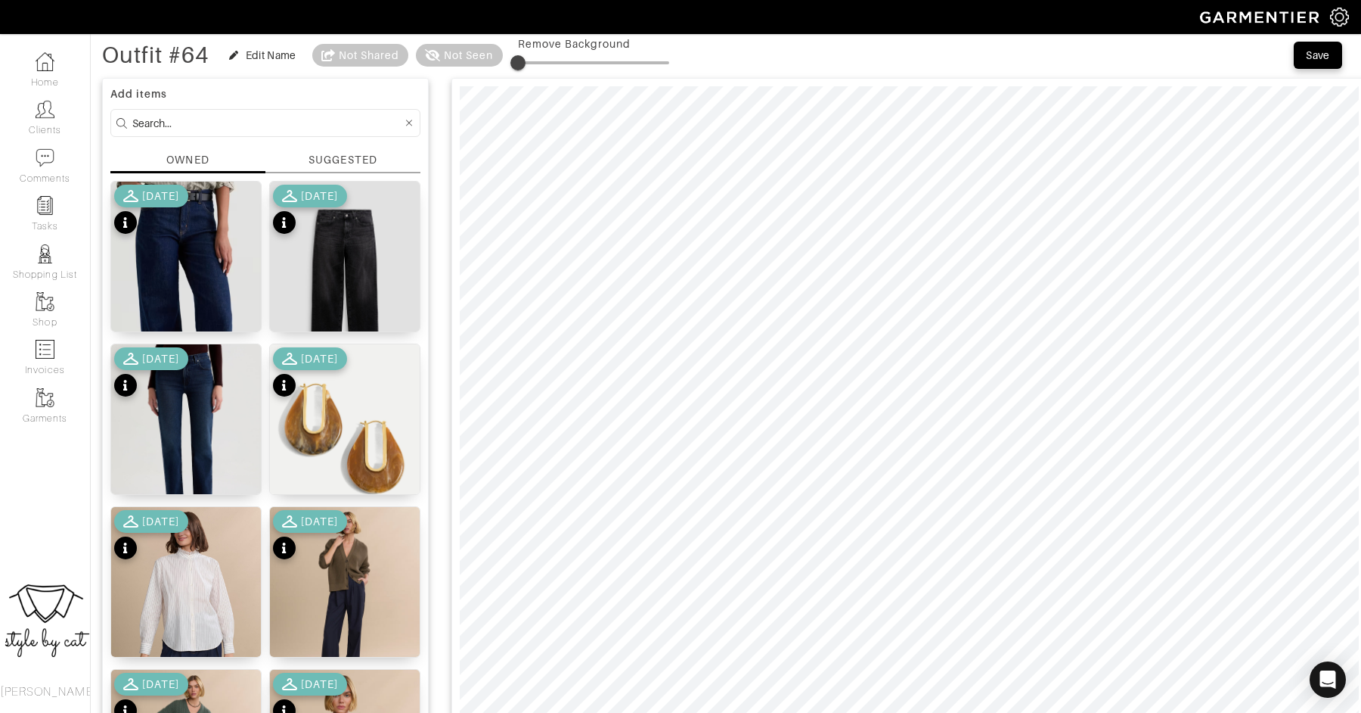
scroll to position [68, 0]
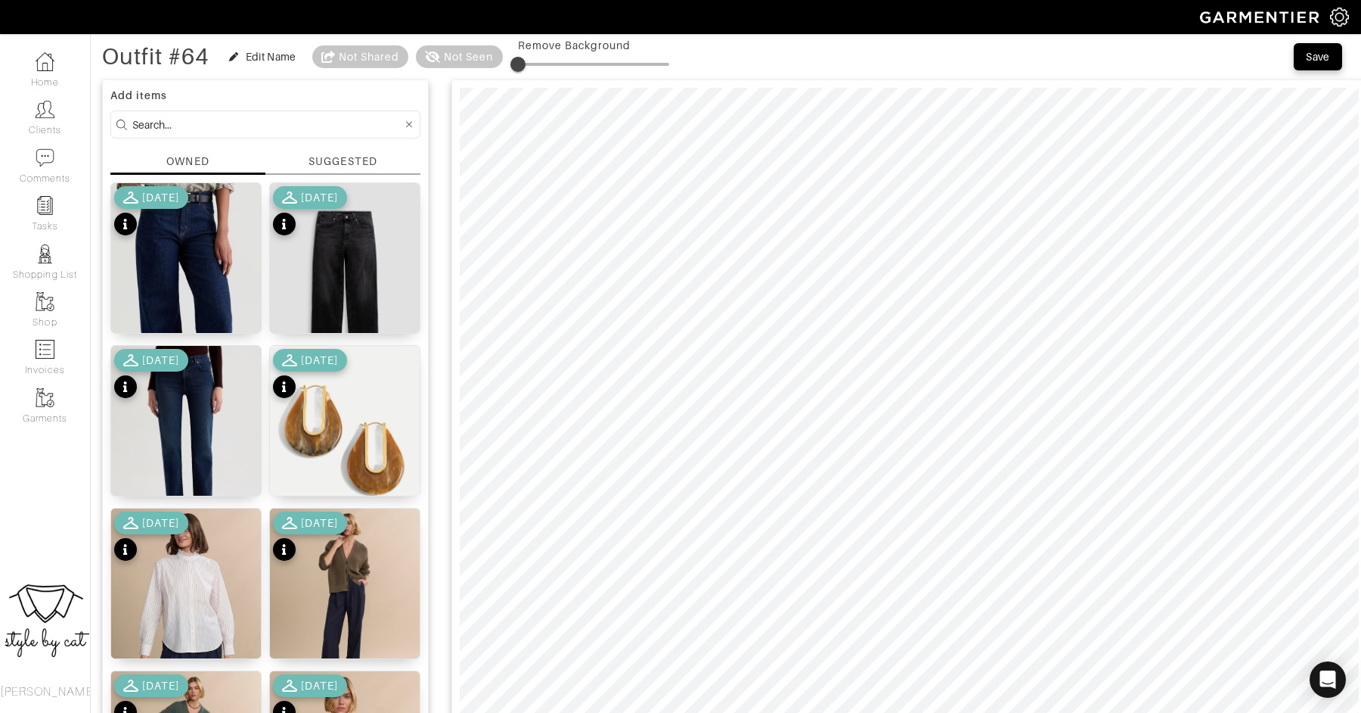
click at [1321, 54] on div "Save" at bounding box center [1318, 56] width 24 height 15
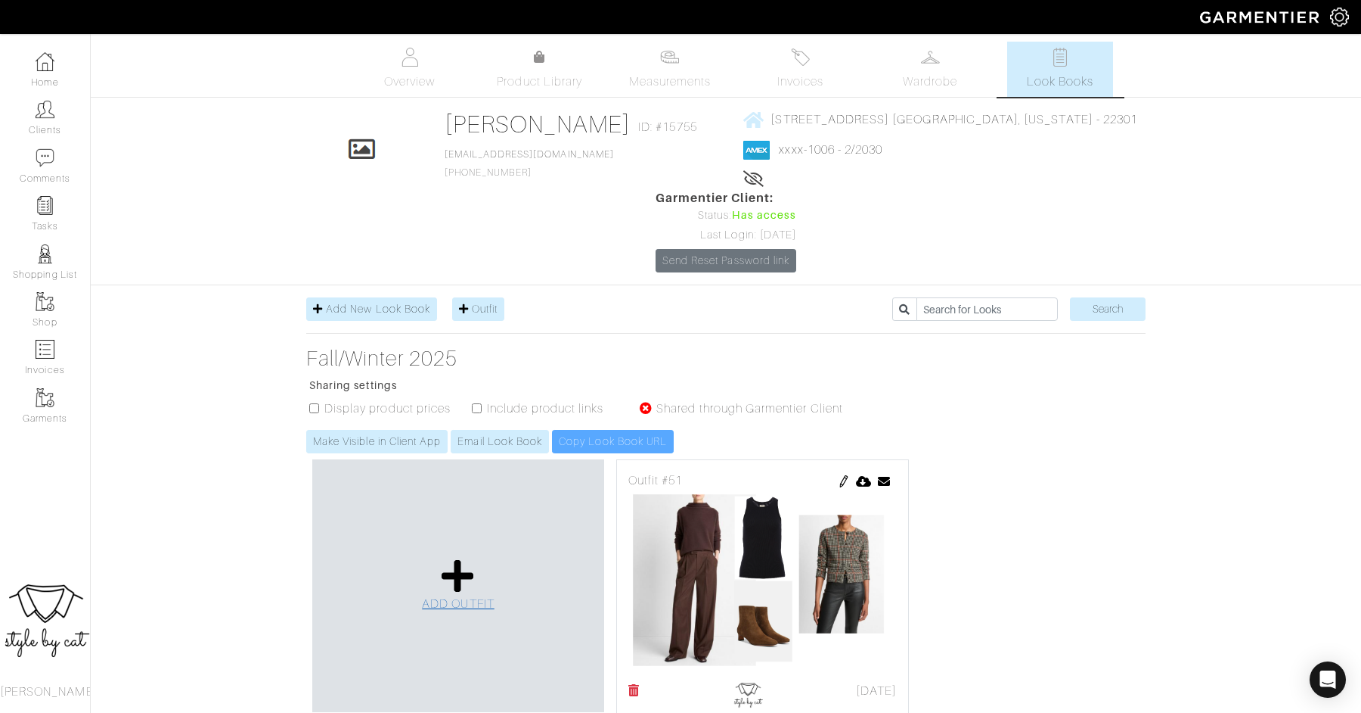
click at [465, 557] on icon at bounding box center [458, 575] width 33 height 36
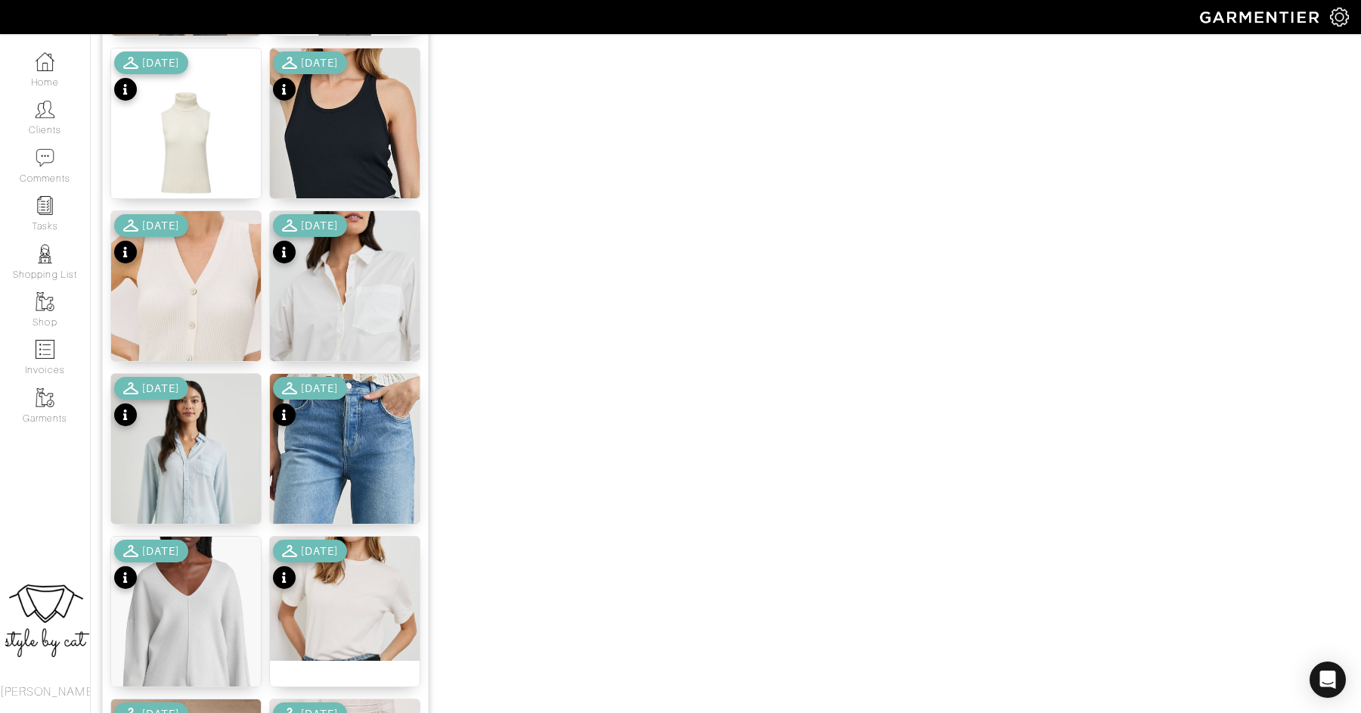
scroll to position [1143, 0]
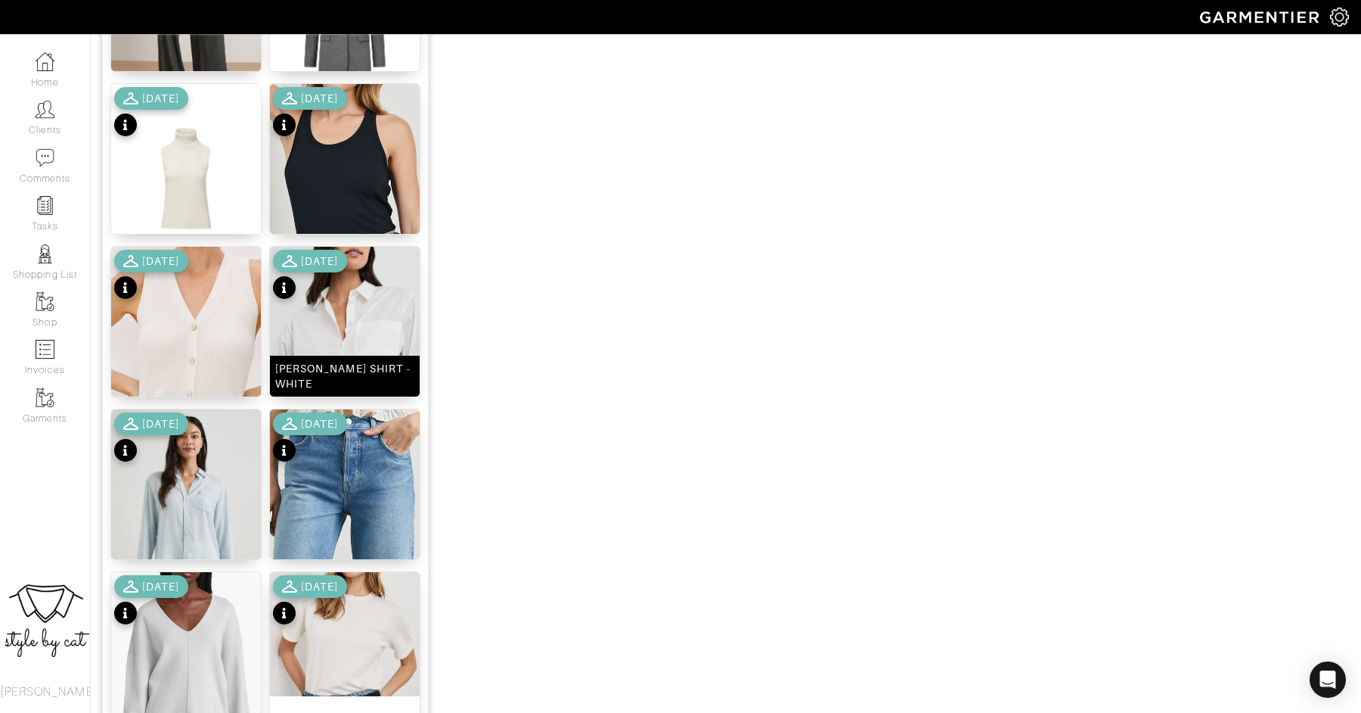
click at [364, 324] on img at bounding box center [345, 359] width 150 height 225
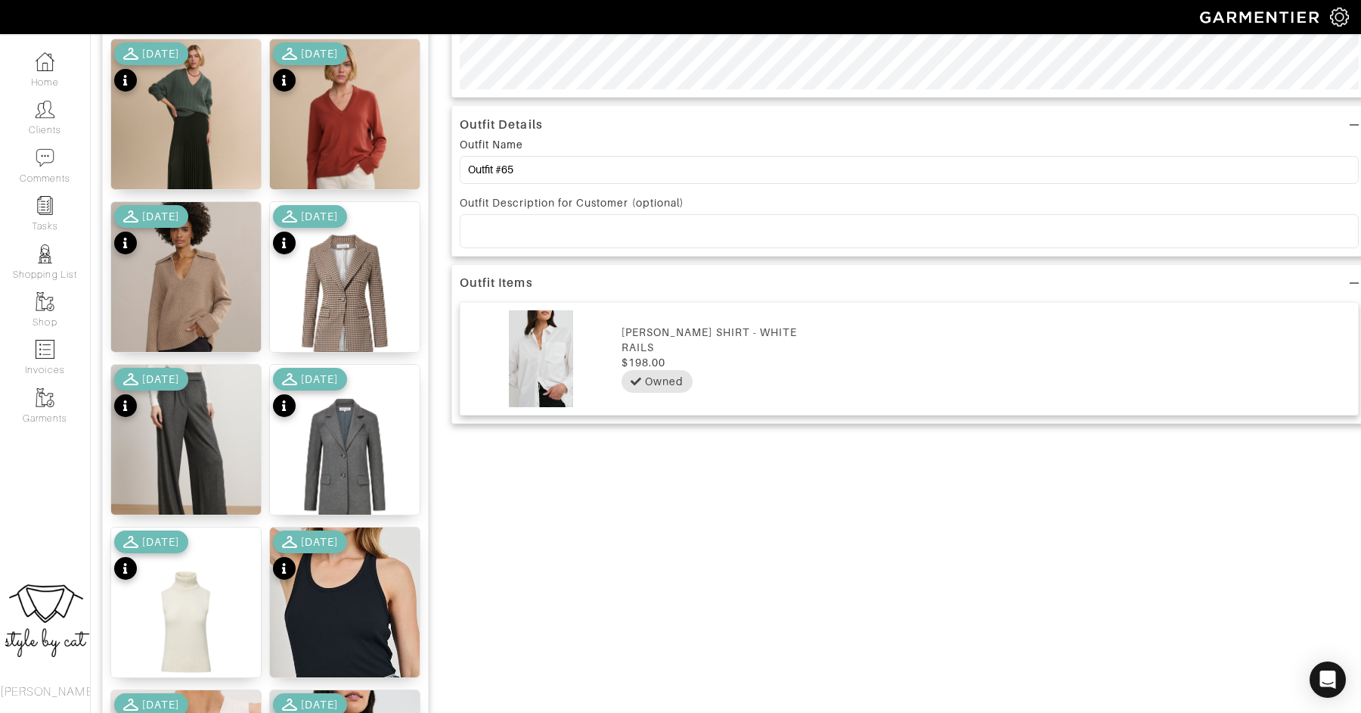
scroll to position [685, 0]
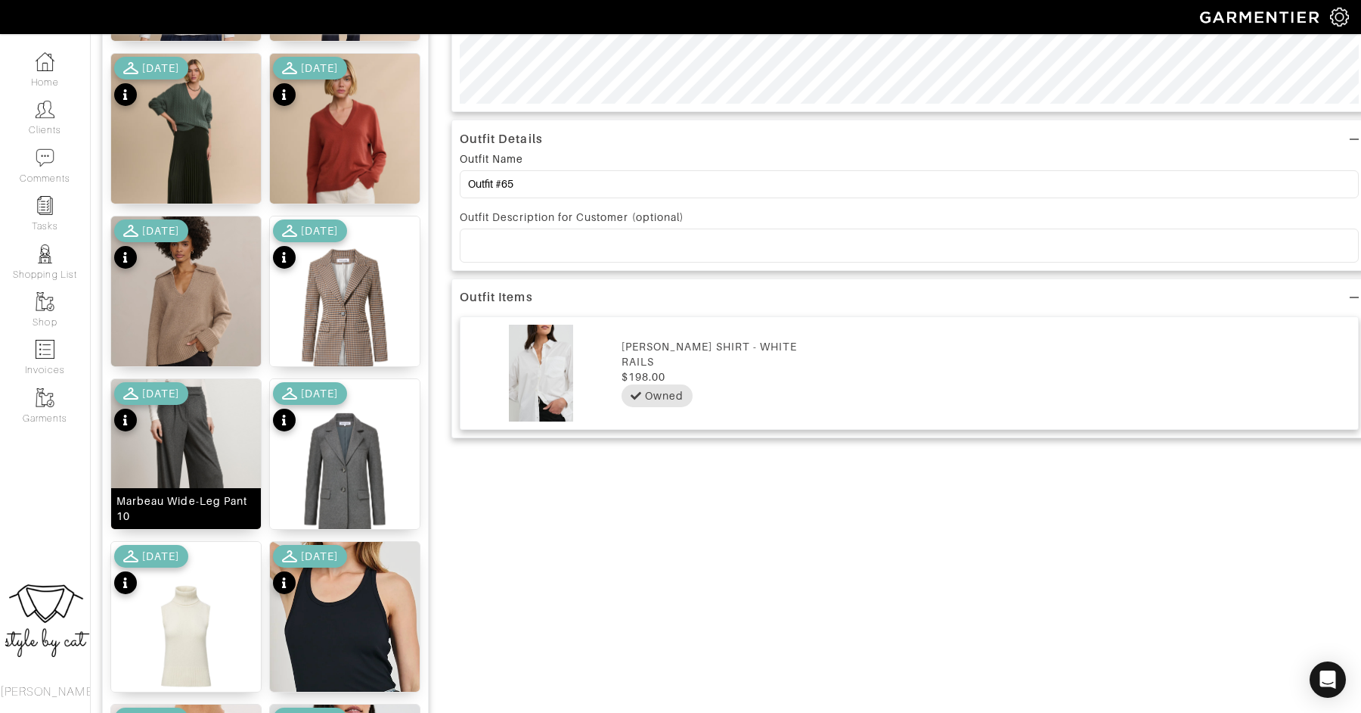
click at [212, 424] on img at bounding box center [186, 473] width 150 height 188
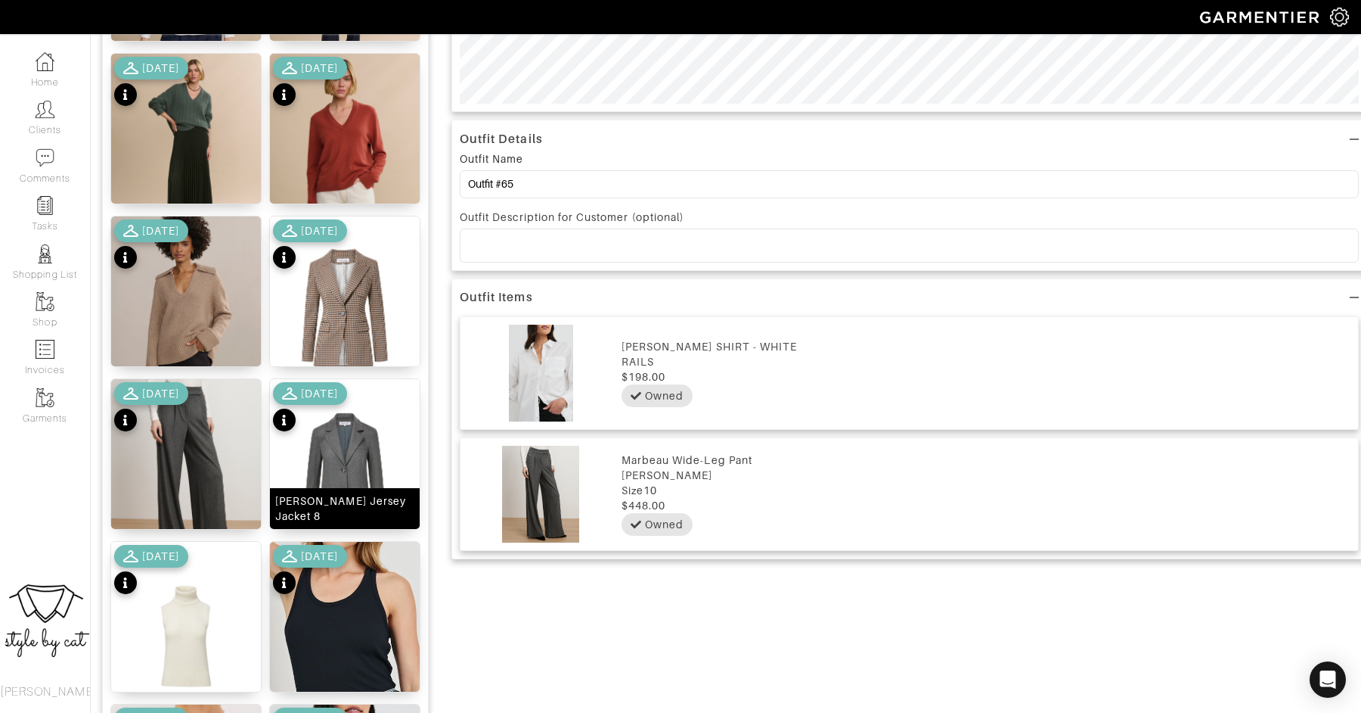
click at [393, 436] on img at bounding box center [345, 473] width 150 height 188
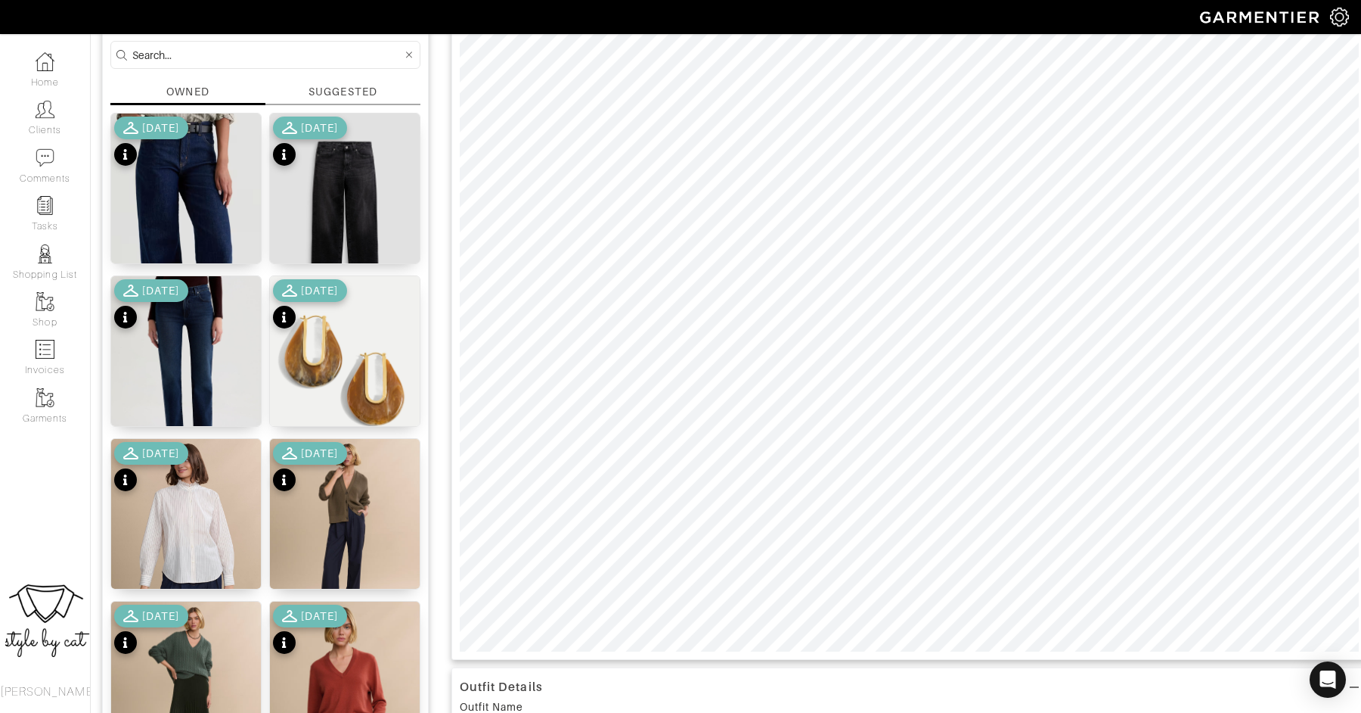
scroll to position [159, 0]
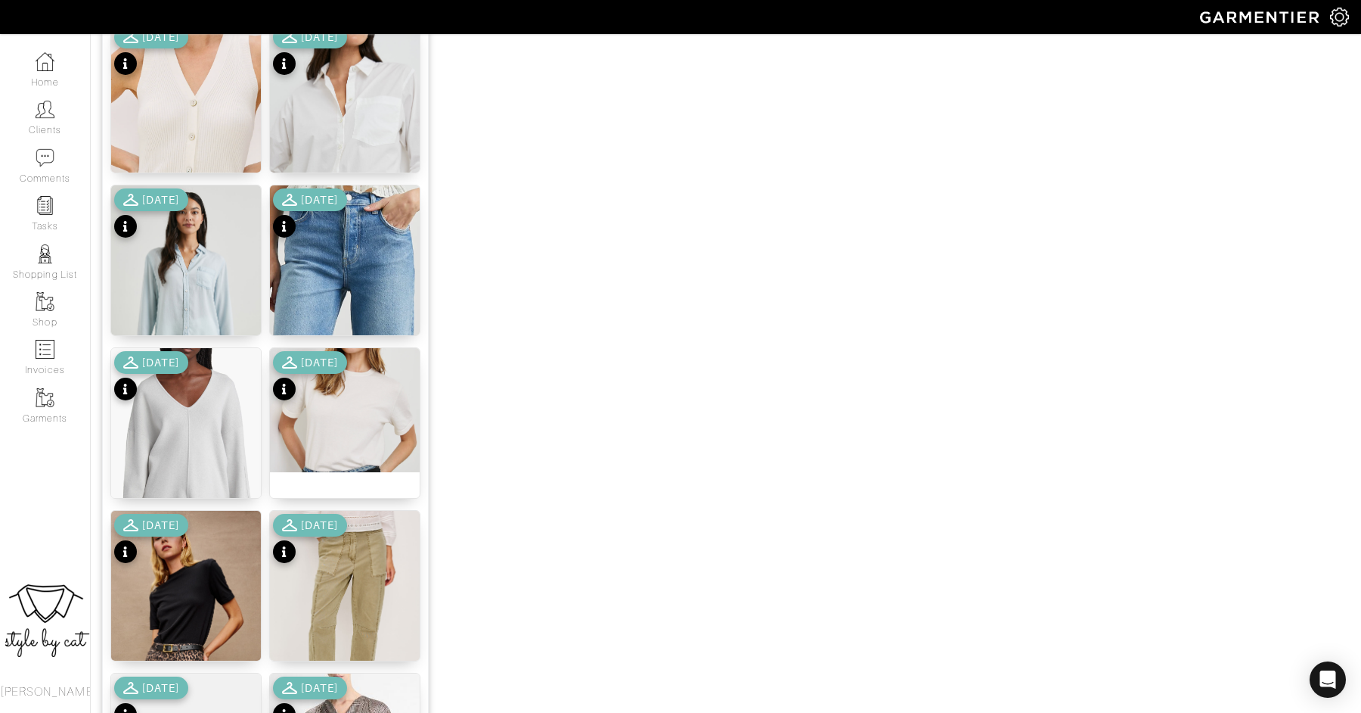
scroll to position [1759, 0]
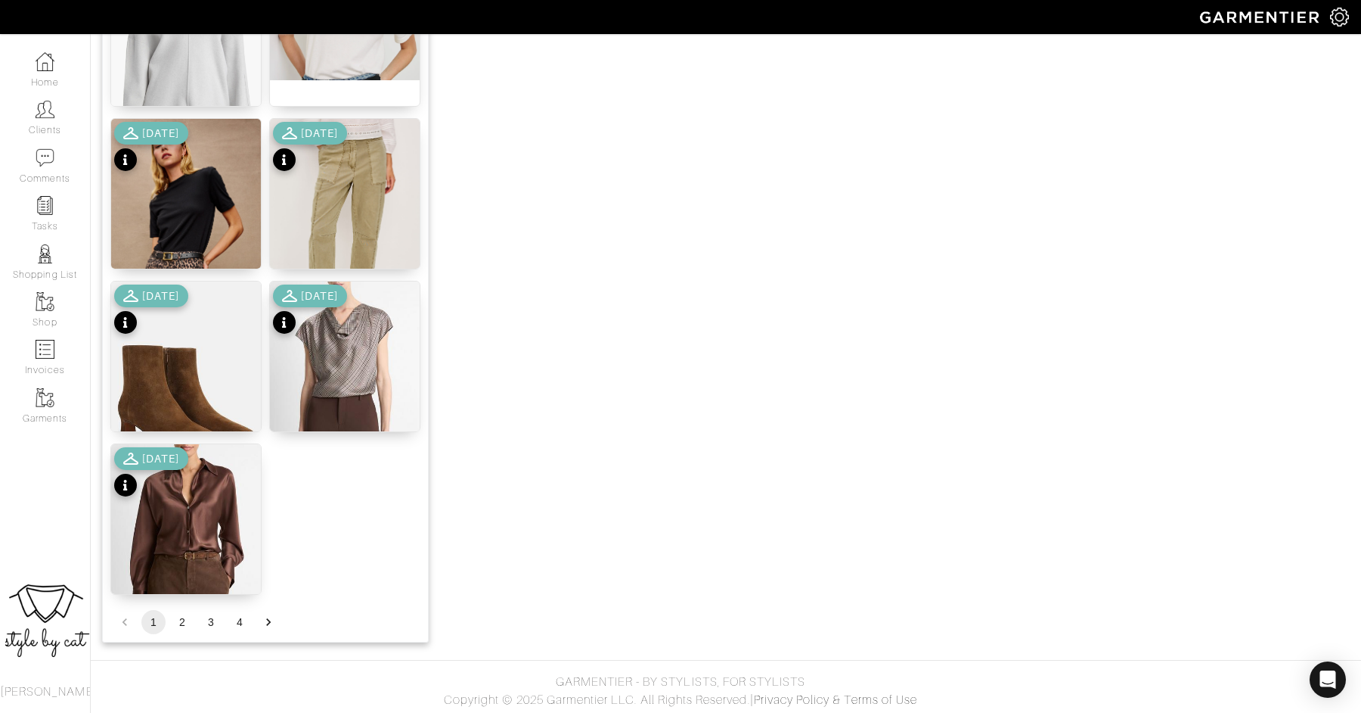
click at [182, 619] on button "2" at bounding box center [182, 622] width 24 height 24
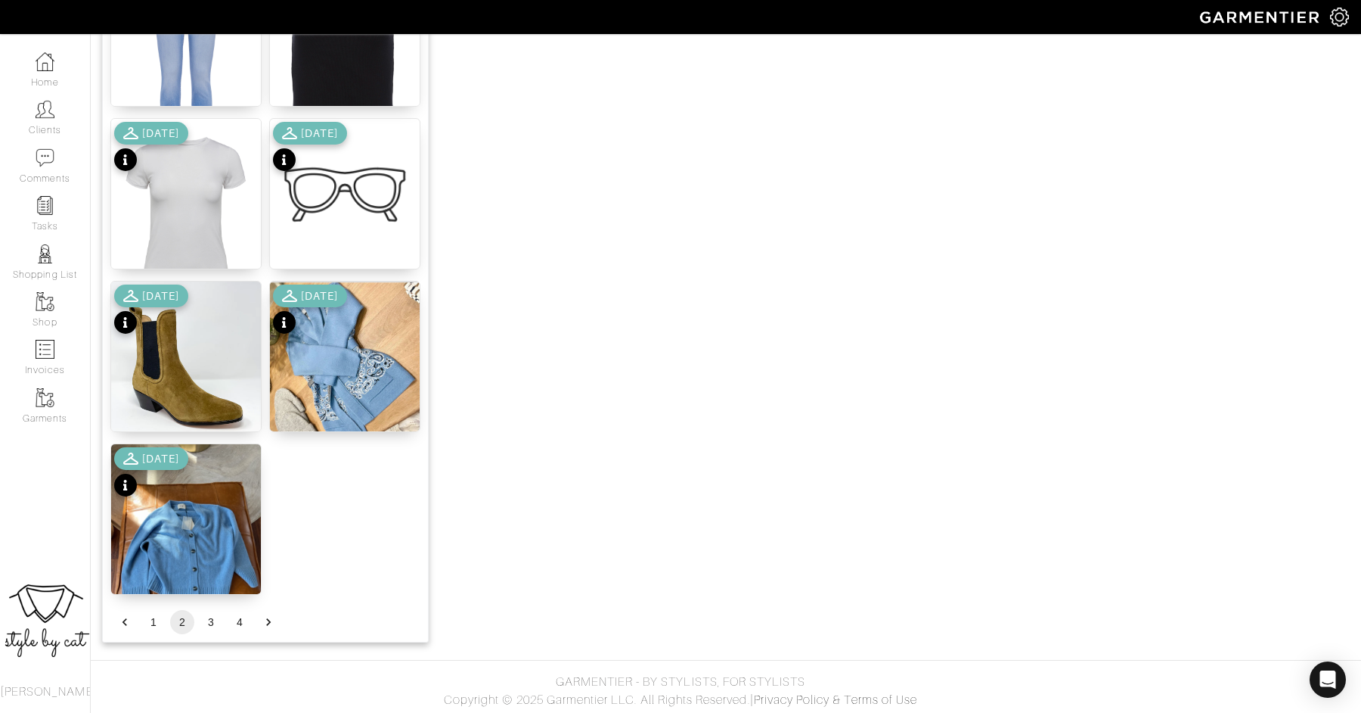
click at [206, 619] on button "3" at bounding box center [211, 622] width 24 height 24
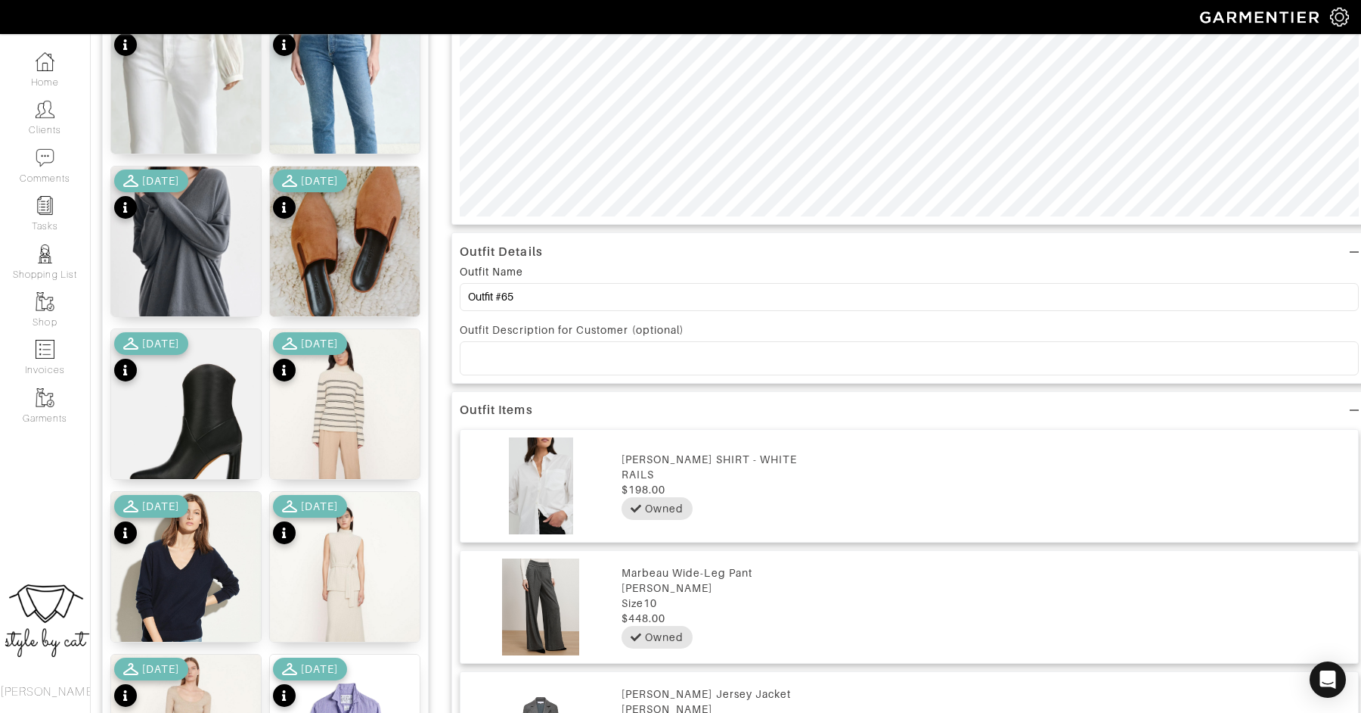
scroll to position [439, 0]
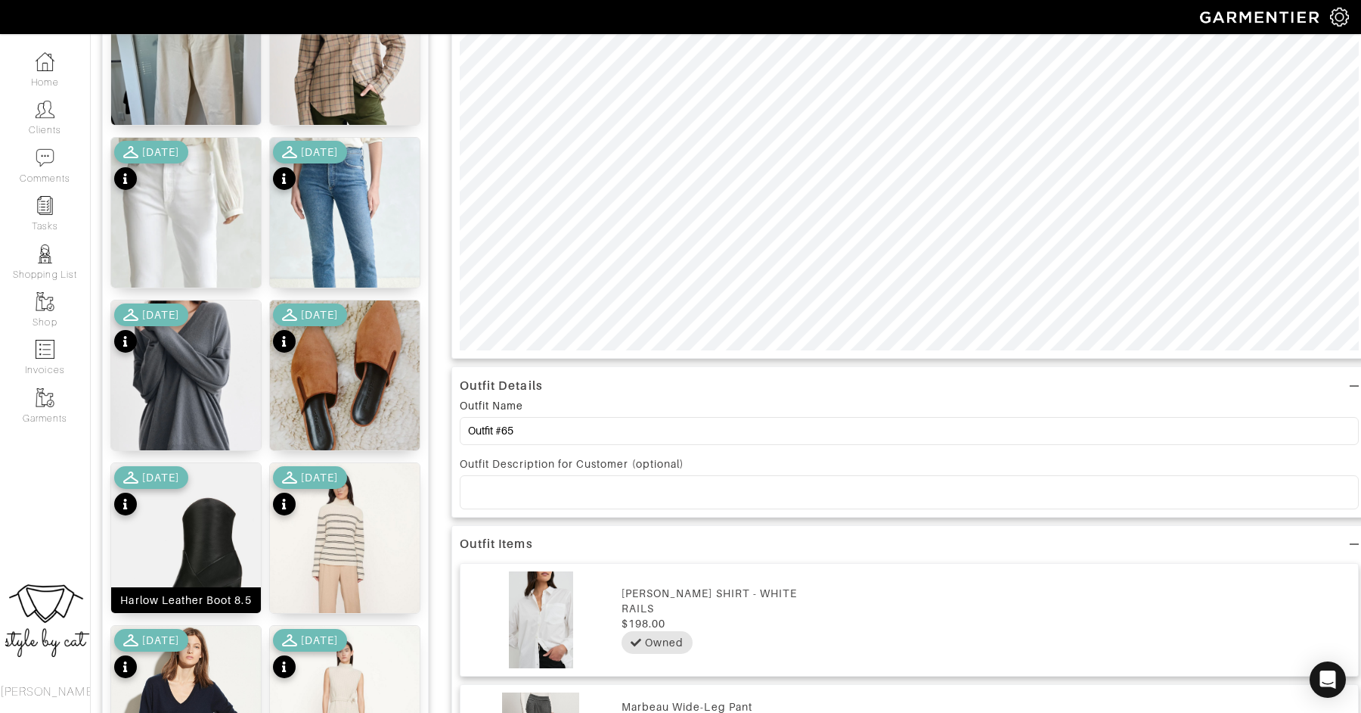
click at [202, 537] on img at bounding box center [186, 567] width 150 height 209
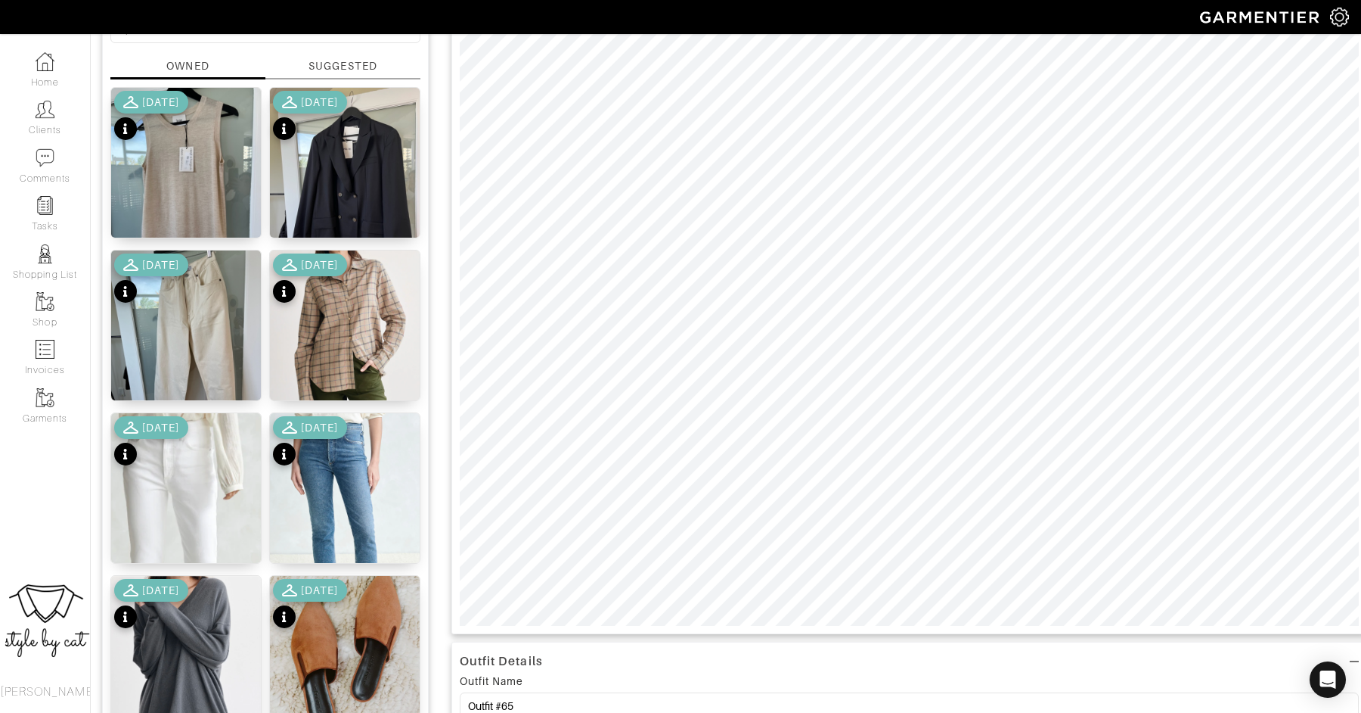
scroll to position [0, 0]
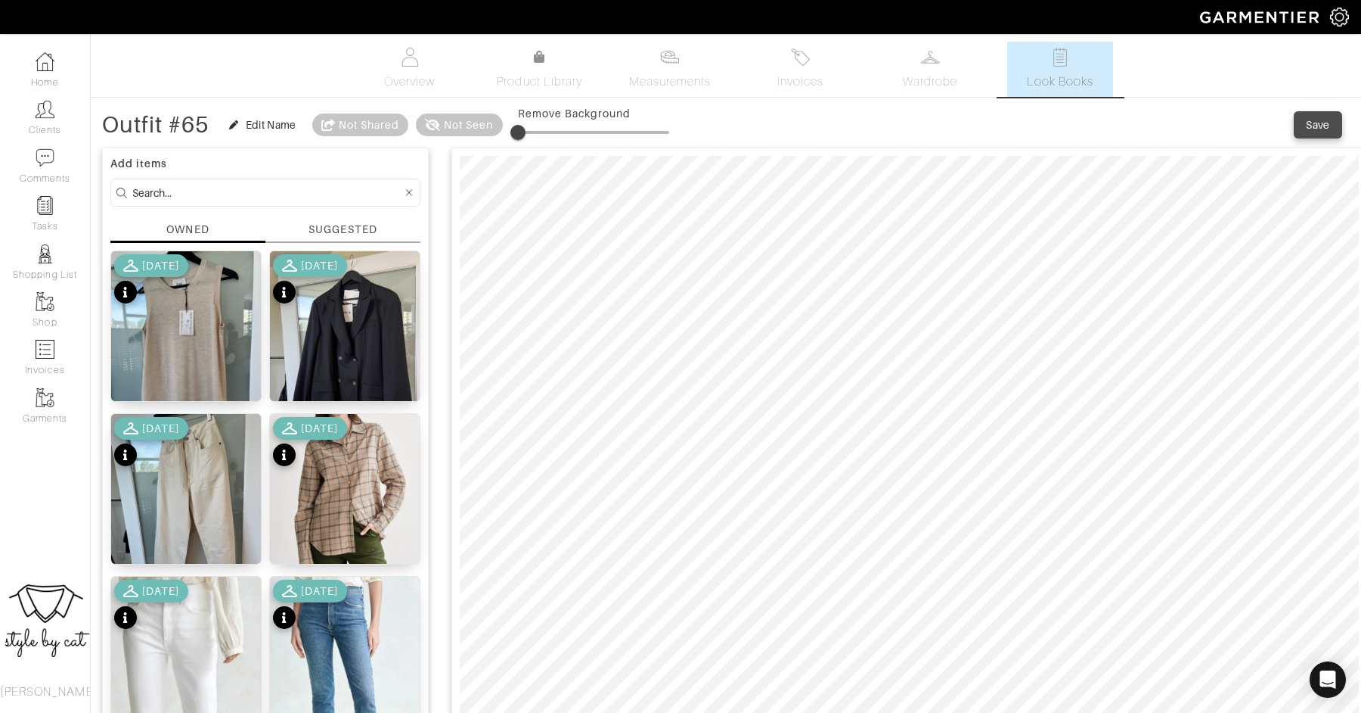
click at [1318, 127] on div "Save" at bounding box center [1318, 124] width 24 height 15
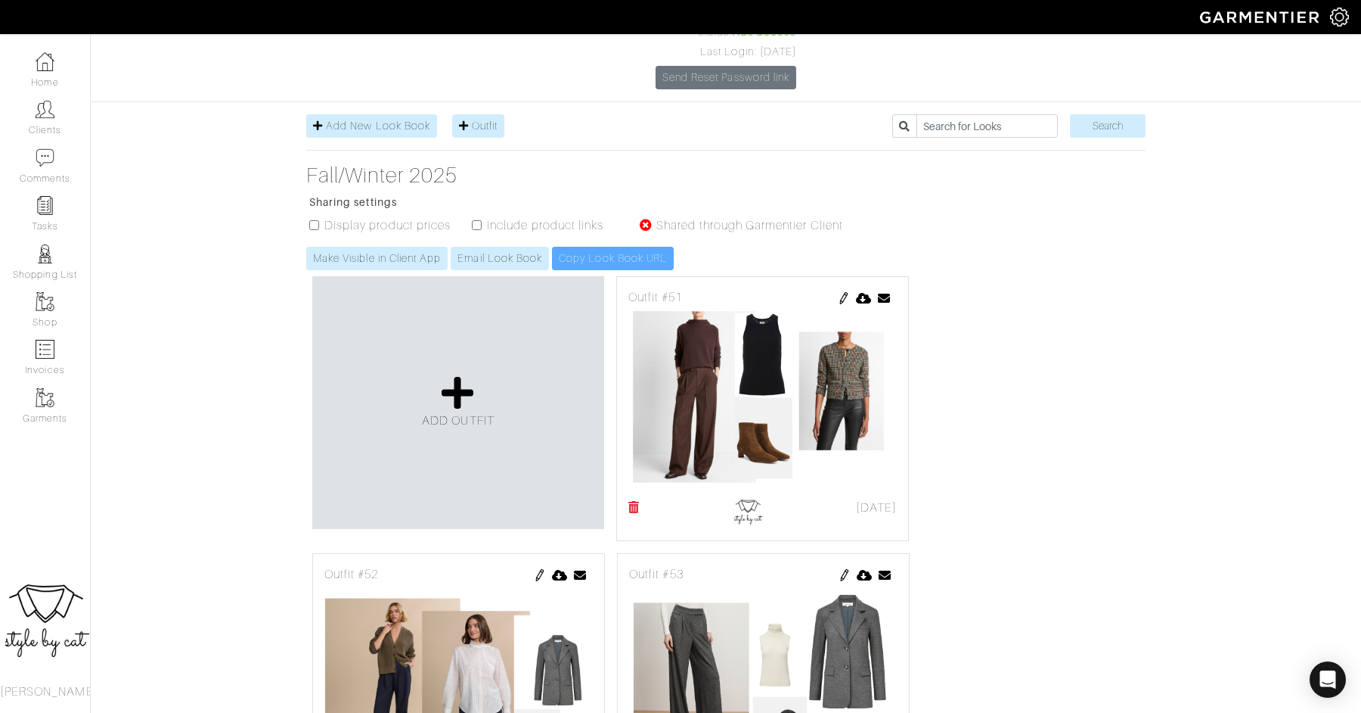
scroll to position [137, 0]
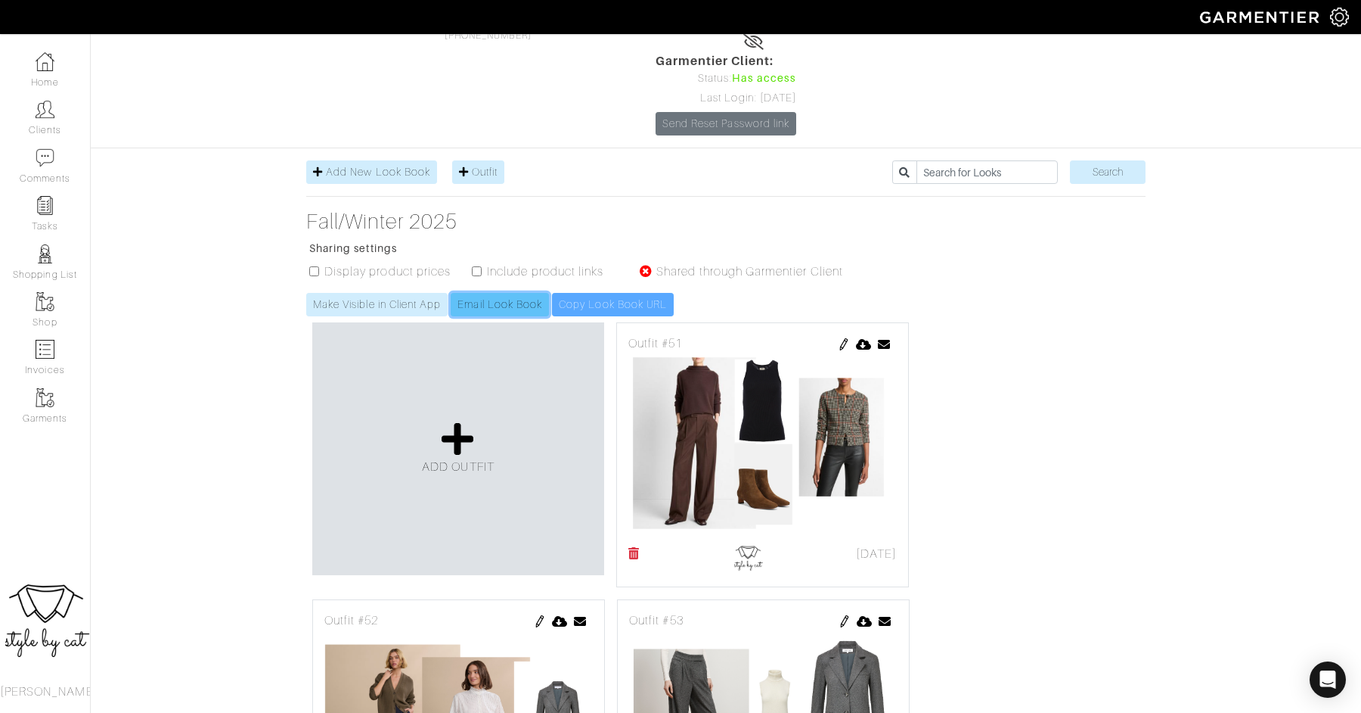
click at [494, 293] on link "Email Look Book" at bounding box center [500, 304] width 98 height 23
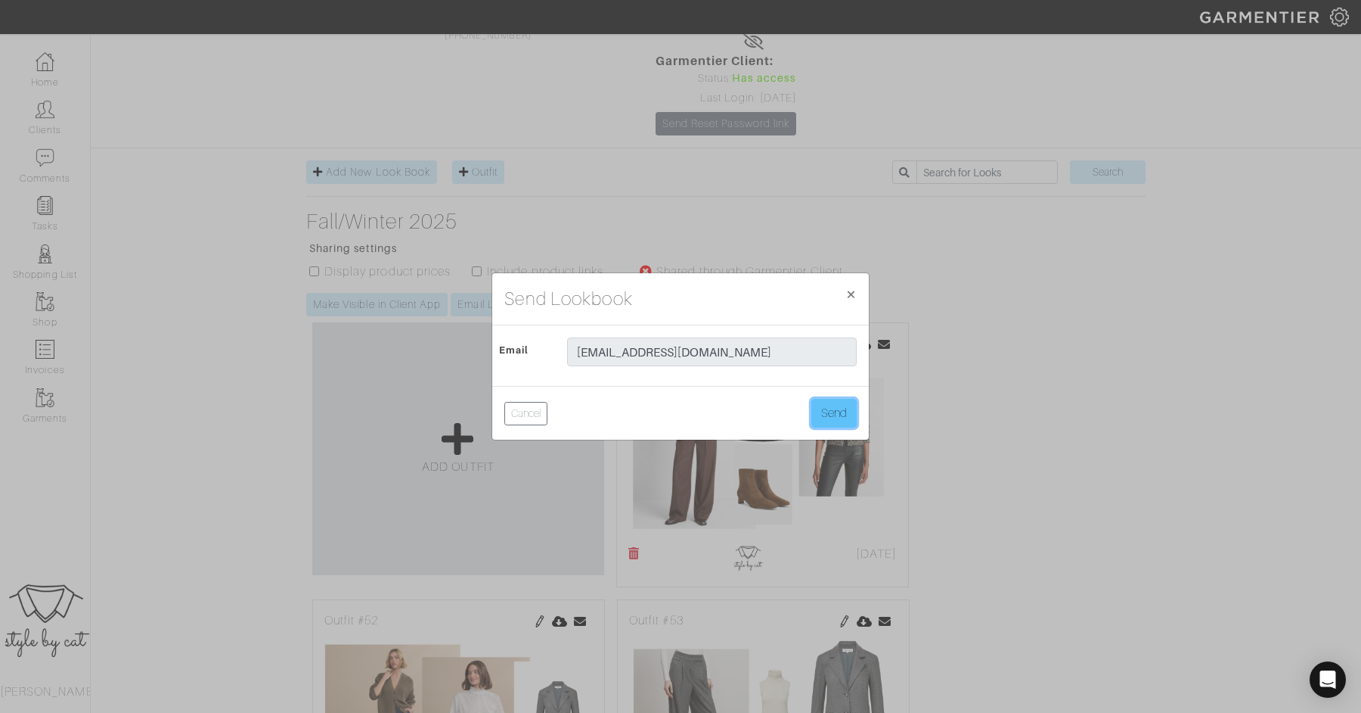
click at [826, 402] on button "Send" at bounding box center [834, 413] width 45 height 29
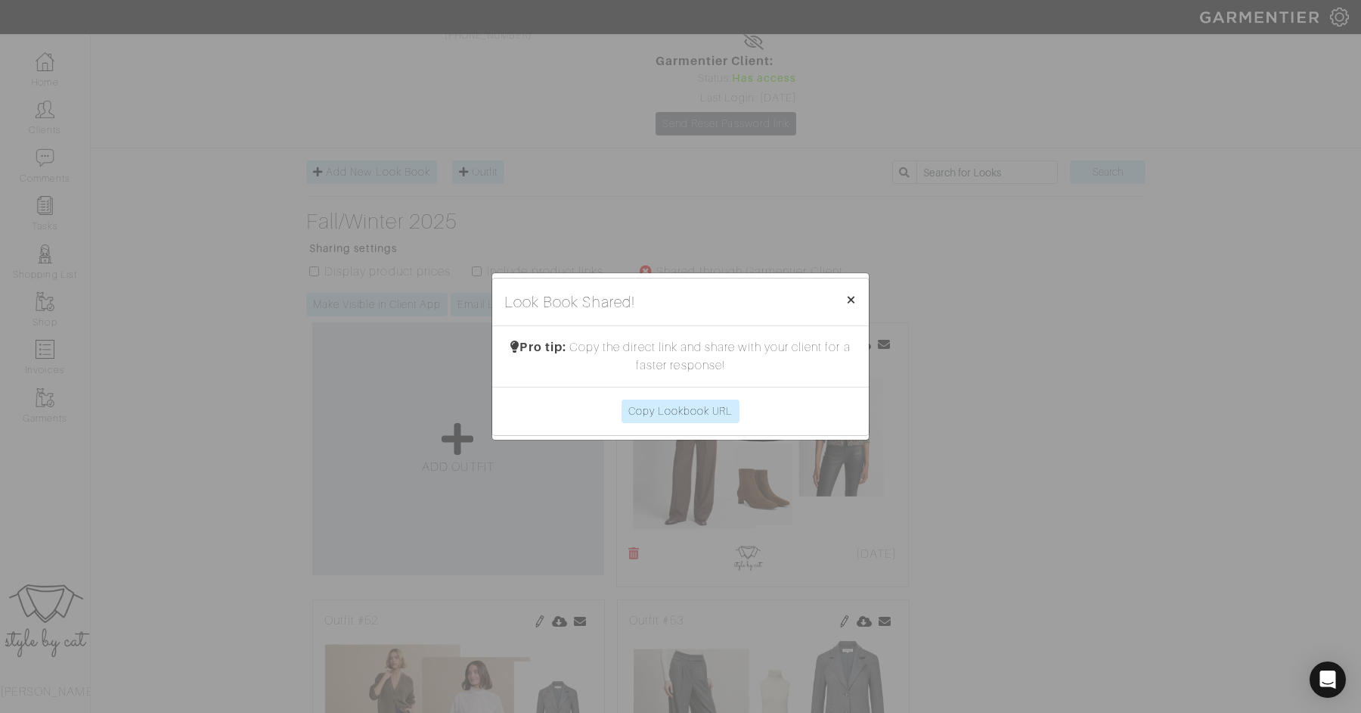
click at [855, 299] on span "×" at bounding box center [851, 299] width 11 height 20
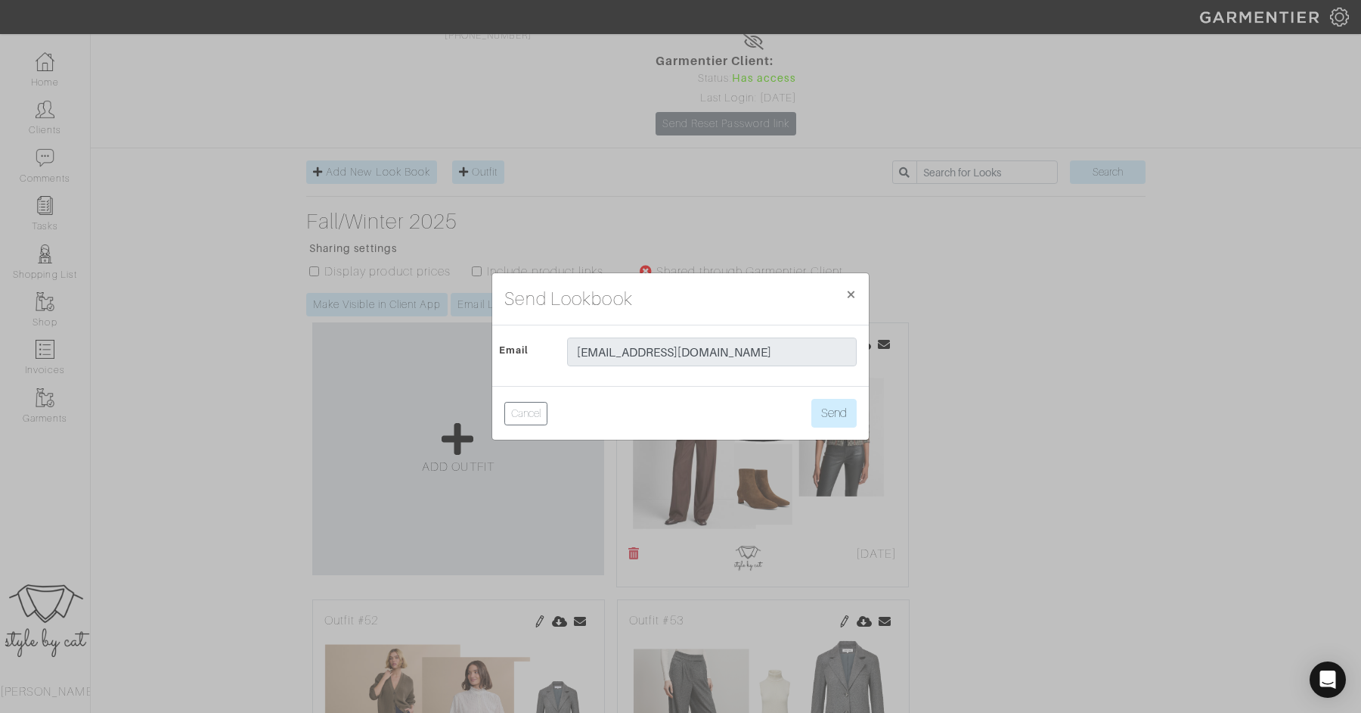
click at [377, 216] on div "Send Lookbook × Close Email [EMAIL_ADDRESS][DOMAIN_NAME] Cancel Send" at bounding box center [680, 356] width 1361 height 713
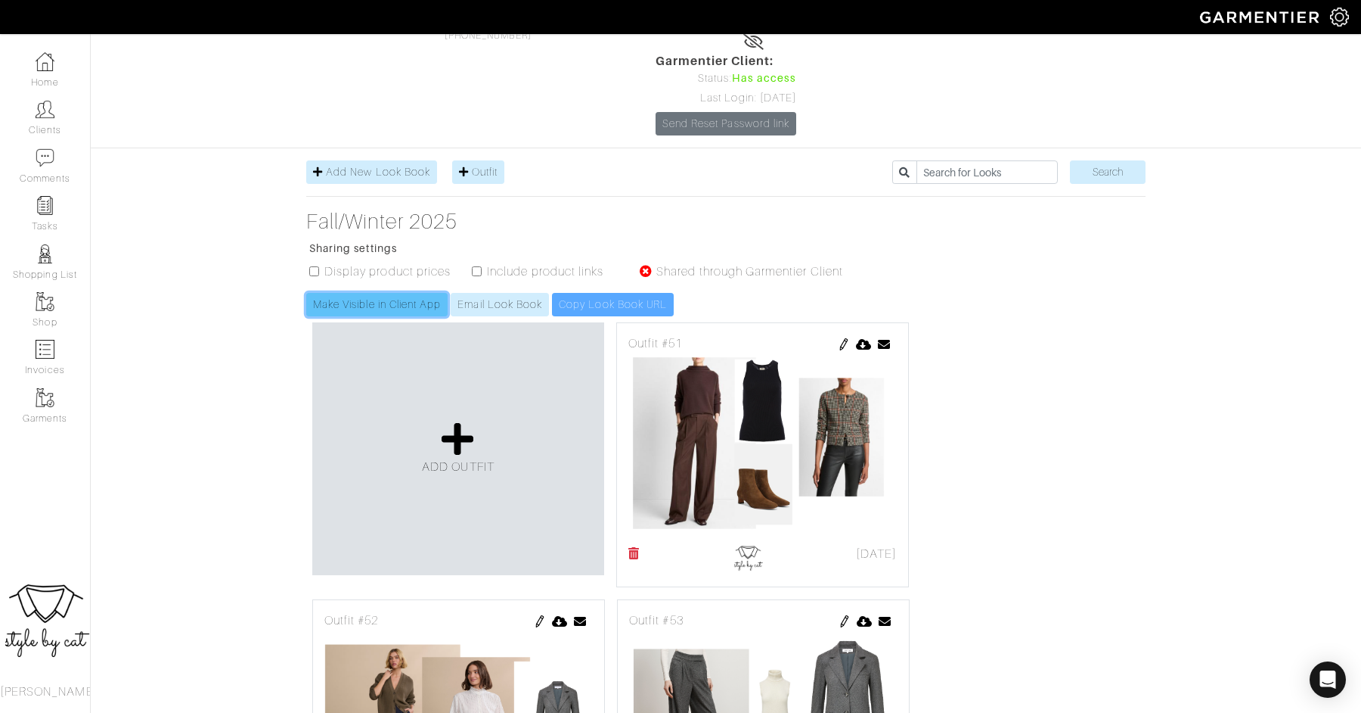
click at [370, 293] on link "Make Visible in Client App" at bounding box center [376, 304] width 141 height 23
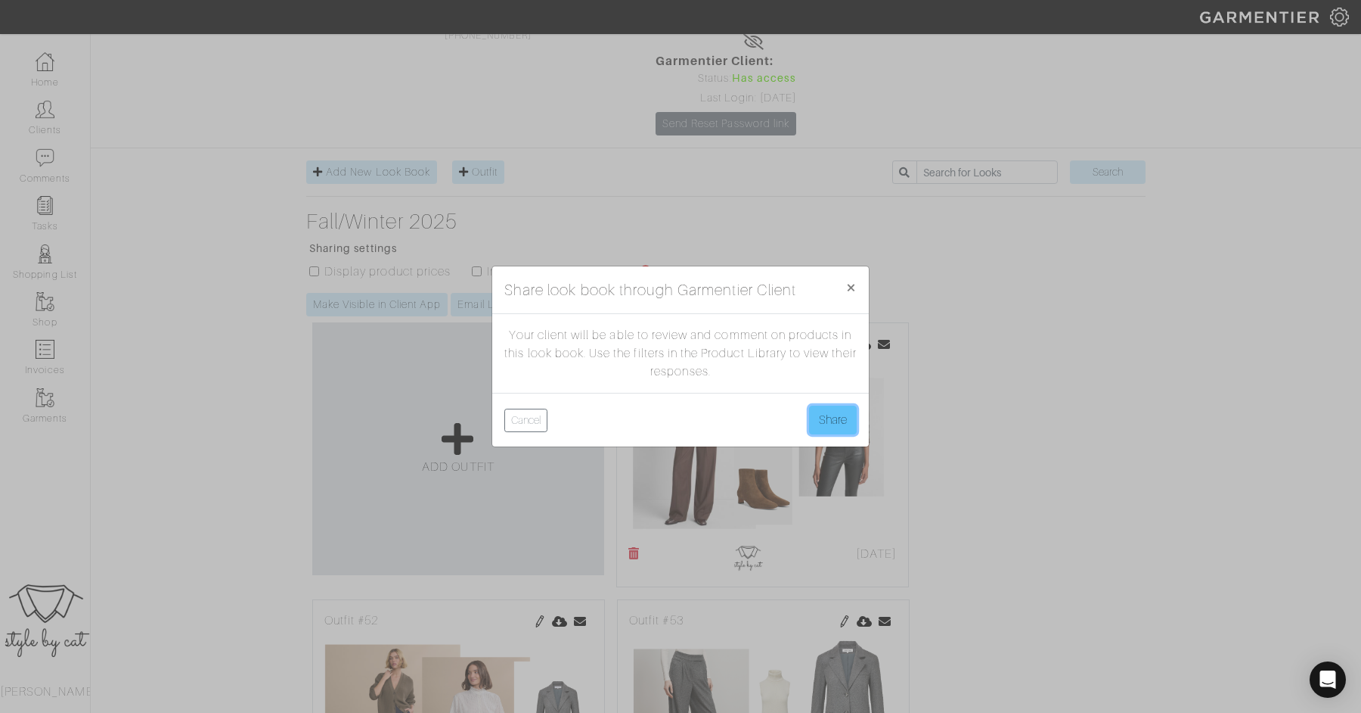
click at [835, 427] on button "Share" at bounding box center [833, 419] width 48 height 29
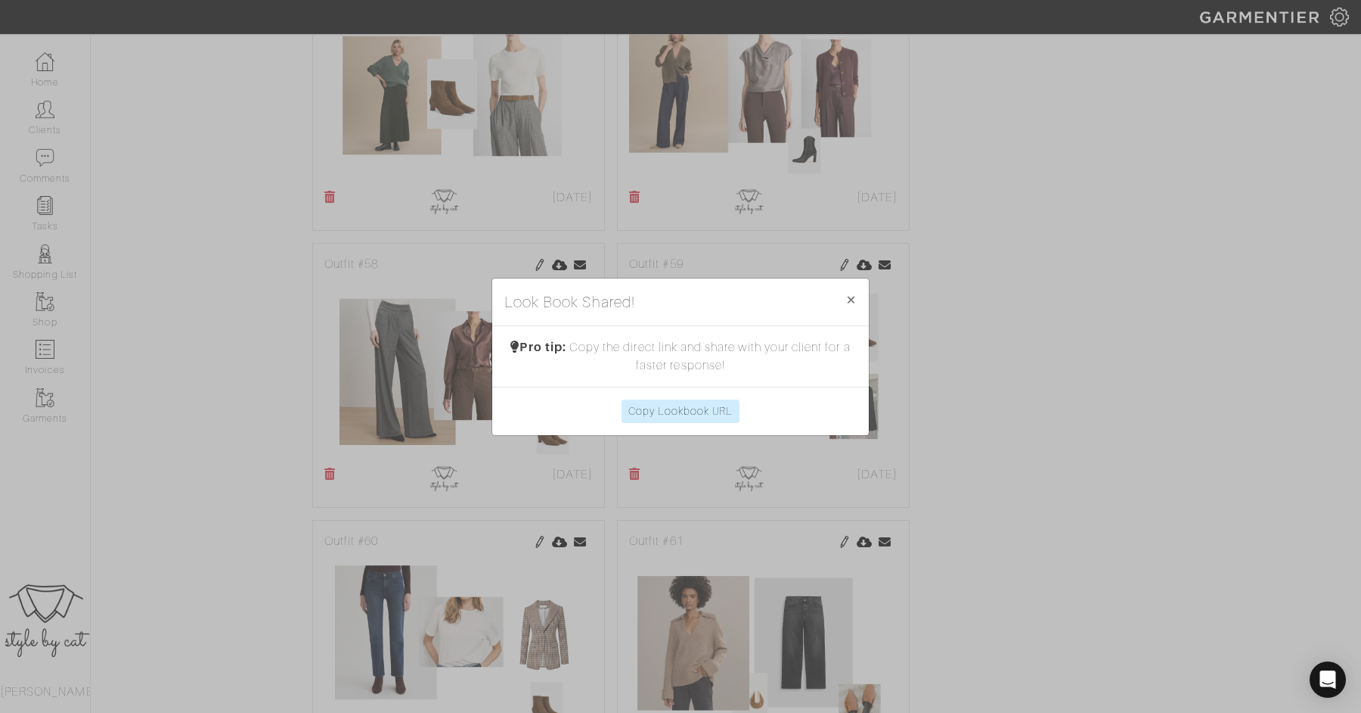
scroll to position [1325, 0]
click at [846, 296] on span "×" at bounding box center [851, 299] width 11 height 20
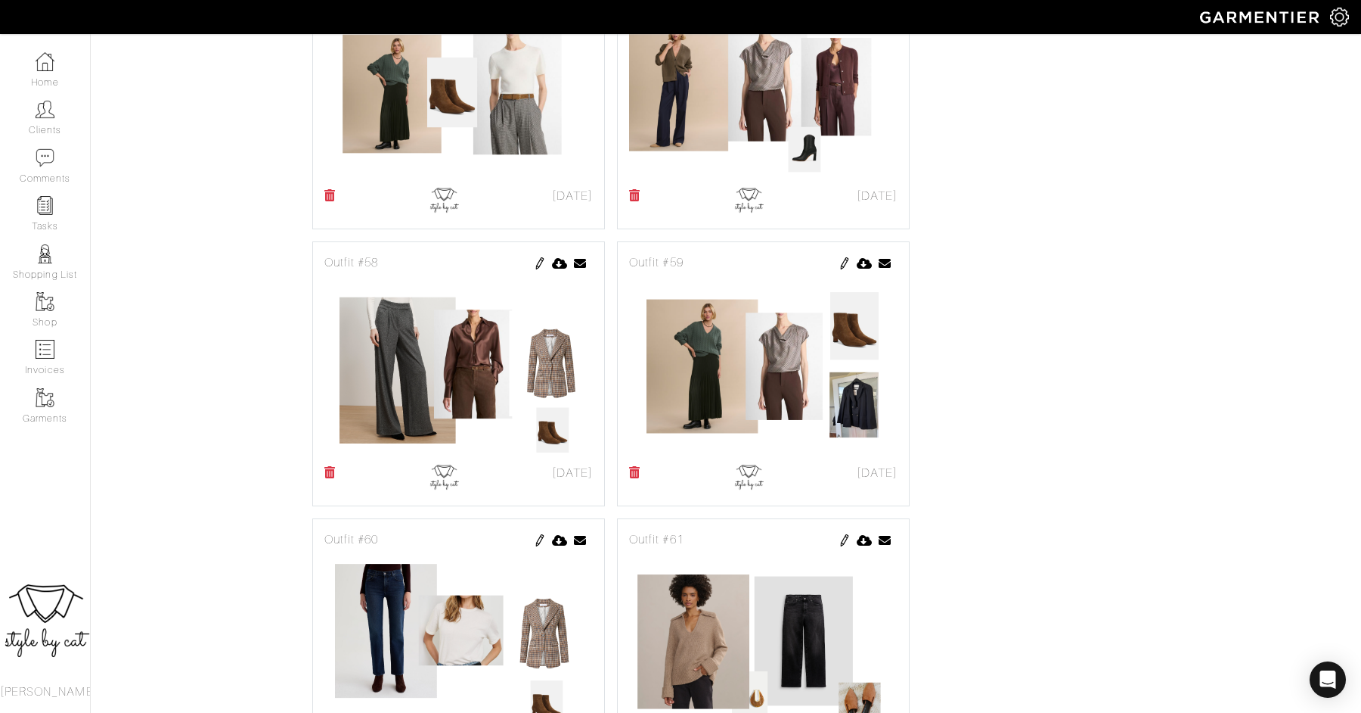
scroll to position [0, 0]
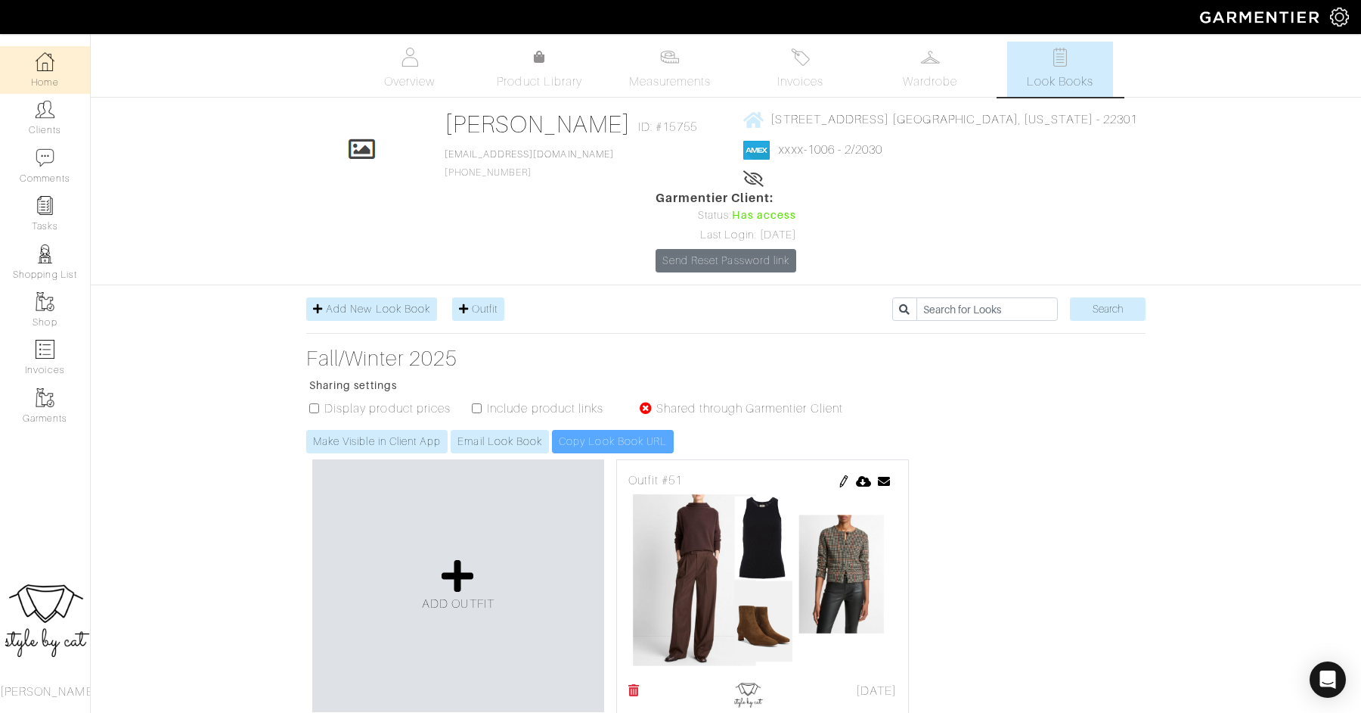
click at [54, 55] on link "Home" at bounding box center [45, 70] width 90 height 48
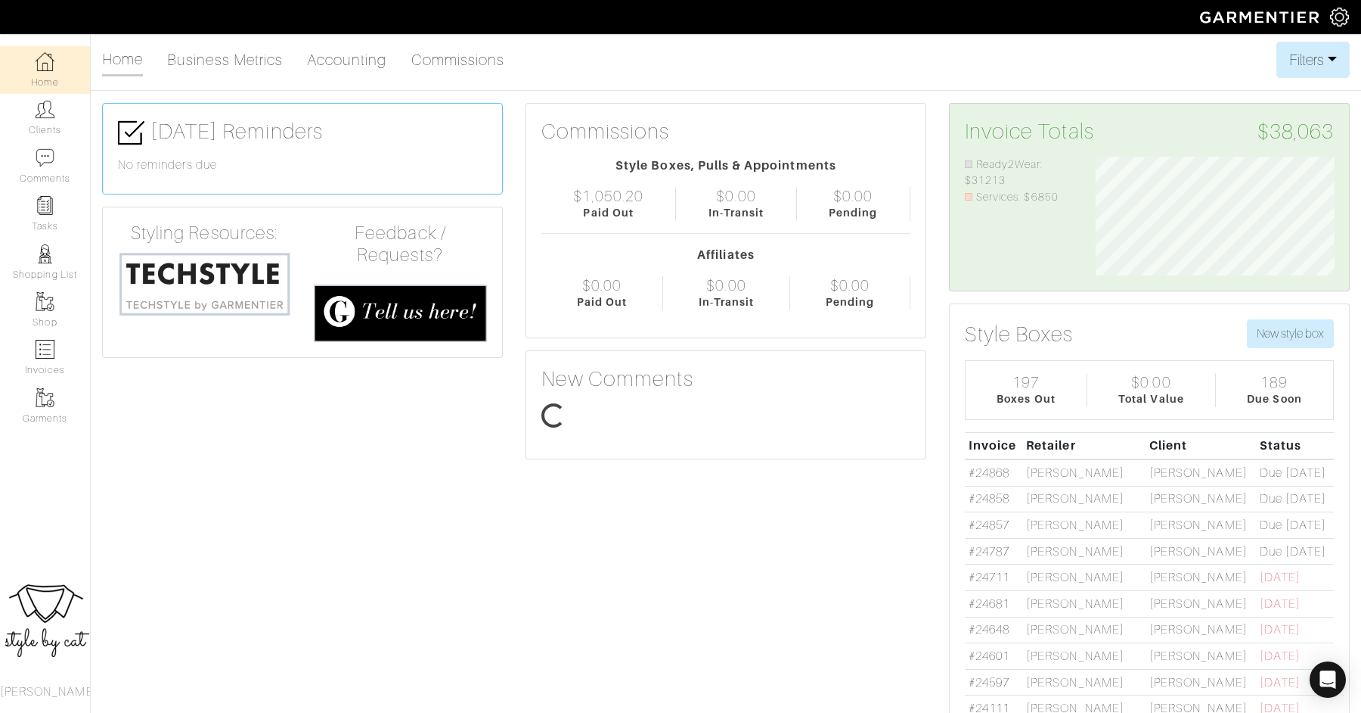
scroll to position [120, 262]
click at [48, 106] on img at bounding box center [45, 109] width 19 height 19
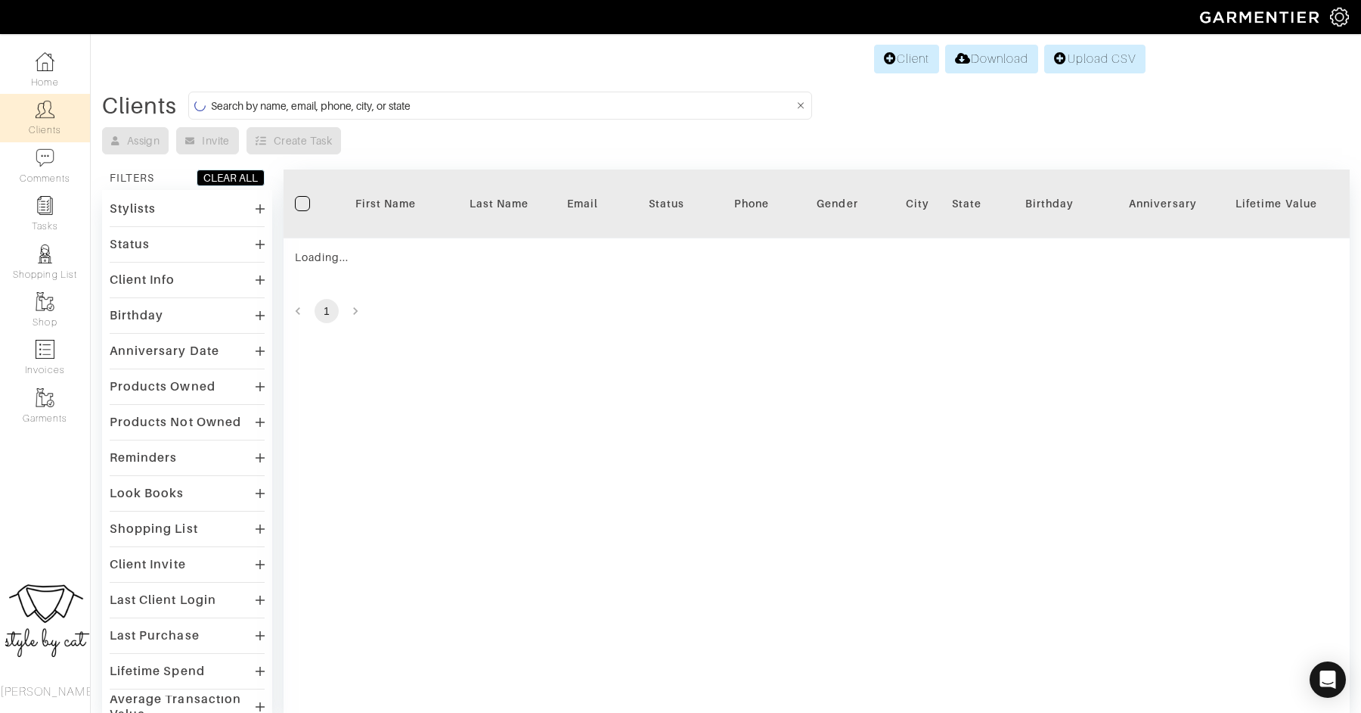
click at [393, 106] on input at bounding box center [502, 105] width 582 height 19
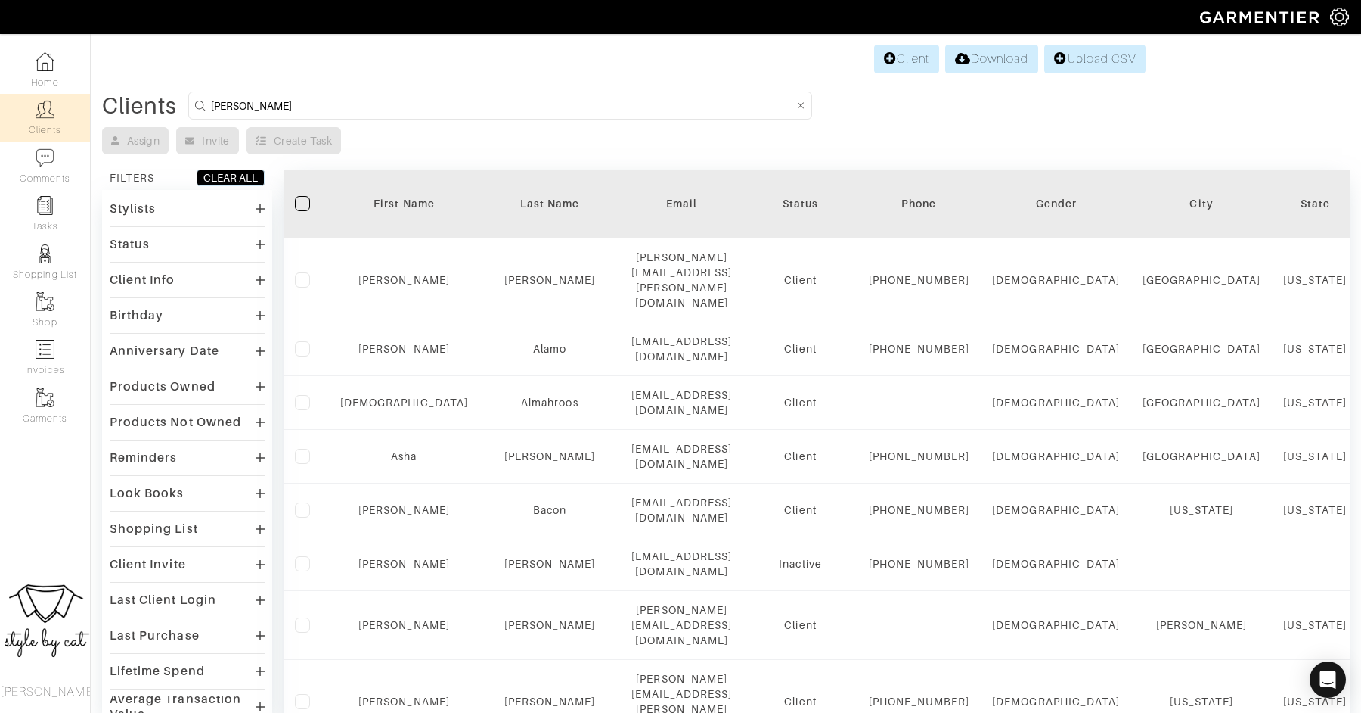
type input "shelley"
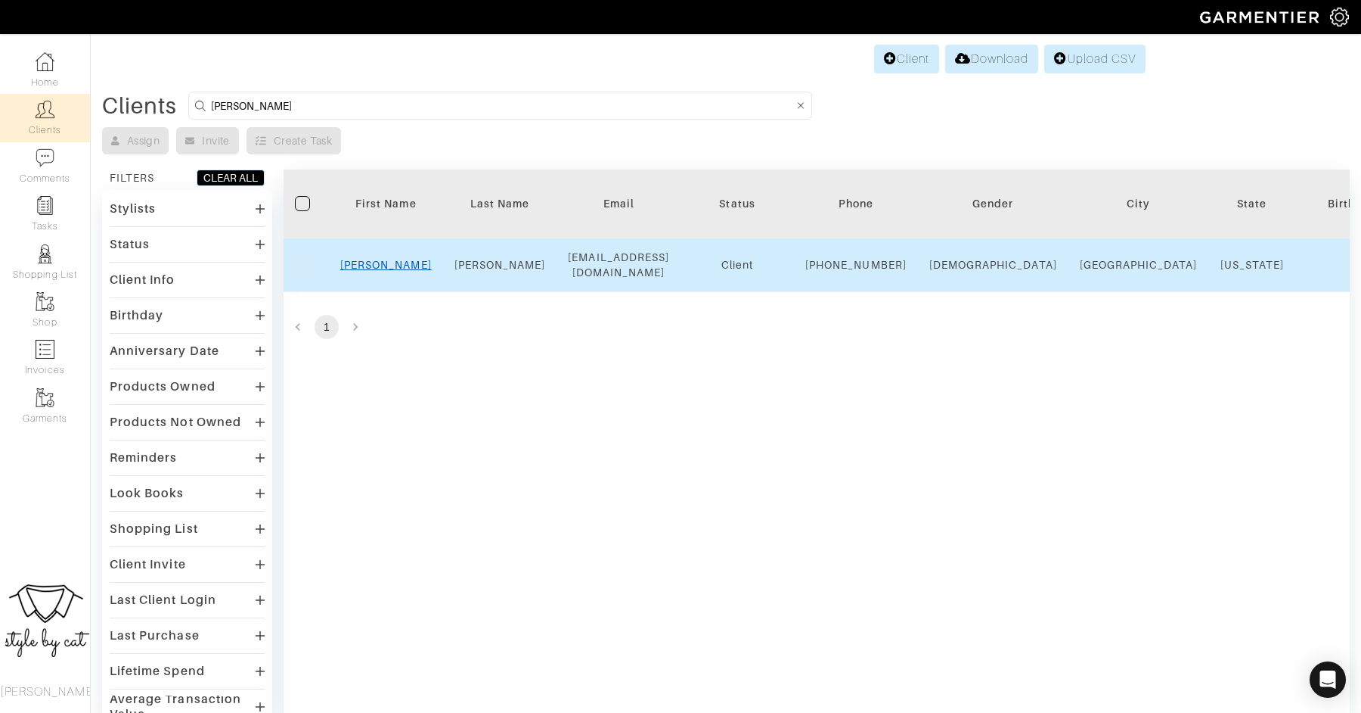
click at [381, 271] on link "[PERSON_NAME]" at bounding box center [386, 265] width 92 height 12
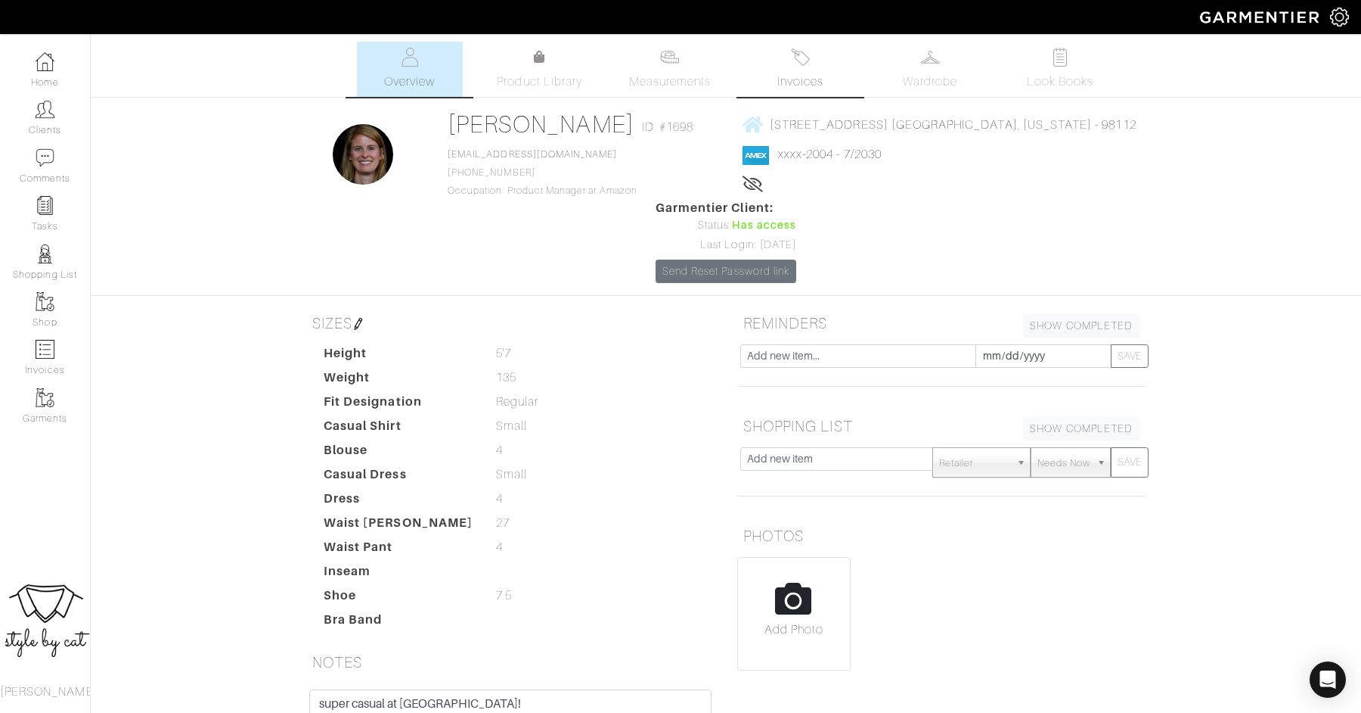
click at [818, 61] on link "Invoices" at bounding box center [800, 69] width 106 height 55
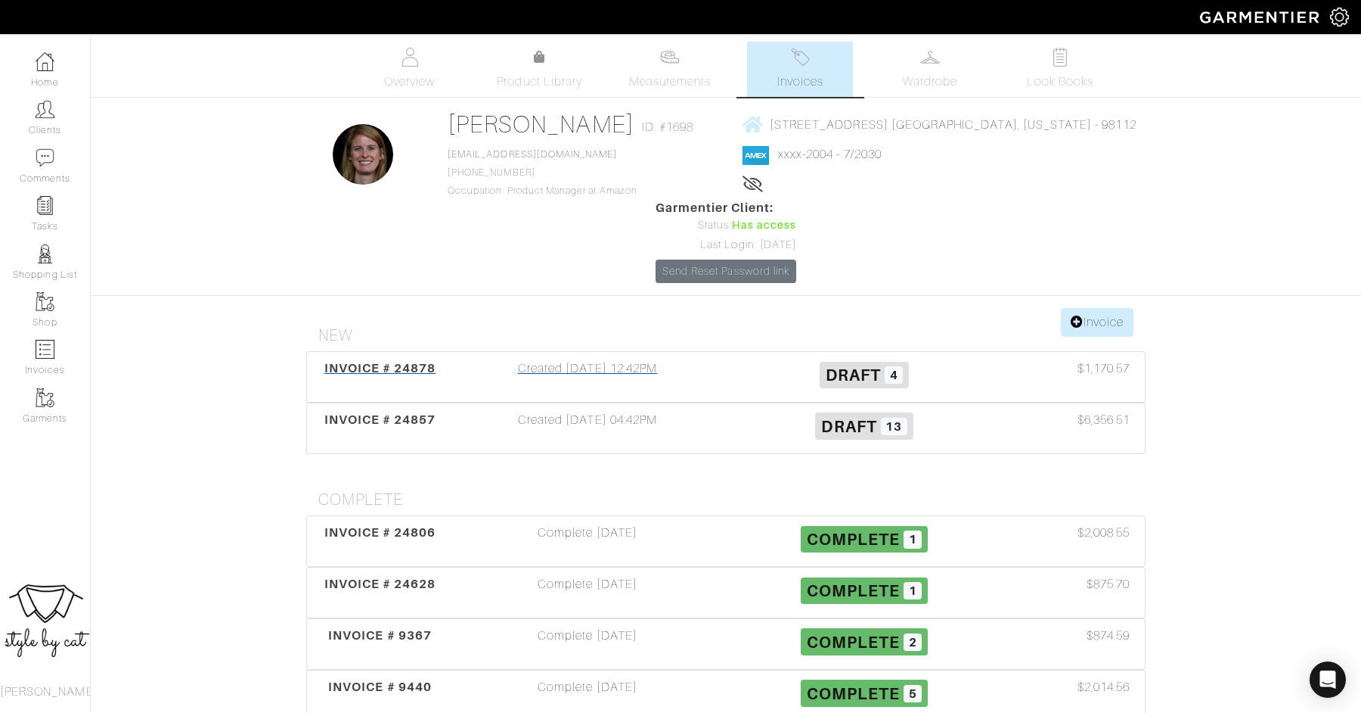
click at [361, 361] on span "INVOICE # 24878" at bounding box center [380, 368] width 112 height 14
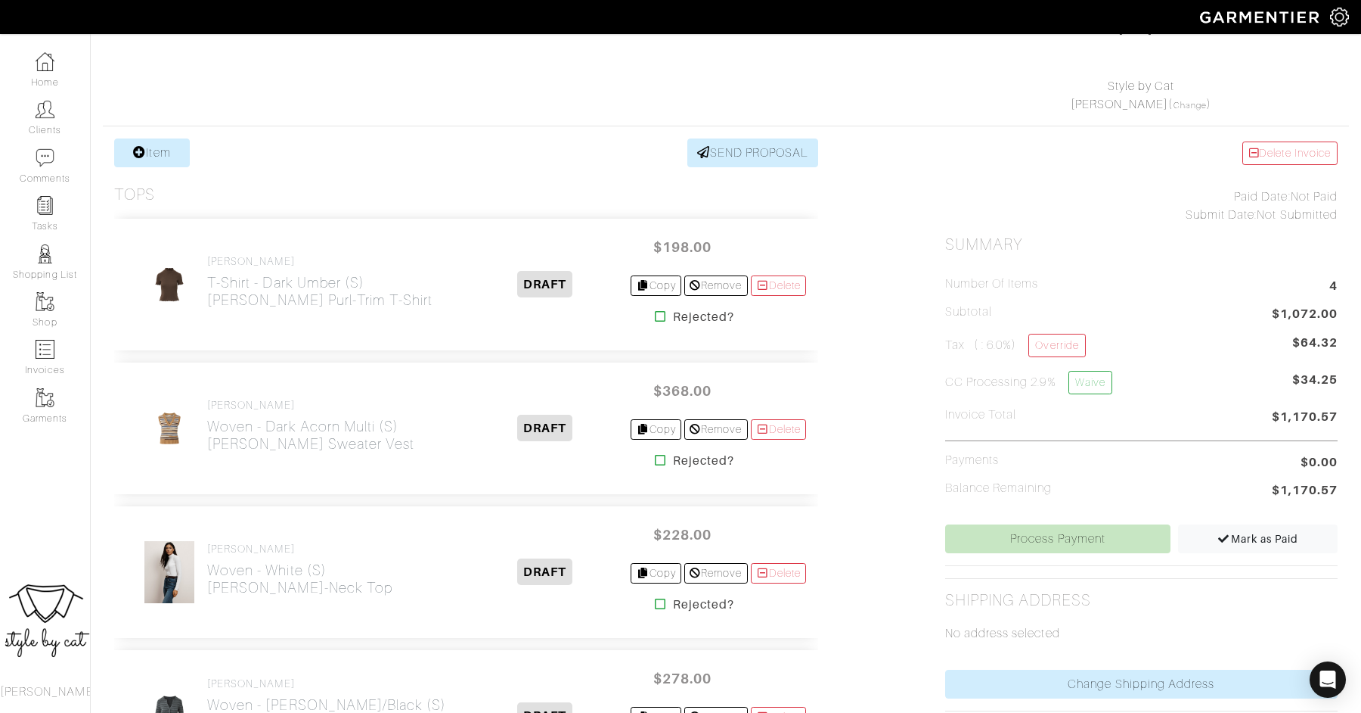
scroll to position [197, 0]
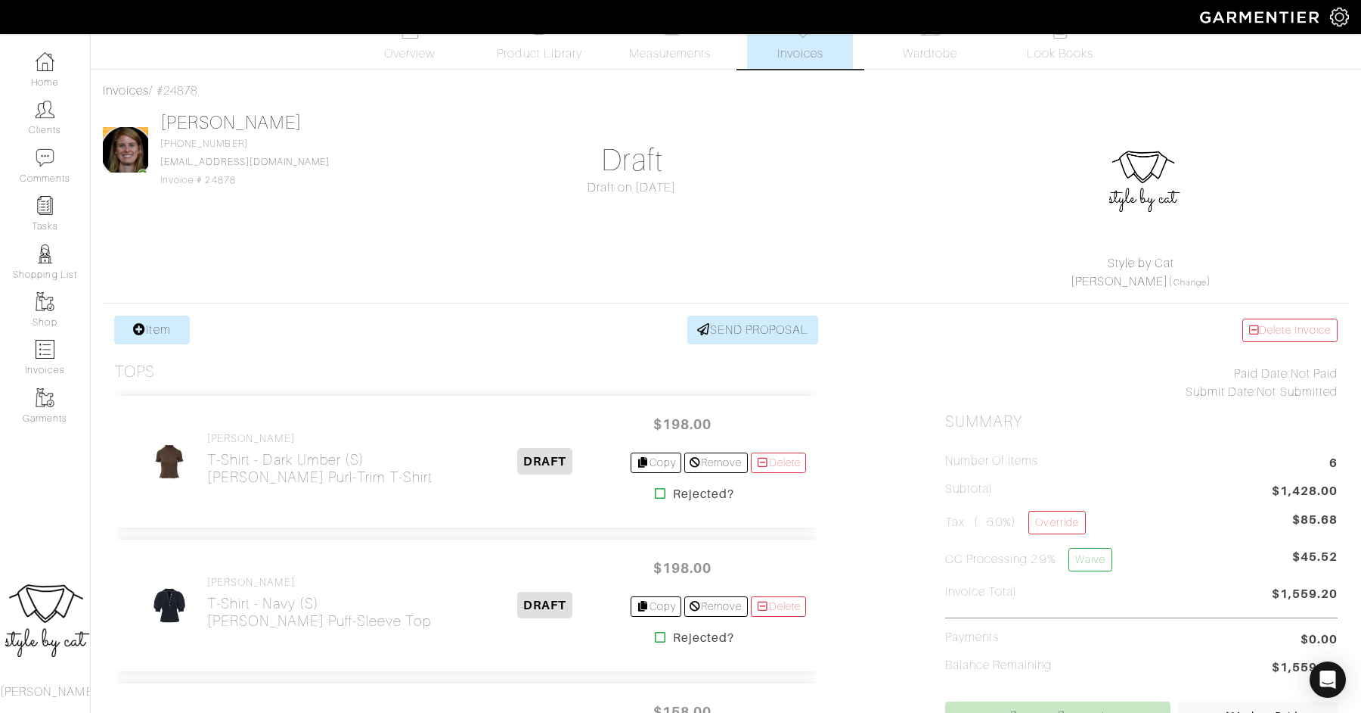
scroll to position [526, 0]
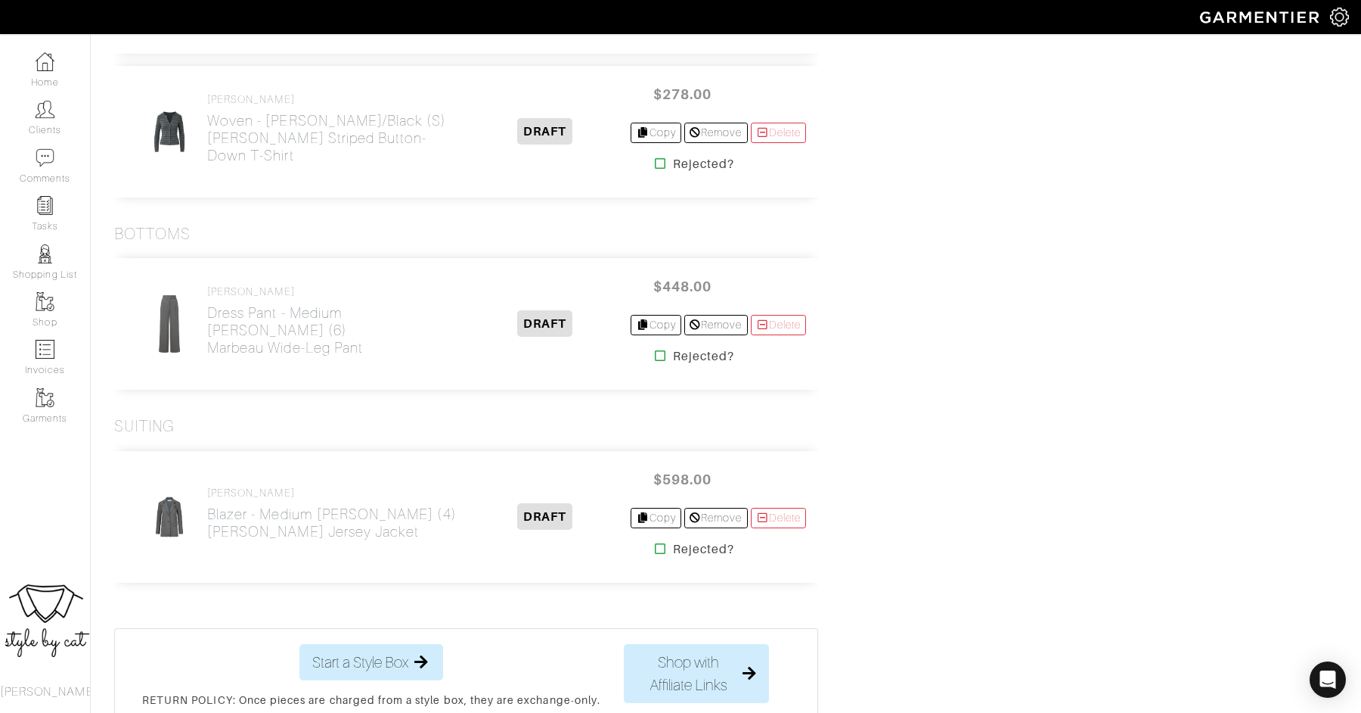
scroll to position [1079, 0]
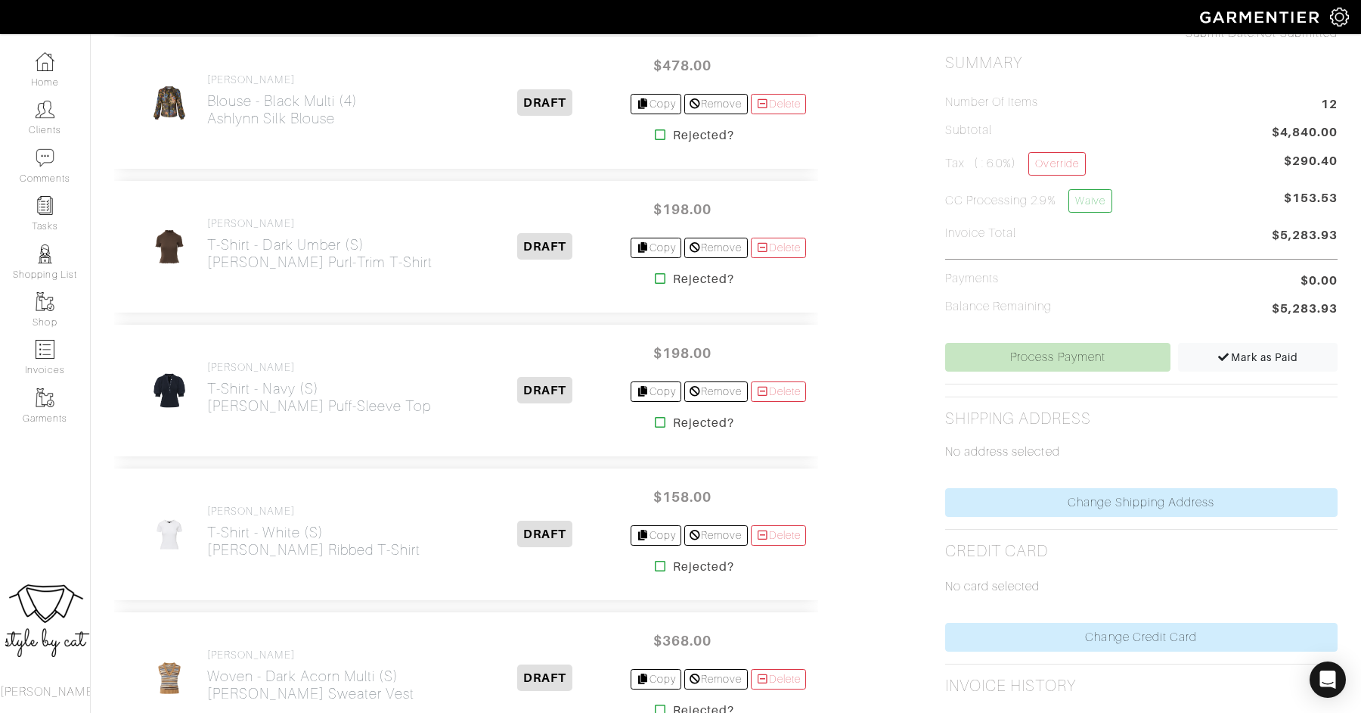
scroll to position [1813, 0]
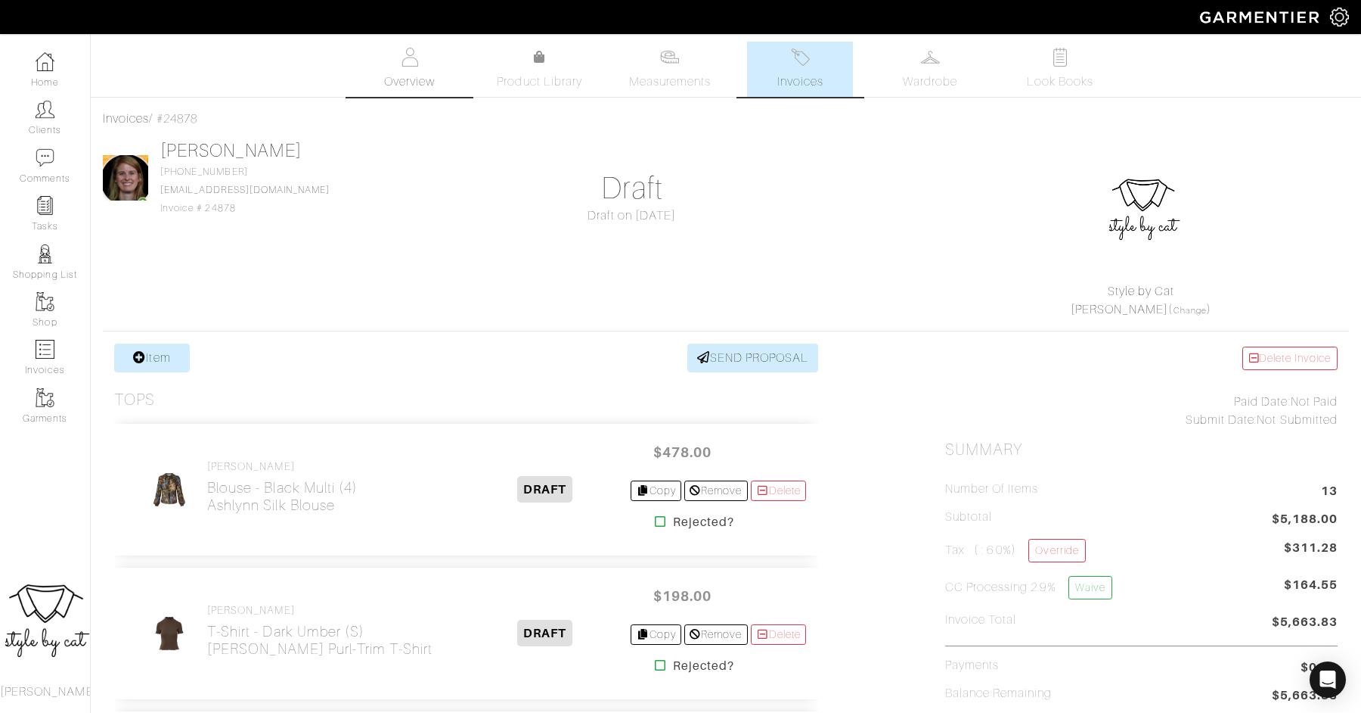
click at [405, 64] on img at bounding box center [409, 57] width 19 height 19
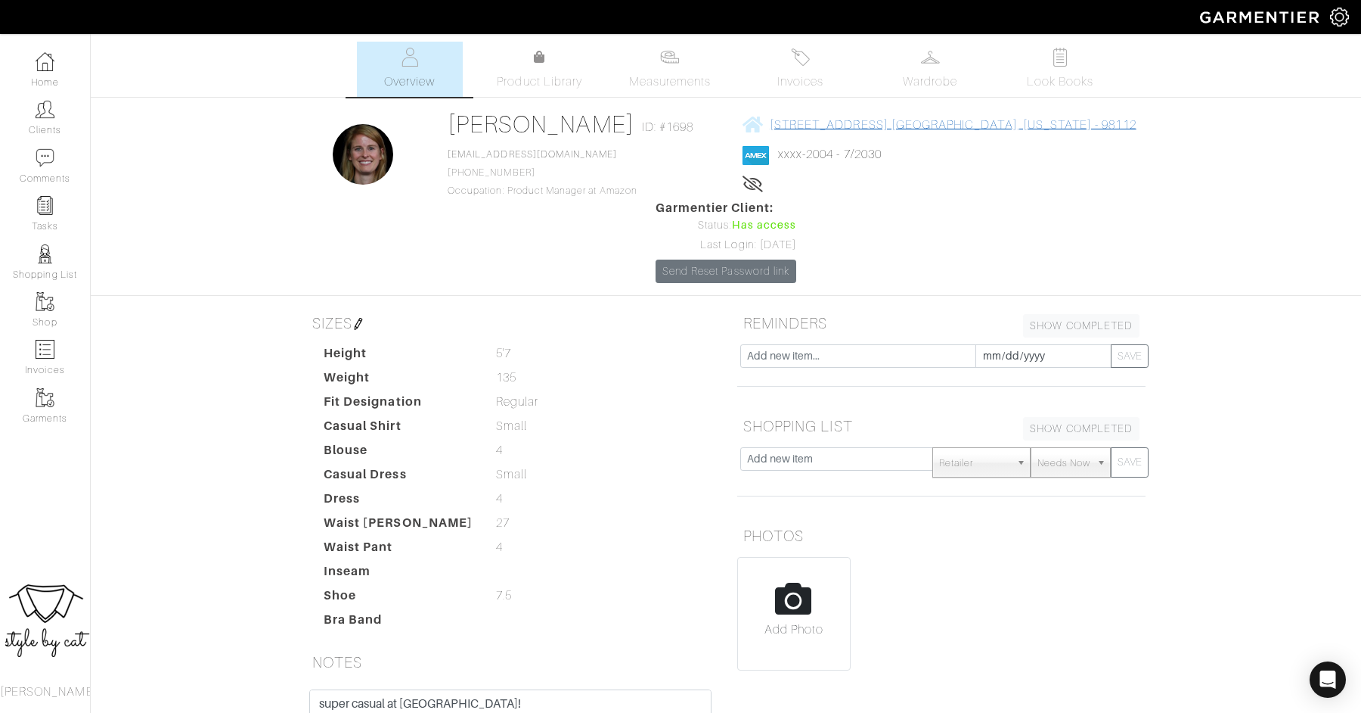
click at [843, 124] on span "[STREET_ADDRESS] [GEOGRAPHIC_DATA], [US_STATE] - 98112" at bounding box center [953, 124] width 367 height 14
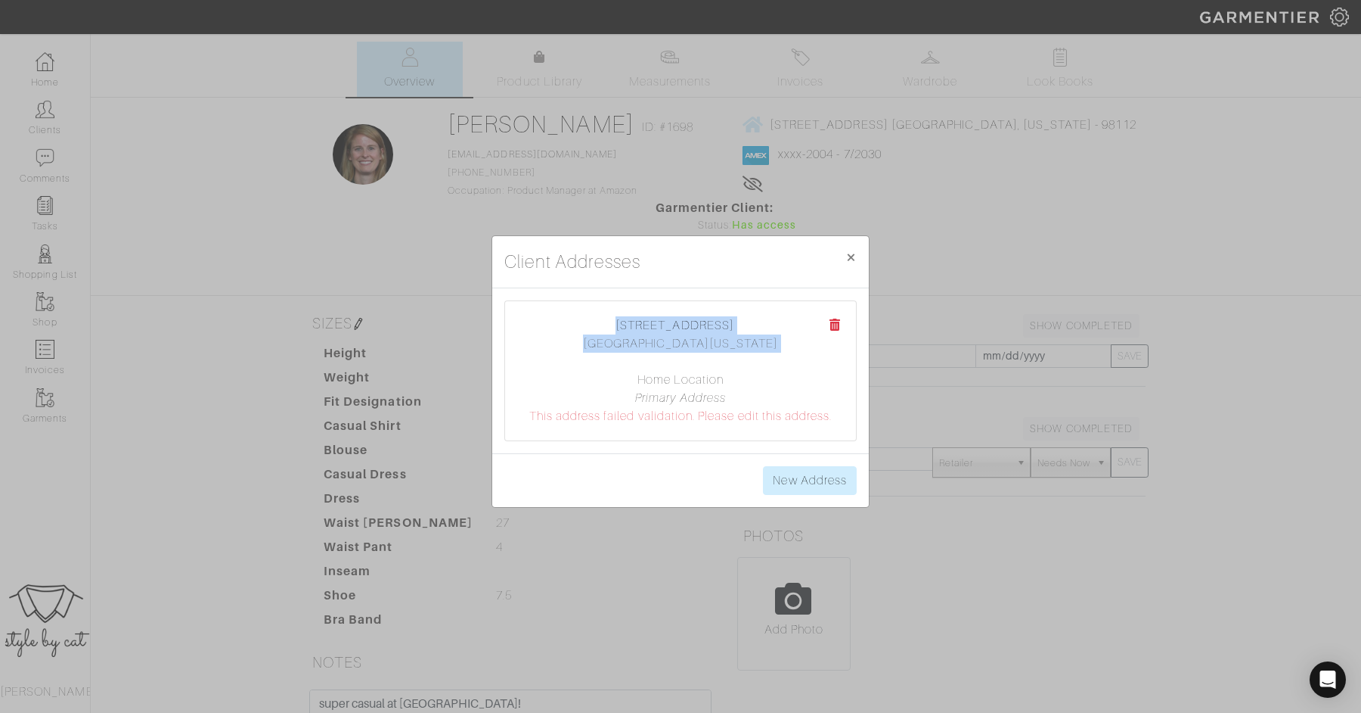
drag, startPoint x: 607, startPoint y: 326, endPoint x: 759, endPoint y: 357, distance: 155.2
click at [759, 357] on center "1080 24th Ave E Seattle, Washington 98112 Home Location Primary Address This ad…" at bounding box center [680, 370] width 321 height 109
copy center "1080 24th Ave E Seattle, Washington 98112"
click at [848, 259] on span "×" at bounding box center [851, 257] width 11 height 20
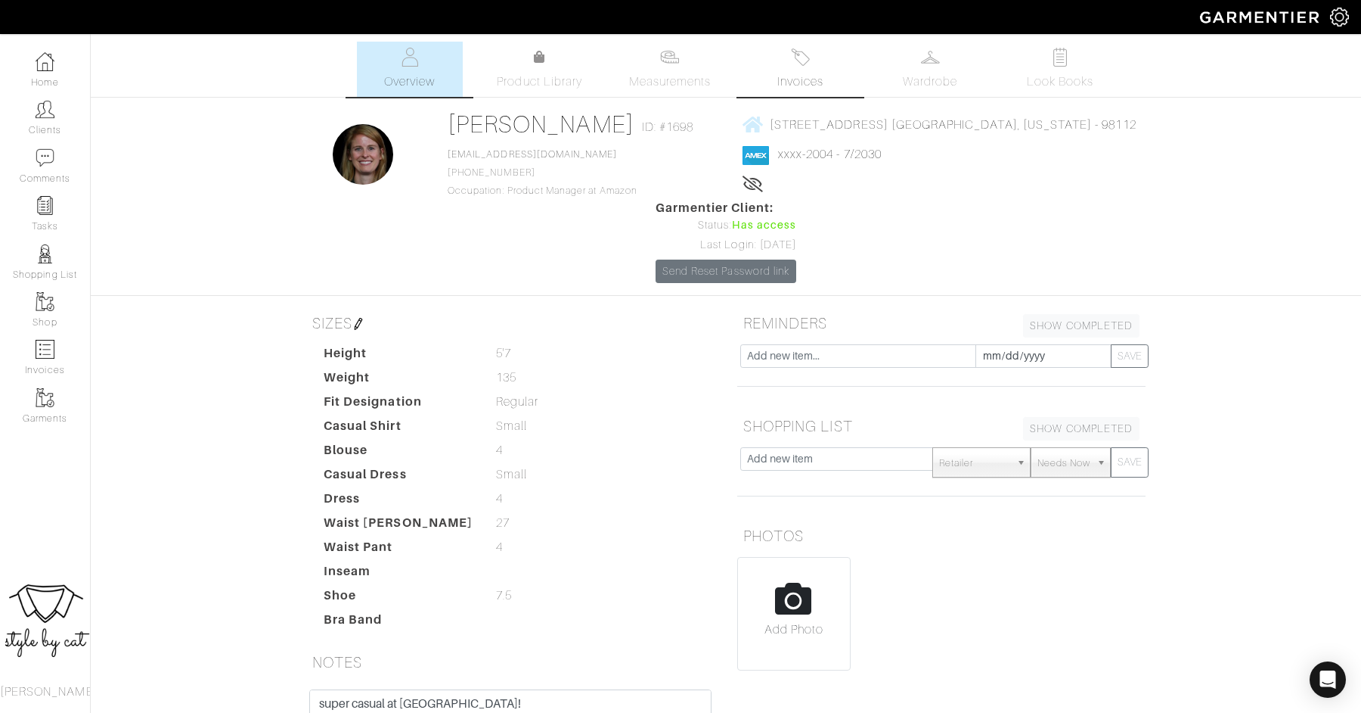
click at [773, 76] on link "Invoices" at bounding box center [800, 69] width 106 height 55
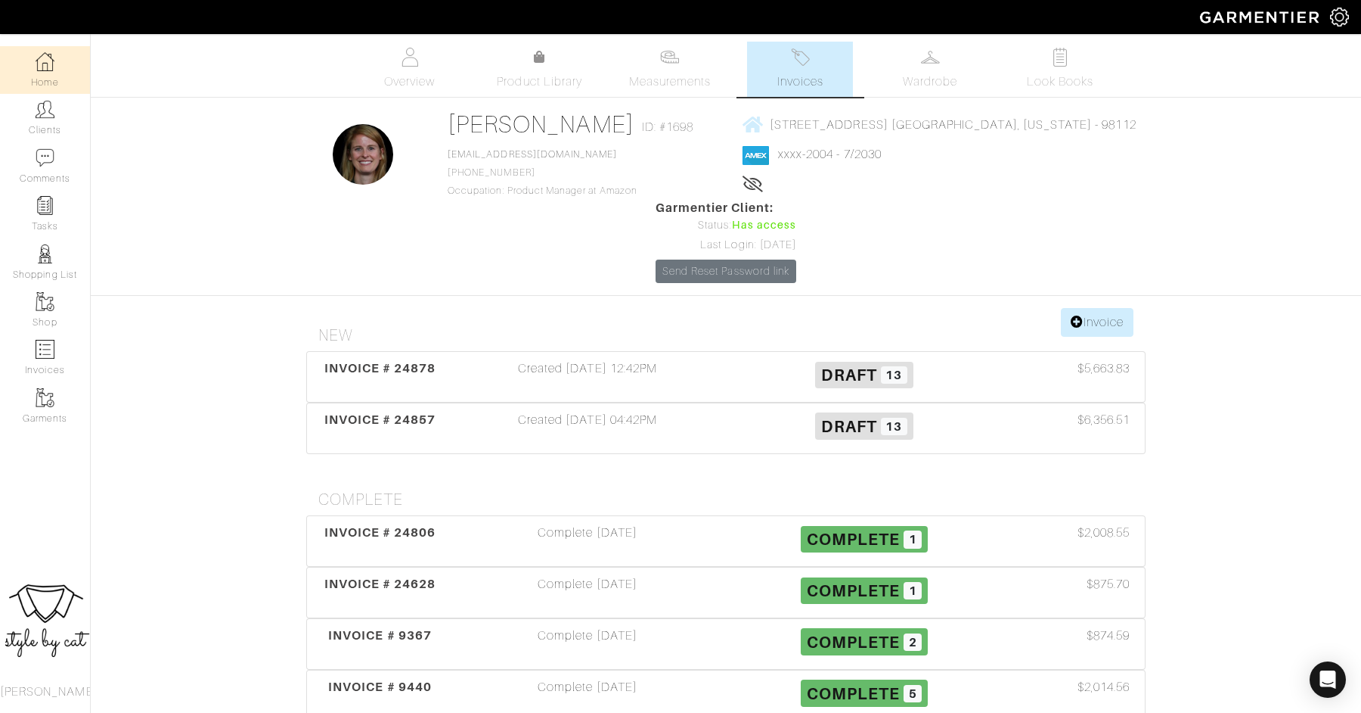
click at [51, 57] on img at bounding box center [45, 61] width 19 height 19
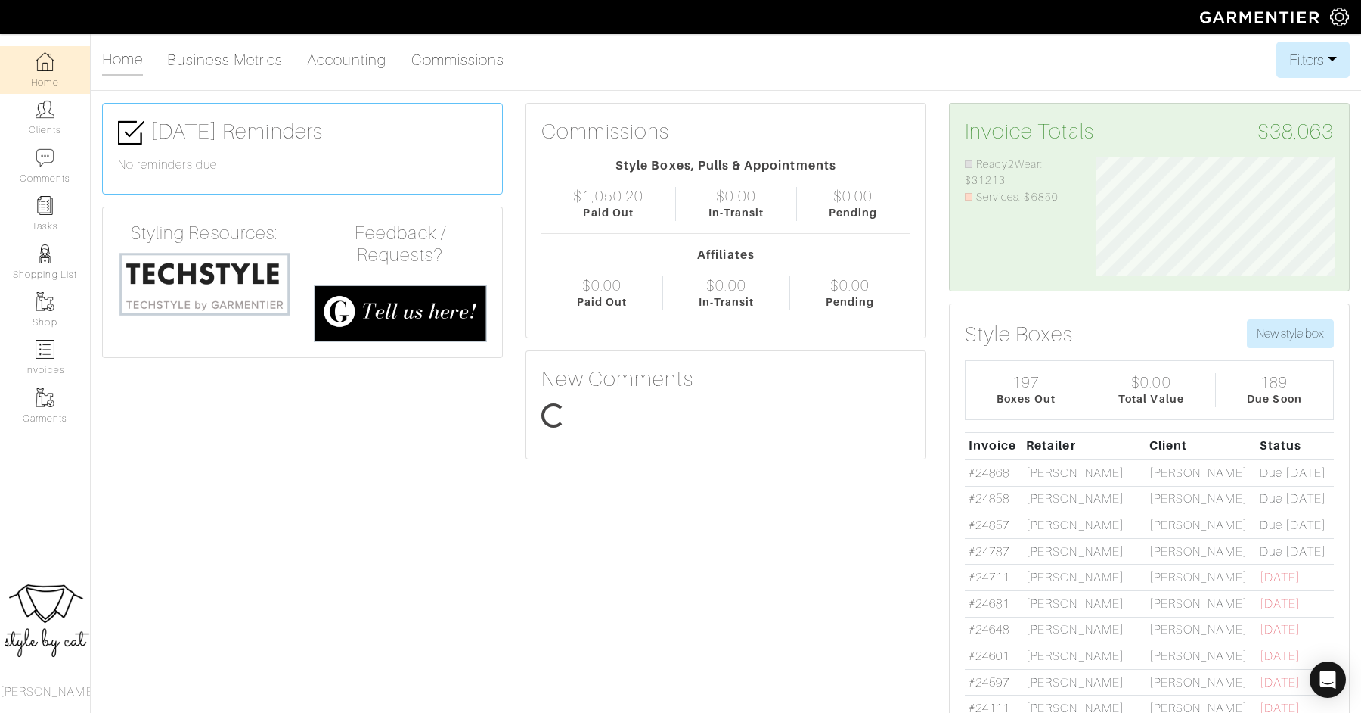
scroll to position [120, 262]
click at [52, 120] on link "Clients" at bounding box center [45, 118] width 90 height 48
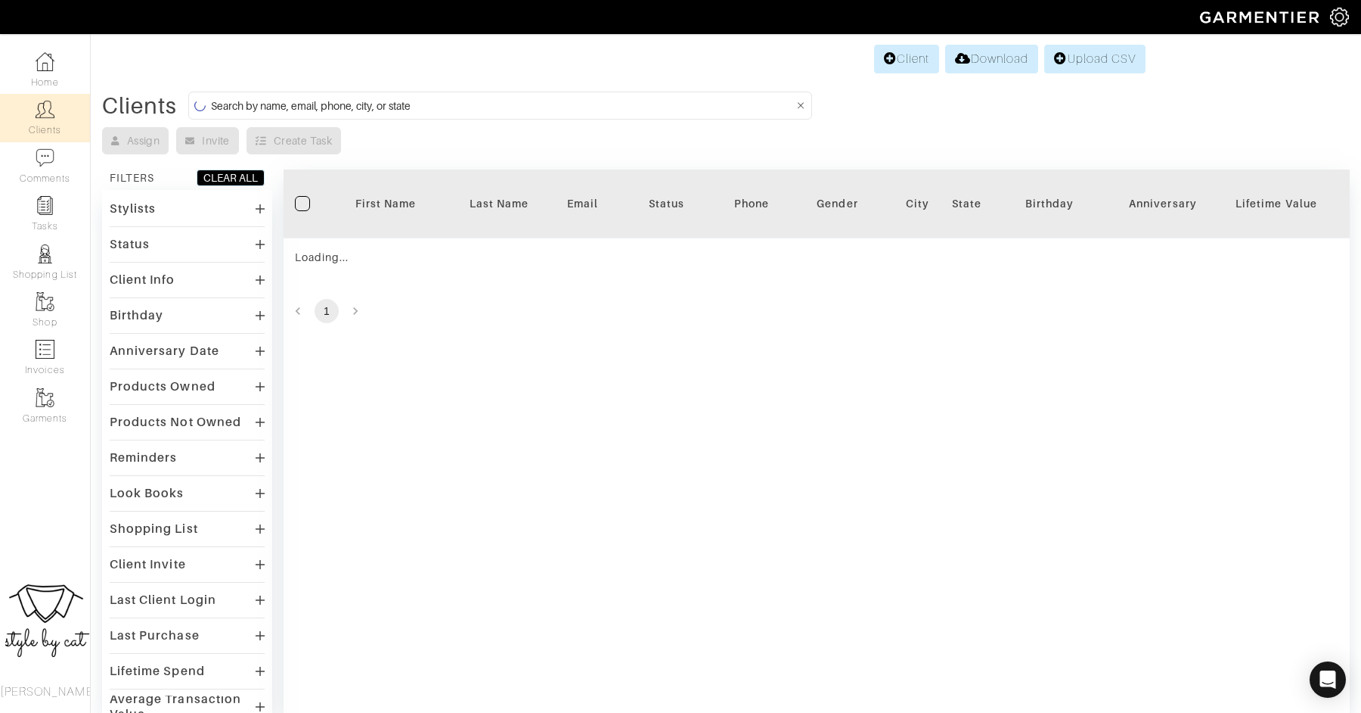
click at [367, 100] on input at bounding box center [502, 105] width 582 height 19
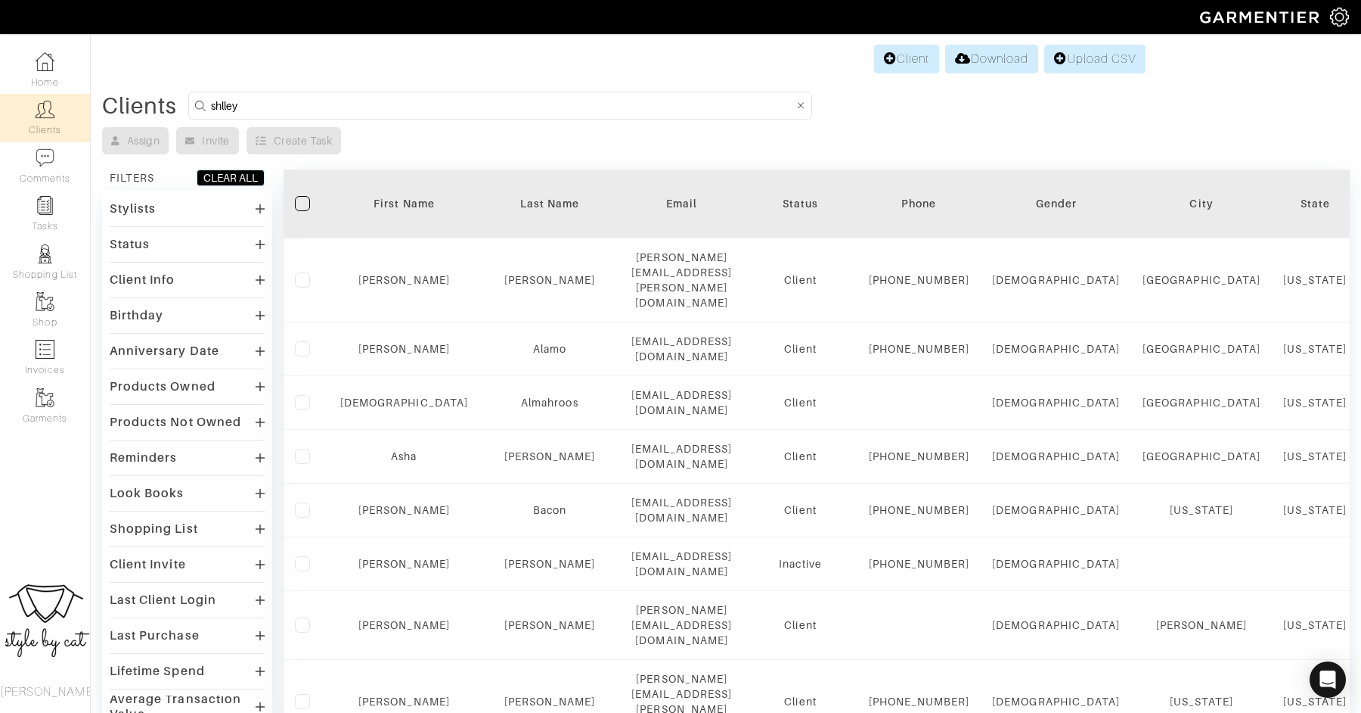
type input "shlley"
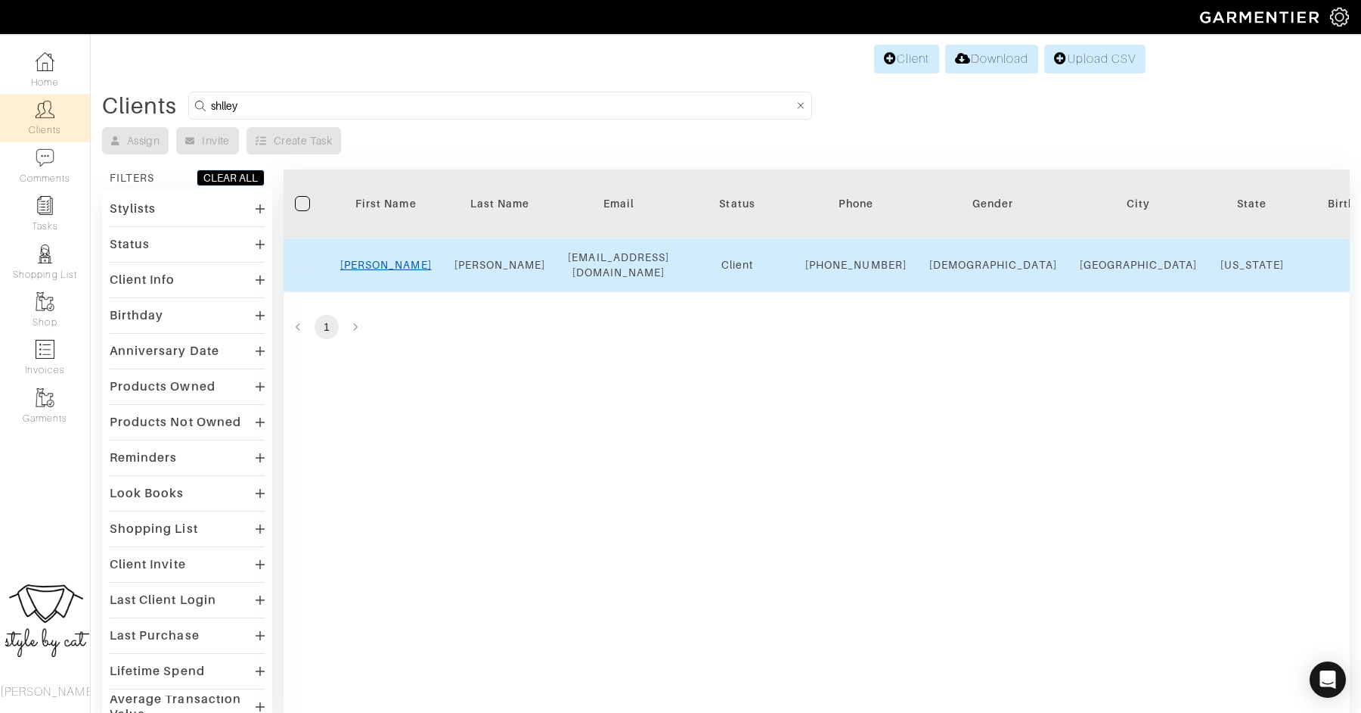
click at [375, 264] on link "Shelley" at bounding box center [386, 265] width 92 height 12
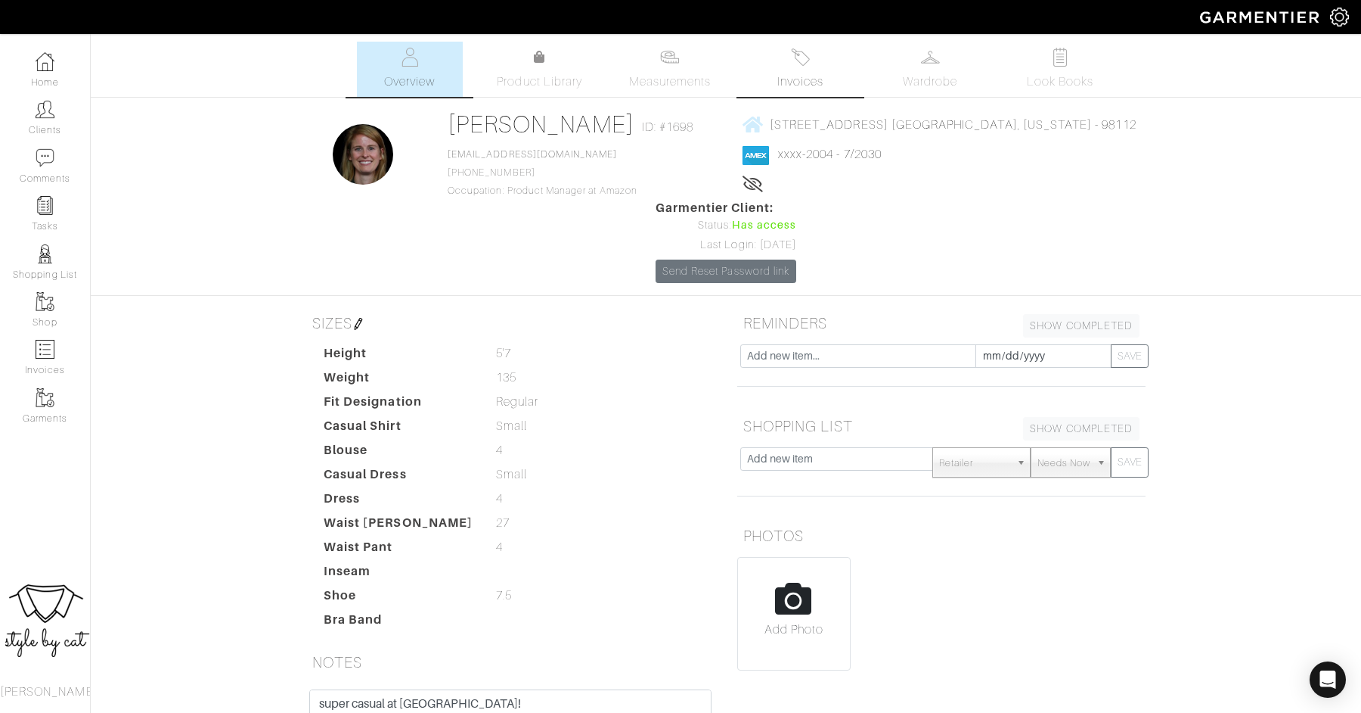
click at [791, 64] on img at bounding box center [800, 57] width 19 height 19
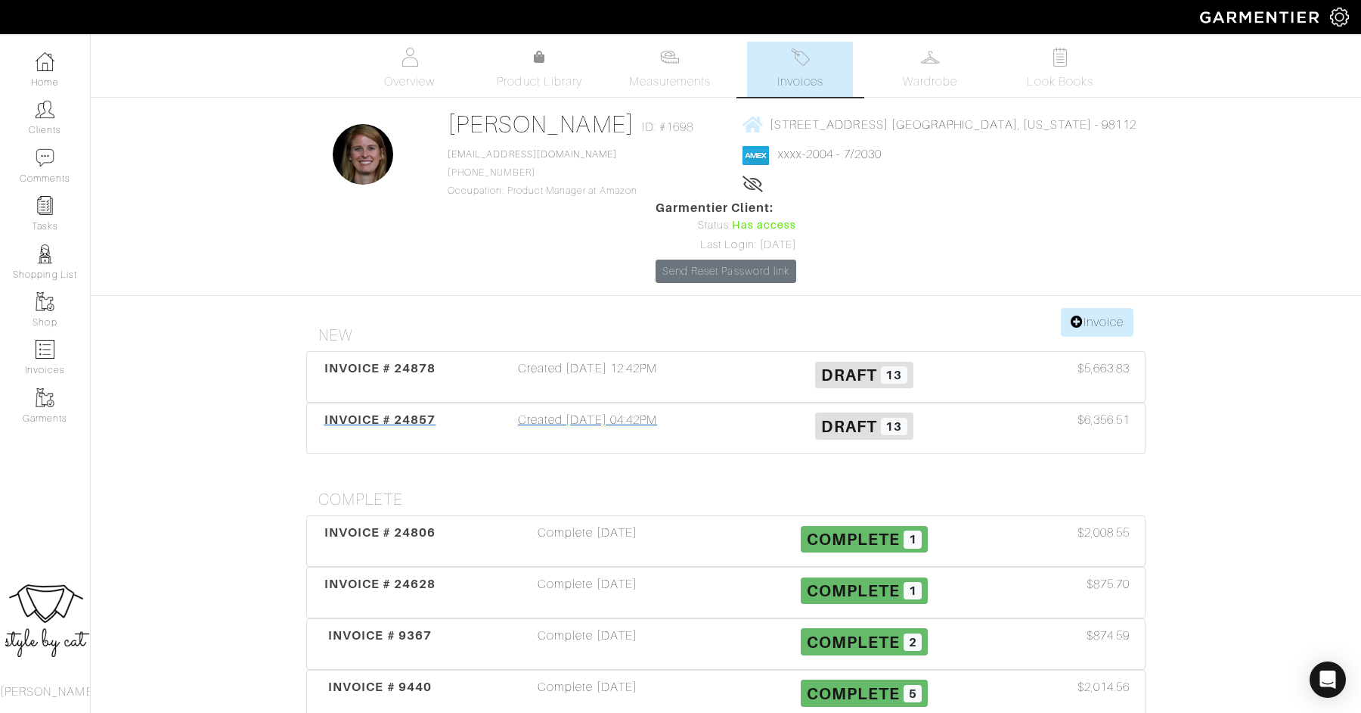
click at [393, 412] on span "INVOICE # 24857" at bounding box center [380, 419] width 112 height 14
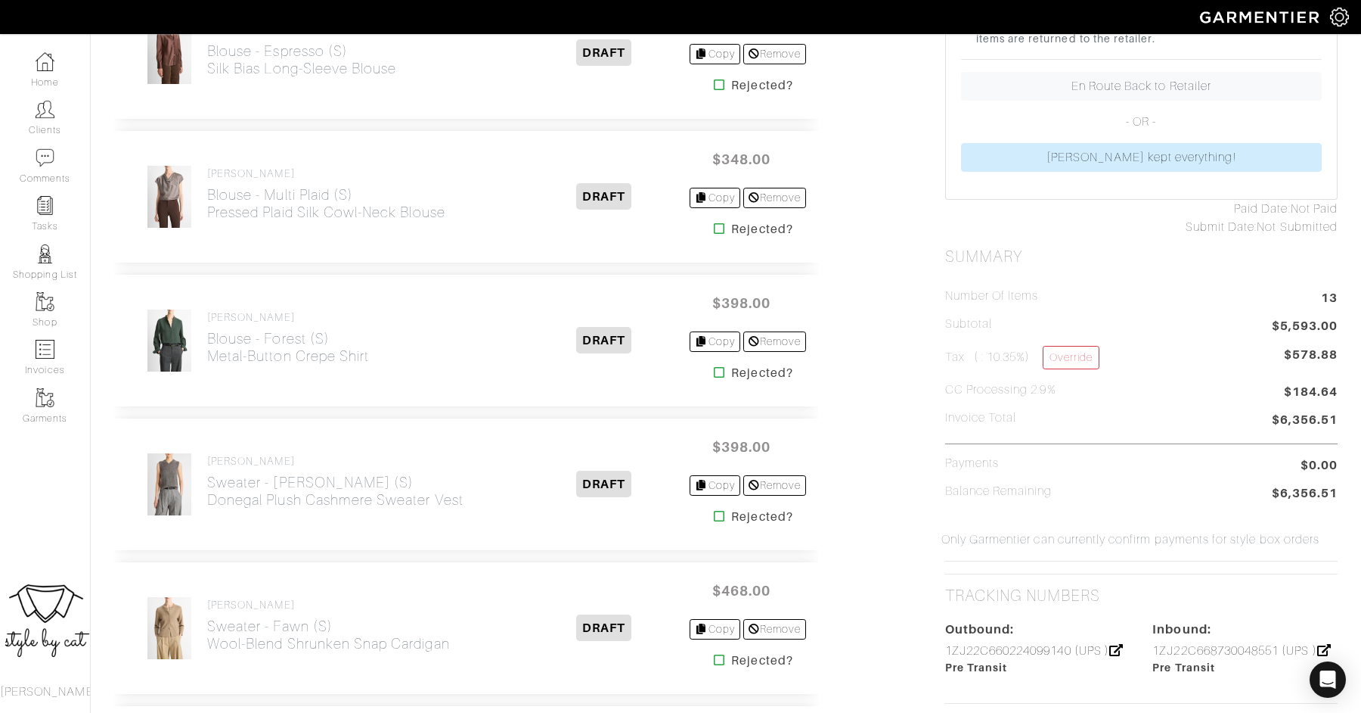
scroll to position [634, 0]
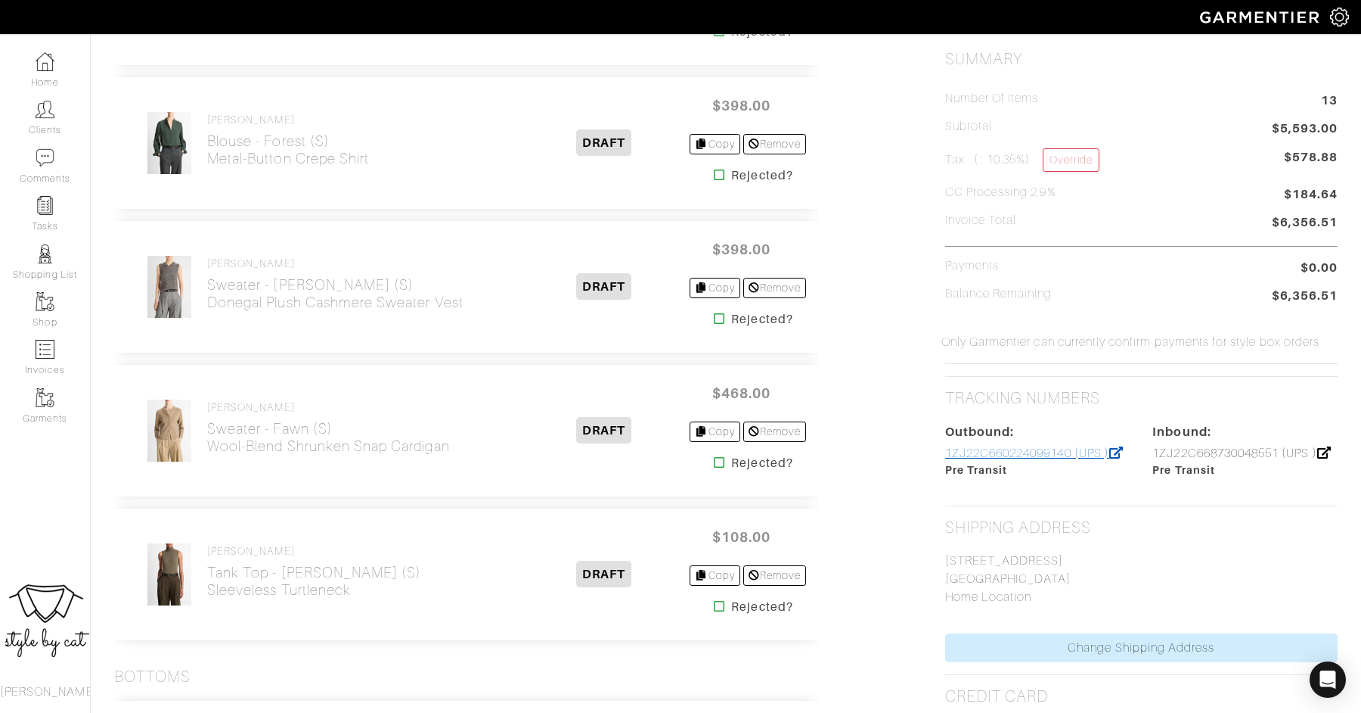
click at [1033, 446] on link "1ZJ22C660224099140 (UPS )" at bounding box center [1034, 453] width 179 height 14
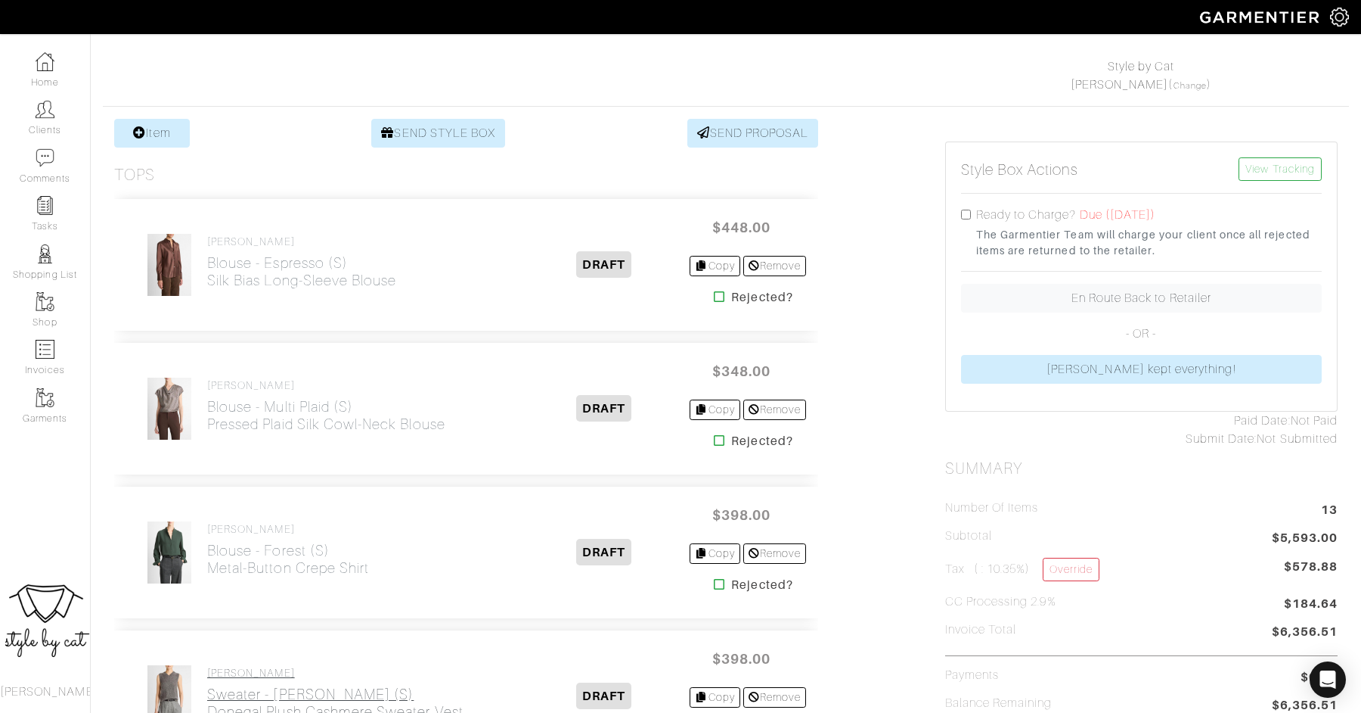
scroll to position [0, 0]
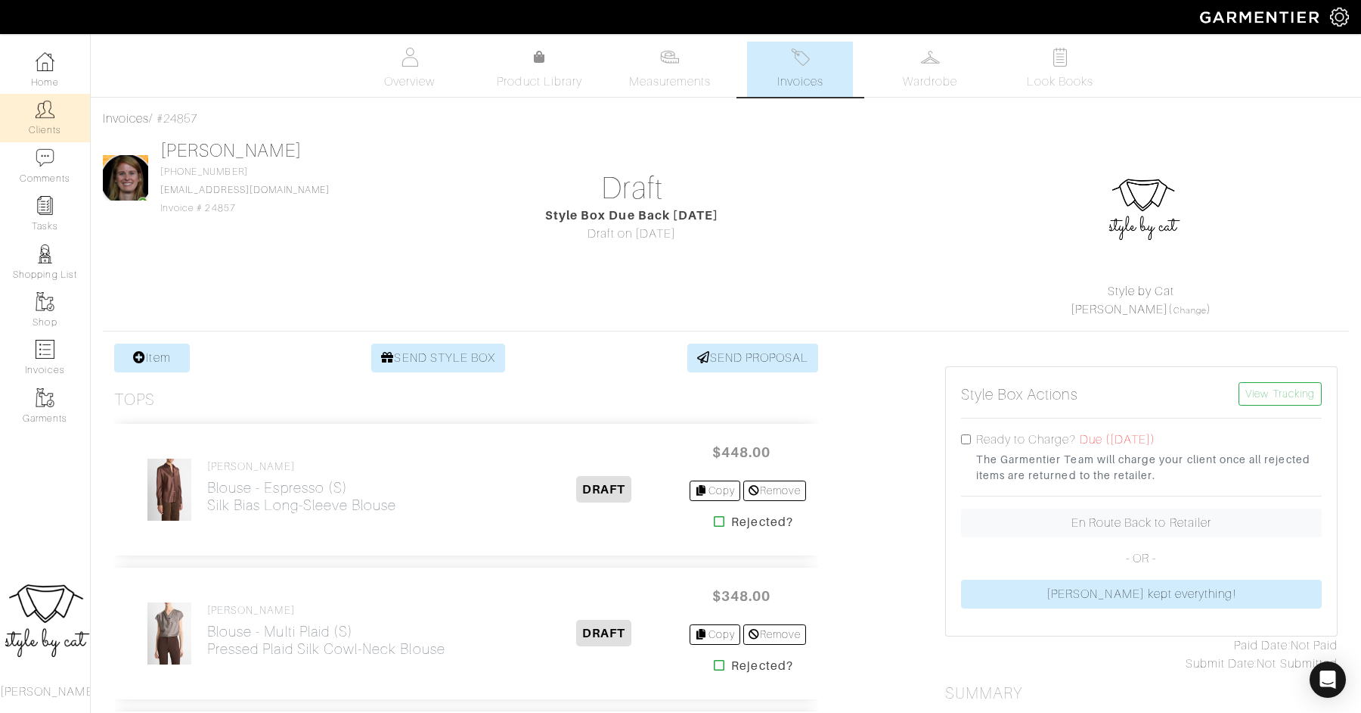
click at [52, 113] on img at bounding box center [45, 109] width 19 height 19
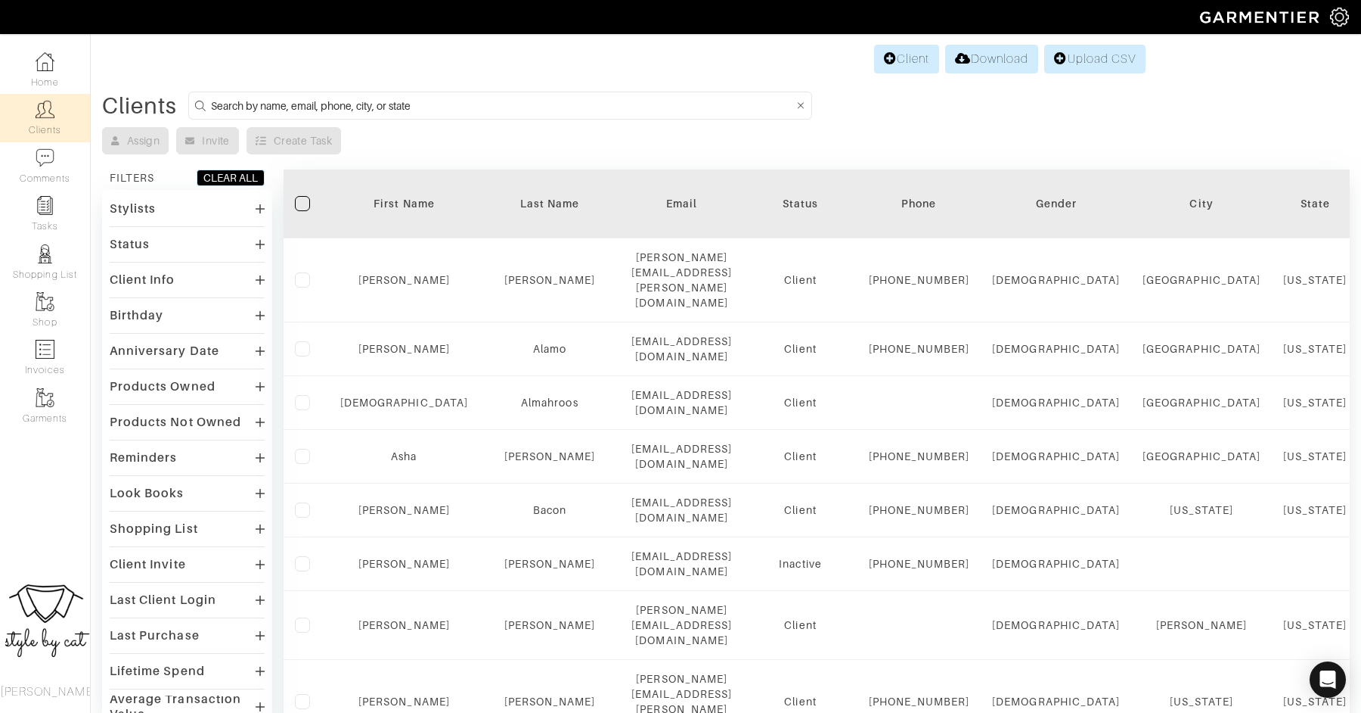
click at [488, 106] on input at bounding box center [502, 105] width 582 height 19
type input "kenenth"
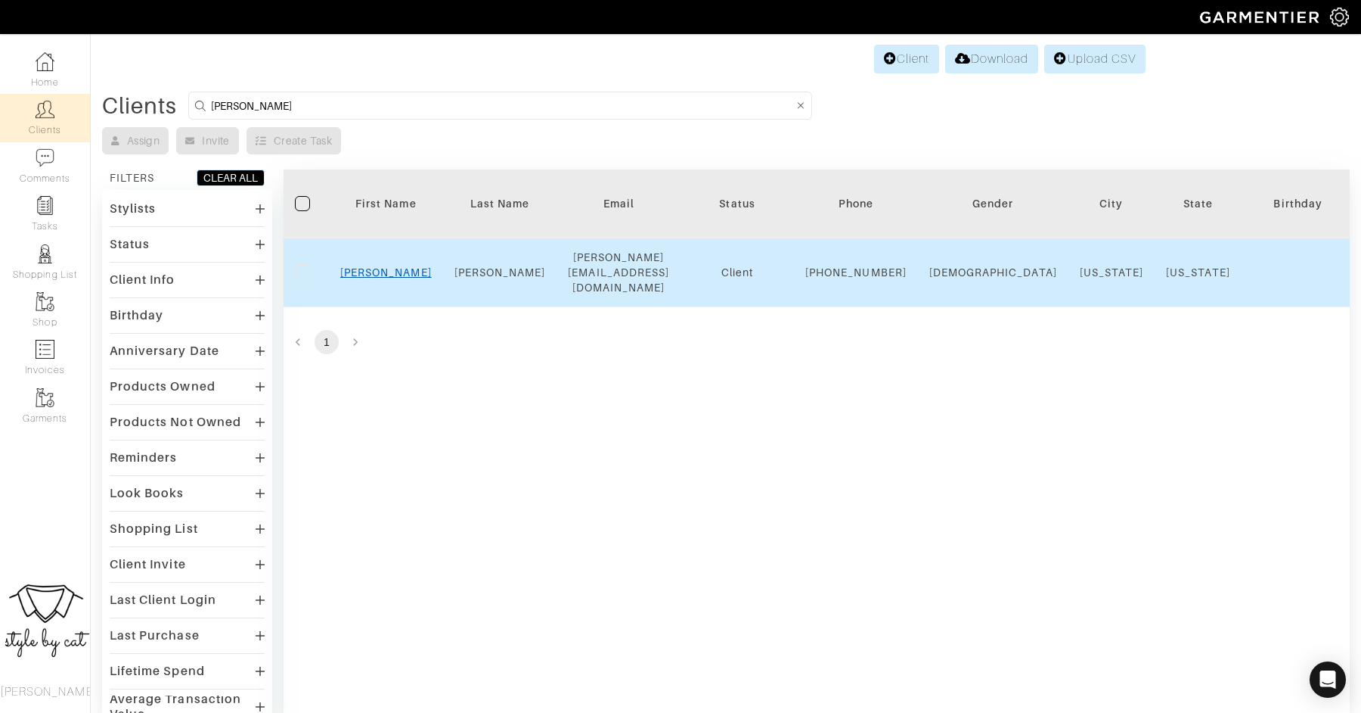
click at [390, 274] on link "Kenneth" at bounding box center [386, 272] width 92 height 12
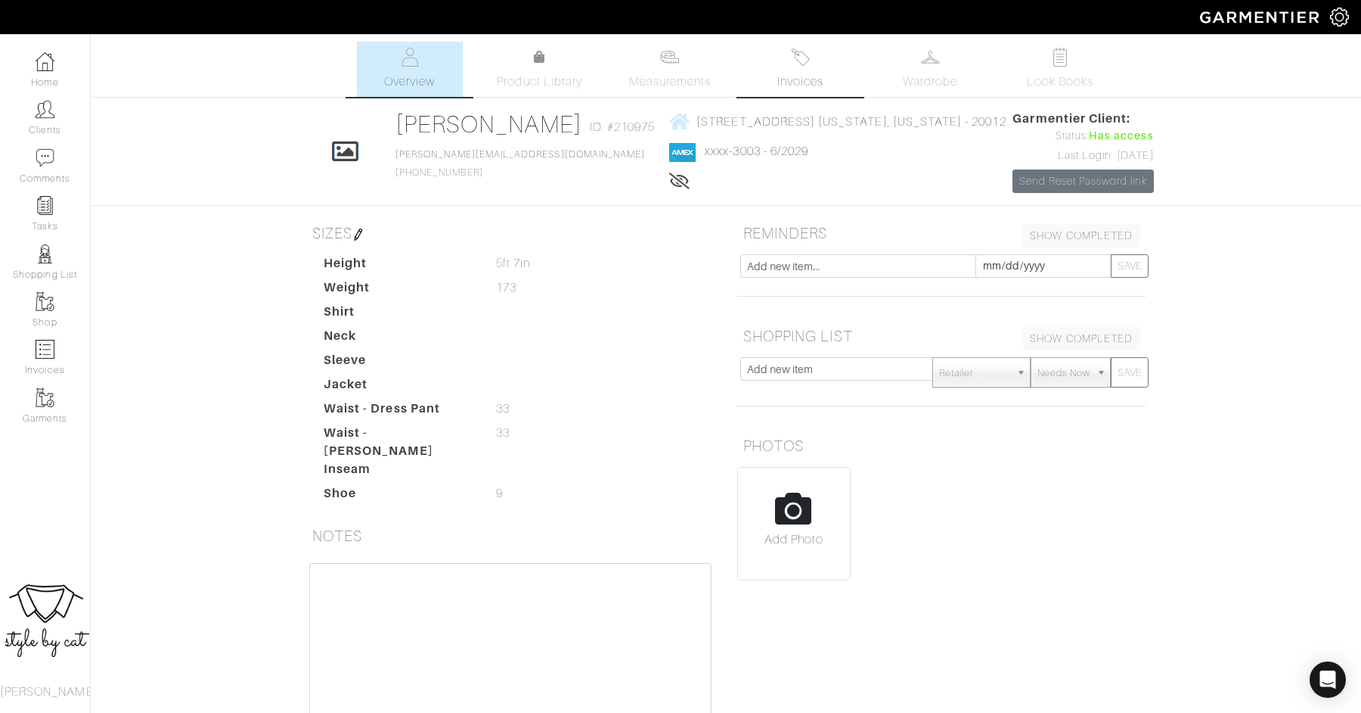
click at [805, 81] on span "Invoices" at bounding box center [801, 82] width 46 height 18
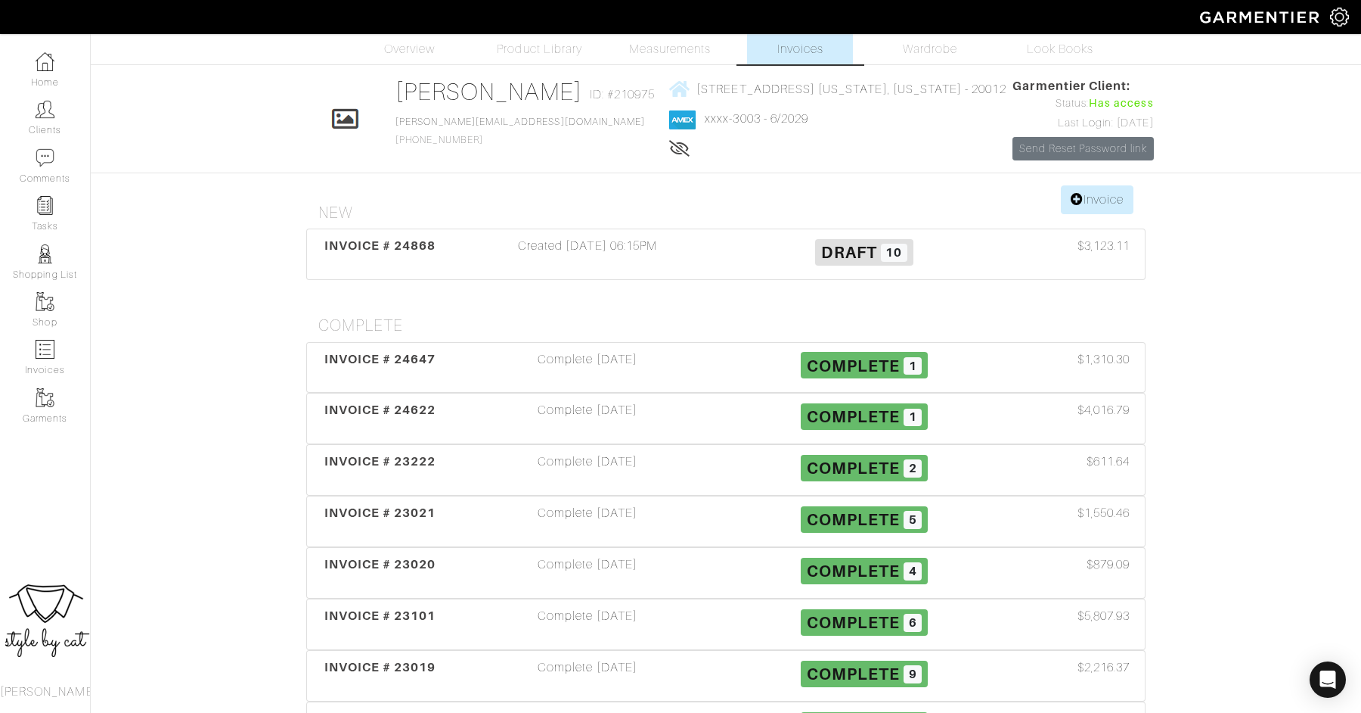
scroll to position [10, 0]
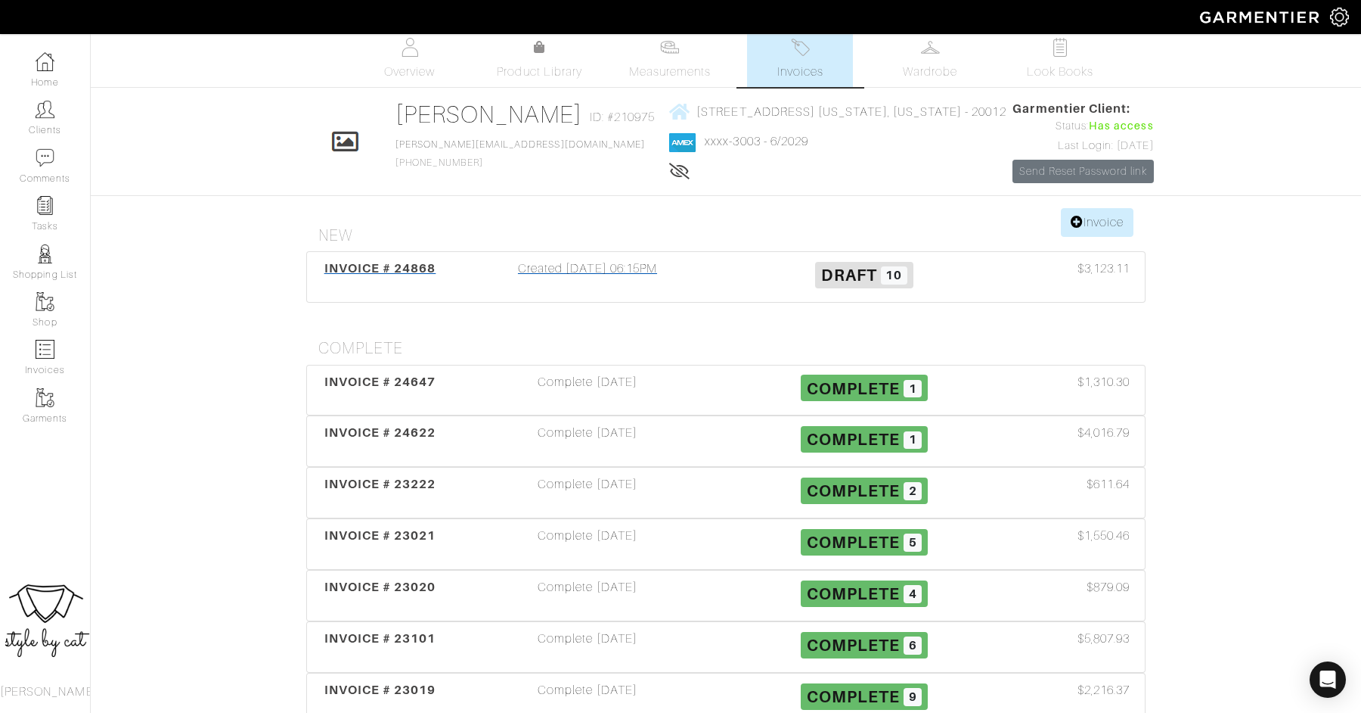
click at [411, 275] on span "INVOICE # 24868" at bounding box center [380, 268] width 112 height 14
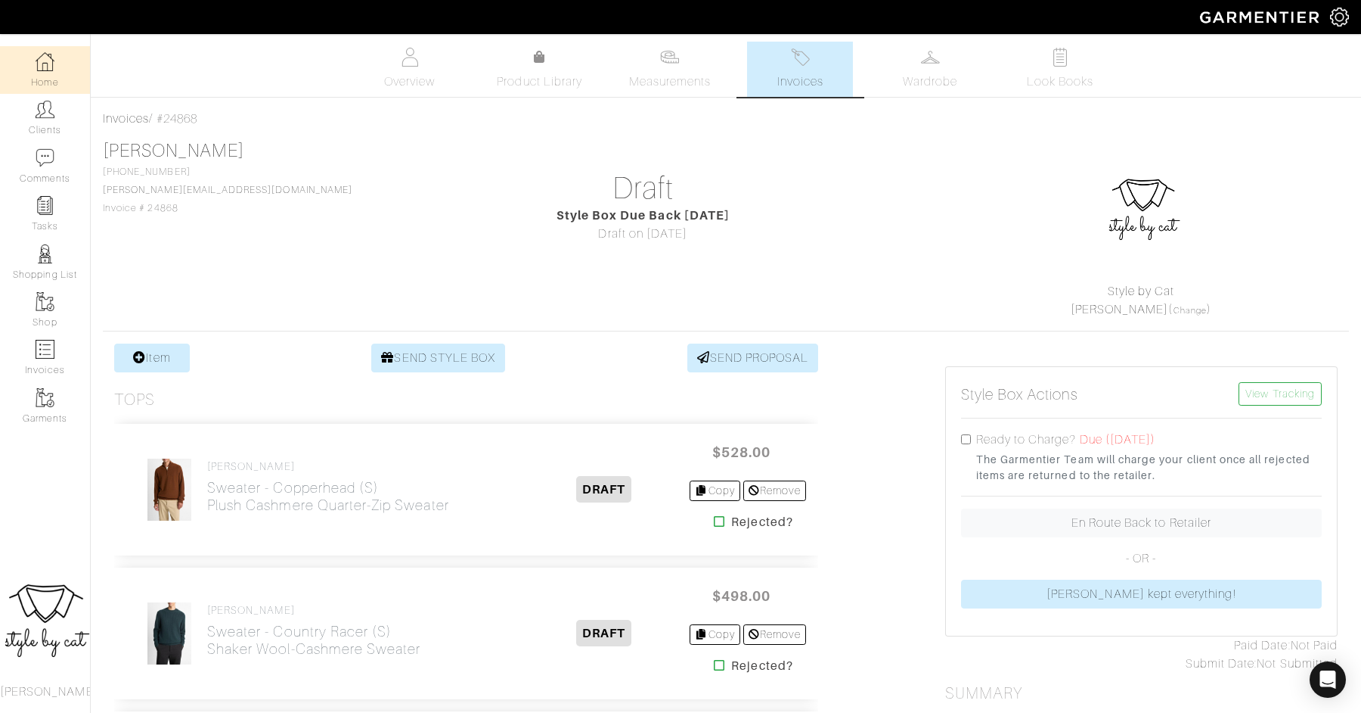
click at [54, 80] on link "Home" at bounding box center [45, 70] width 90 height 48
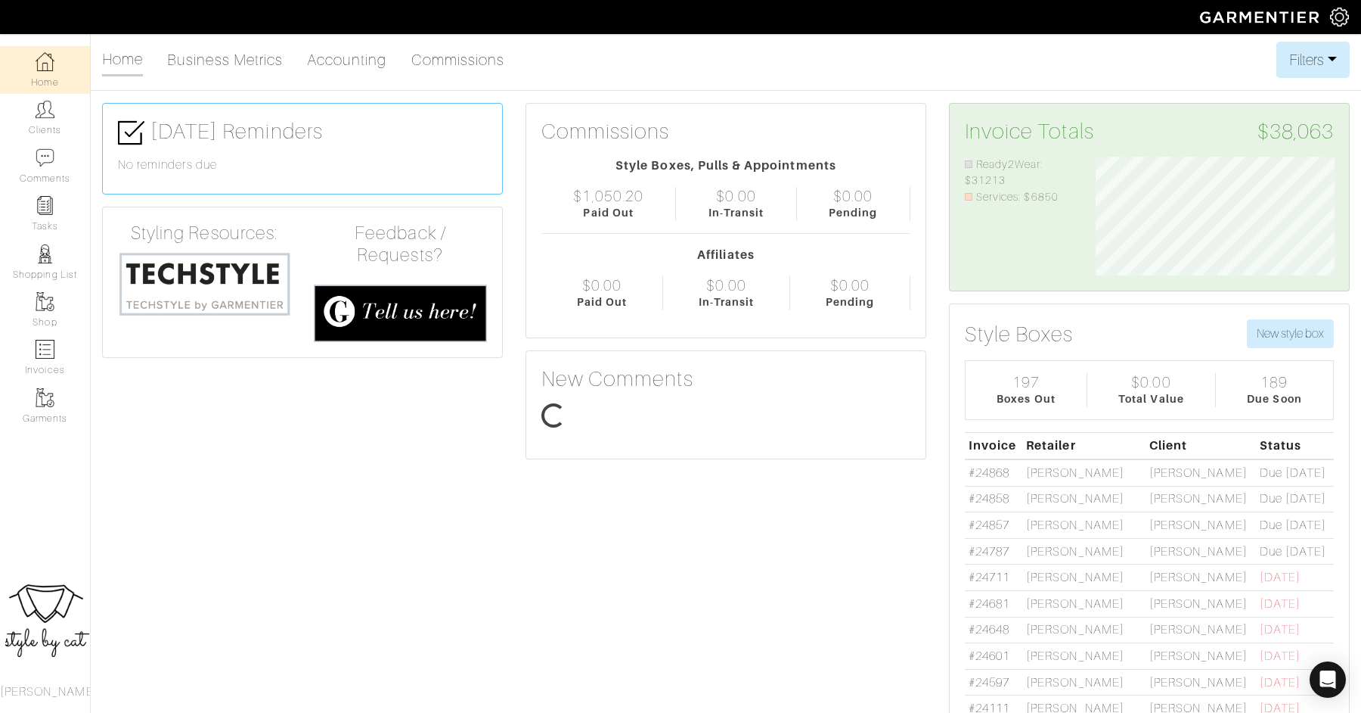
scroll to position [120, 262]
click at [52, 120] on link "Clients" at bounding box center [45, 118] width 90 height 48
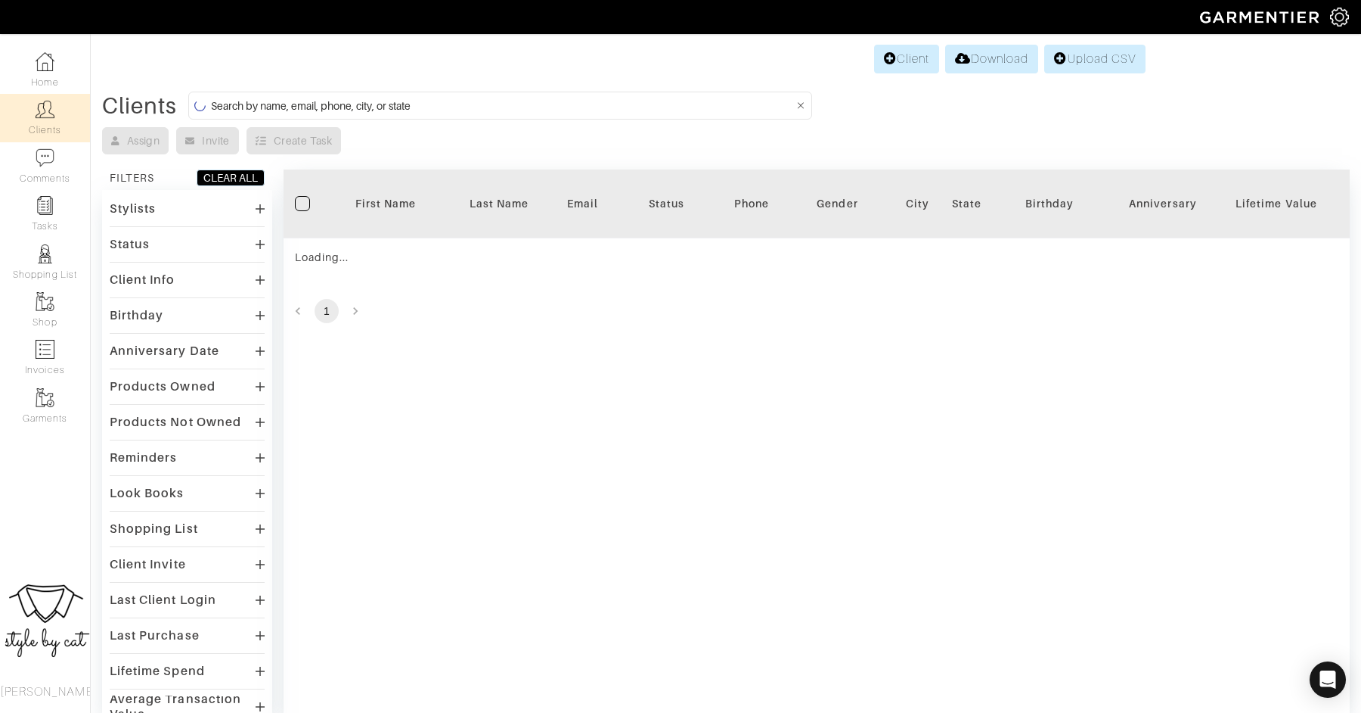
click at [281, 110] on input at bounding box center [502, 105] width 582 height 19
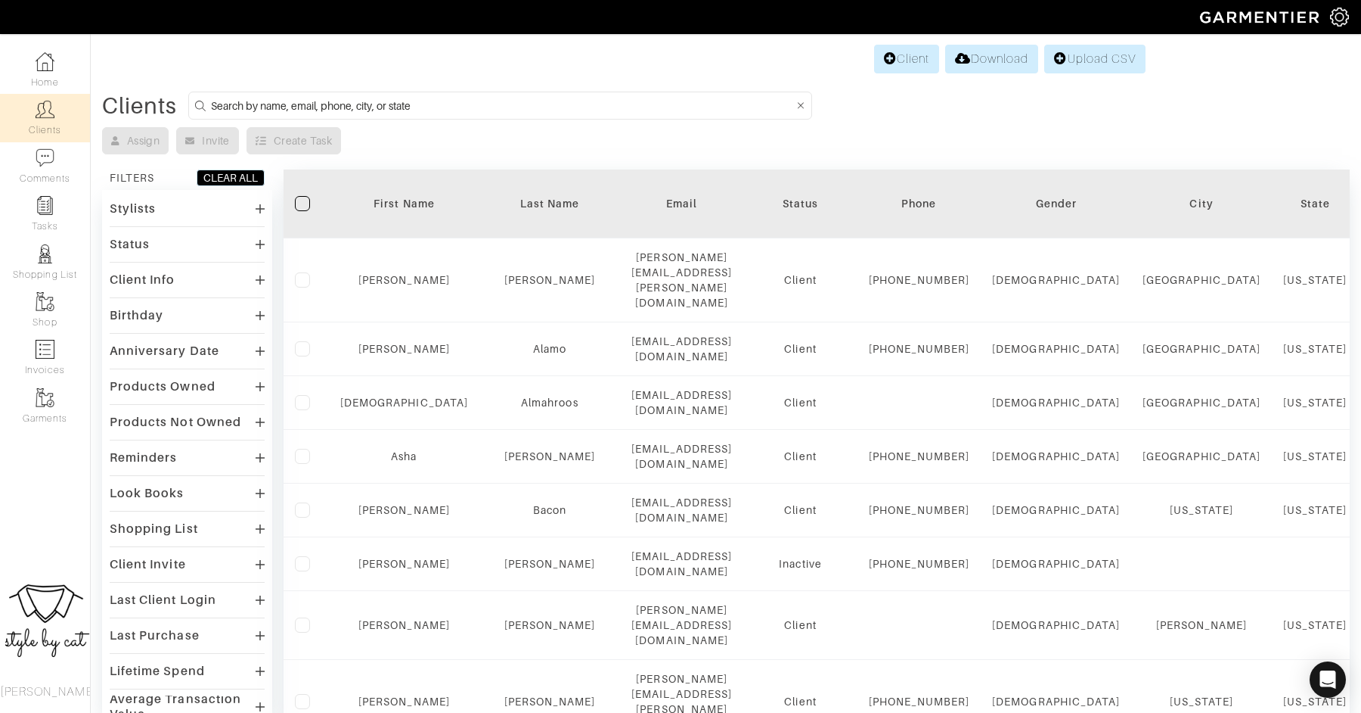
type input "e"
type input "rebecca"
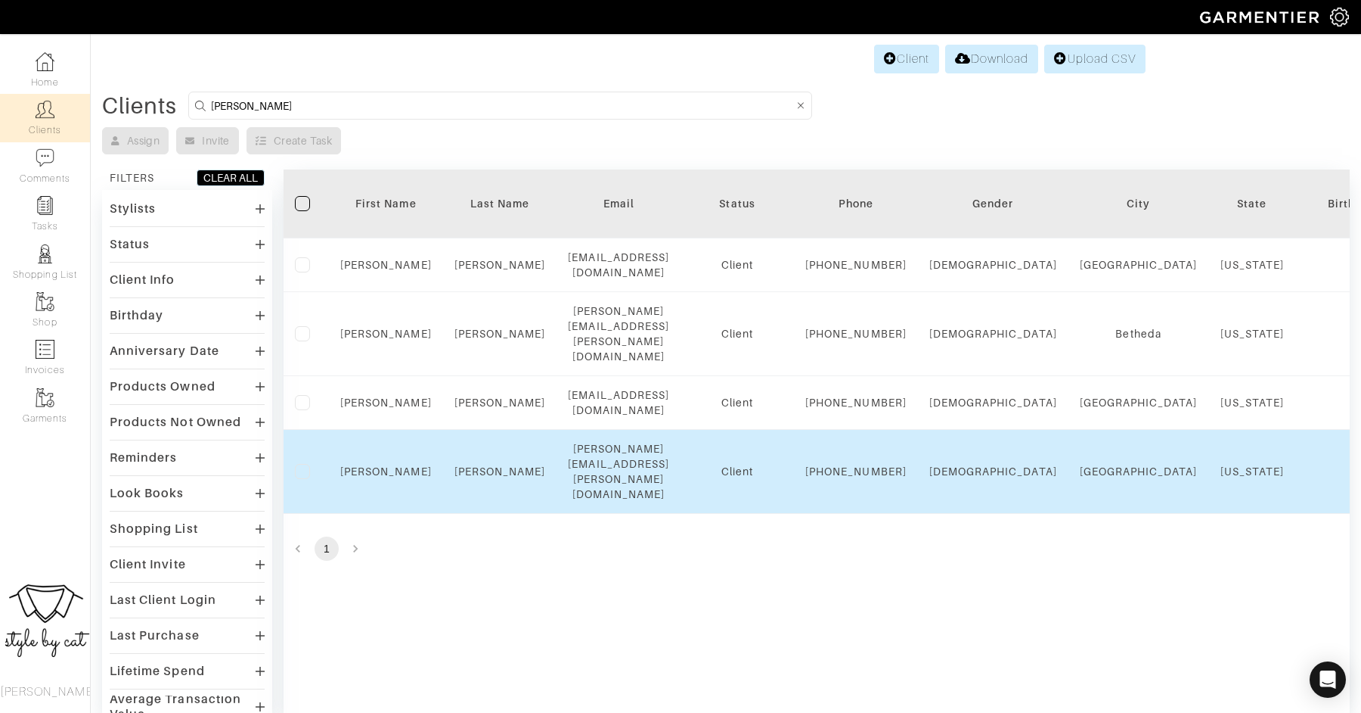
click at [374, 479] on div "Rebecca" at bounding box center [386, 471] width 92 height 15
click at [374, 463] on td "Rebecca" at bounding box center [386, 472] width 114 height 84
click at [374, 472] on link "Rebecca" at bounding box center [386, 471] width 92 height 12
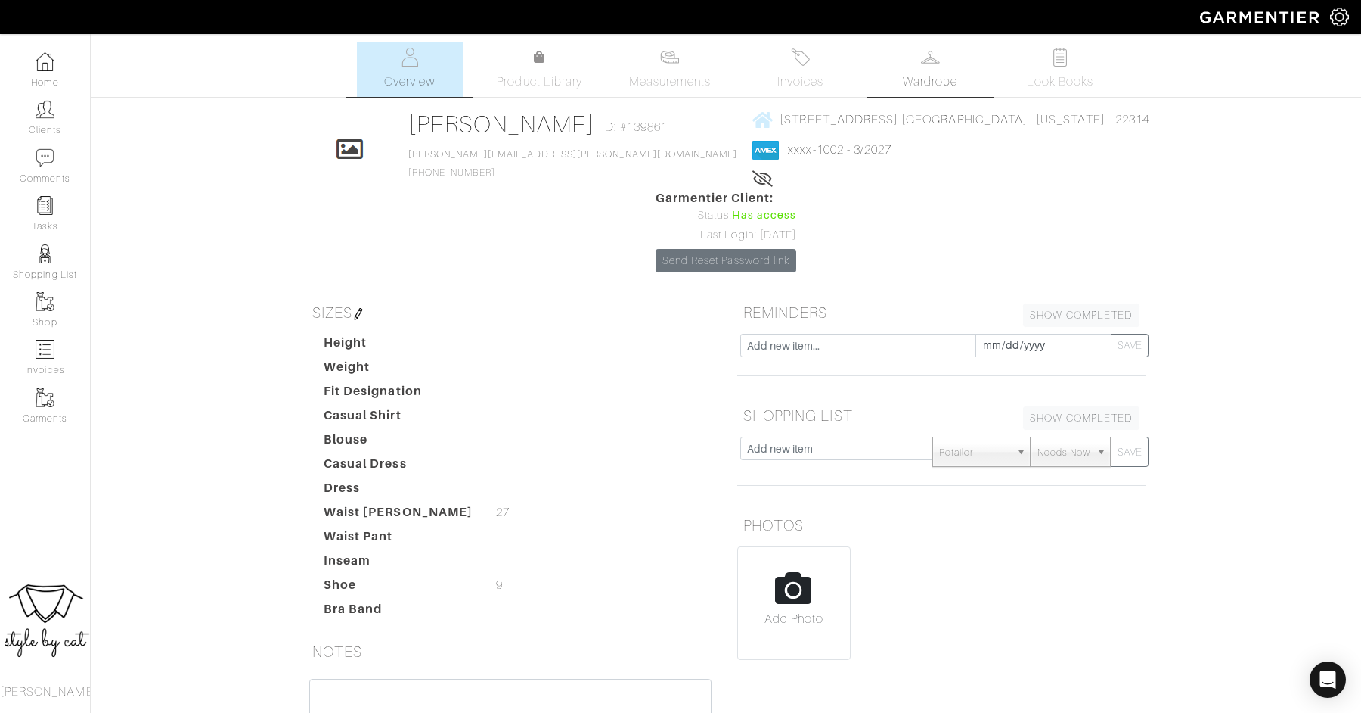
click at [927, 73] on span "Wardrobe" at bounding box center [930, 82] width 54 height 18
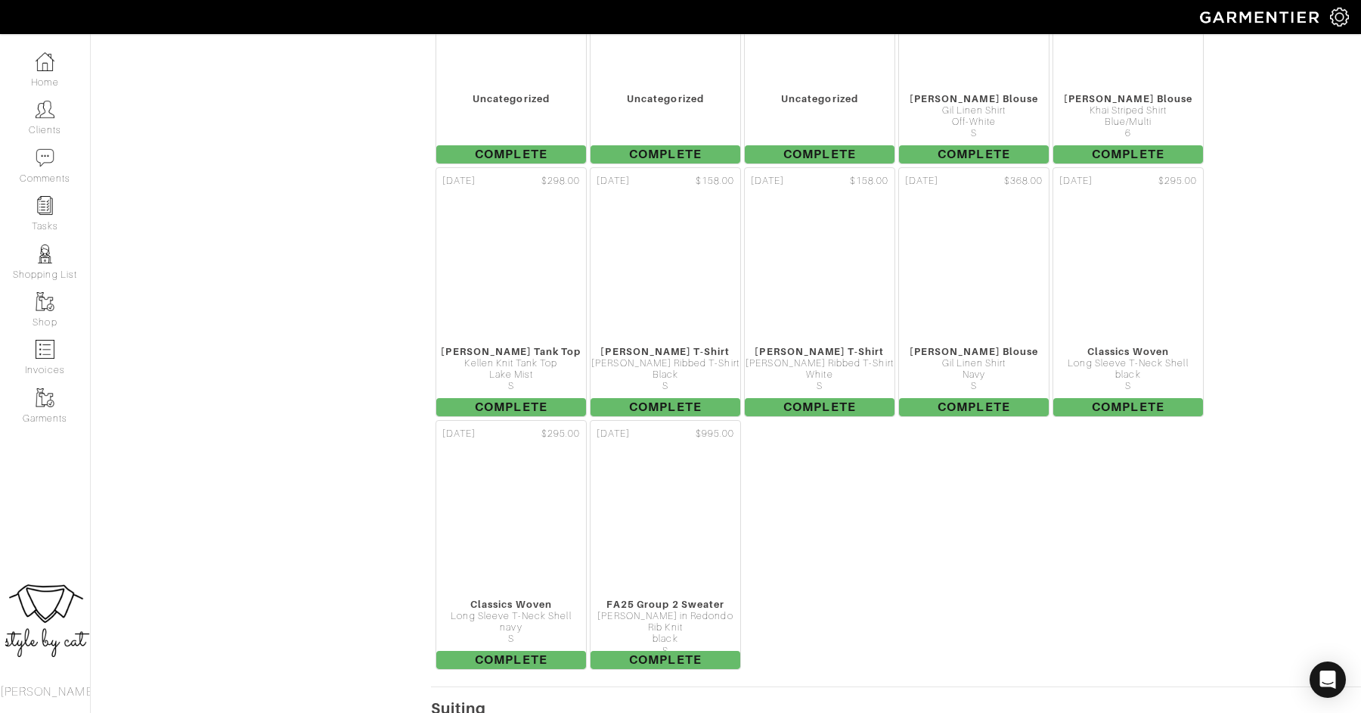
scroll to position [5898, 0]
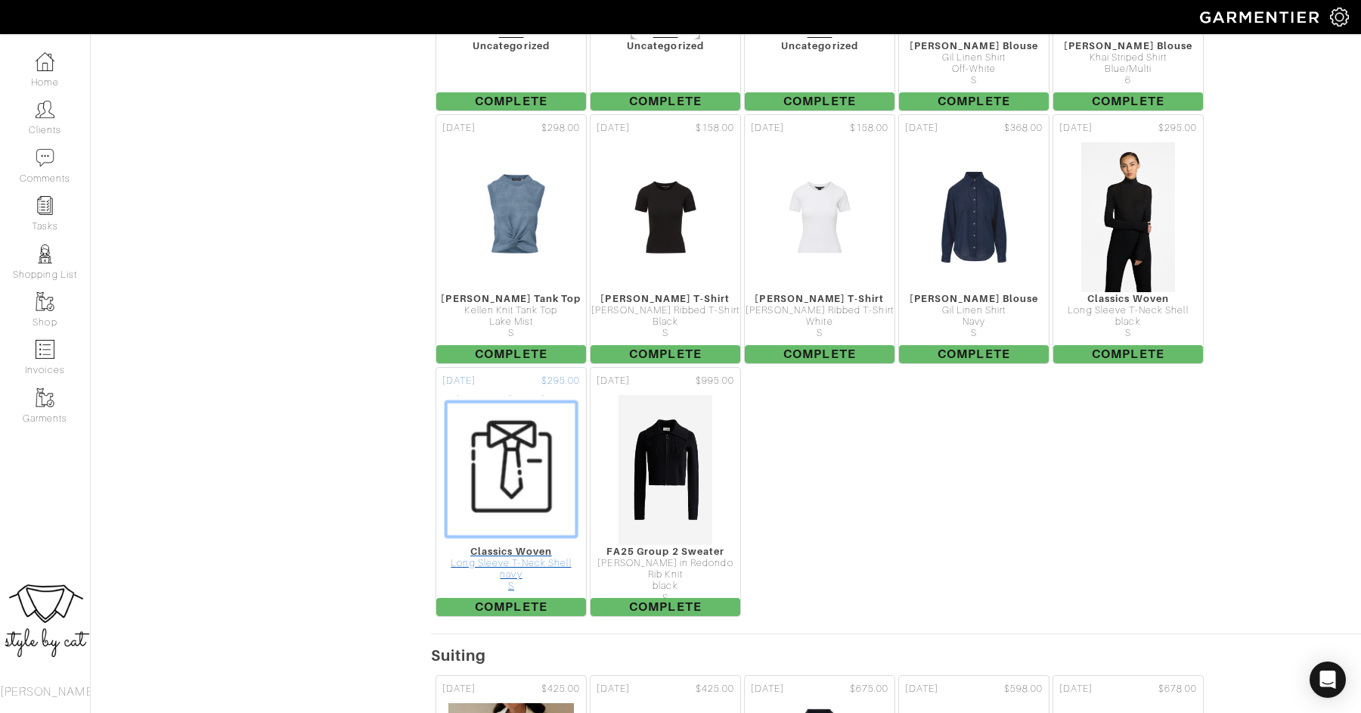
click at [511, 557] on div "Long Sleeve T-Neck Shell" at bounding box center [511, 562] width 150 height 11
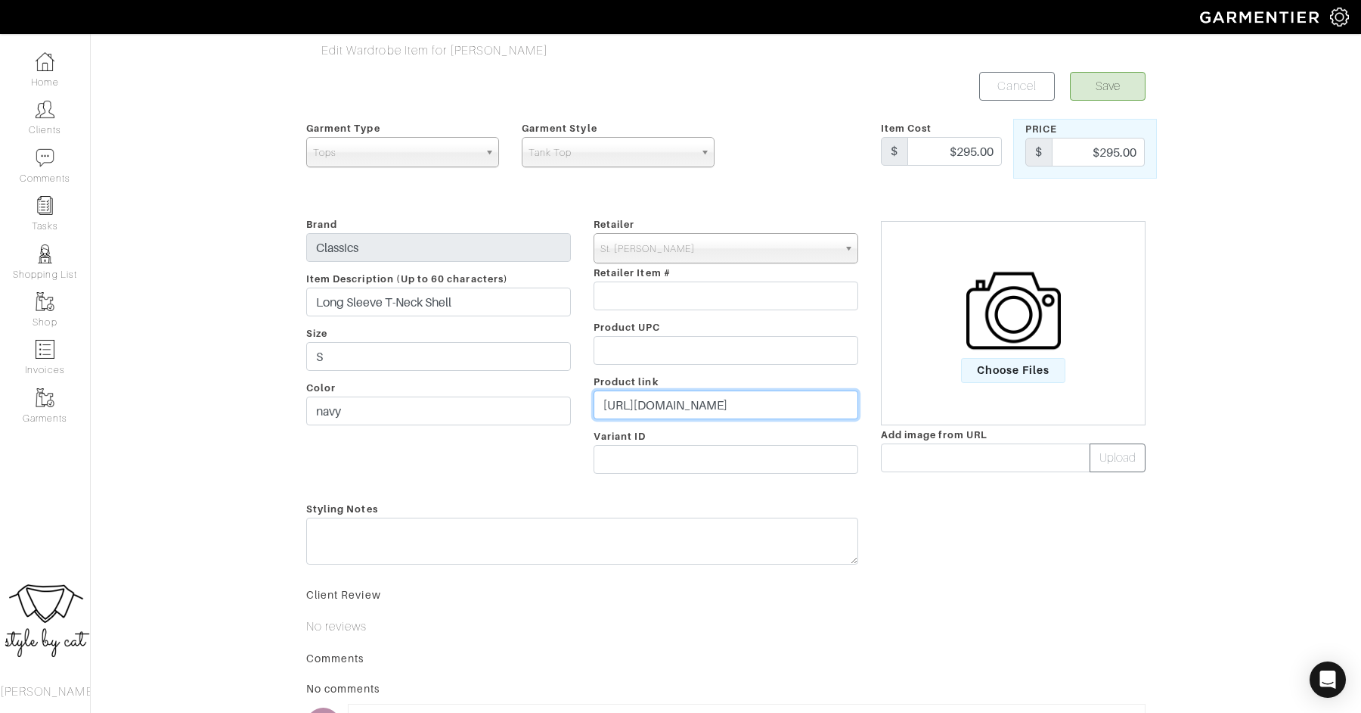
click at [659, 408] on input "https://stjohnknits.com/products/long-sleeve-t-neck-shell-k948w00-bas-nv00" at bounding box center [726, 404] width 265 height 29
click at [998, 363] on span "Choose Files" at bounding box center [1013, 370] width 105 height 25
click at [0, 0] on input "Choose Files" at bounding box center [0, 0] width 0 height 0
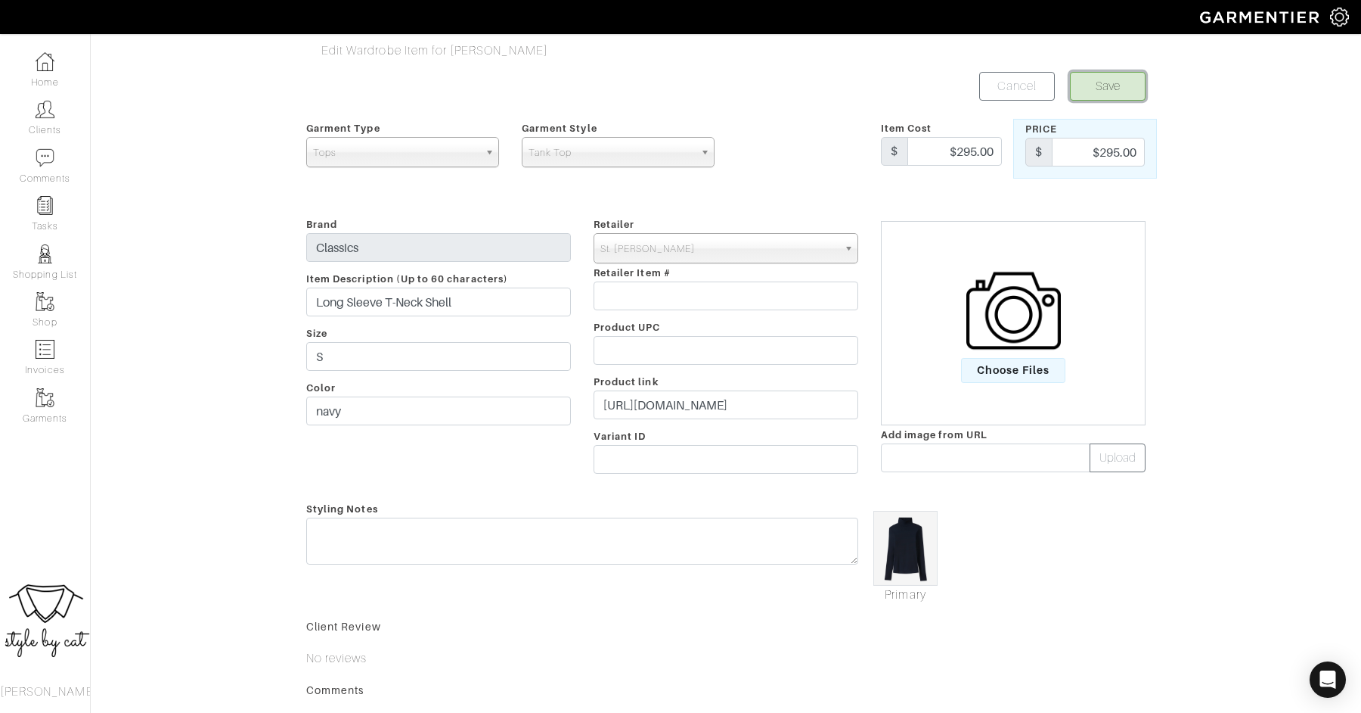
click at [1092, 91] on button "Save" at bounding box center [1108, 86] width 76 height 29
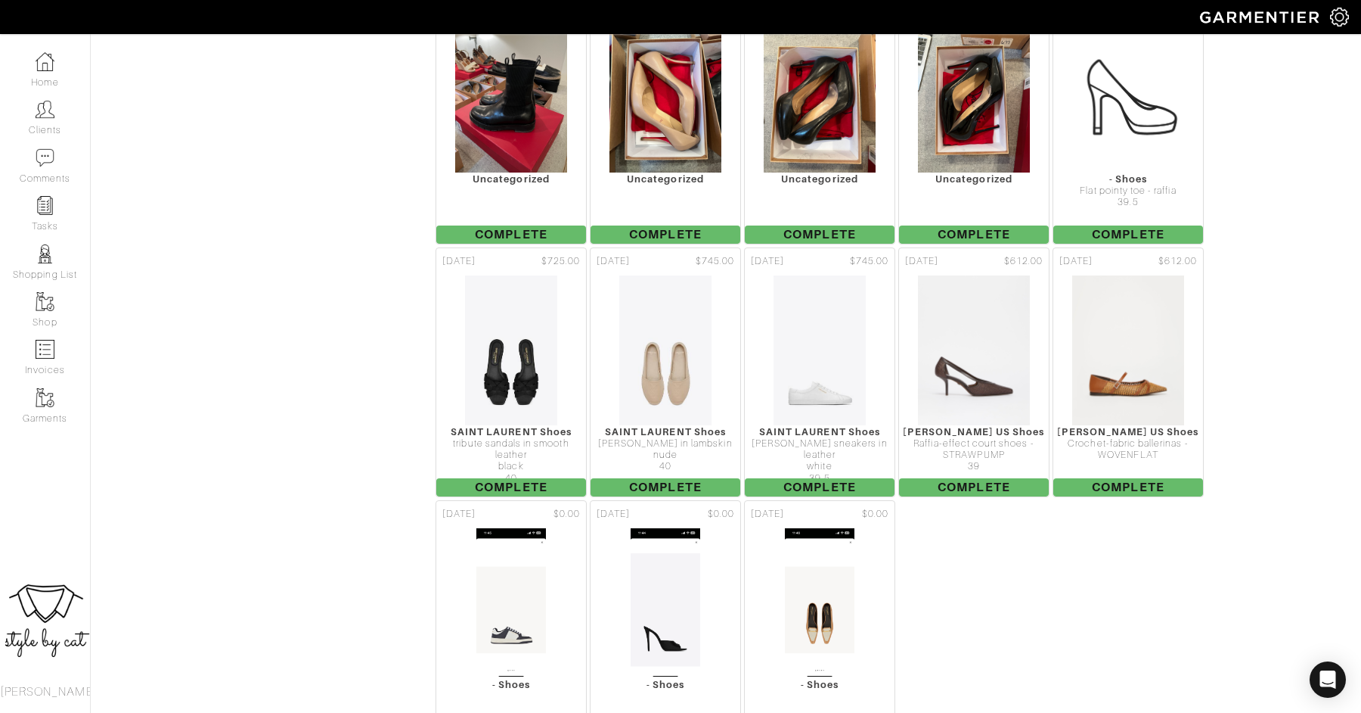
scroll to position [8151, 0]
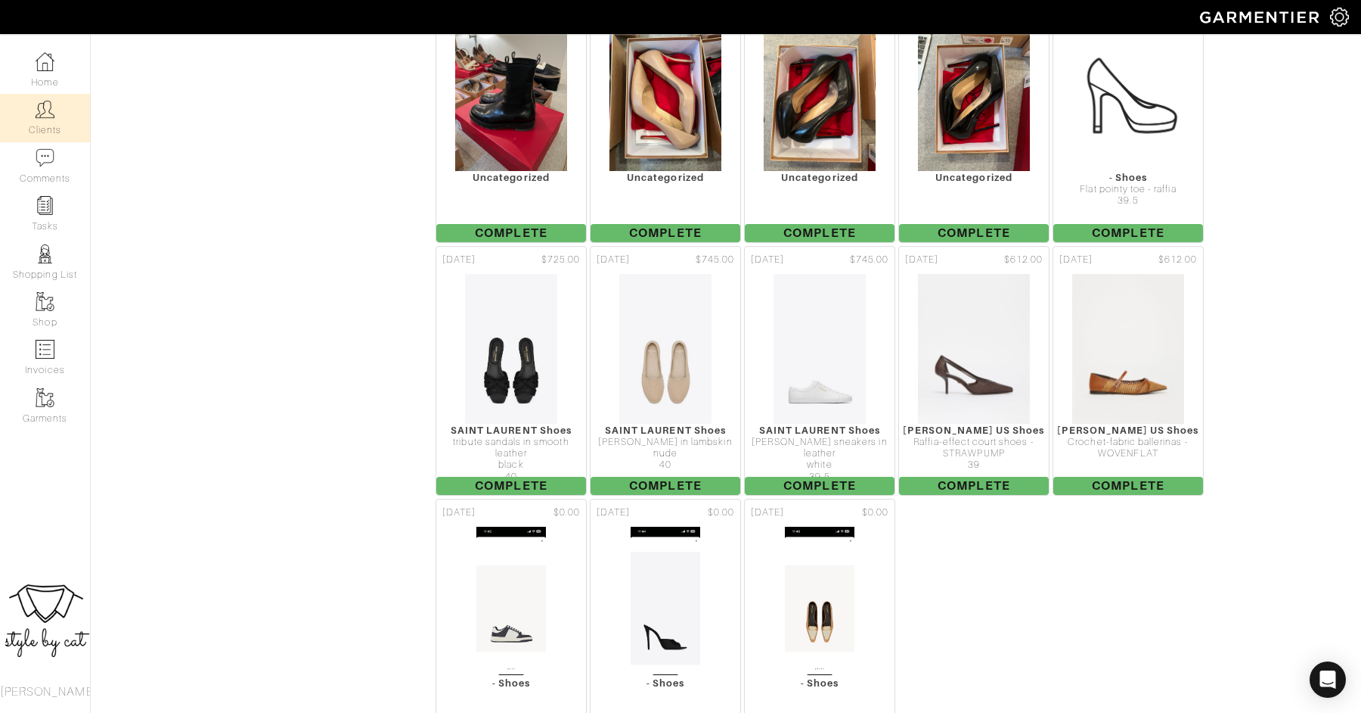
click at [42, 121] on link "Clients" at bounding box center [45, 118] width 90 height 48
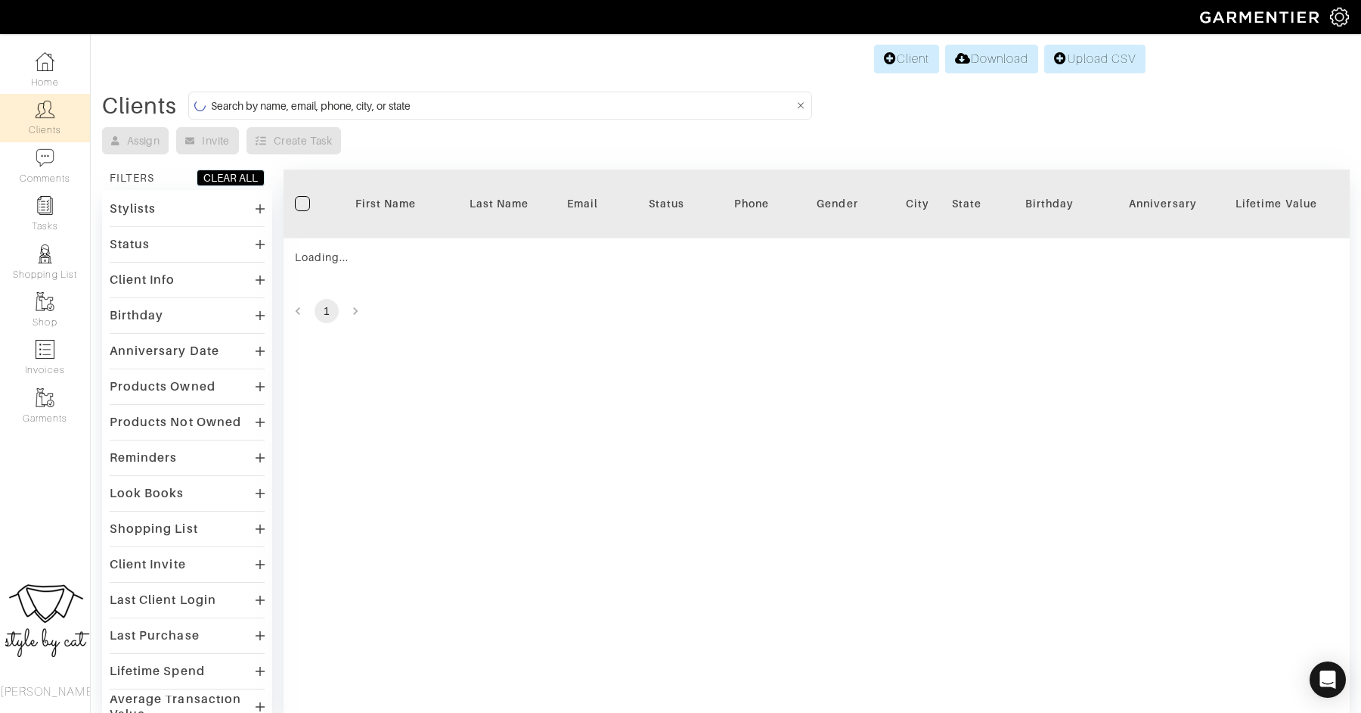
click at [489, 107] on input at bounding box center [502, 105] width 582 height 19
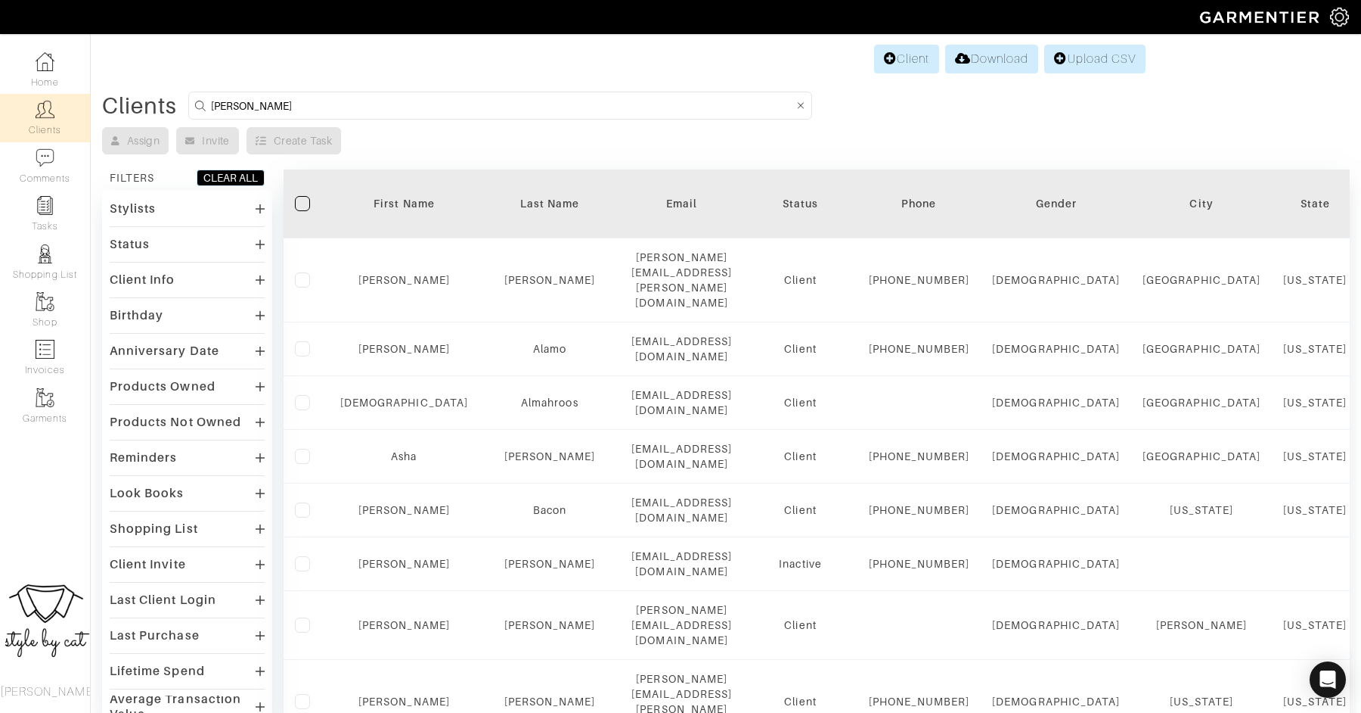
type input "[PERSON_NAME]"
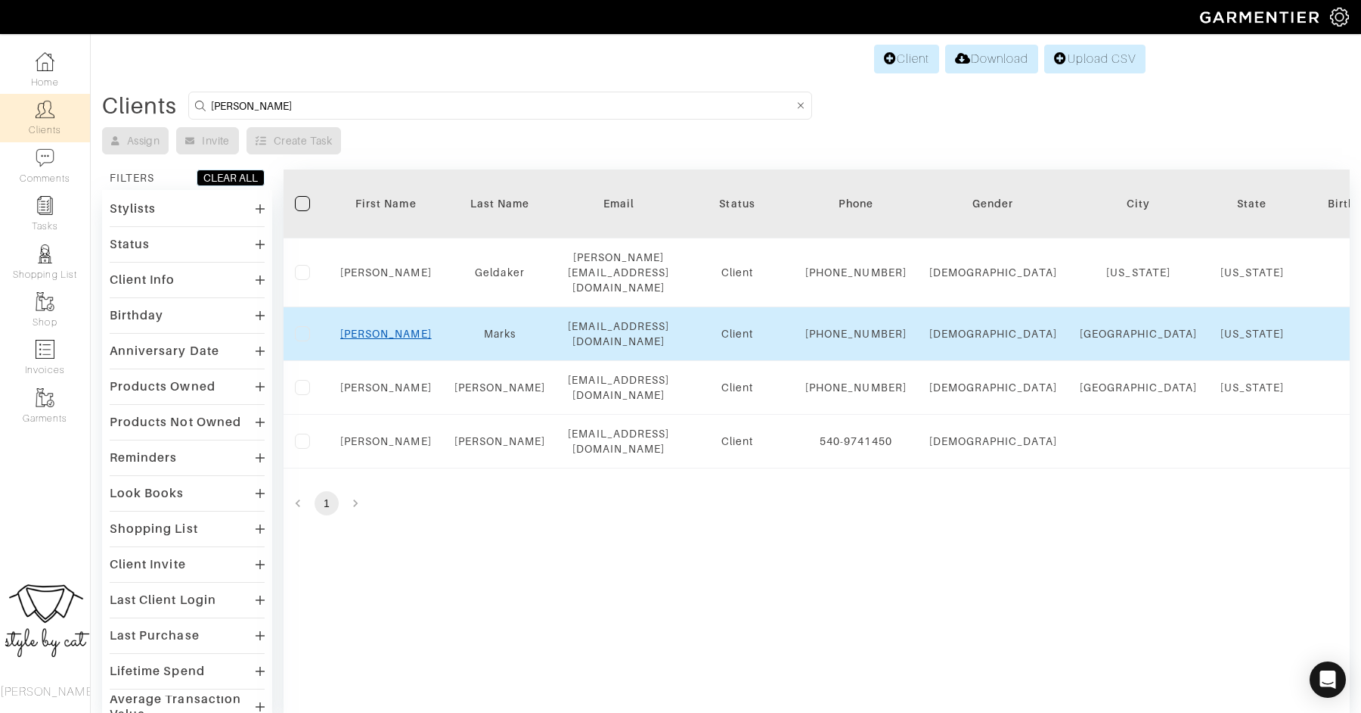
click at [380, 340] on link "[PERSON_NAME]" at bounding box center [386, 334] width 92 height 12
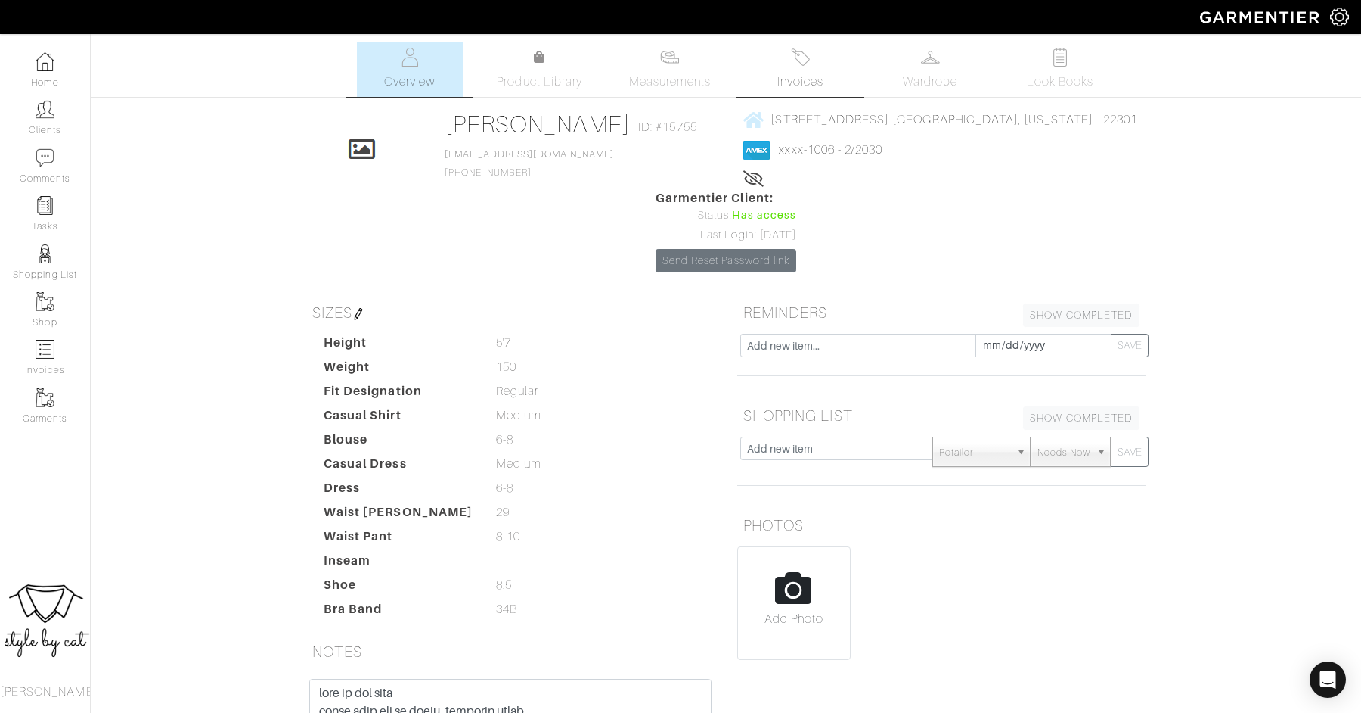
click at [781, 85] on span "Invoices" at bounding box center [801, 82] width 46 height 18
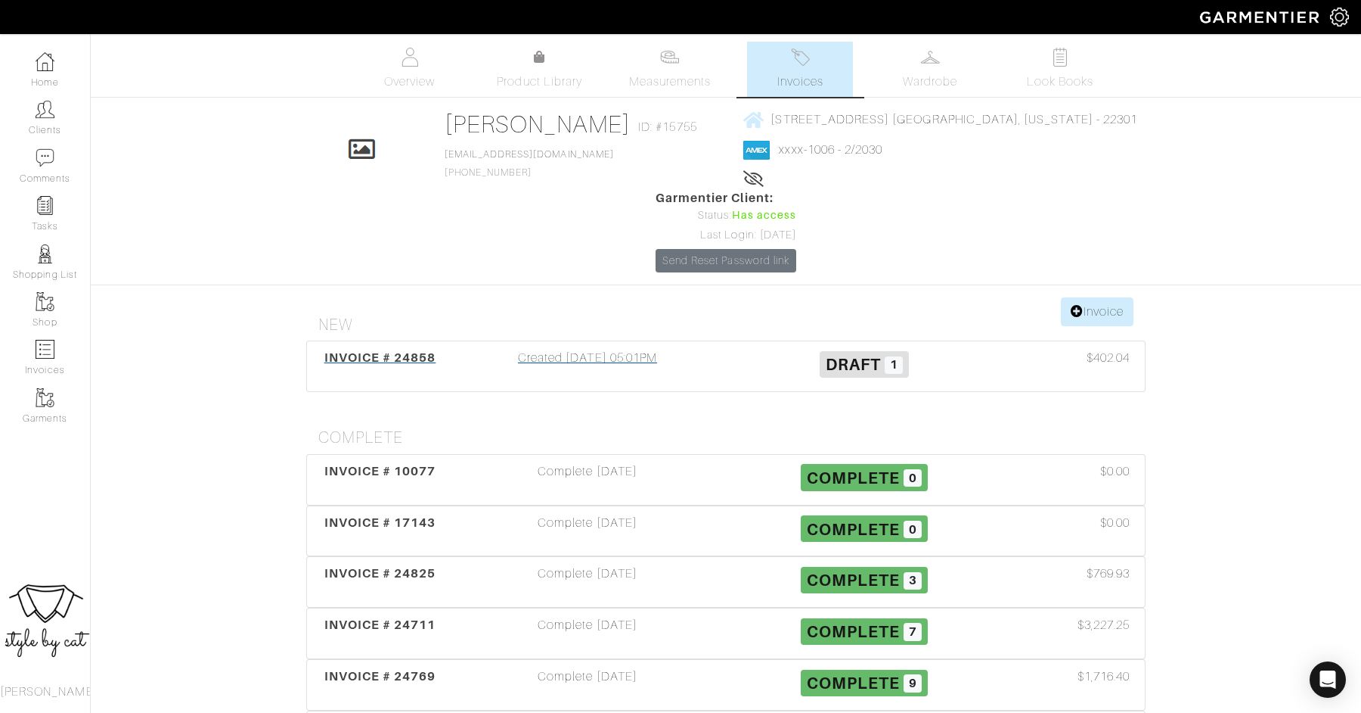
click at [330, 350] on span "INVOICE # 24858" at bounding box center [380, 357] width 112 height 14
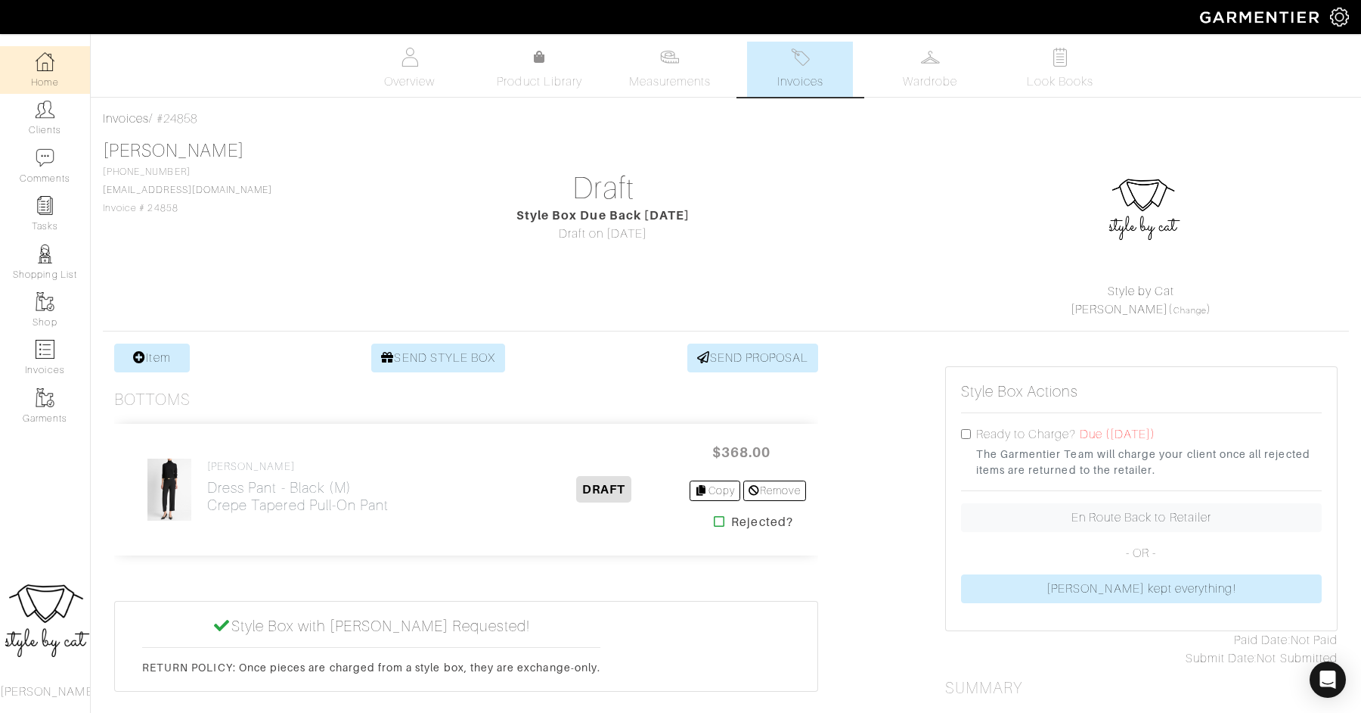
click at [46, 78] on link "Home" at bounding box center [45, 70] width 90 height 48
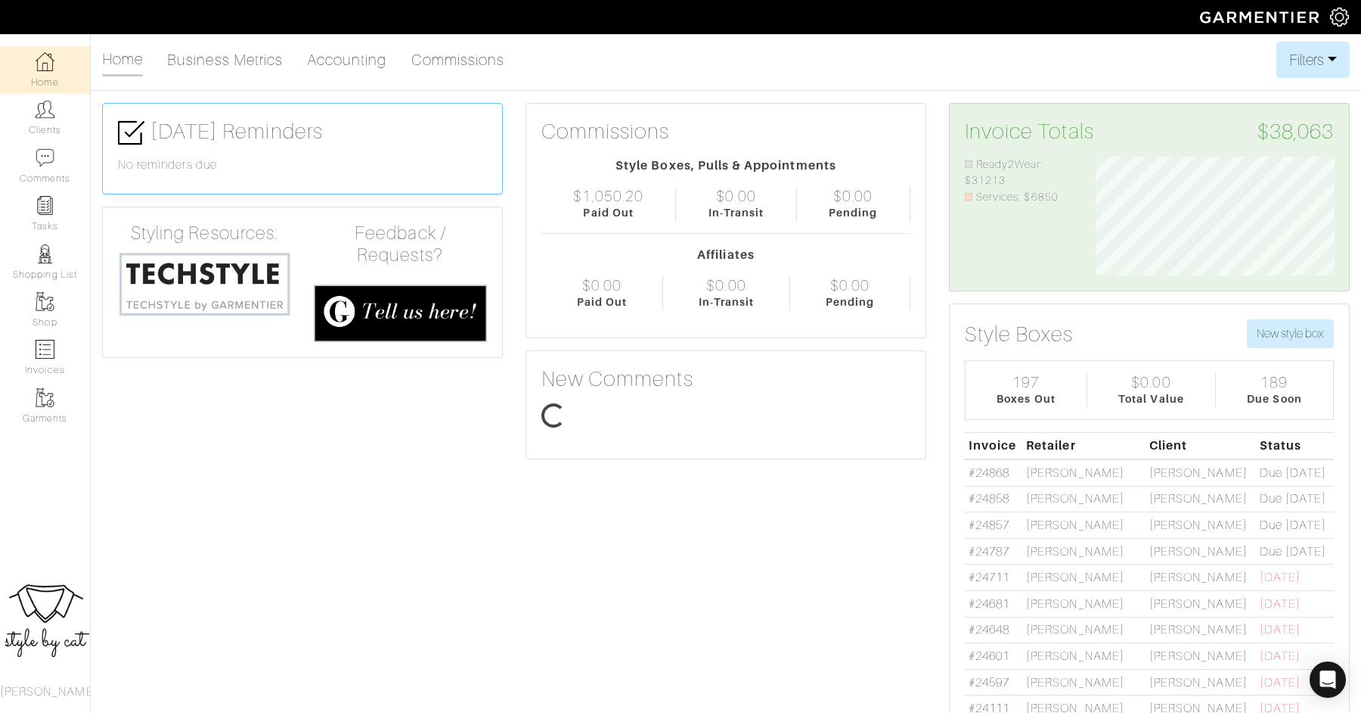
scroll to position [120, 262]
